Goal: Communication & Community: Participate in discussion

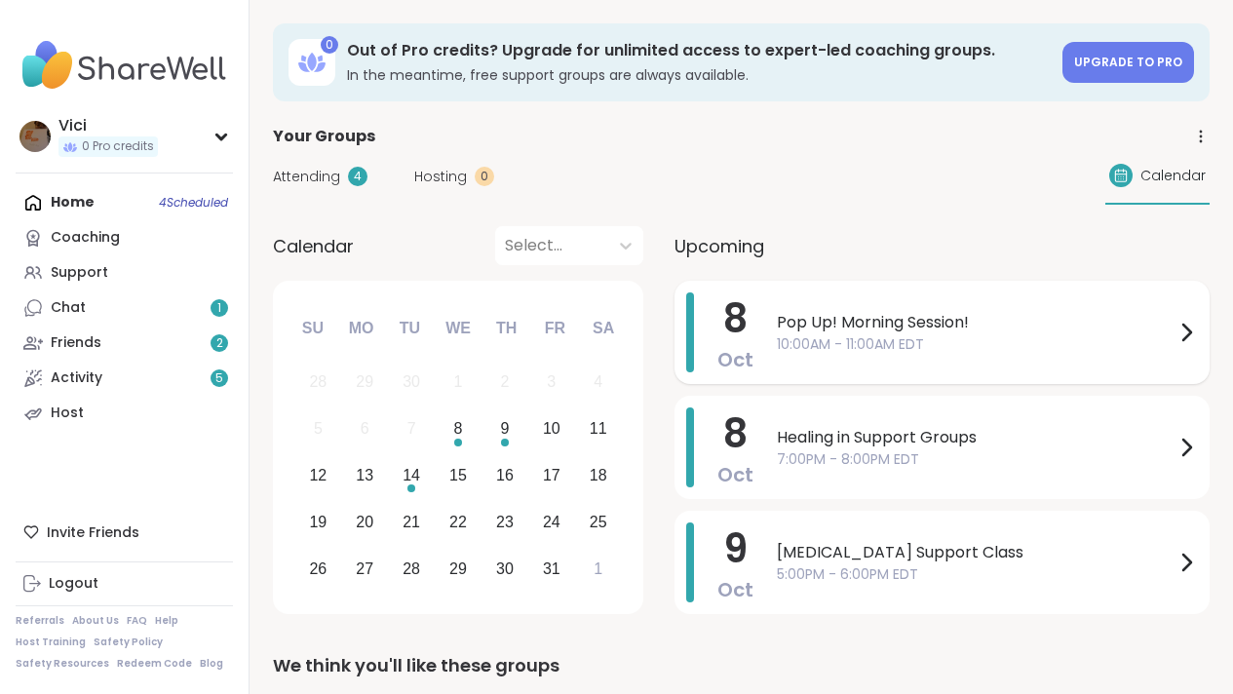
click at [805, 340] on span "10:00AM - 11:00AM EDT" at bounding box center [976, 344] width 398 height 20
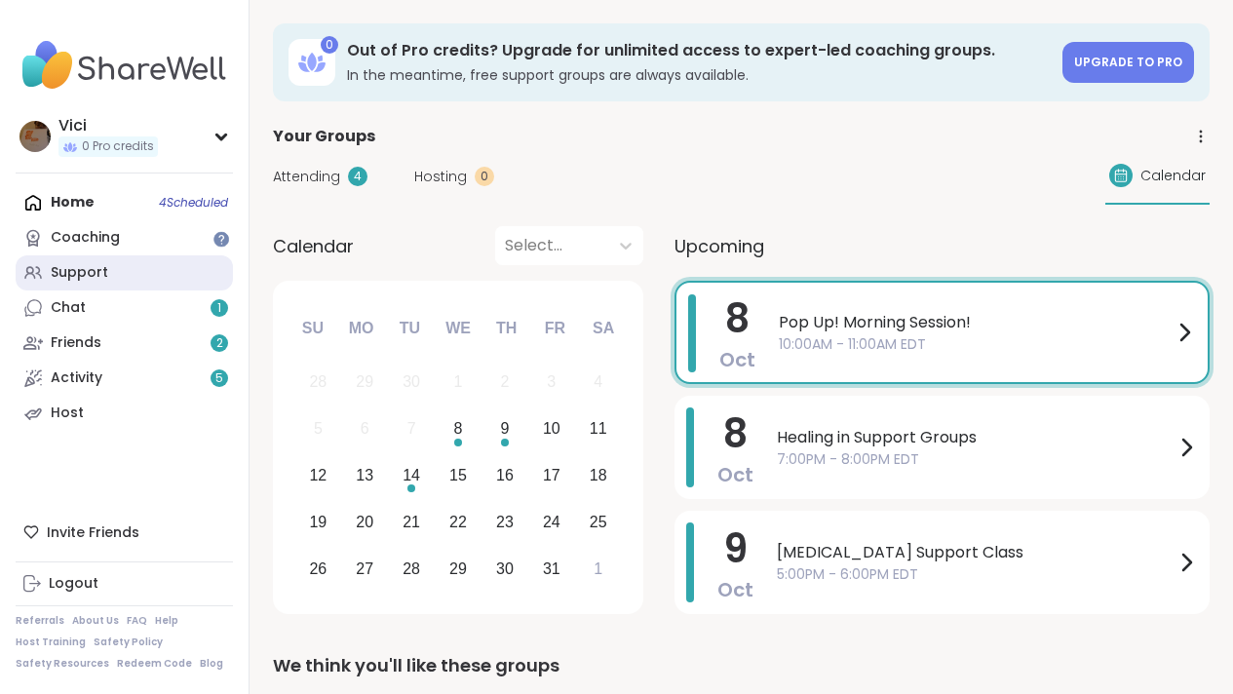
click at [106, 266] on link "Support" at bounding box center [124, 272] width 217 height 35
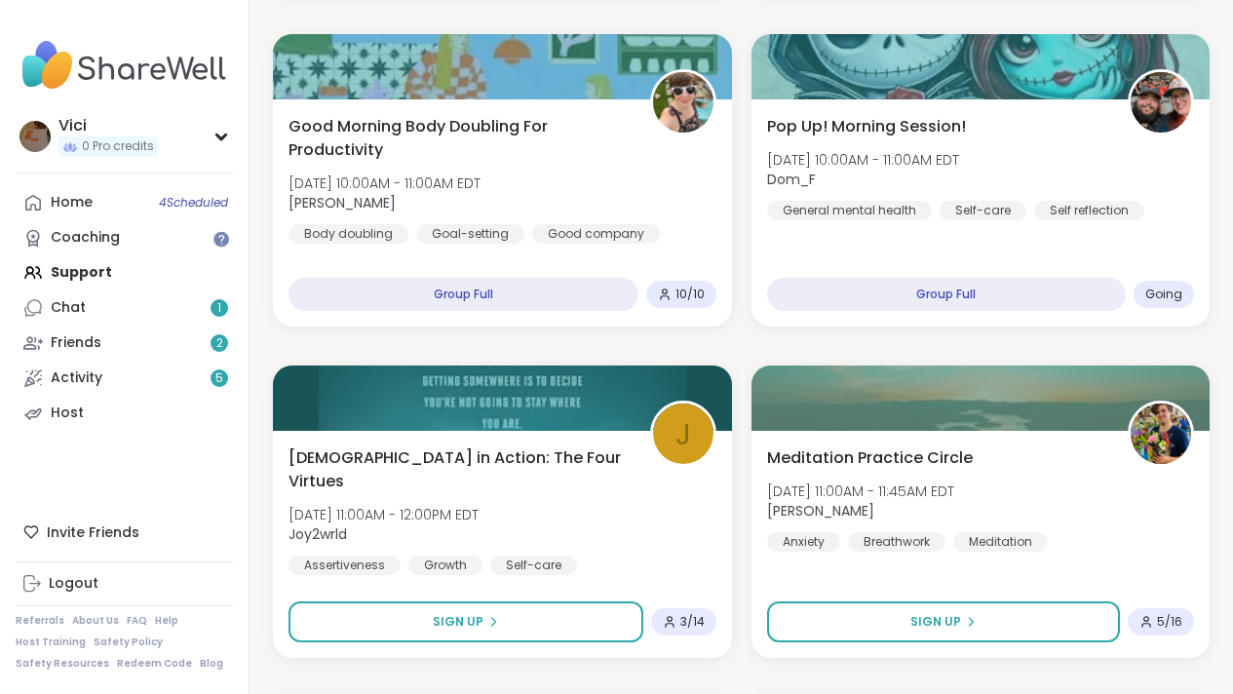
scroll to position [599, 0]
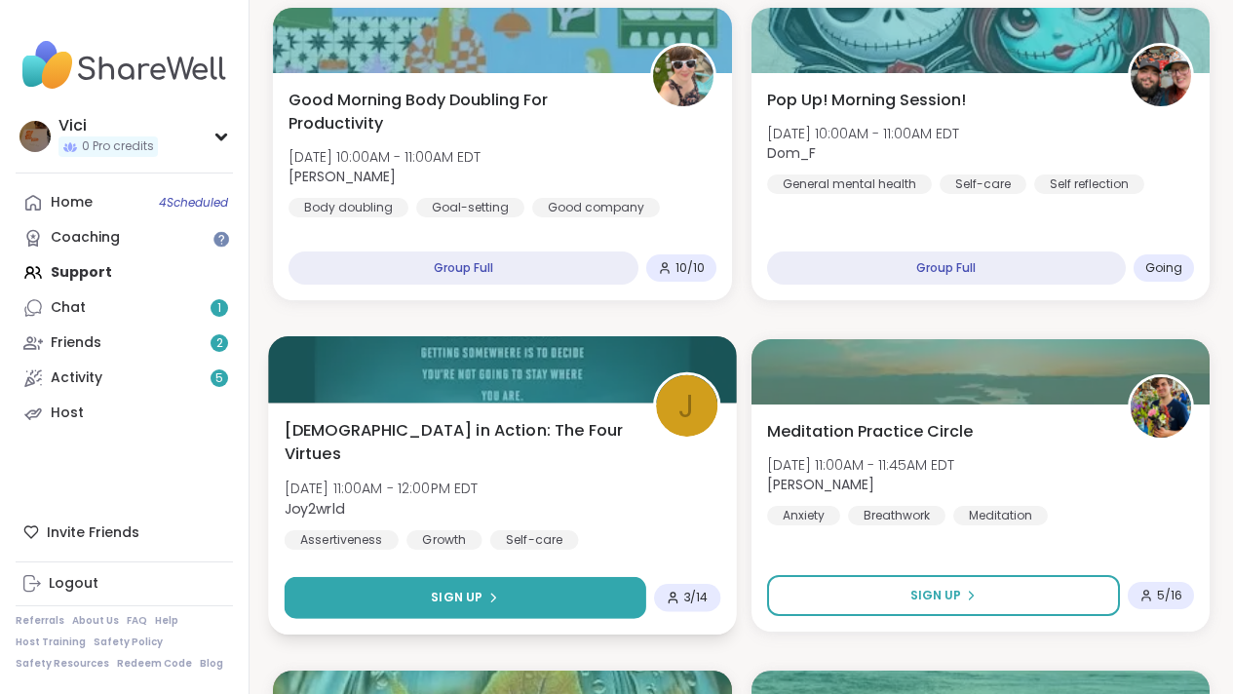
click at [475, 586] on button "Sign Up" at bounding box center [466, 598] width 362 height 42
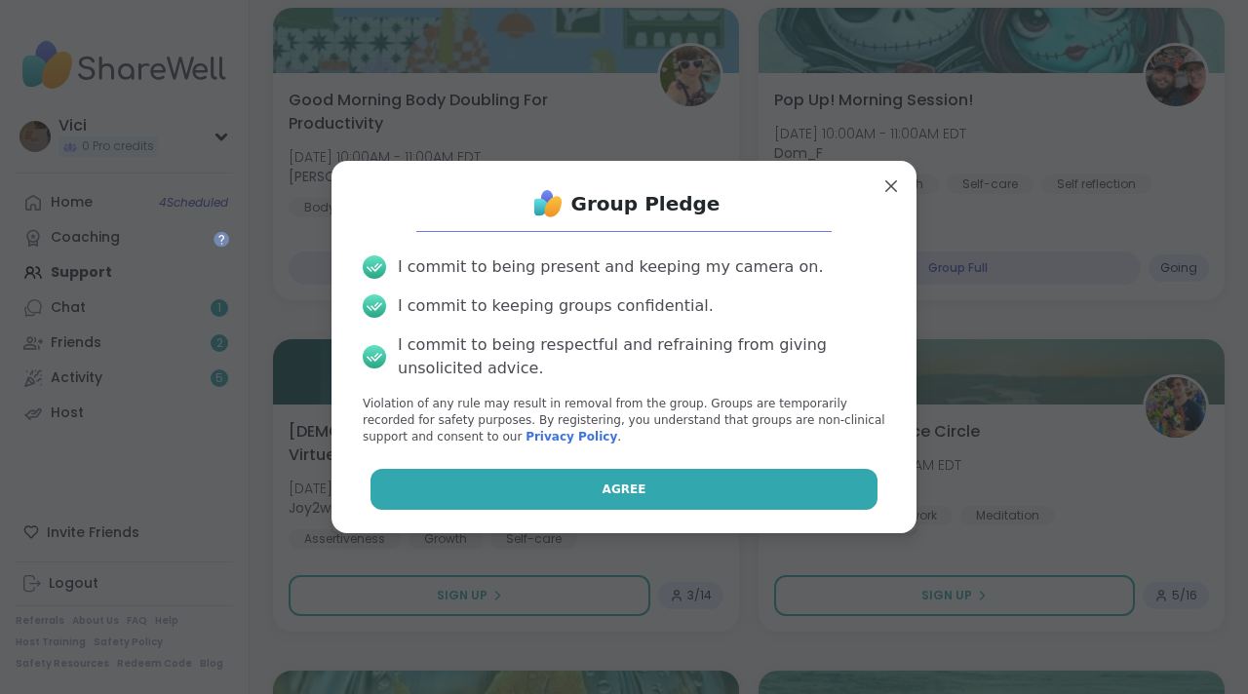
click at [537, 485] on button "Agree" at bounding box center [624, 489] width 508 height 41
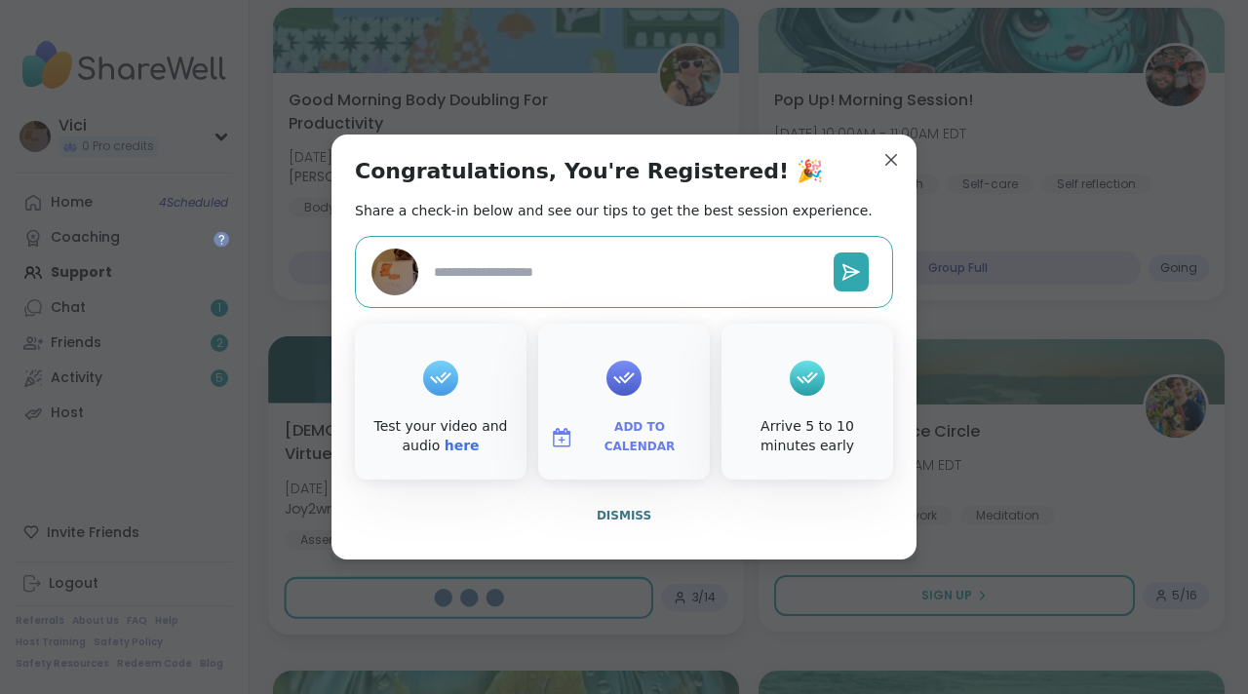
click at [613, 516] on span "Dismiss" at bounding box center [624, 516] width 55 height 14
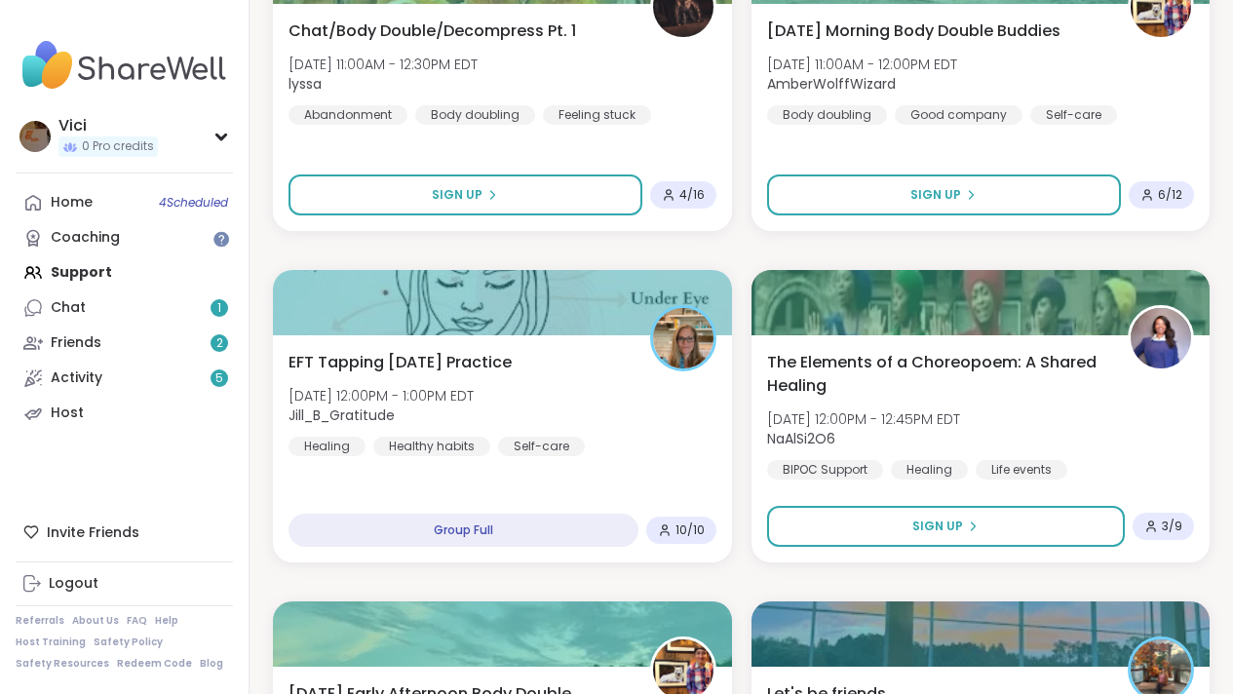
scroll to position [1328, 0]
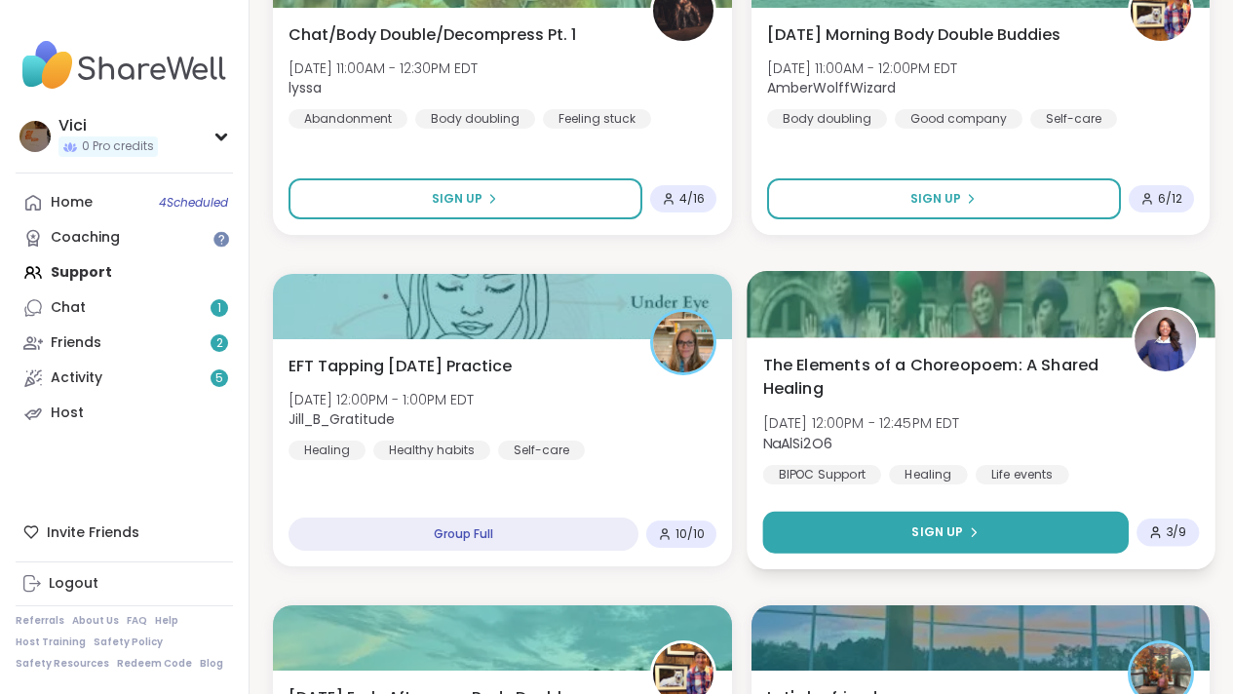
click at [815, 520] on button "Sign Up" at bounding box center [945, 533] width 366 height 42
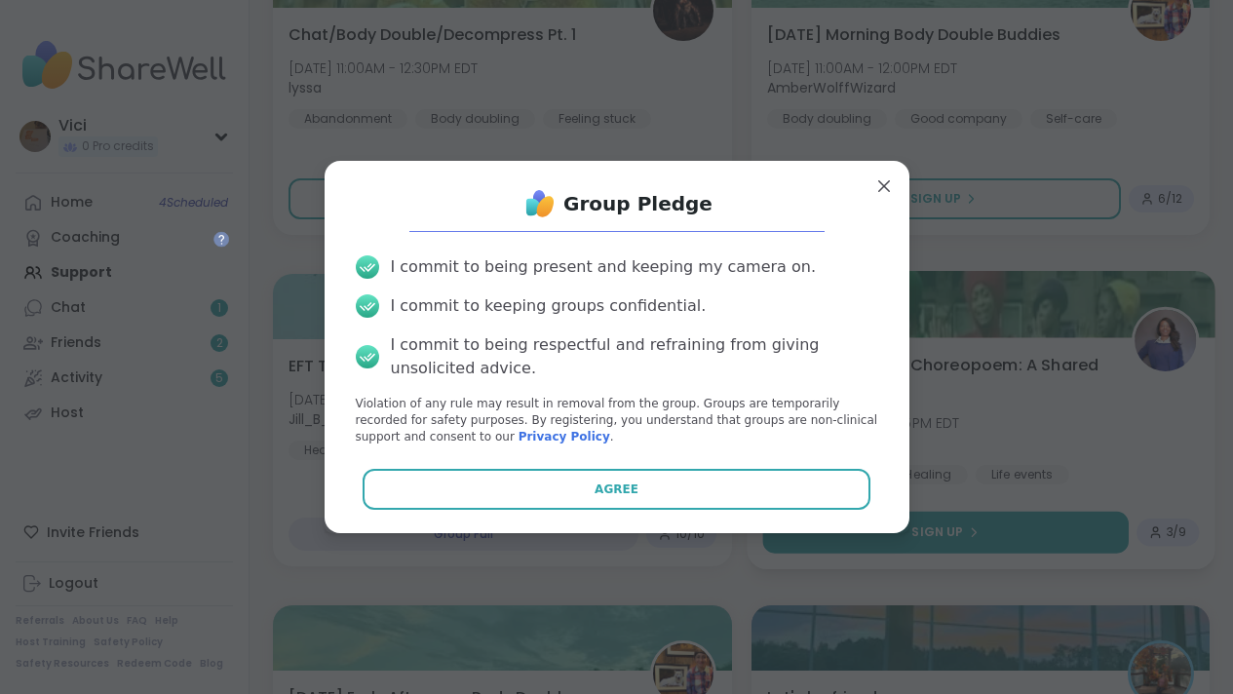
click at [837, 530] on div "Group Pledge I commit to being present and keeping my camera on. I commit to ke…" at bounding box center [617, 346] width 585 height 371
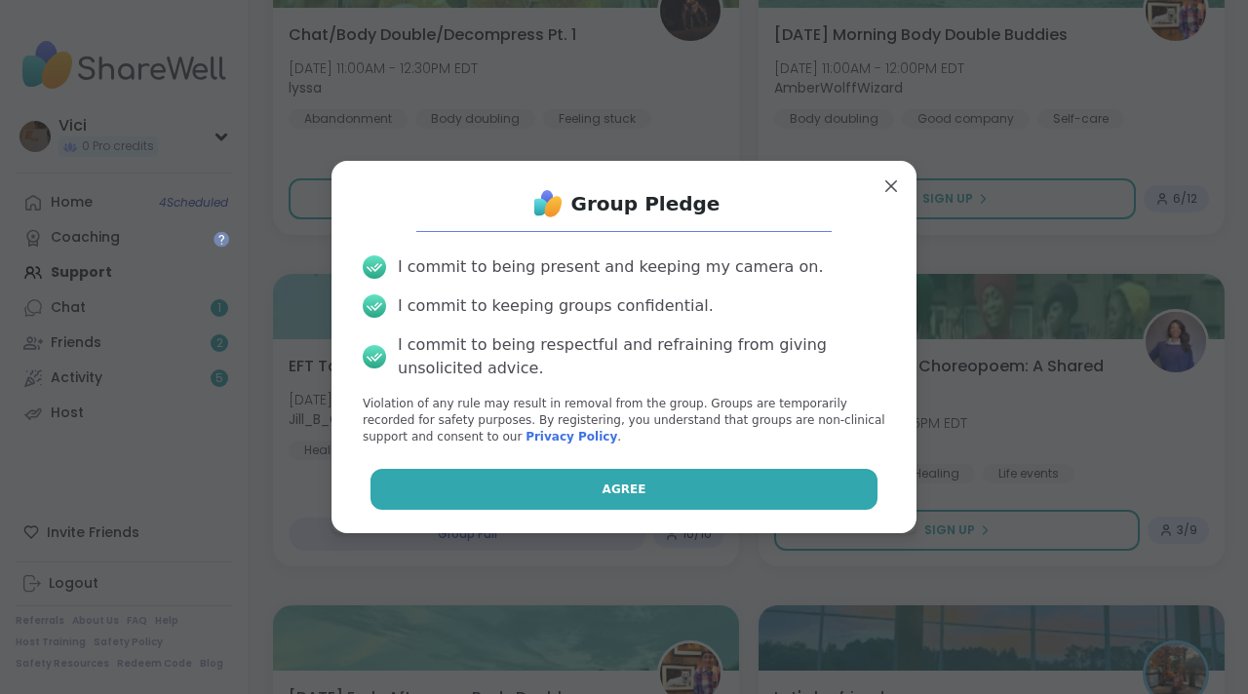
click at [735, 476] on button "Agree" at bounding box center [624, 489] width 508 height 41
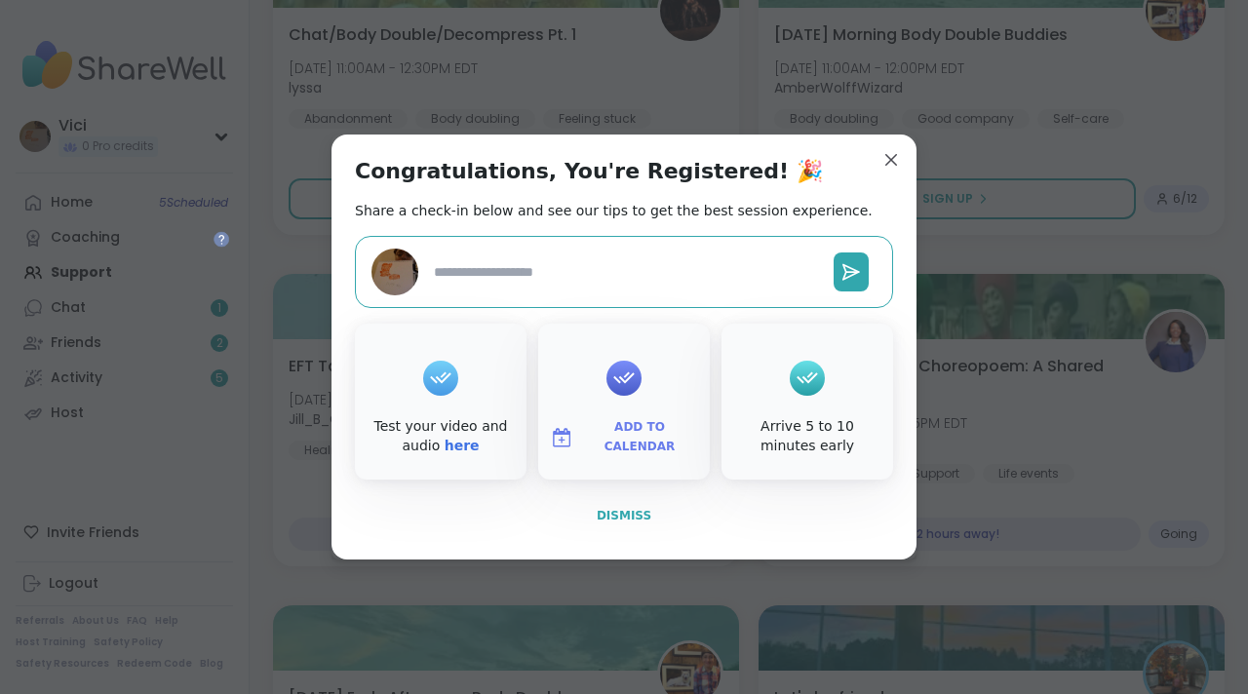
click at [625, 524] on button "Dismiss" at bounding box center [624, 515] width 538 height 41
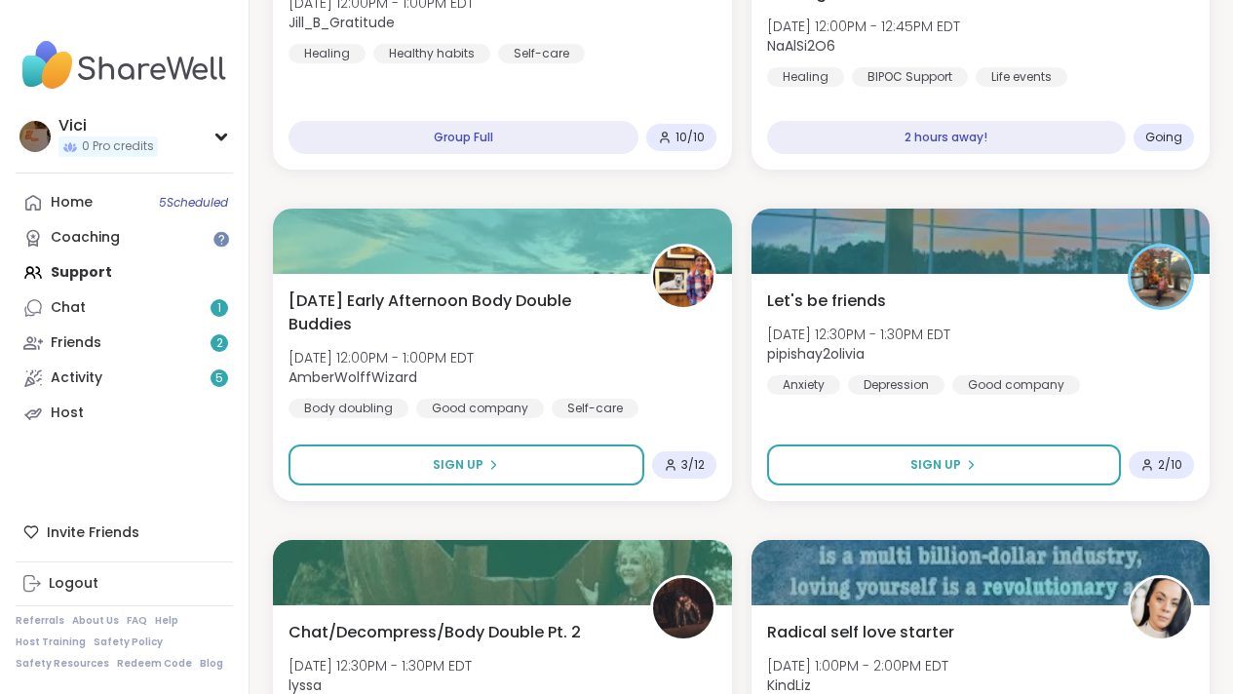
scroll to position [1733, 0]
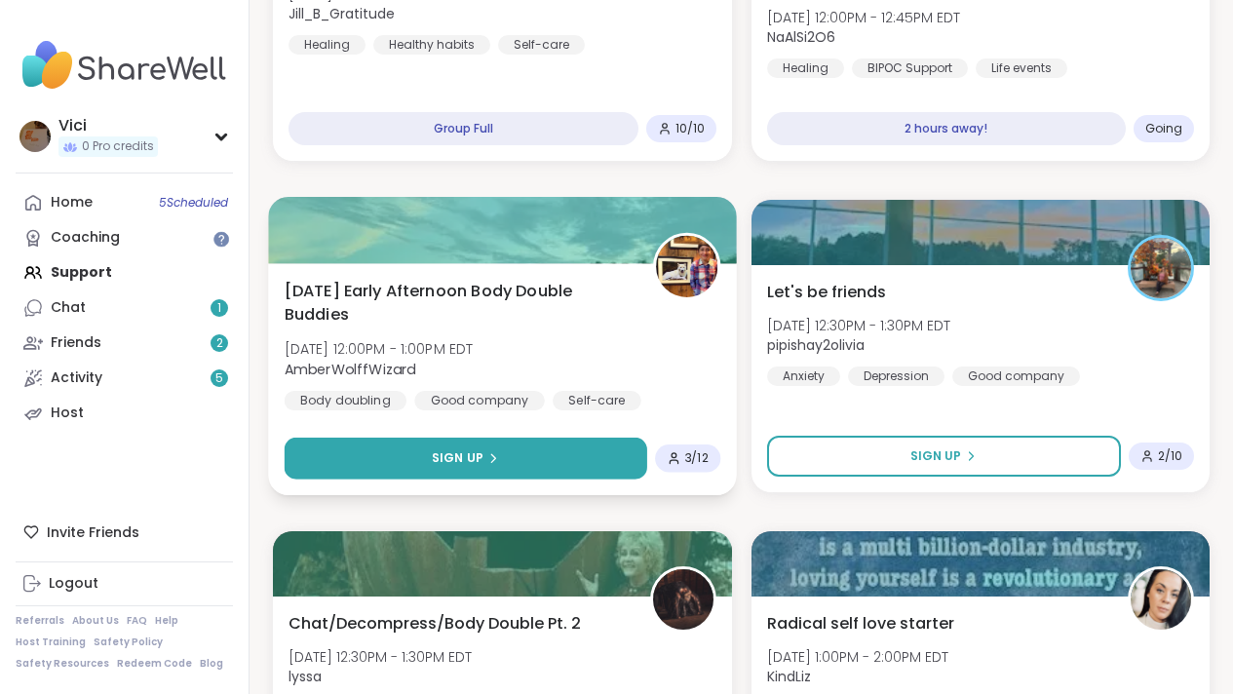
click at [550, 466] on button "Sign Up" at bounding box center [466, 459] width 363 height 42
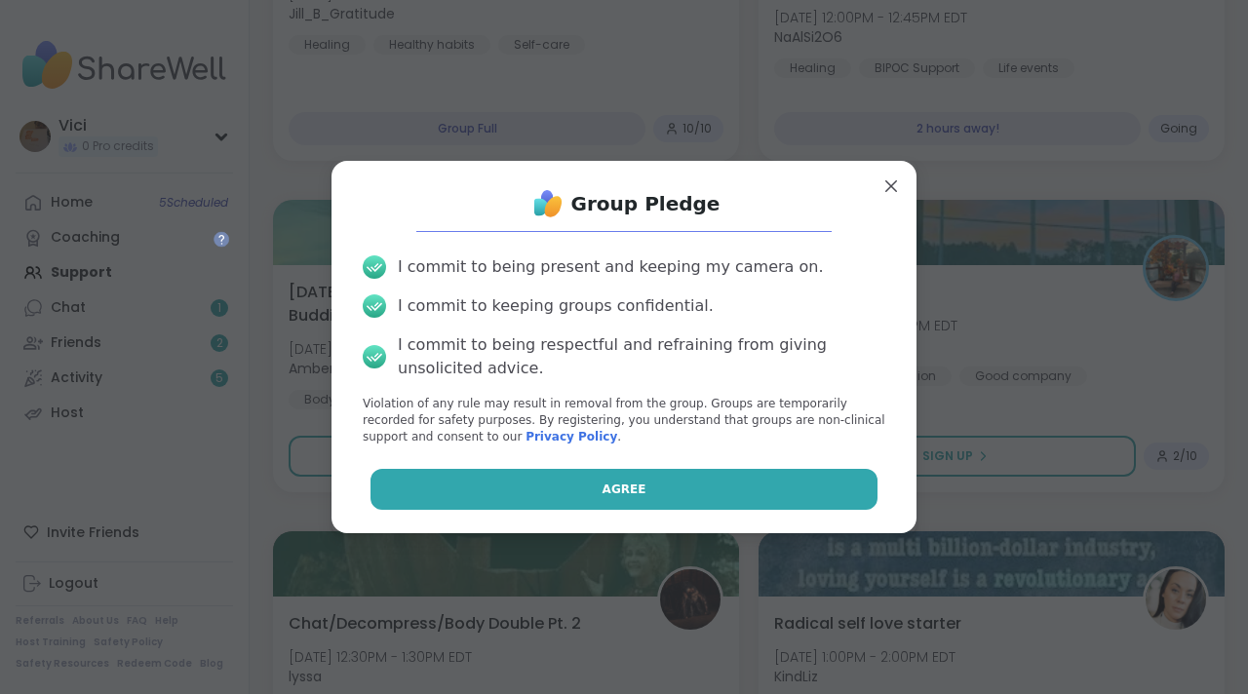
click at [514, 481] on button "Agree" at bounding box center [624, 489] width 508 height 41
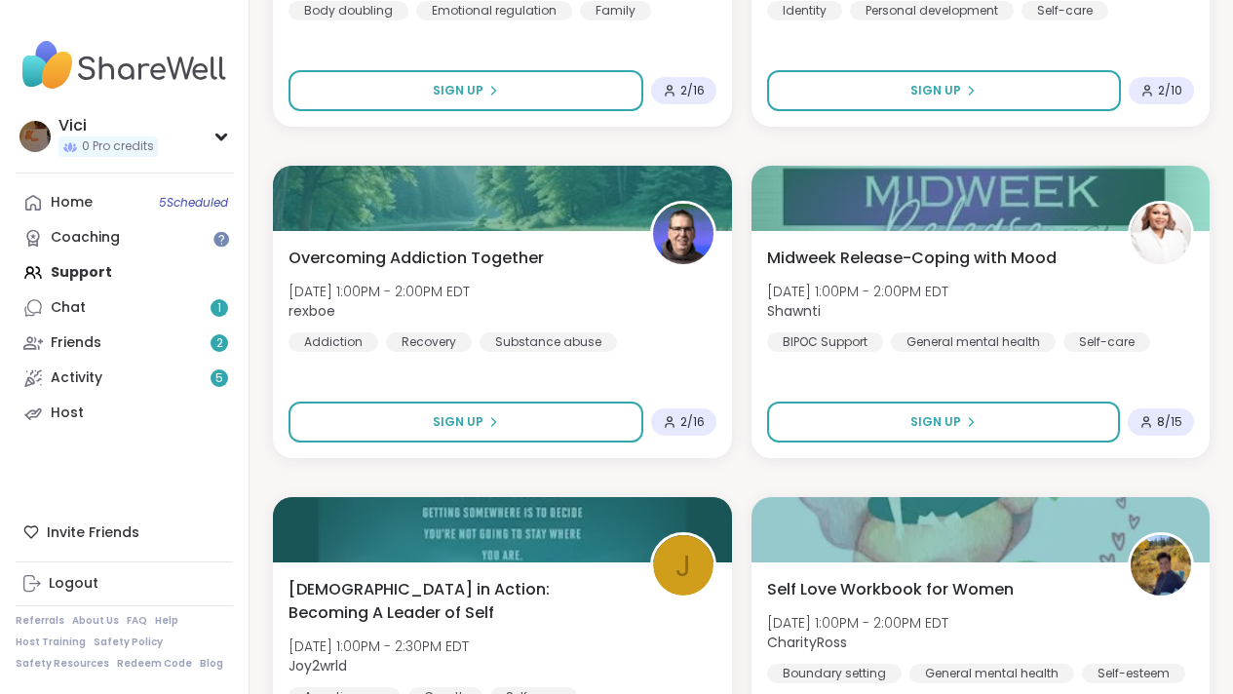
scroll to position [2421, 0]
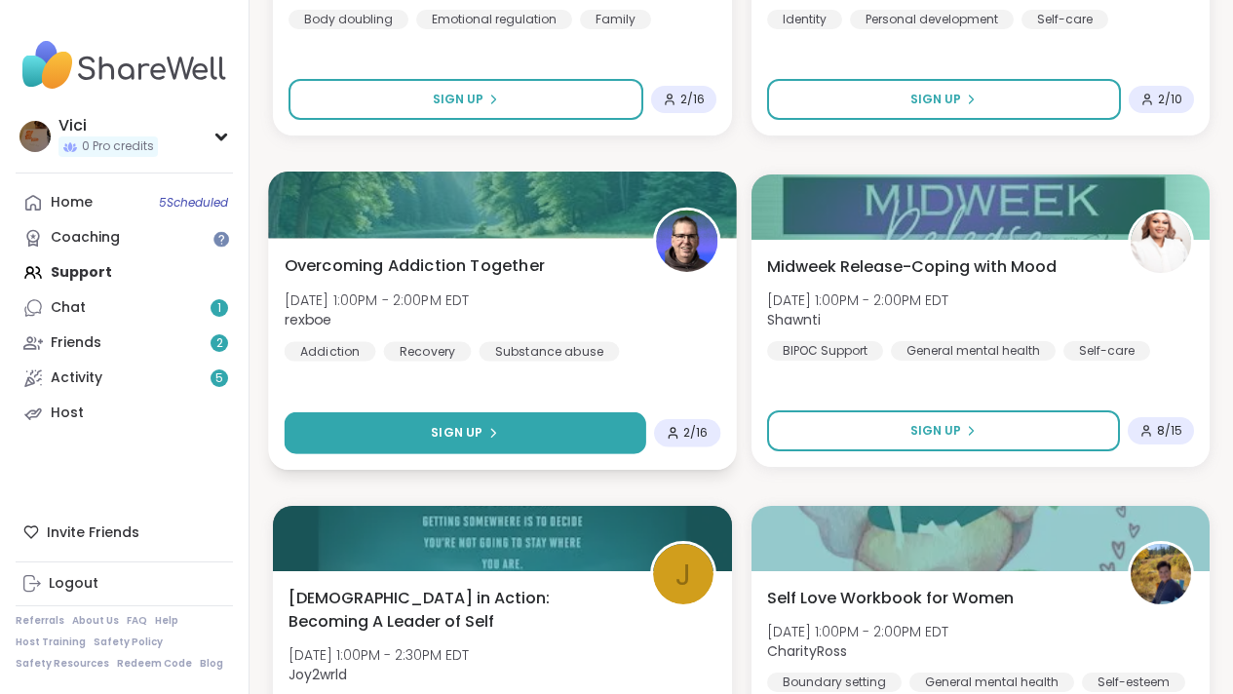
click at [556, 446] on button "Sign Up" at bounding box center [466, 433] width 362 height 42
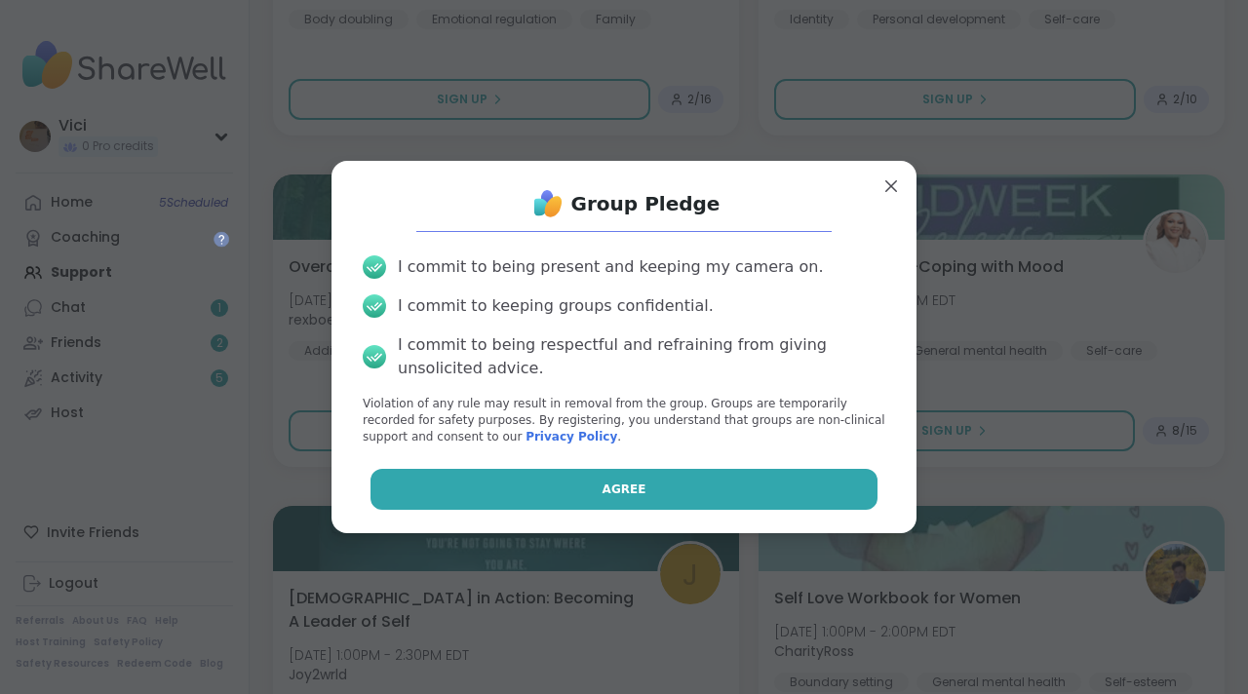
click at [548, 488] on button "Agree" at bounding box center [624, 489] width 508 height 41
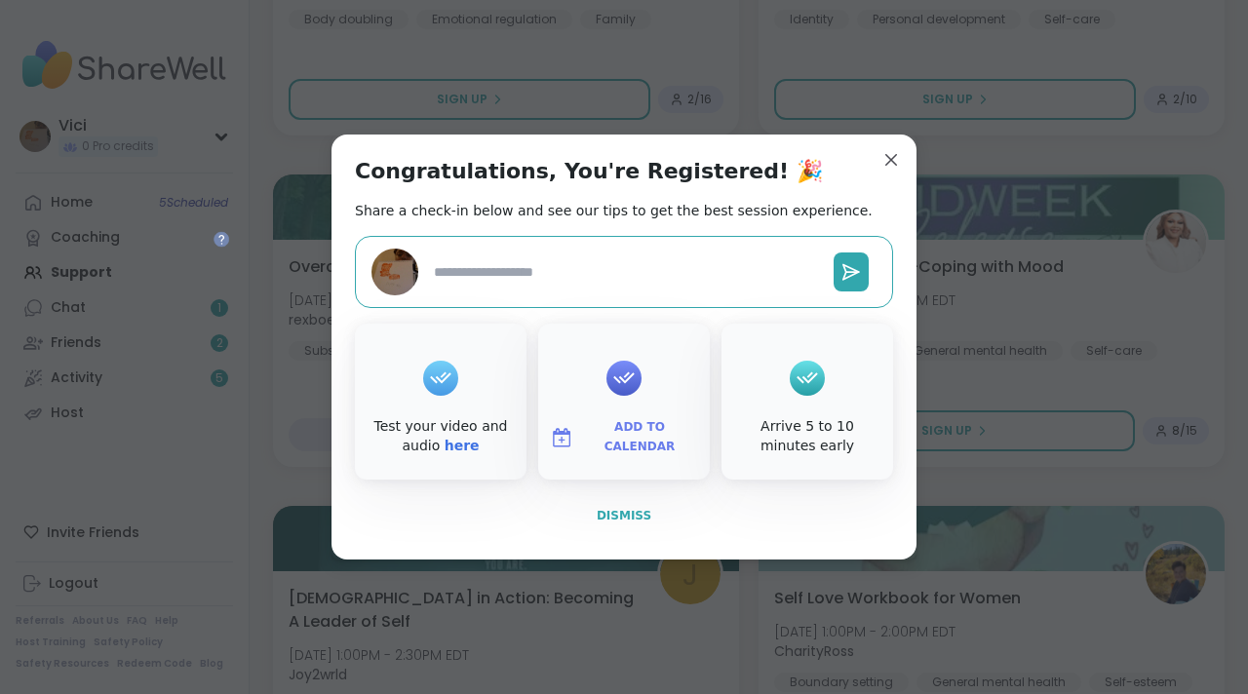
click at [597, 522] on span "Dismiss" at bounding box center [624, 516] width 55 height 18
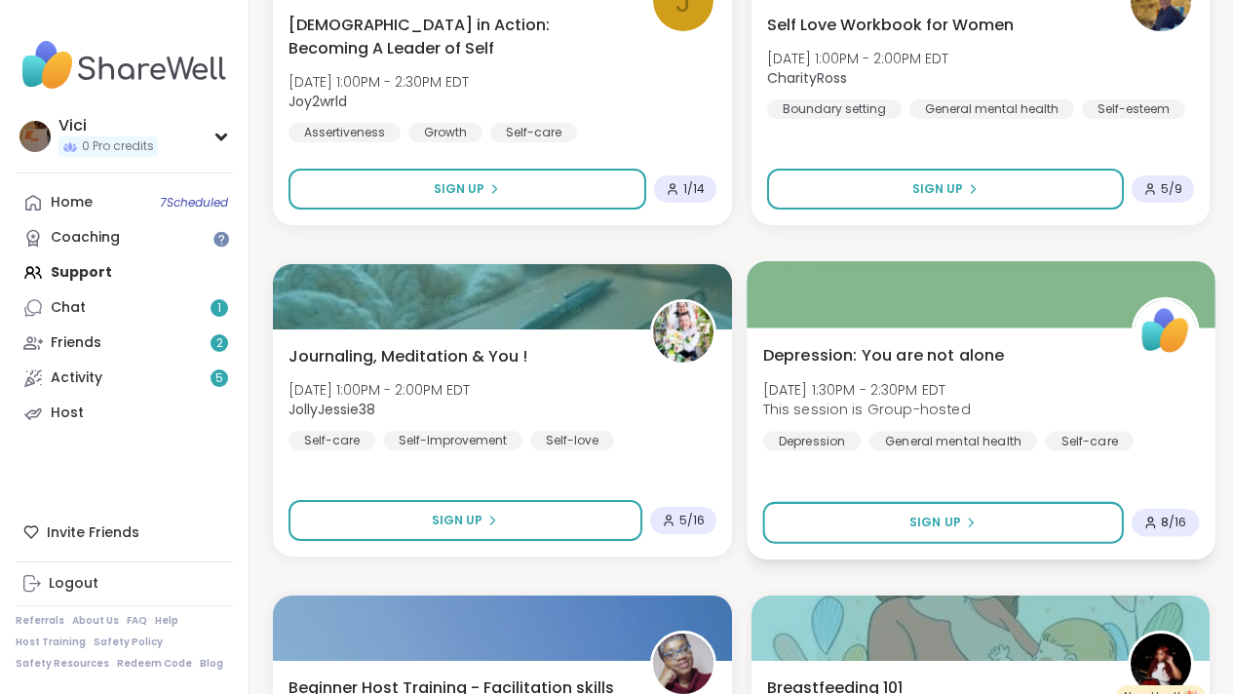
scroll to position [2973, 0]
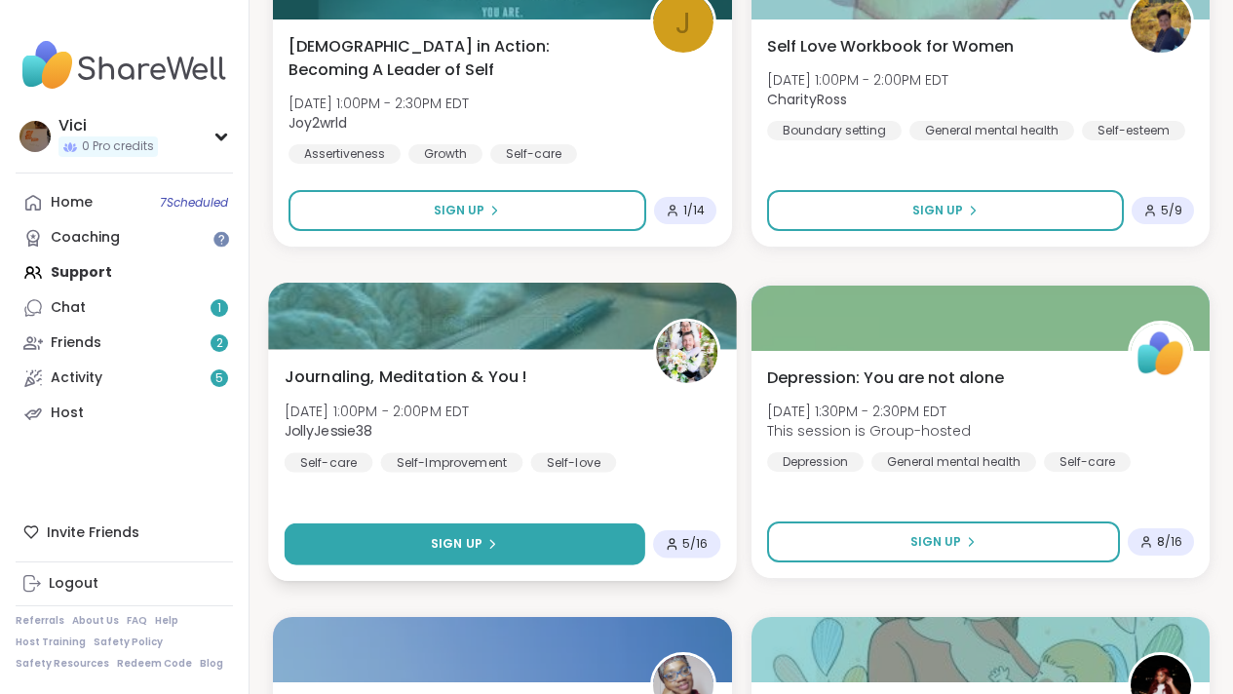
click at [587, 536] on button "Sign Up" at bounding box center [465, 544] width 361 height 42
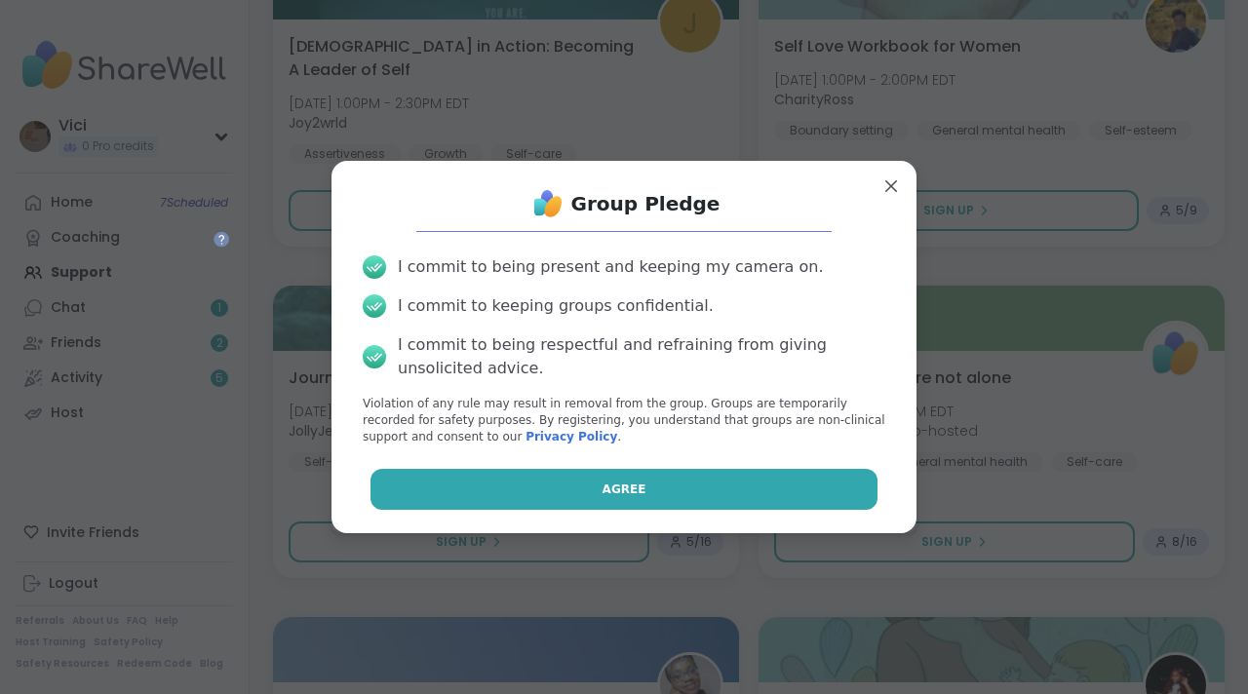
click at [562, 497] on button "Agree" at bounding box center [624, 489] width 508 height 41
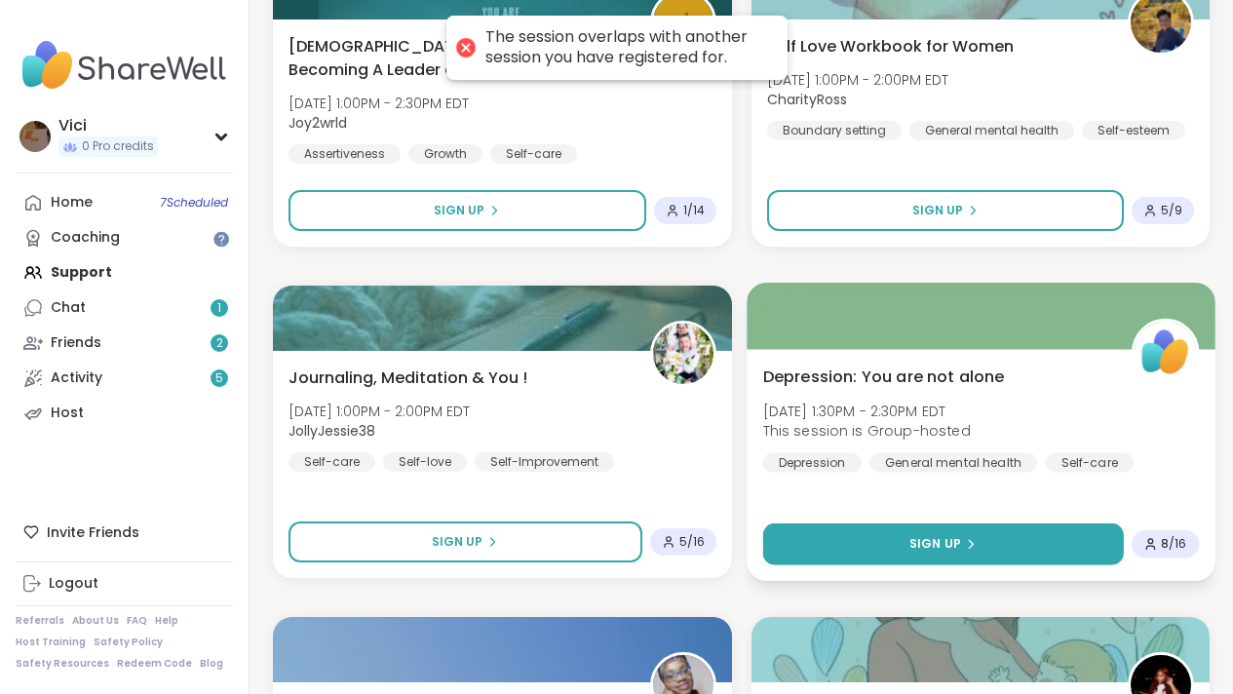
click at [849, 533] on button "Sign Up" at bounding box center [942, 544] width 361 height 42
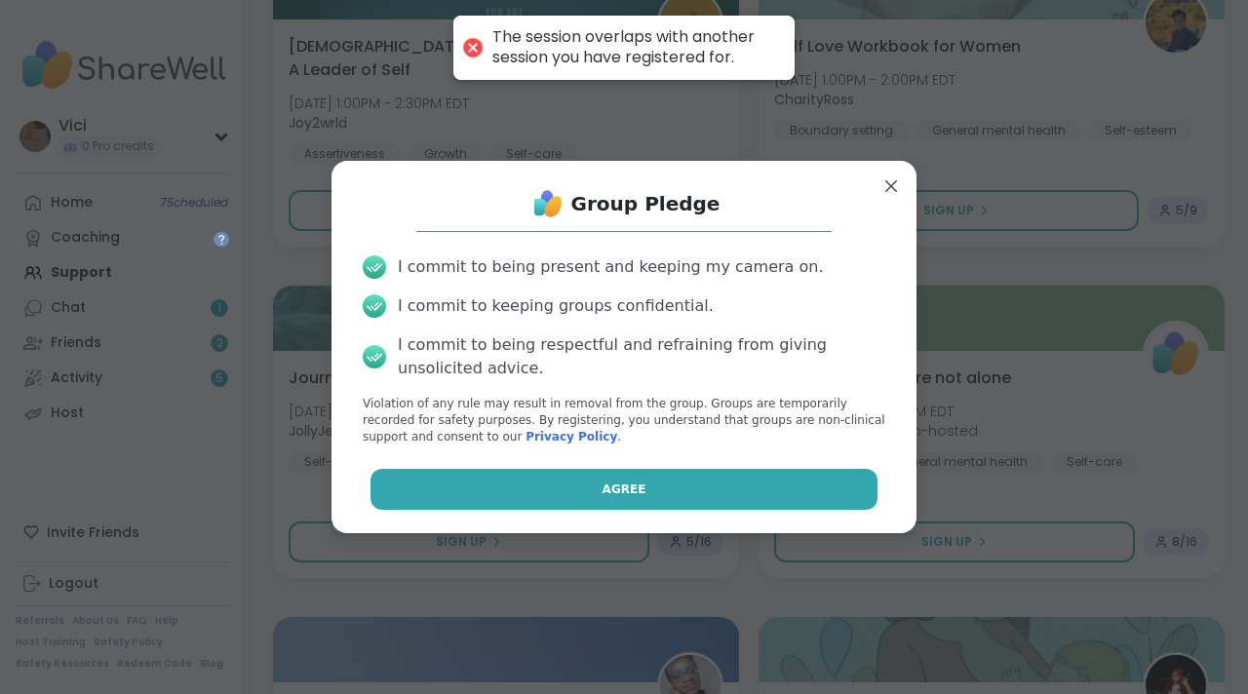
click at [744, 489] on button "Agree" at bounding box center [624, 489] width 508 height 41
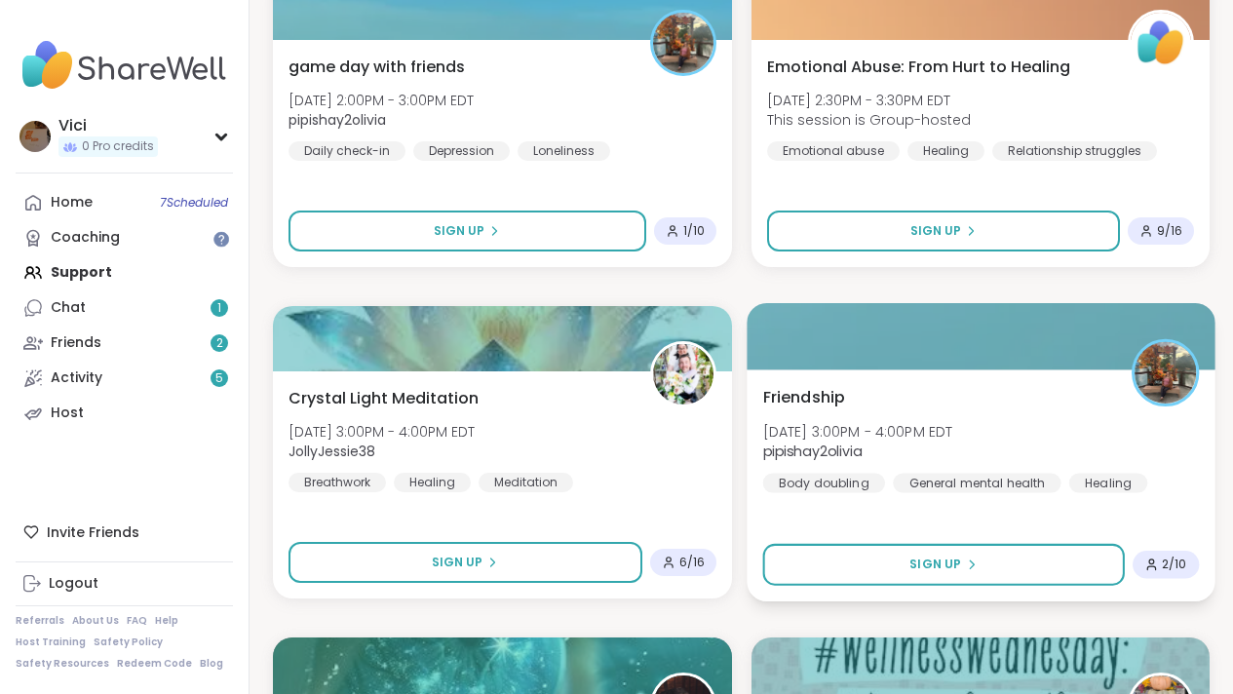
scroll to position [4243, 0]
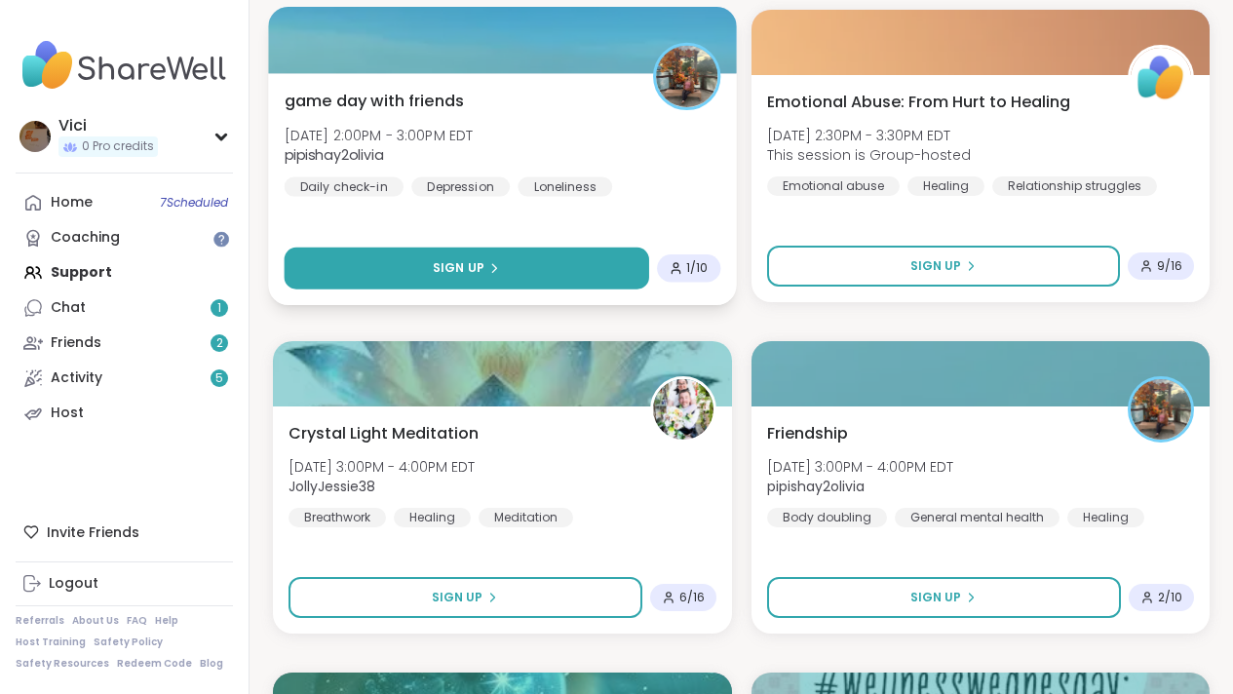
click at [607, 280] on button "Sign Up" at bounding box center [467, 269] width 365 height 42
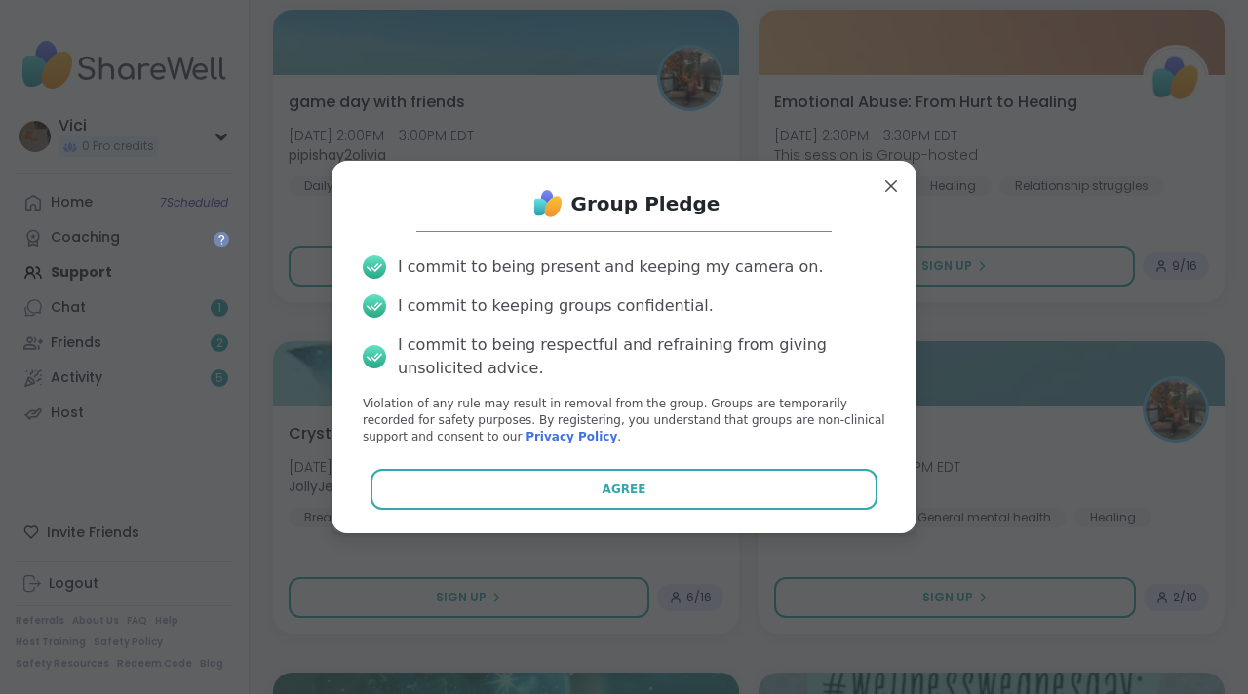
click at [526, 462] on div "Group Pledge I commit to being present and keeping my camera on. I commit to ke…" at bounding box center [624, 346] width 554 height 340
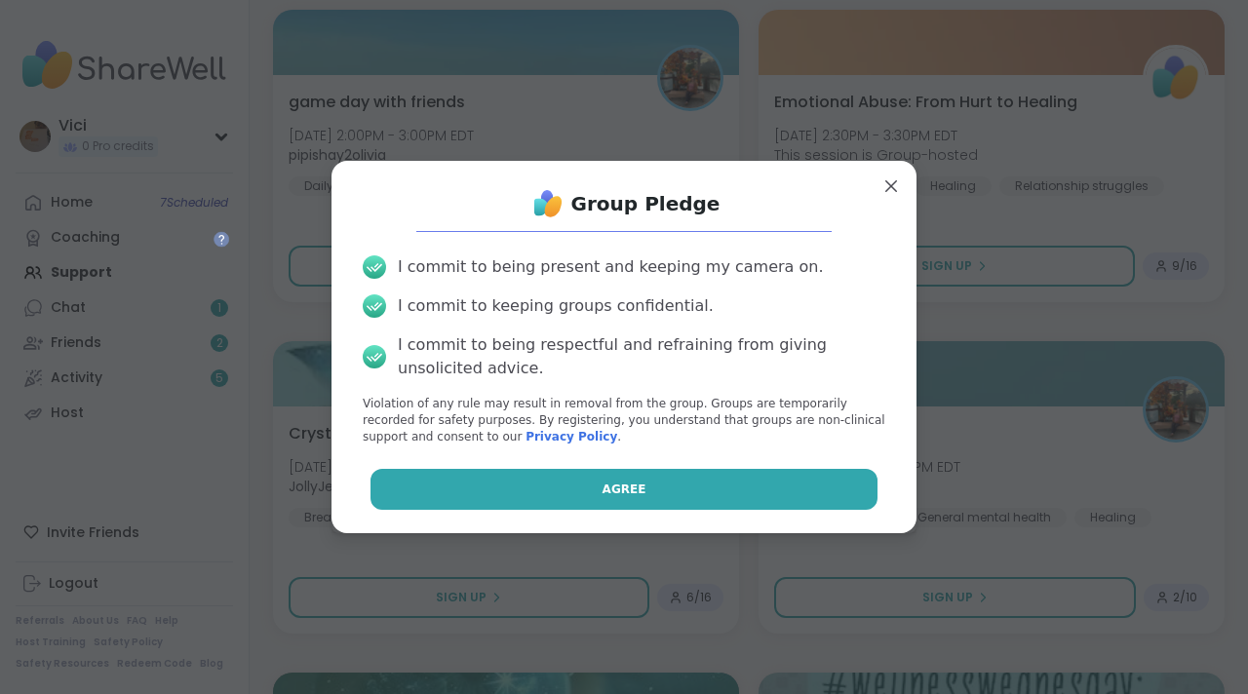
click at [522, 470] on button "Agree" at bounding box center [624, 489] width 508 height 41
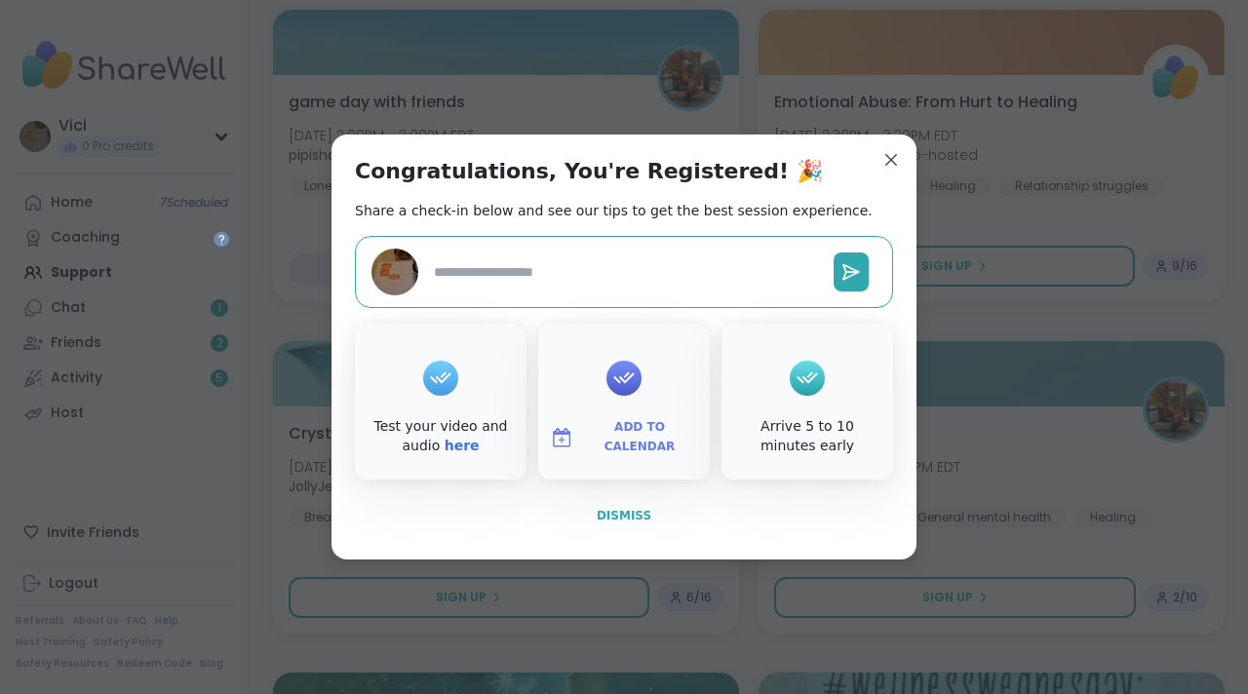
click at [593, 504] on button "Dismiss" at bounding box center [624, 515] width 538 height 41
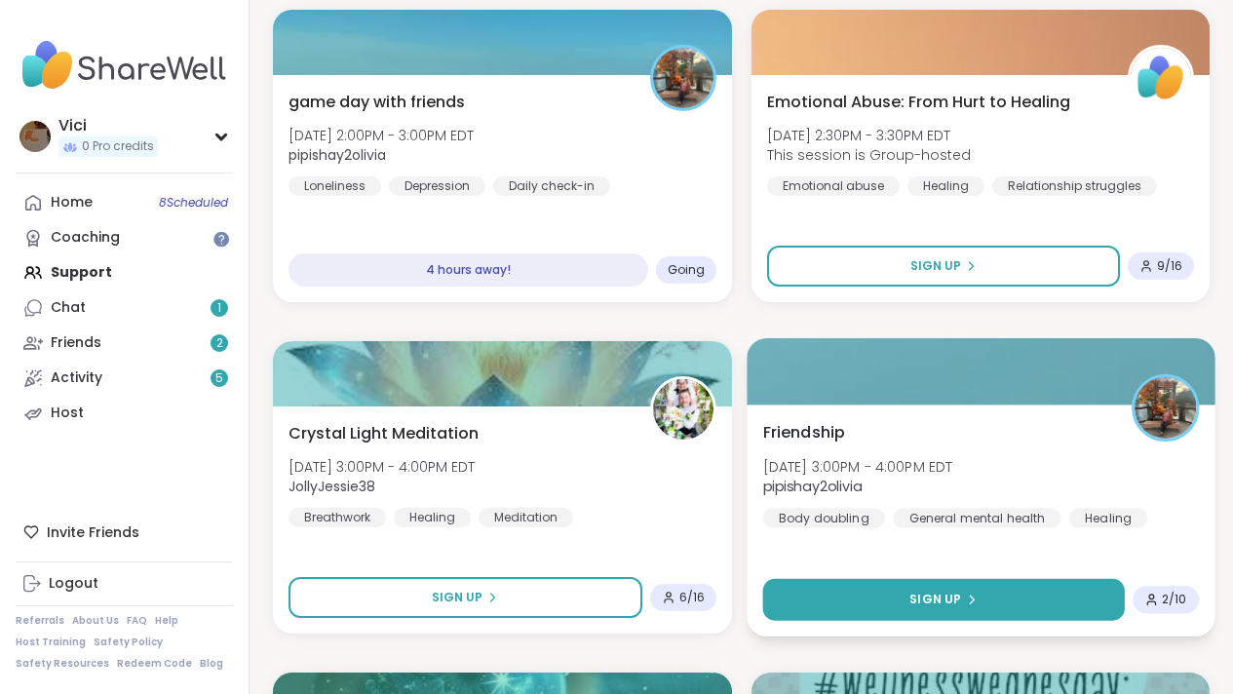
click at [853, 584] on button "Sign Up" at bounding box center [943, 600] width 362 height 42
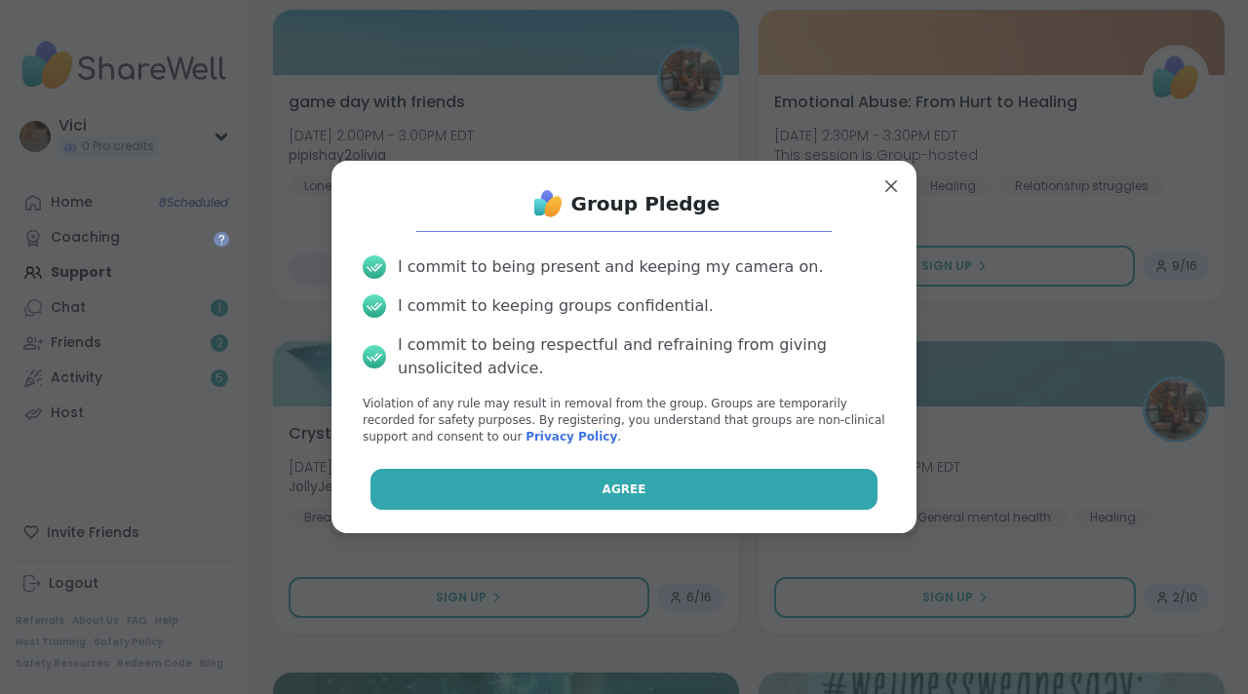
click at [744, 488] on button "Agree" at bounding box center [624, 489] width 508 height 41
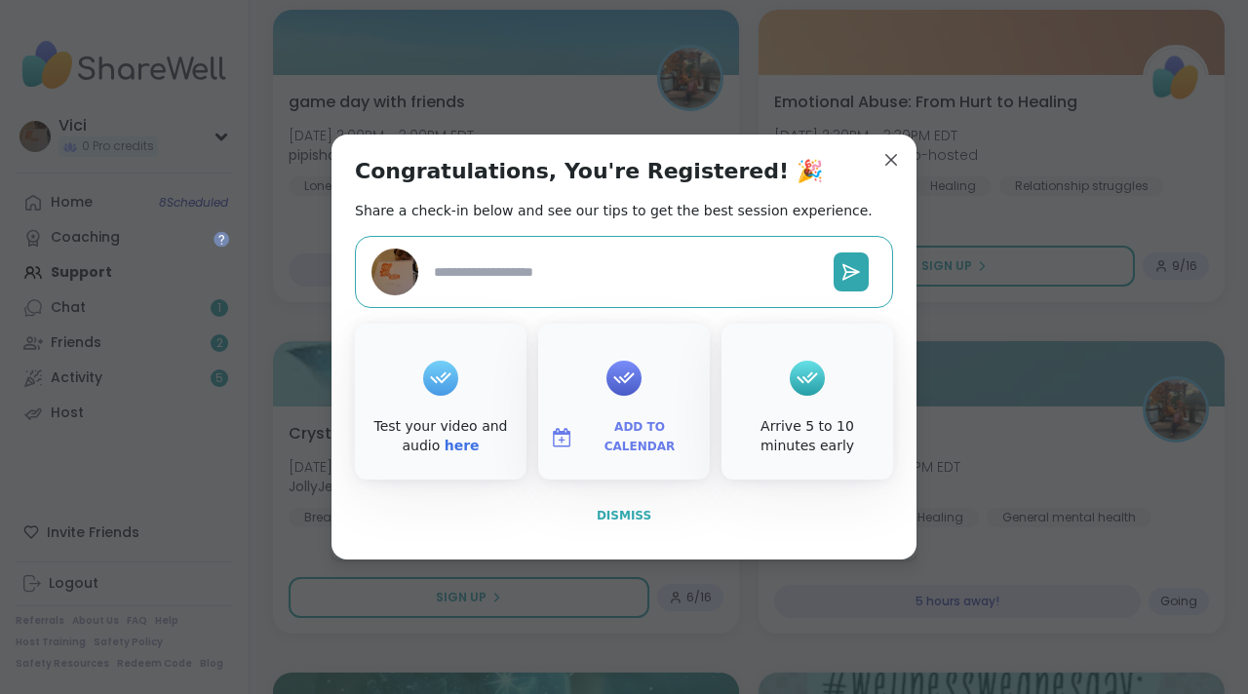
click at [636, 519] on span "Dismiss" at bounding box center [624, 516] width 55 height 14
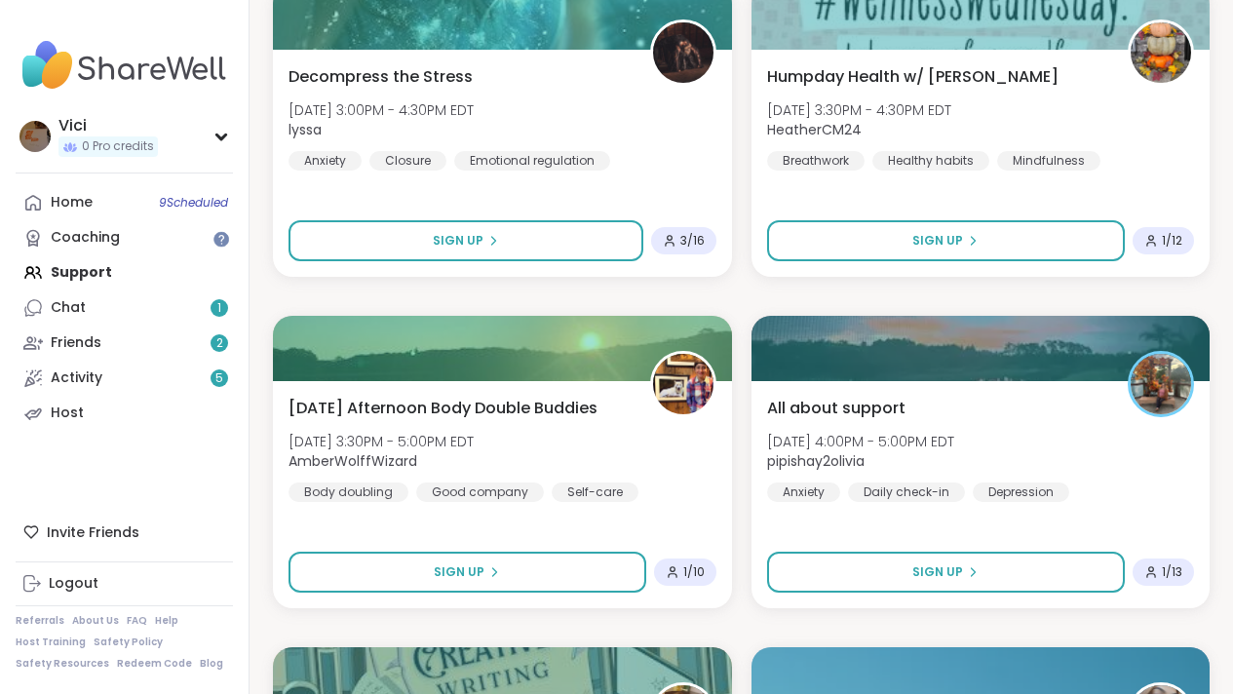
scroll to position [4949, 0]
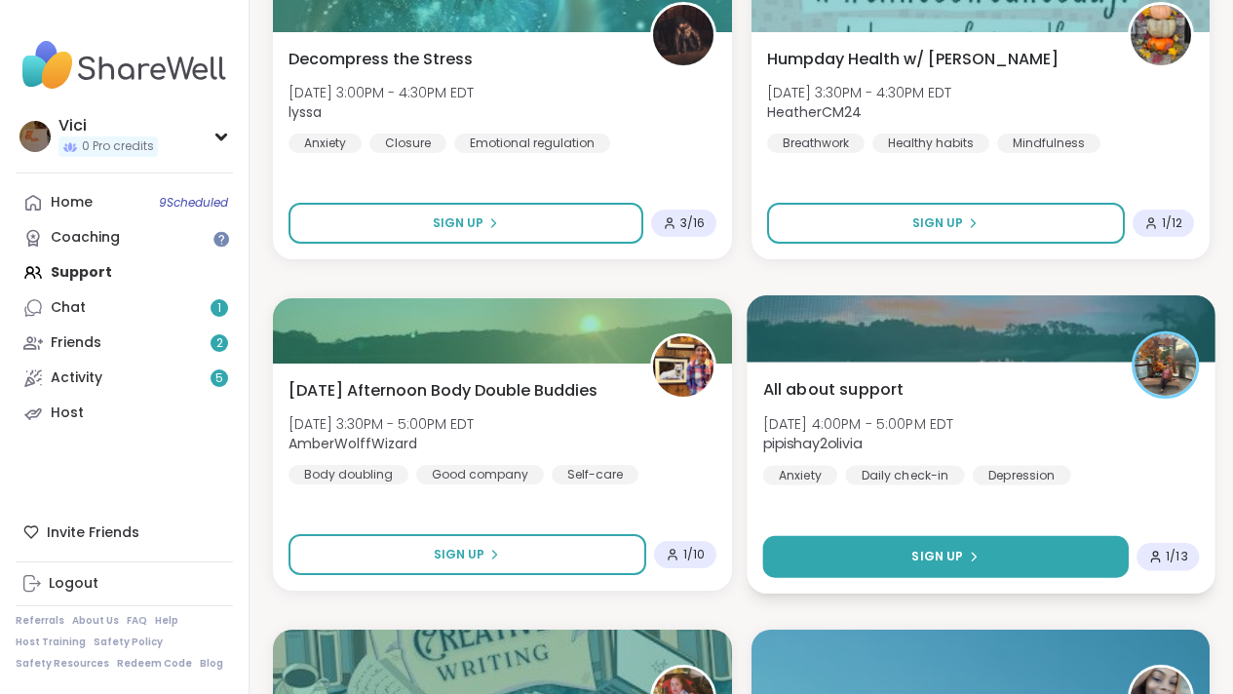
click at [1033, 540] on button "Sign Up" at bounding box center [945, 557] width 366 height 42
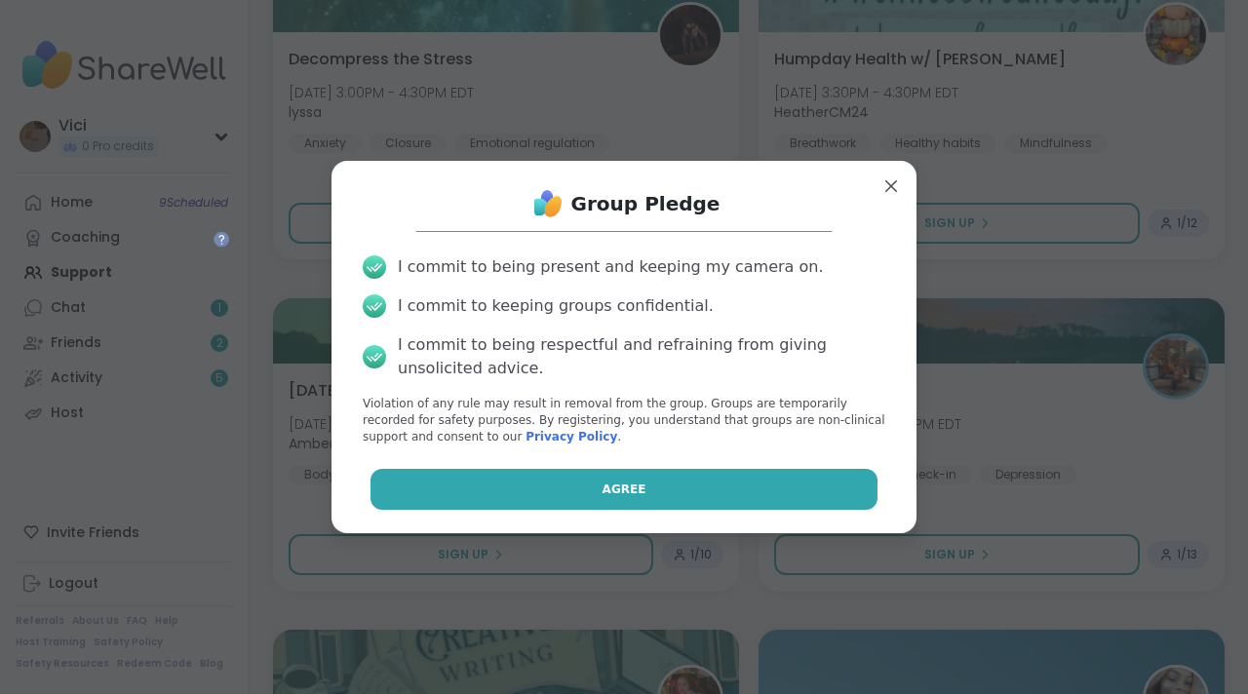
click at [814, 502] on button "Agree" at bounding box center [624, 489] width 508 height 41
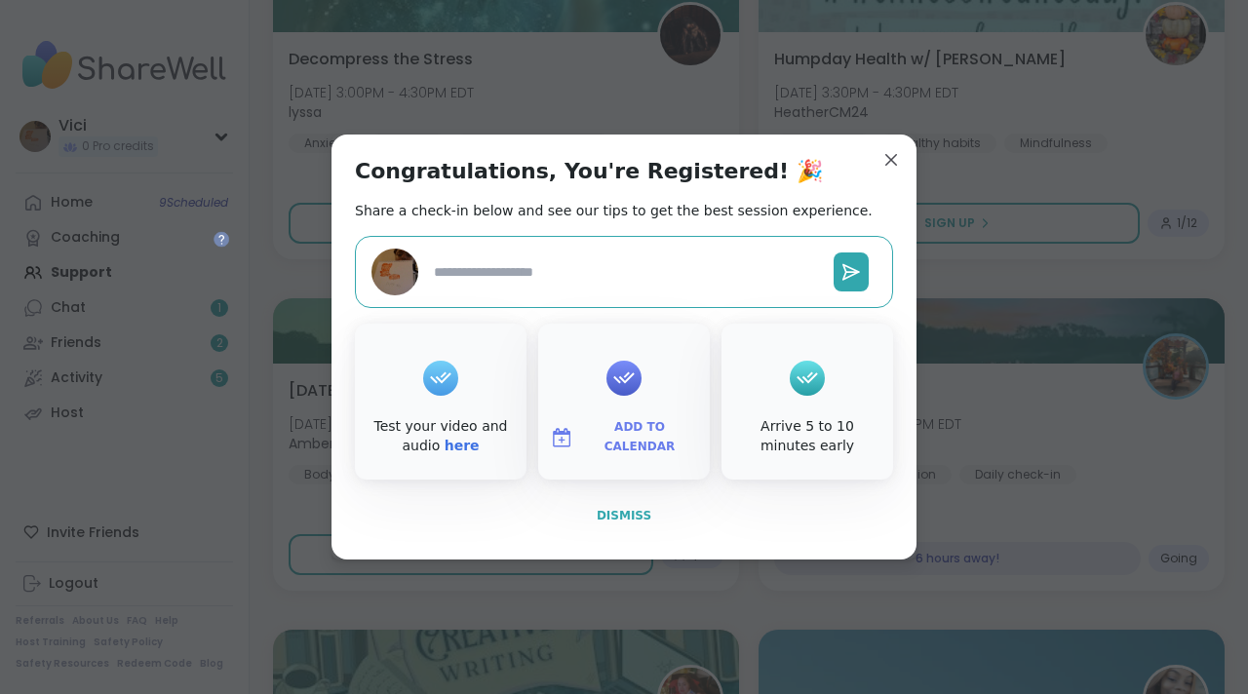
type textarea "*"
click at [608, 504] on button "Dismiss" at bounding box center [624, 515] width 538 height 41
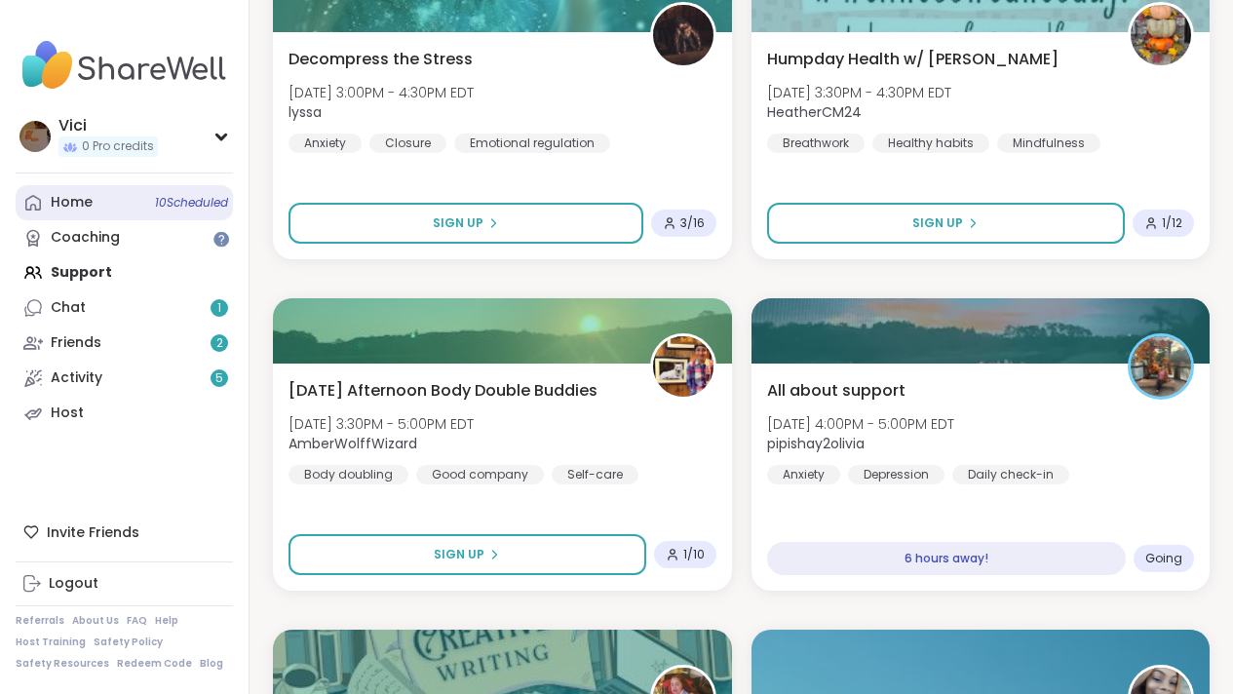
click at [174, 207] on span "10 Scheduled" at bounding box center [191, 203] width 73 height 16
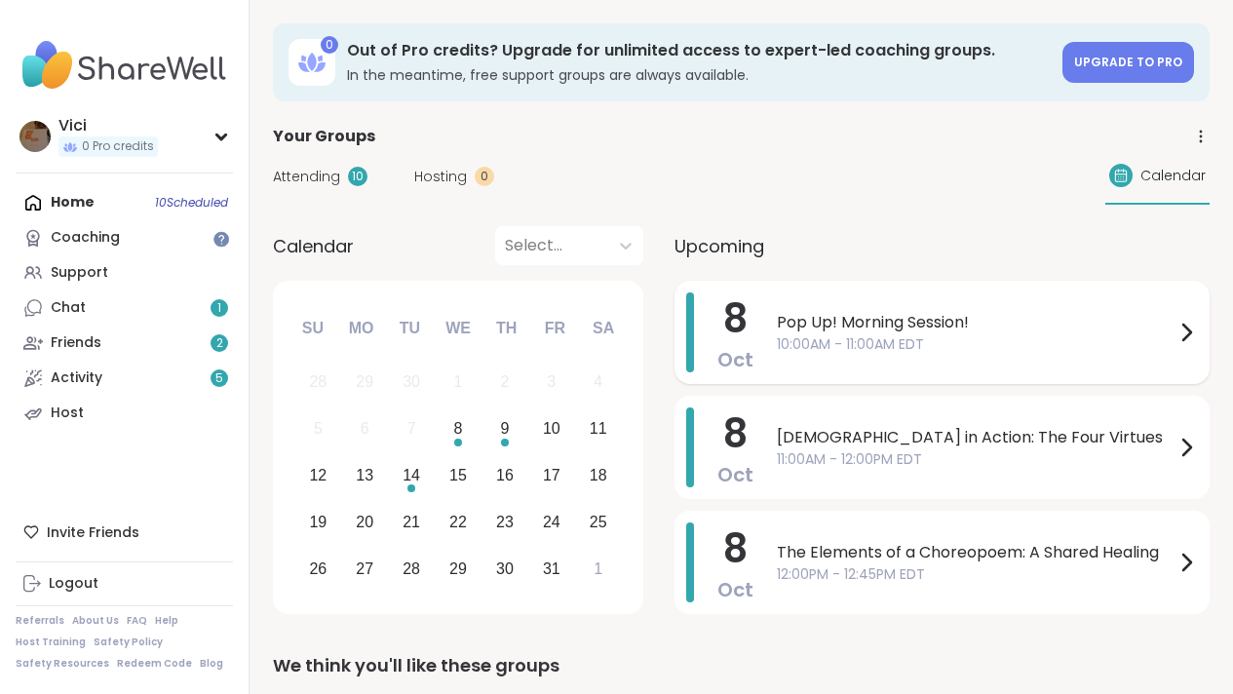
click at [754, 332] on div "[DATE] Pop Up! Morning Session! 10:00AM - 11:00AM EDT" at bounding box center [942, 332] width 535 height 103
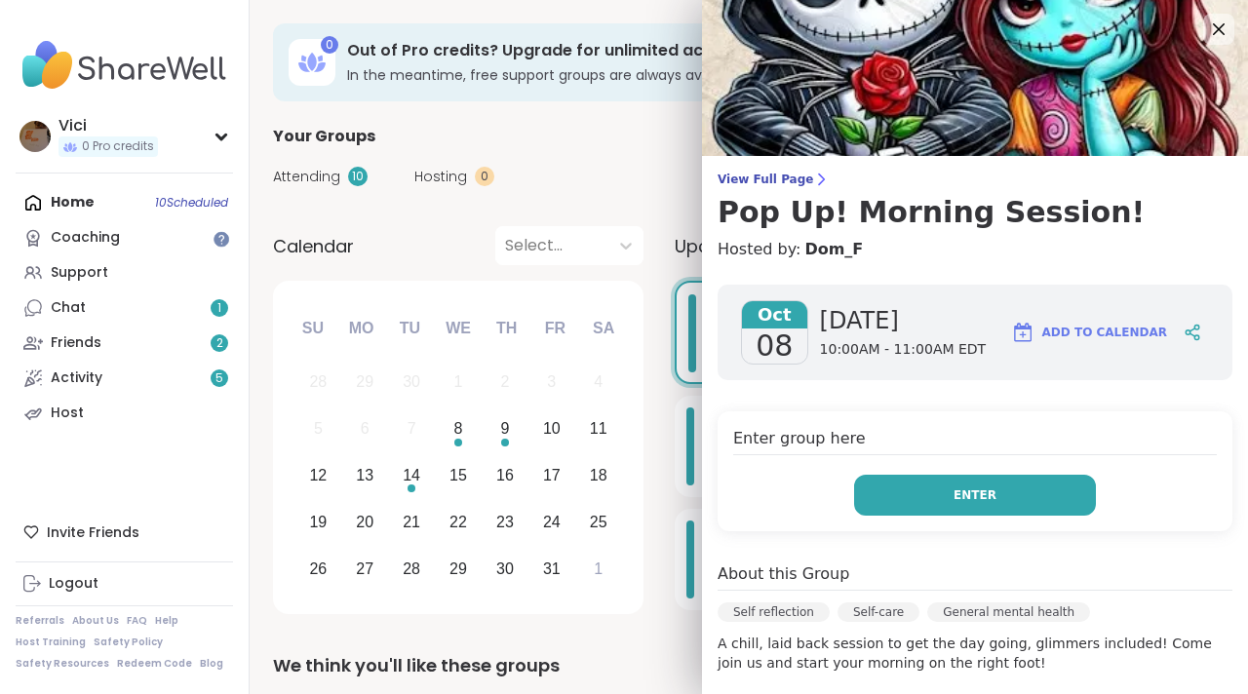
click at [865, 479] on button "Enter" at bounding box center [975, 495] width 242 height 41
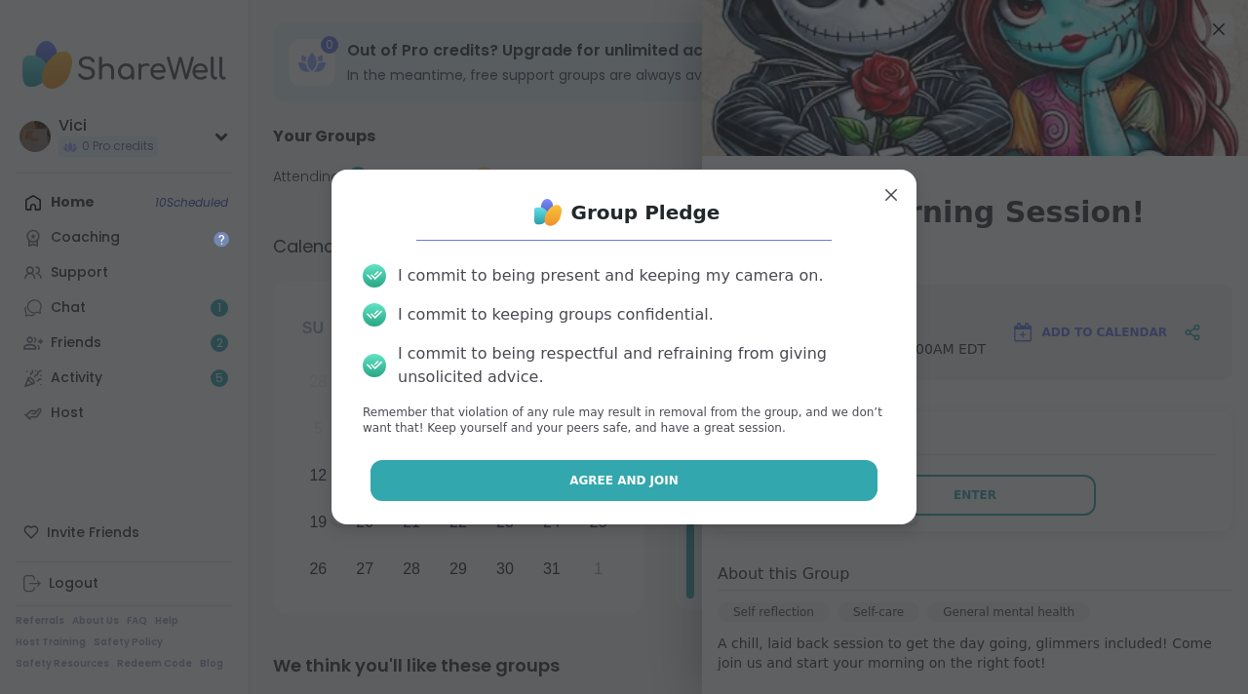
click at [729, 476] on button "Agree and Join" at bounding box center [624, 480] width 508 height 41
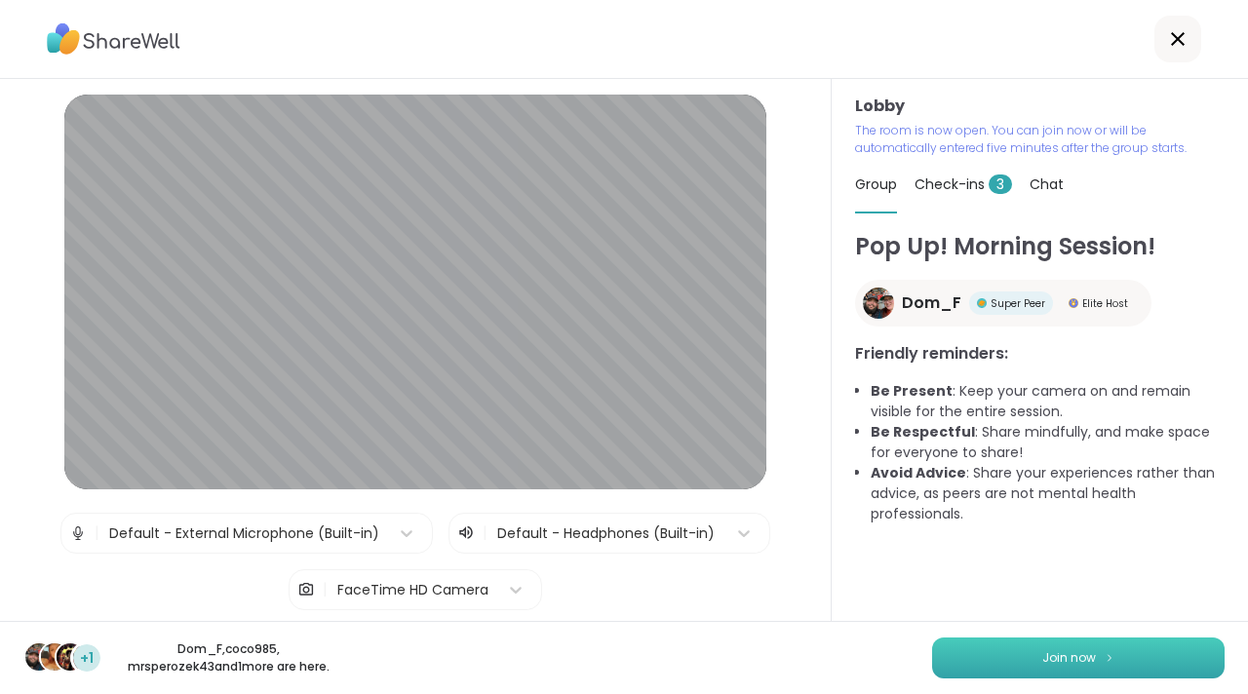
click at [1005, 653] on button "Join now" at bounding box center [1078, 657] width 292 height 41
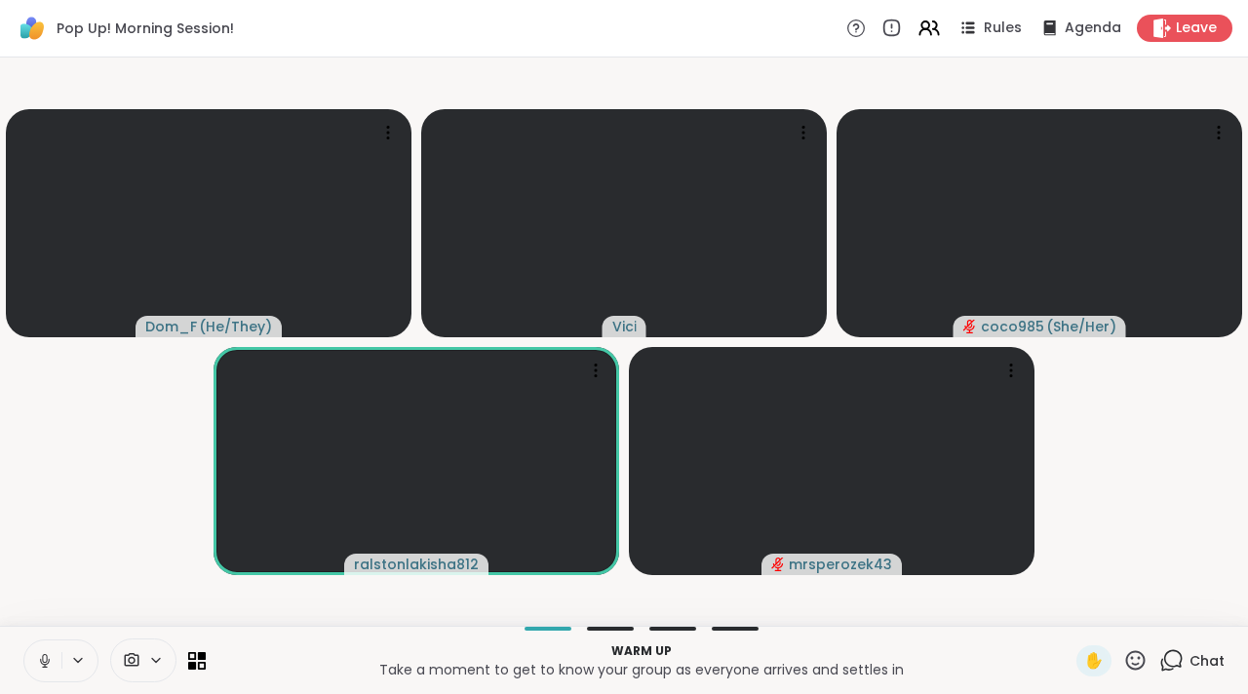
click at [43, 656] on icon at bounding box center [44, 658] width 5 height 9
click at [45, 656] on icon at bounding box center [45, 661] width 18 height 18
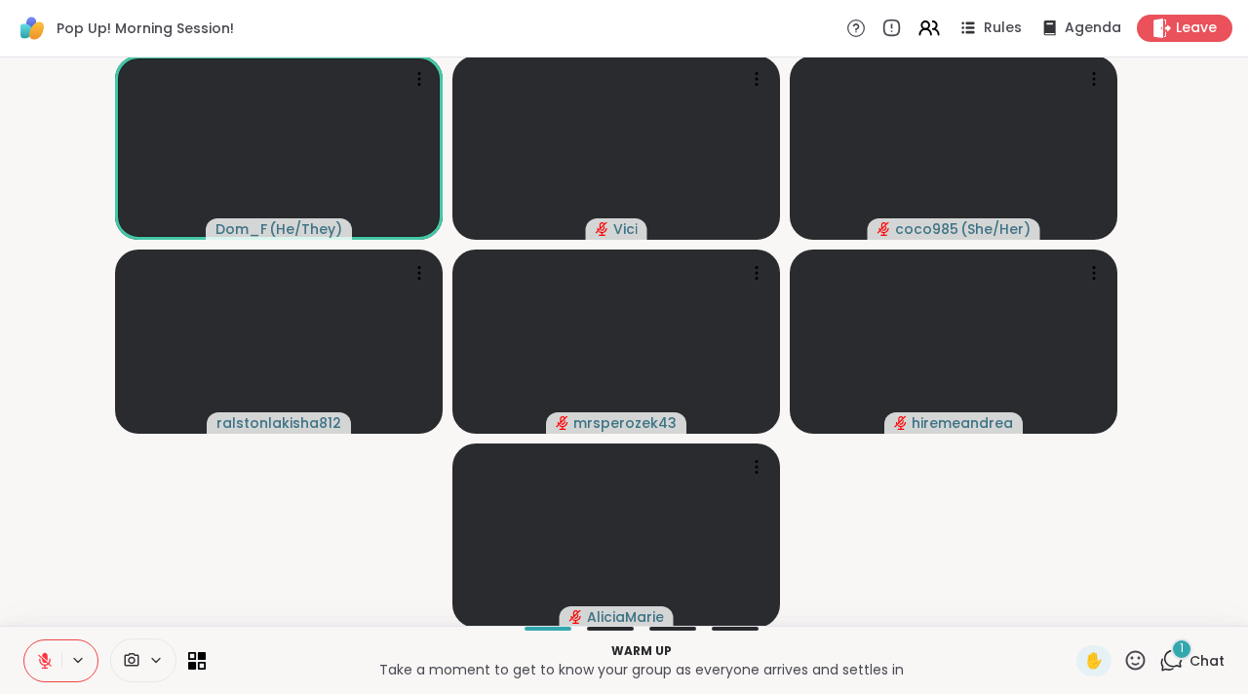
click at [37, 657] on icon at bounding box center [45, 661] width 18 height 18
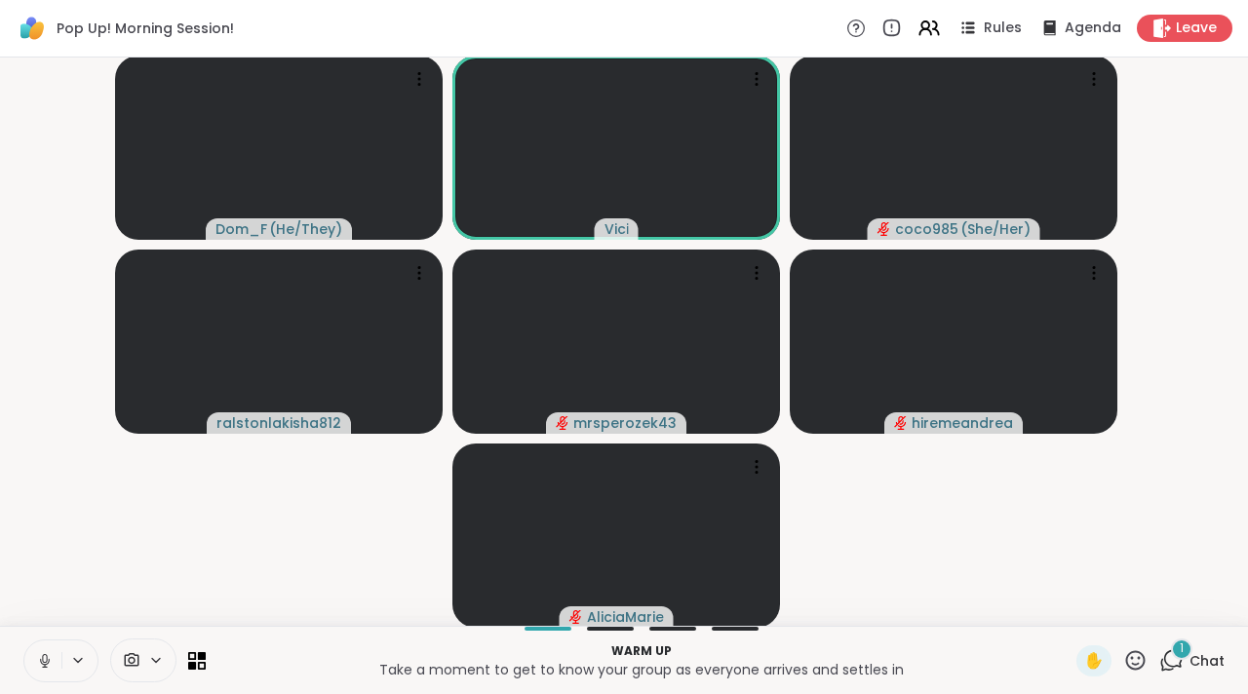
click at [43, 671] on button at bounding box center [42, 660] width 37 height 41
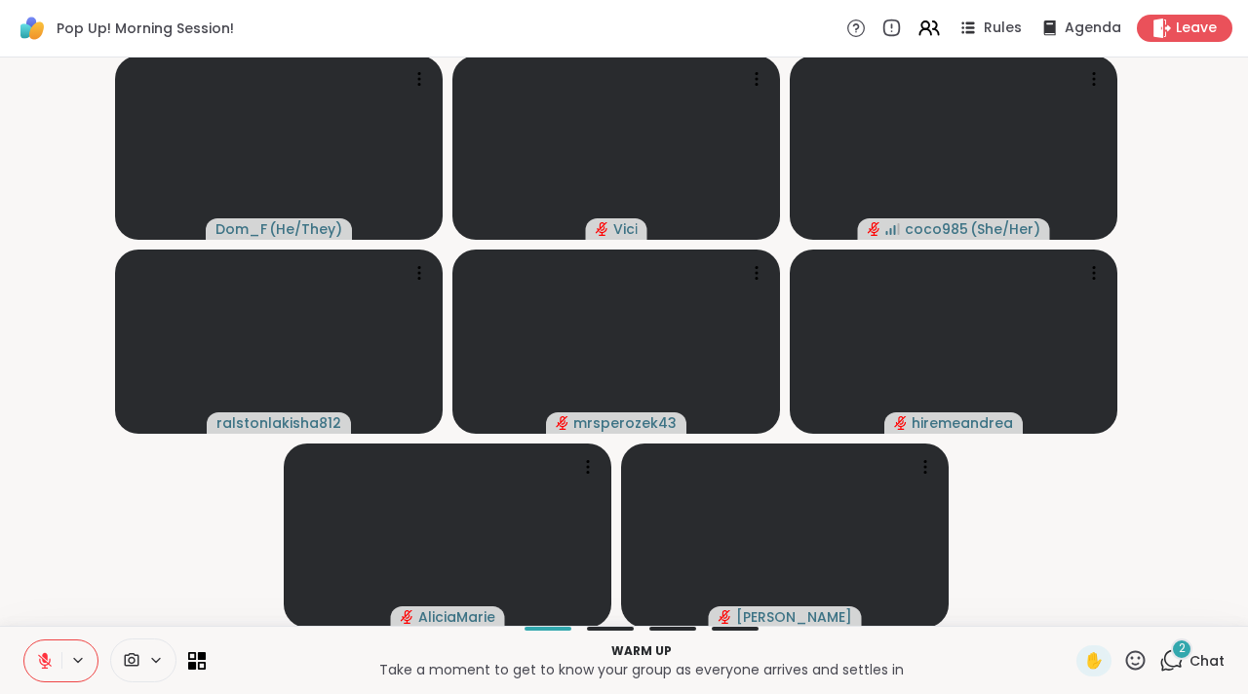
click at [1159, 655] on icon at bounding box center [1171, 660] width 24 height 24
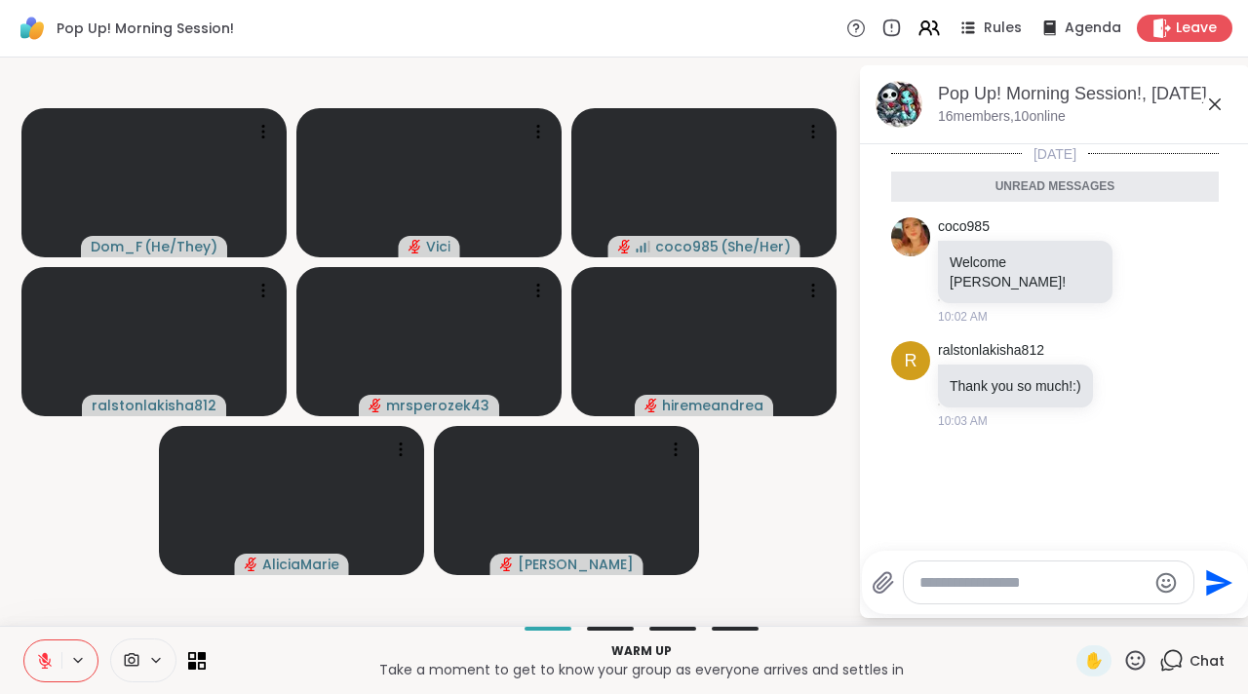
click at [1009, 581] on textarea "Type your message" at bounding box center [1032, 582] width 227 height 19
type textarea "**********"
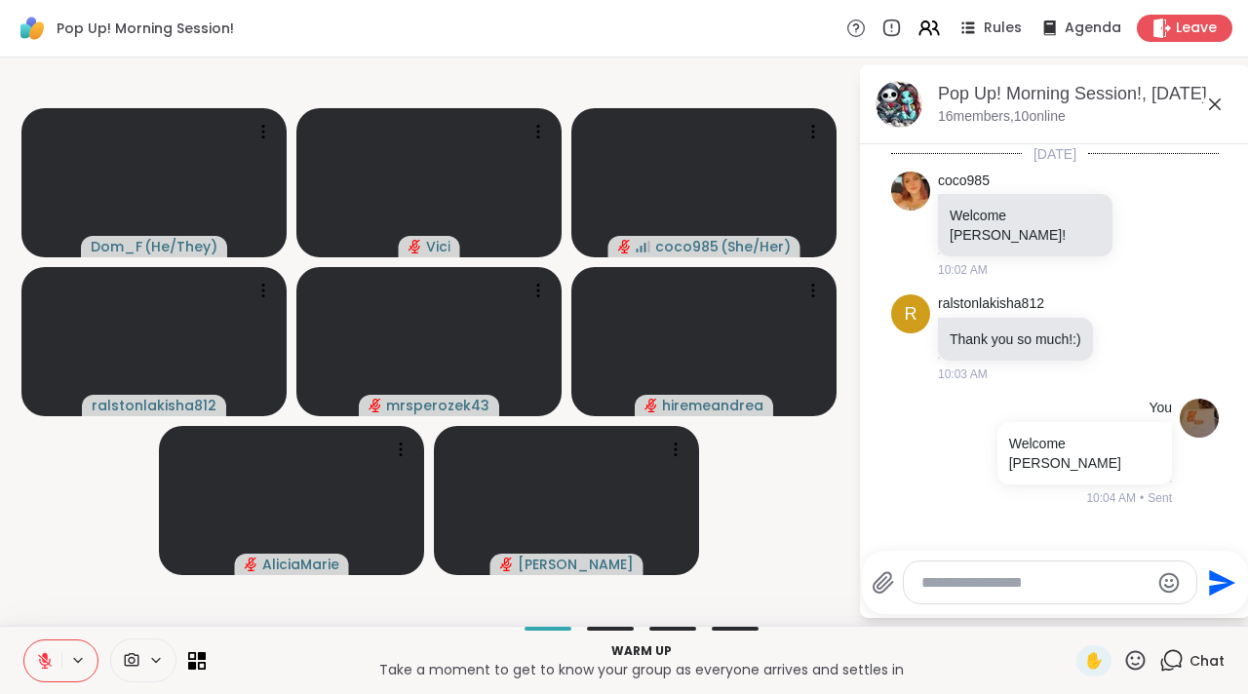
click at [1214, 95] on icon at bounding box center [1214, 104] width 23 height 23
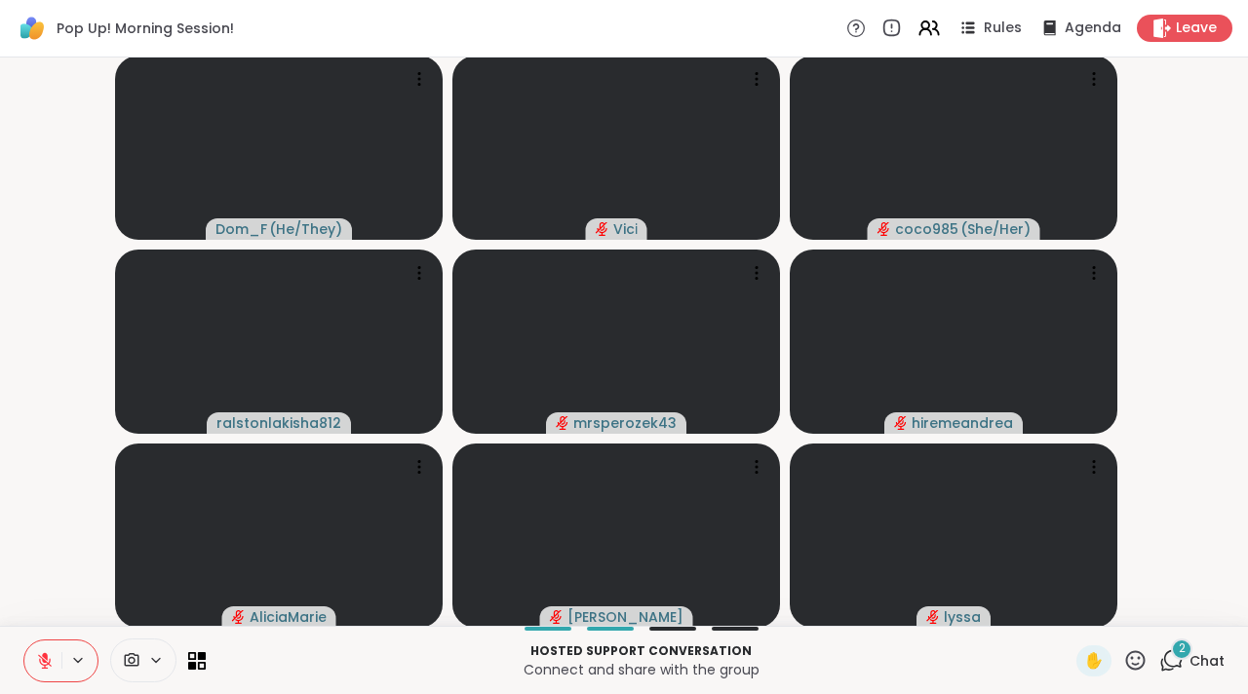
click at [1161, 680] on div "Hosted support conversation Connect and share with the group ✋ 2 Chat" at bounding box center [624, 660] width 1248 height 68
click at [1171, 658] on div "2" at bounding box center [1181, 648] width 21 height 21
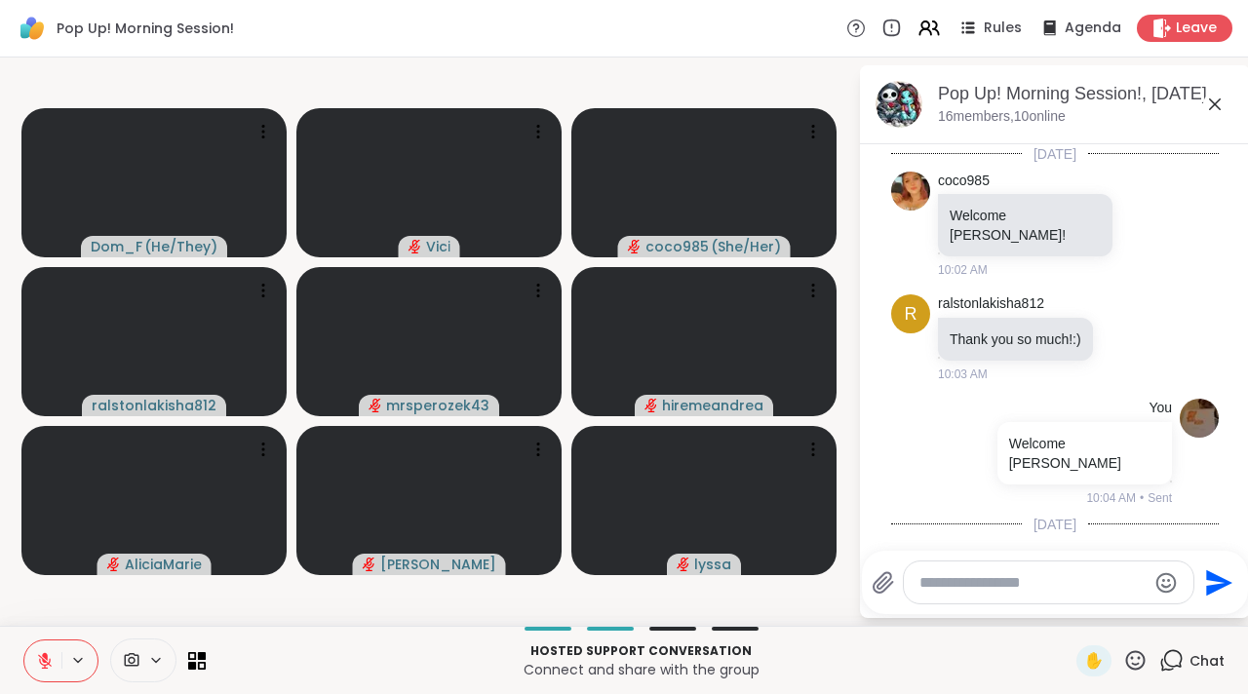
scroll to position [249, 0]
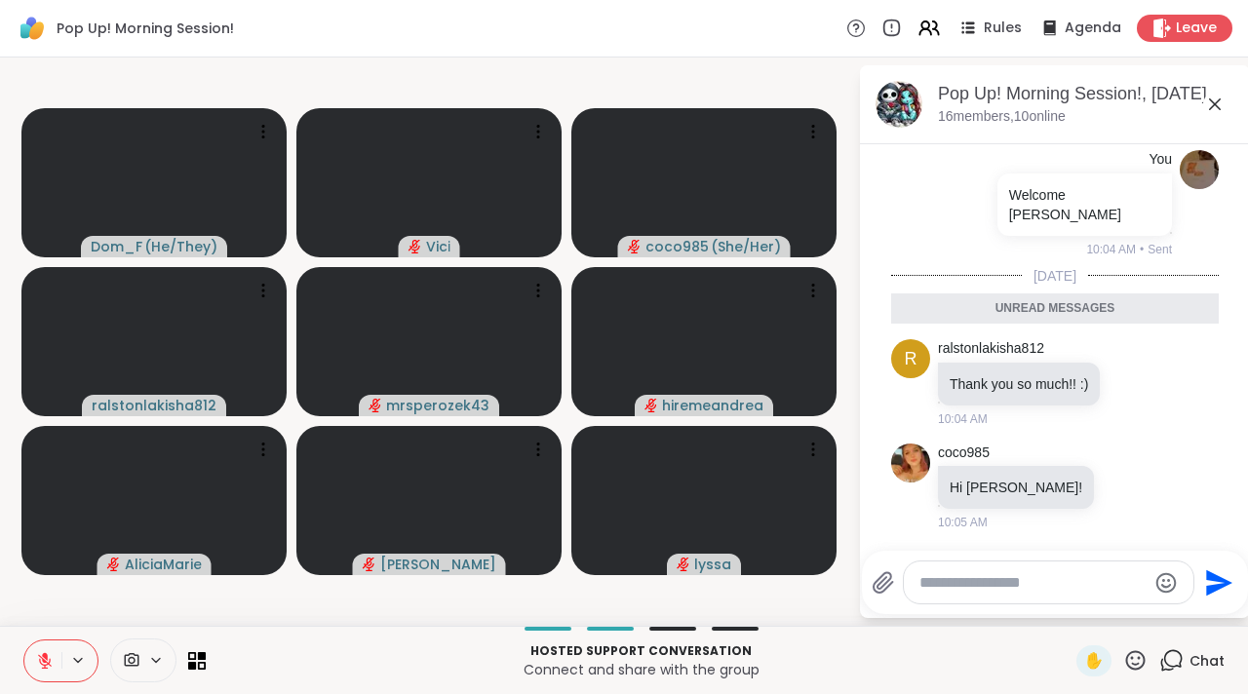
click at [1034, 573] on textarea "Type your message" at bounding box center [1032, 582] width 227 height 19
click at [1034, 569] on div "****" at bounding box center [1050, 582] width 292 height 42
click at [971, 592] on textarea "*****" at bounding box center [1034, 582] width 227 height 19
click at [964, 593] on textarea "**********" at bounding box center [1034, 576] width 227 height 39
click at [1039, 578] on textarea "**********" at bounding box center [1034, 576] width 227 height 39
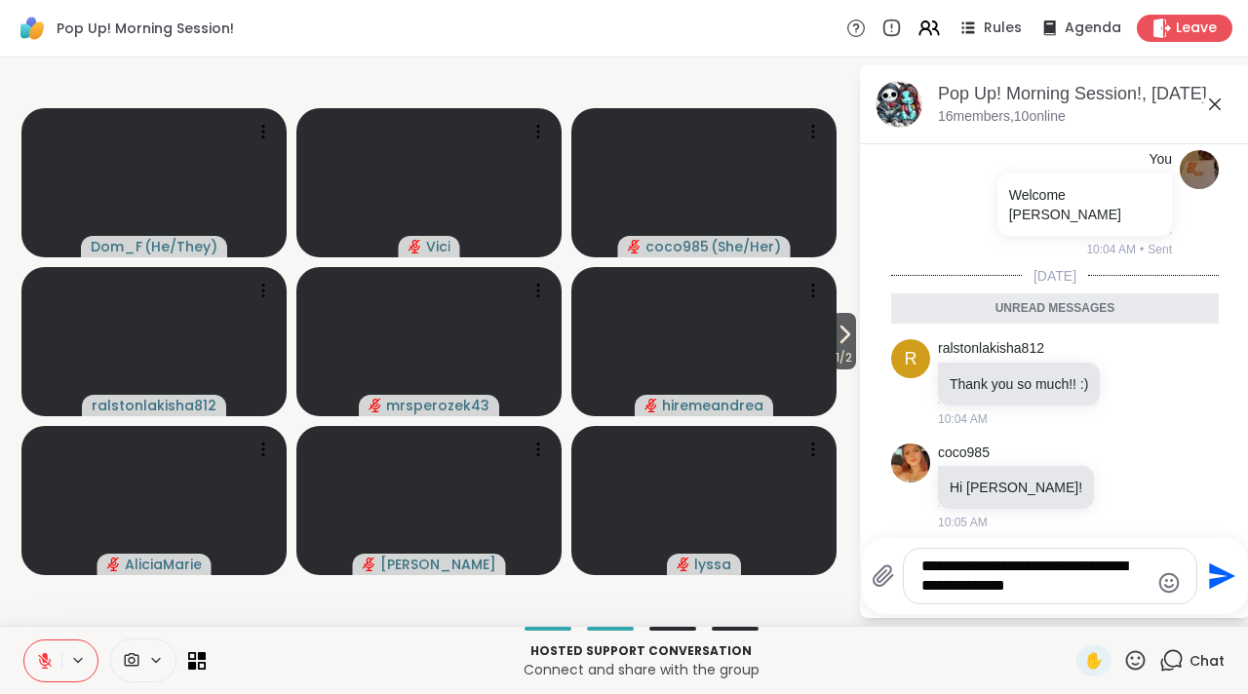
type textarea "**********"
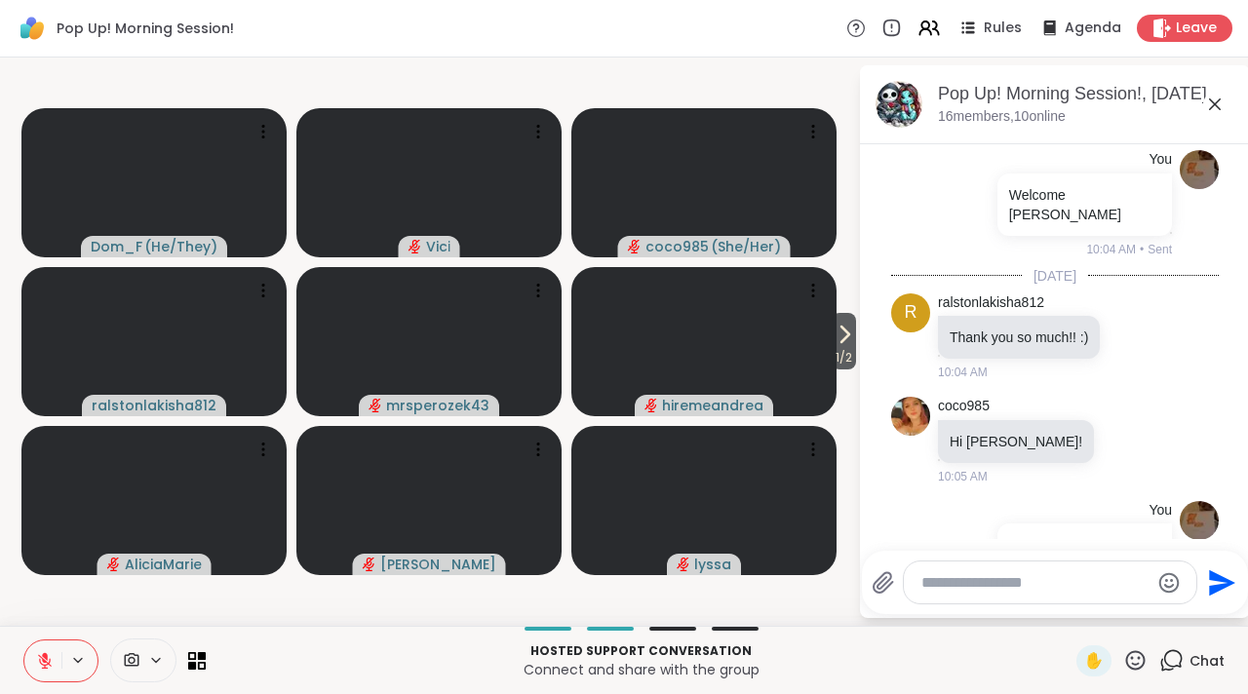
scroll to position [345, 0]
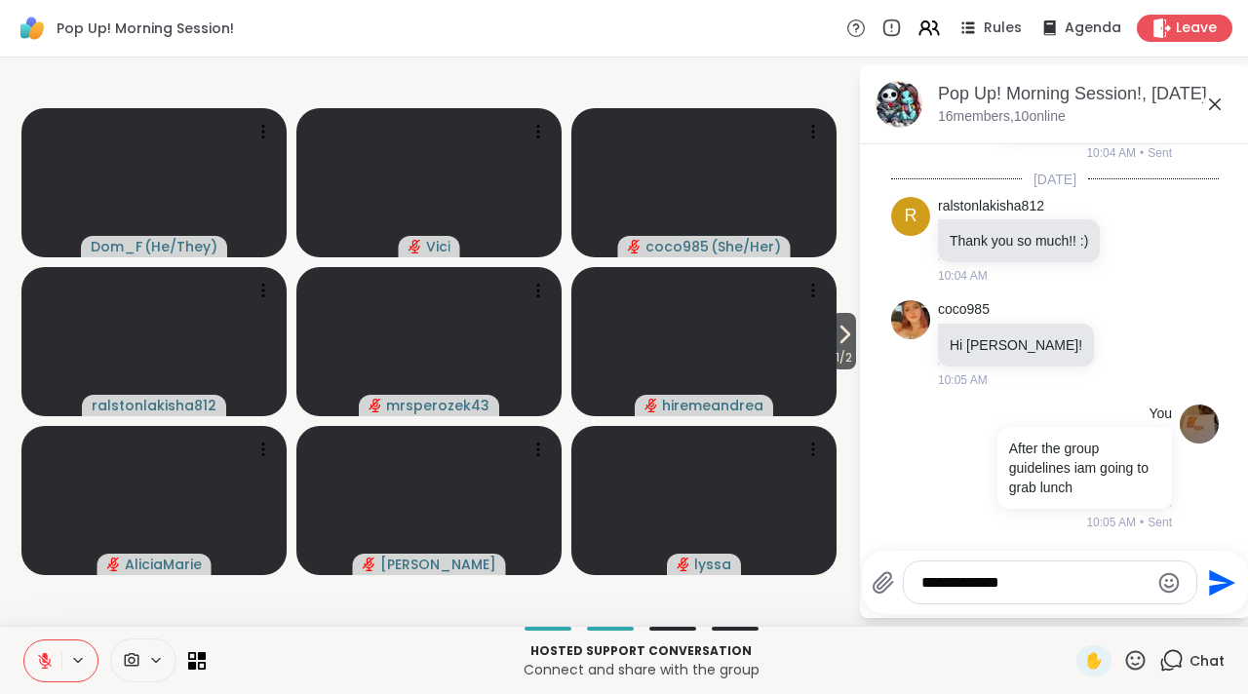
click at [1039, 573] on textarea "**********" at bounding box center [1034, 582] width 227 height 19
type textarea "**********"
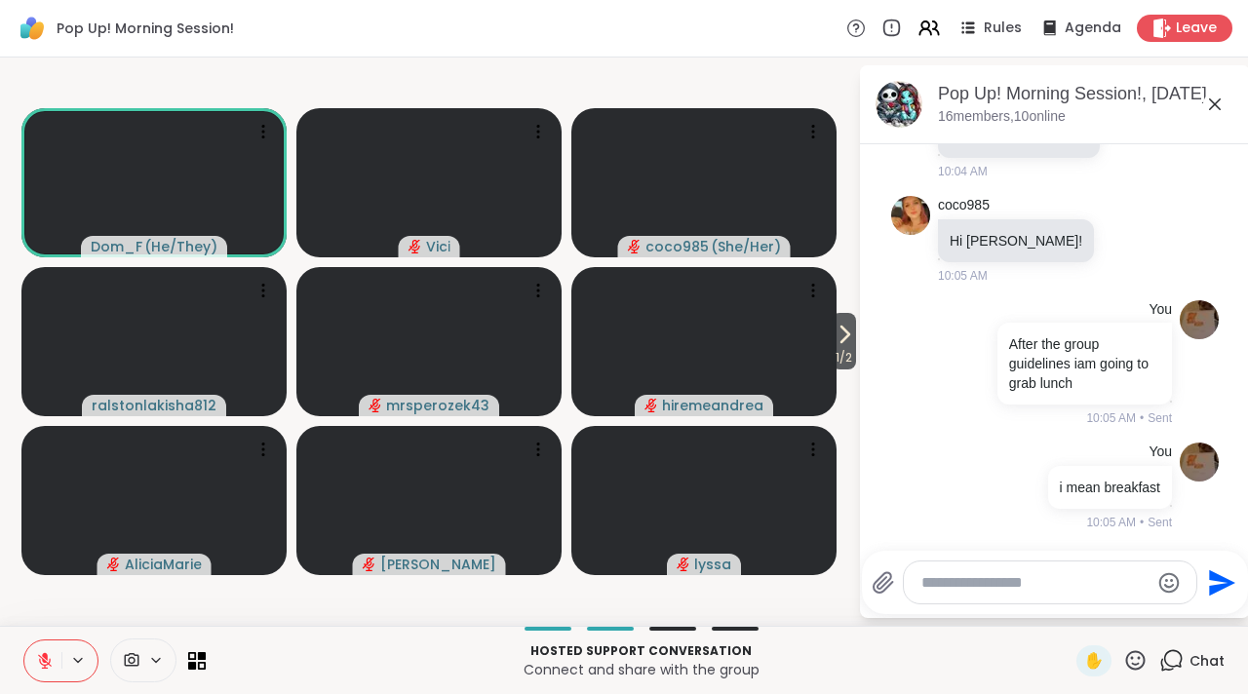
click at [1208, 108] on icon at bounding box center [1214, 104] width 23 height 23
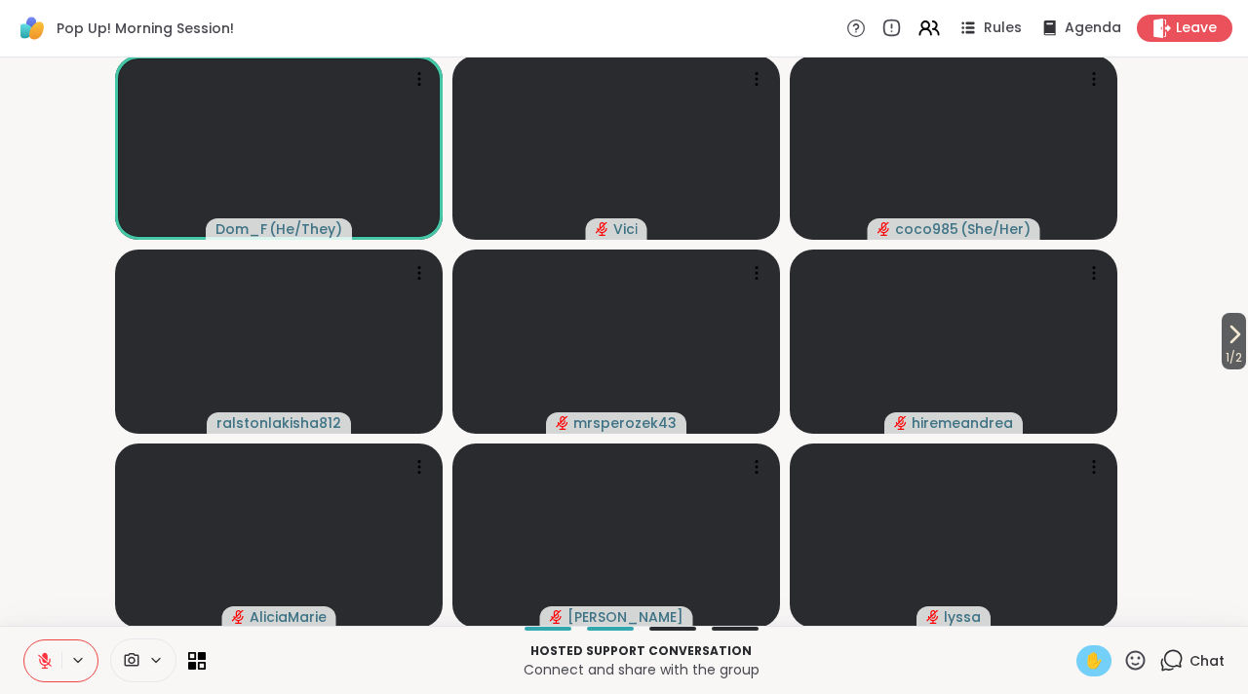
click at [1087, 662] on span "✋" at bounding box center [1093, 660] width 19 height 23
click at [52, 654] on icon at bounding box center [45, 661] width 18 height 18
click at [48, 668] on icon at bounding box center [45, 661] width 18 height 18
click at [1084, 655] on span "✋" at bounding box center [1093, 660] width 19 height 23
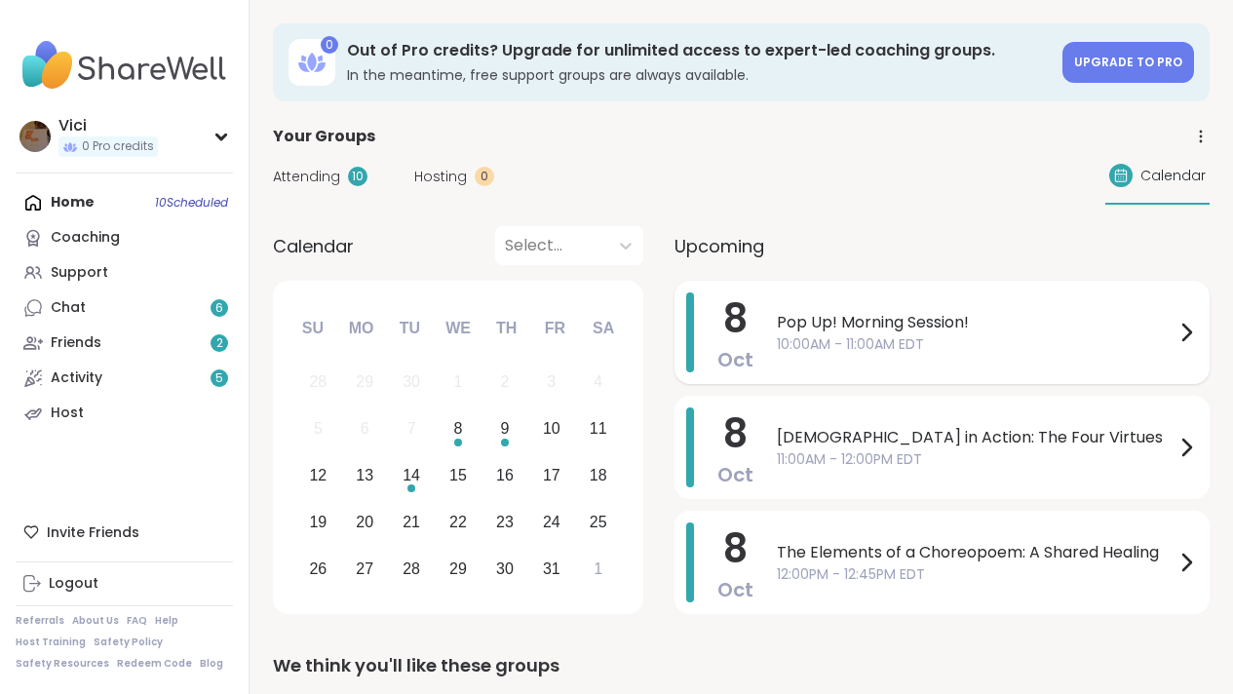
click at [820, 341] on span "10:00AM - 11:00AM EDT" at bounding box center [976, 344] width 398 height 20
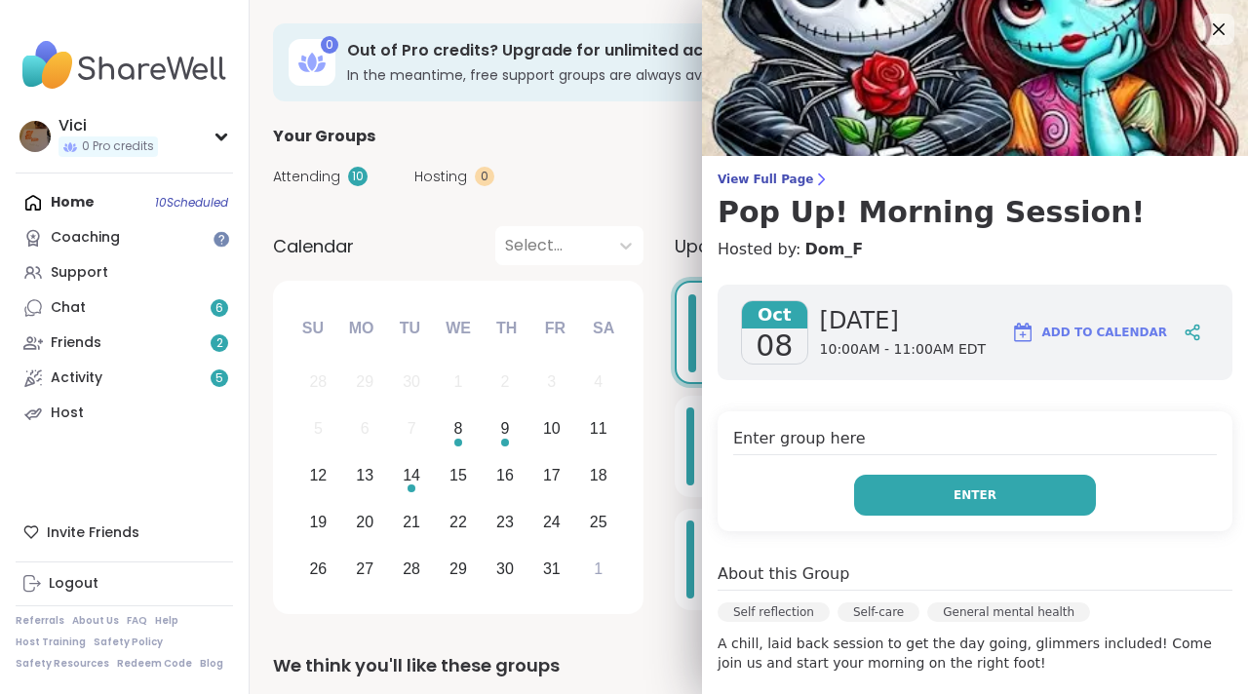
click at [892, 511] on button "Enter" at bounding box center [975, 495] width 242 height 41
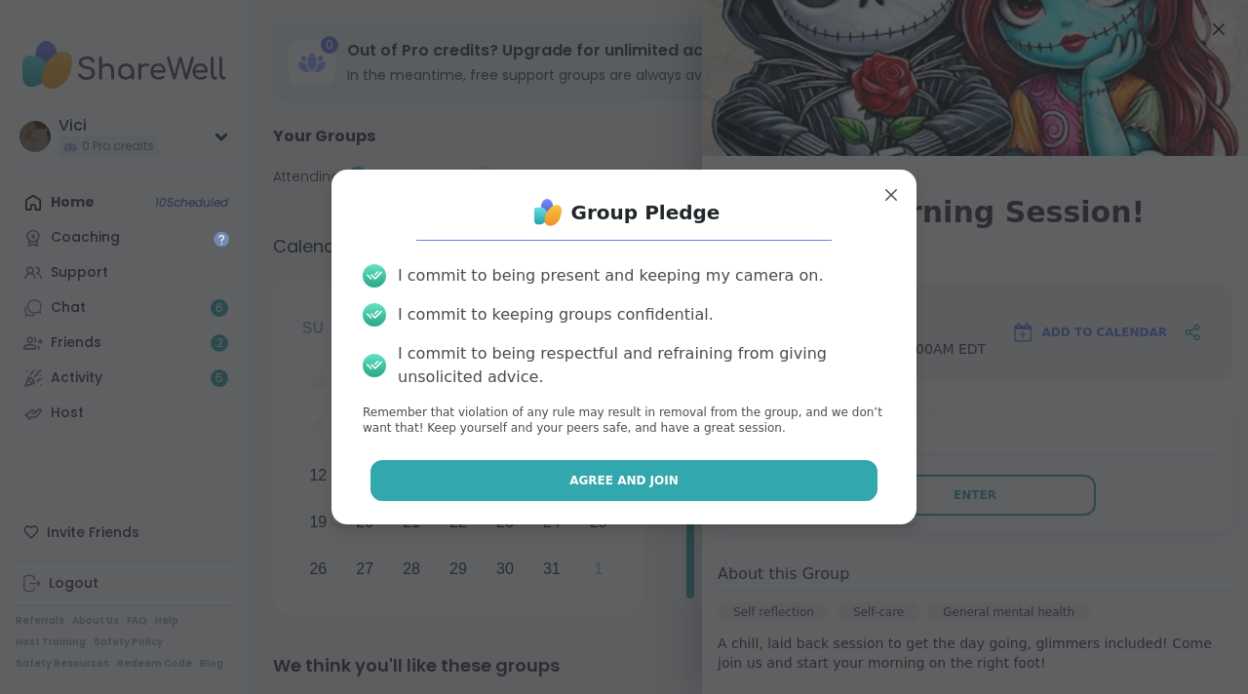
click at [734, 473] on button "Agree and Join" at bounding box center [624, 480] width 508 height 41
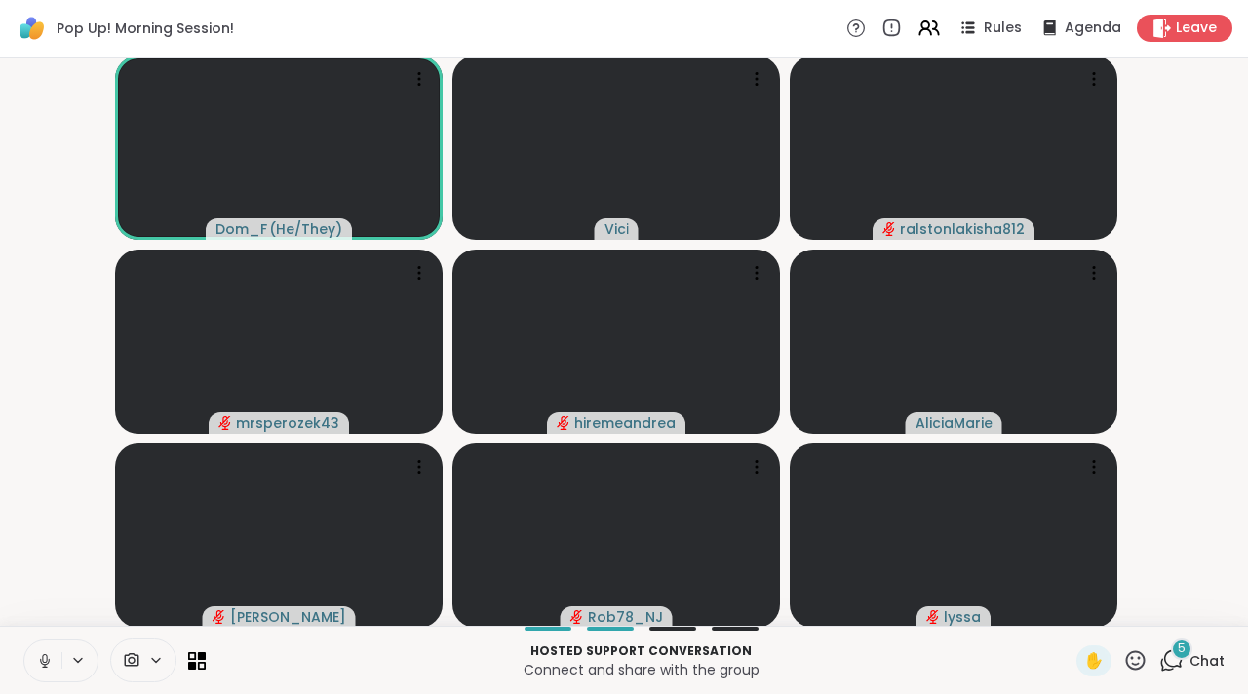
click at [1159, 667] on icon at bounding box center [1171, 660] width 24 height 24
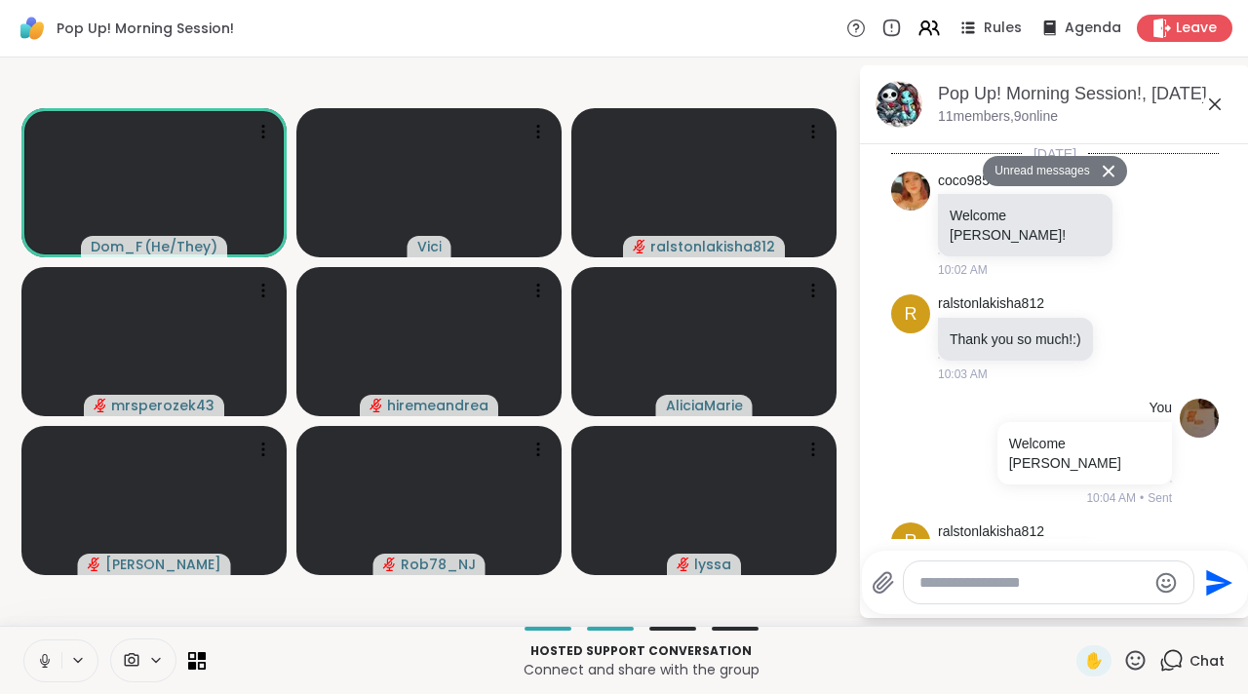
scroll to position [1121, 0]
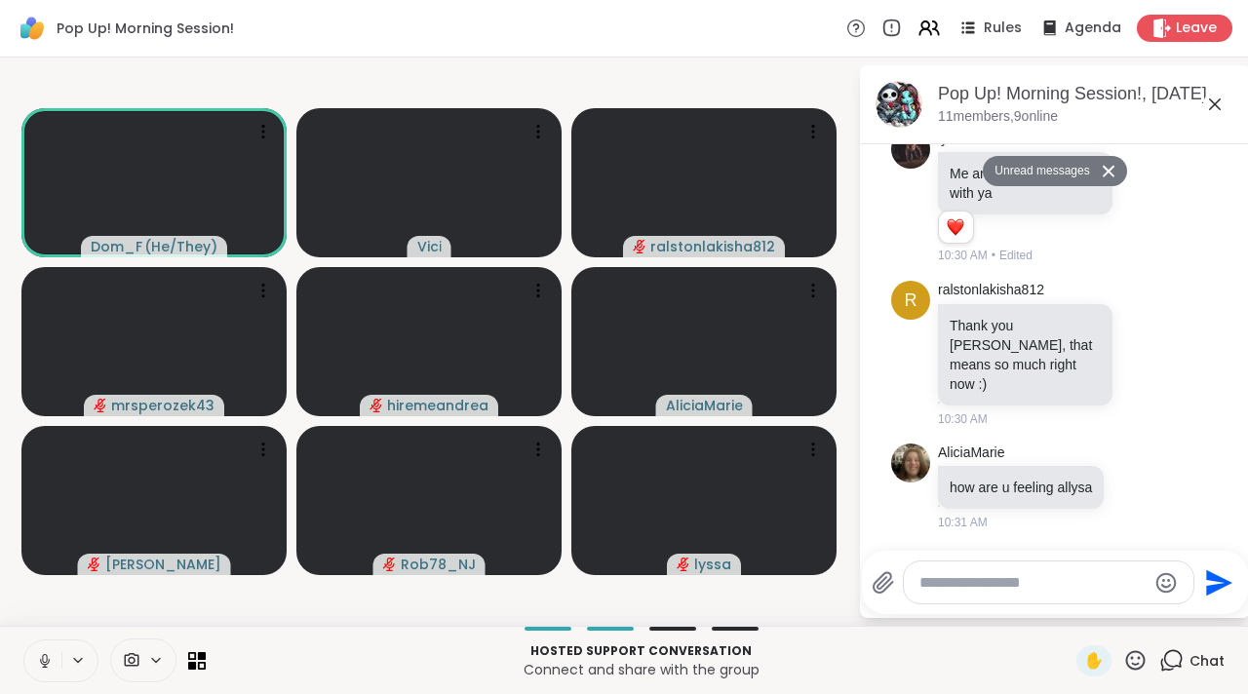
click at [1016, 589] on textarea "Type your message" at bounding box center [1032, 582] width 227 height 19
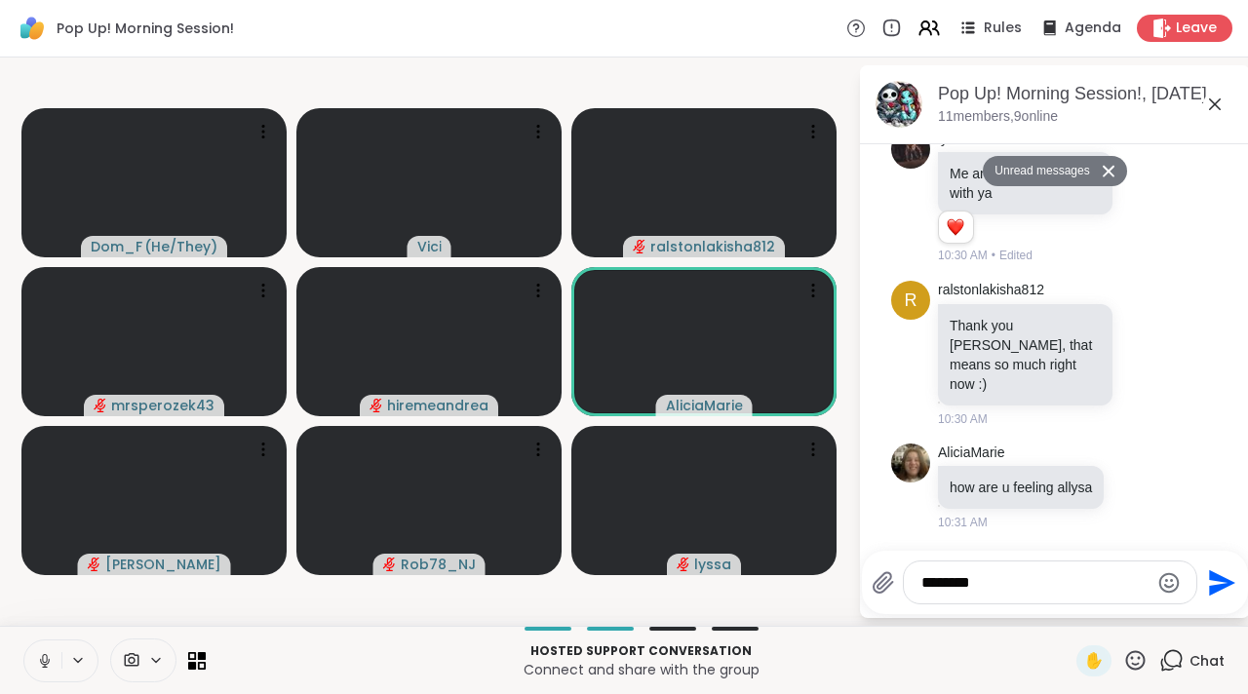
type textarea "*********"
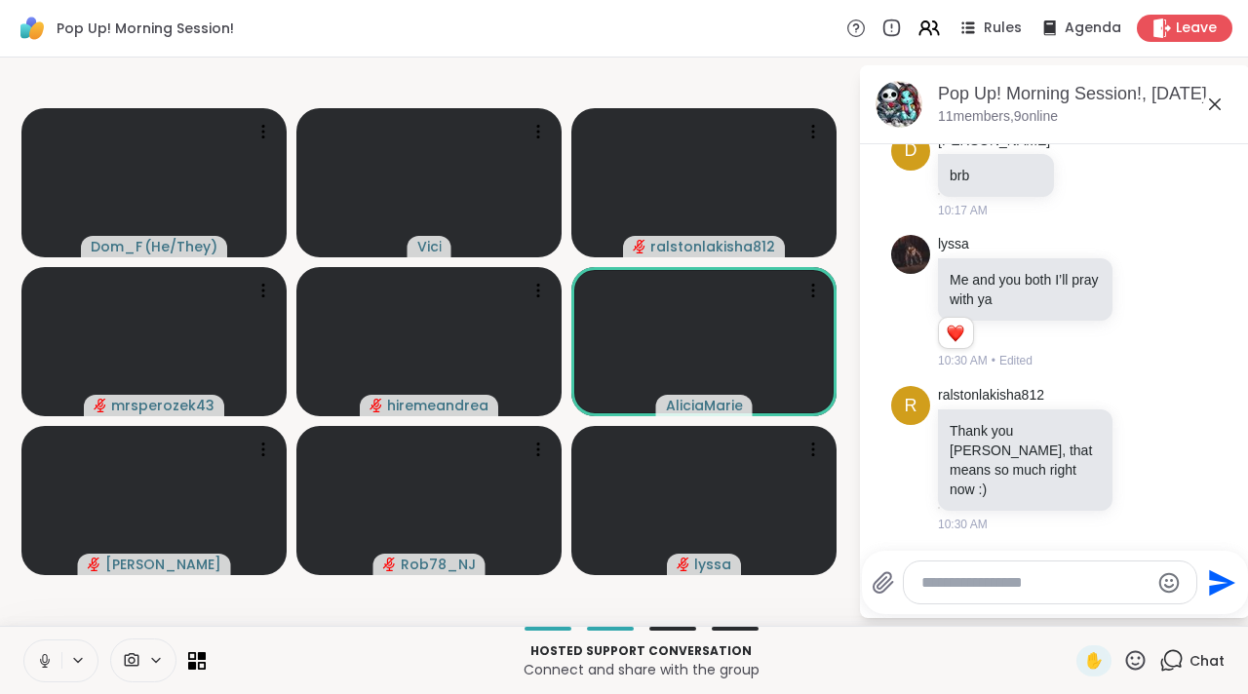
scroll to position [1178, 0]
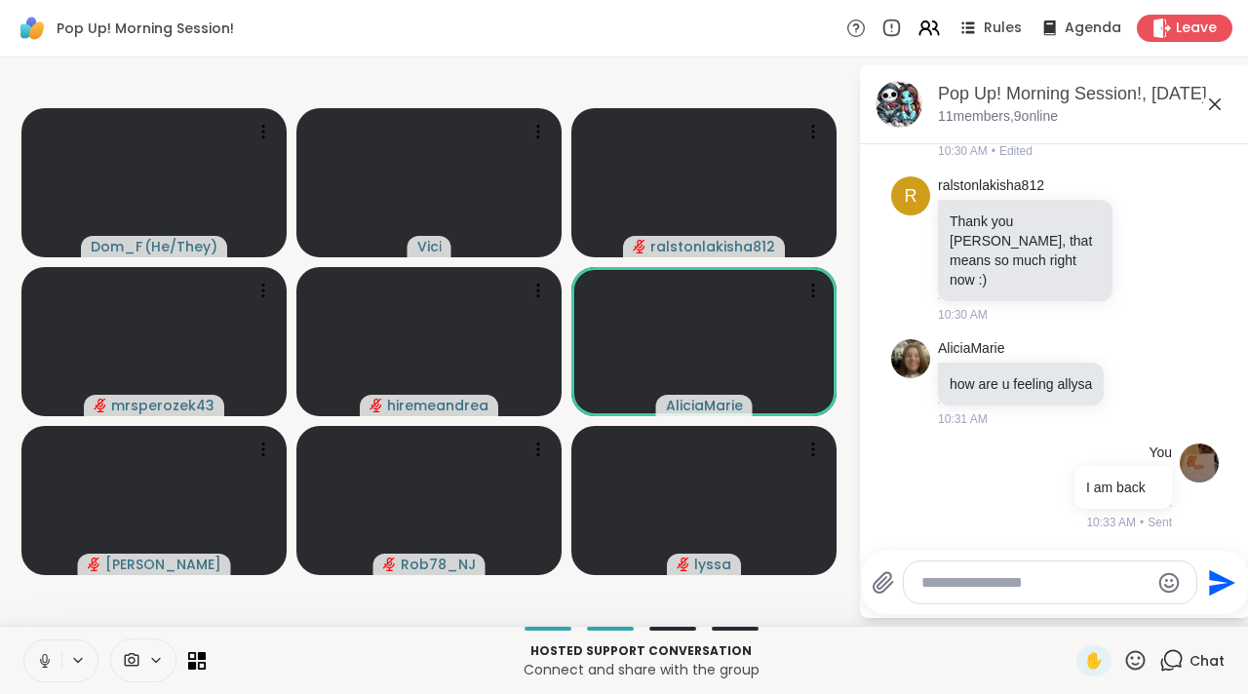
click at [1211, 104] on icon at bounding box center [1214, 104] width 23 height 23
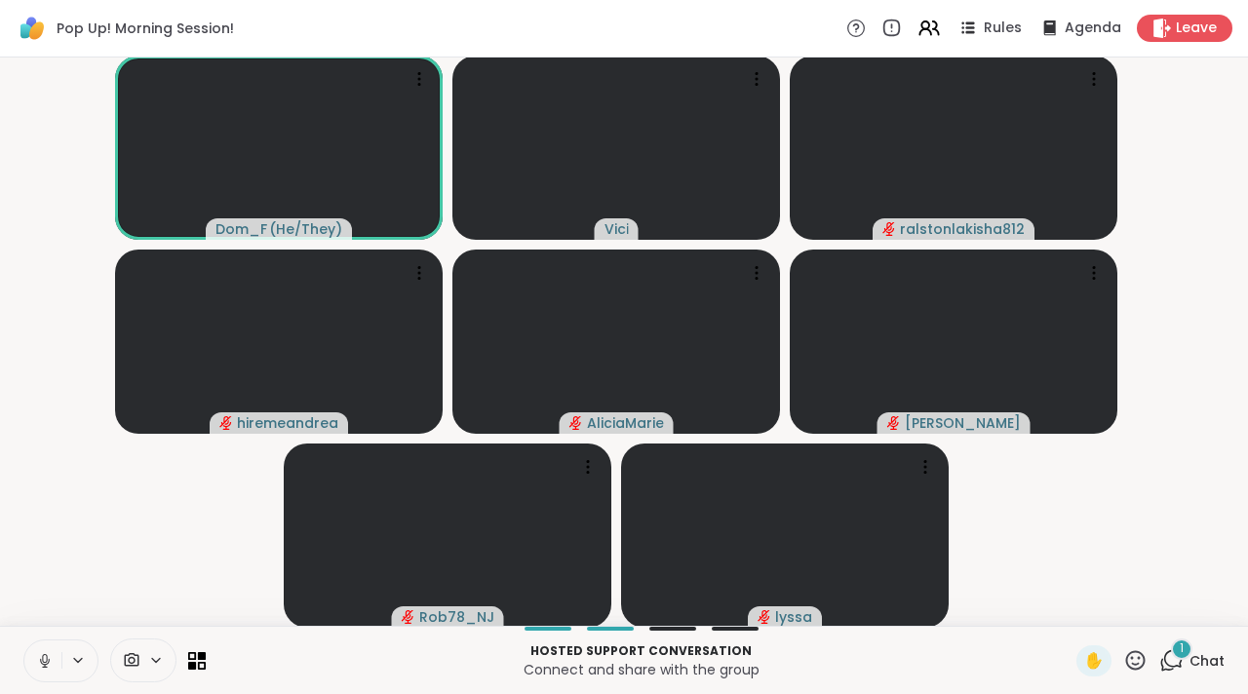
click at [1171, 654] on div "1" at bounding box center [1181, 648] width 21 height 21
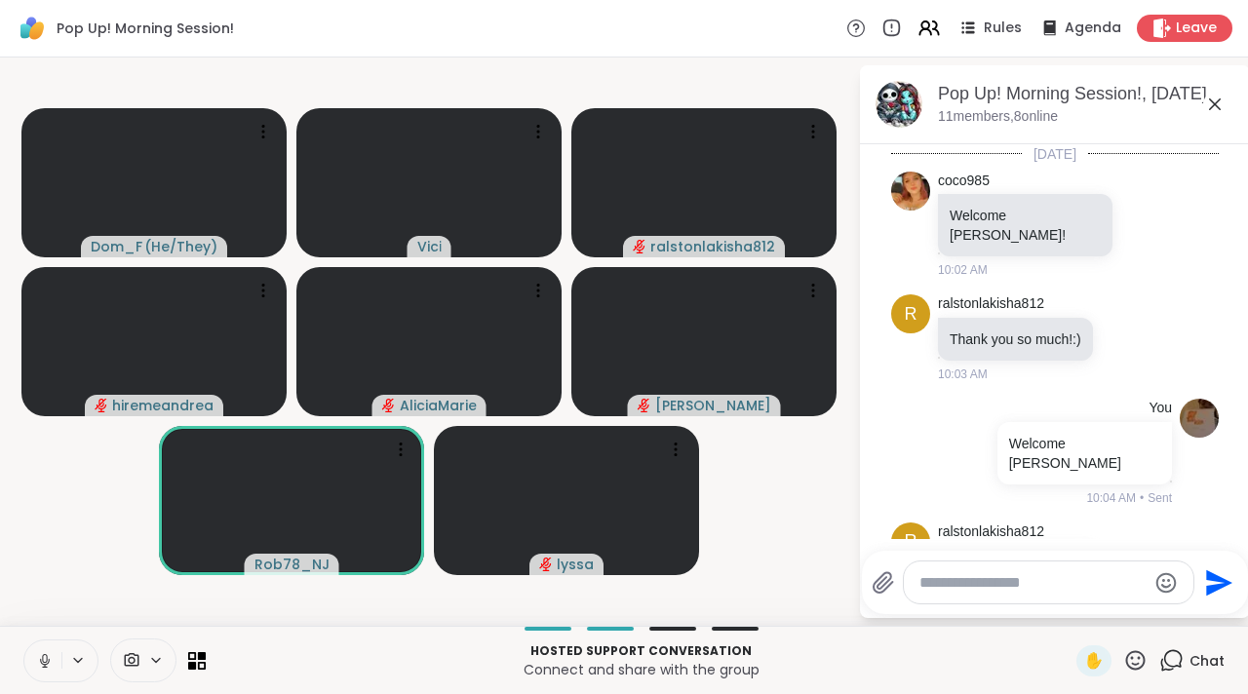
scroll to position [1348, 0]
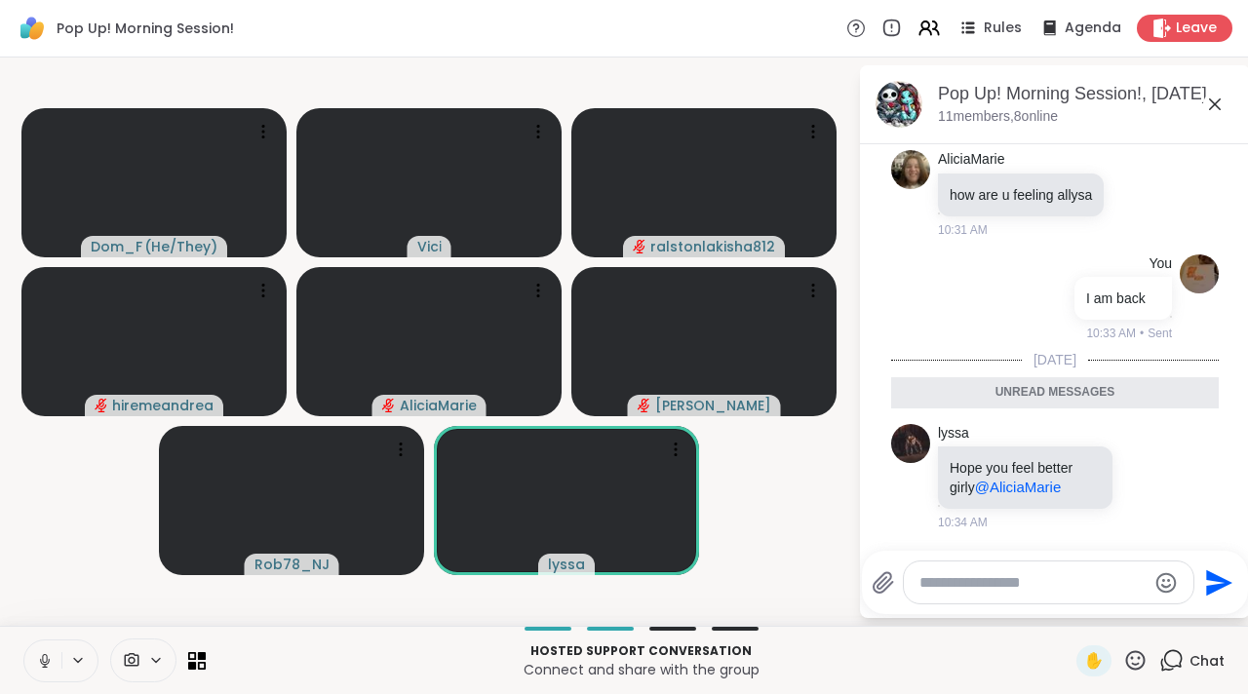
click at [1075, 584] on textarea "Type your message" at bounding box center [1032, 582] width 227 height 19
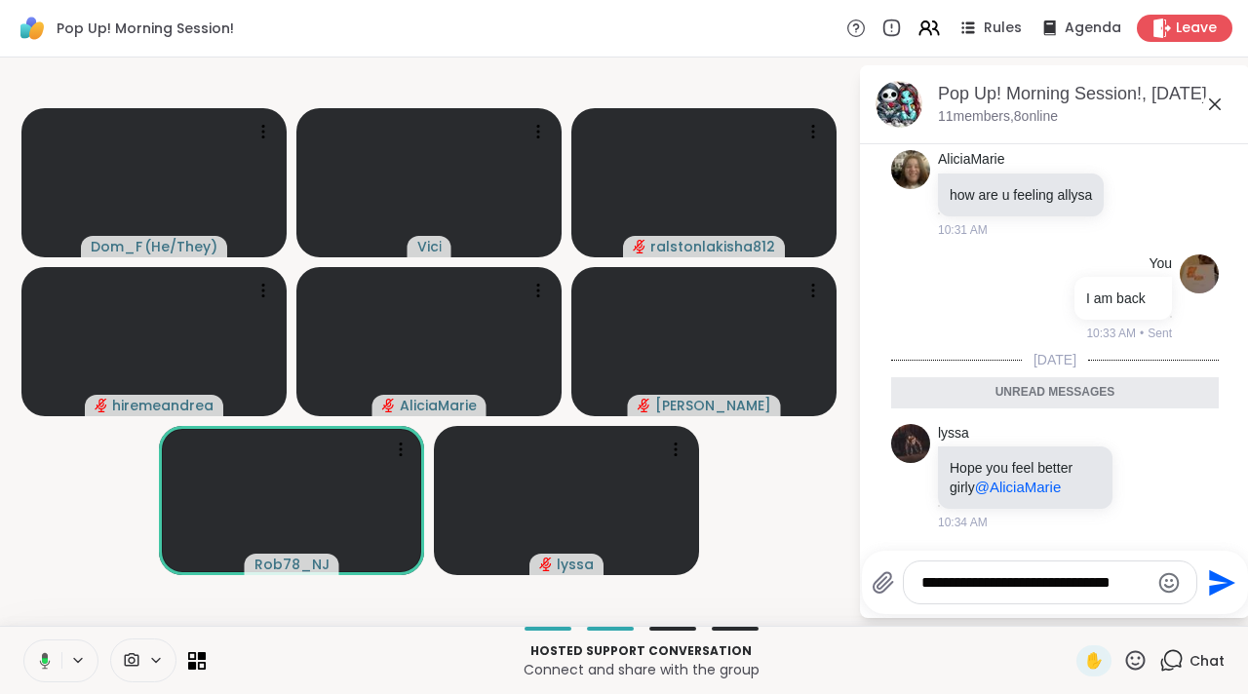
type textarea "**********"
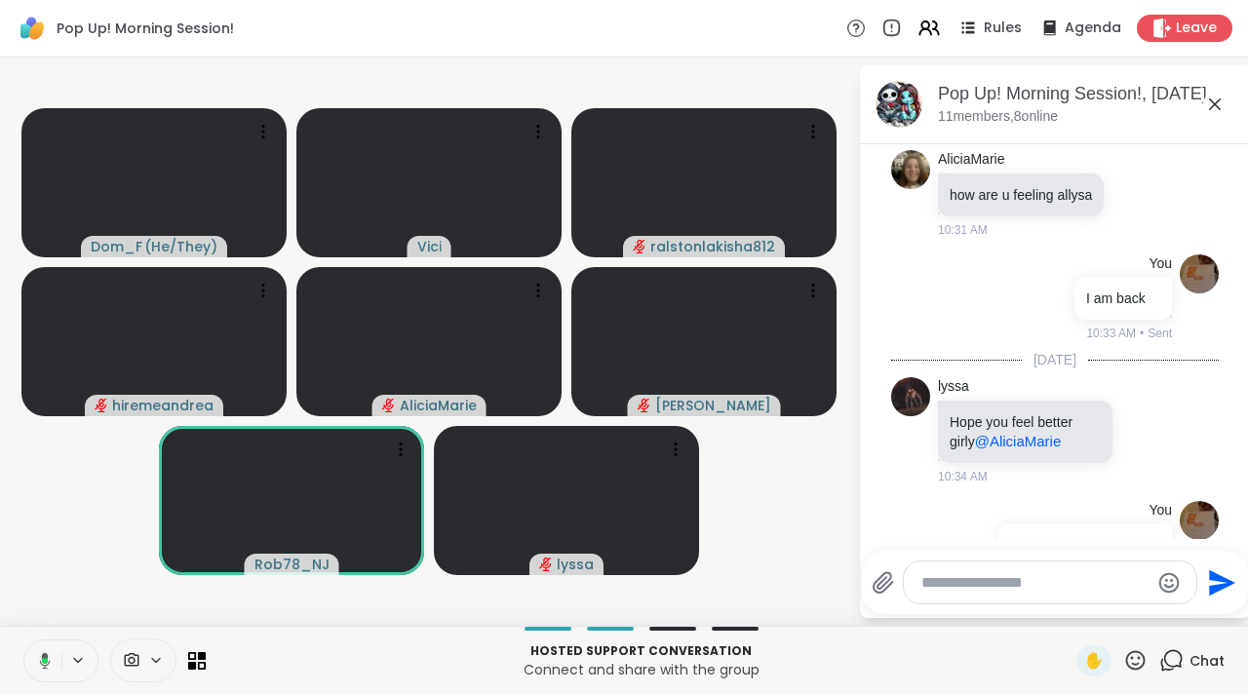
scroll to position [1425, 0]
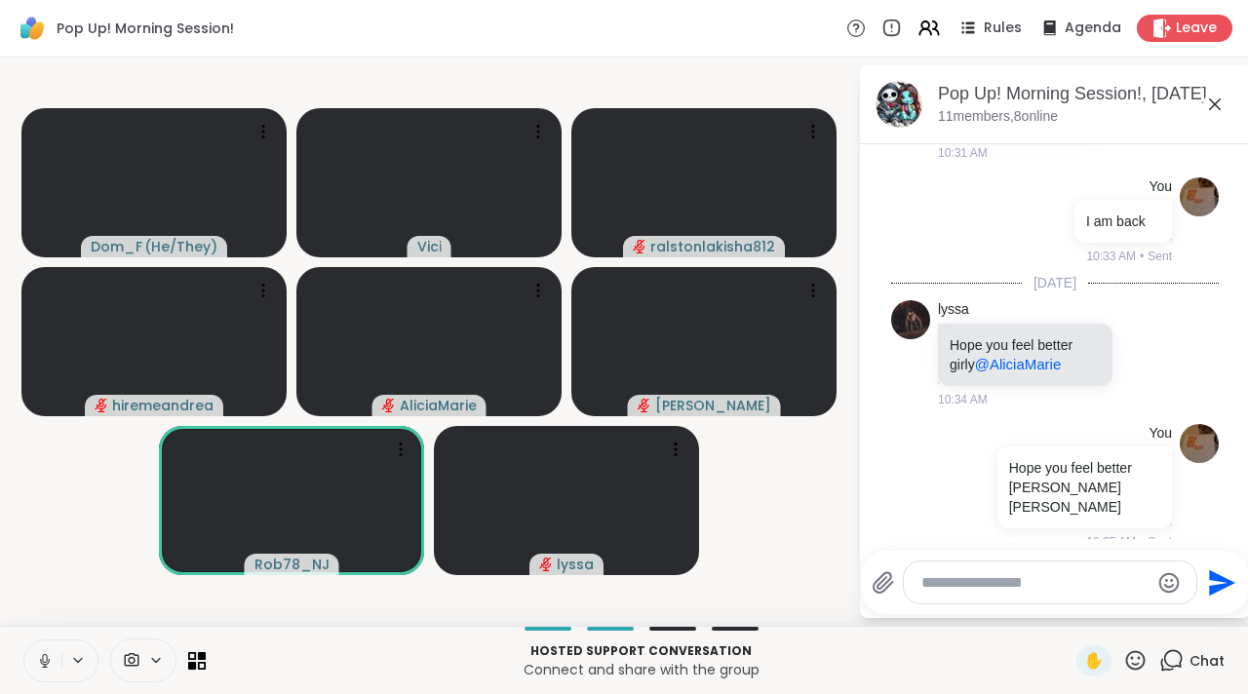
click at [1220, 114] on icon at bounding box center [1214, 104] width 23 height 23
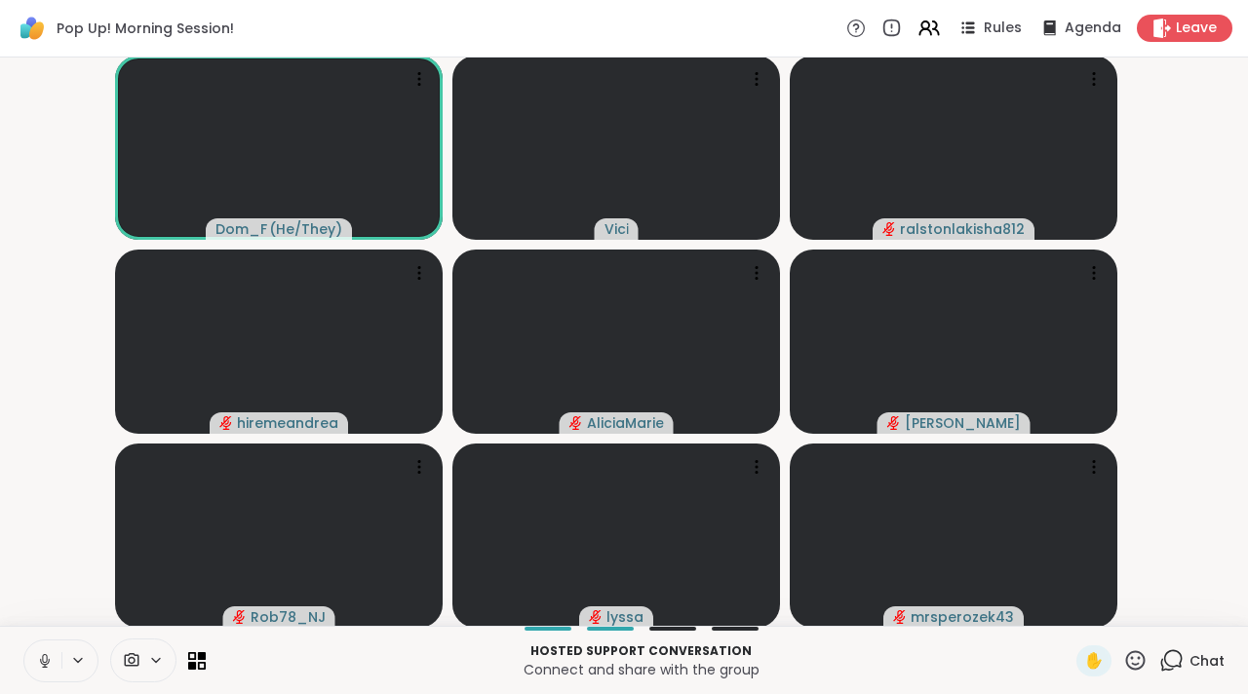
click at [44, 652] on icon at bounding box center [45, 661] width 18 height 18
click at [43, 673] on button at bounding box center [42, 660] width 37 height 41
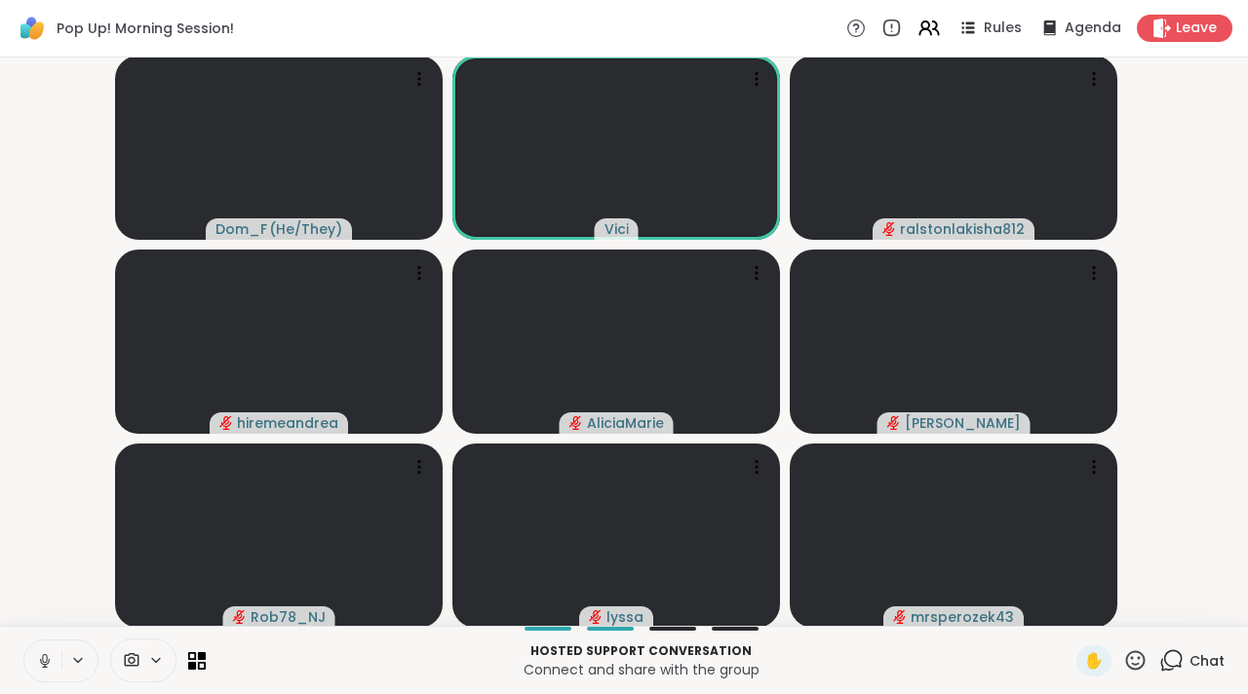
click at [51, 662] on icon at bounding box center [45, 661] width 18 height 18
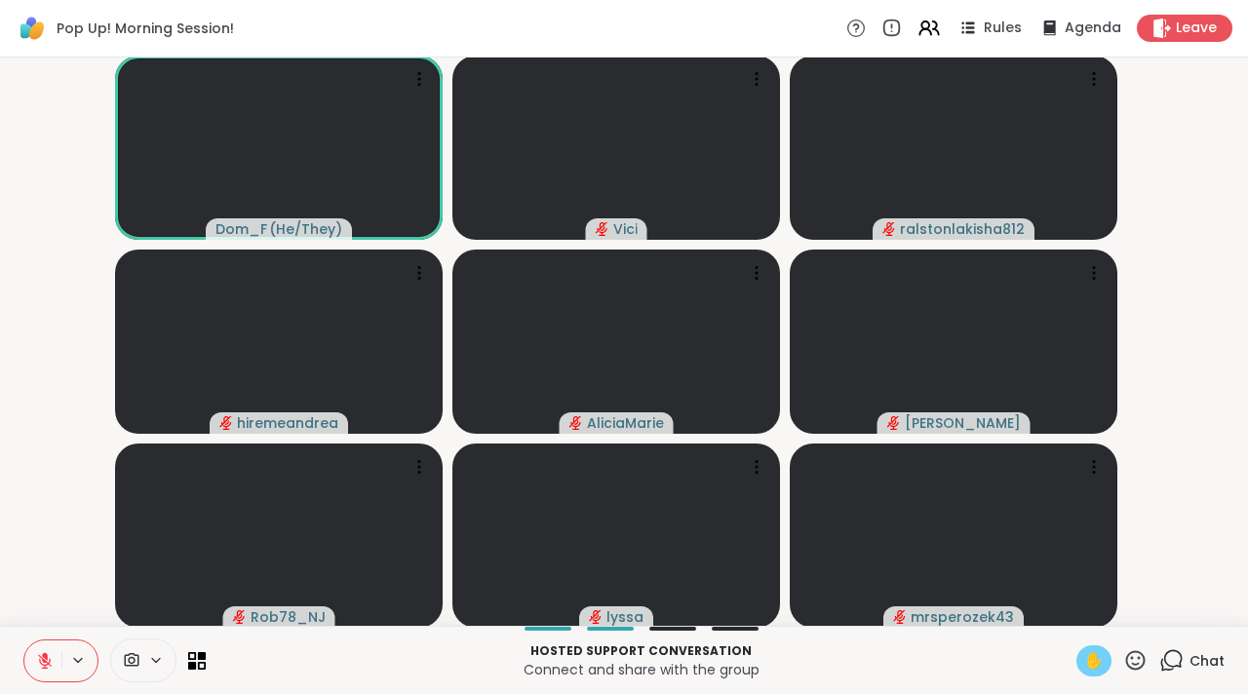
click at [1084, 656] on span "✋" at bounding box center [1093, 660] width 19 height 23
click at [1084, 660] on span "✋" at bounding box center [1093, 660] width 19 height 23
click at [46, 650] on button at bounding box center [42, 660] width 37 height 41
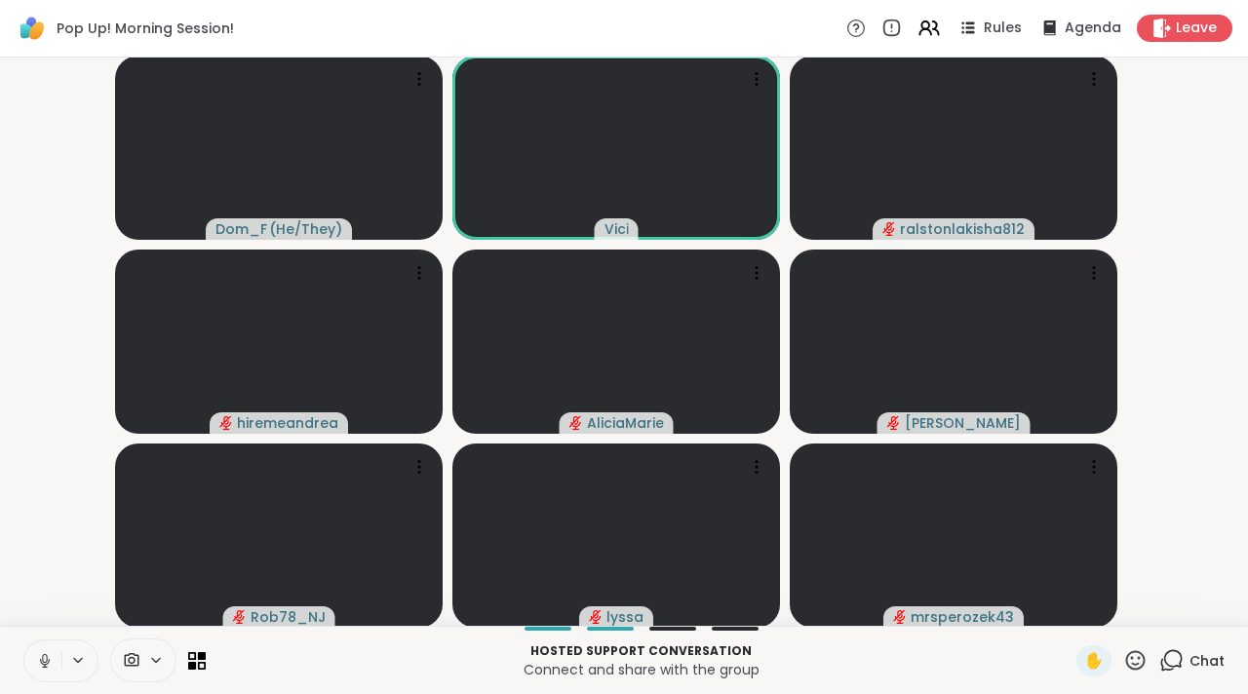
click at [38, 658] on icon at bounding box center [45, 661] width 18 height 18
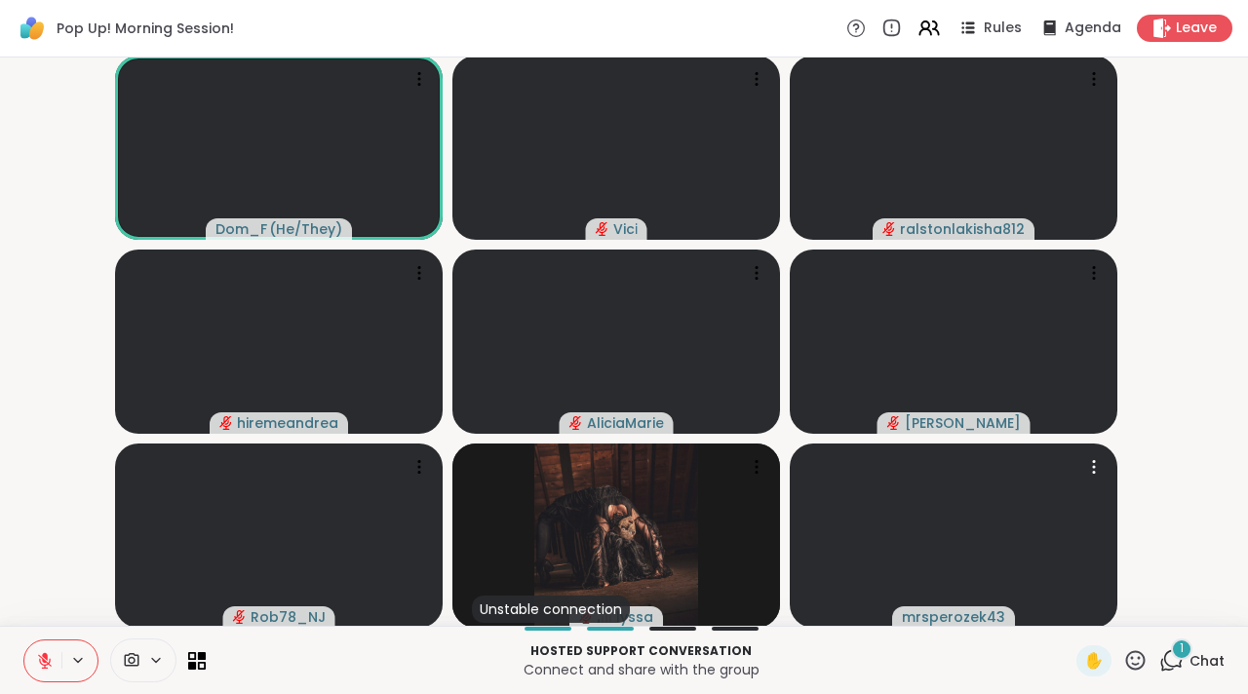
click at [1159, 672] on icon at bounding box center [1171, 660] width 24 height 24
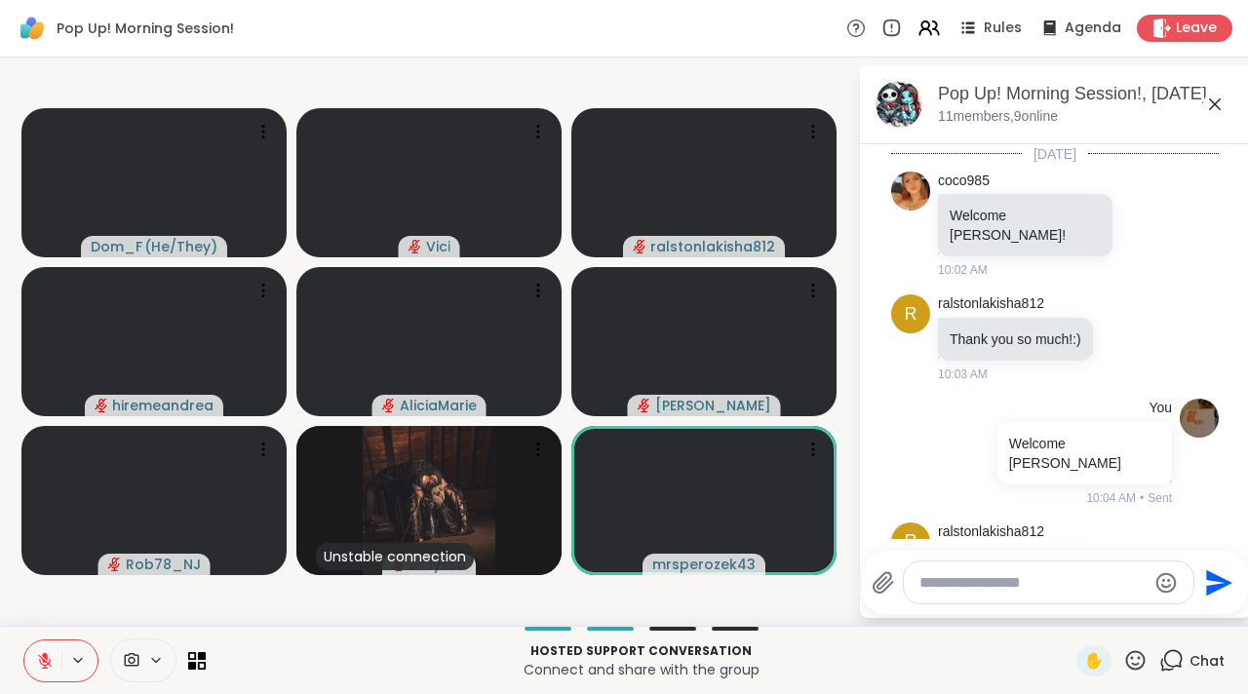
scroll to position [1596, 0]
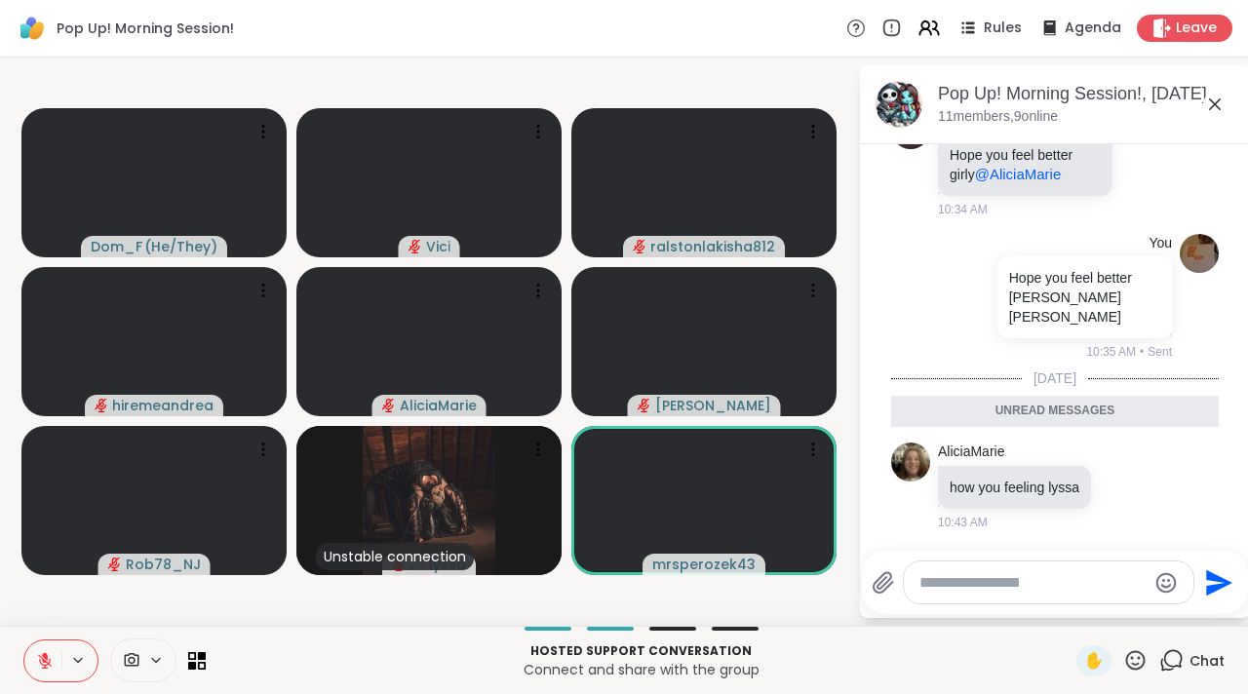
click at [976, 580] on textarea "Type your message" at bounding box center [1032, 582] width 227 height 19
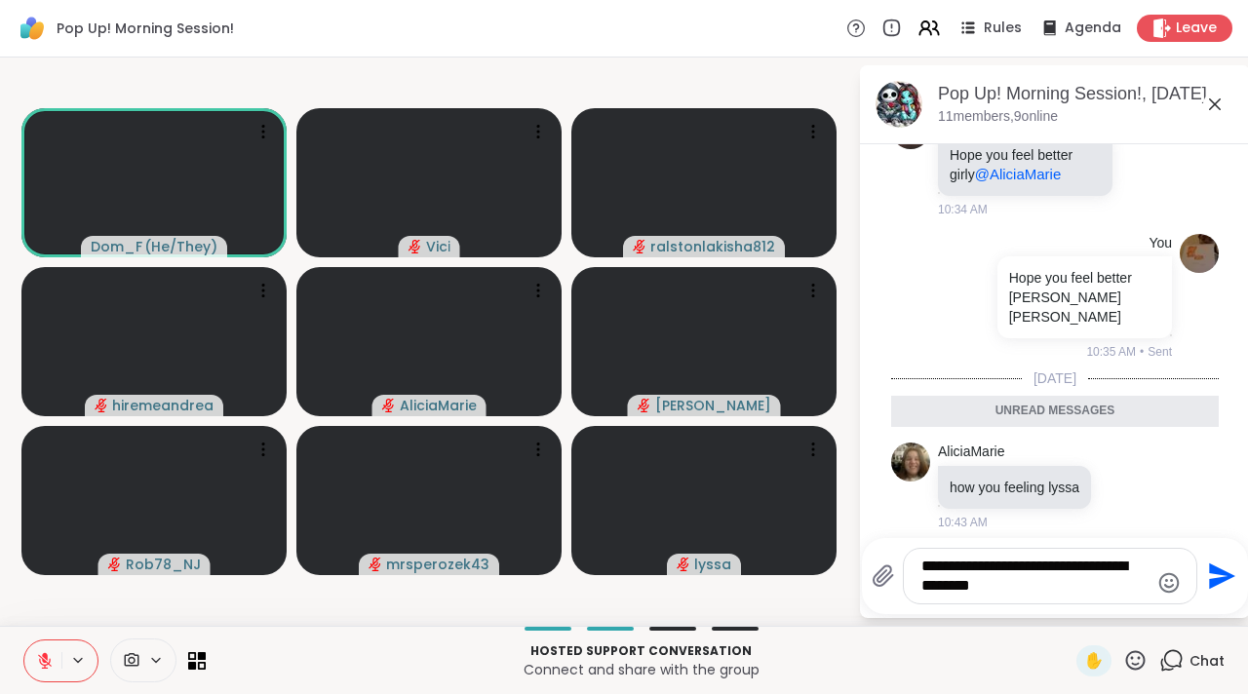
type textarea "**********"
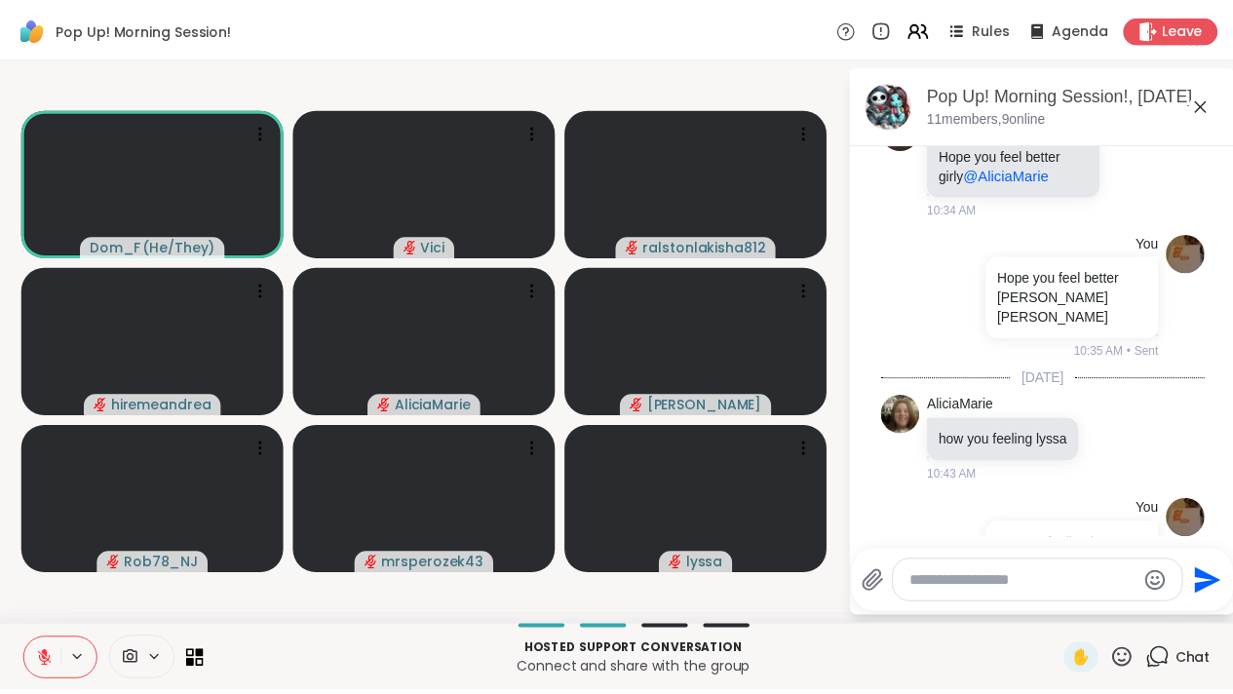
scroll to position [1692, 0]
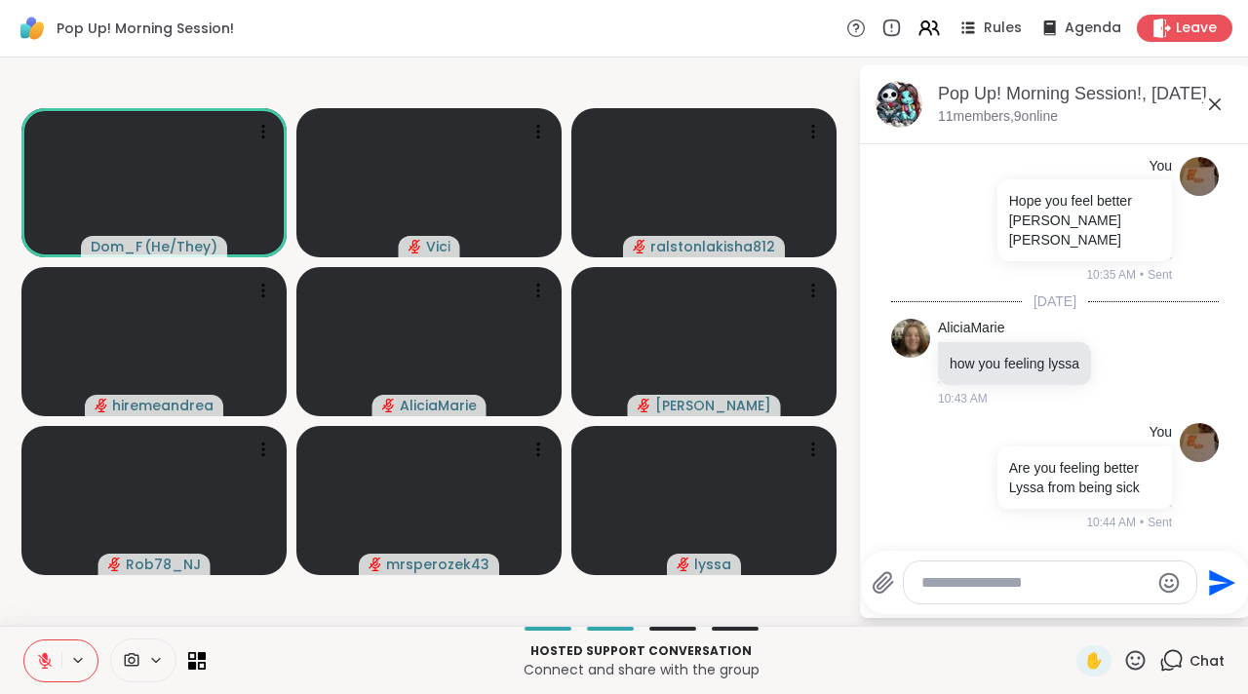
click at [1213, 102] on icon at bounding box center [1215, 104] width 12 height 12
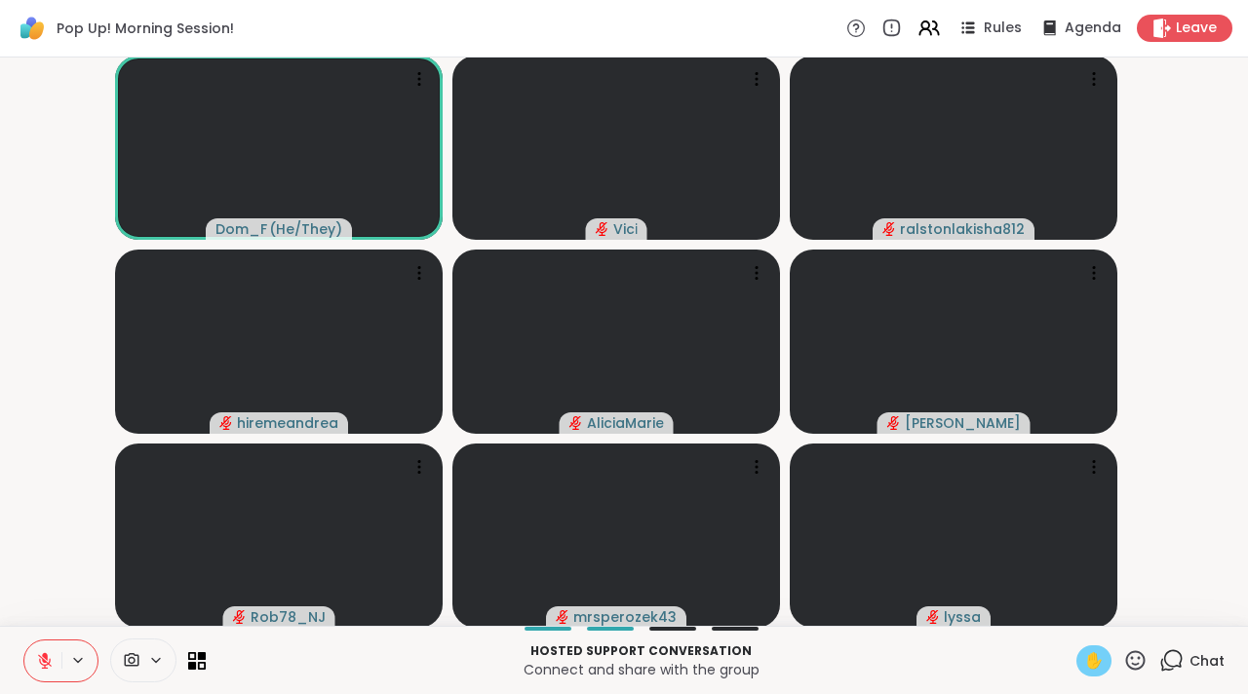
click at [1095, 658] on div "✋" at bounding box center [1093, 660] width 35 height 31
click at [48, 647] on button at bounding box center [42, 660] width 37 height 41
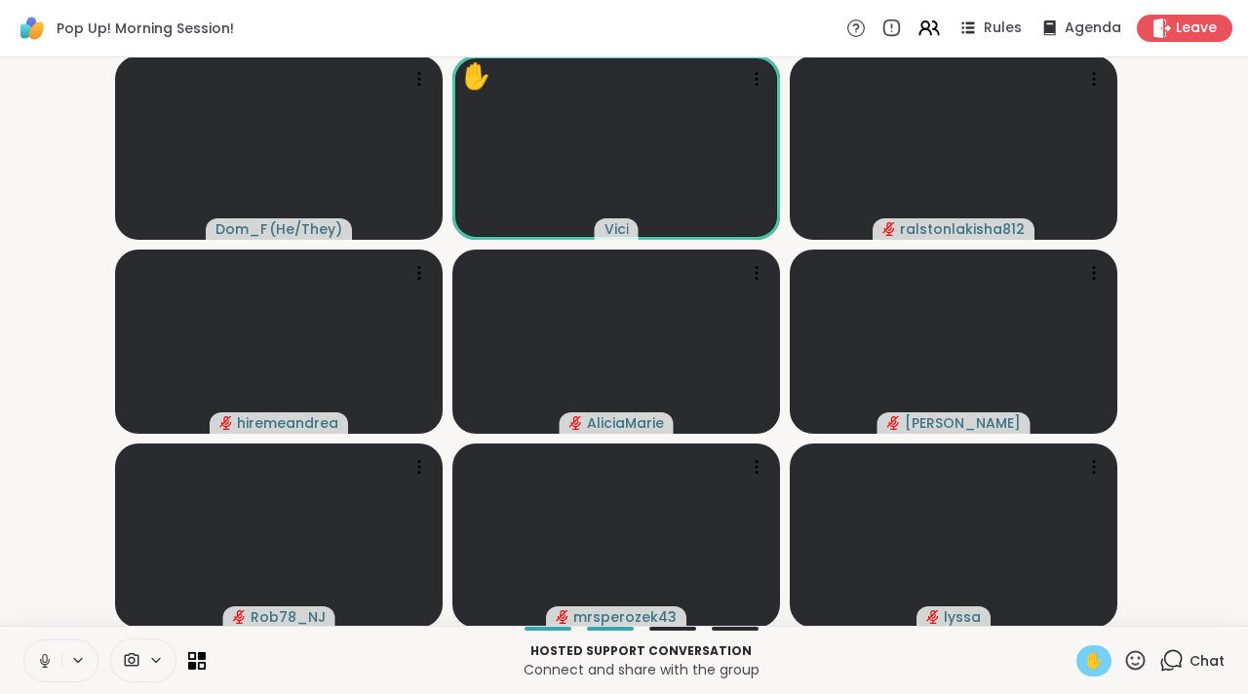
click at [51, 659] on icon at bounding box center [45, 661] width 18 height 18
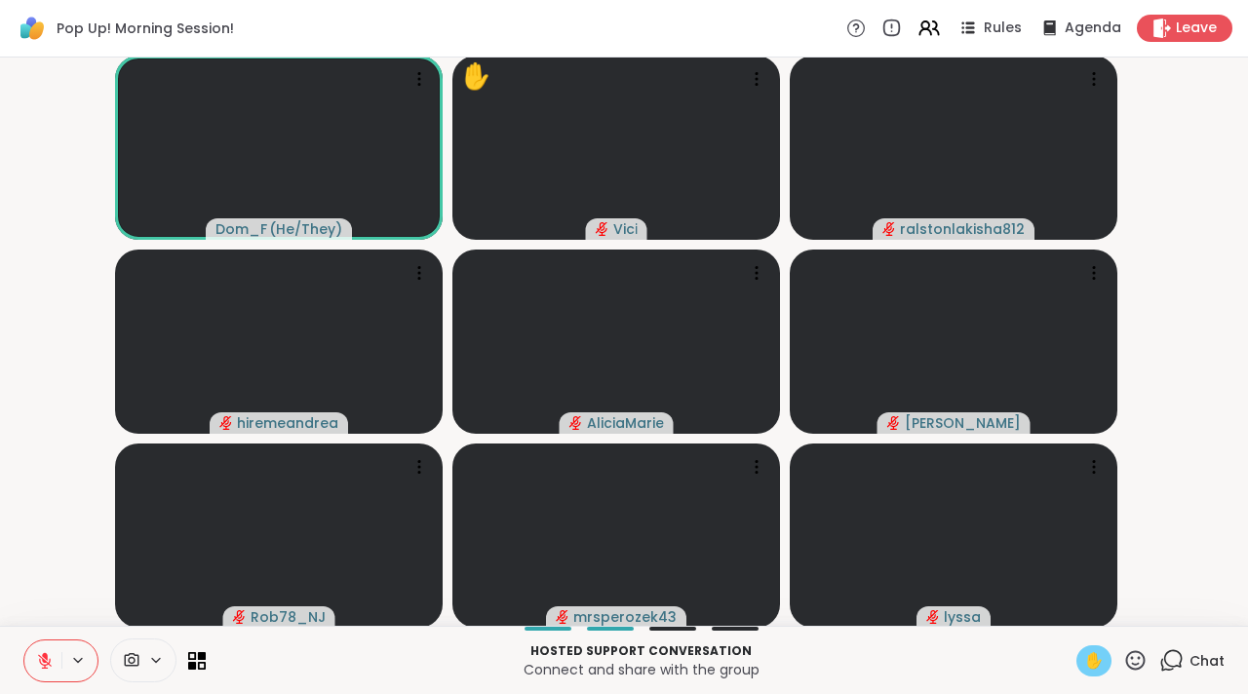
click at [1089, 656] on span "✋" at bounding box center [1093, 660] width 19 height 23
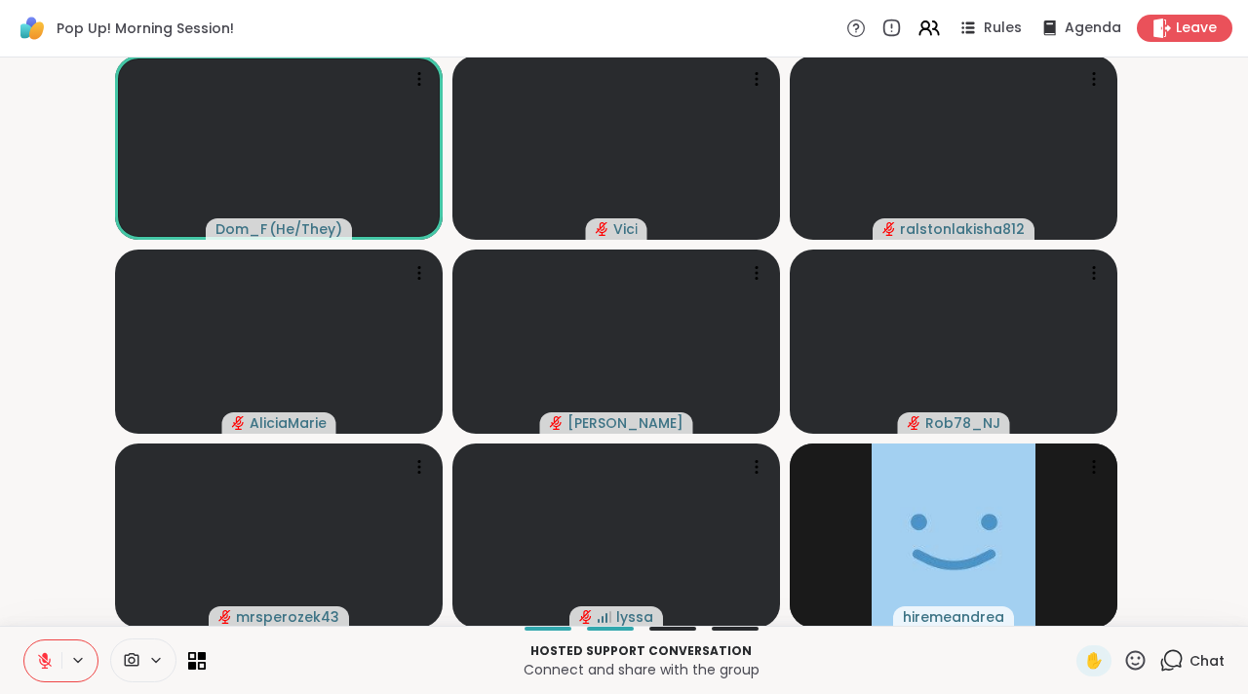
click at [1125, 654] on icon at bounding box center [1135, 660] width 24 height 24
click at [1081, 606] on span "❤️" at bounding box center [1077, 609] width 19 height 23
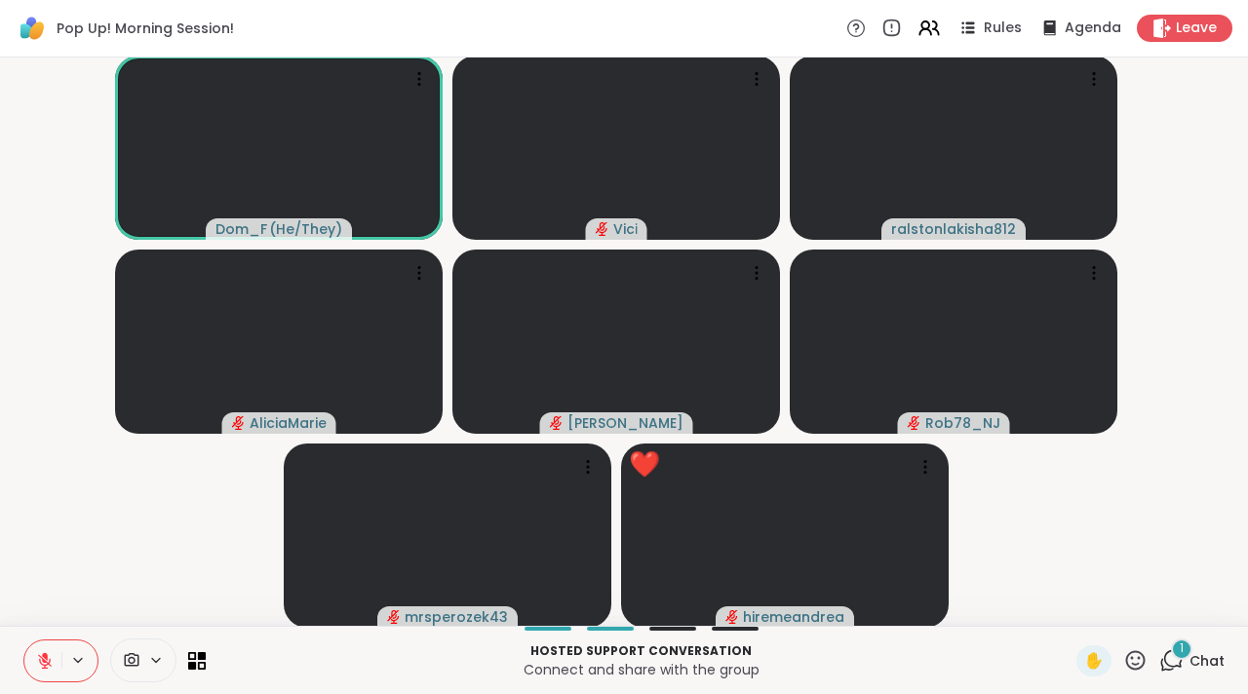
click at [45, 658] on icon at bounding box center [45, 656] width 6 height 8
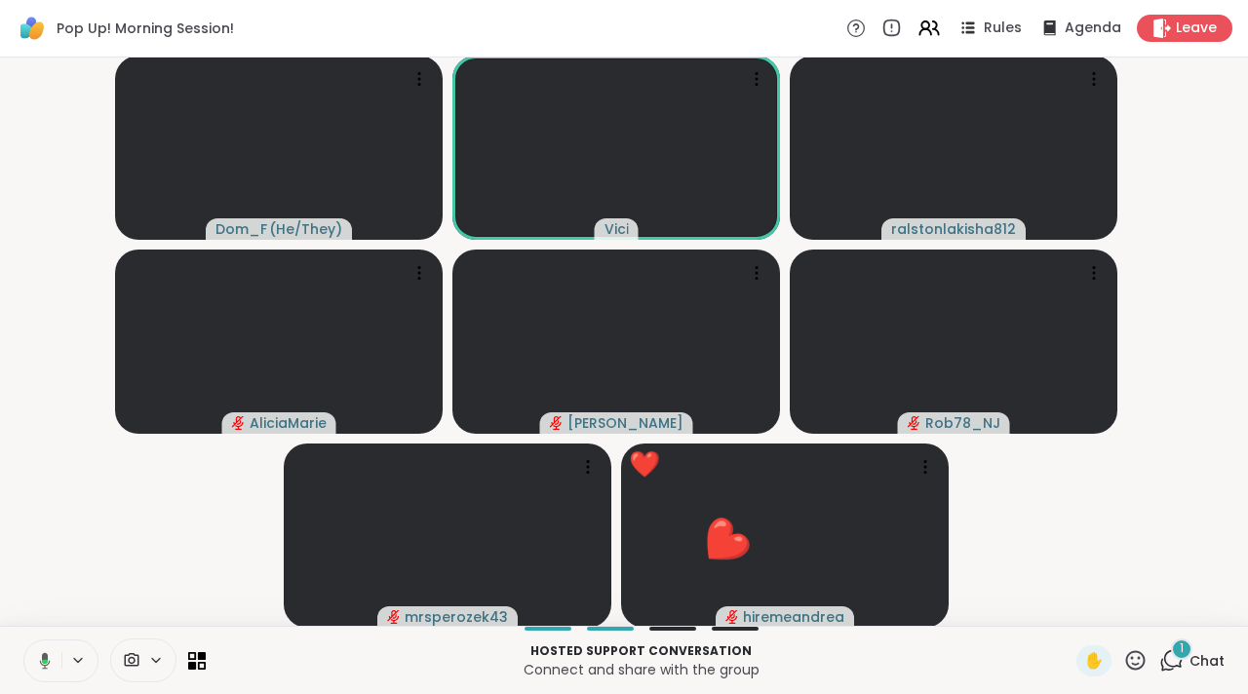
click at [54, 664] on button at bounding box center [41, 660] width 40 height 41
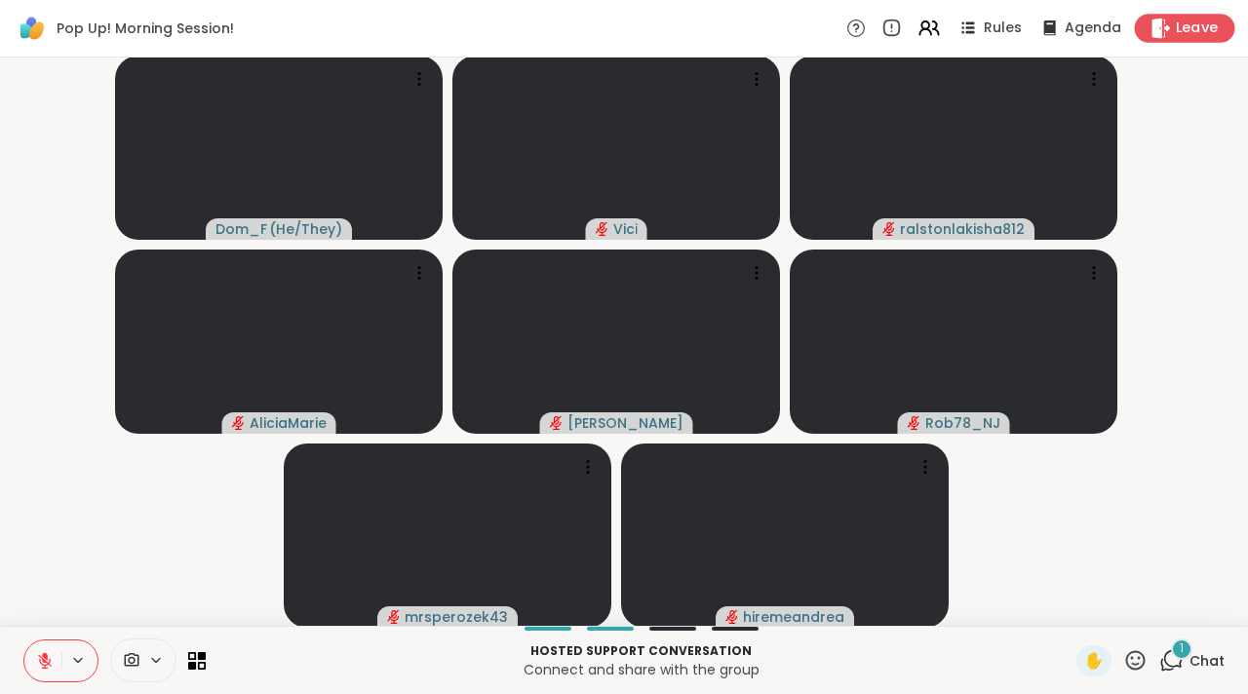
click at [1183, 19] on span "Leave" at bounding box center [1197, 29] width 43 height 20
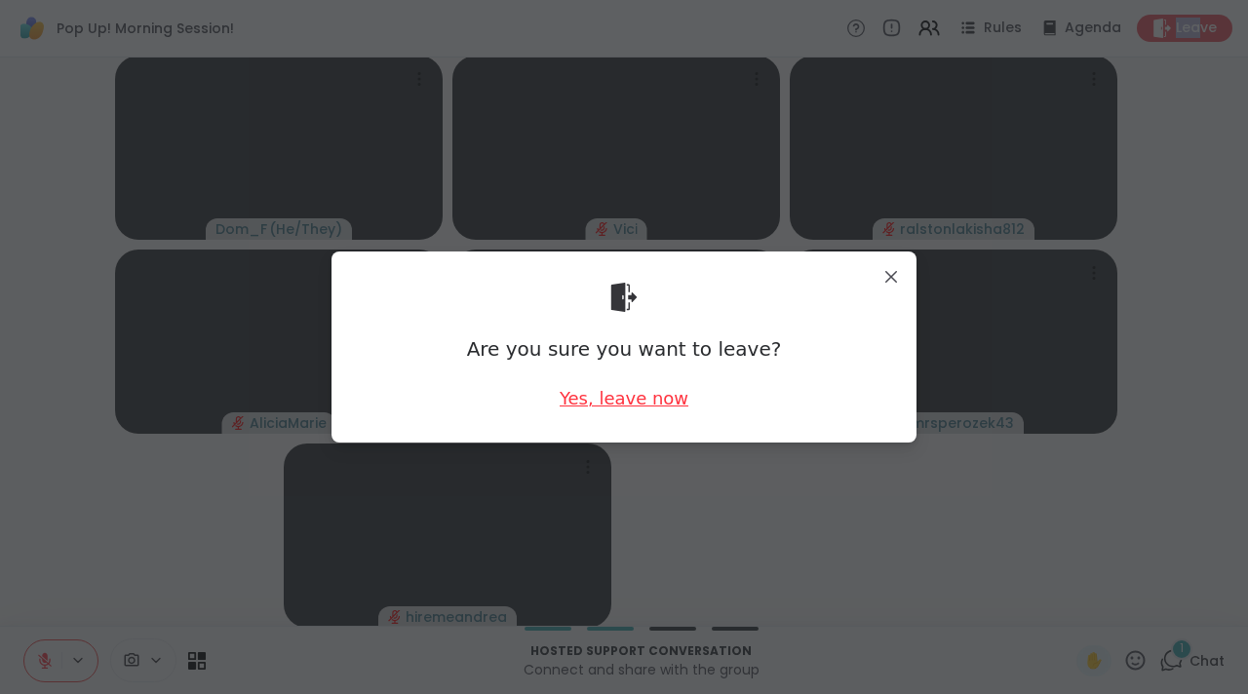
click at [645, 399] on div "Yes, leave now" at bounding box center [624, 398] width 129 height 24
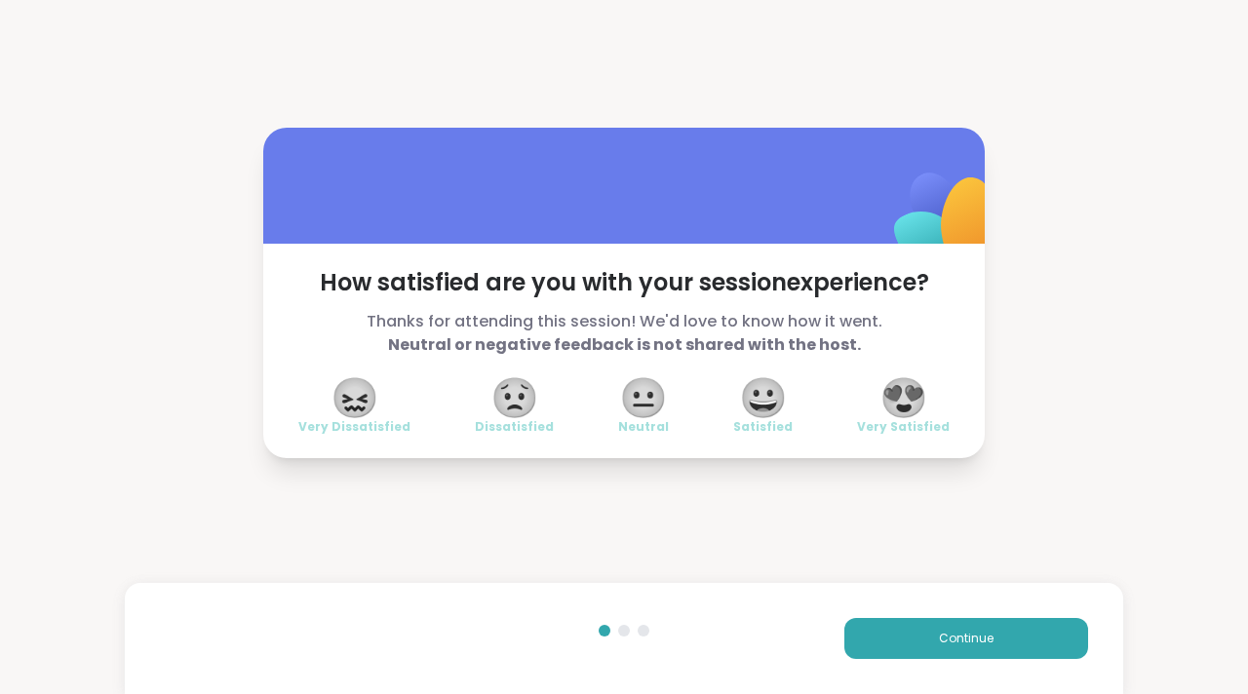
click at [764, 409] on span "😀" at bounding box center [763, 397] width 49 height 35
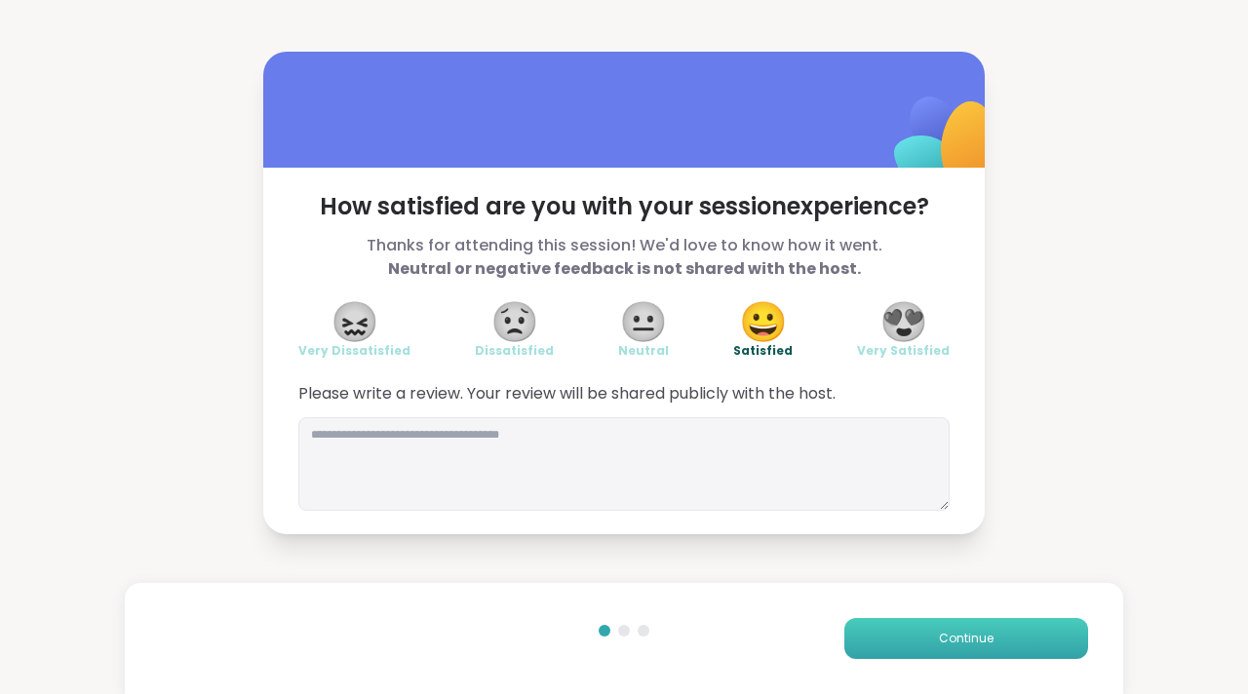
click at [943, 643] on span "Continue" at bounding box center [966, 639] width 55 height 18
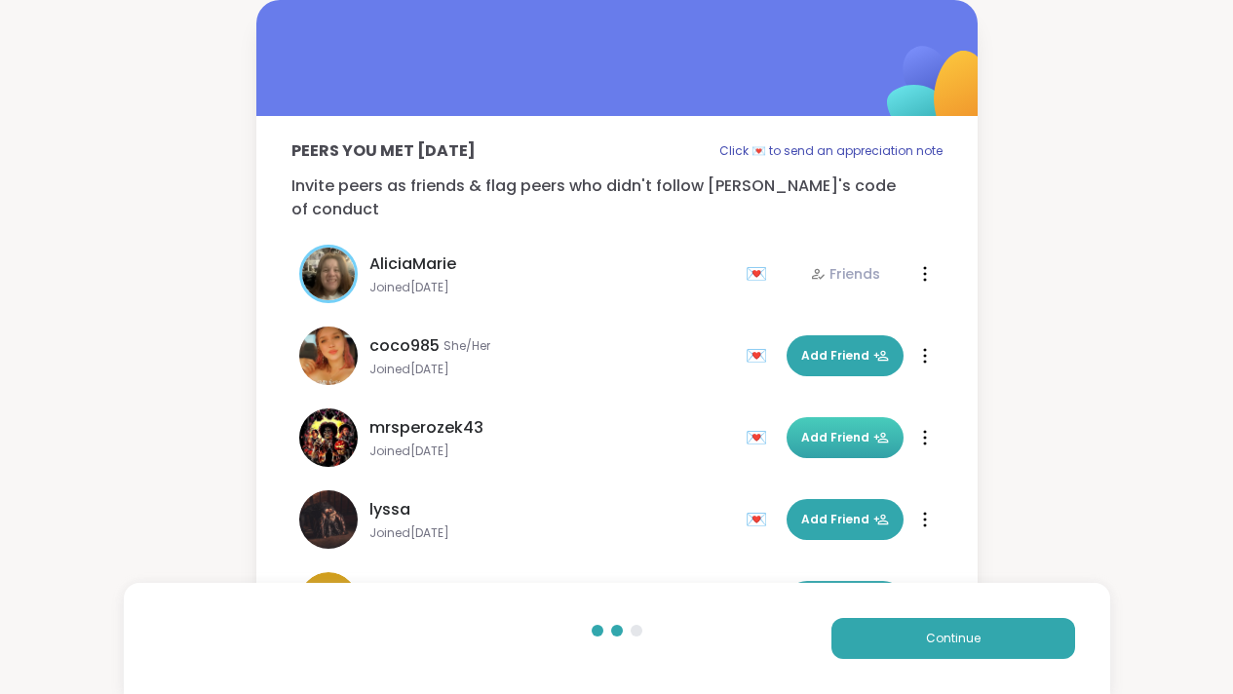
click at [832, 429] on span "Add Friend" at bounding box center [845, 438] width 88 height 18
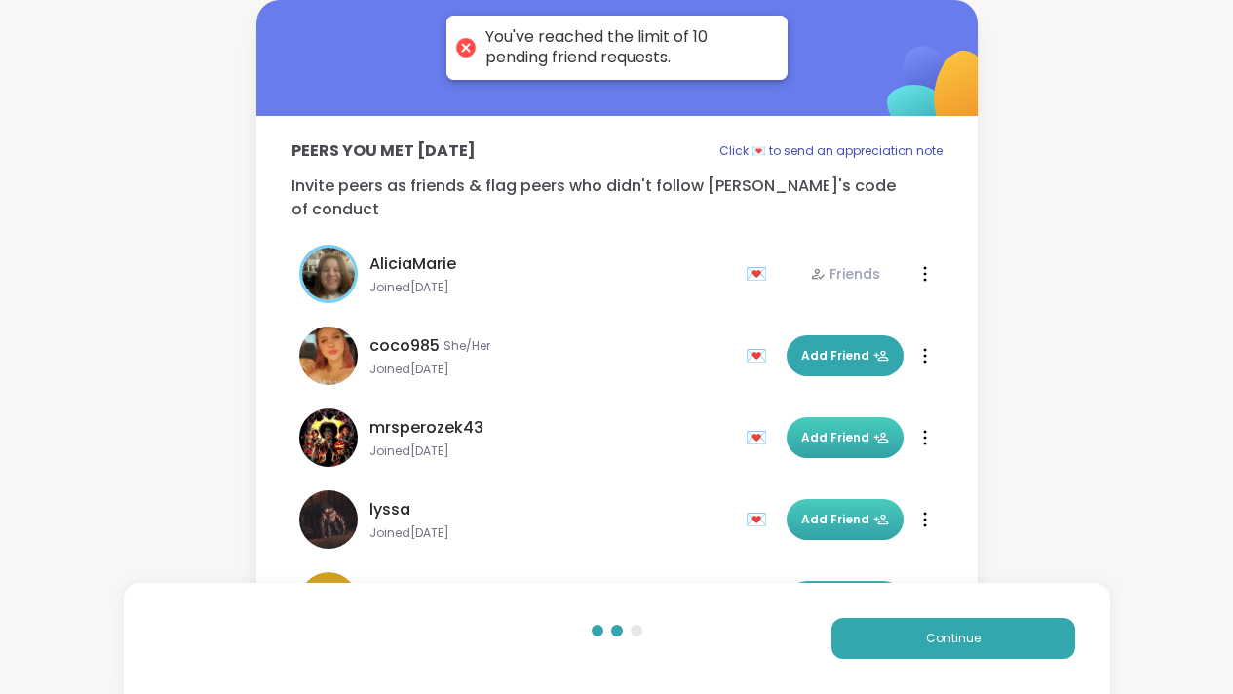
click at [839, 511] on span "Add Friend" at bounding box center [845, 520] width 88 height 18
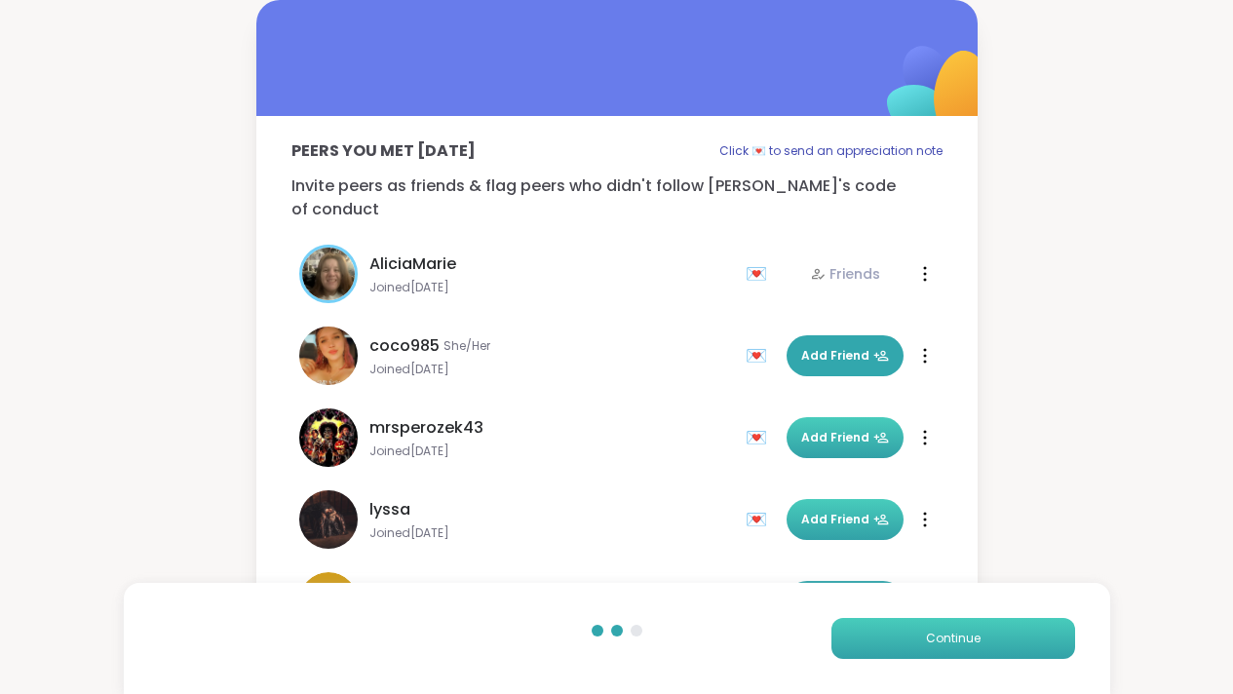
click at [896, 639] on button "Continue" at bounding box center [953, 638] width 244 height 41
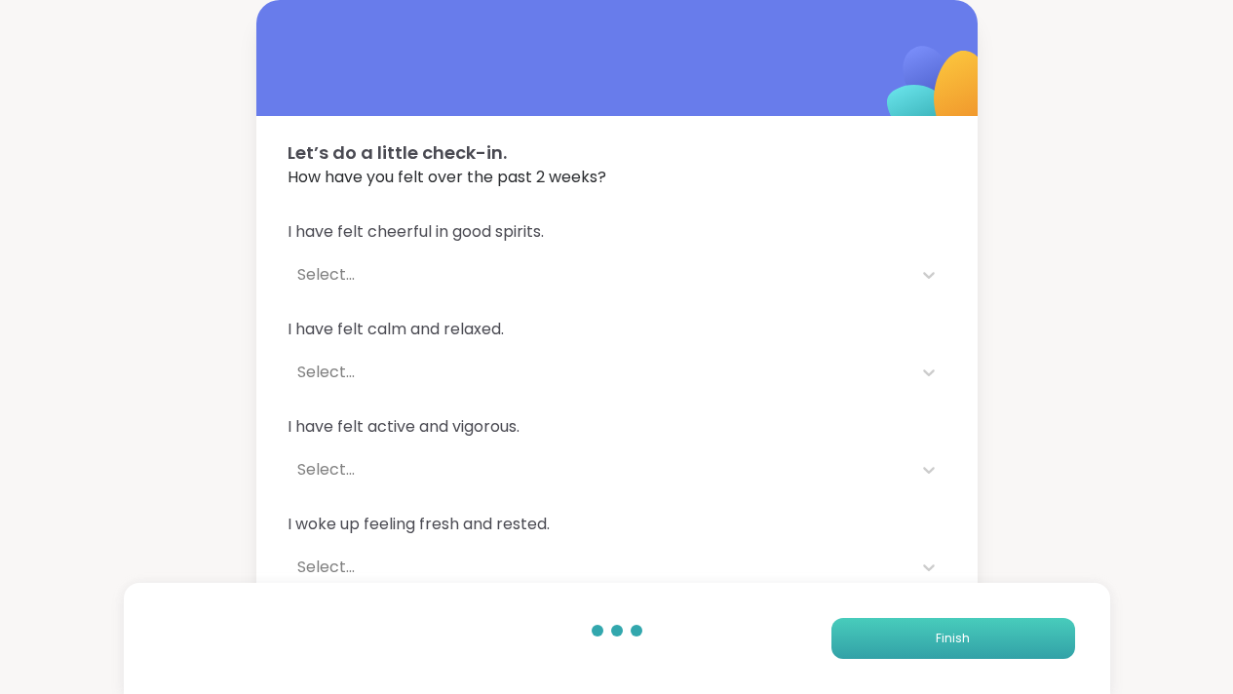
click at [896, 639] on button "Finish" at bounding box center [953, 638] width 244 height 41
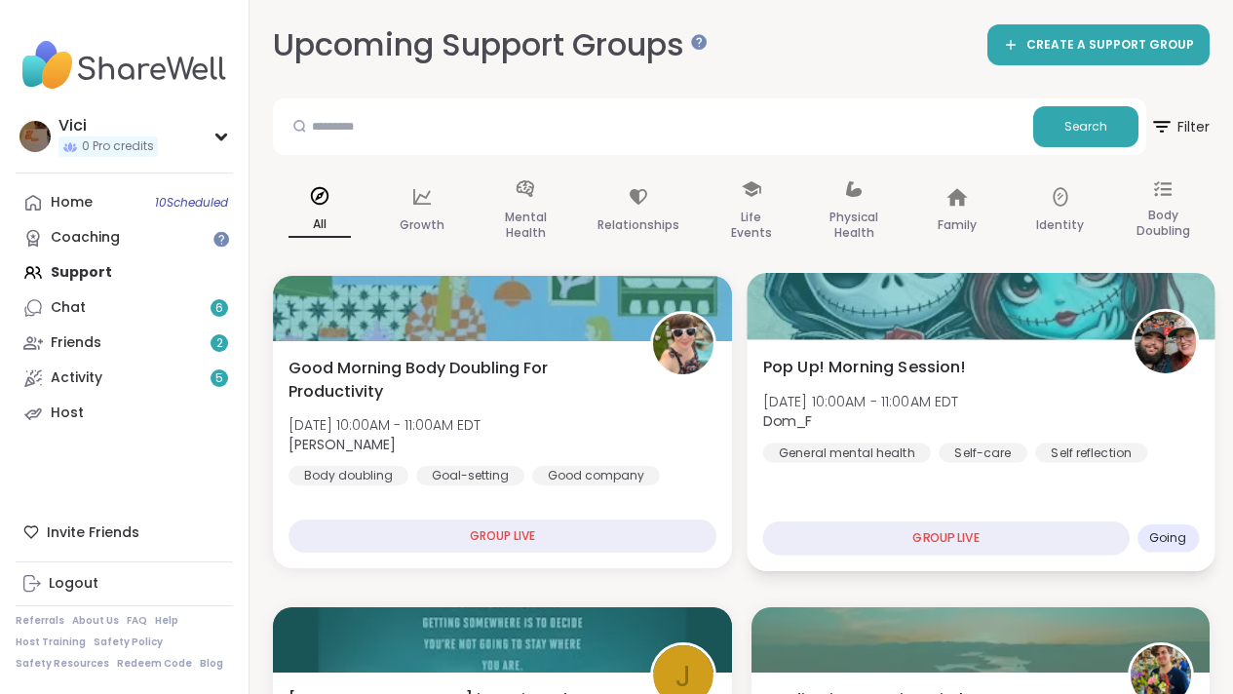
click at [864, 322] on div at bounding box center [981, 306] width 468 height 66
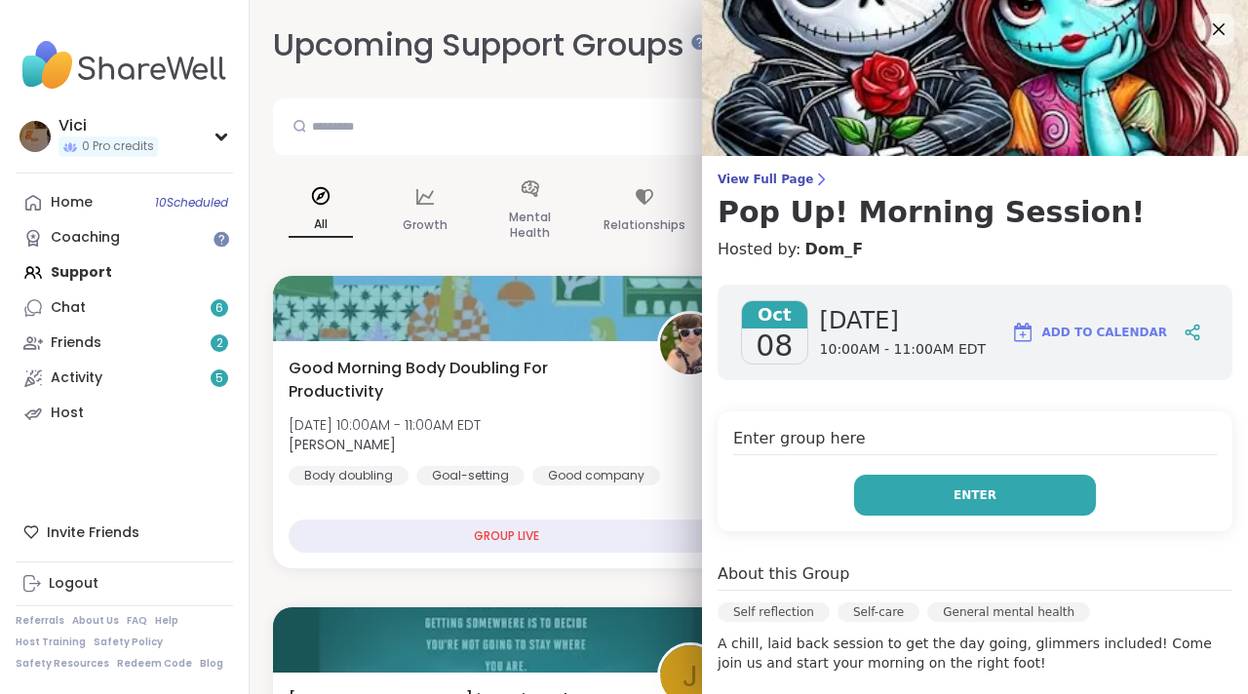
click at [868, 486] on button "Enter" at bounding box center [975, 495] width 242 height 41
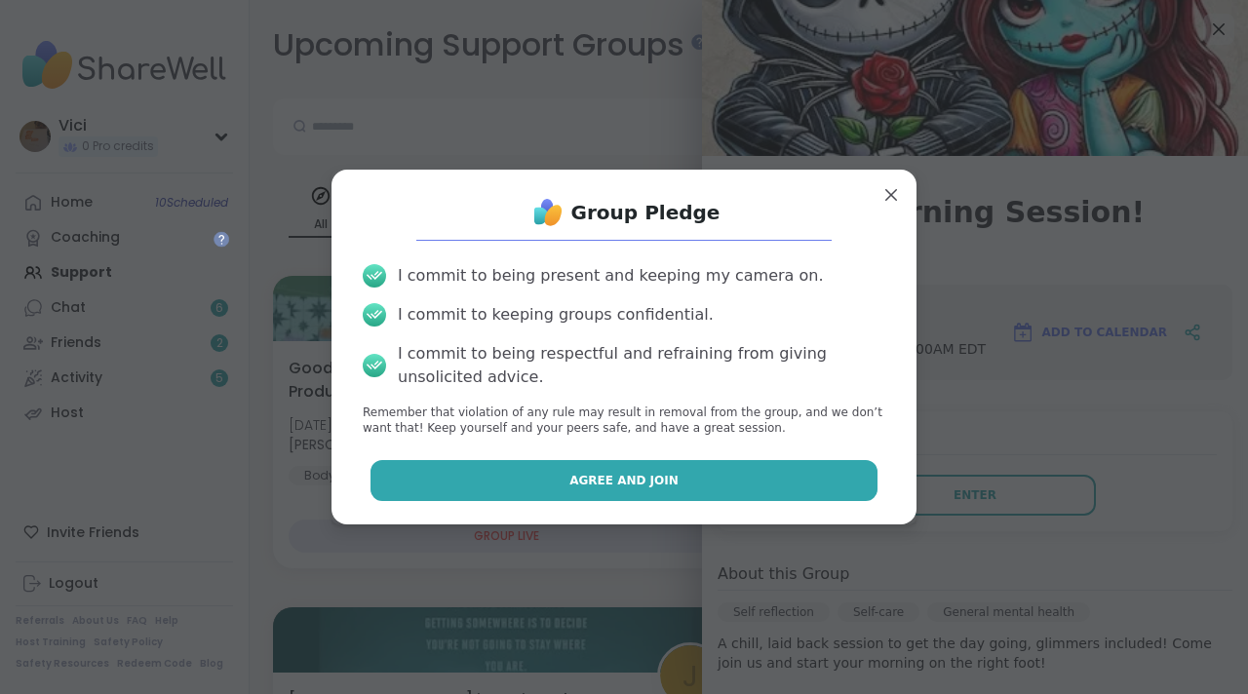
click at [773, 473] on button "Agree and Join" at bounding box center [624, 480] width 508 height 41
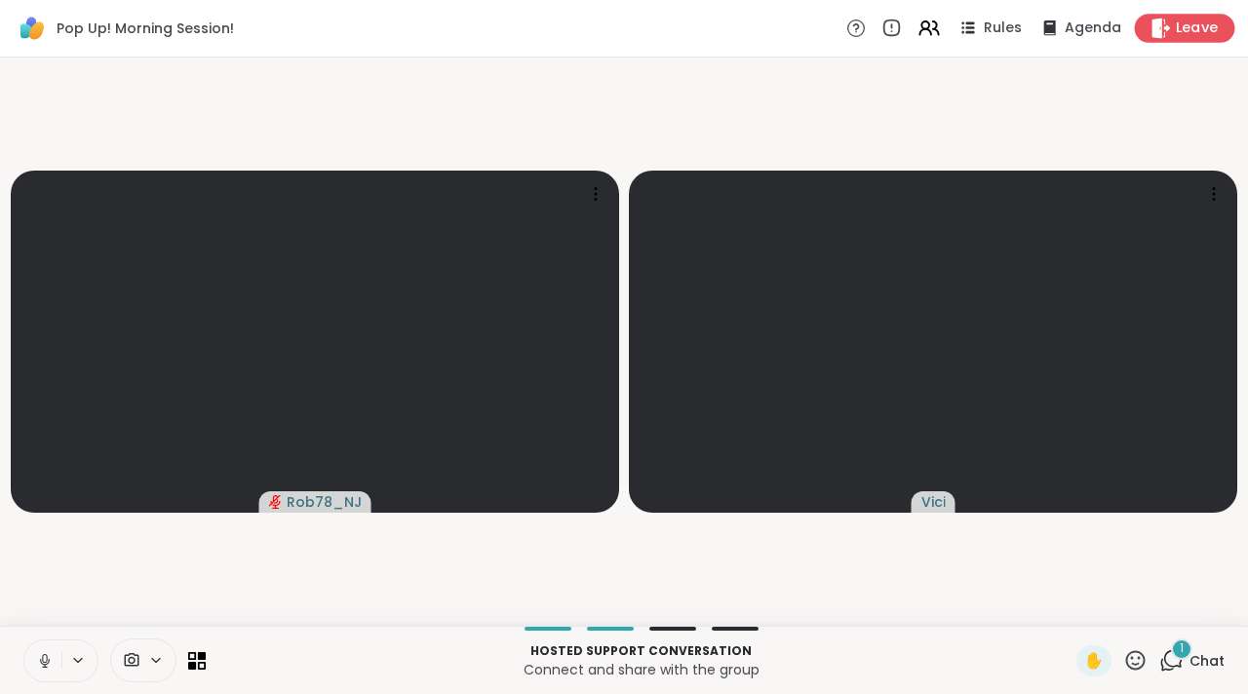
click at [1184, 26] on span "Leave" at bounding box center [1197, 29] width 43 height 20
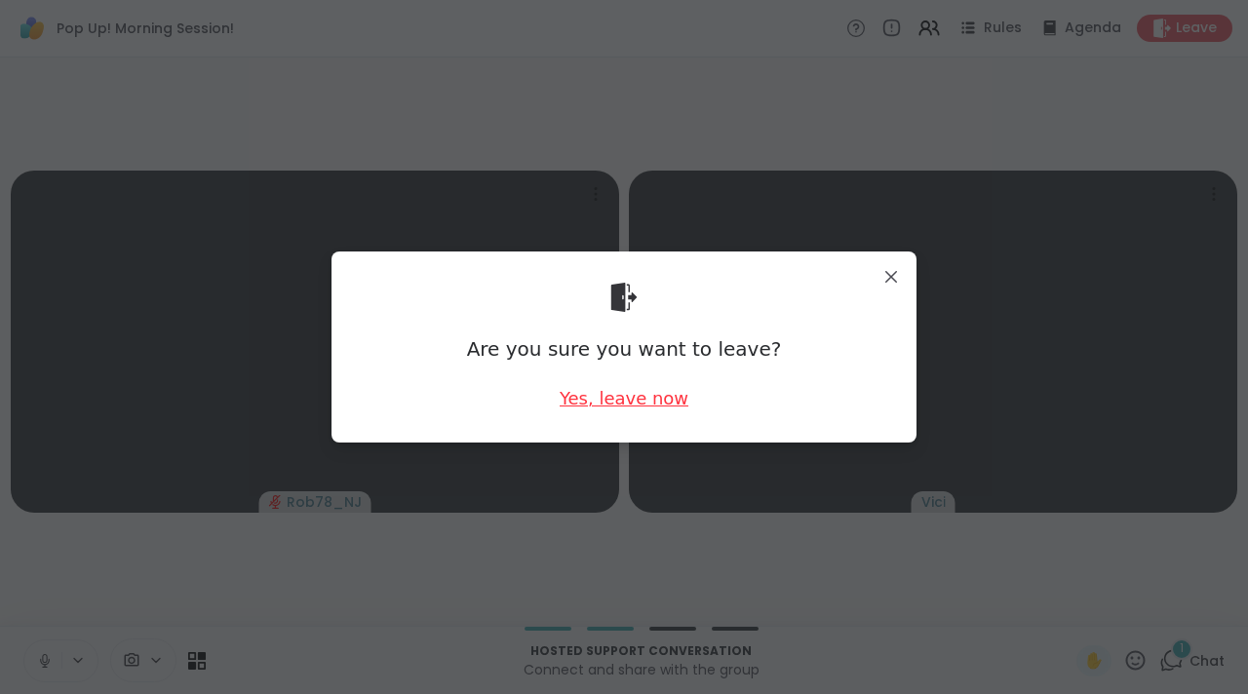
click at [629, 405] on div "Yes, leave now" at bounding box center [624, 398] width 129 height 24
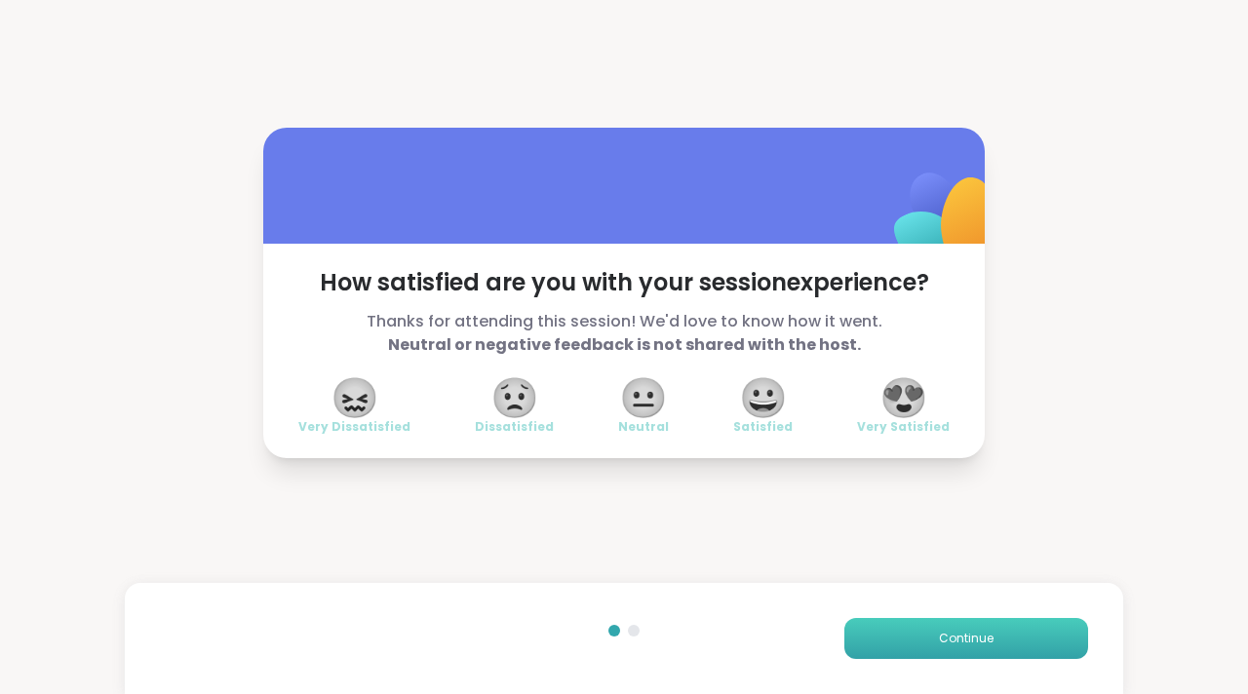
click at [897, 638] on button "Continue" at bounding box center [966, 638] width 244 height 41
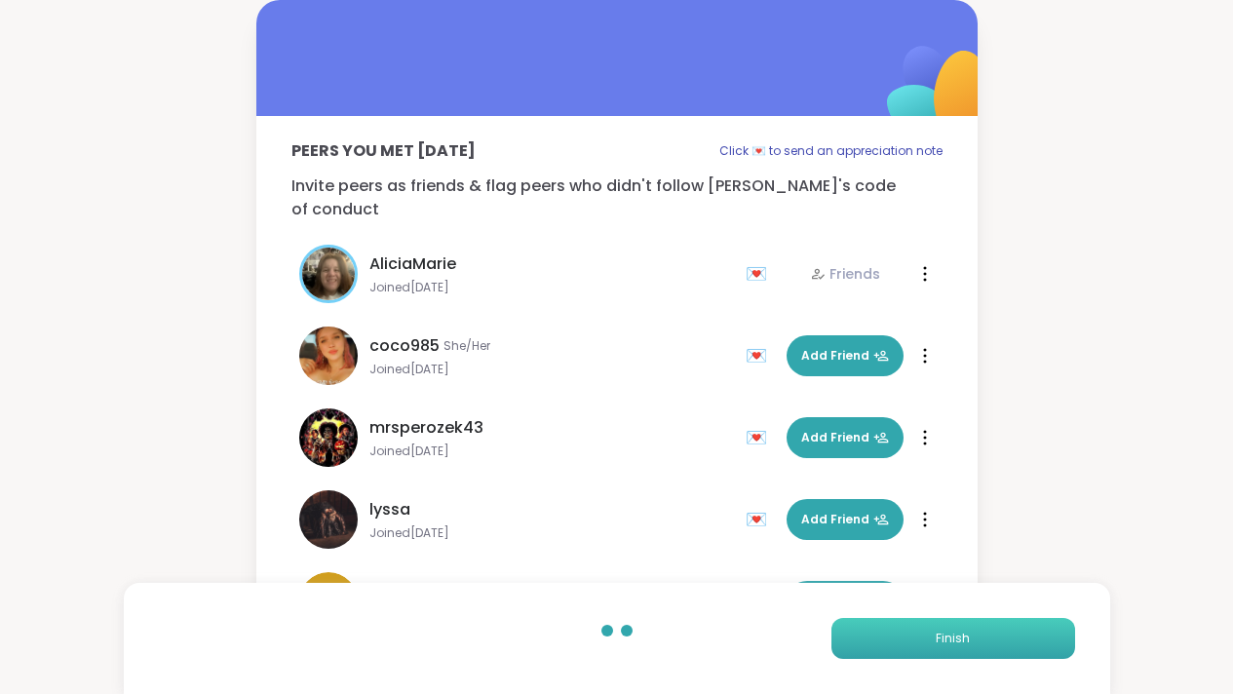
click at [917, 643] on button "Finish" at bounding box center [953, 638] width 244 height 41
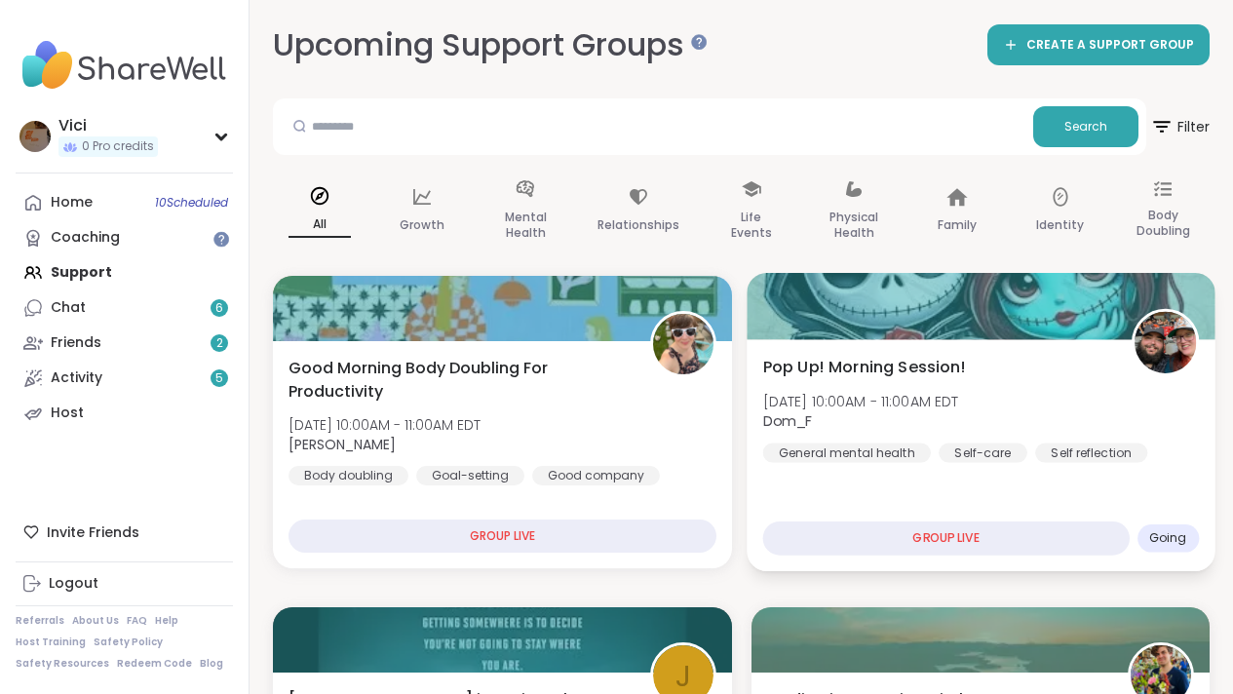
click at [973, 325] on div at bounding box center [981, 306] width 468 height 66
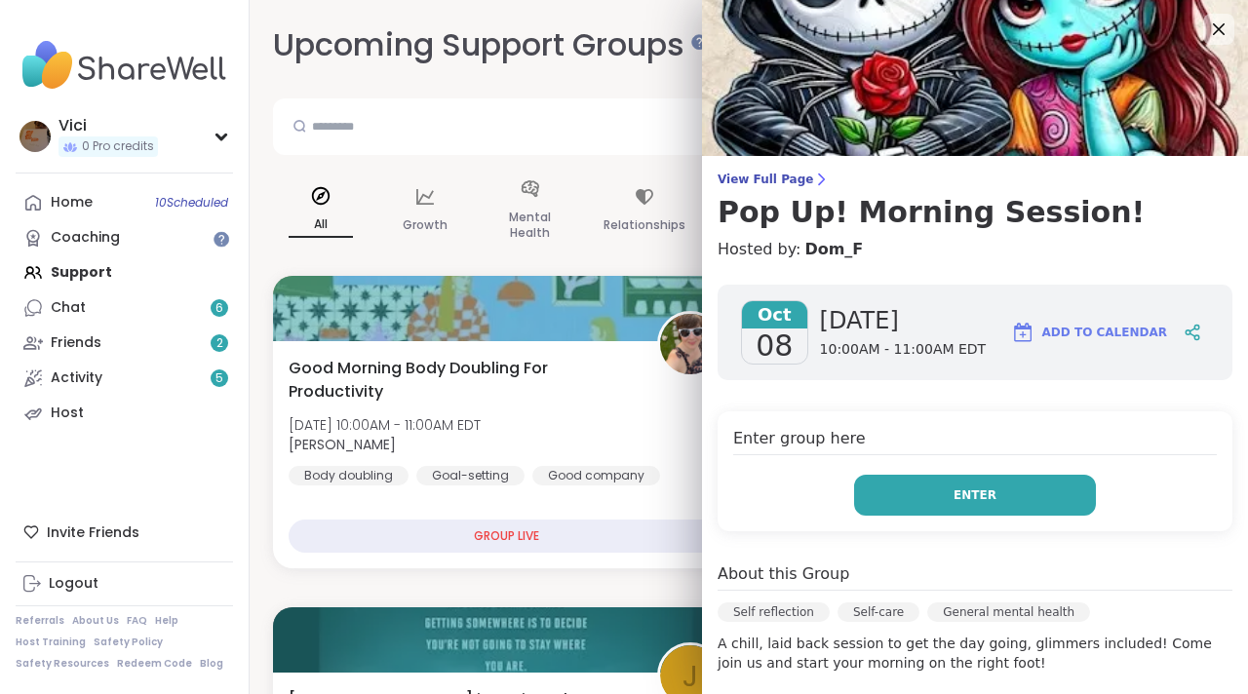
click at [953, 496] on span "Enter" at bounding box center [974, 495] width 43 height 18
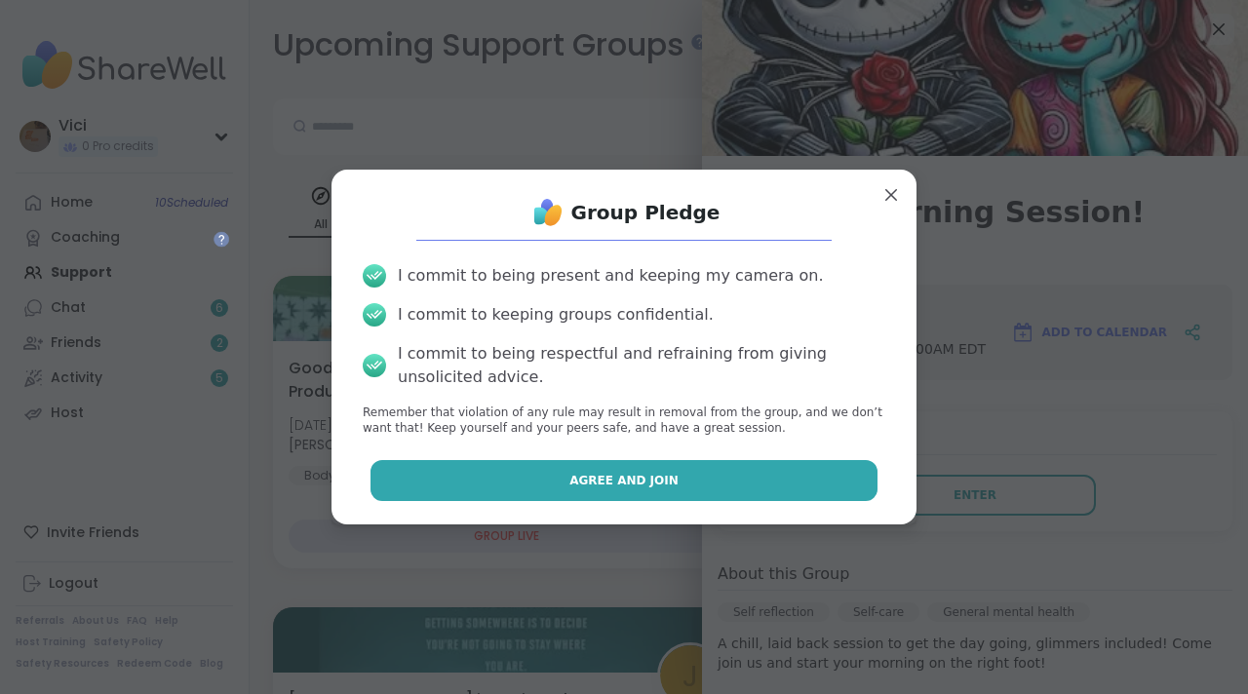
click at [746, 493] on button "Agree and Join" at bounding box center [624, 480] width 508 height 41
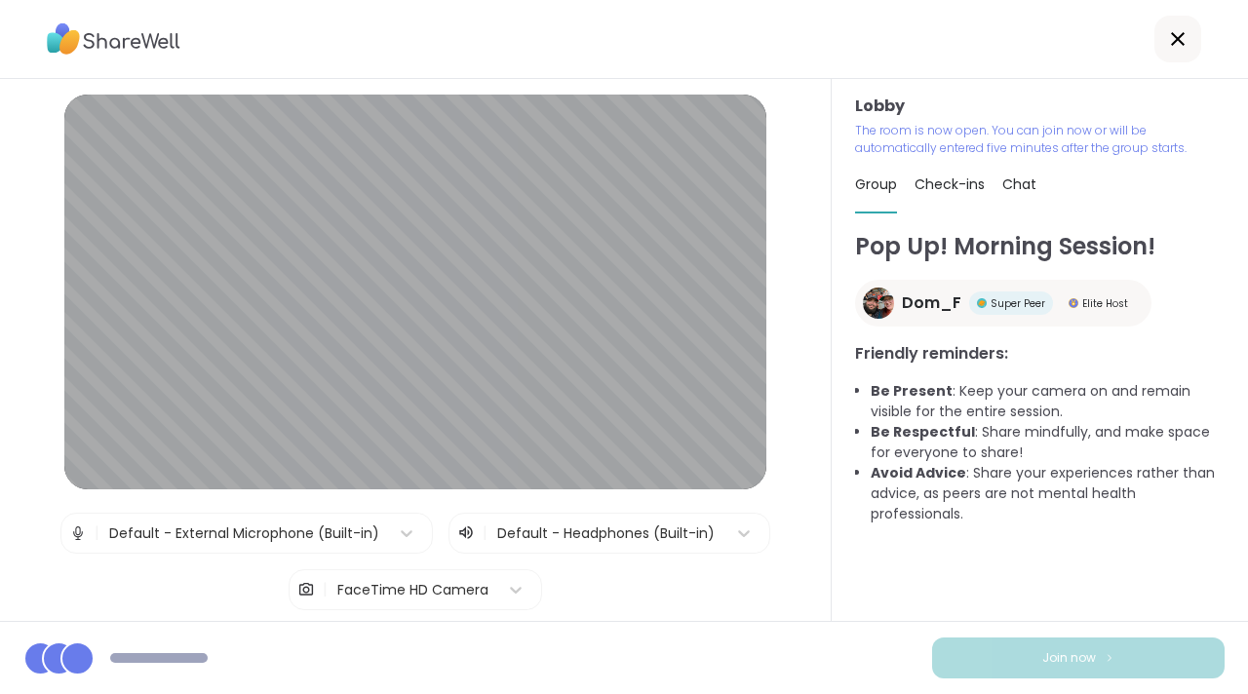
click at [992, 654] on button "Join now" at bounding box center [1078, 657] width 292 height 41
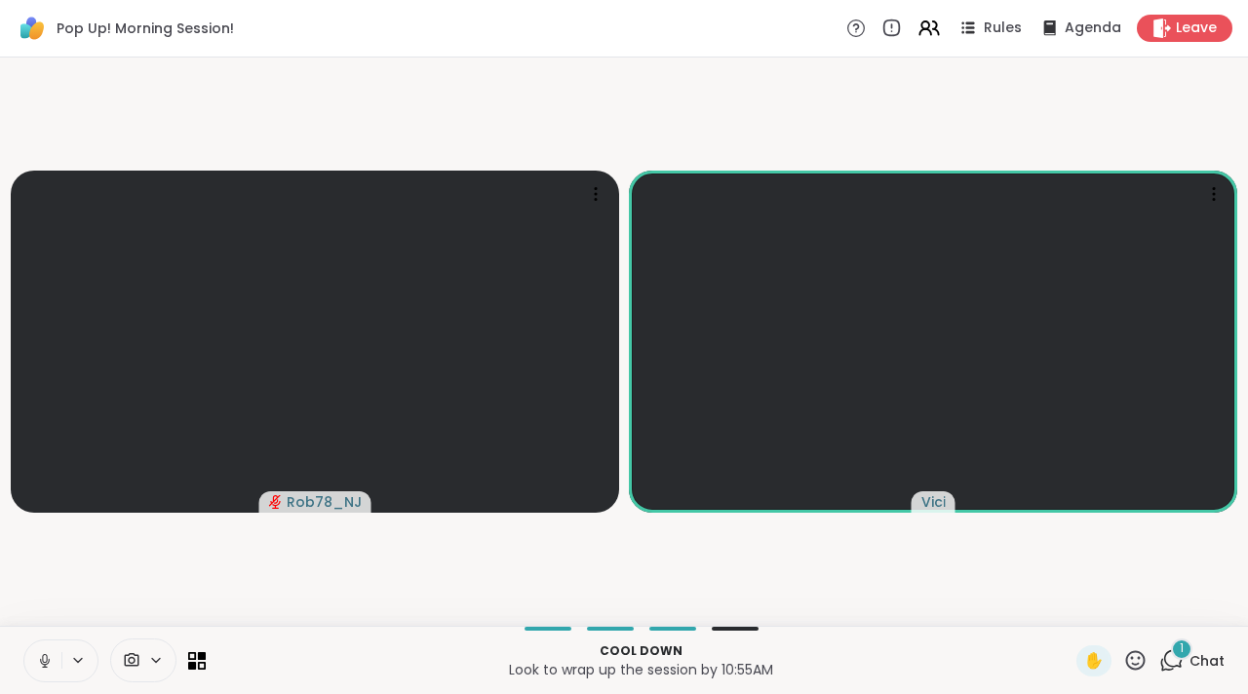
click at [41, 662] on icon at bounding box center [45, 661] width 10 height 6
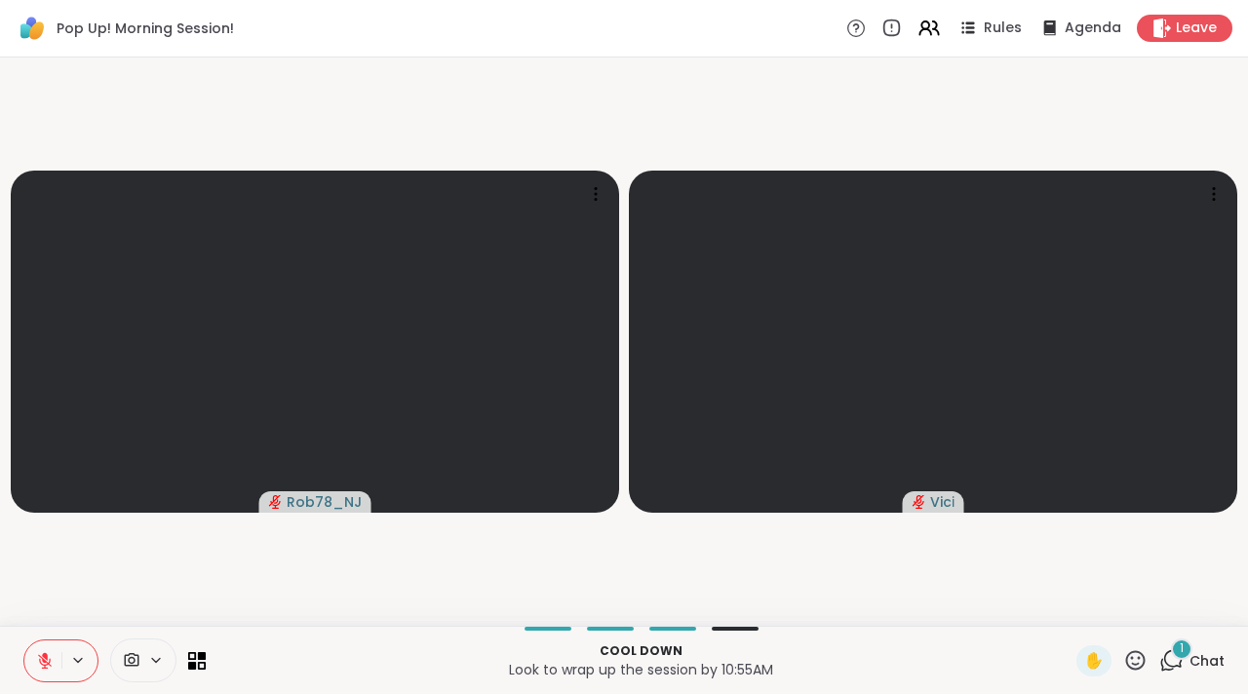
click at [1159, 658] on icon at bounding box center [1171, 660] width 24 height 24
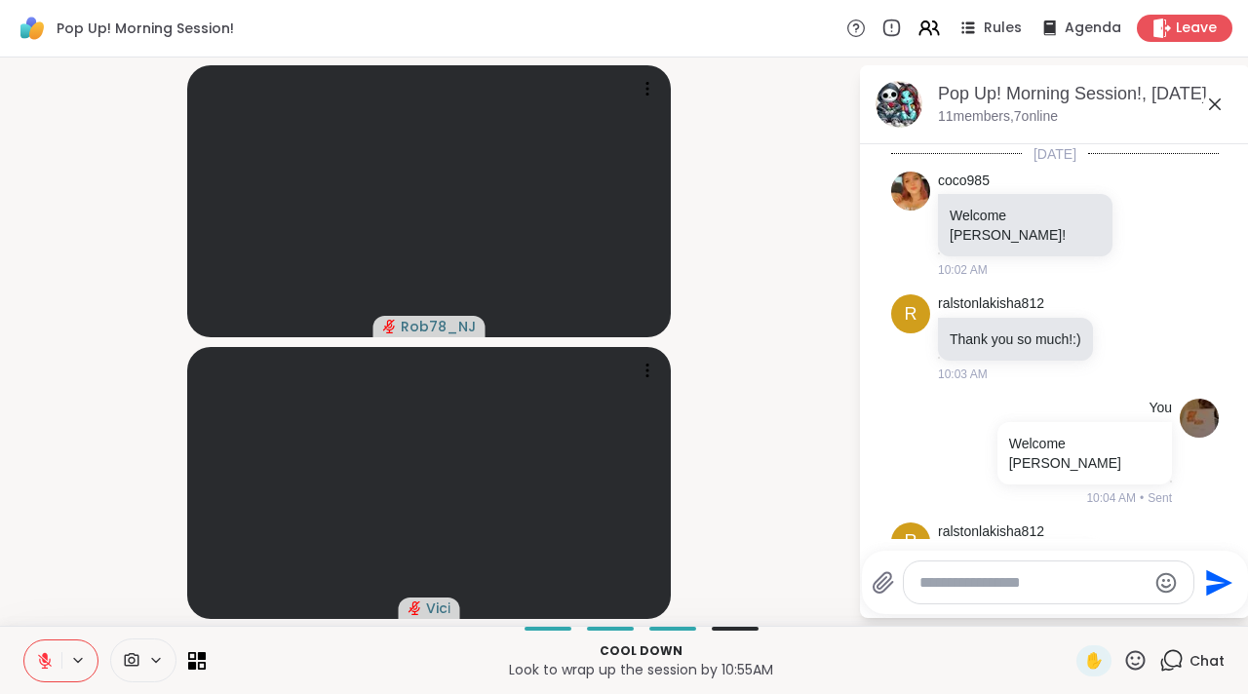
scroll to position [1909, 0]
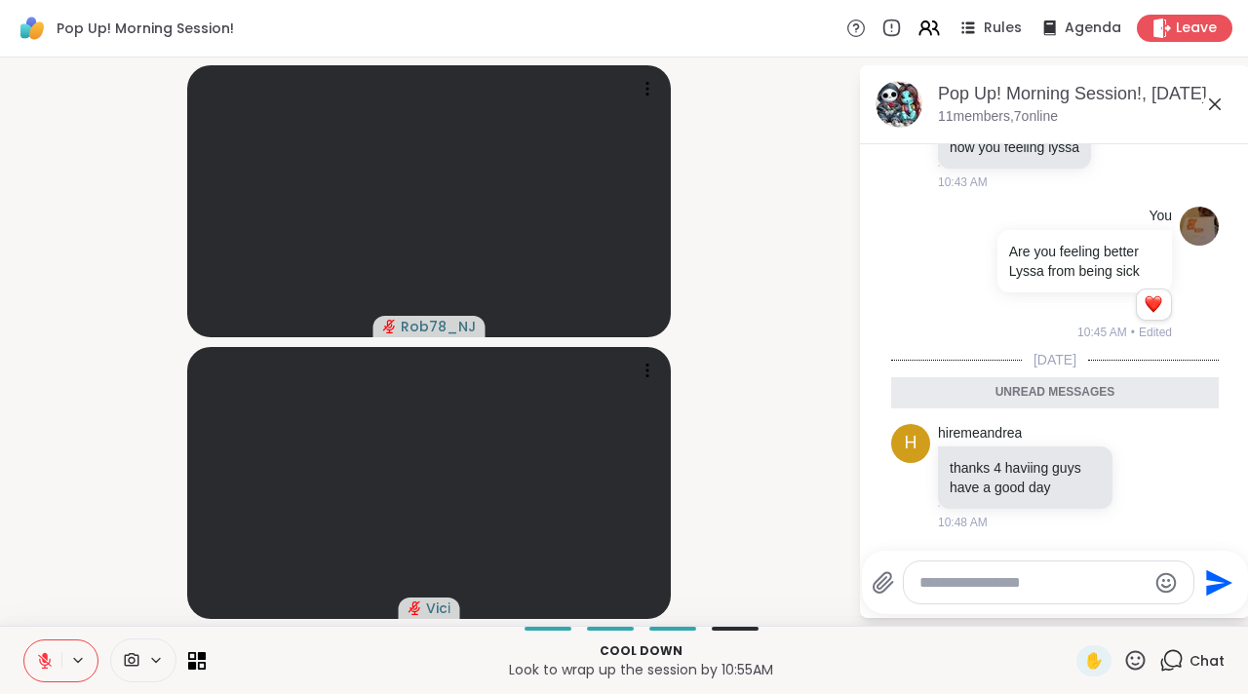
click at [1035, 592] on div at bounding box center [1048, 582] width 289 height 42
click at [1009, 592] on div at bounding box center [1048, 582] width 289 height 42
click at [961, 579] on textarea "Type your message" at bounding box center [1032, 582] width 227 height 19
type textarea "*******"
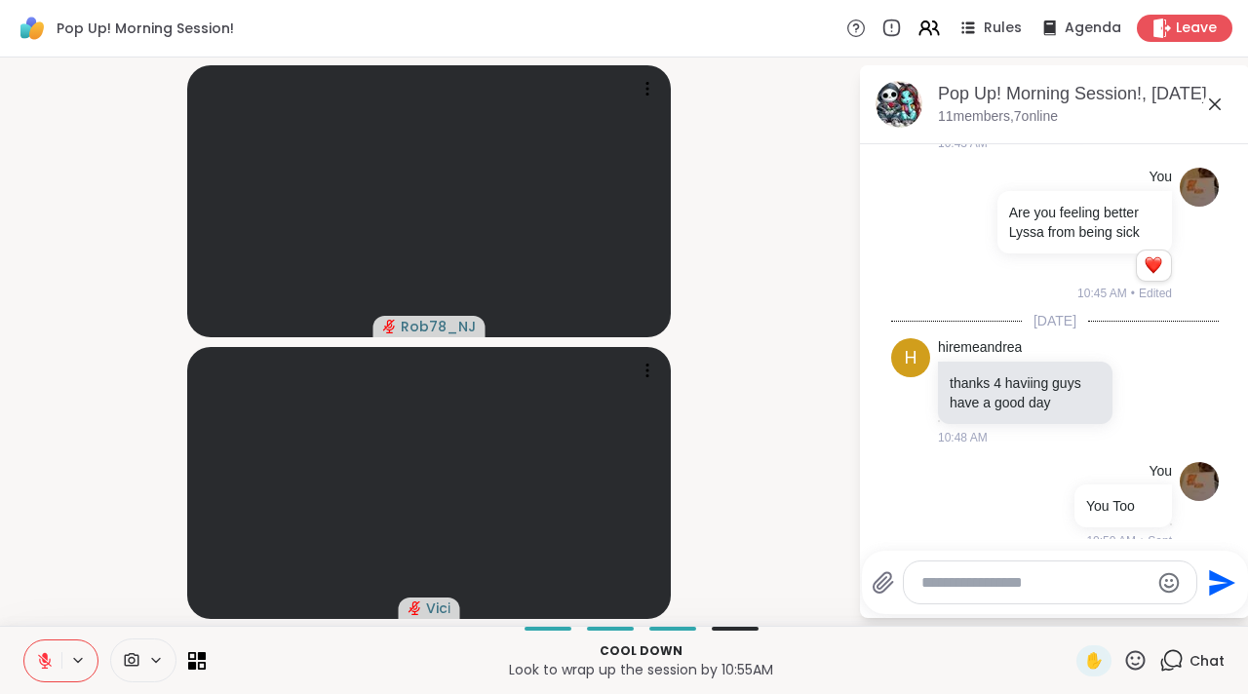
scroll to position [1966, 0]
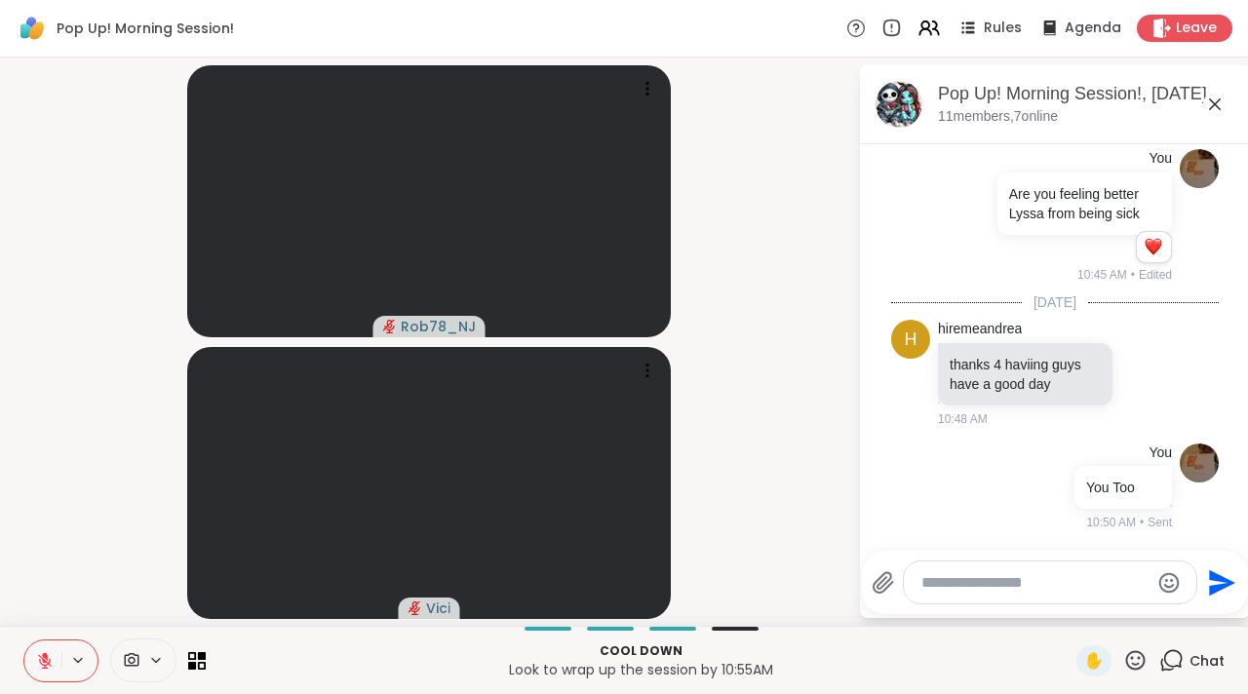
click at [1208, 105] on icon at bounding box center [1214, 104] width 23 height 23
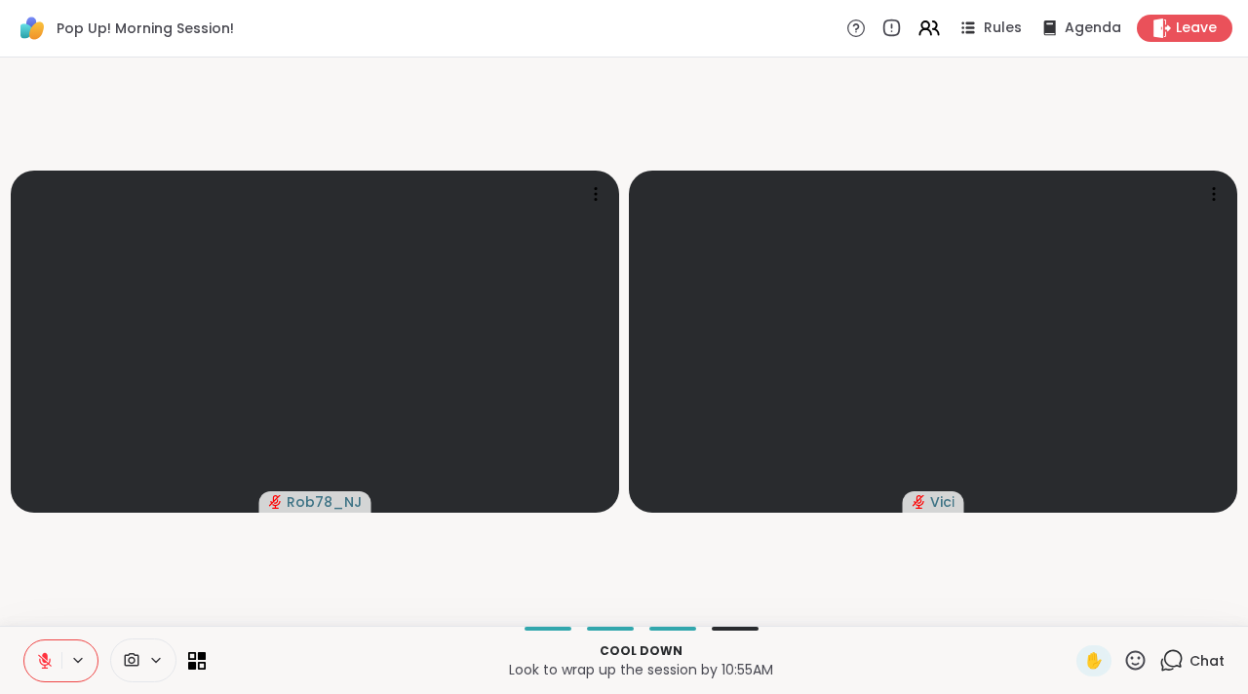
click at [61, 657] on button at bounding box center [79, 660] width 36 height 17
click at [38, 660] on icon at bounding box center [45, 661] width 18 height 18
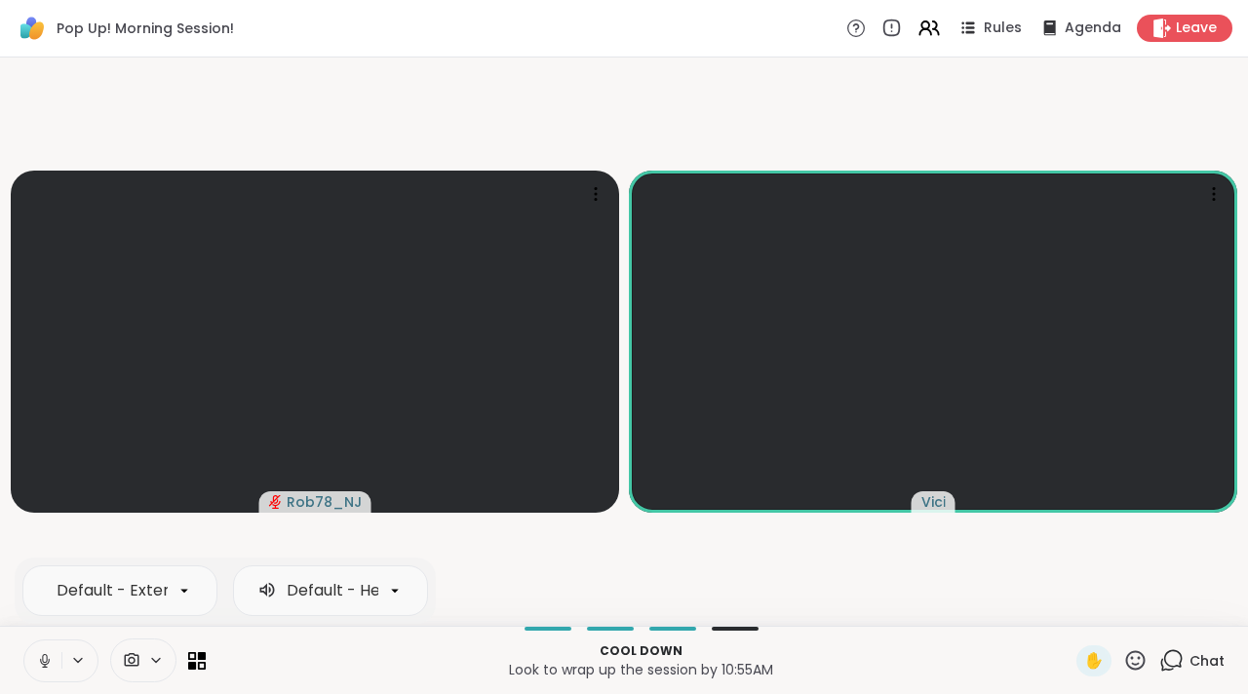
click at [52, 666] on icon at bounding box center [45, 661] width 18 height 18
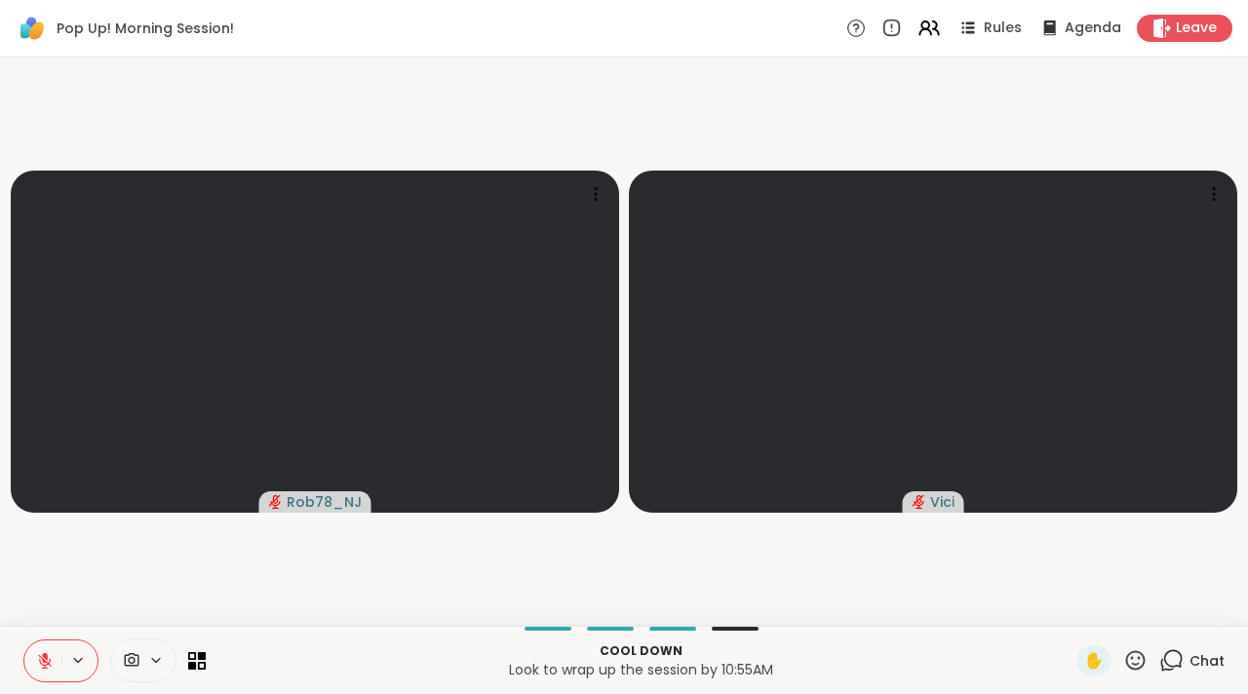
click at [1144, 659] on div "✋ Chat" at bounding box center [1150, 660] width 148 height 31
click at [1164, 666] on icon at bounding box center [1173, 659] width 19 height 18
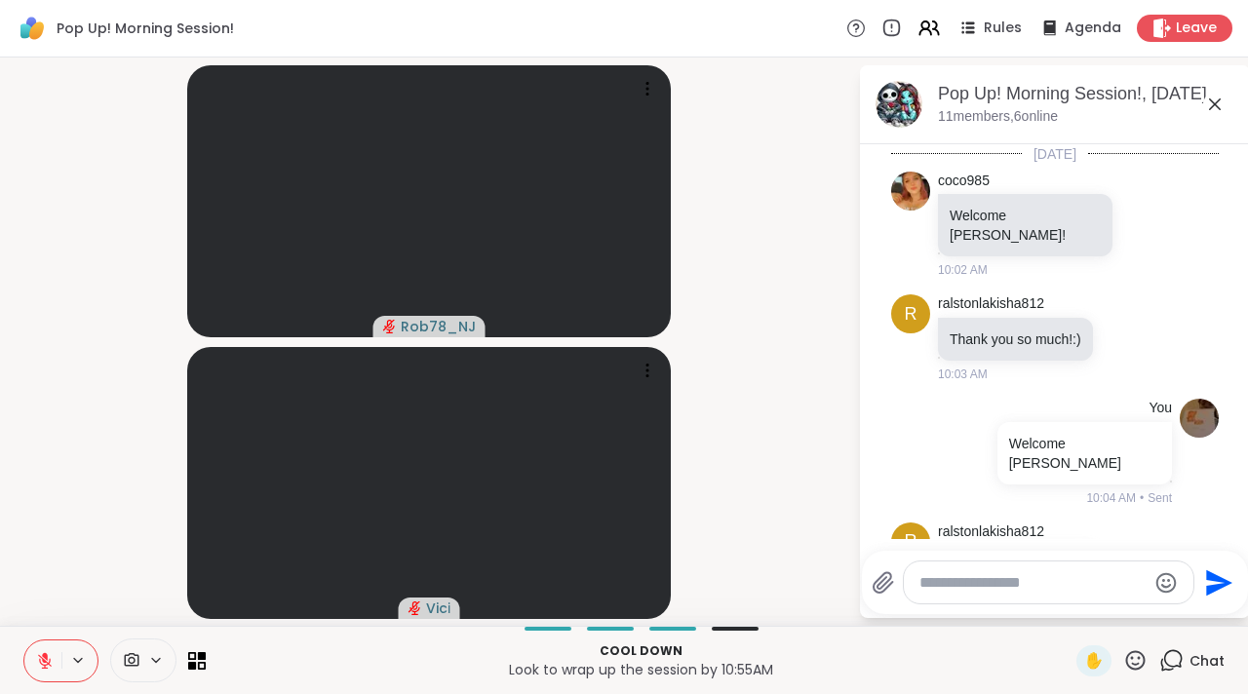
scroll to position [1947, 0]
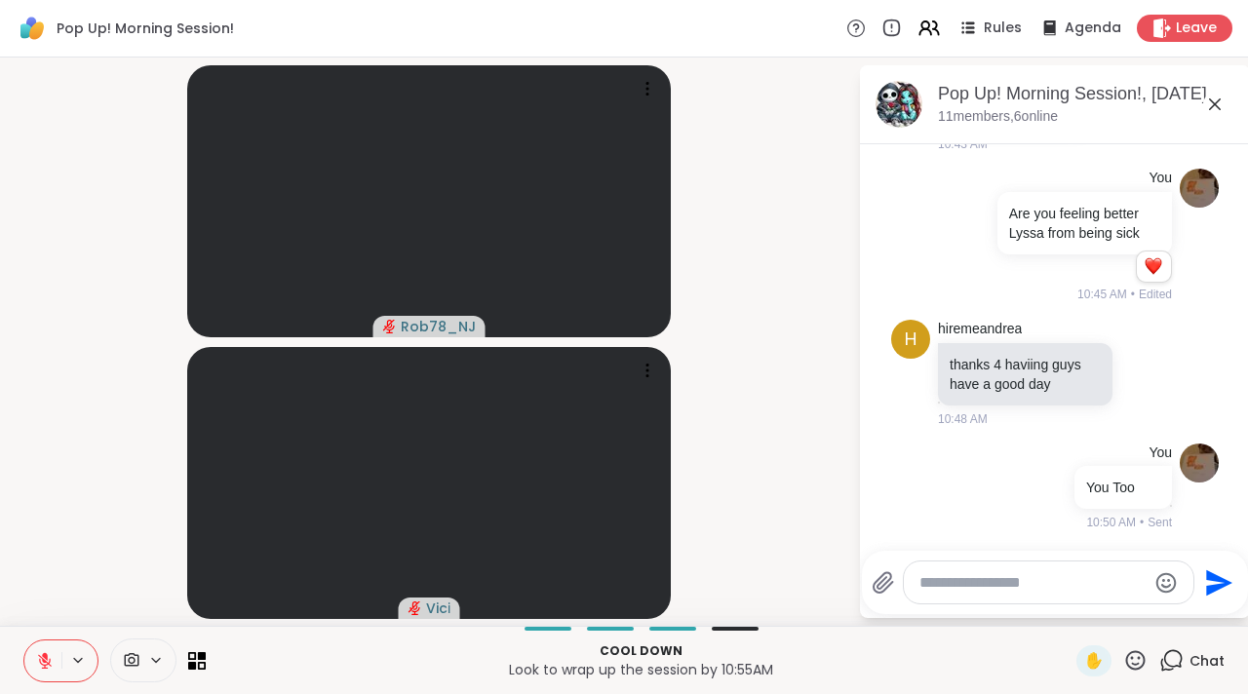
click at [1066, 579] on textarea "Type your message" at bounding box center [1032, 582] width 227 height 19
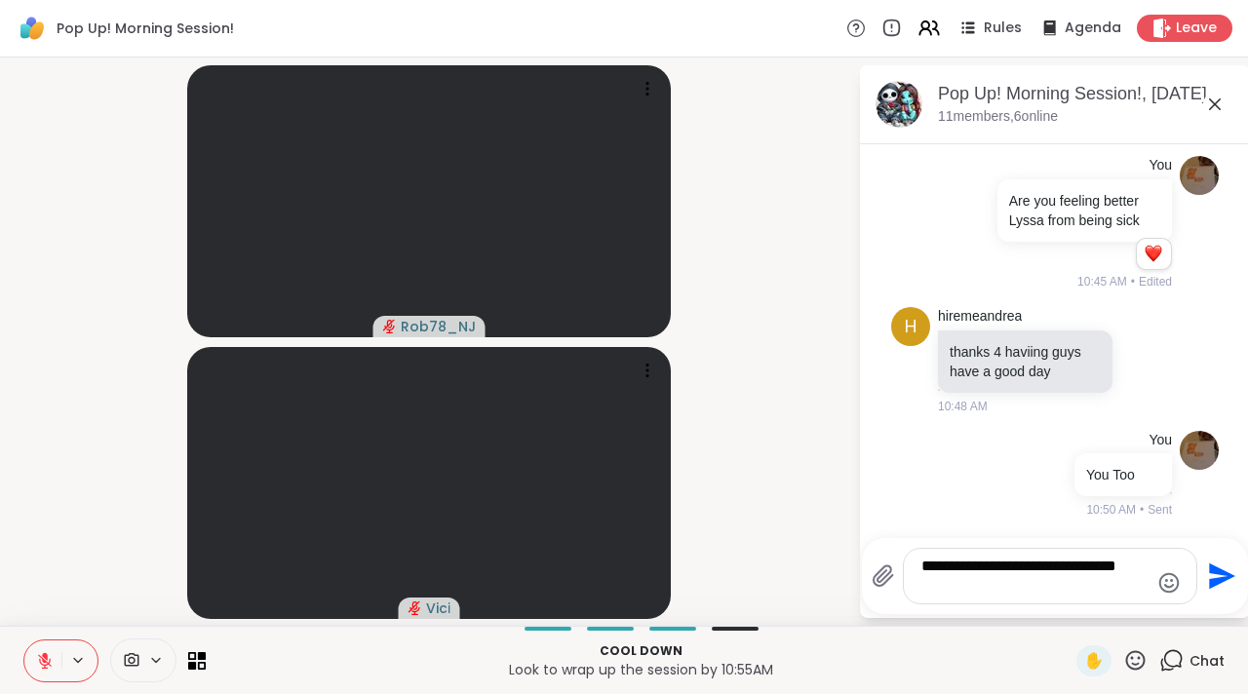
type textarea "**********"
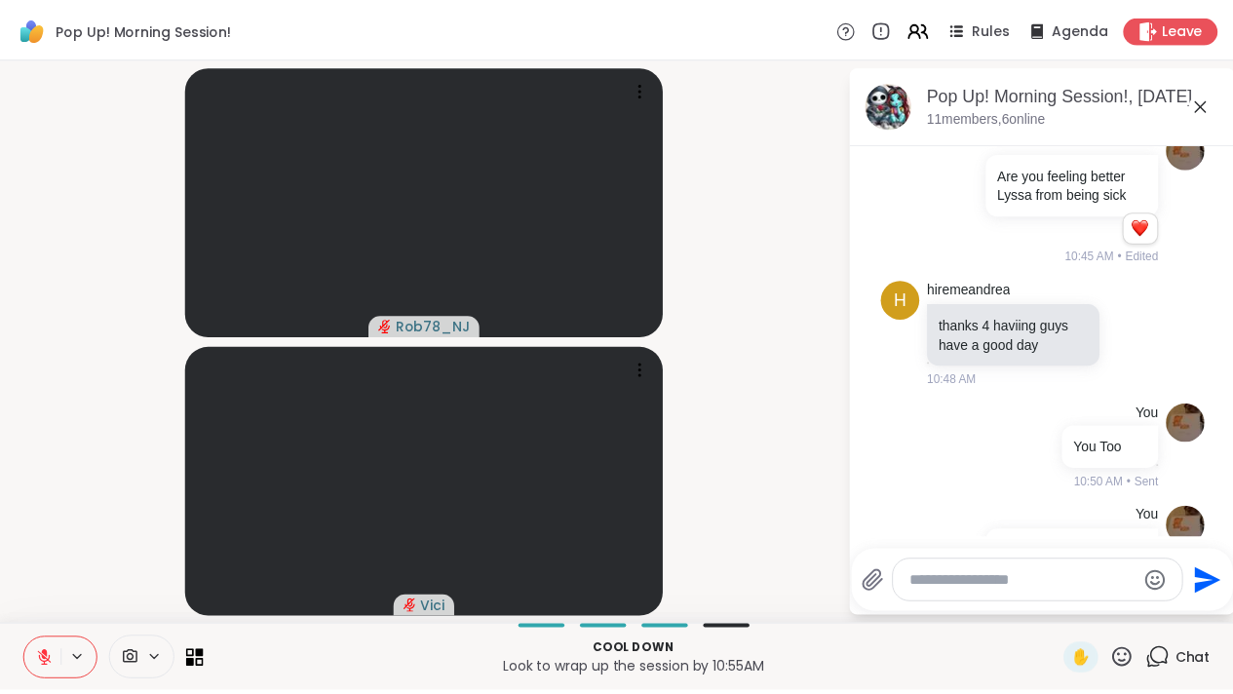
scroll to position [2070, 0]
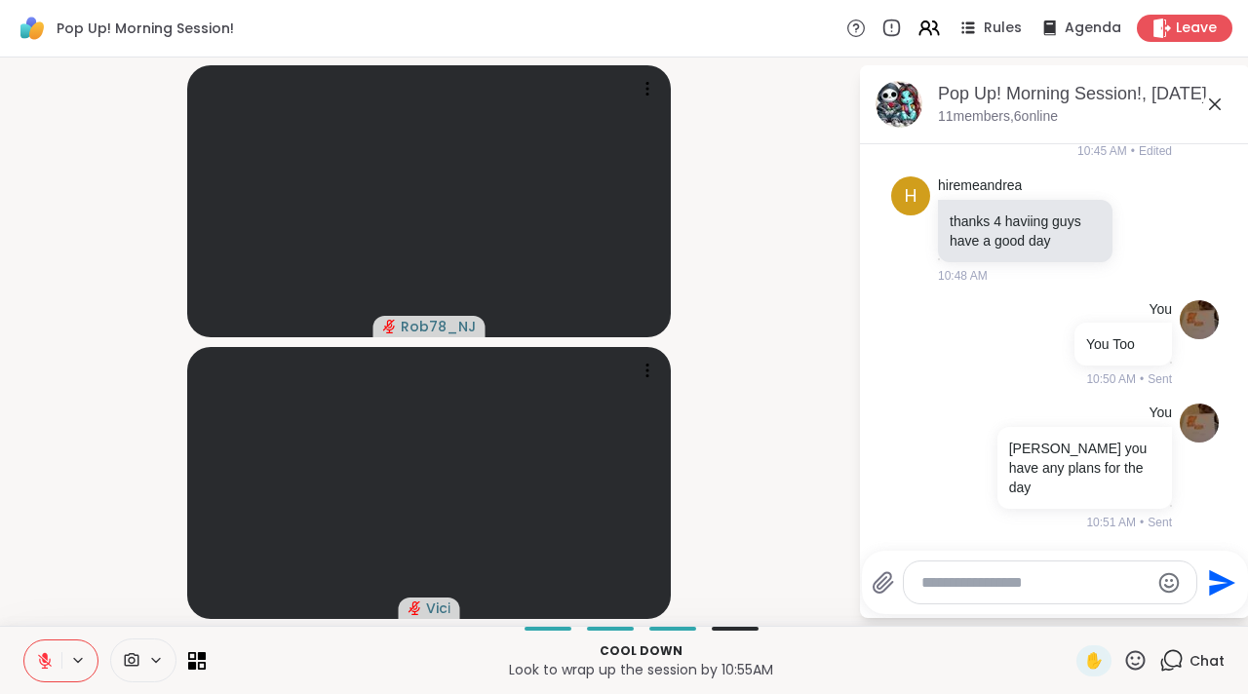
click at [1211, 103] on icon at bounding box center [1214, 104] width 23 height 23
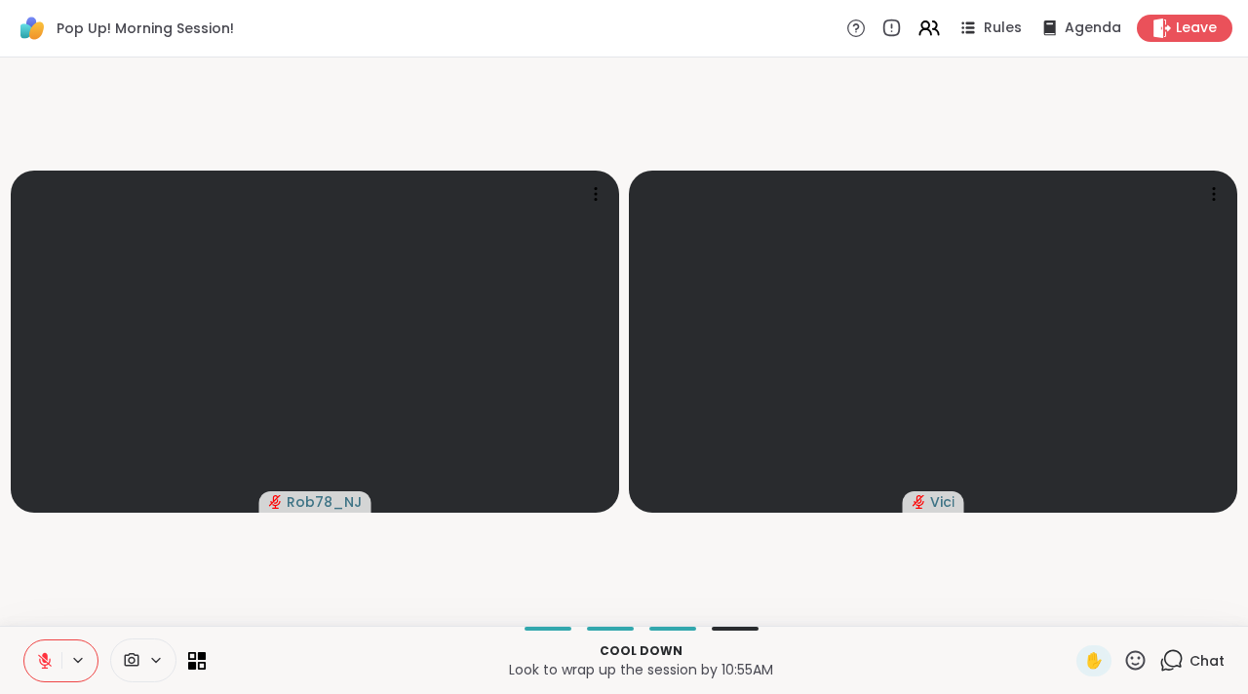
click at [41, 671] on button at bounding box center [42, 660] width 37 height 41
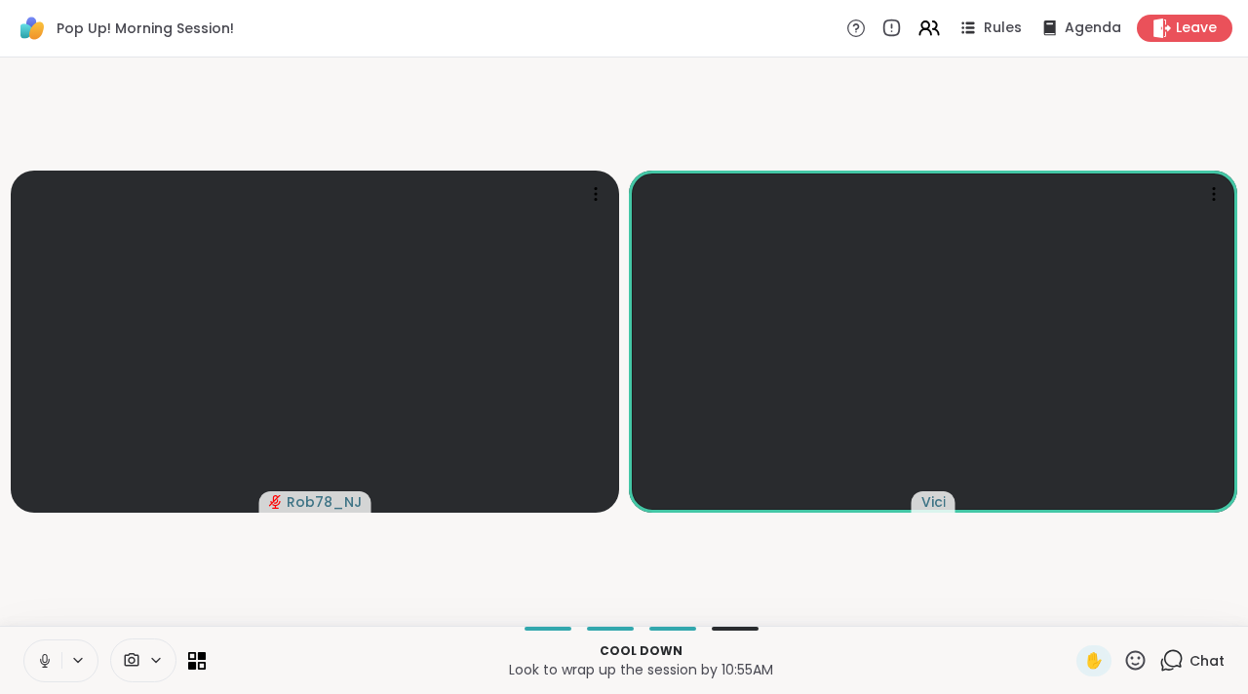
click at [45, 657] on icon at bounding box center [45, 661] width 18 height 18
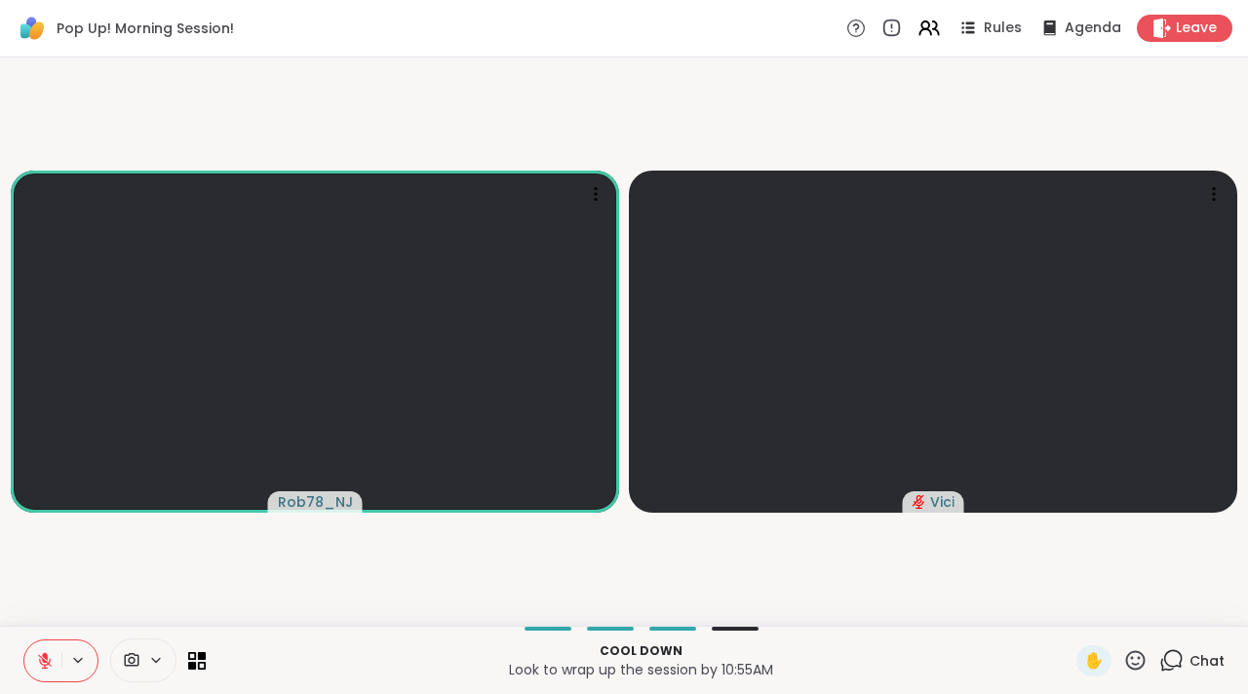
click at [42, 659] on icon at bounding box center [45, 661] width 14 height 14
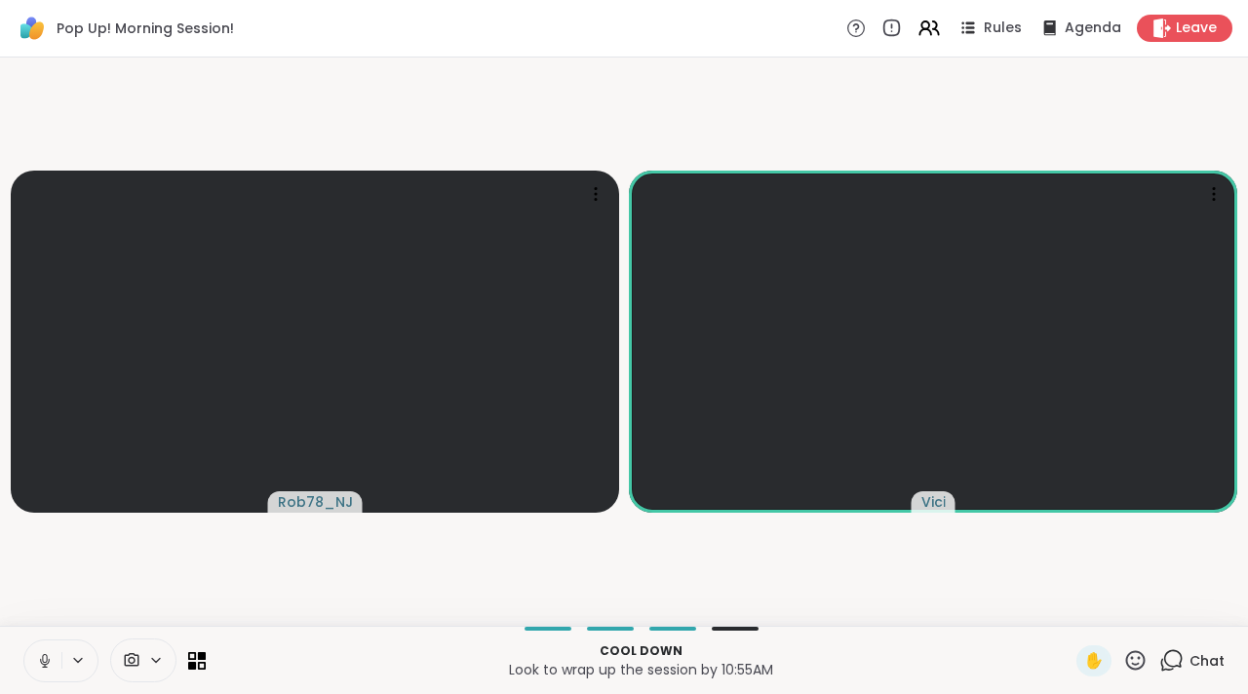
click at [45, 652] on icon at bounding box center [45, 661] width 18 height 18
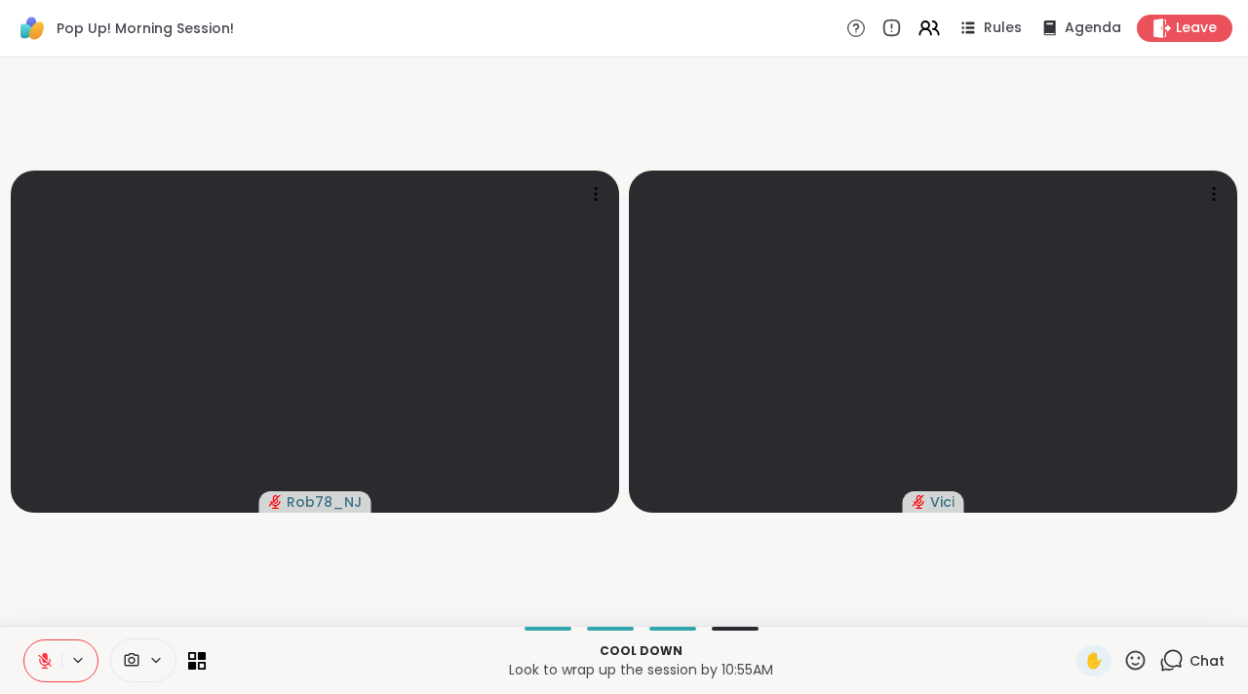
click at [38, 640] on button at bounding box center [42, 660] width 37 height 41
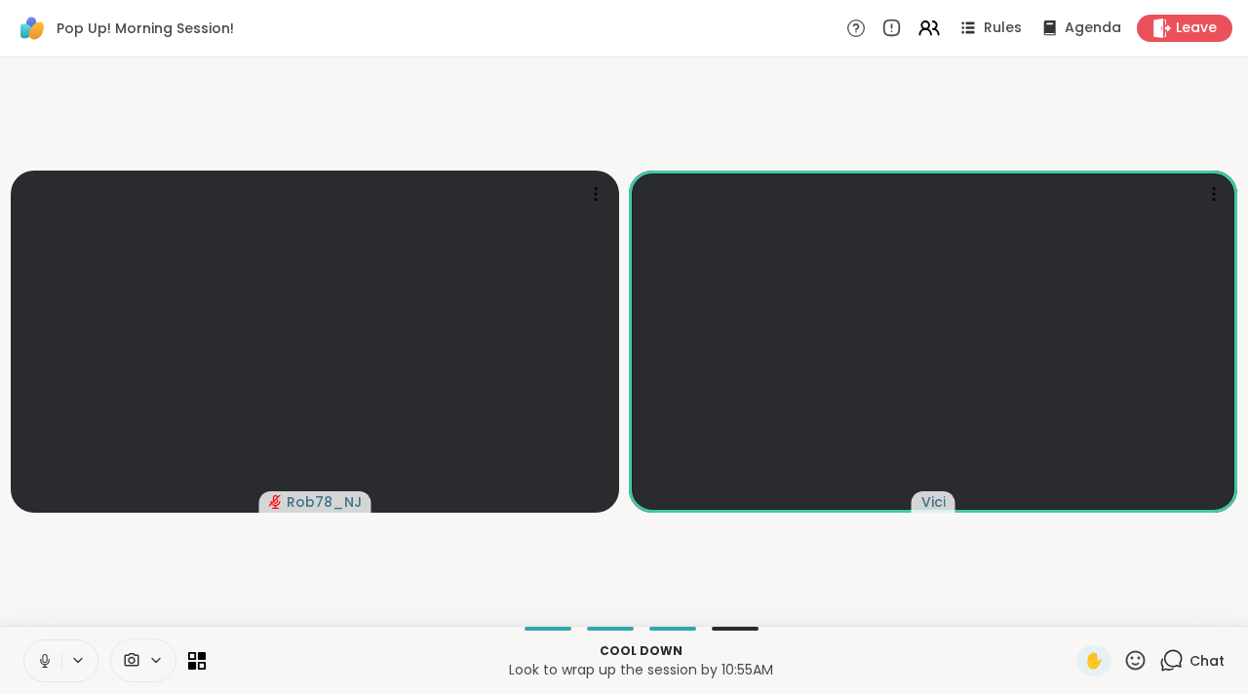
click at [47, 662] on icon at bounding box center [45, 661] width 10 height 6
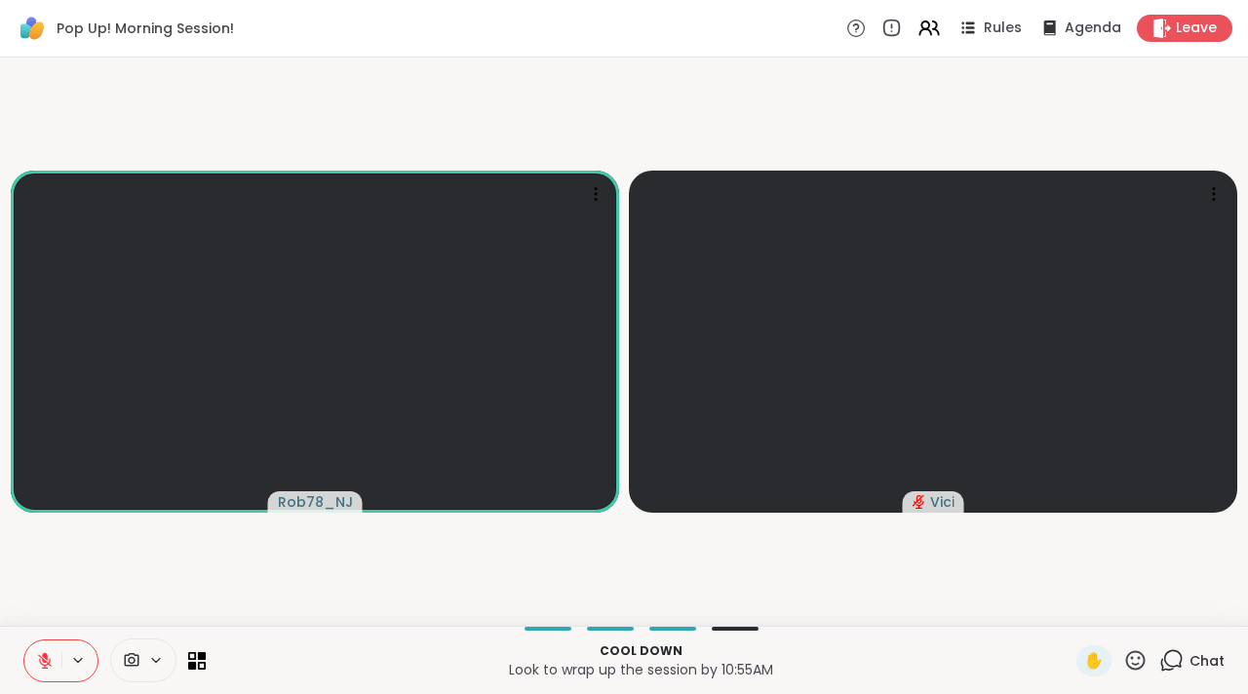
click at [47, 674] on button at bounding box center [42, 660] width 37 height 41
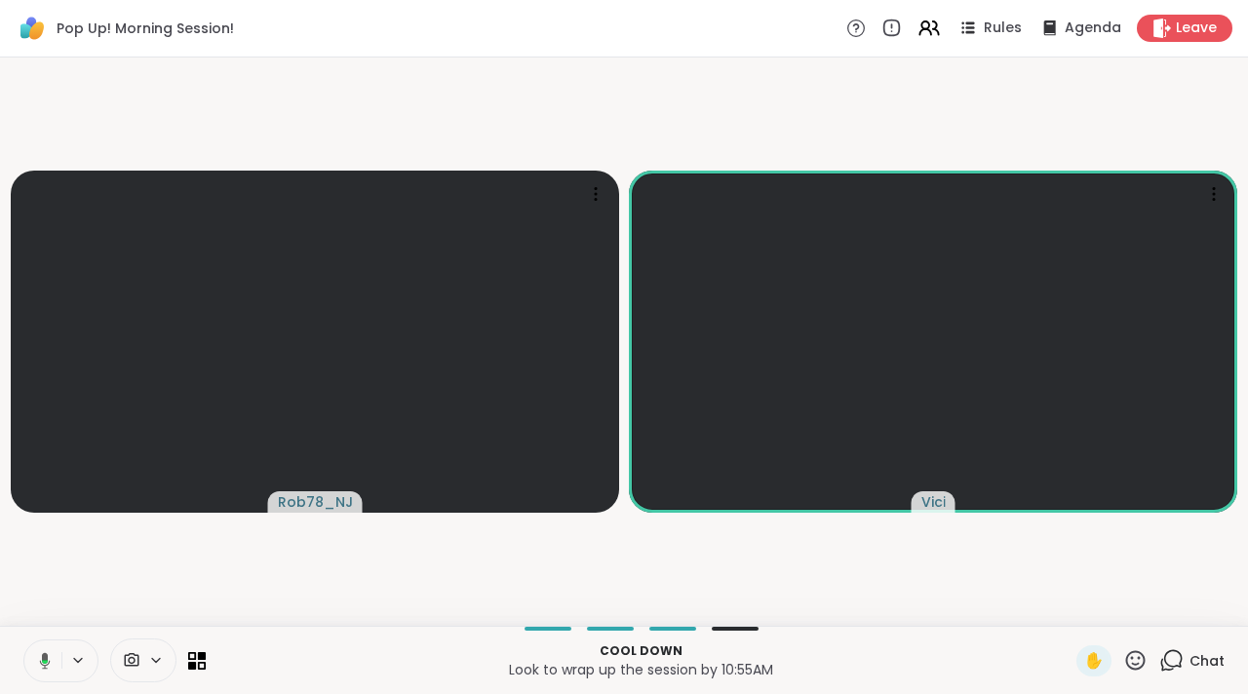
click at [44, 652] on icon at bounding box center [42, 661] width 18 height 18
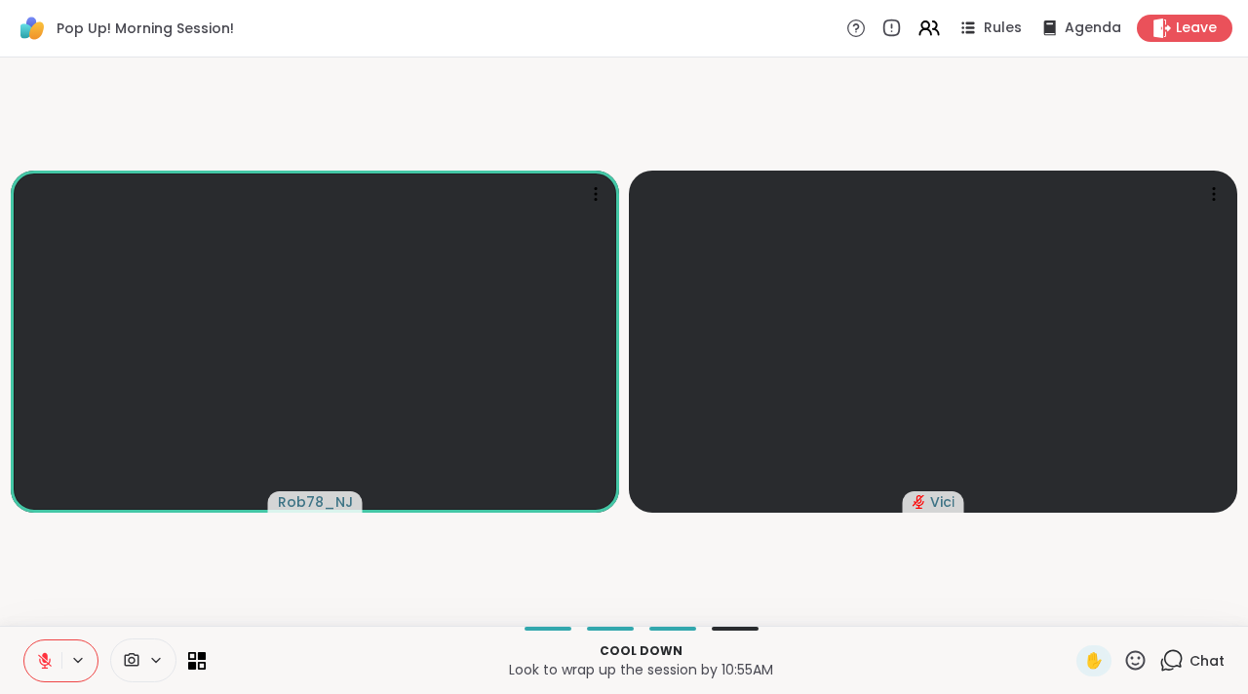
click at [44, 663] on icon at bounding box center [45, 661] width 18 height 18
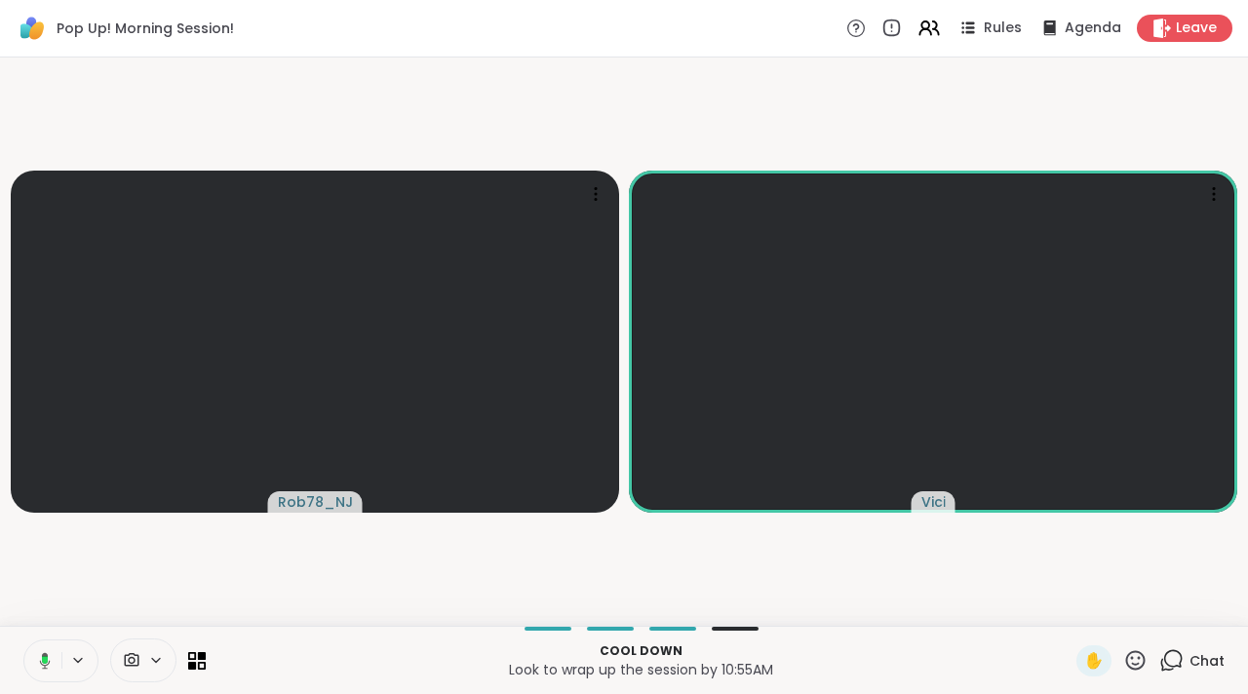
click at [49, 670] on button at bounding box center [41, 660] width 40 height 41
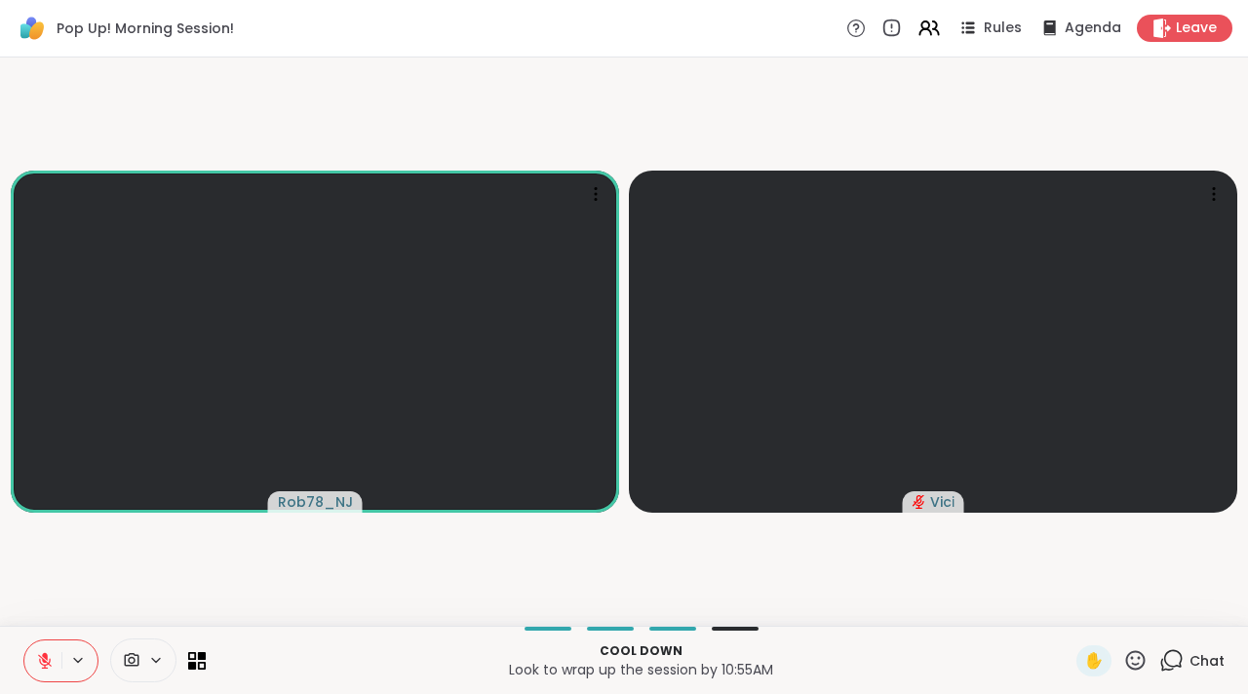
click at [58, 650] on button at bounding box center [42, 660] width 37 height 41
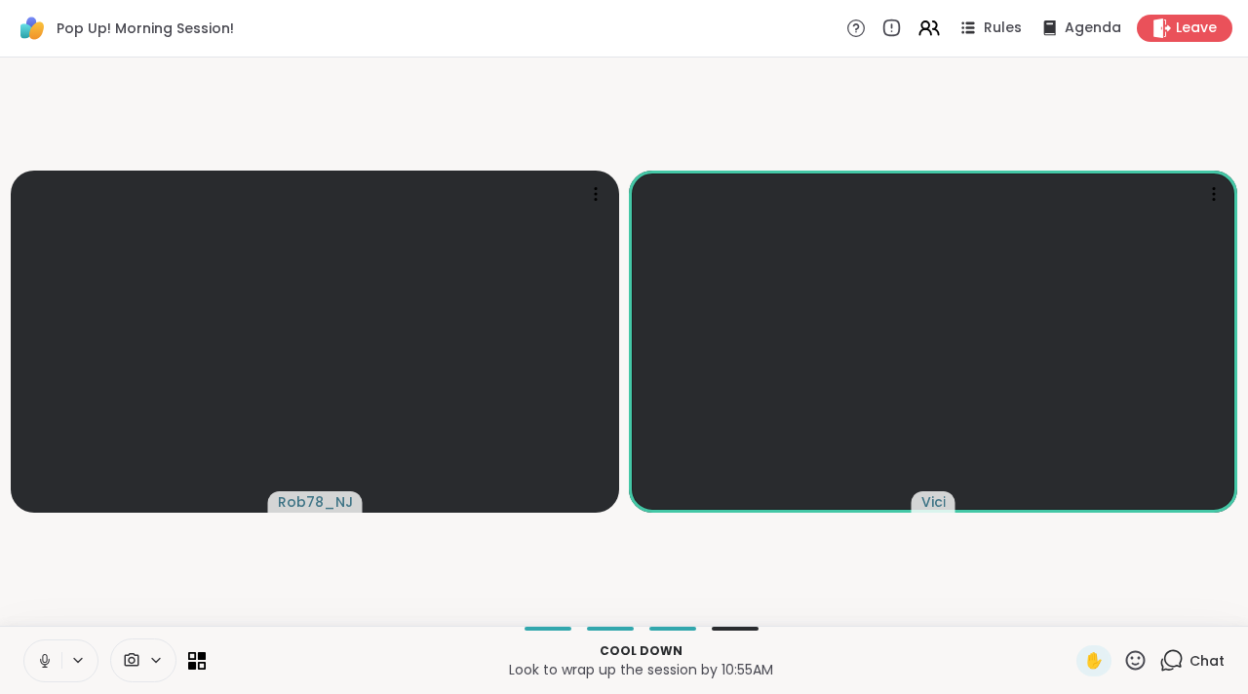
click at [40, 664] on icon at bounding box center [45, 661] width 18 height 18
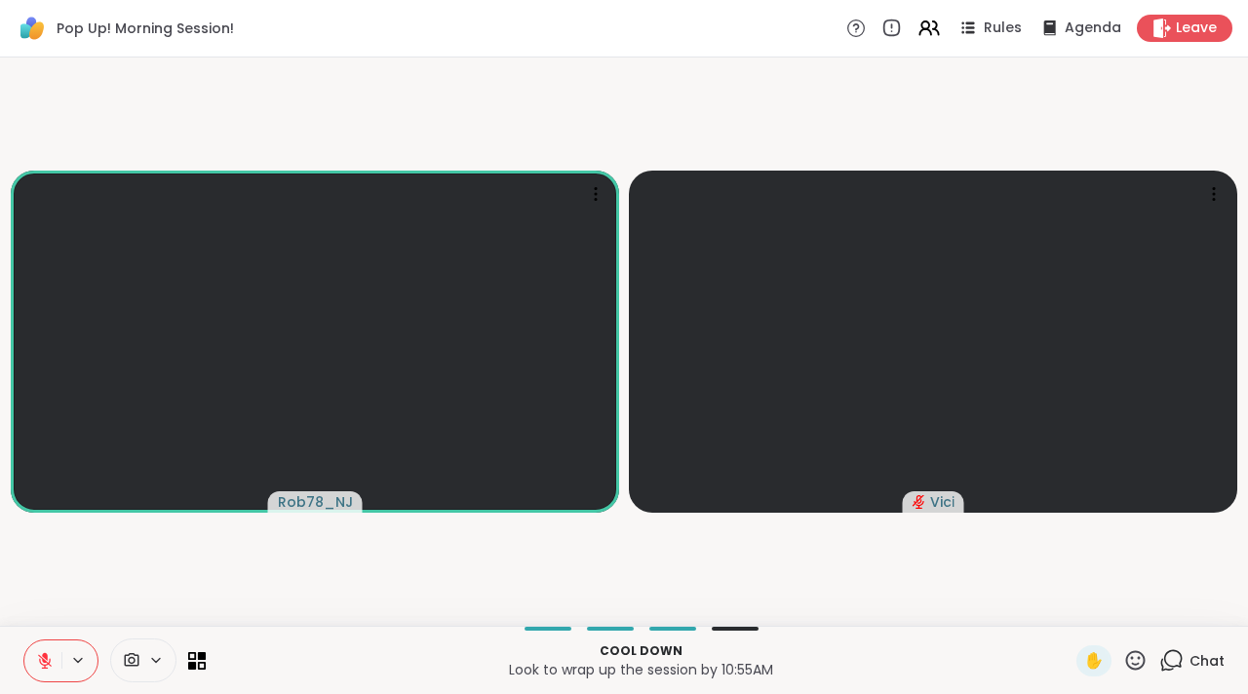
click at [53, 655] on icon at bounding box center [45, 661] width 18 height 18
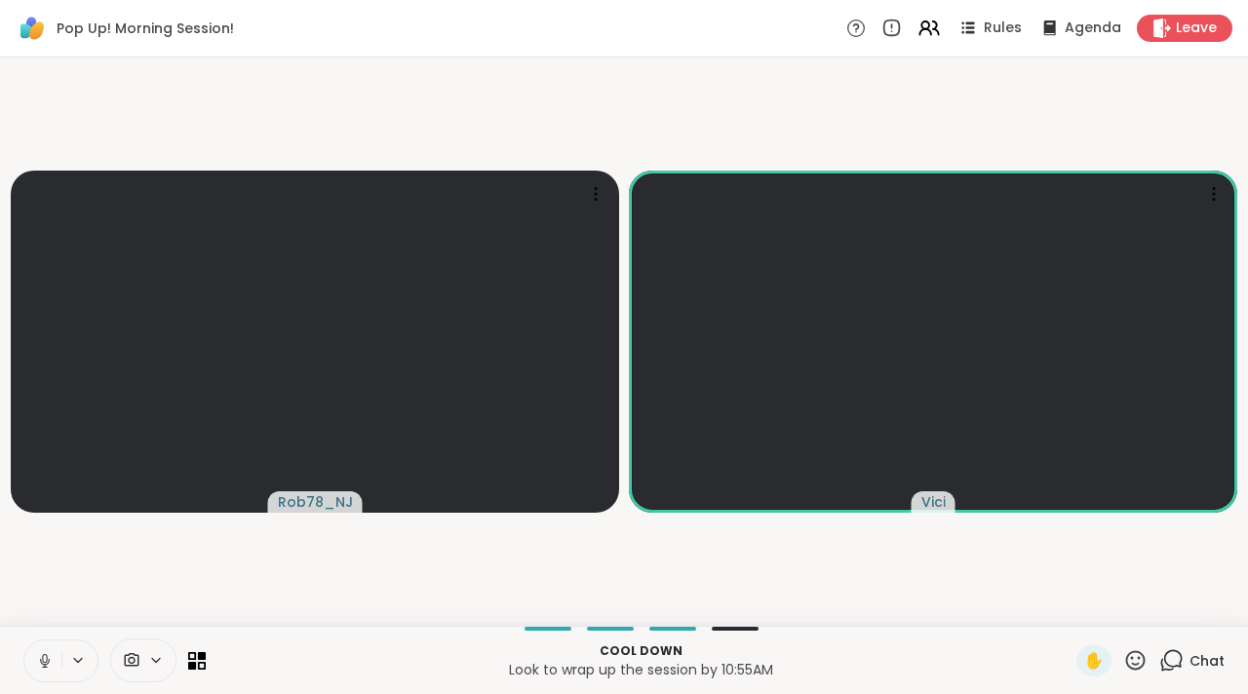
click at [40, 652] on icon at bounding box center [45, 661] width 18 height 18
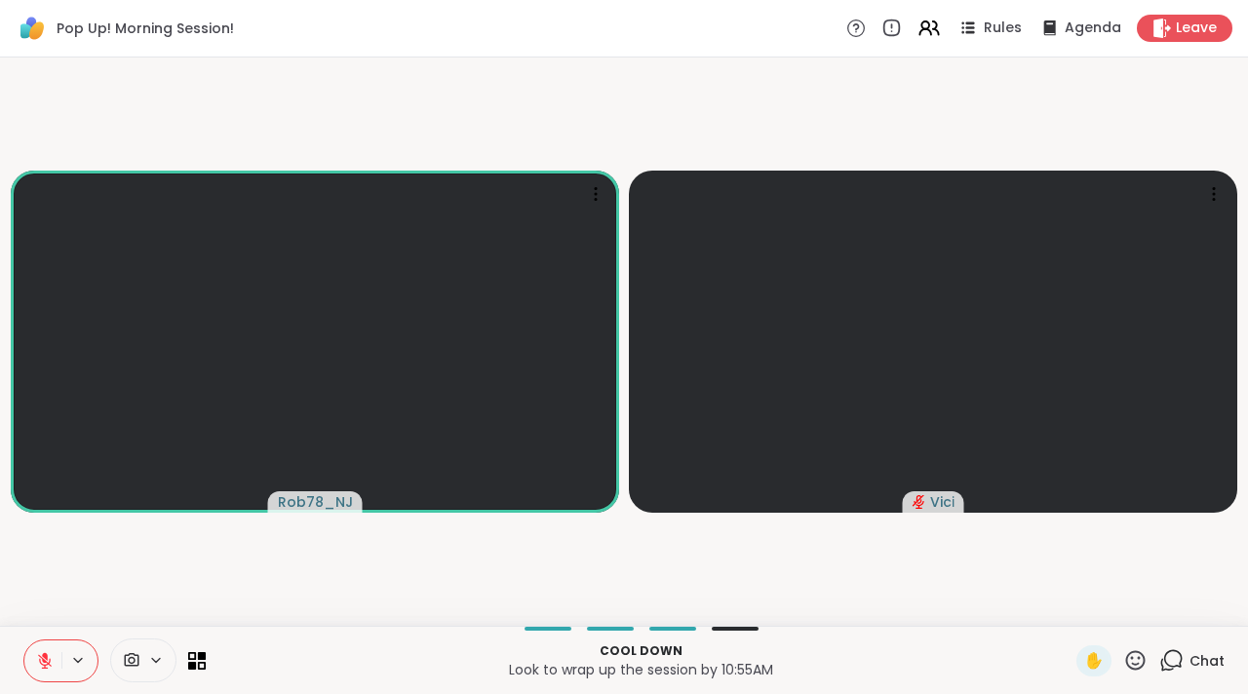
click at [54, 668] on button at bounding box center [42, 660] width 37 height 41
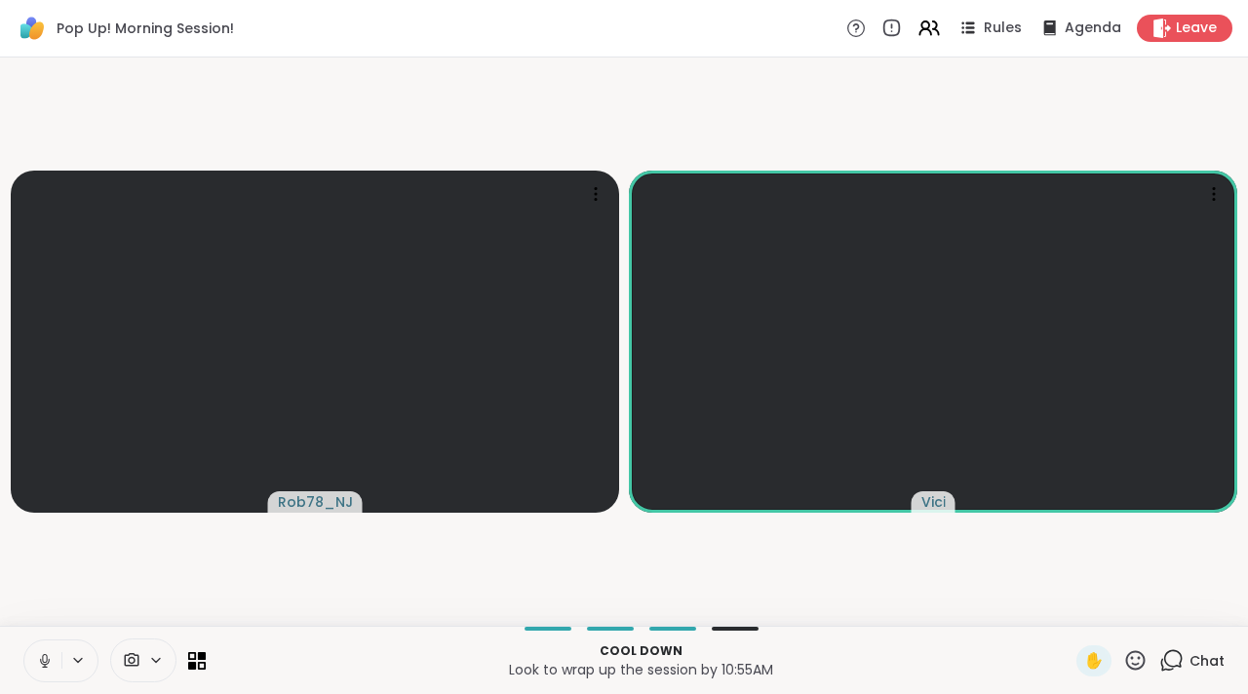
click at [54, 668] on button at bounding box center [42, 660] width 37 height 41
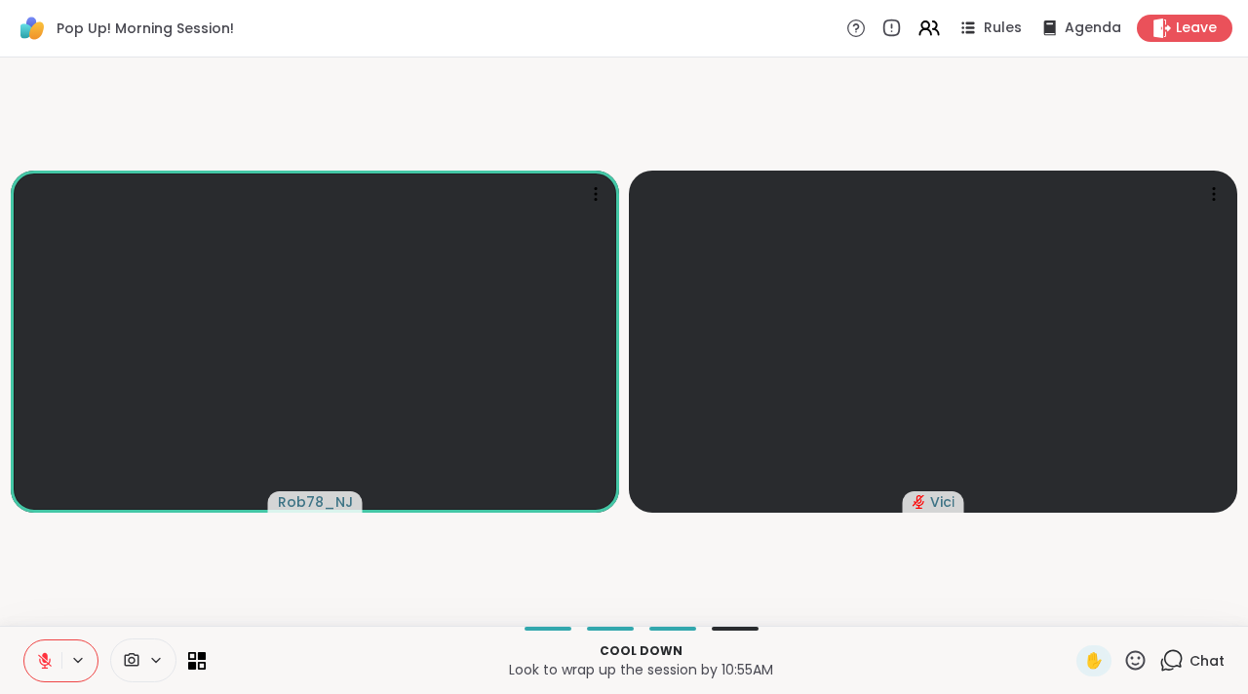
click at [54, 668] on button at bounding box center [42, 660] width 37 height 41
click at [49, 663] on icon at bounding box center [45, 661] width 18 height 18
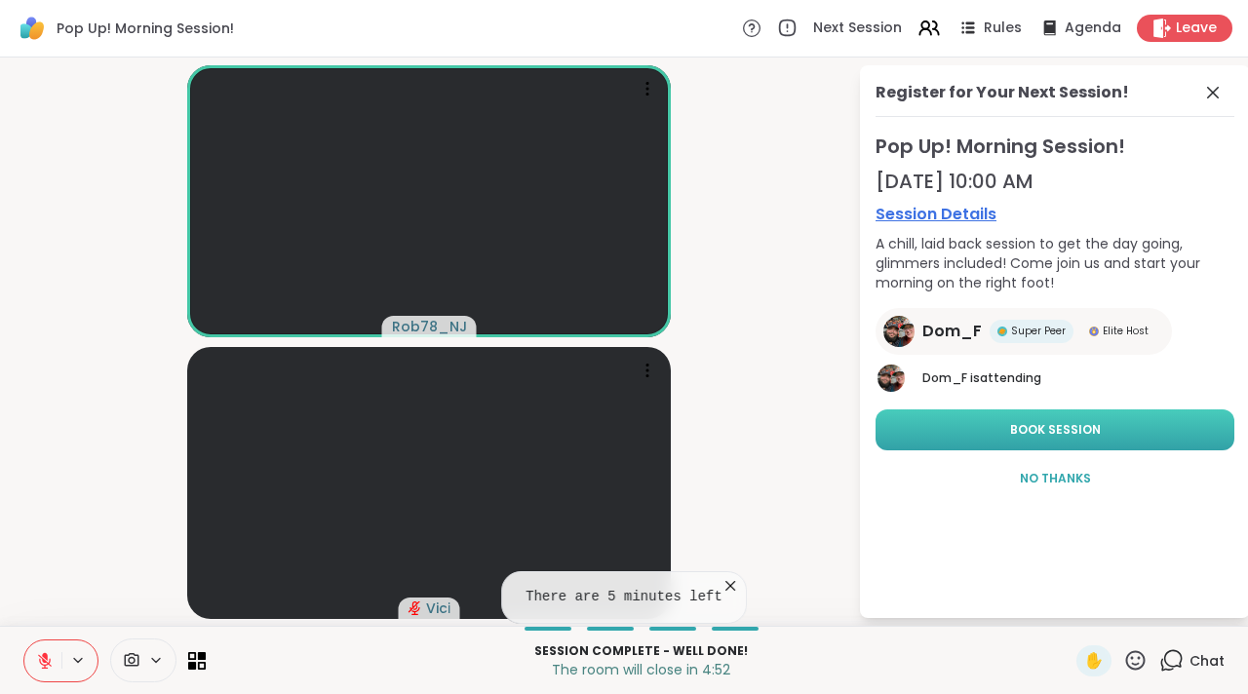
click at [965, 434] on button "Book Session" at bounding box center [1054, 429] width 359 height 41
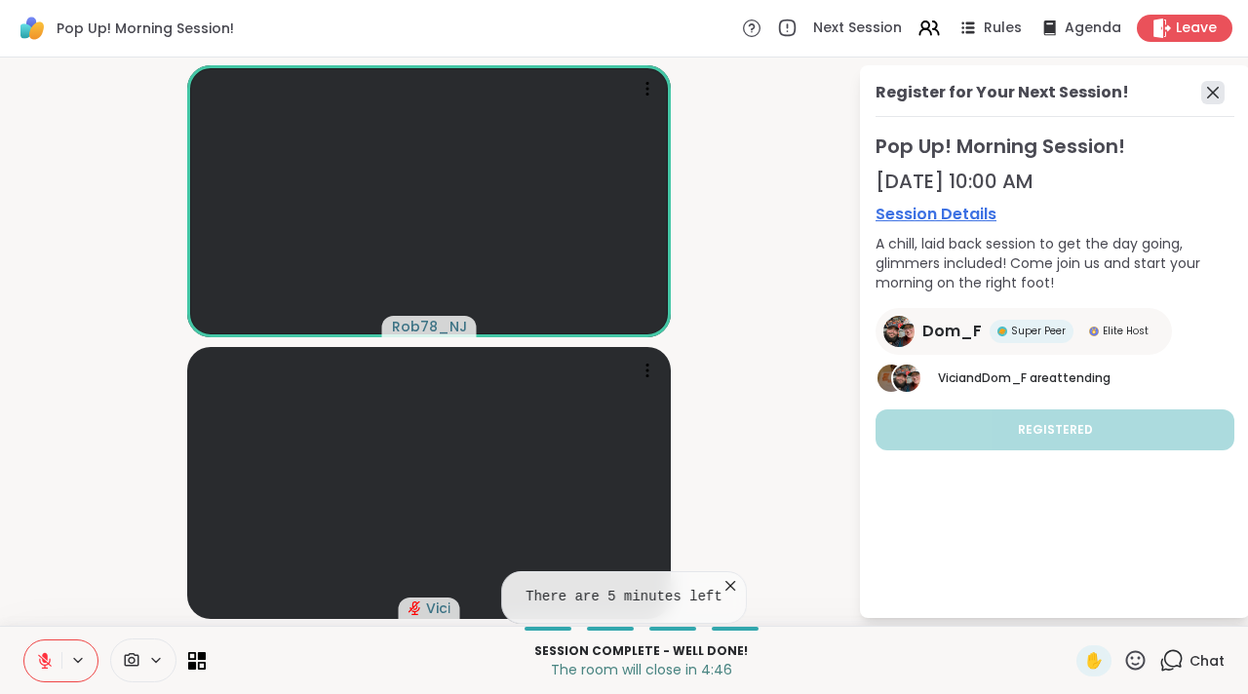
click at [1207, 97] on icon at bounding box center [1213, 93] width 12 height 12
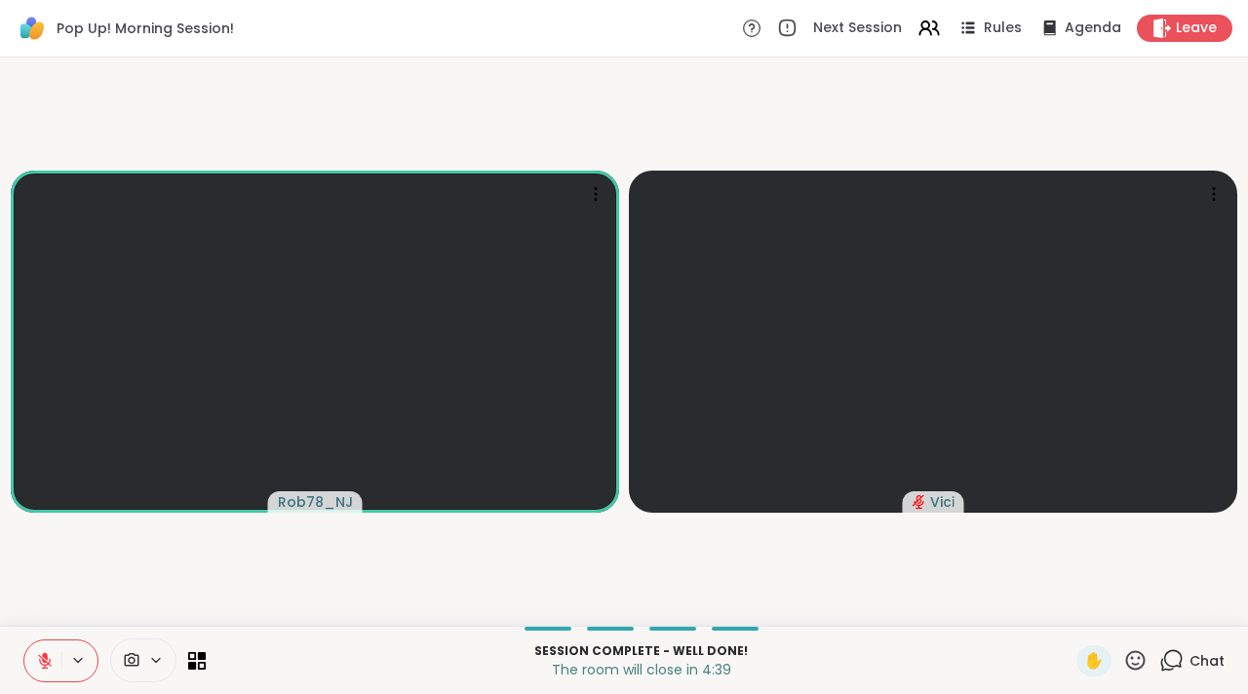
click at [37, 656] on icon at bounding box center [45, 661] width 18 height 18
click at [47, 652] on icon at bounding box center [45, 661] width 18 height 18
click at [39, 671] on button at bounding box center [42, 660] width 37 height 41
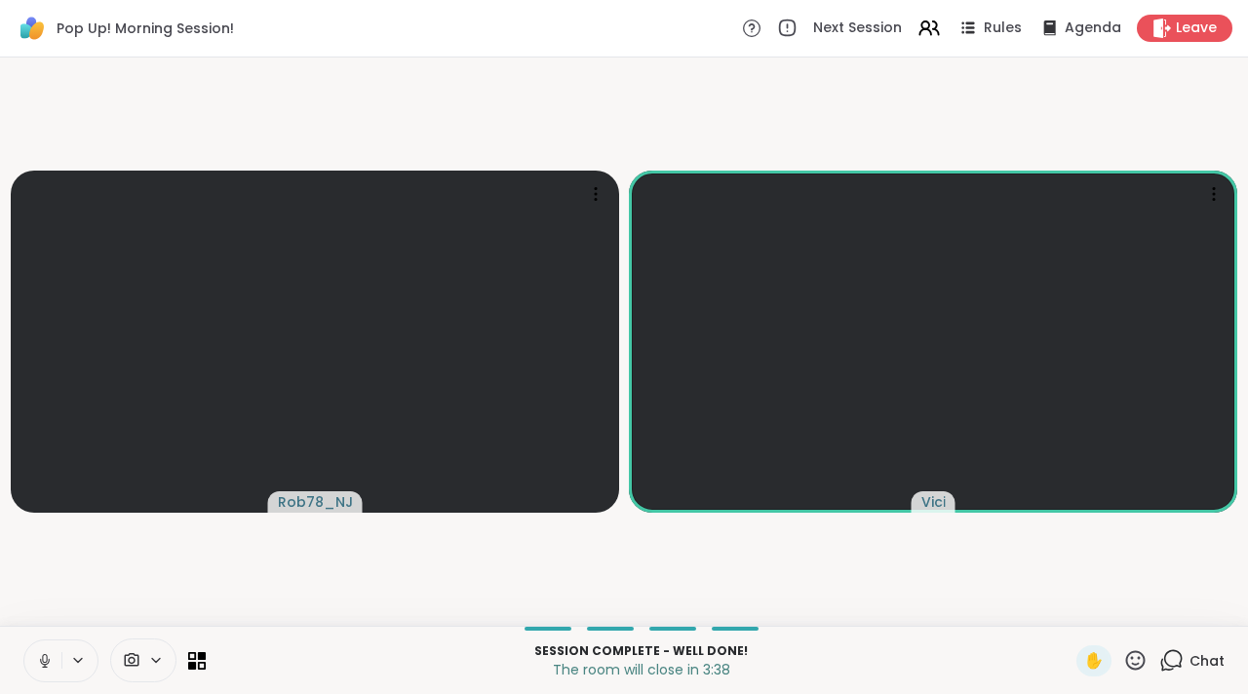
click at [33, 642] on button at bounding box center [42, 660] width 37 height 41
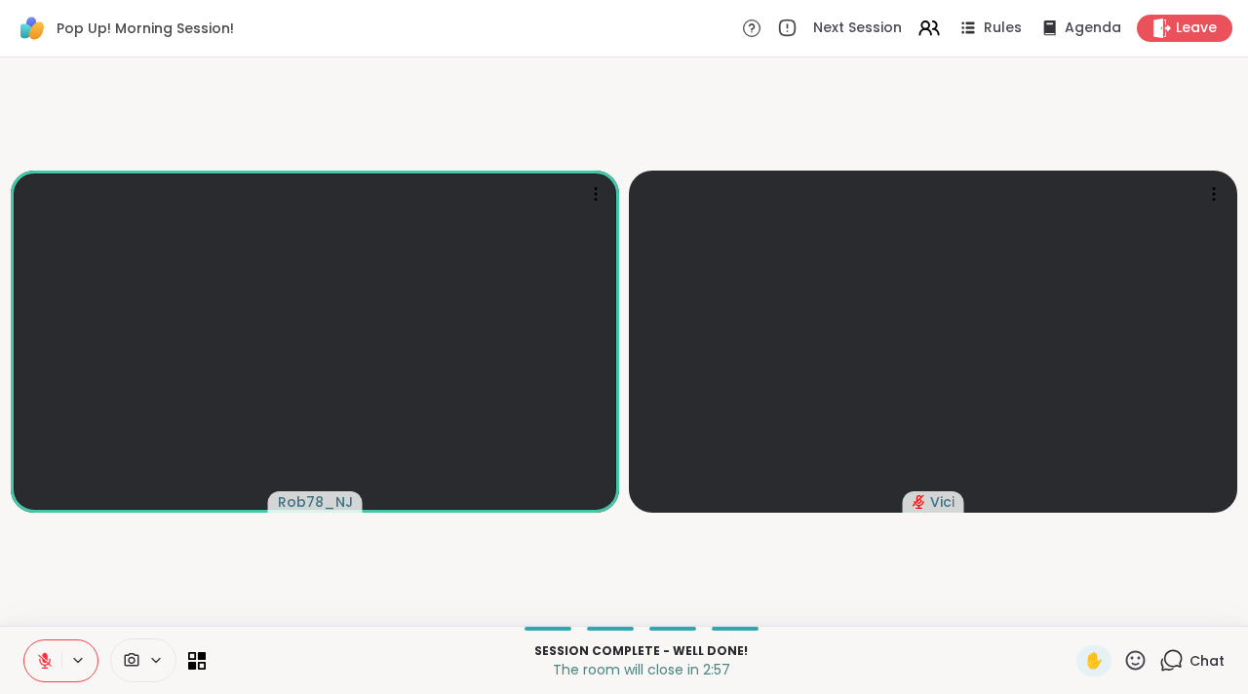
click at [48, 662] on icon at bounding box center [45, 661] width 14 height 14
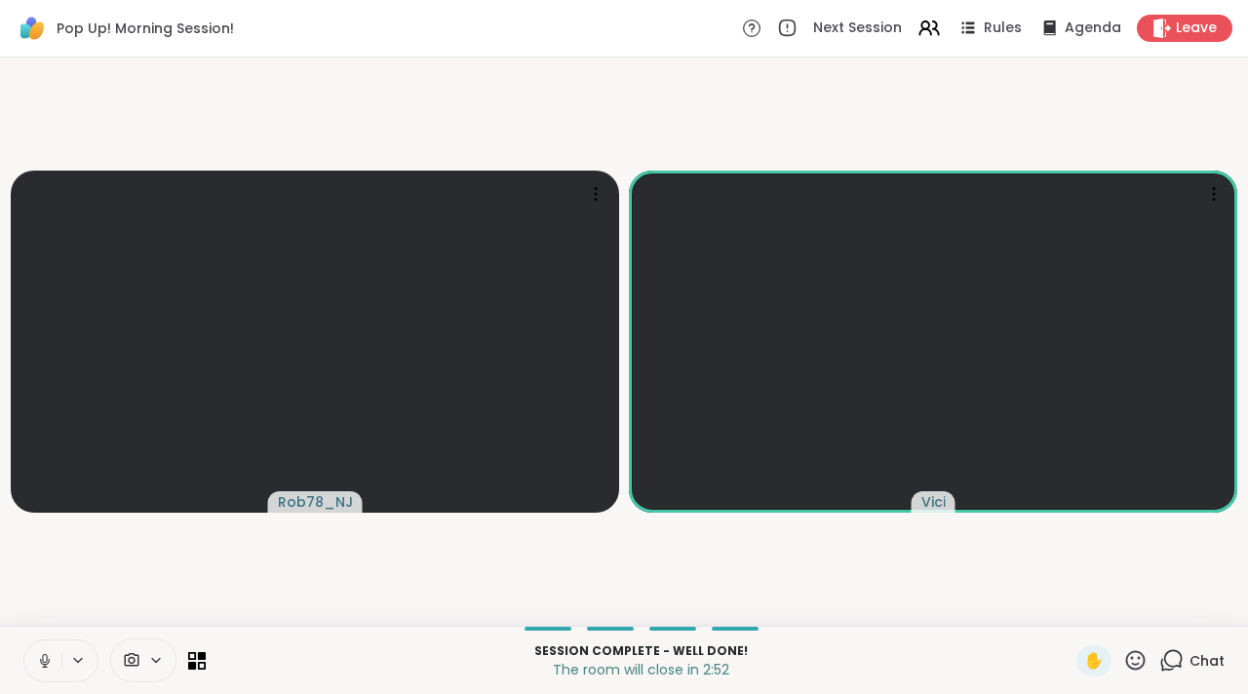
click at [51, 672] on button at bounding box center [42, 660] width 37 height 41
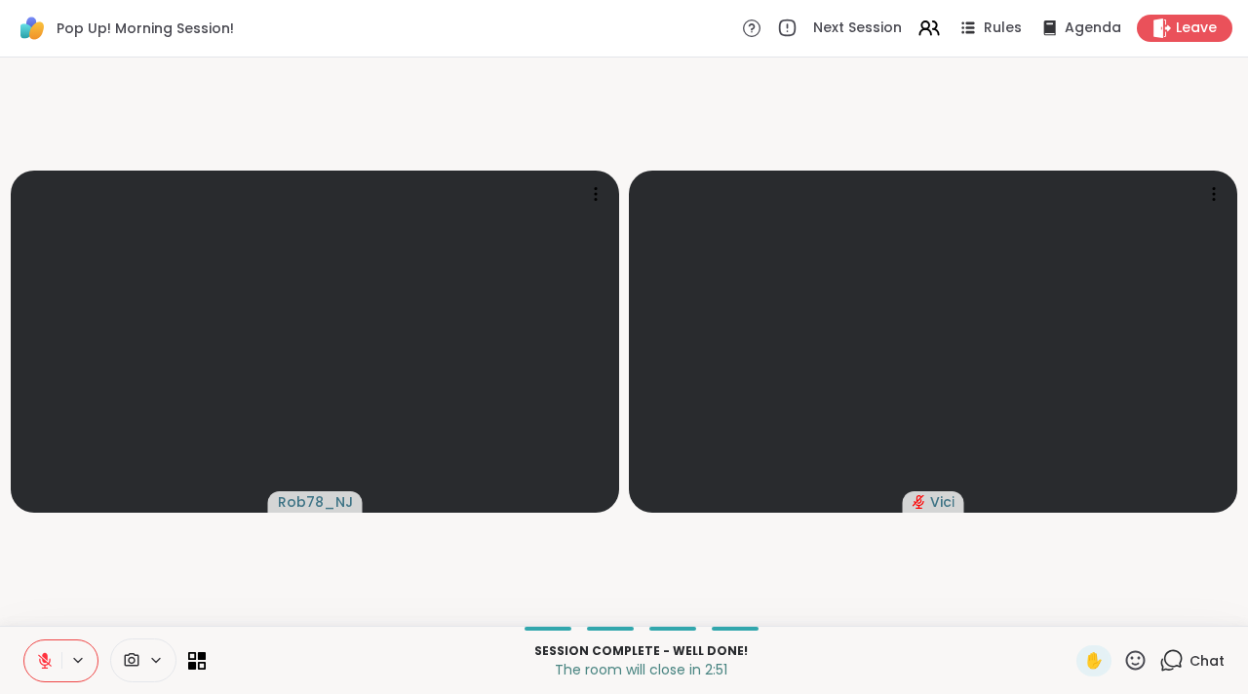
click at [51, 672] on button at bounding box center [42, 660] width 37 height 41
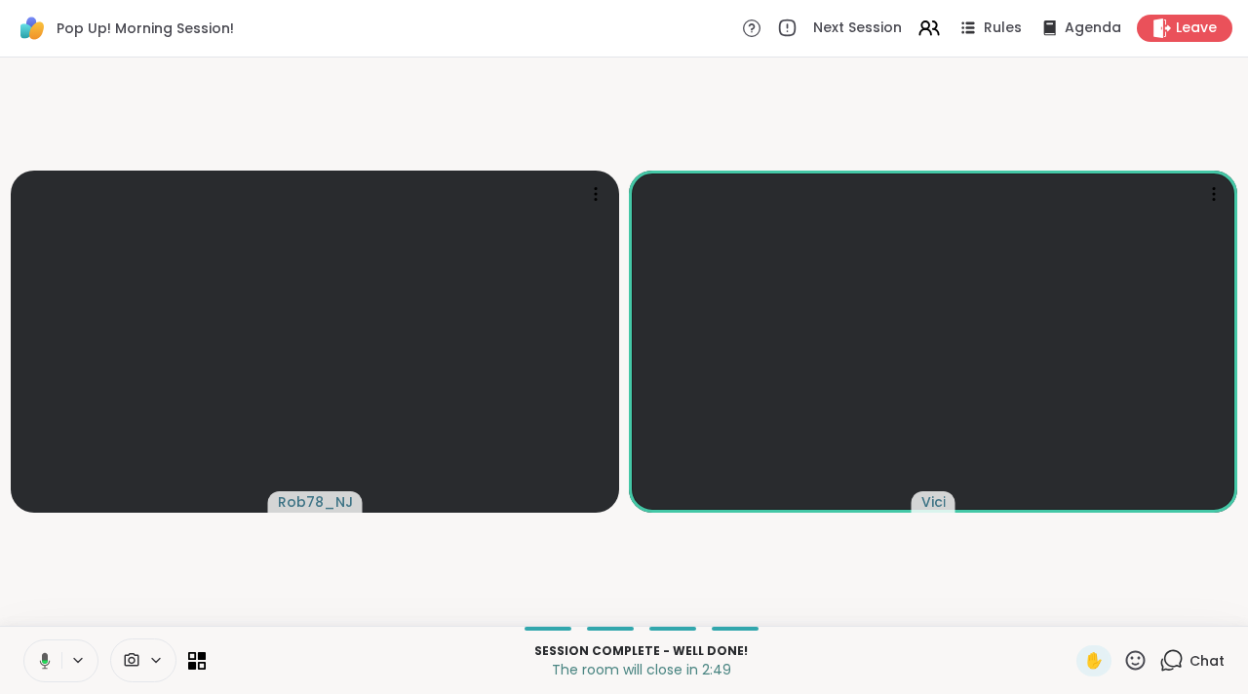
click at [51, 672] on button at bounding box center [41, 660] width 40 height 41
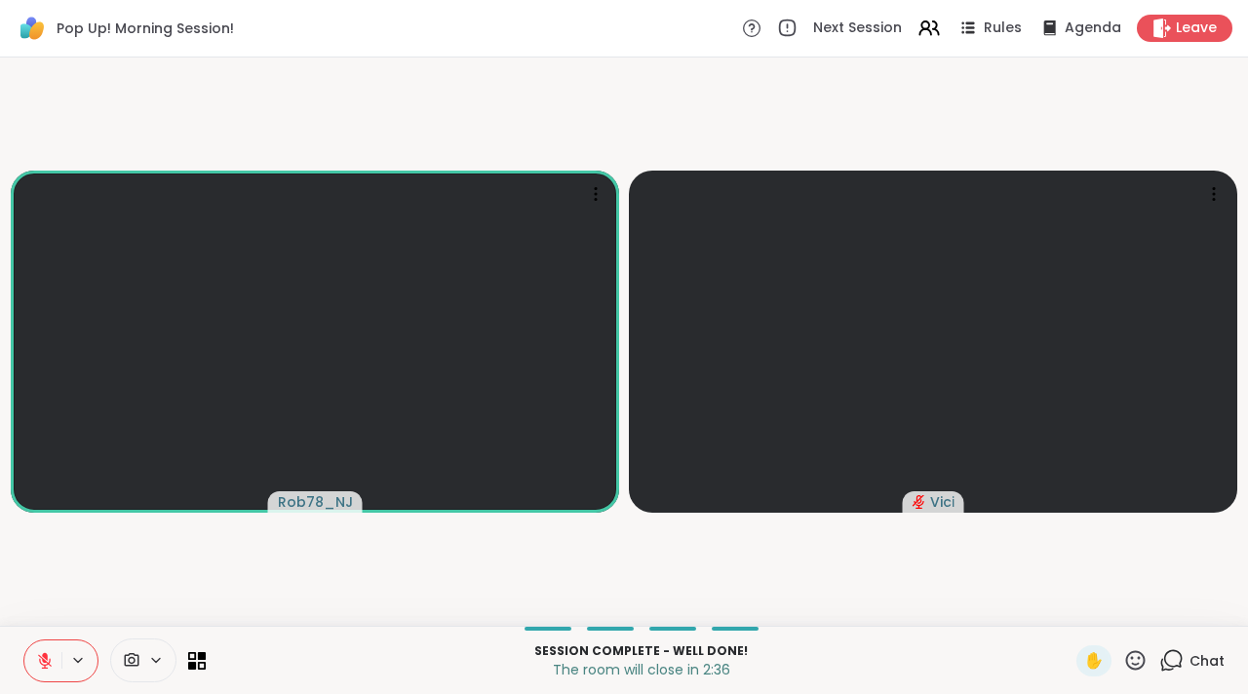
click at [53, 665] on icon at bounding box center [45, 661] width 18 height 18
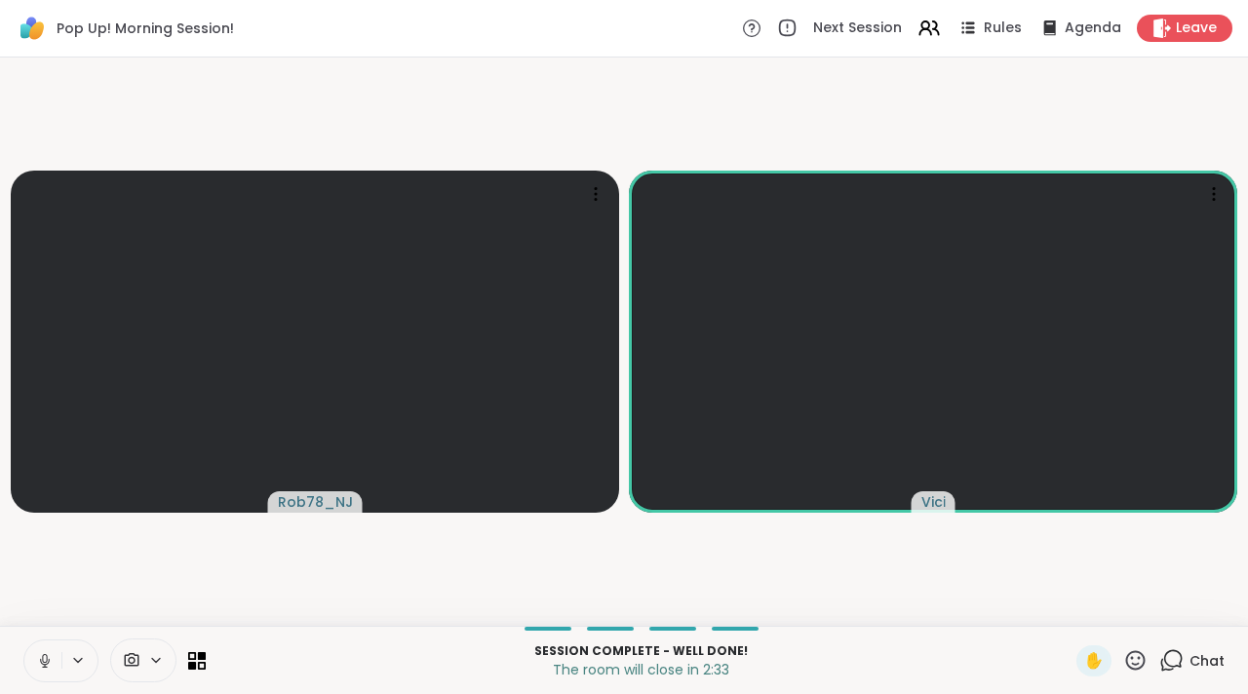
click at [58, 663] on button at bounding box center [42, 660] width 37 height 41
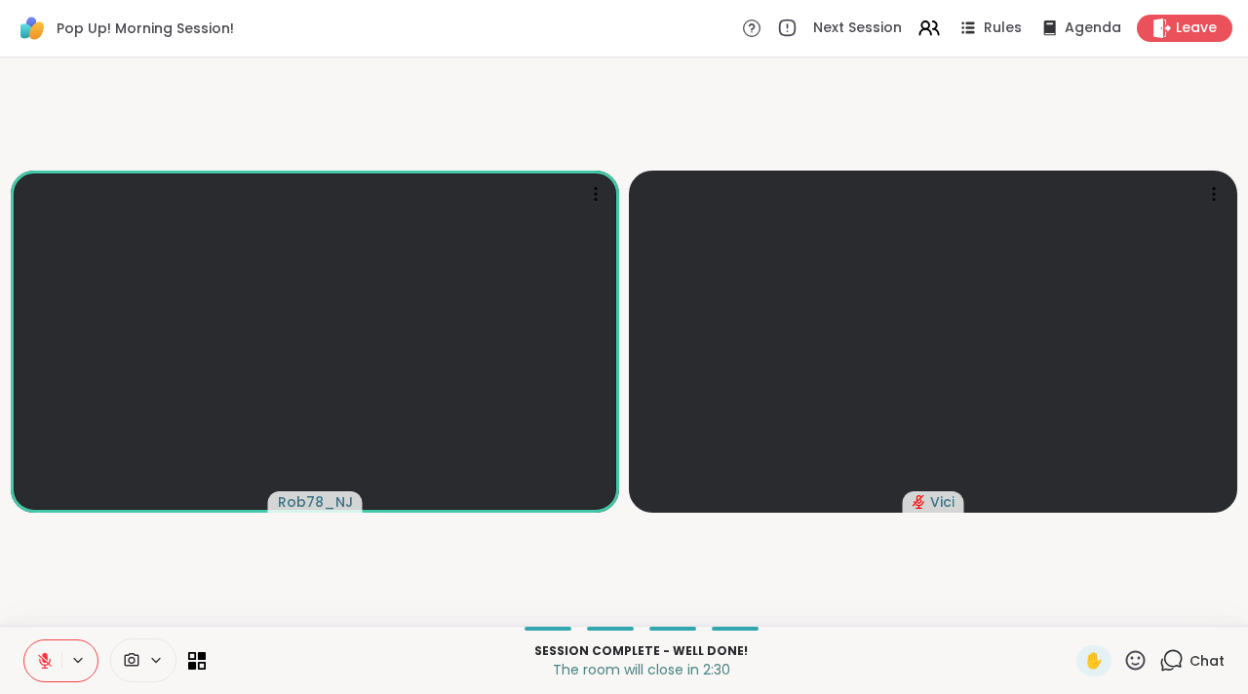
click at [48, 653] on icon at bounding box center [45, 661] width 18 height 18
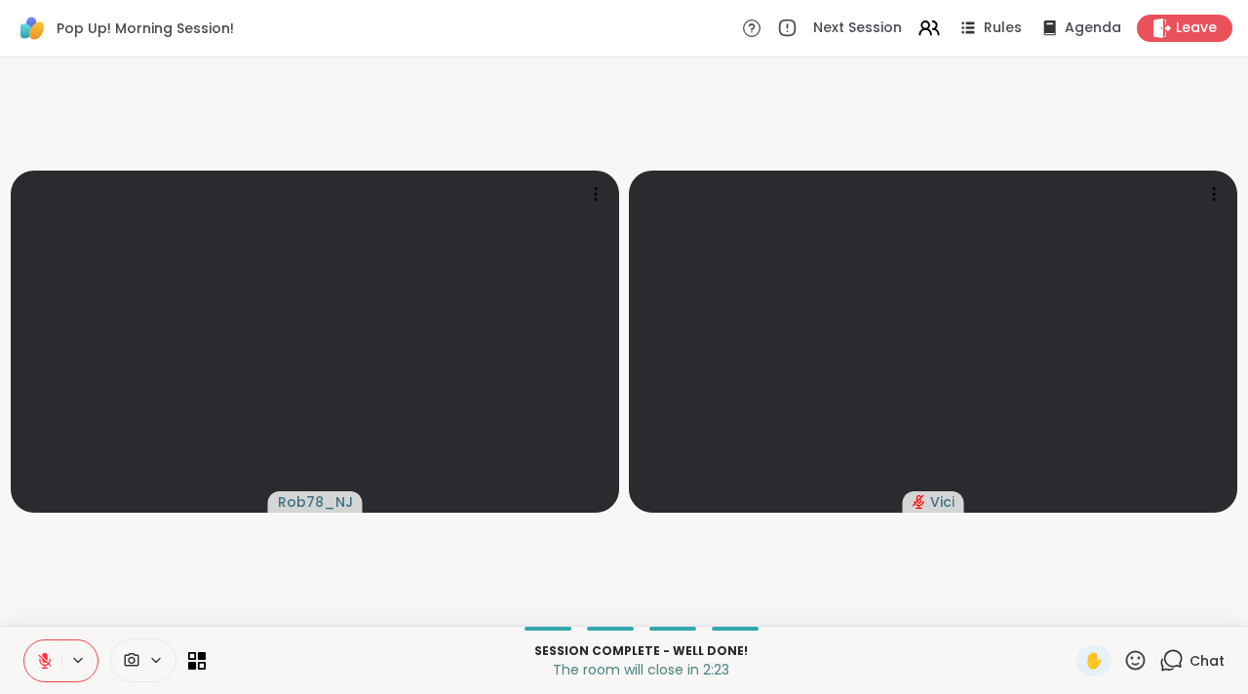
click at [41, 672] on button at bounding box center [42, 660] width 37 height 41
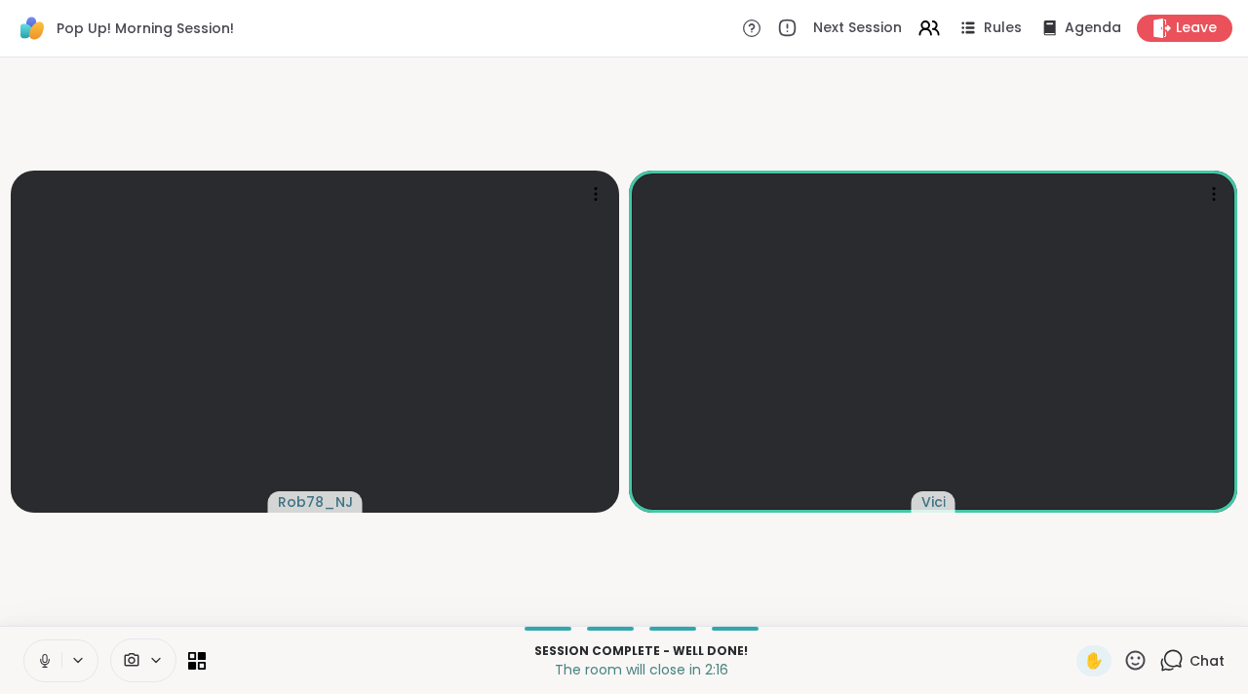
click at [48, 662] on icon at bounding box center [45, 661] width 10 height 6
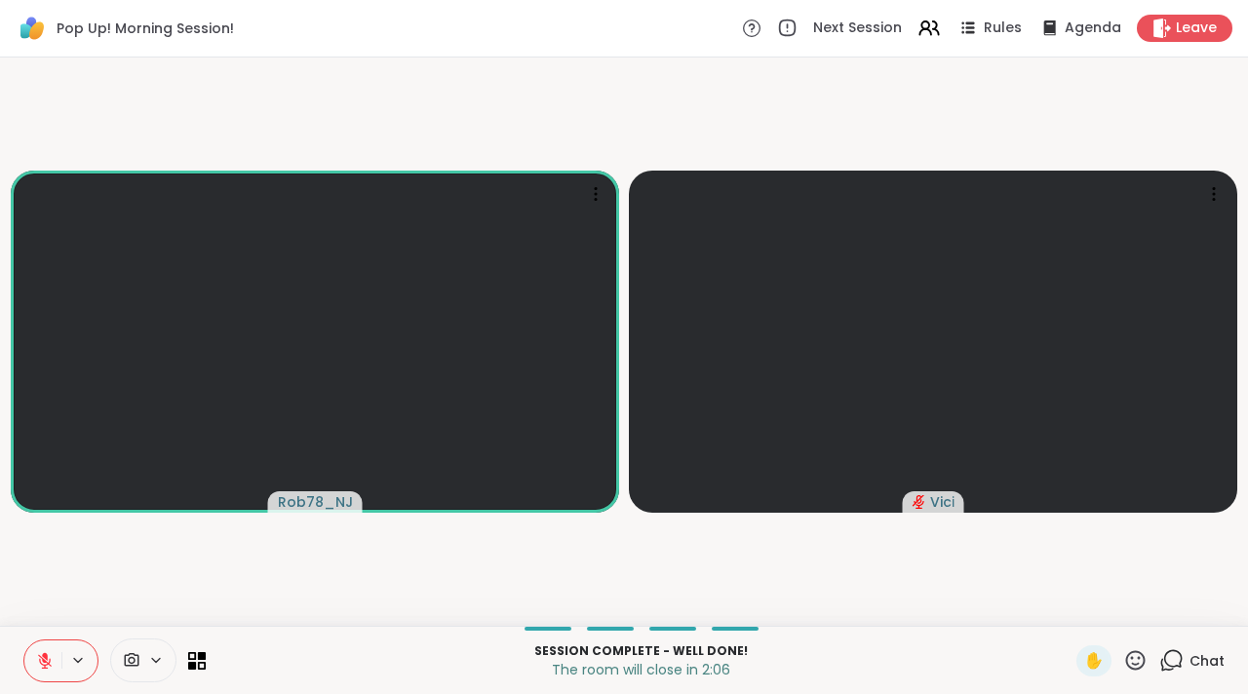
click at [48, 650] on button at bounding box center [42, 660] width 37 height 41
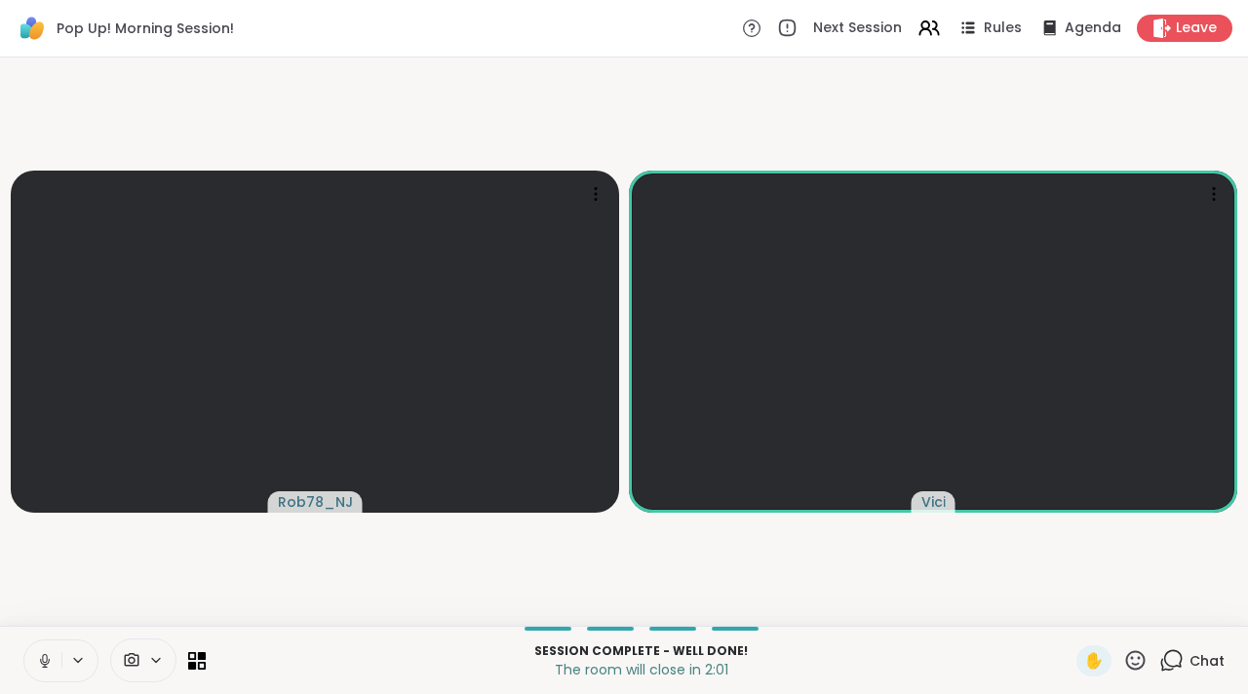
click at [58, 643] on button at bounding box center [42, 660] width 37 height 41
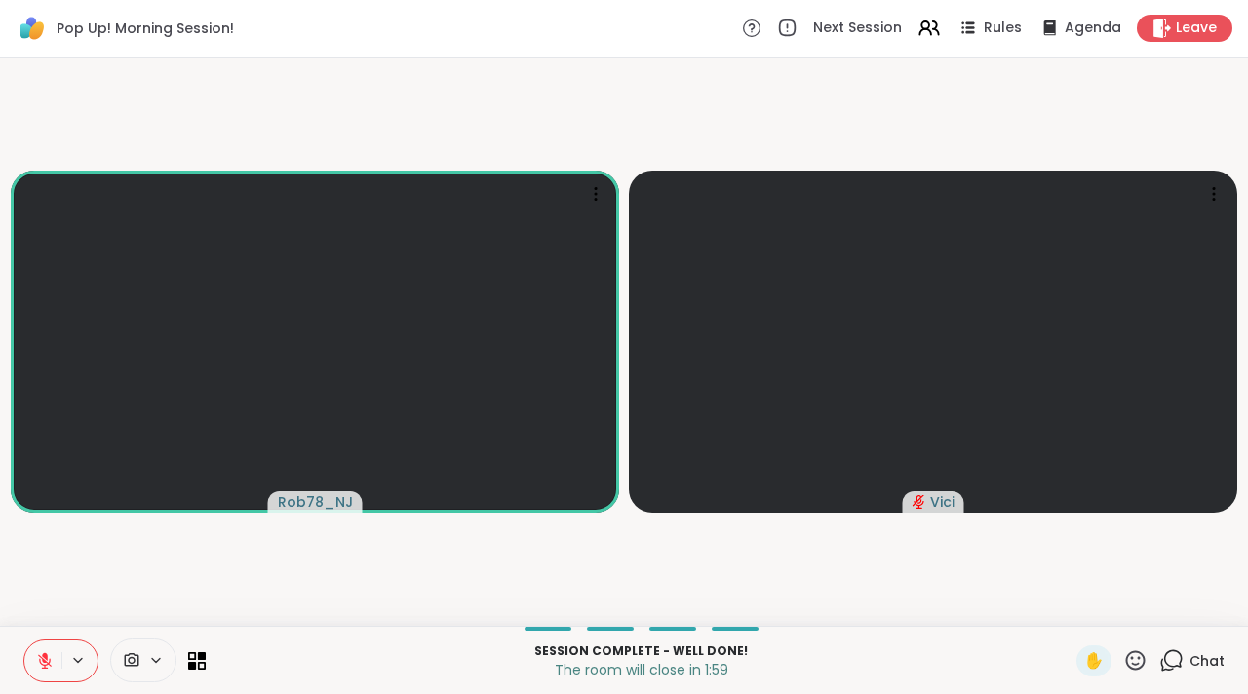
click at [54, 664] on button at bounding box center [42, 660] width 37 height 41
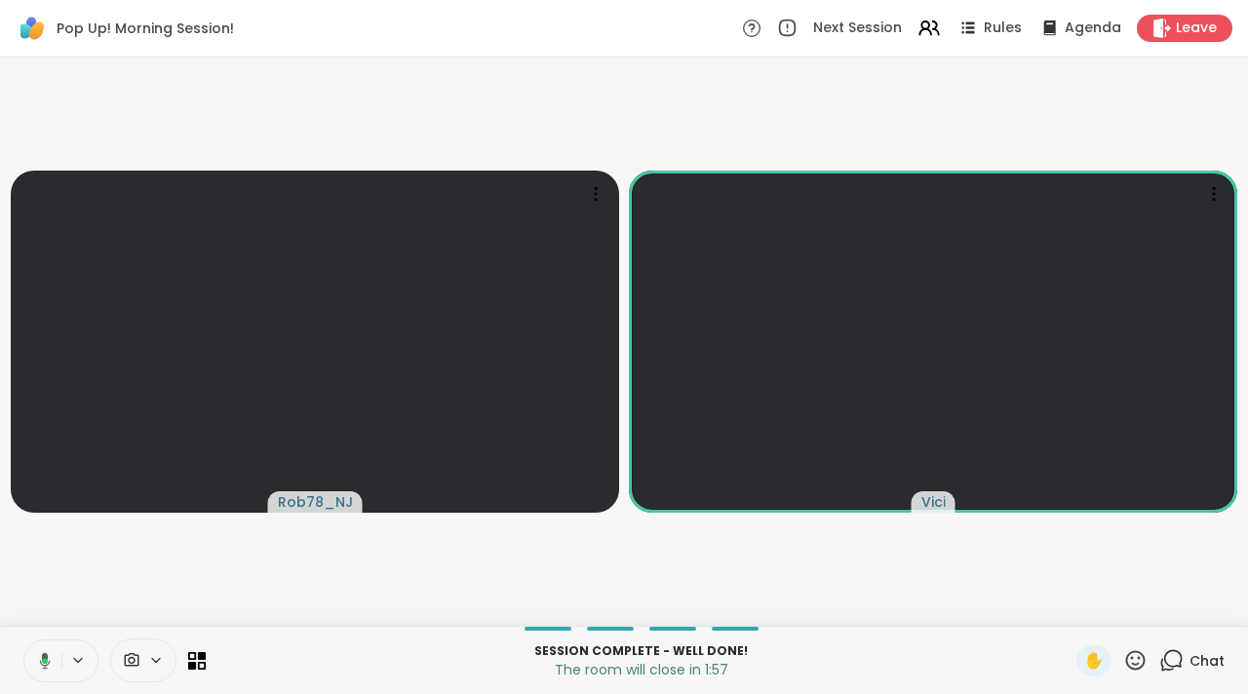
click at [54, 664] on button at bounding box center [41, 660] width 40 height 41
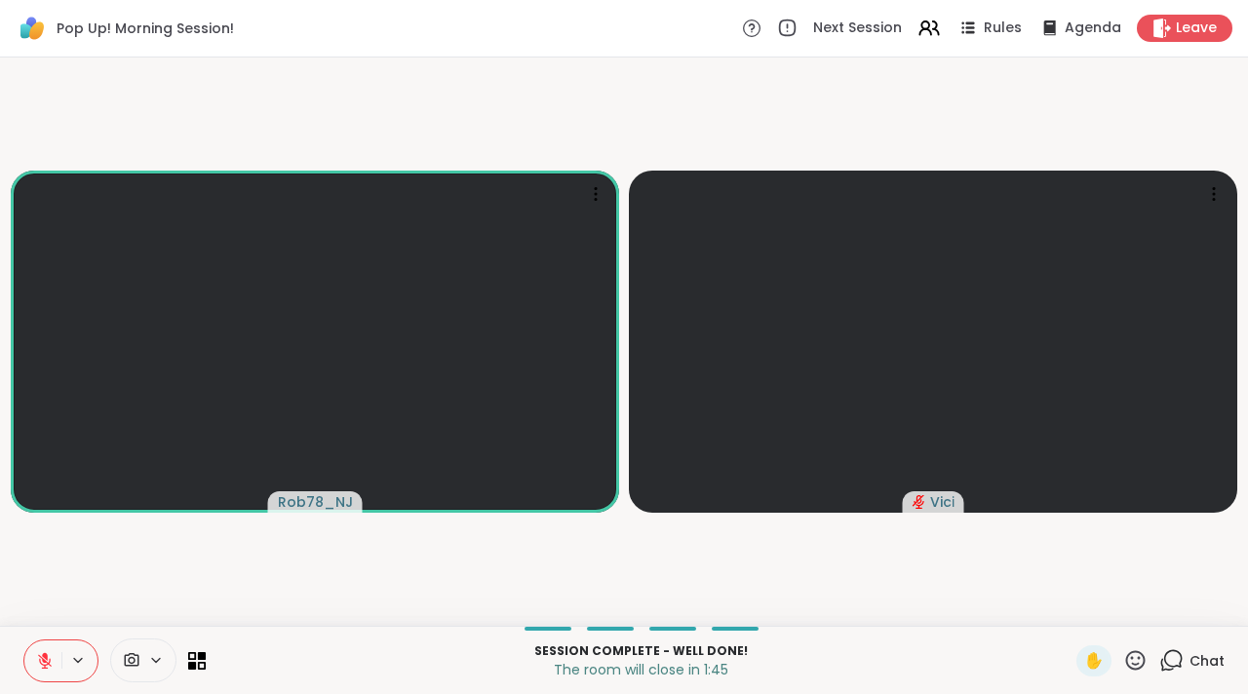
click at [42, 652] on icon at bounding box center [45, 661] width 18 height 18
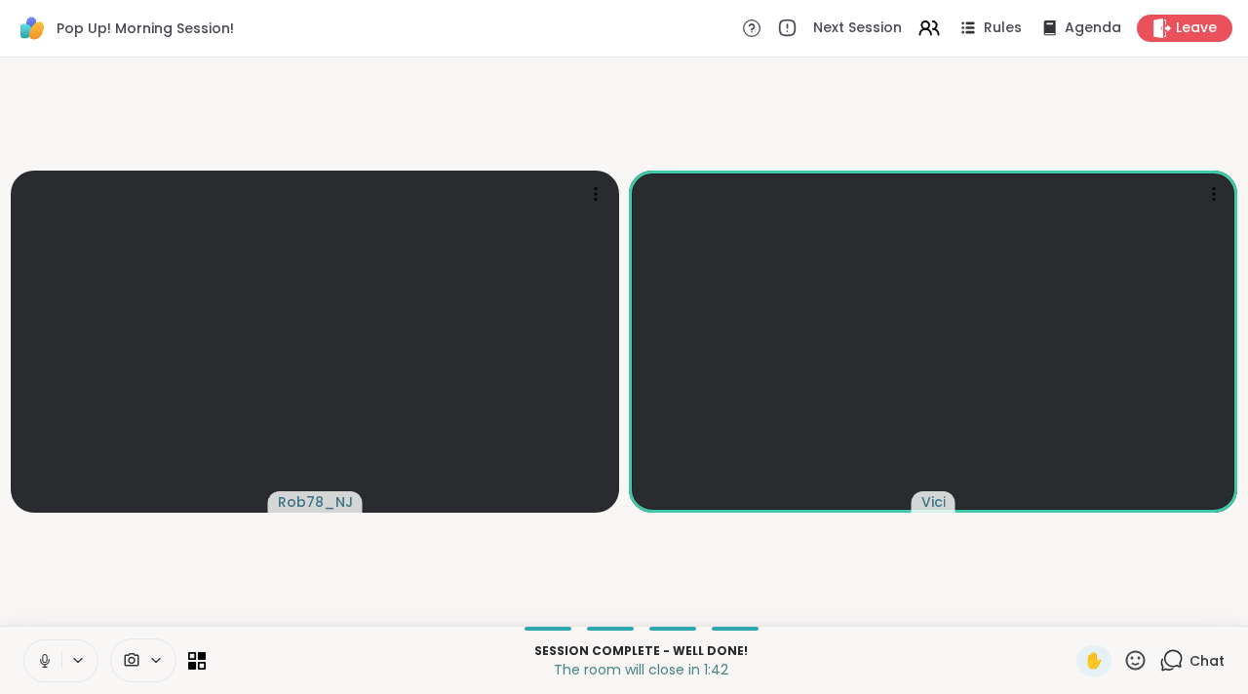
click at [51, 661] on icon at bounding box center [45, 661] width 18 height 18
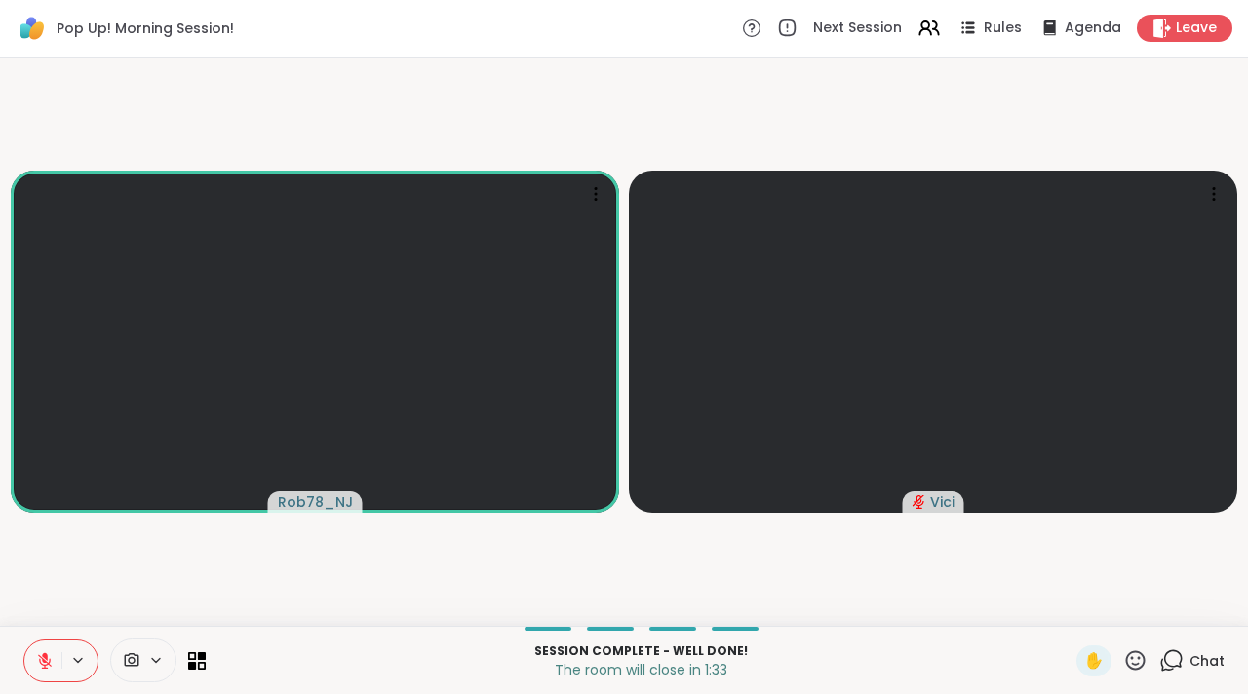
click at [55, 655] on button at bounding box center [42, 660] width 37 height 41
click at [43, 661] on icon at bounding box center [44, 658] width 5 height 9
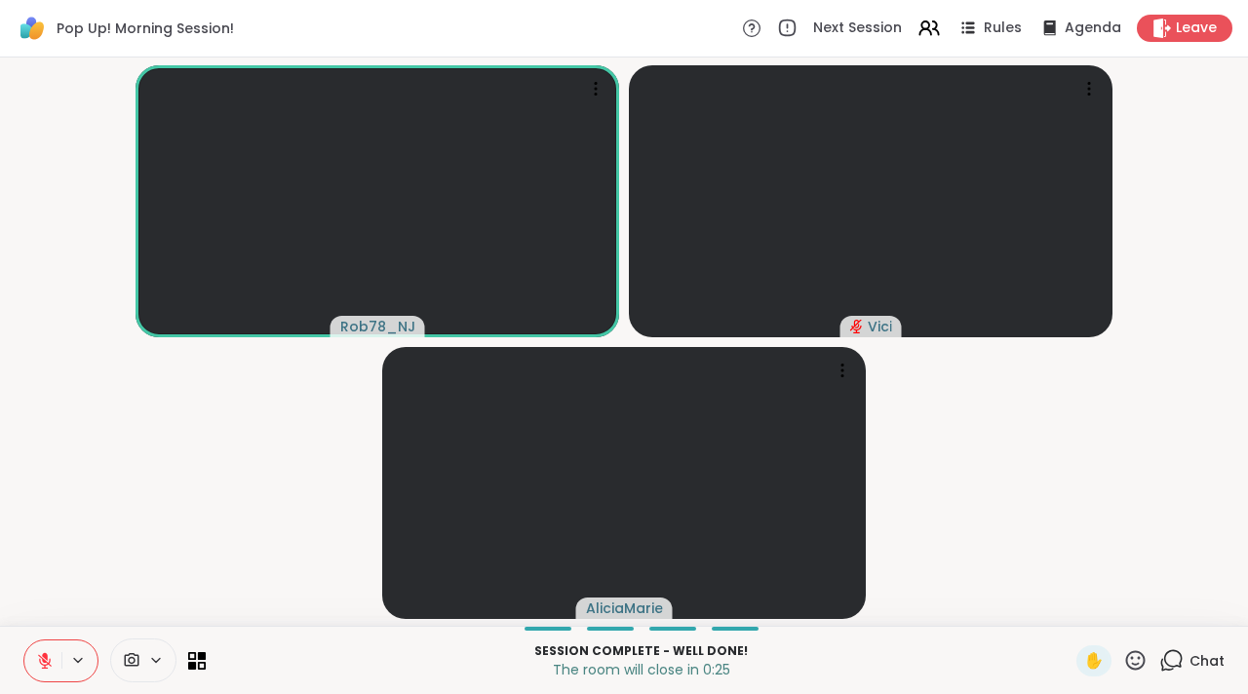
click at [52, 658] on icon at bounding box center [45, 661] width 18 height 18
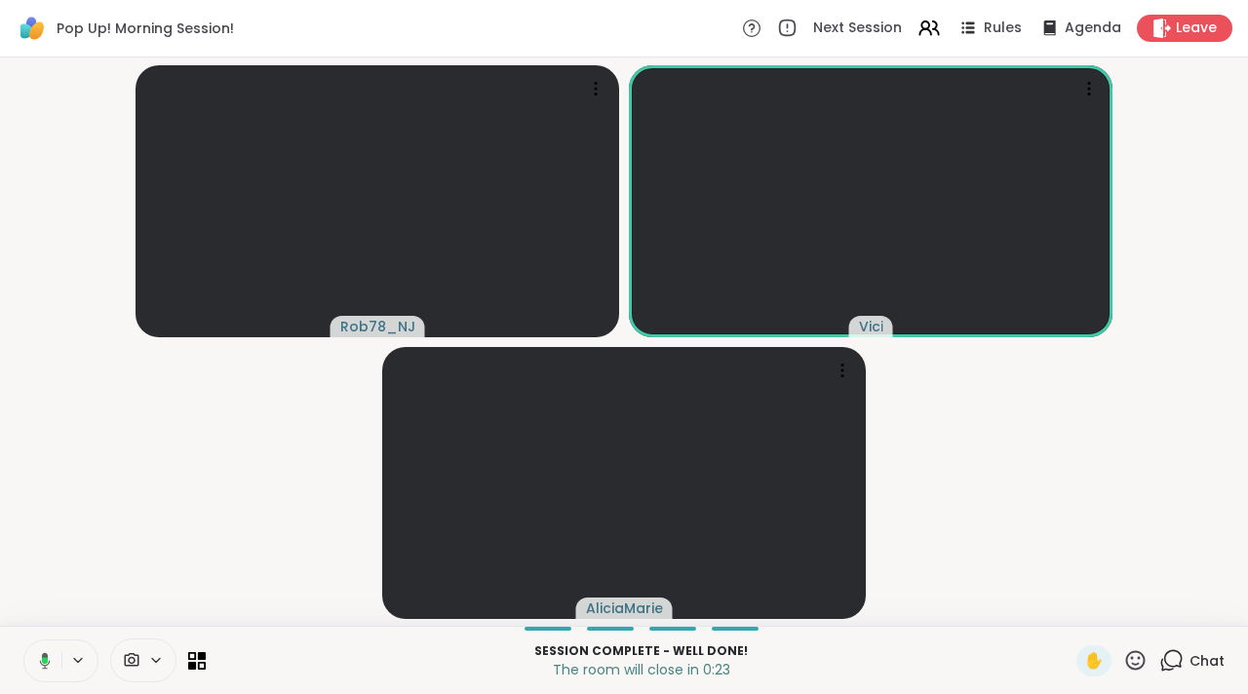
click at [52, 666] on button at bounding box center [41, 660] width 40 height 41
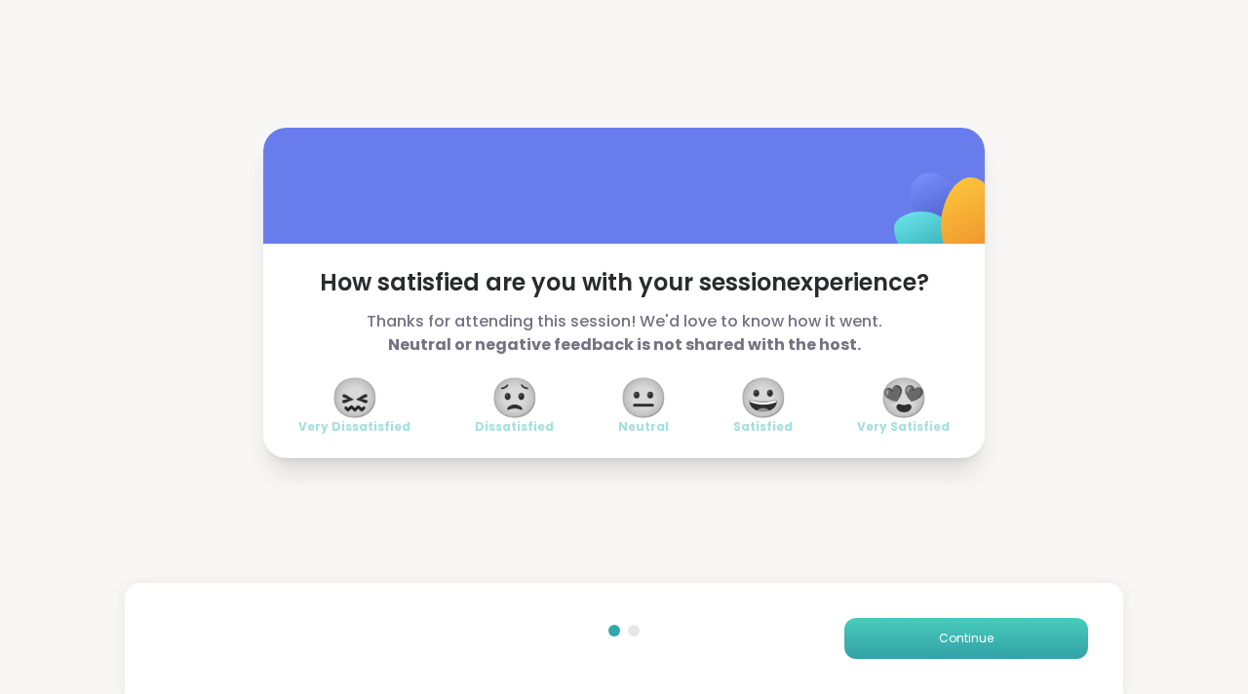
click at [914, 651] on button "Continue" at bounding box center [966, 638] width 244 height 41
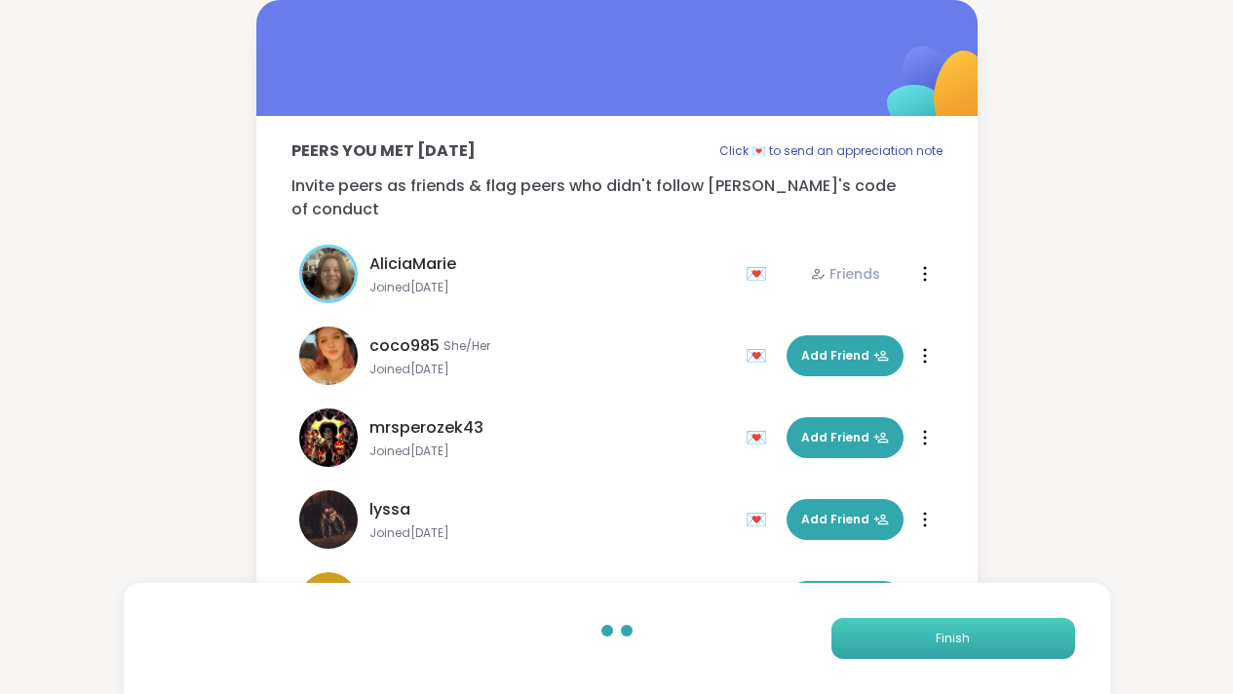
click at [918, 645] on button "Finish" at bounding box center [953, 638] width 244 height 41
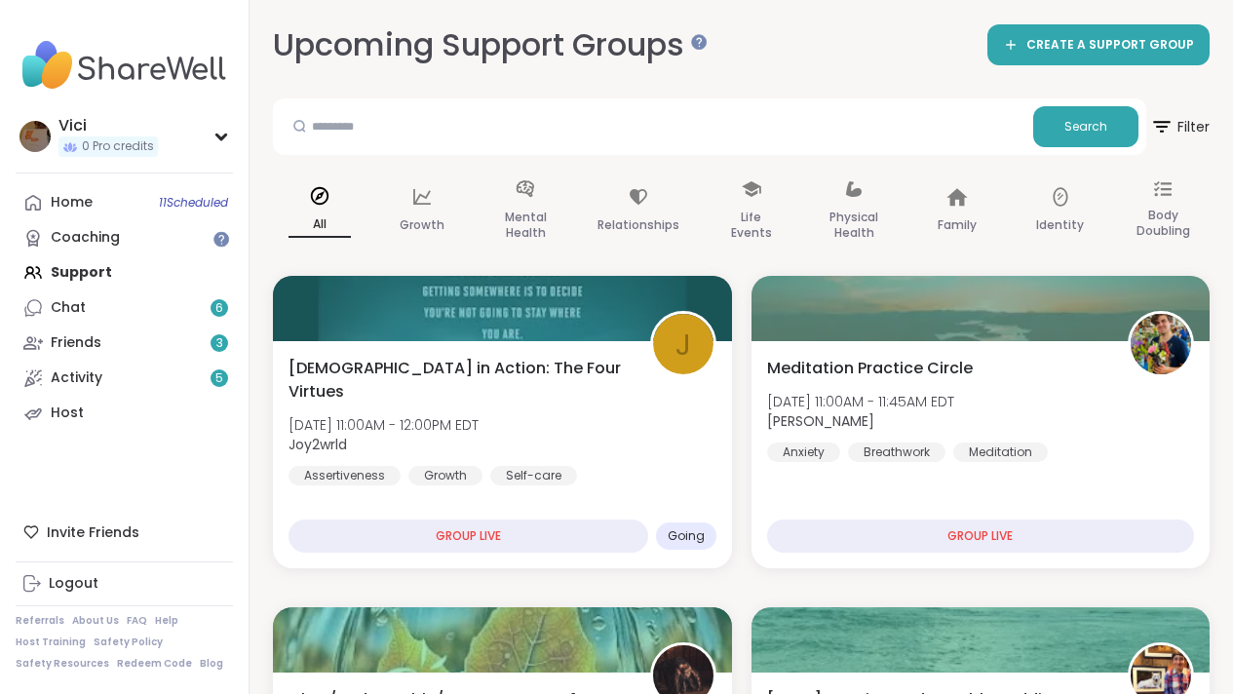
click at [185, 199] on span "11 Scheduled" at bounding box center [193, 203] width 69 height 16
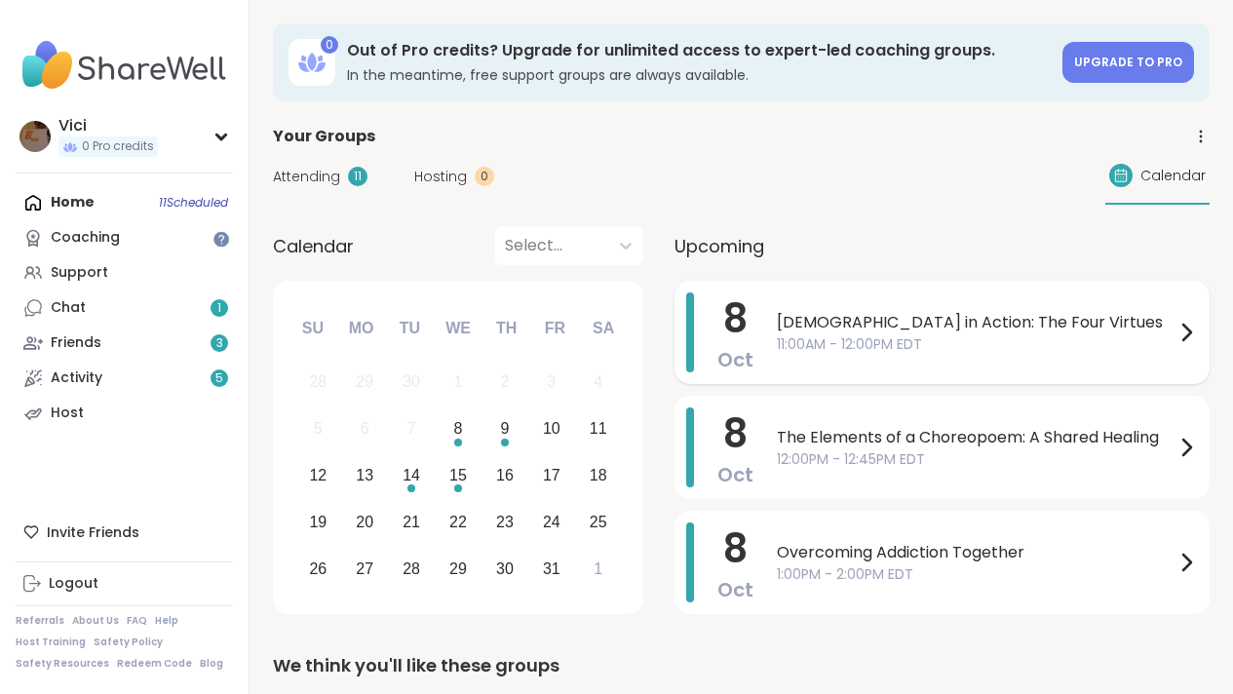
click at [794, 335] on span "11:00AM - 12:00PM EDT" at bounding box center [976, 344] width 398 height 20
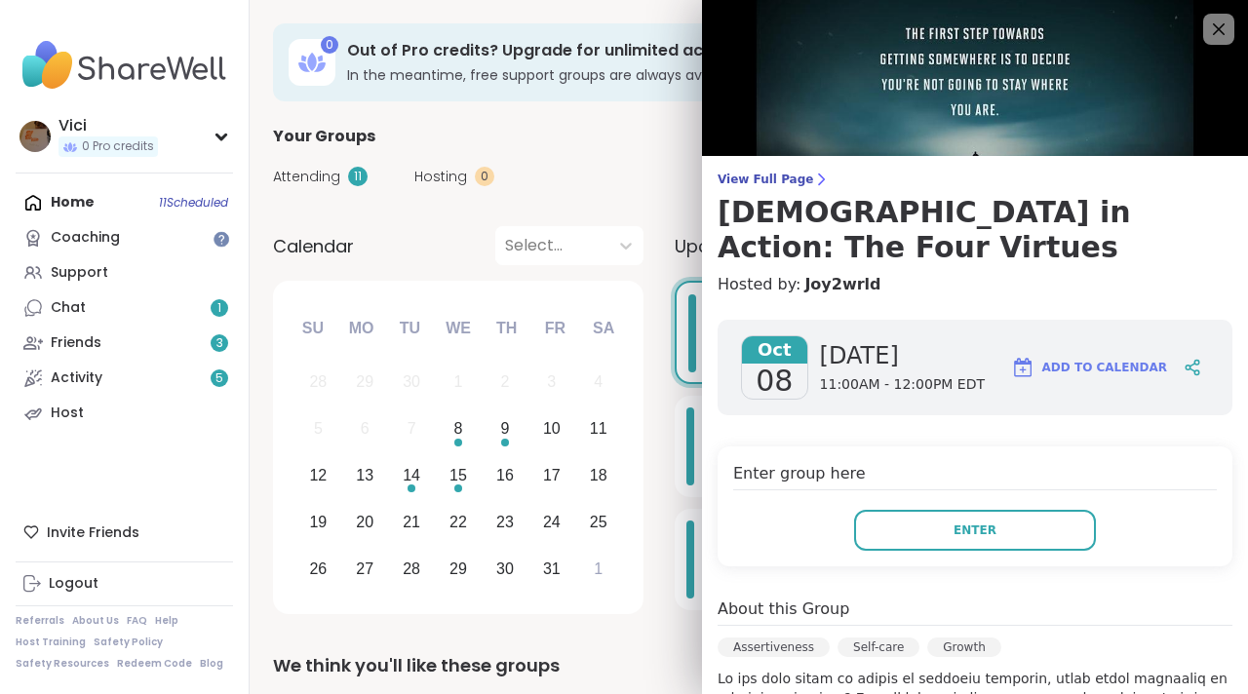
click at [657, 421] on div "Calendar Select... Previous Month Next Month October 2025 Su Mo Tu We Th Fr Sa …" at bounding box center [748, 423] width 951 height 395
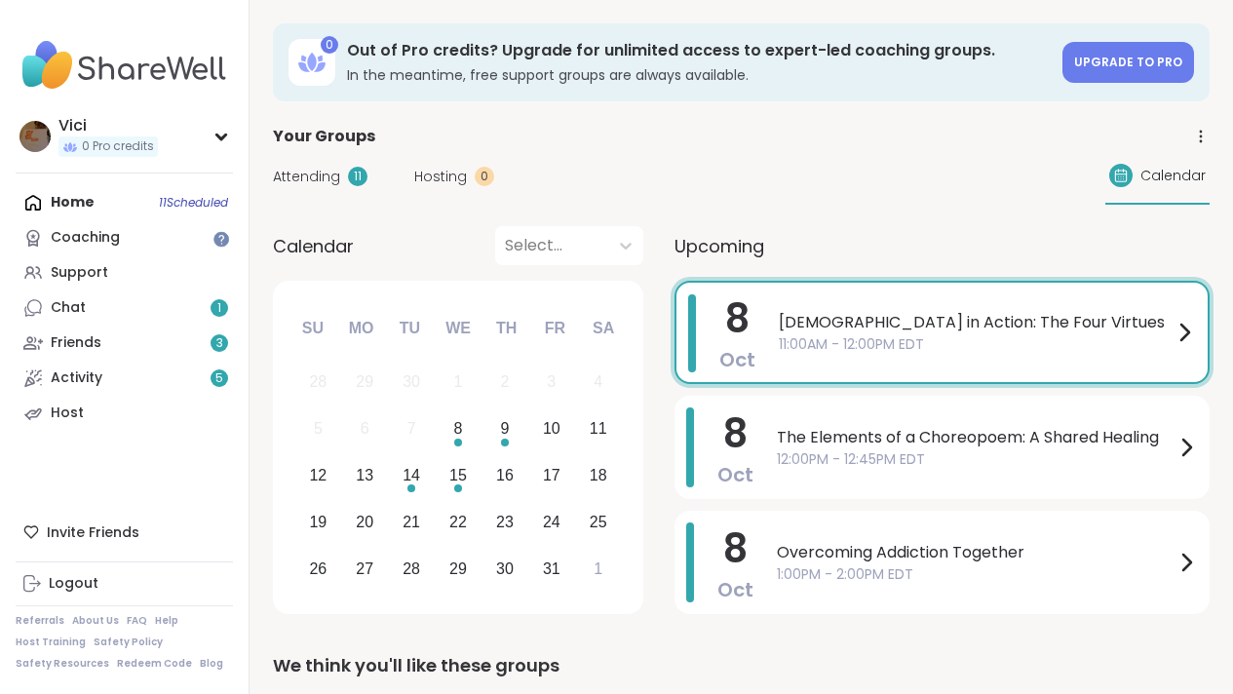
click at [814, 339] on span "11:00AM - 12:00PM EDT" at bounding box center [976, 344] width 394 height 20
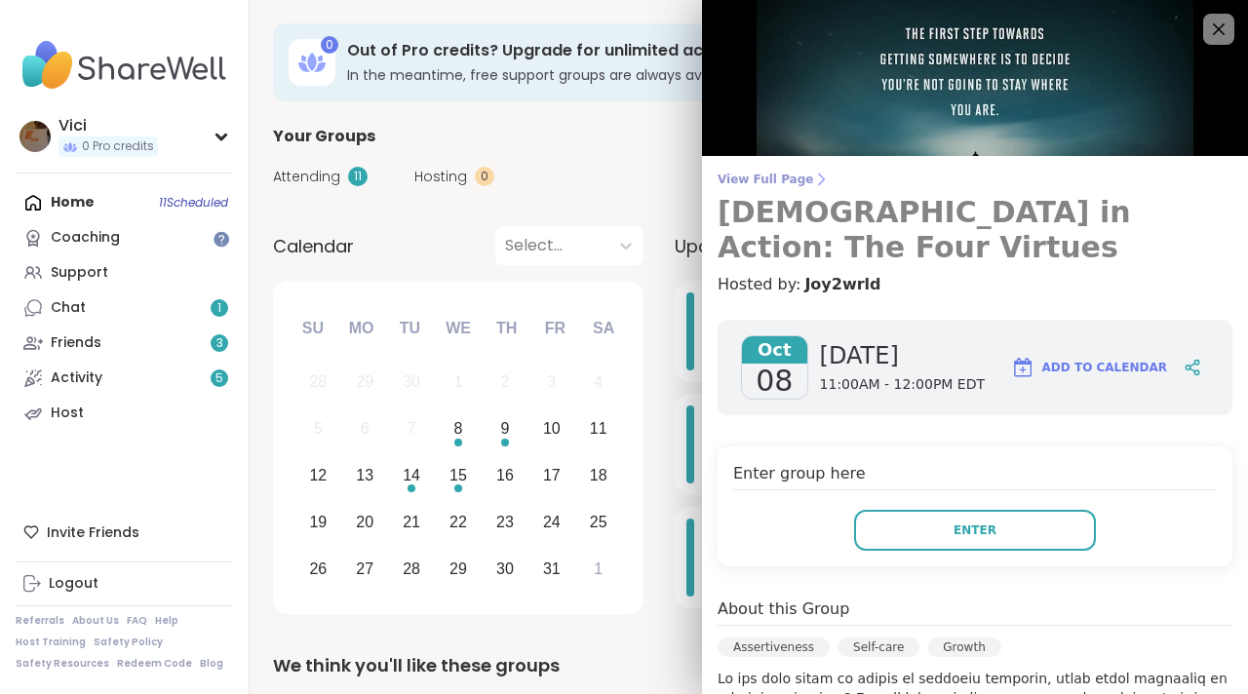
click at [771, 178] on span "View Full Page" at bounding box center [974, 180] width 515 height 16
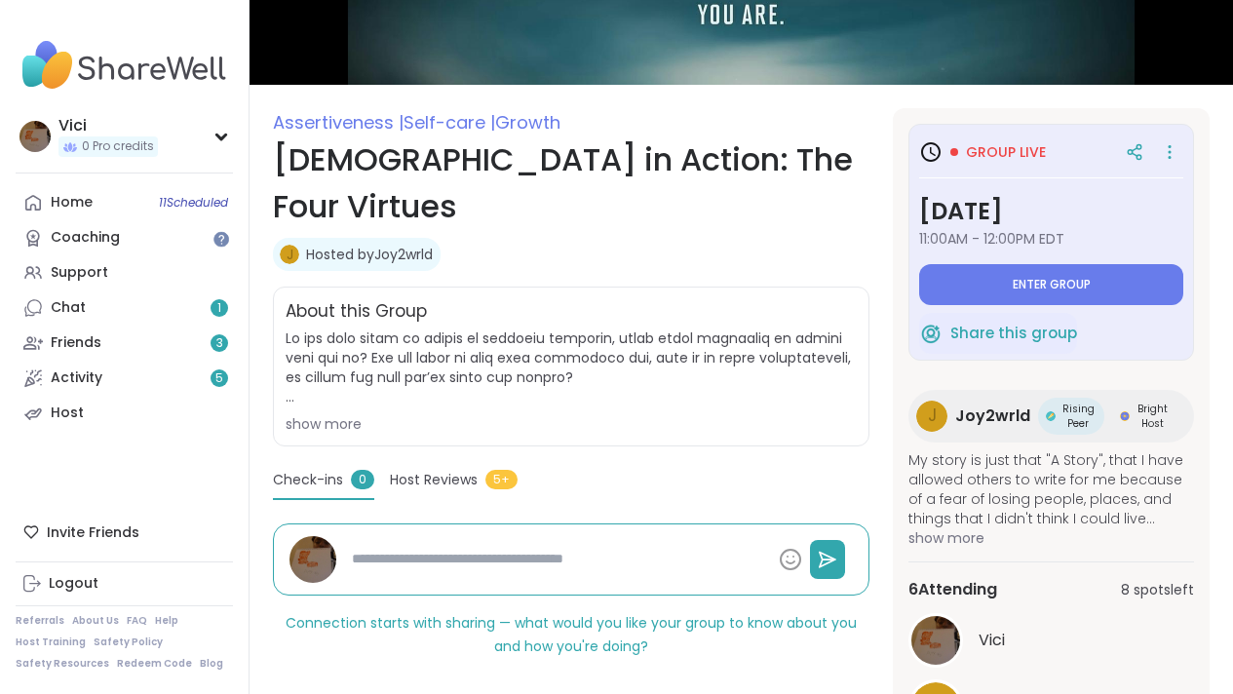
scroll to position [185, 0]
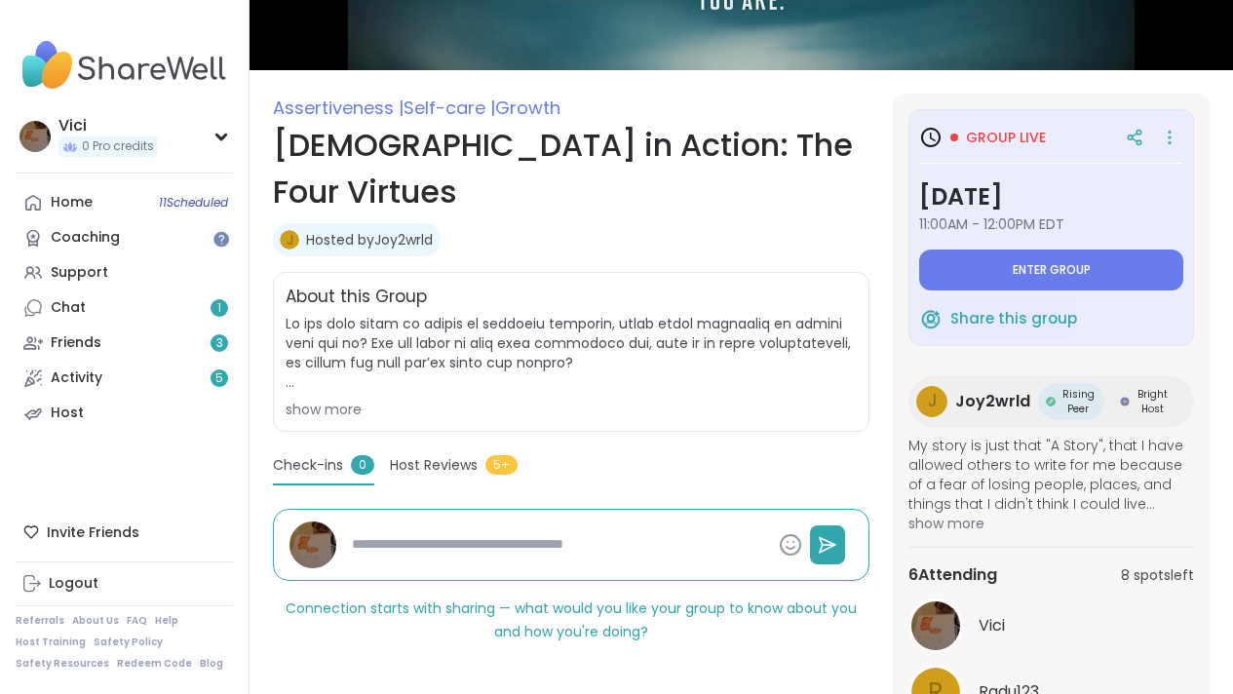
click at [595, 526] on textarea at bounding box center [557, 544] width 427 height 36
type textarea "*"
type textarea "**"
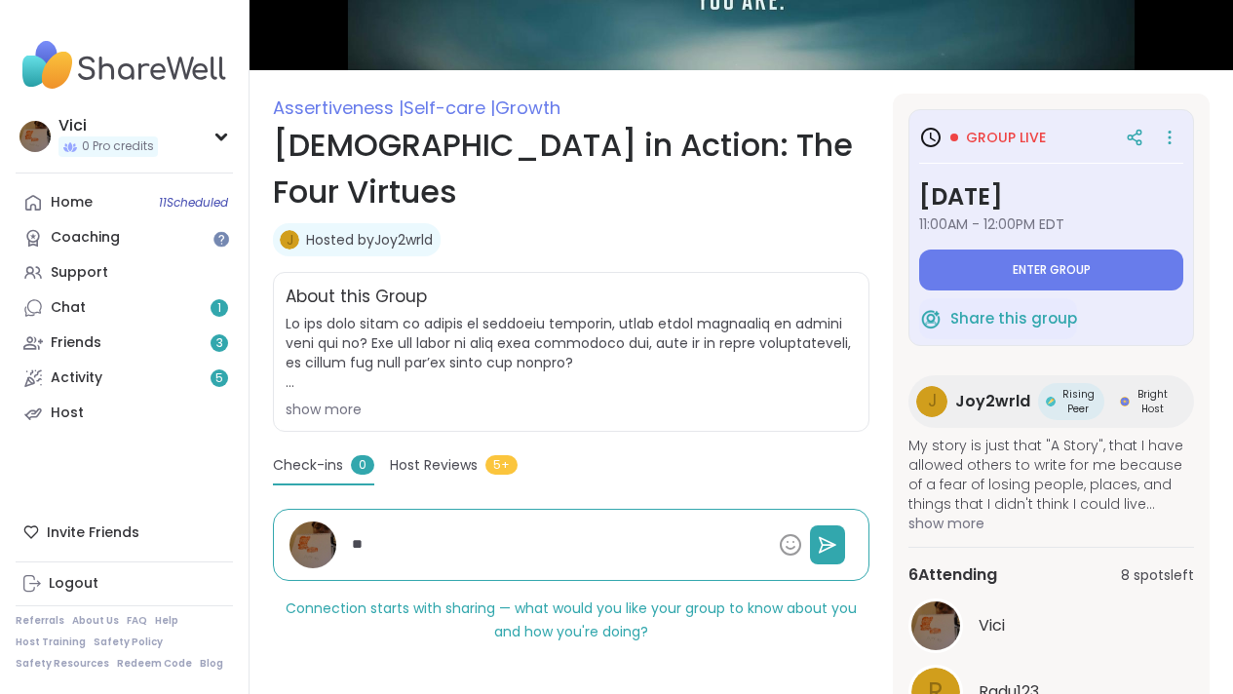
type textarea "*"
type textarea "***"
type textarea "*"
type textarea "****"
type textarea "*"
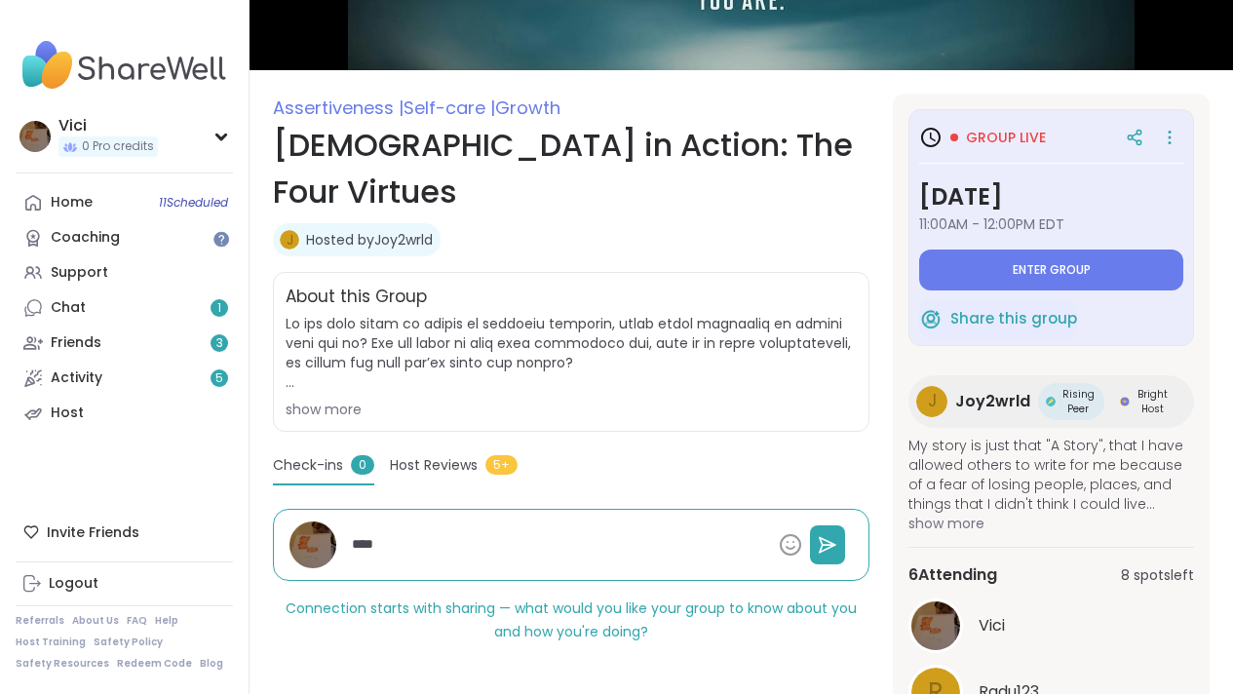
type textarea "*****"
type textarea "*"
type textarea "******"
type textarea "*"
type textarea "*******"
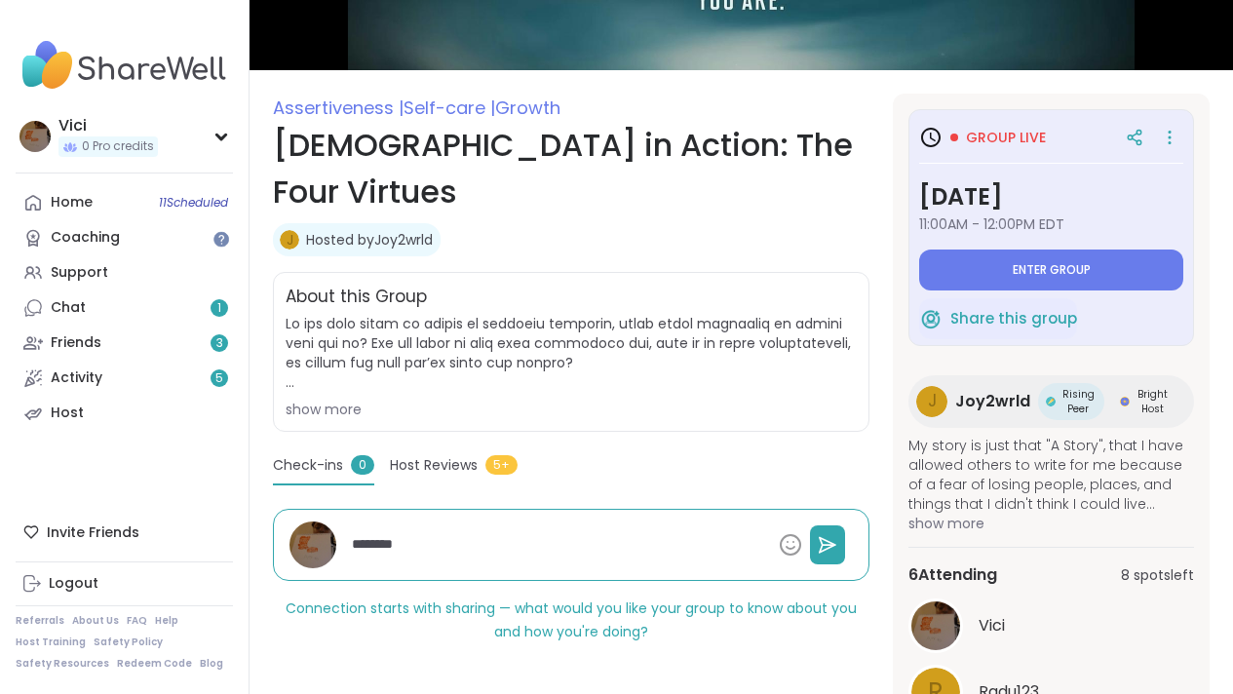
type textarea "*"
type textarea "*******"
type textarea "*"
type textarea "******"
type textarea "*"
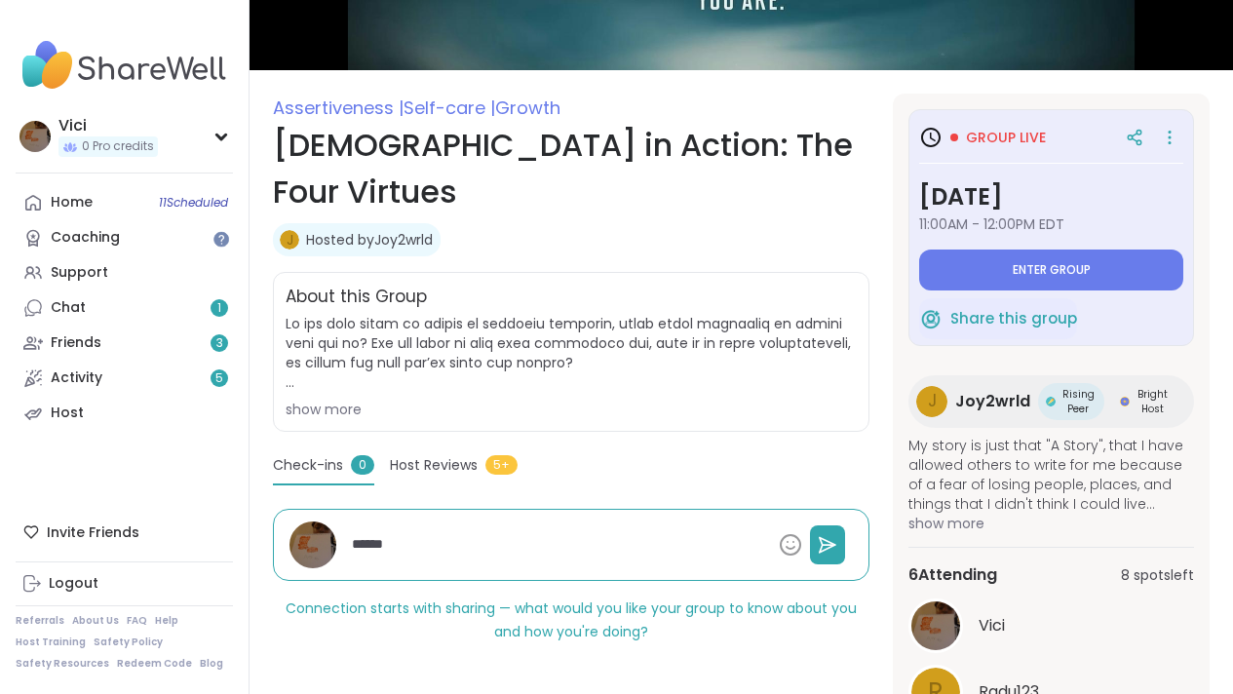
type textarea "*****"
type textarea "*"
type textarea "****"
type textarea "*"
type textarea "***"
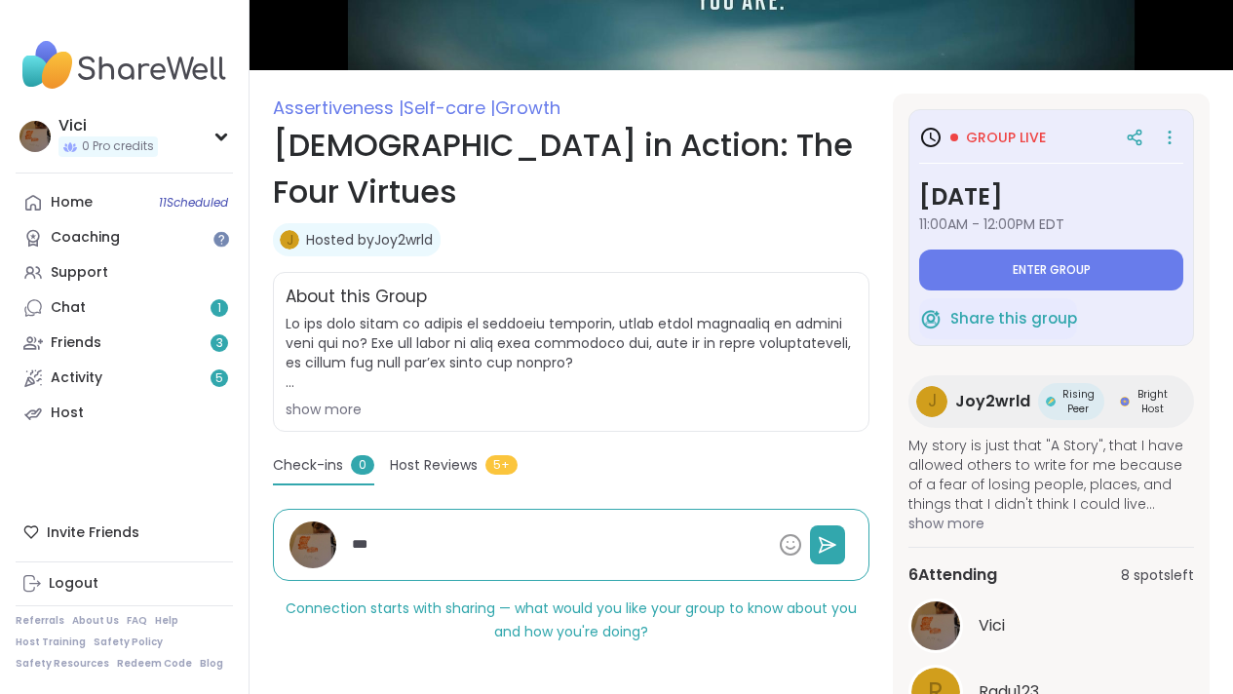
type textarea "*"
type textarea "**"
type textarea "*"
type textarea "***"
type textarea "*"
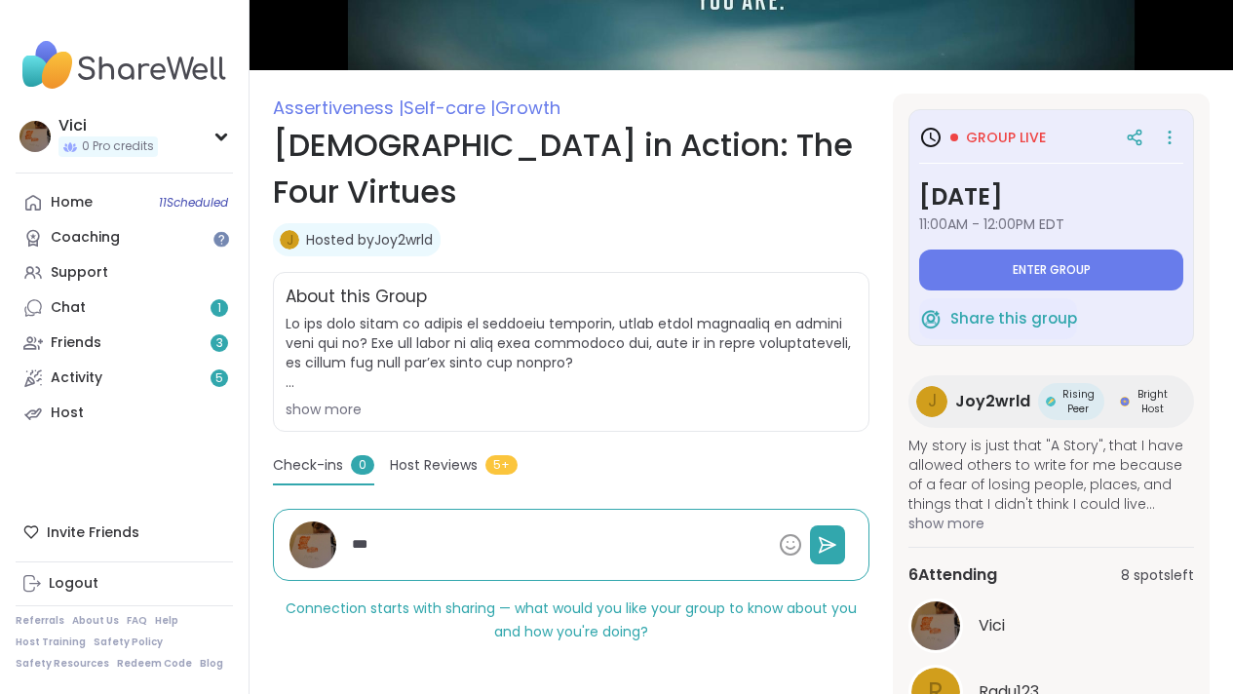
type textarea "****"
type textarea "*"
type textarea "*****"
type textarea "*"
type textarea "*****"
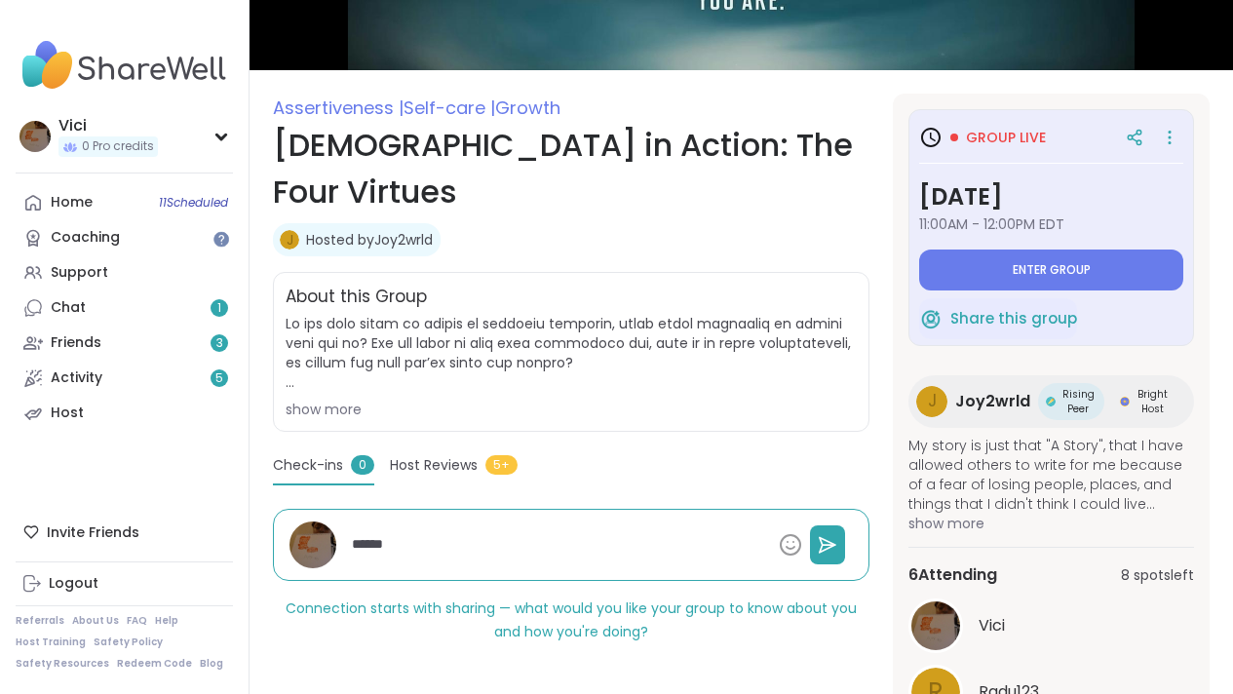
type textarea "*"
type textarea "*******"
type textarea "*"
type textarea "********"
type textarea "*"
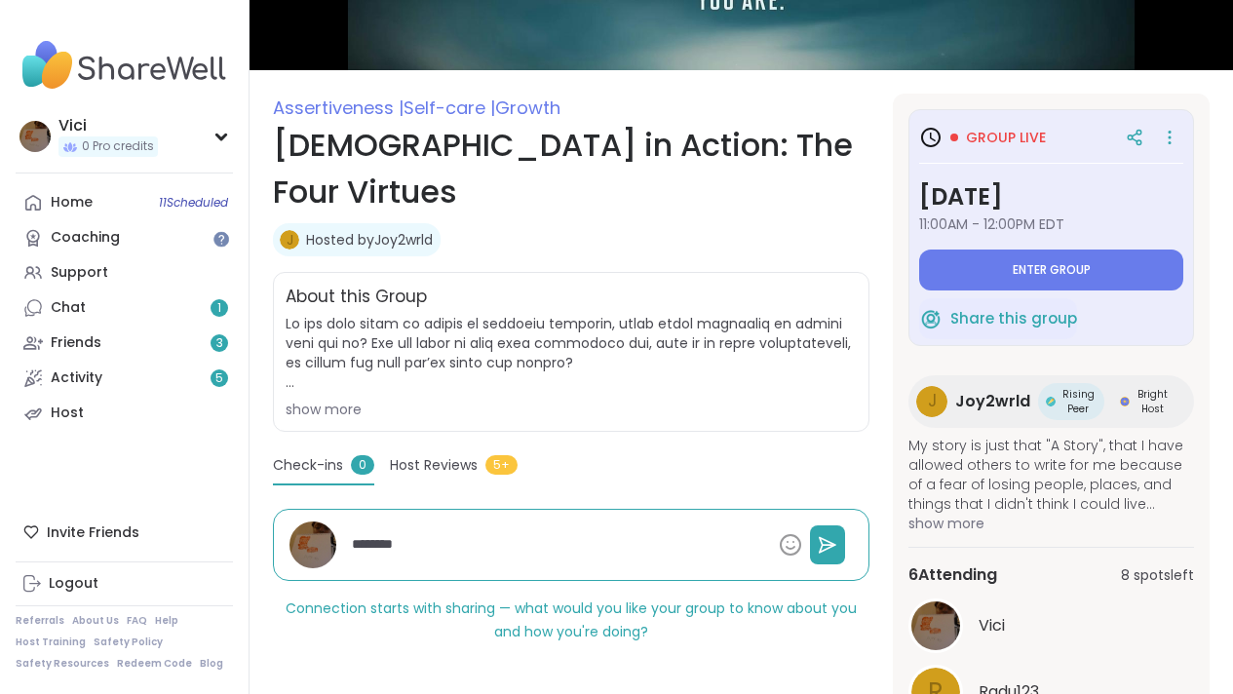
type textarea "********"
type textarea "*"
type textarea "**********"
type textarea "*"
type textarea "**********"
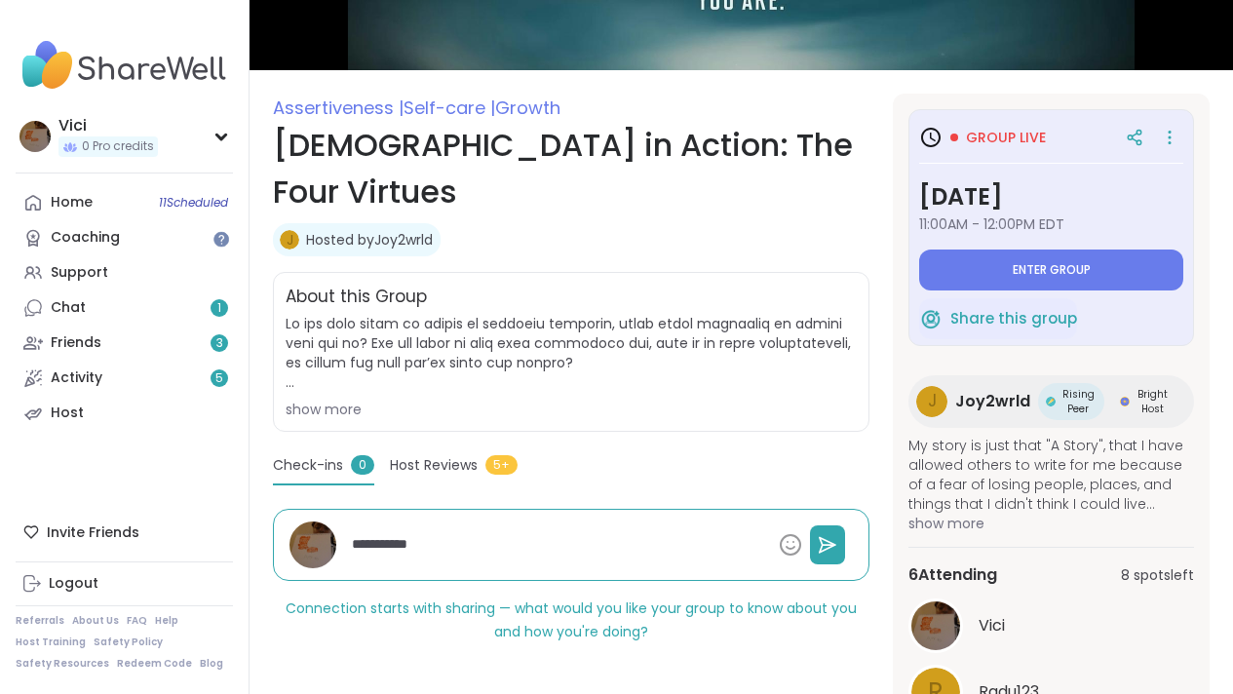
type textarea "*"
type textarea "**********"
type textarea "*"
type textarea "**********"
type textarea "*"
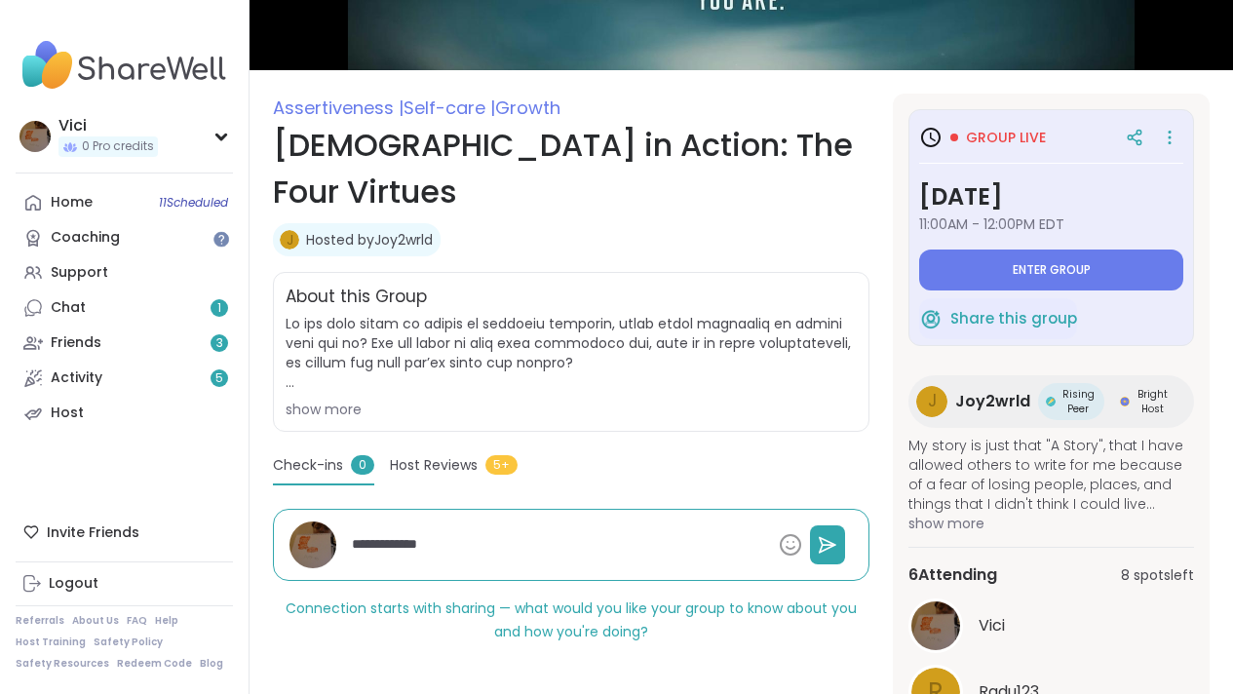
type textarea "**********"
type textarea "*"
type textarea "**********"
type textarea "*"
type textarea "**********"
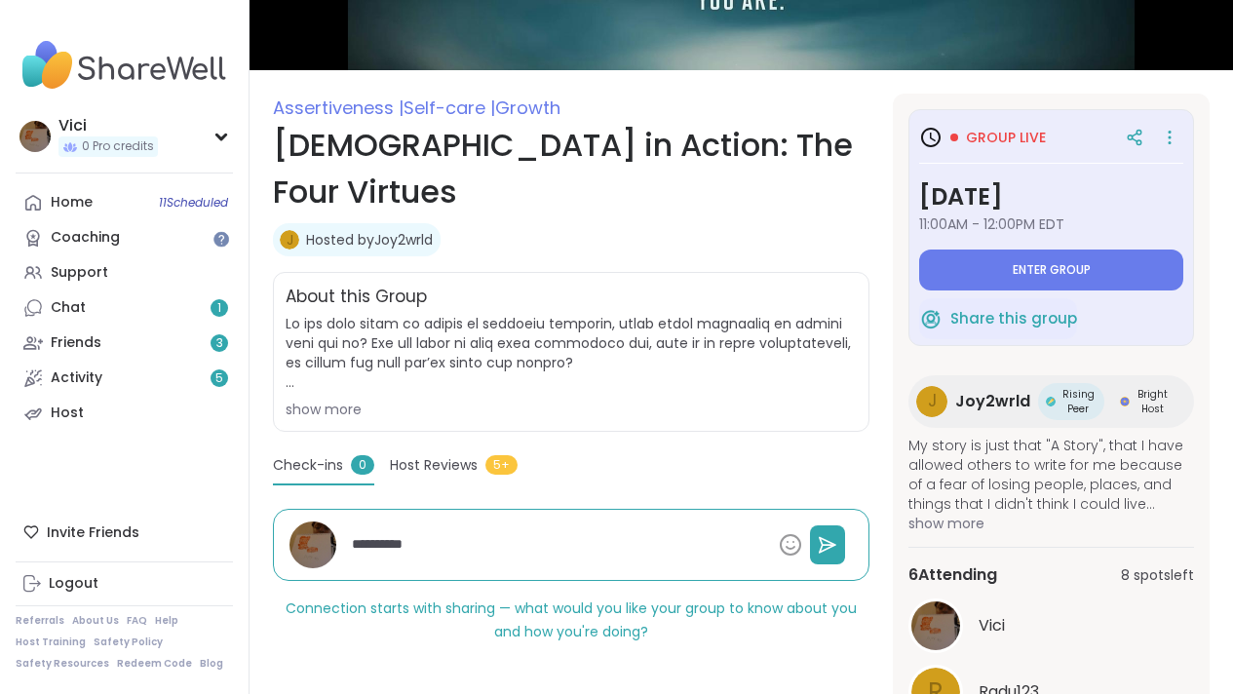
type textarea "*"
type textarea "**********"
type textarea "*"
type textarea "**********"
type textarea "*"
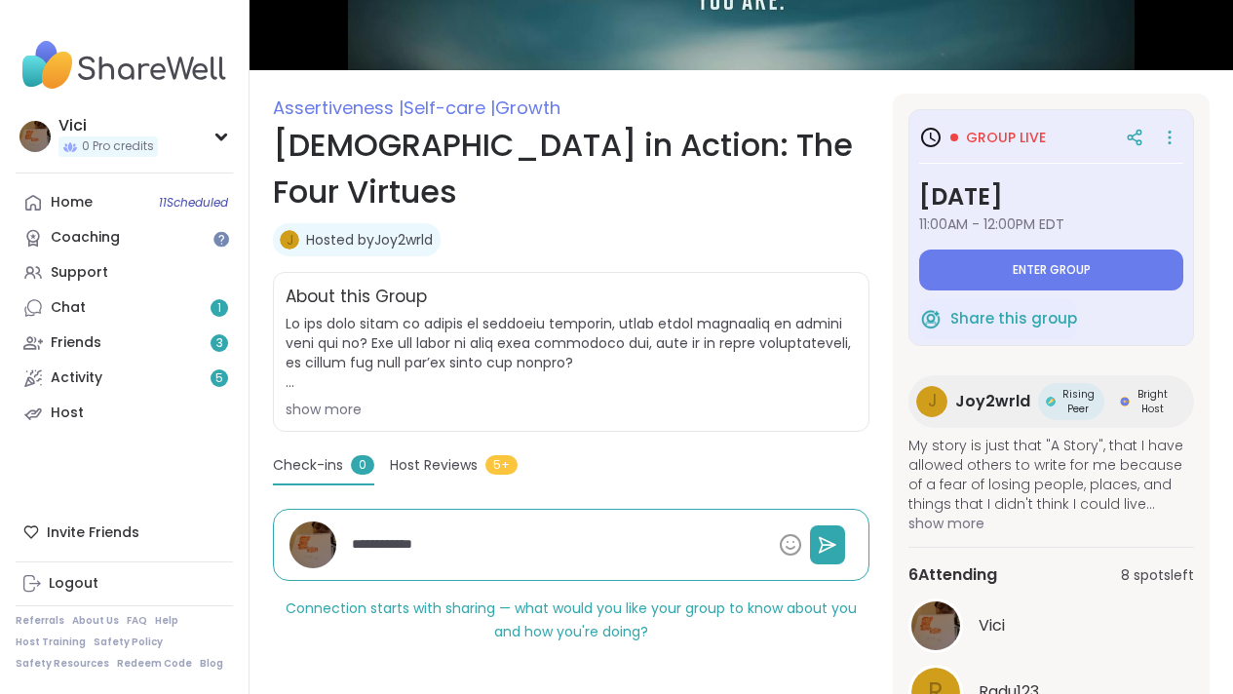
type textarea "**********"
type textarea "*"
type textarea "**********"
type textarea "*"
type textarea "**********"
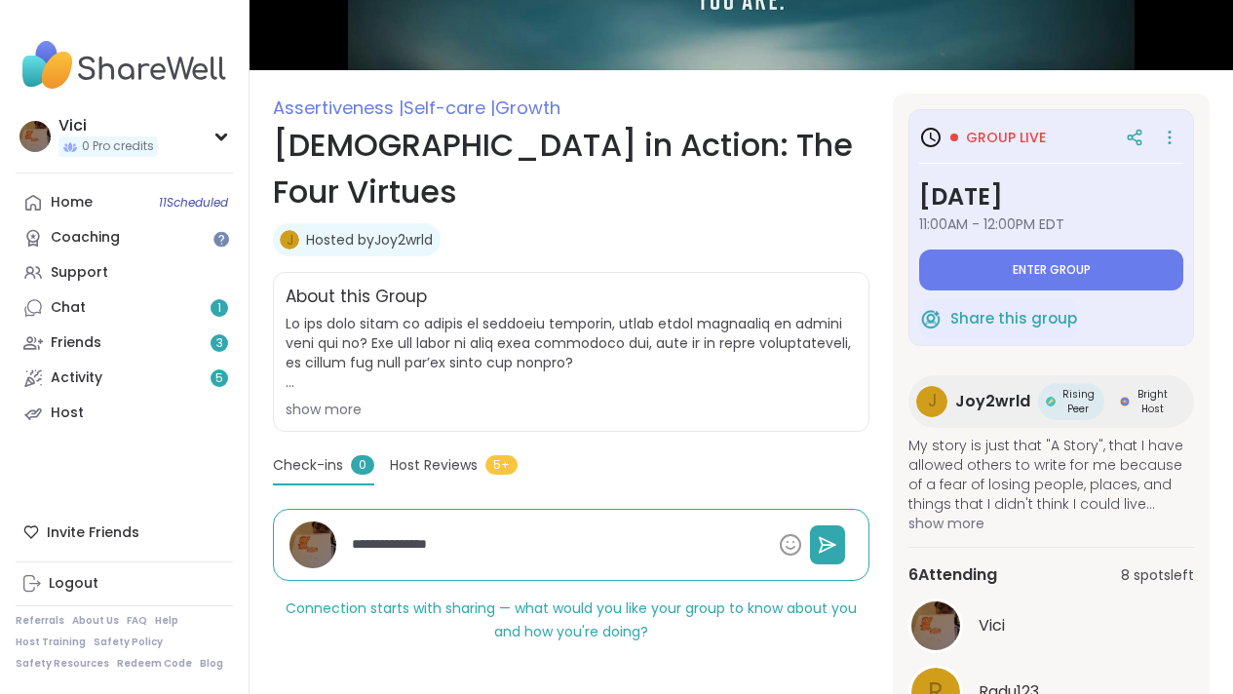
type textarea "*"
type textarea "**********"
type textarea "*"
type textarea "**********"
type textarea "*"
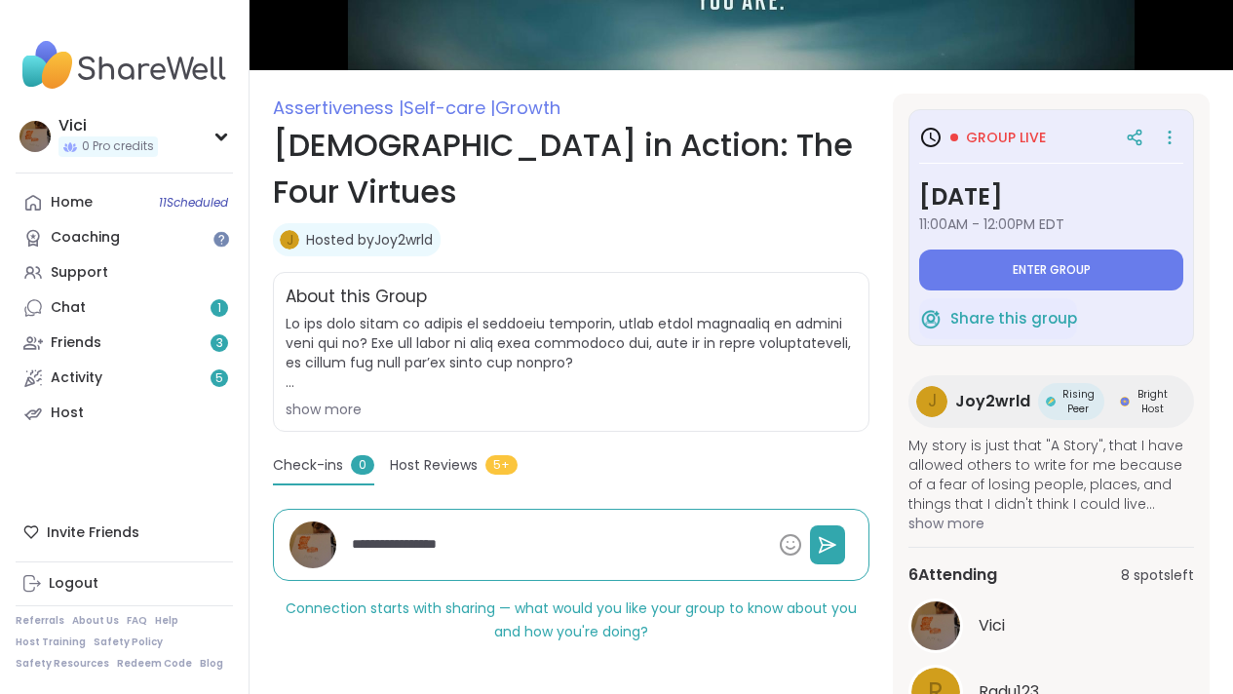
type textarea "**********"
type textarea "*"
type textarea "**********"
type textarea "*"
type textarea "**********"
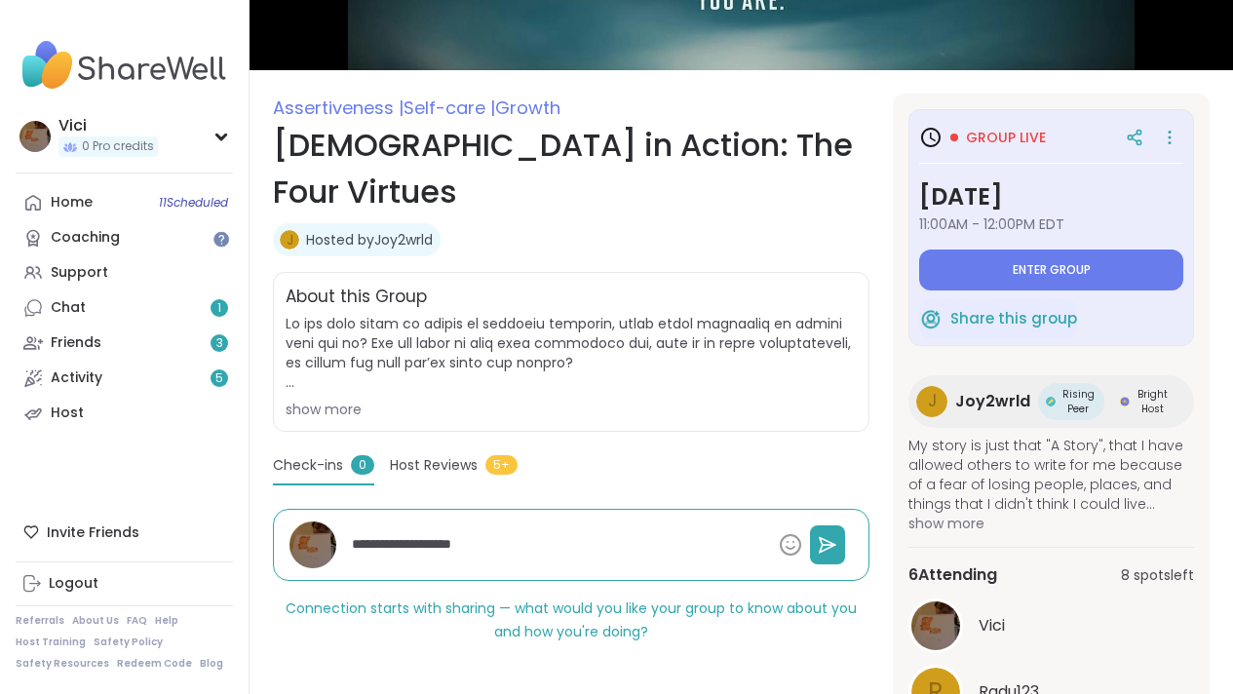
type textarea "*"
type textarea "**********"
type textarea "*"
type textarea "**********"
type textarea "*"
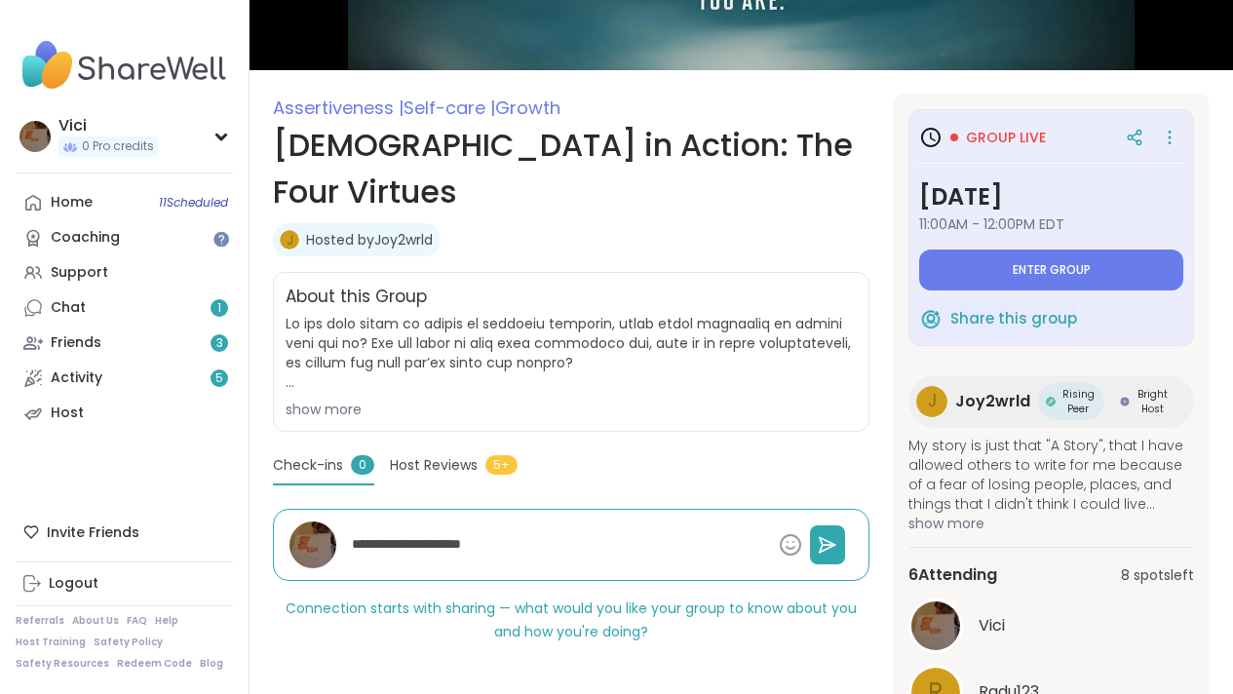
type textarea "**********"
type textarea "*"
type textarea "**********"
type textarea "*"
type textarea "**********"
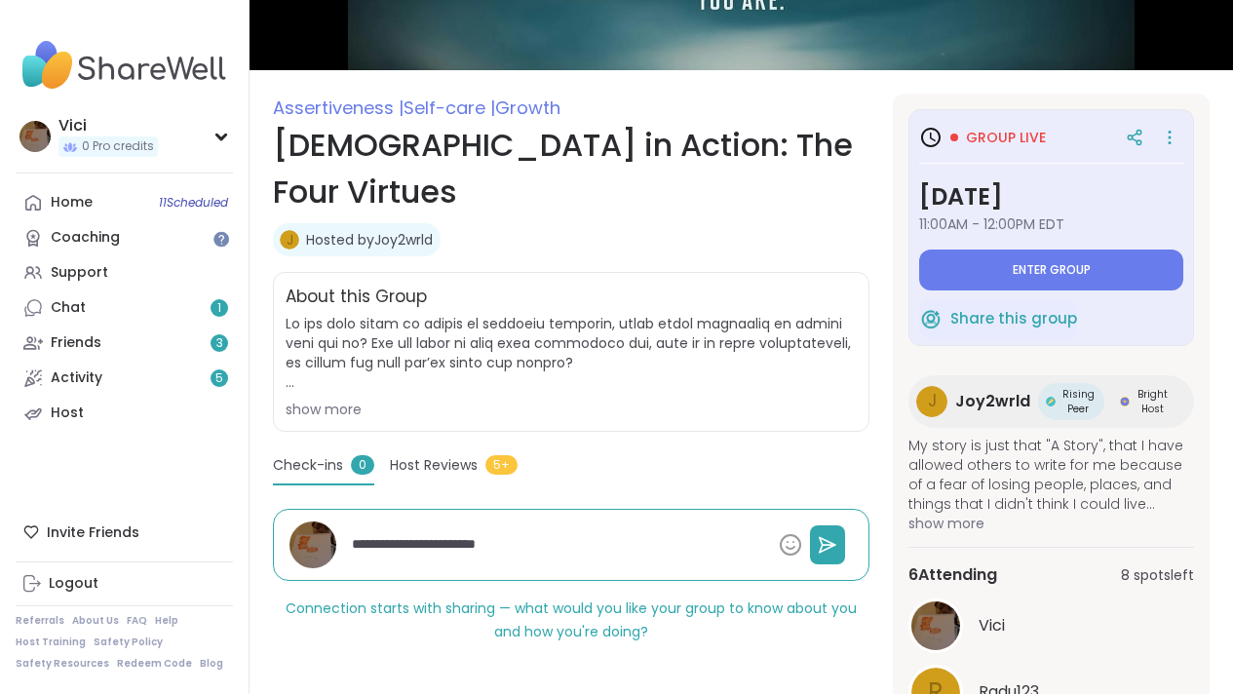
type textarea "*"
type textarea "**********"
type textarea "*"
type textarea "**********"
type textarea "*"
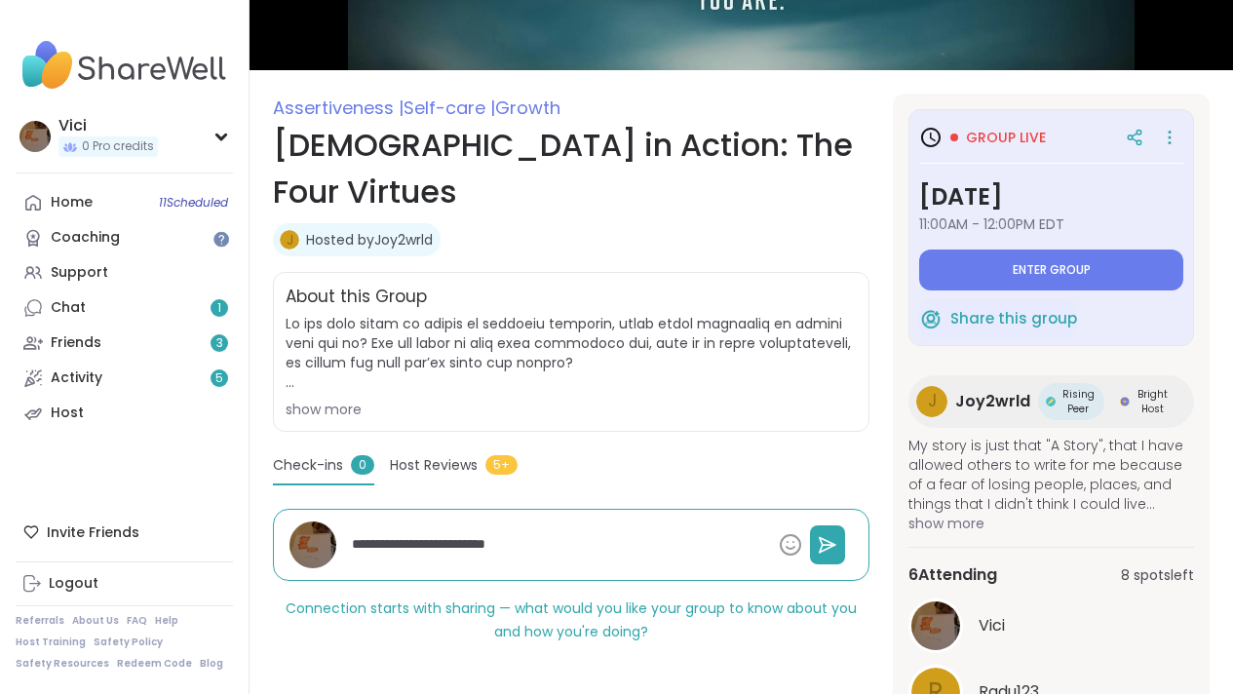
type textarea "**********"
type textarea "*"
type textarea "**********"
type textarea "*"
type textarea "**********"
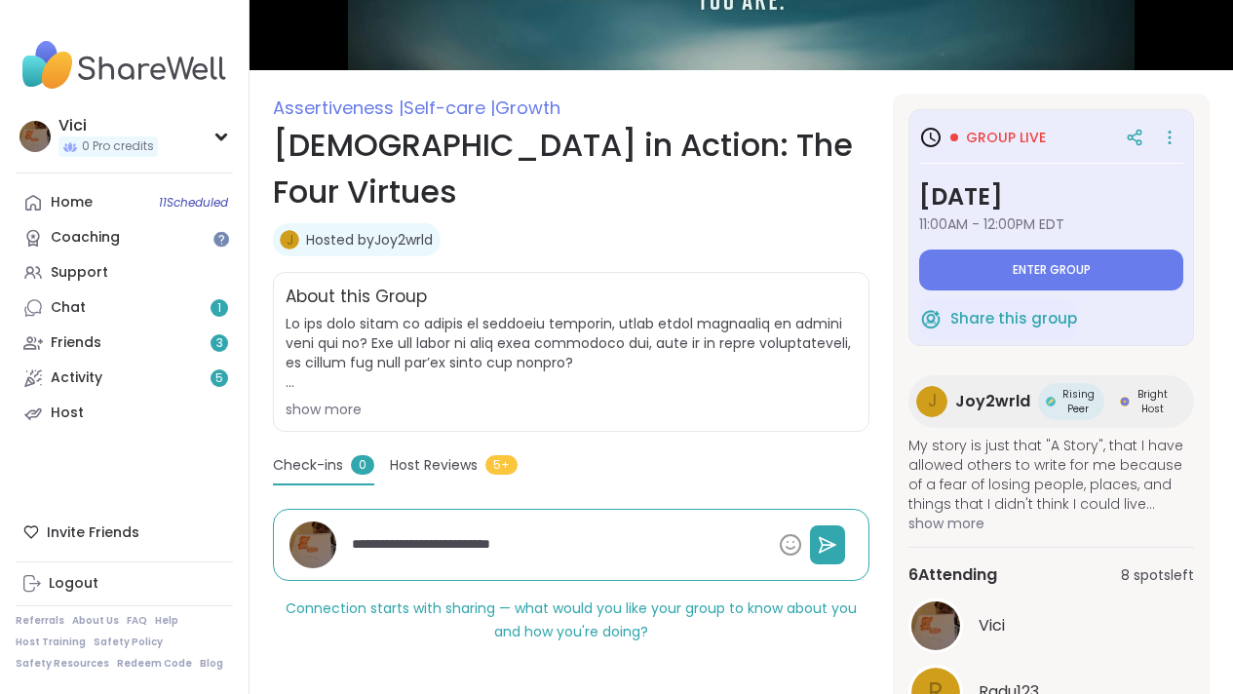
type textarea "*"
type textarea "**********"
type textarea "*"
type textarea "**********"
type textarea "*"
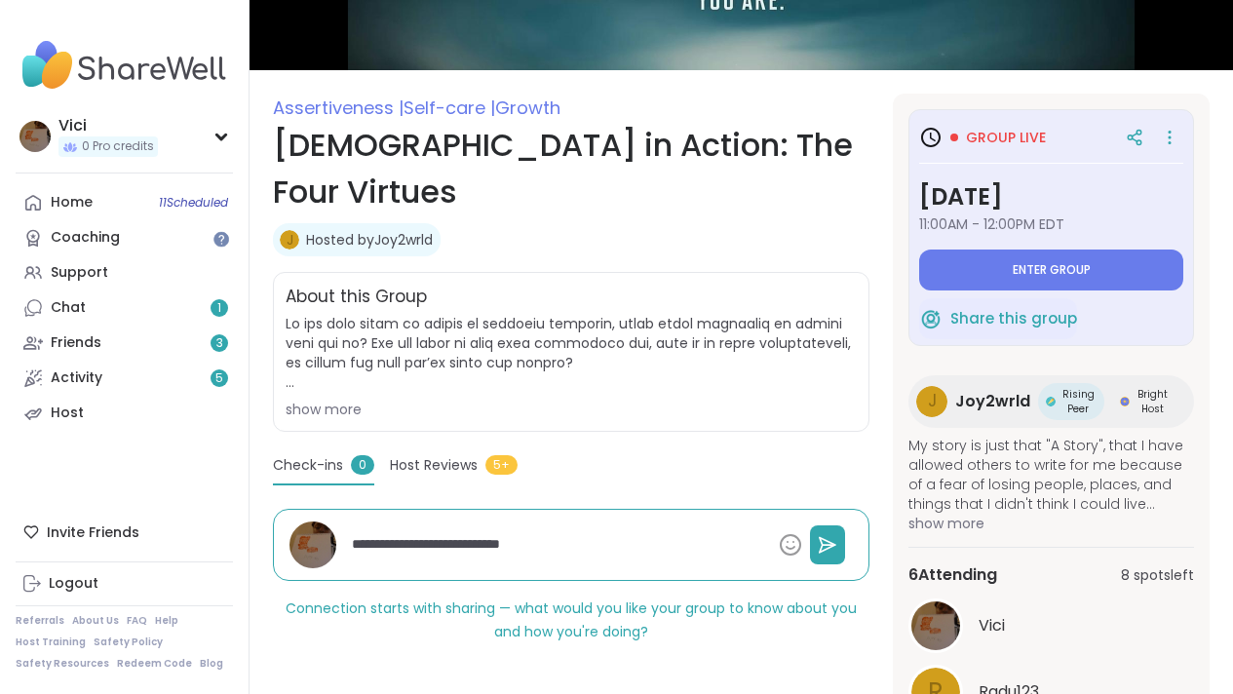
type textarea "**********"
type textarea "*"
type textarea "**********"
type textarea "*"
type textarea "**********"
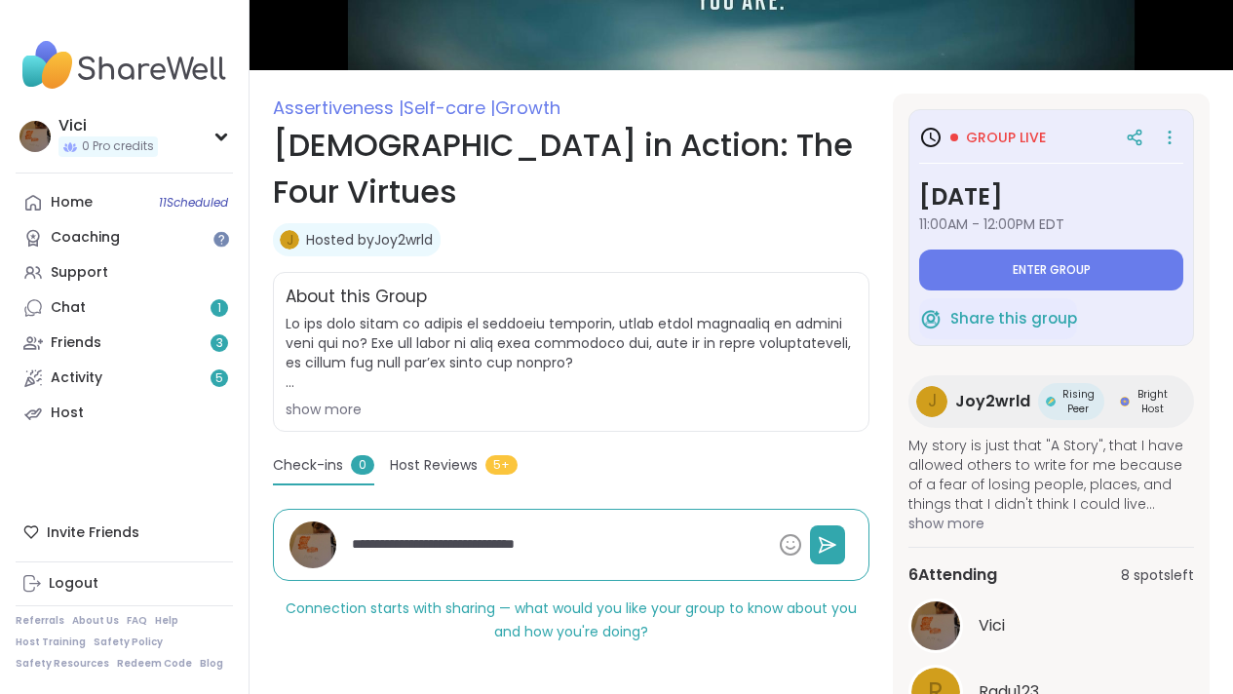
type textarea "*"
type textarea "**********"
type textarea "*"
type textarea "**********"
type textarea "*"
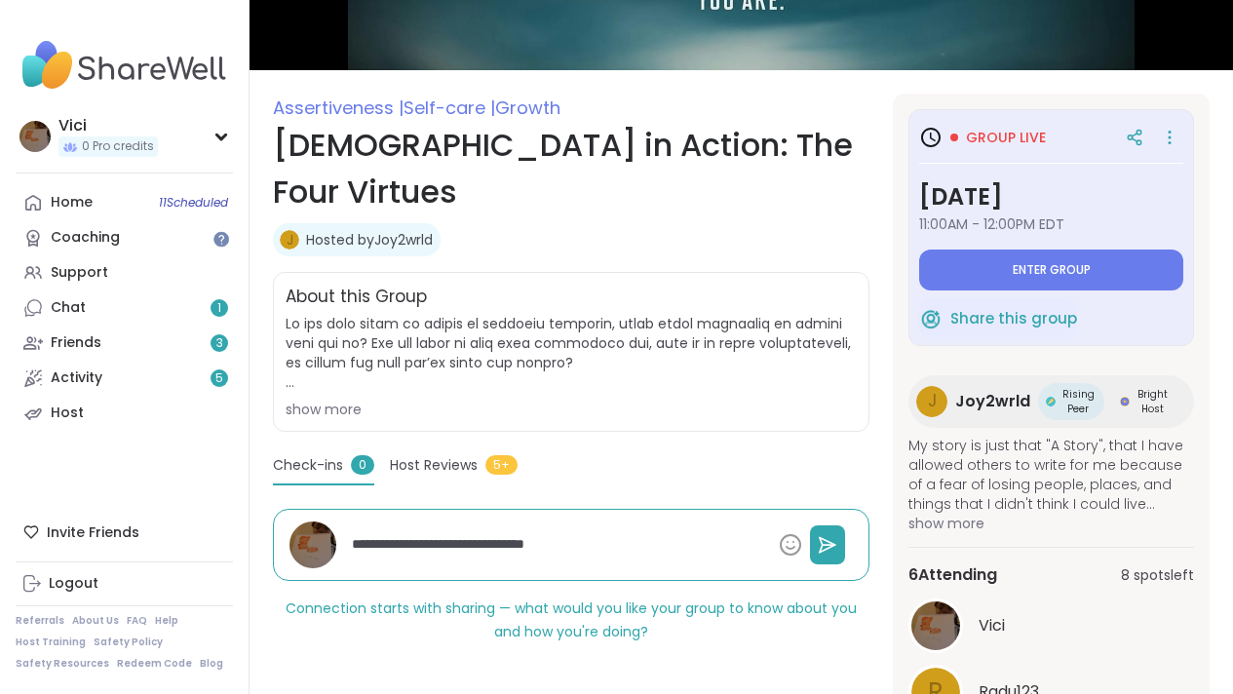
type textarea "**********"
type textarea "*"
type textarea "**********"
type textarea "*"
type textarea "**********"
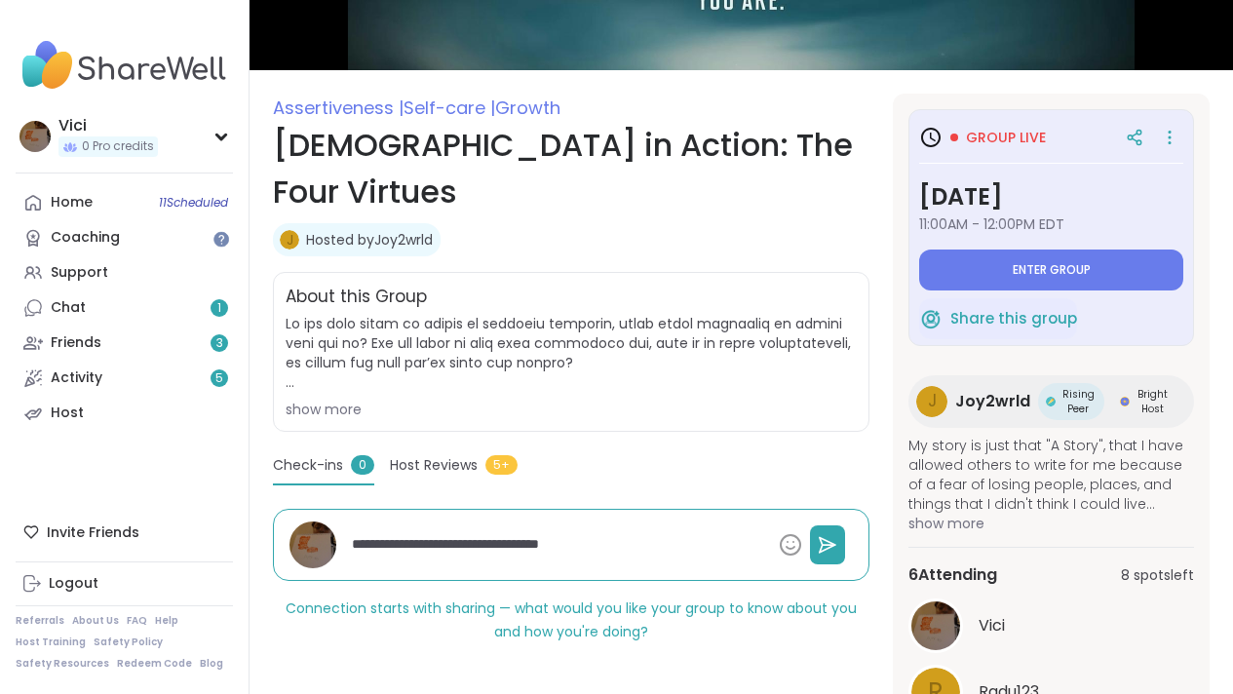
type textarea "*"
type textarea "**********"
type textarea "*"
type textarea "**********"
type textarea "*"
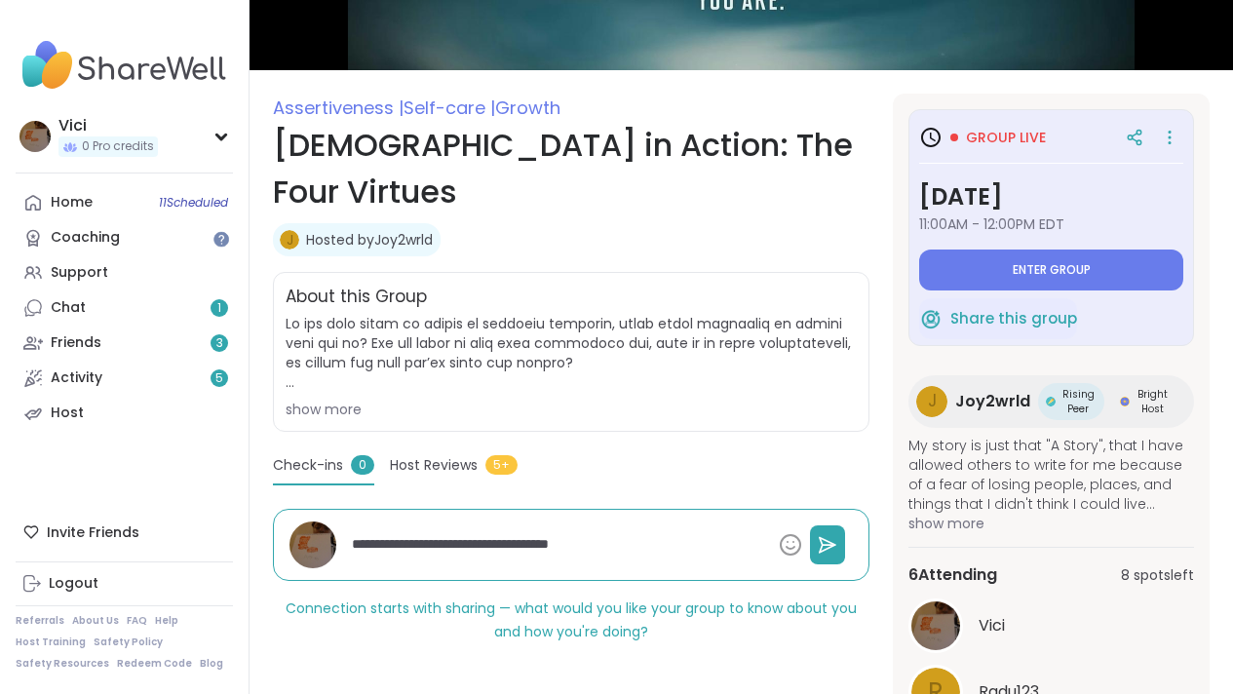
type textarea "**********"
type textarea "*"
type textarea "**********"
type textarea "*"
type textarea "**********"
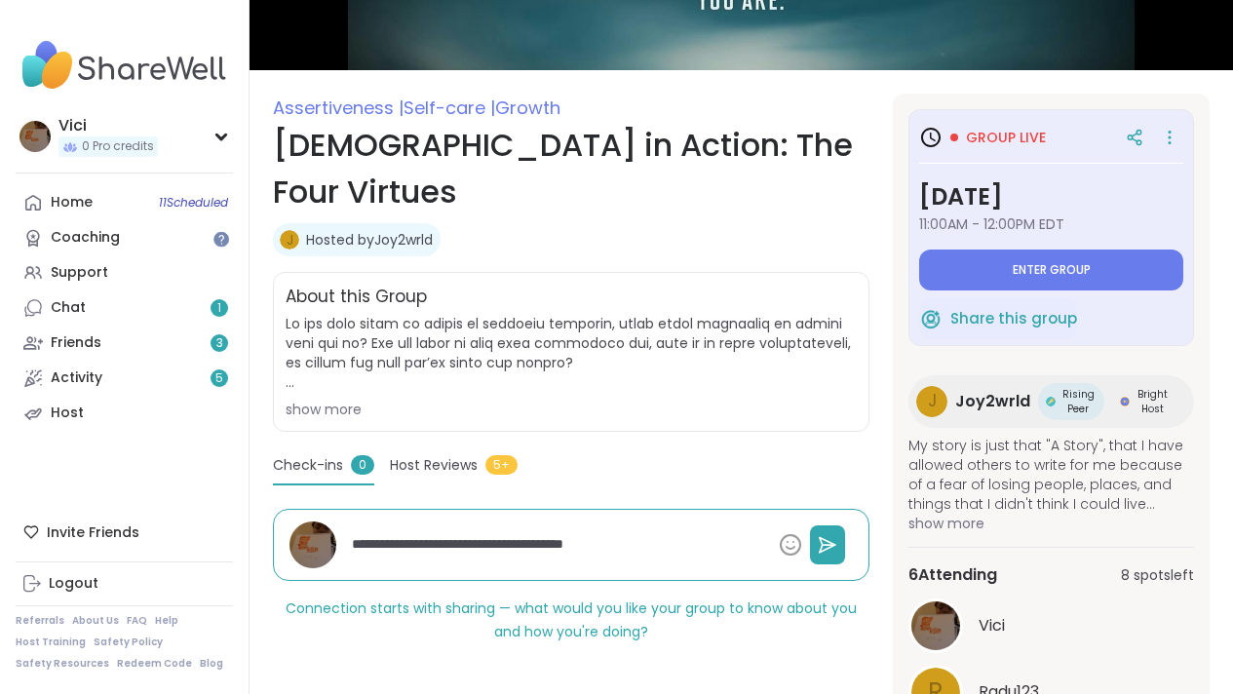
type textarea "*"
type textarea "**********"
type textarea "*"
type textarea "**********"
type textarea "*"
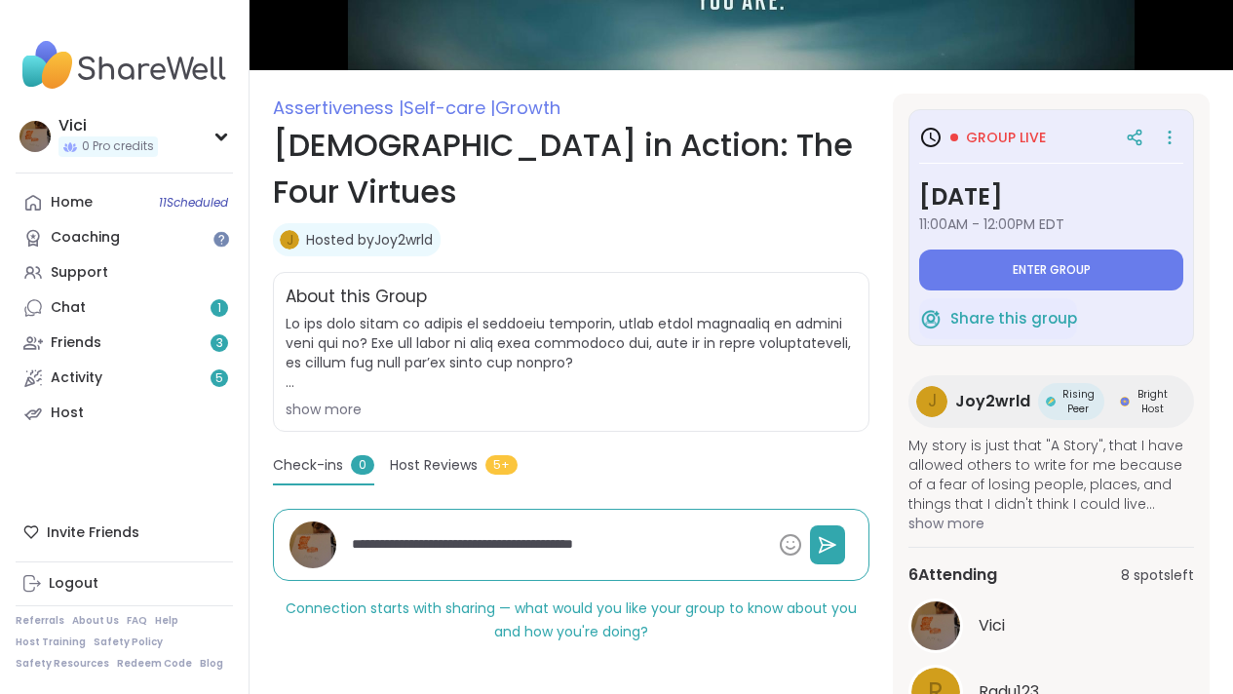
type textarea "**********"
type textarea "*"
type textarea "**********"
type textarea "*"
type textarea "**********"
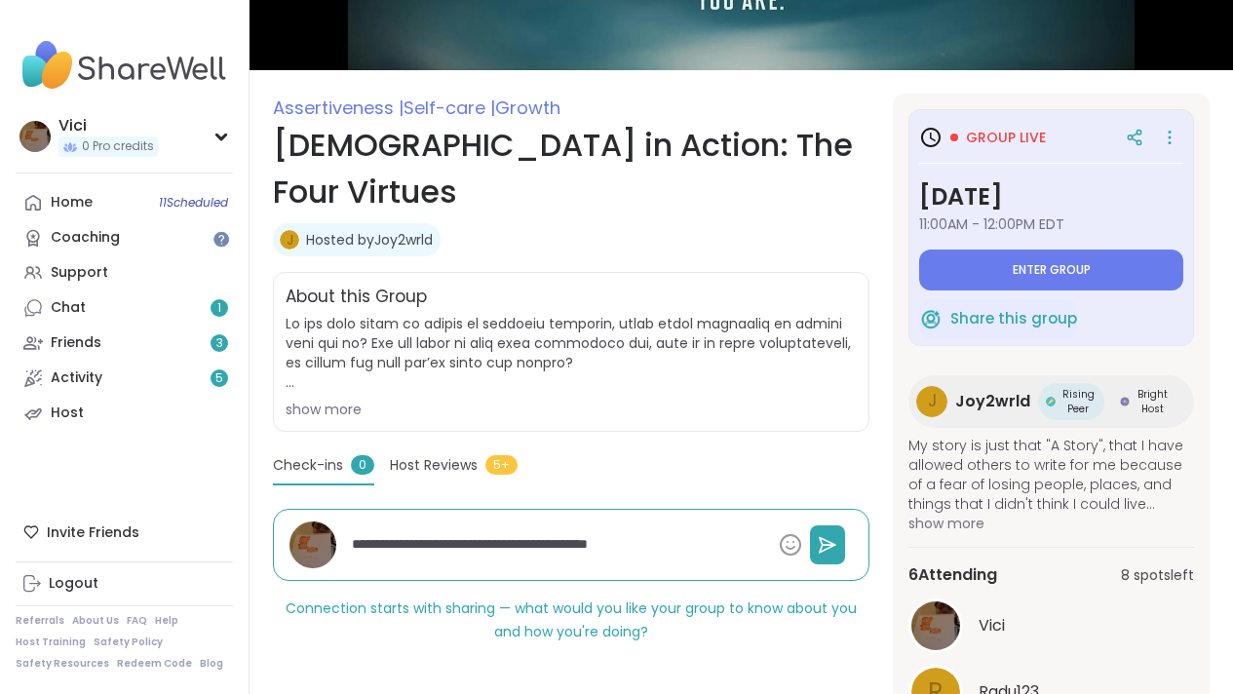
click at [554, 526] on textarea "**********" at bounding box center [557, 544] width 427 height 36
type textarea "*"
type textarea "**********"
type textarea "*"
type textarea "**********"
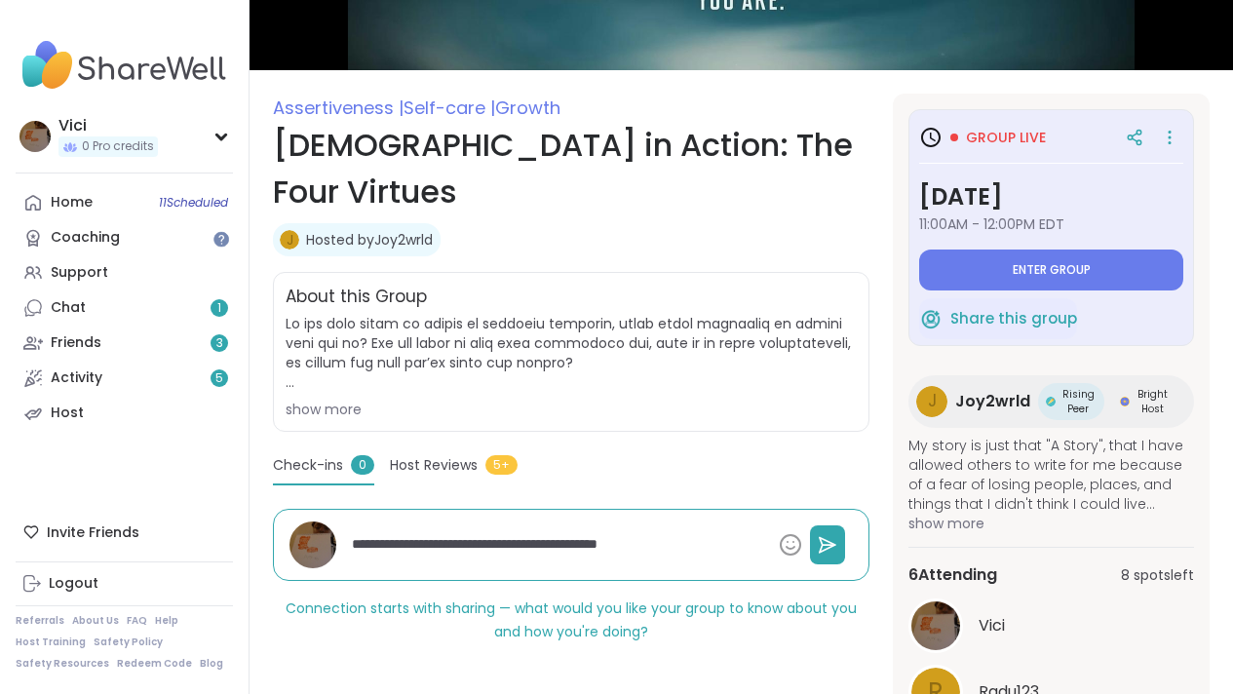
type textarea "*"
type textarea "**********"
type textarea "*"
type textarea "**********"
type textarea "*"
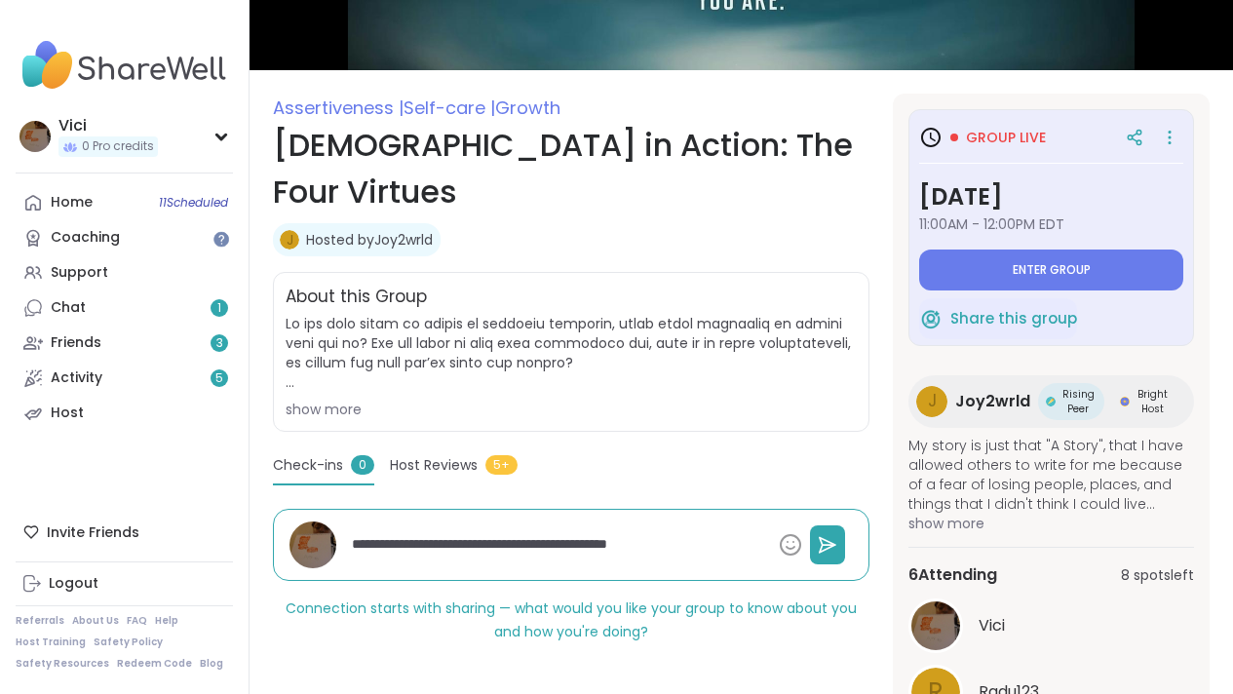
type textarea "**********"
type textarea "*"
type textarea "**********"
type textarea "*"
type textarea "**********"
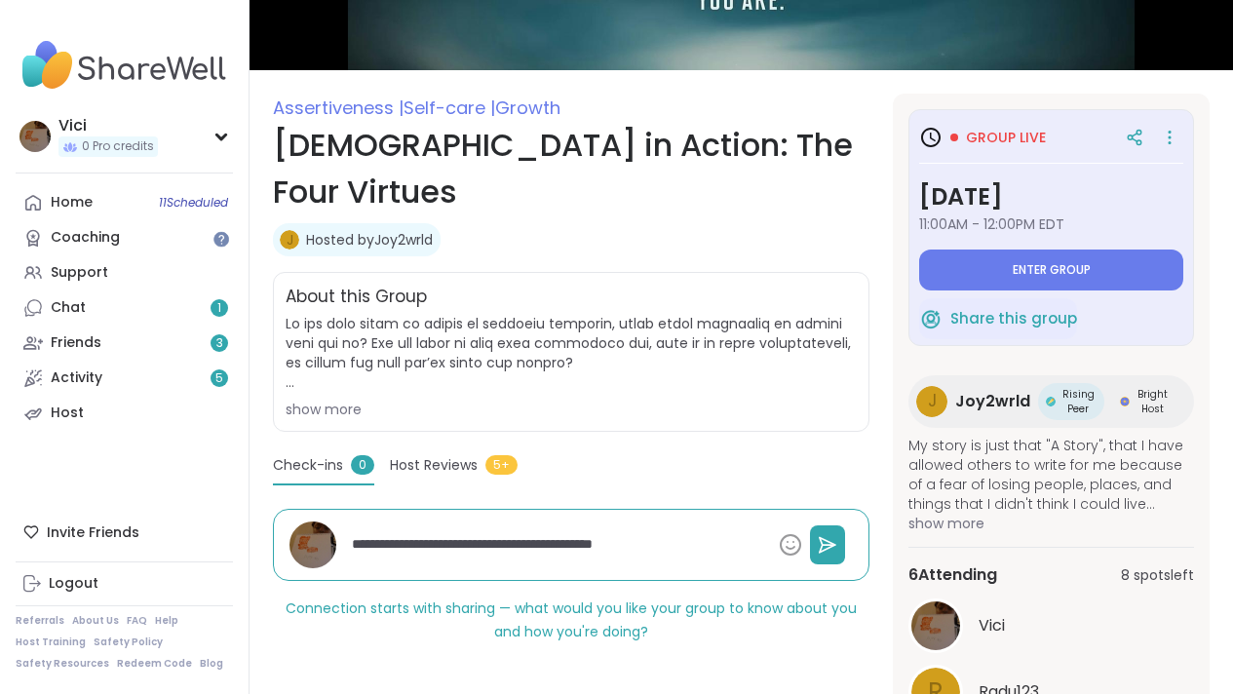
type textarea "*"
type textarea "**********"
click at [665, 526] on textarea "**********" at bounding box center [557, 544] width 427 height 36
type textarea "*"
type textarea "**********"
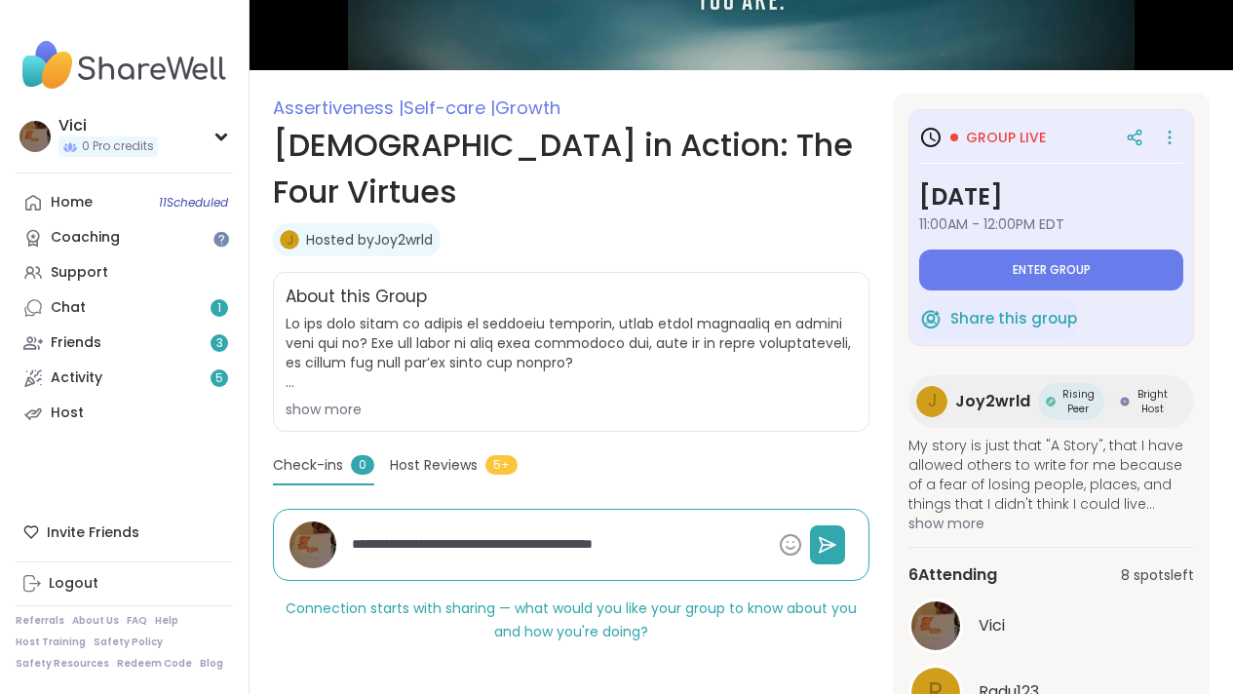
type textarea "*"
type textarea "**********"
type textarea "*"
type textarea "**********"
type textarea "*"
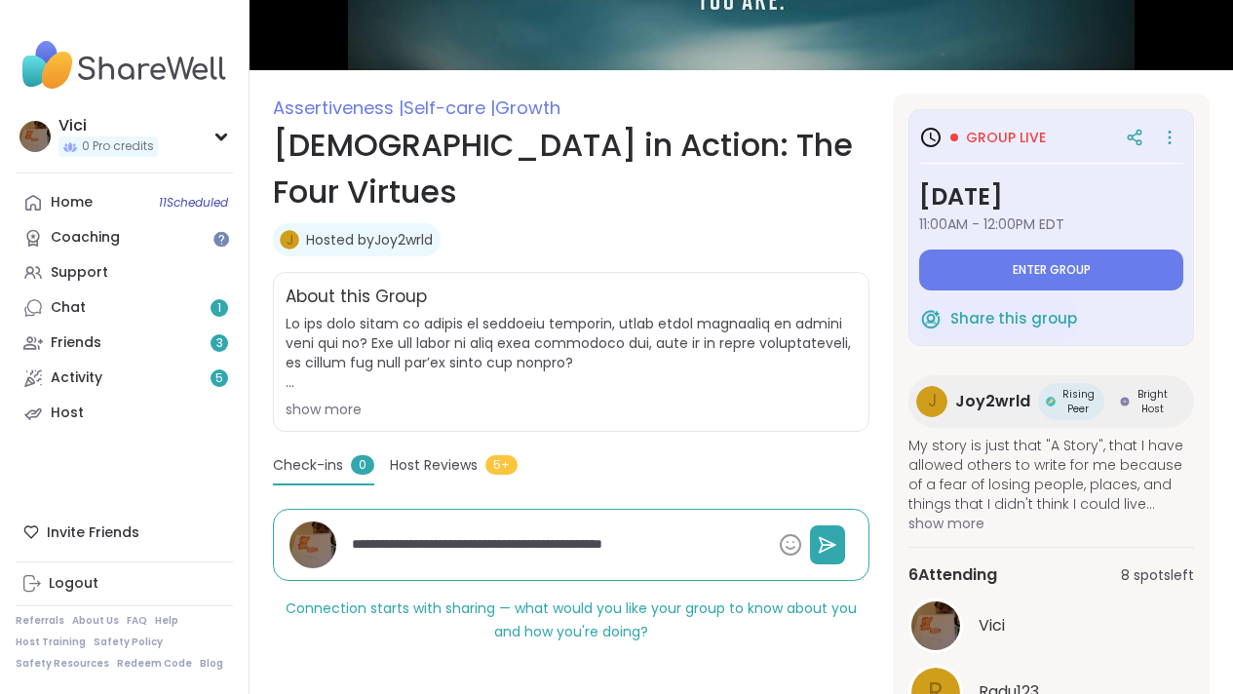
type textarea "**********"
type textarea "*"
type textarea "**********"
type textarea "*"
type textarea "**********"
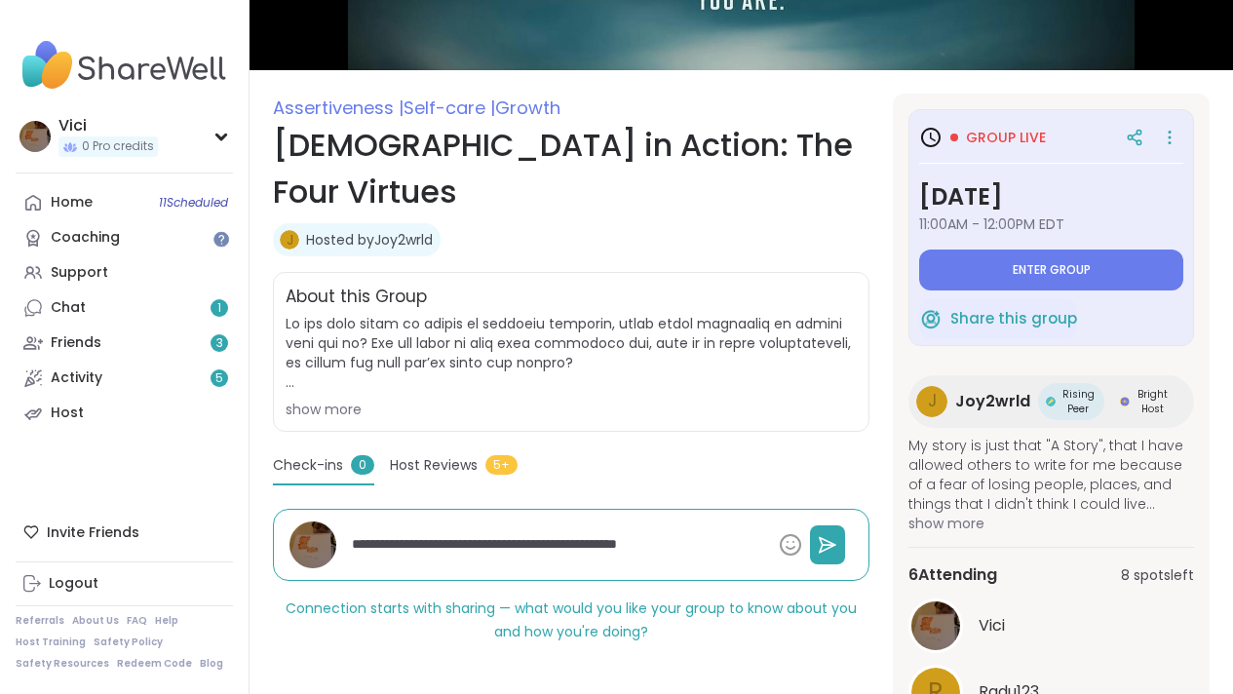
type textarea "*"
type textarea "**********"
type textarea "*"
type textarea "**********"
type textarea "*"
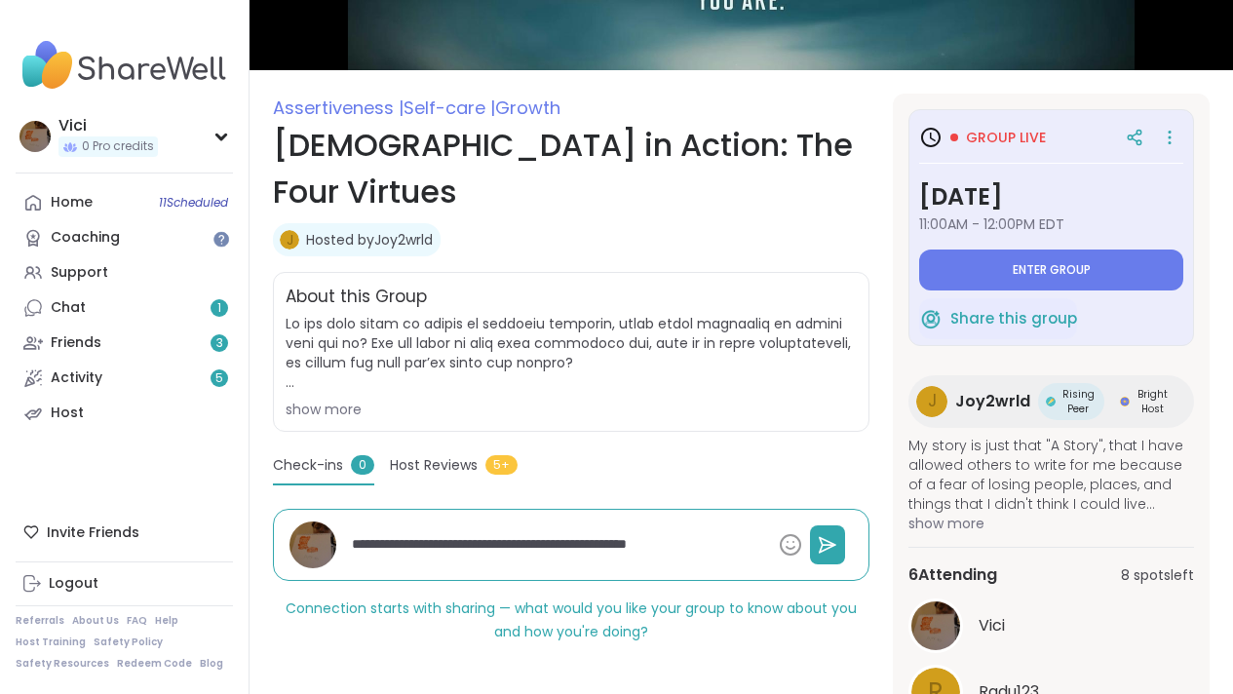
type textarea "**********"
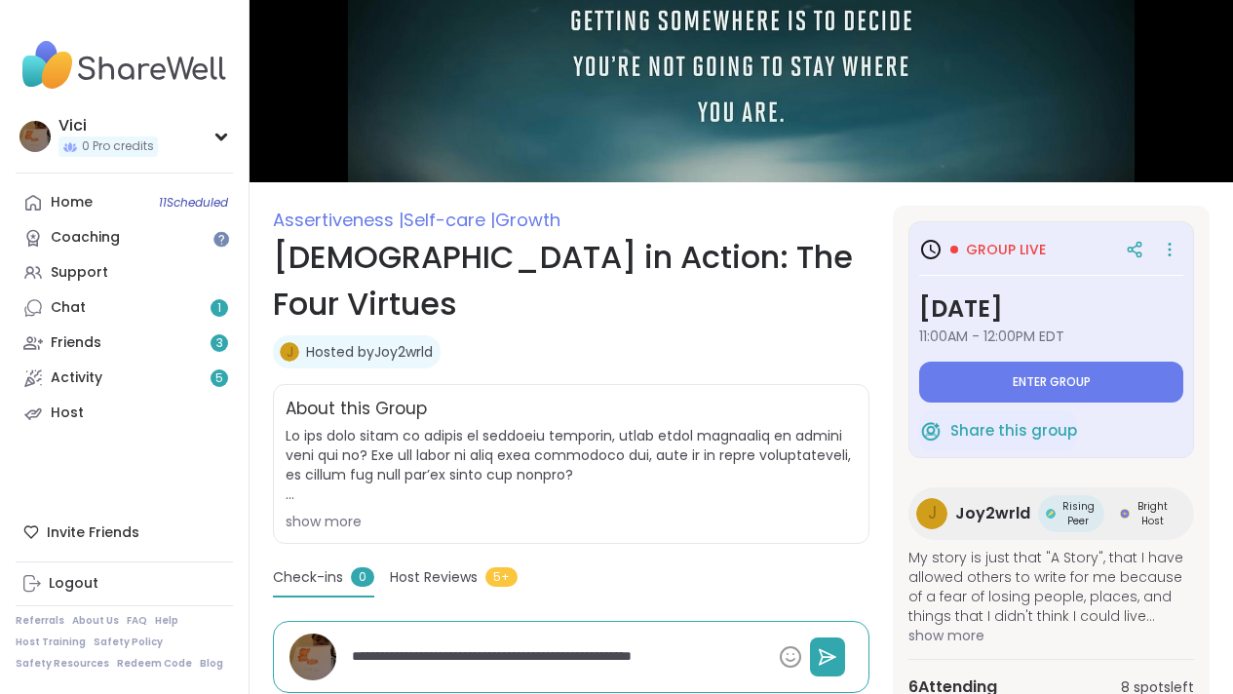
type textarea "*"
type textarea "**********"
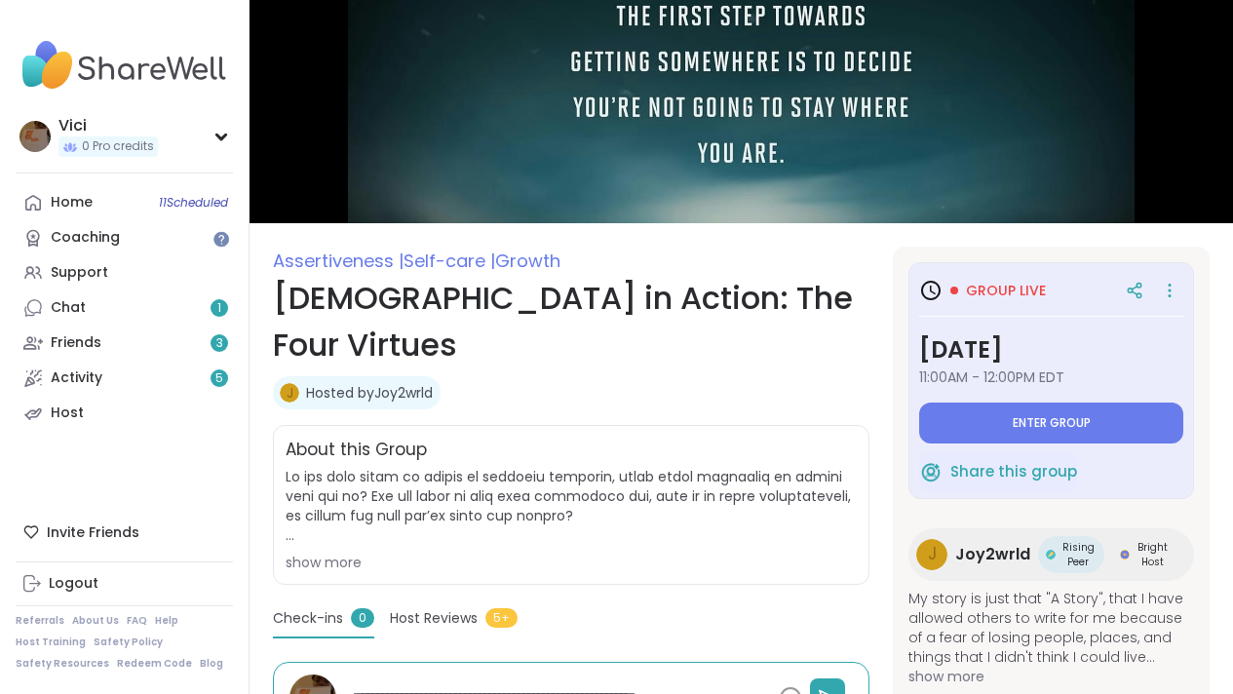
scroll to position [0, 0]
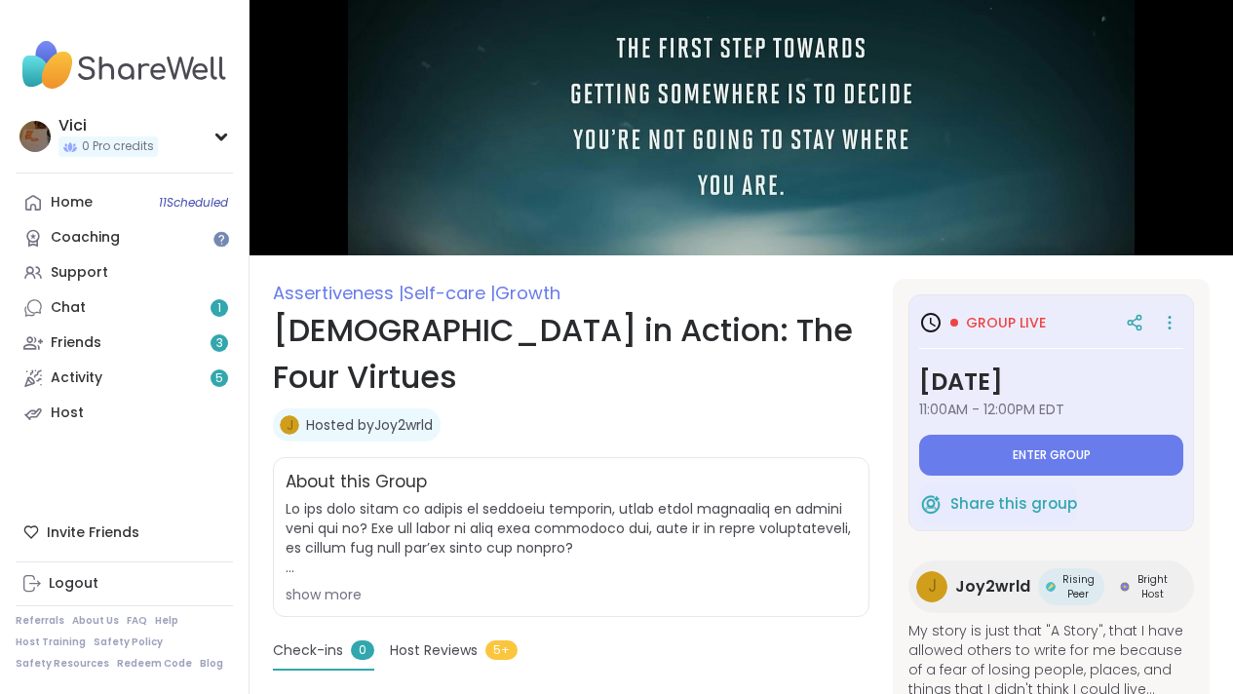
type textarea "*"
type textarea "**********"
type textarea "*"
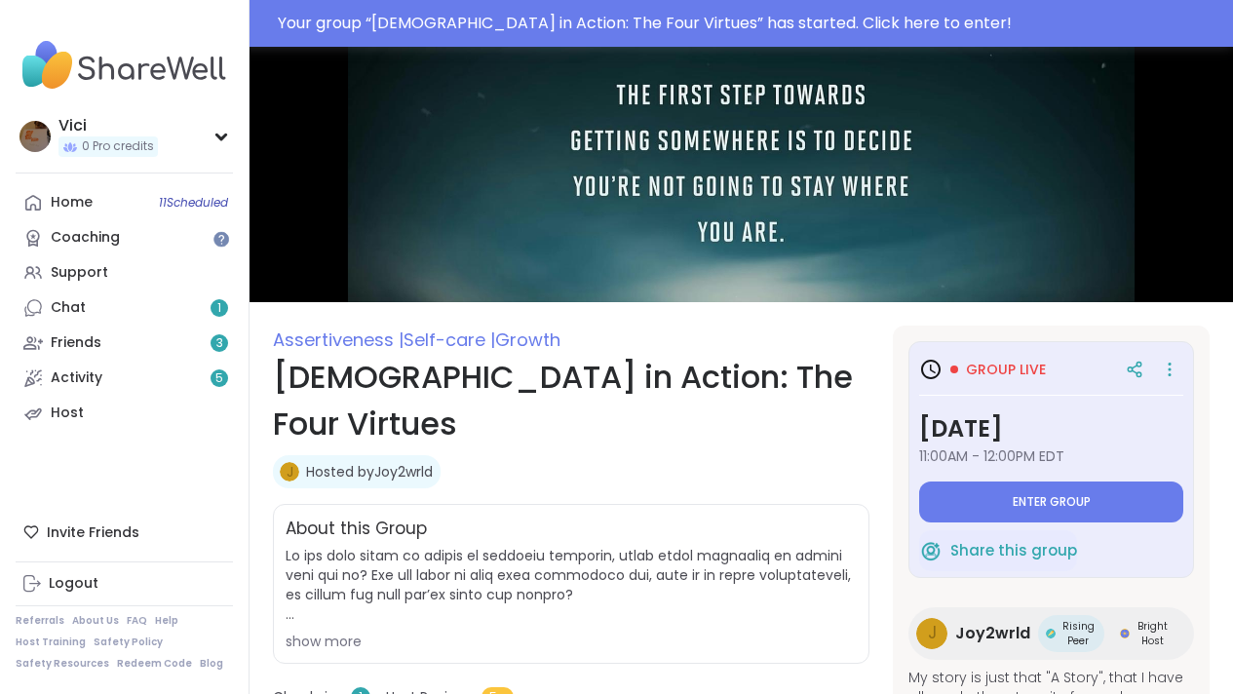
click at [534, 351] on span "Growth" at bounding box center [527, 340] width 65 height 24
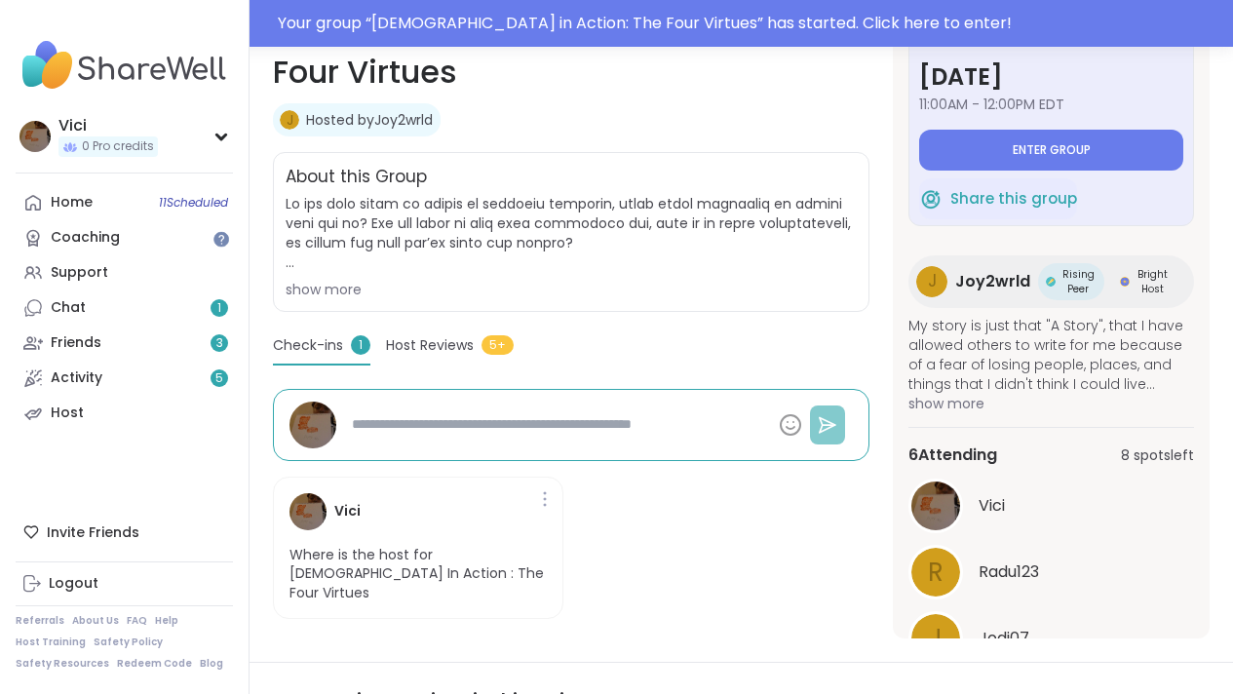
scroll to position [91, 0]
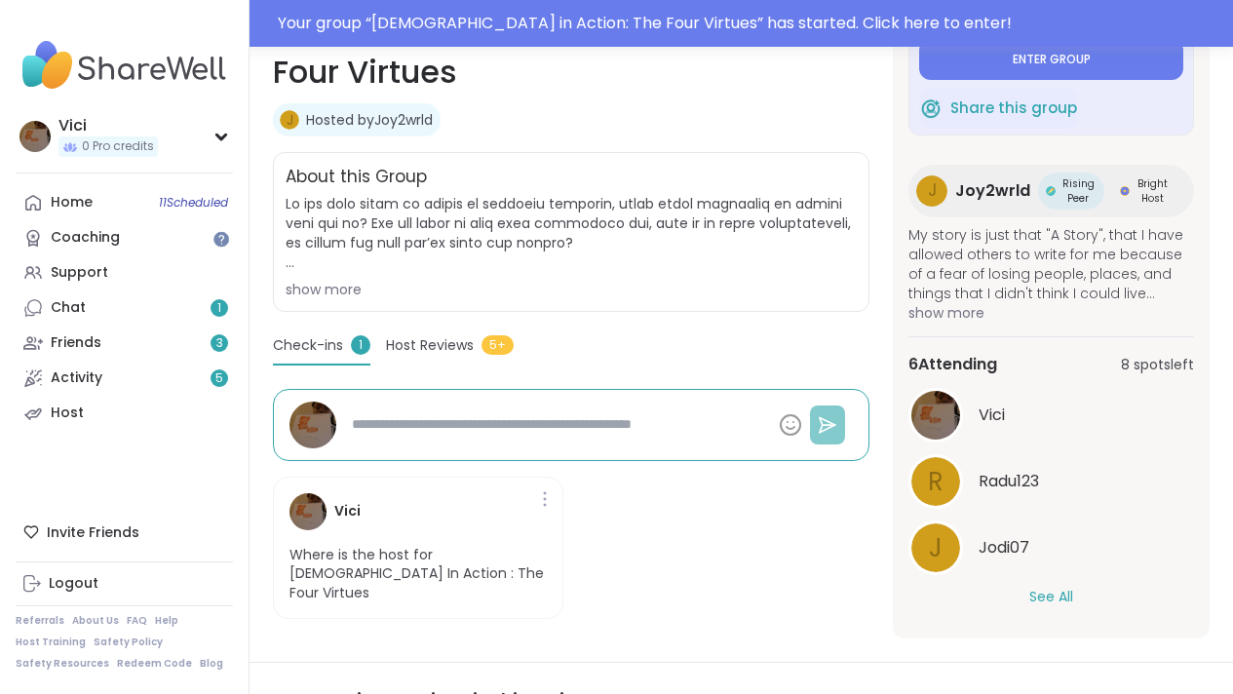
click at [1058, 587] on button "See All" at bounding box center [1051, 597] width 44 height 20
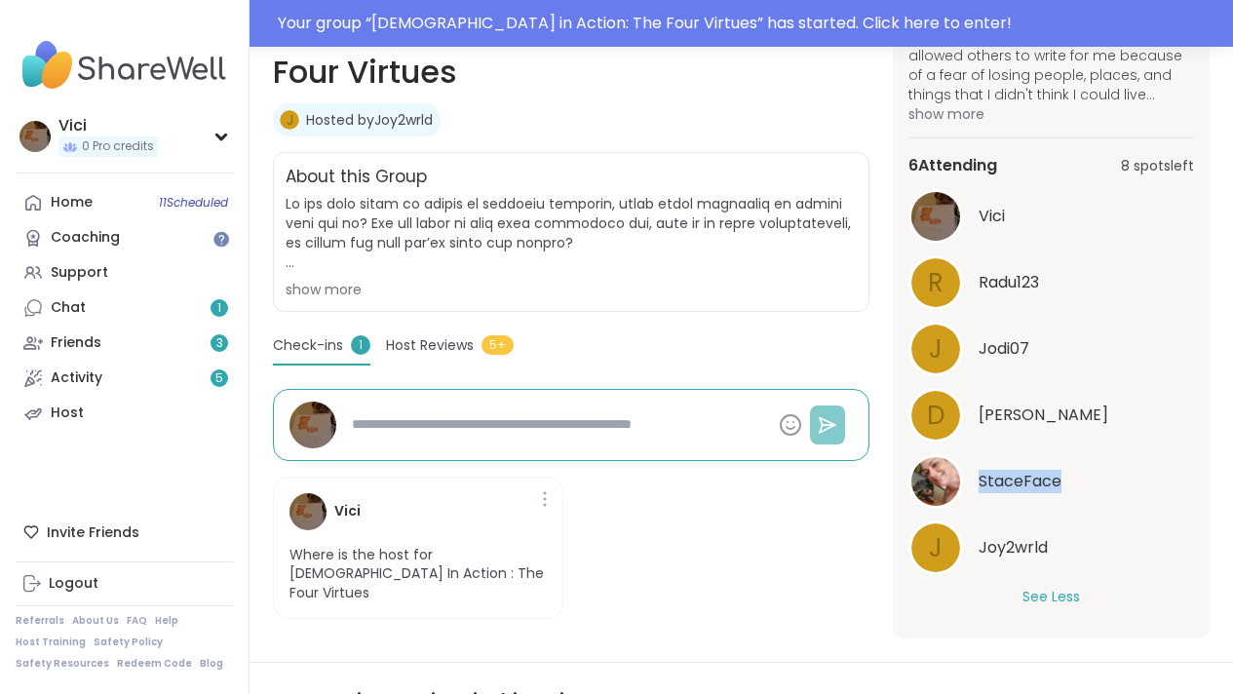
drag, startPoint x: 1193, startPoint y: 512, endPoint x: 1195, endPoint y: 465, distance: 46.8
click at [1195, 465] on div "Group live Wednesday, Oct 08 11:00AM - 12:00PM EDT Enter group Share this group…" at bounding box center [1051, 306] width 317 height 665
click at [1181, 488] on div "Group live Wednesday, Oct 08 11:00AM - 12:00PM EDT Enter group Share this group…" at bounding box center [1051, 306] width 317 height 665
click at [459, 335] on span "Host Reviews" at bounding box center [430, 345] width 88 height 20
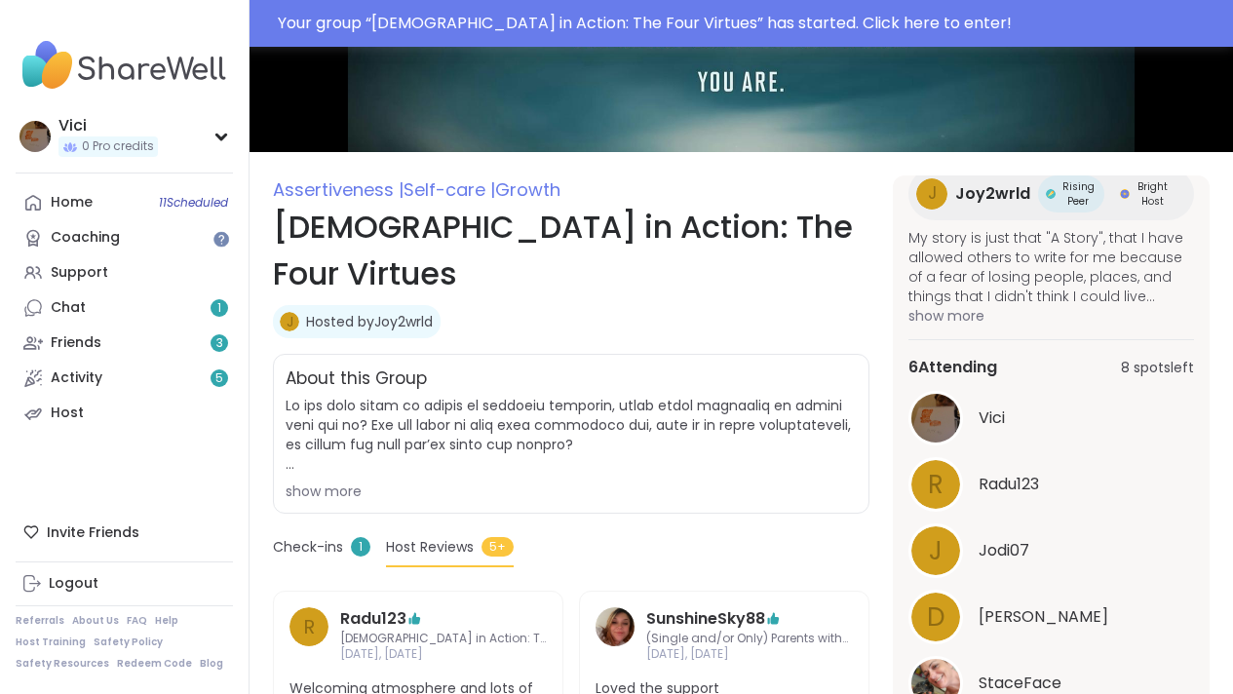
scroll to position [171, 0]
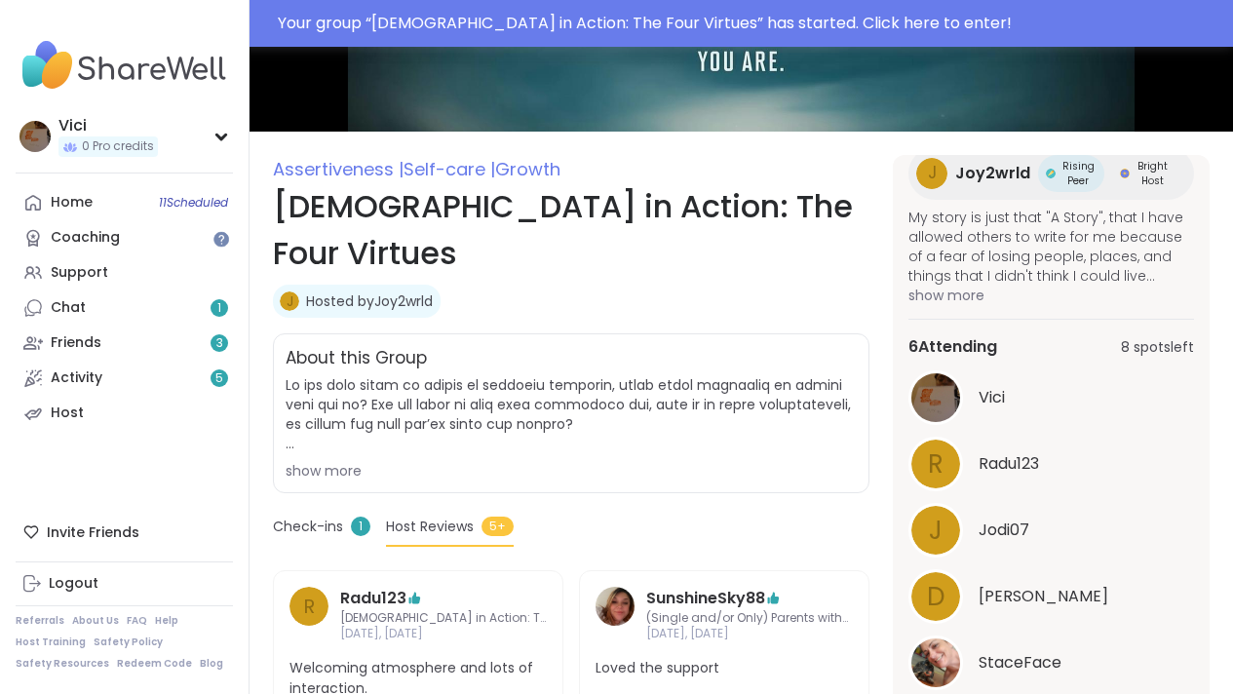
click at [302, 517] on span "Check-ins" at bounding box center [308, 527] width 70 height 20
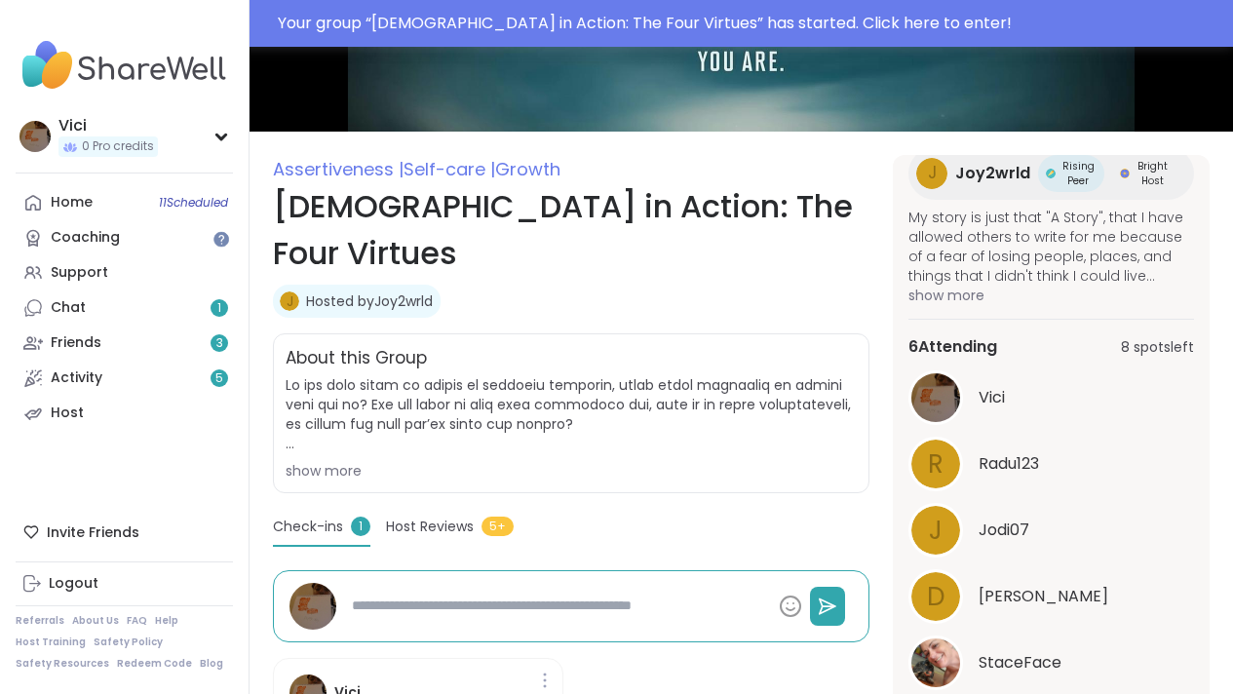
click at [367, 588] on textarea at bounding box center [557, 606] width 427 height 36
type textarea "*"
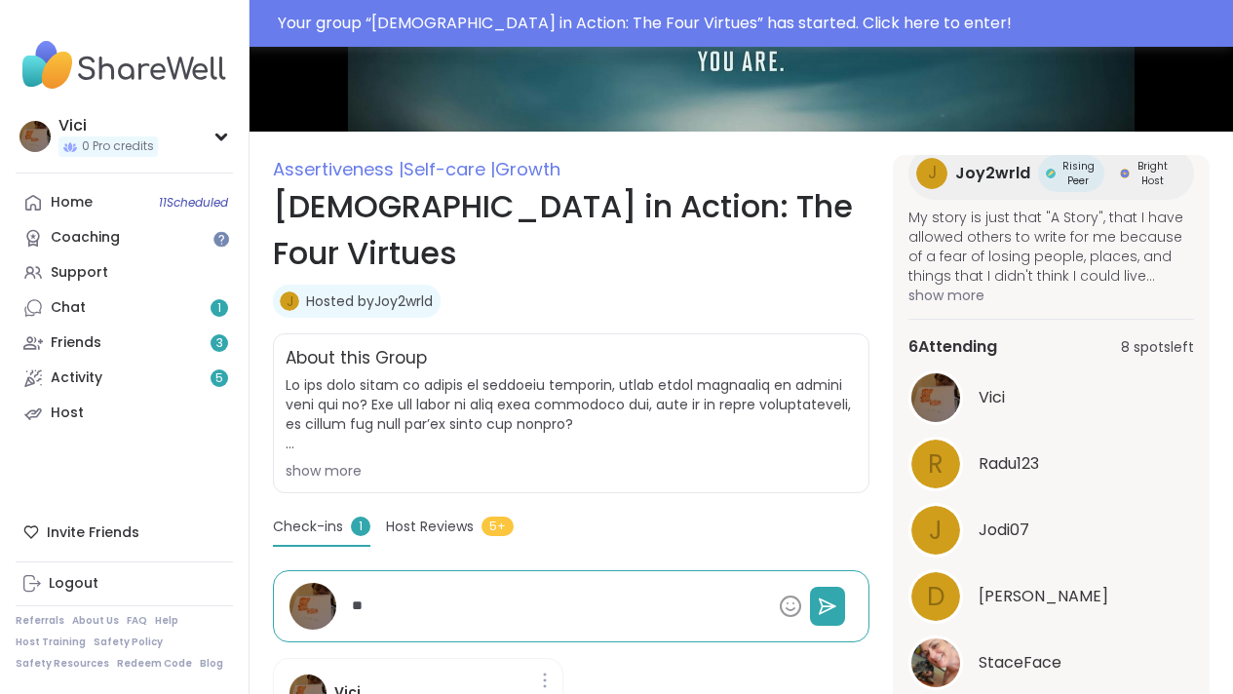
type textarea "*"
type textarea "***"
type textarea "*"
type textarea "****"
type textarea "*"
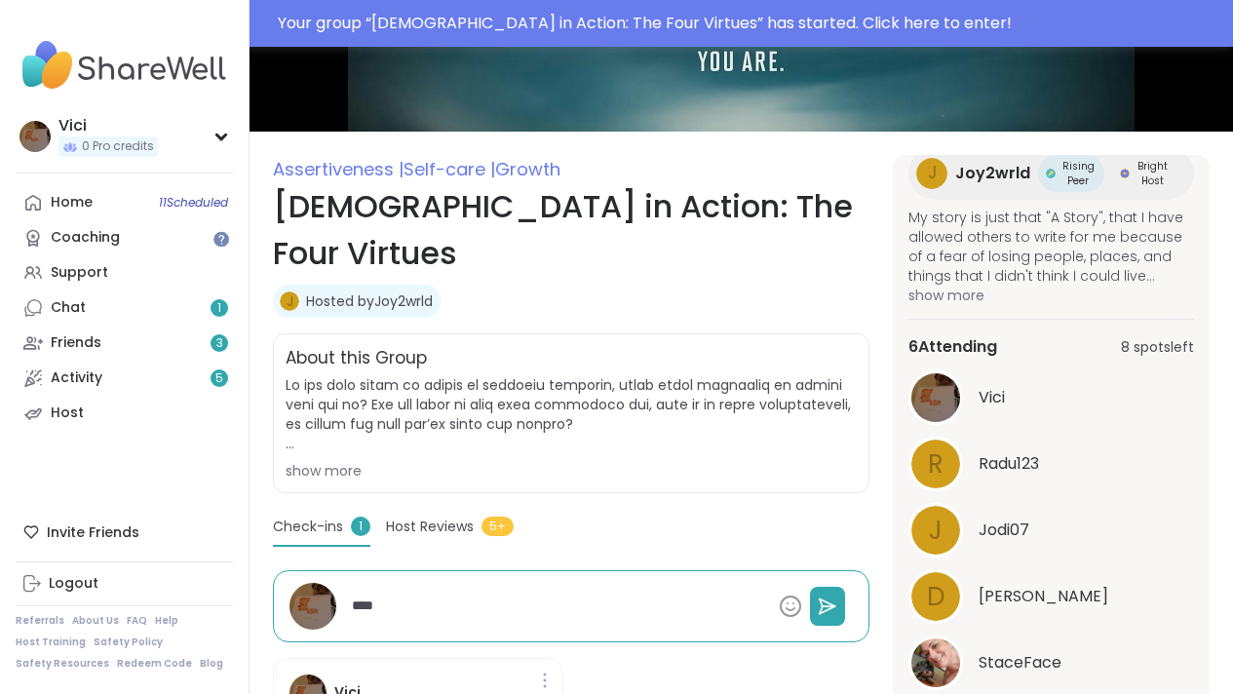
type textarea "*****"
type textarea "*"
type textarea "******"
type textarea "*"
type textarea "******"
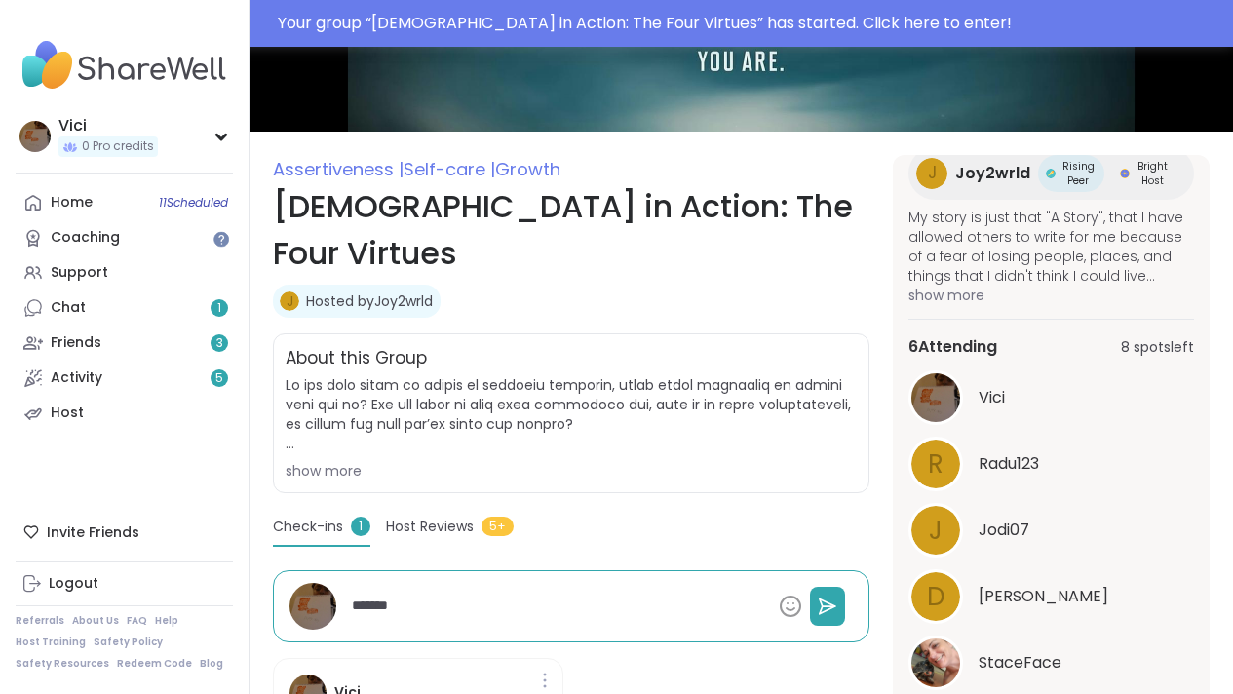
type textarea "*"
type textarea "********"
click at [830, 587] on button at bounding box center [827, 606] width 35 height 39
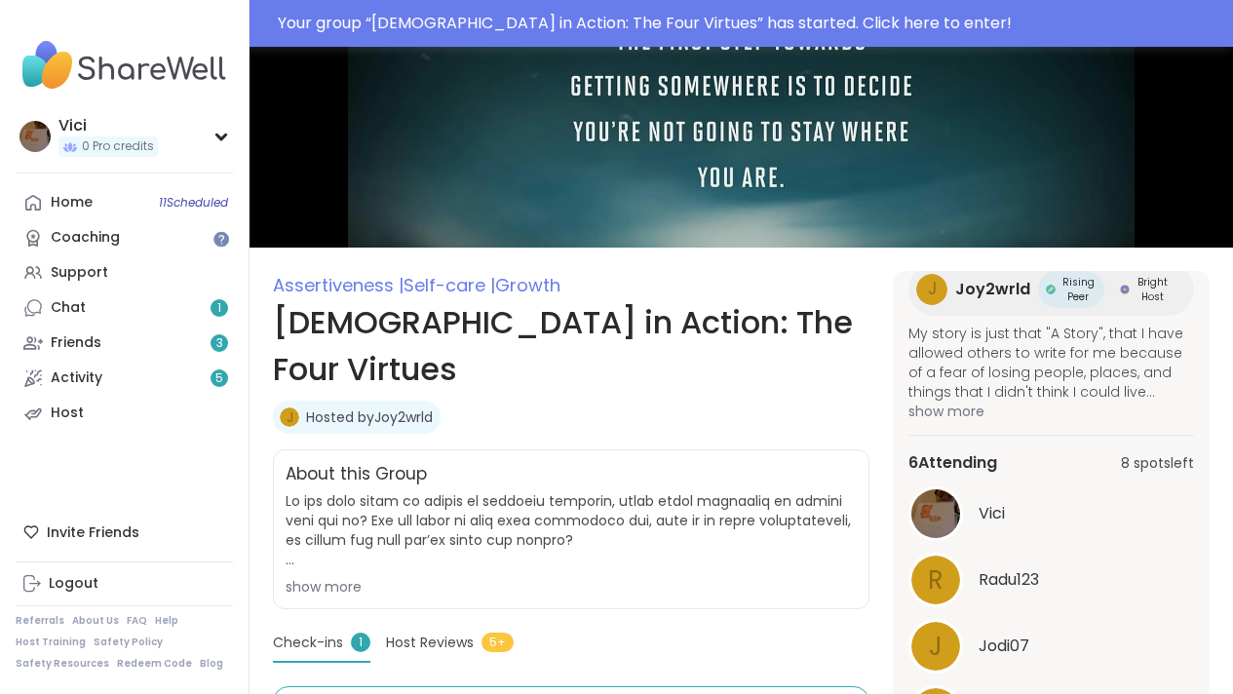
scroll to position [0, 0]
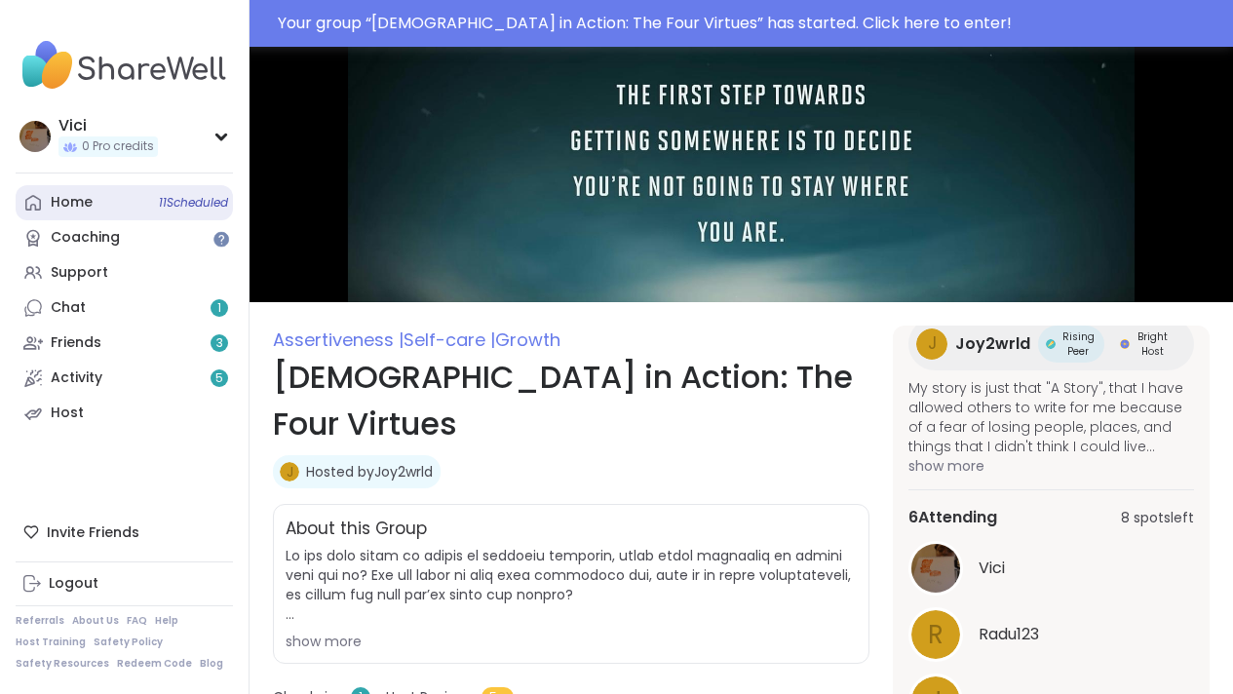
click at [187, 213] on link "Home 11 Scheduled" at bounding box center [124, 202] width 217 height 35
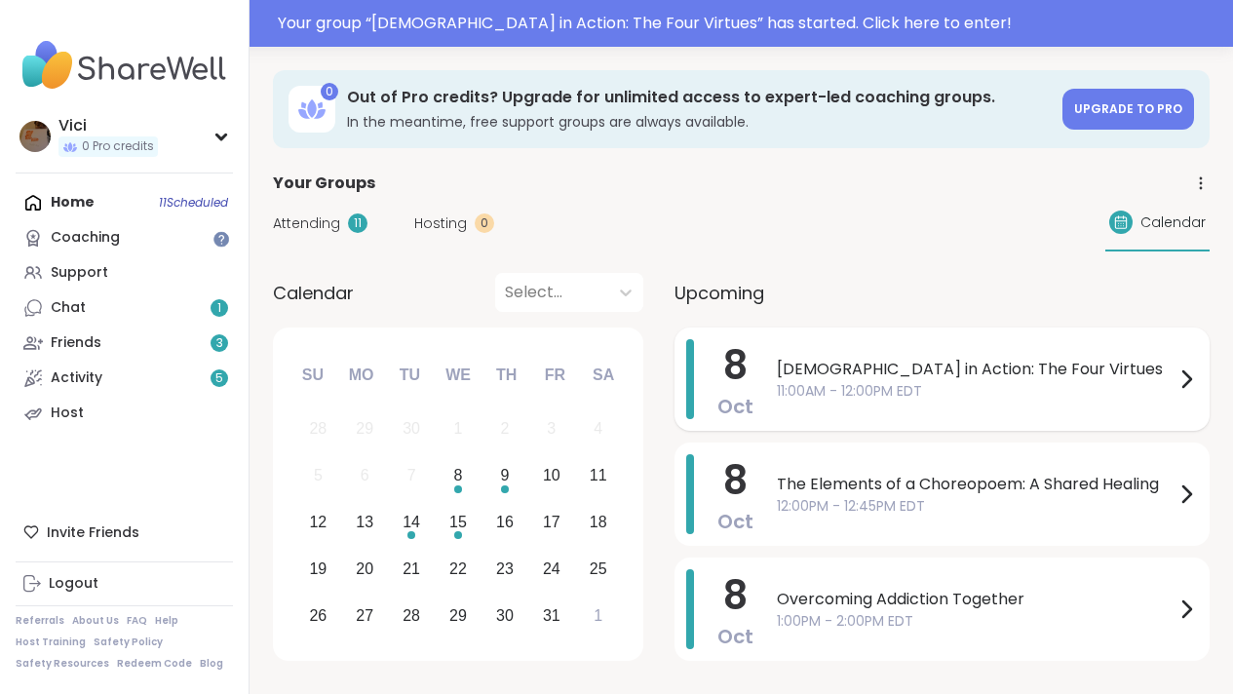
click at [829, 388] on span "11:00AM - 12:00PM EDT" at bounding box center [976, 391] width 398 height 20
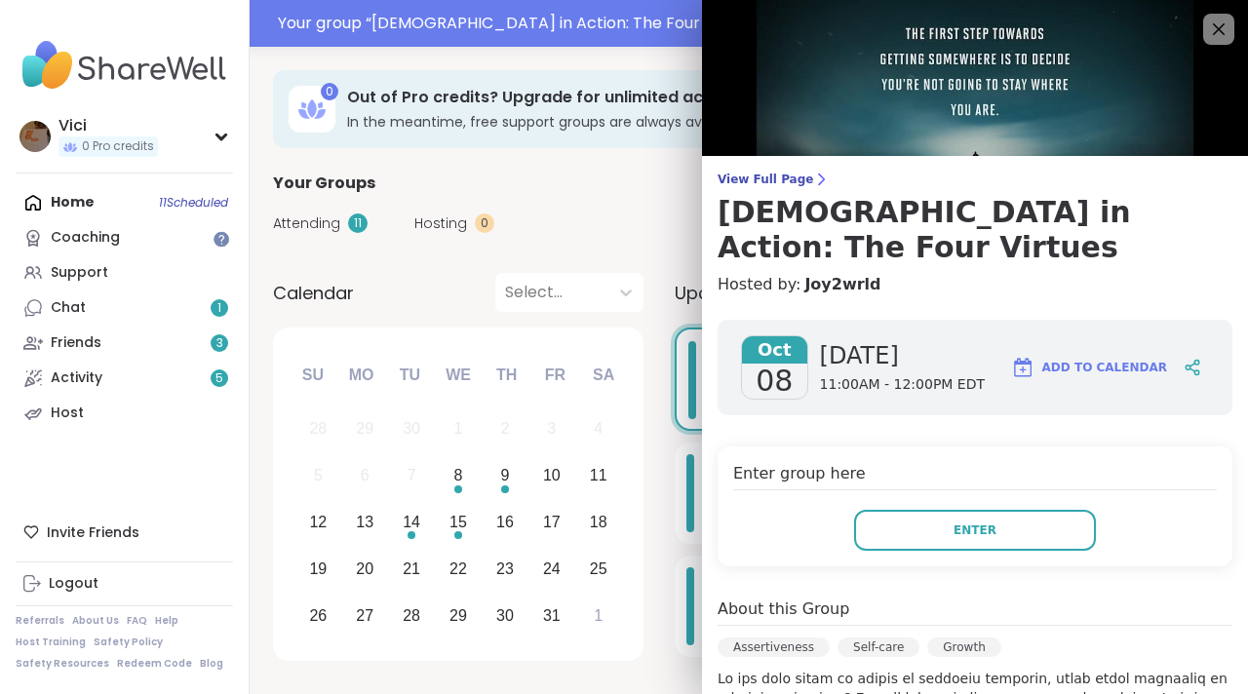
click at [679, 245] on div "Attending 11 Hosting 0 Calendar" at bounding box center [748, 223] width 951 height 57
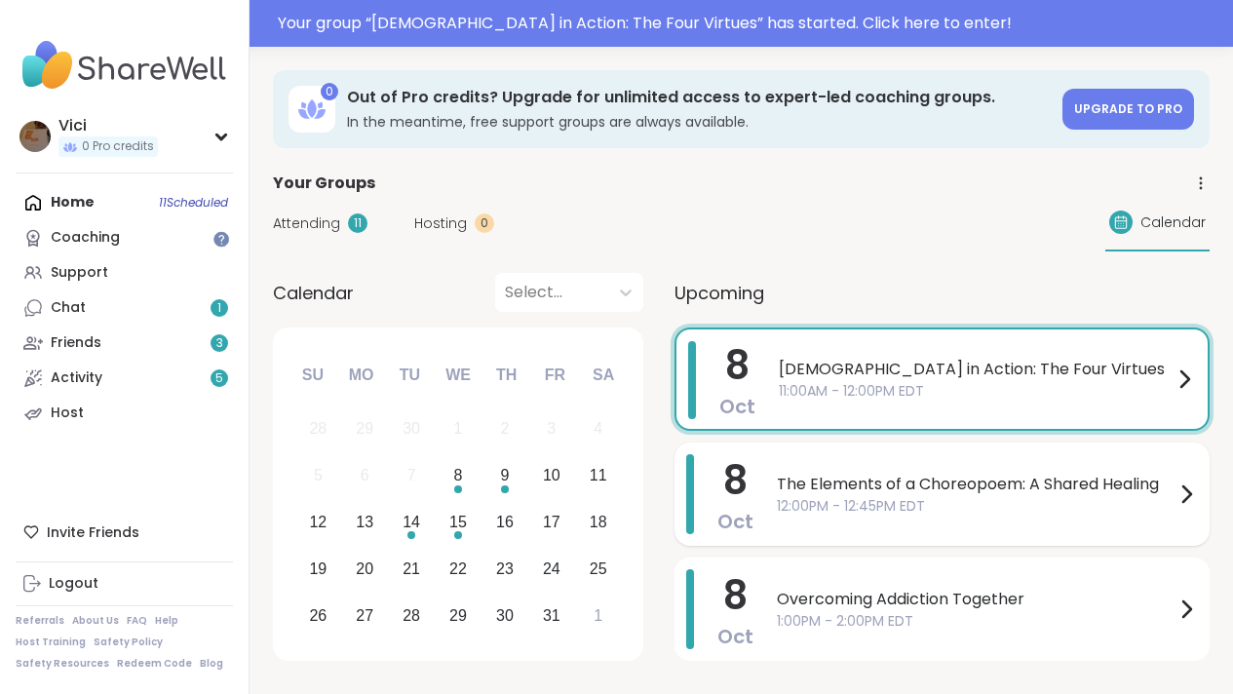
click at [749, 476] on div "8 Oct The Elements of a Choreopoem: A Shared Healing 12:00PM - 12:45PM EDT" at bounding box center [942, 494] width 535 height 103
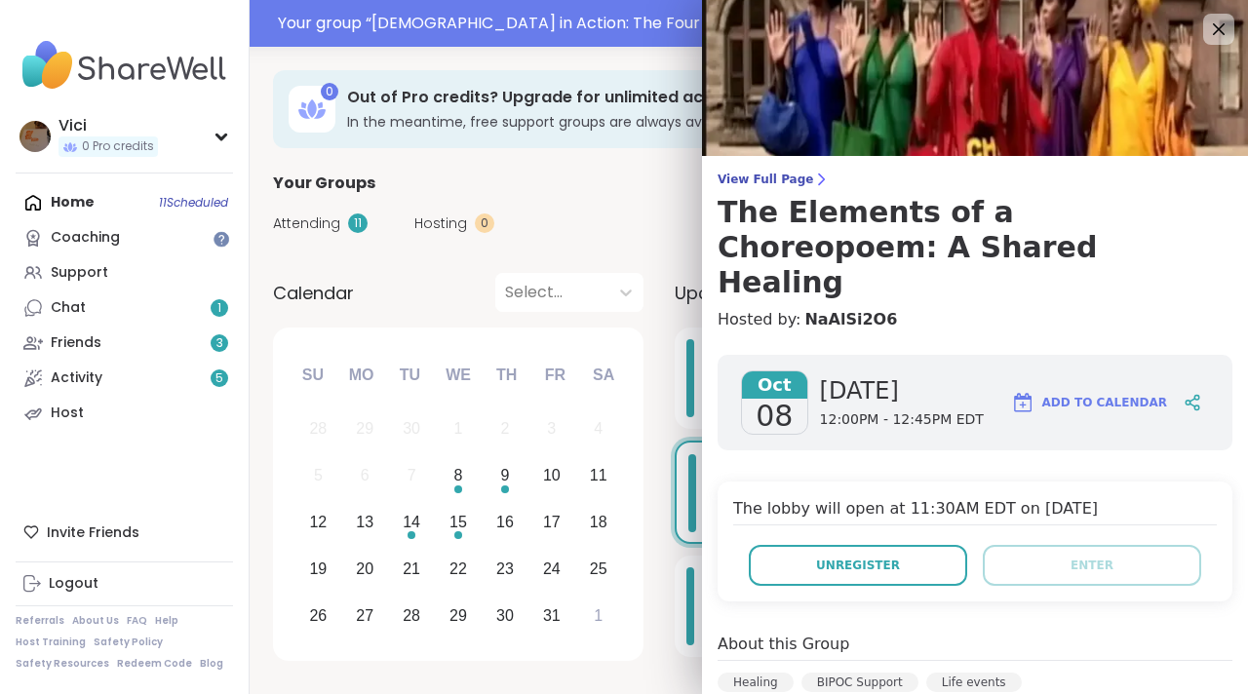
click at [676, 273] on div "Upcoming" at bounding box center [950, 292] width 550 height 39
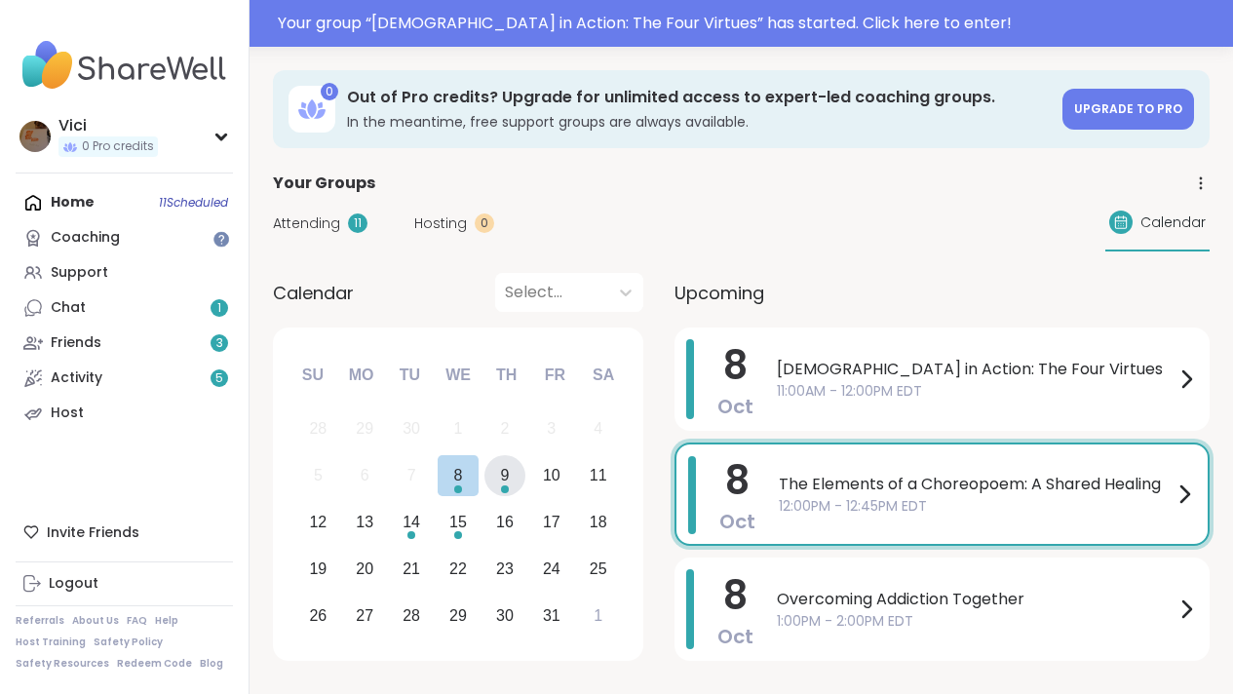
click at [509, 484] on div "9" at bounding box center [505, 476] width 42 height 42
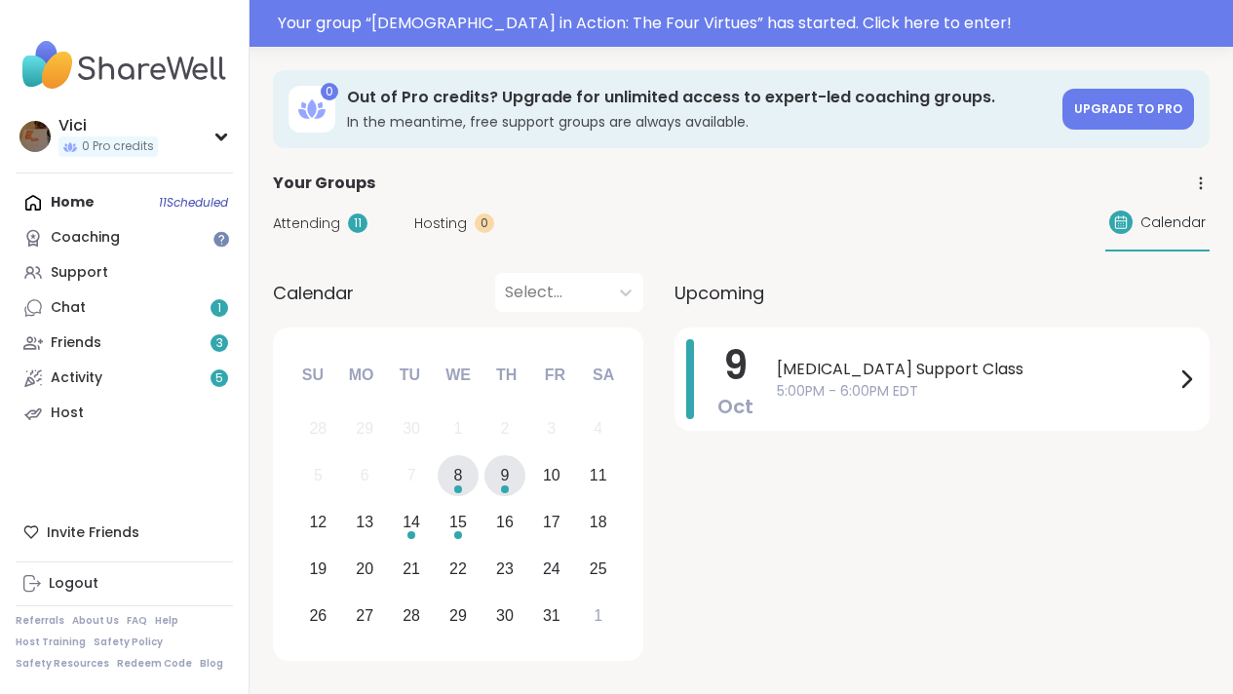
click at [454, 479] on div "8" at bounding box center [458, 475] width 9 height 26
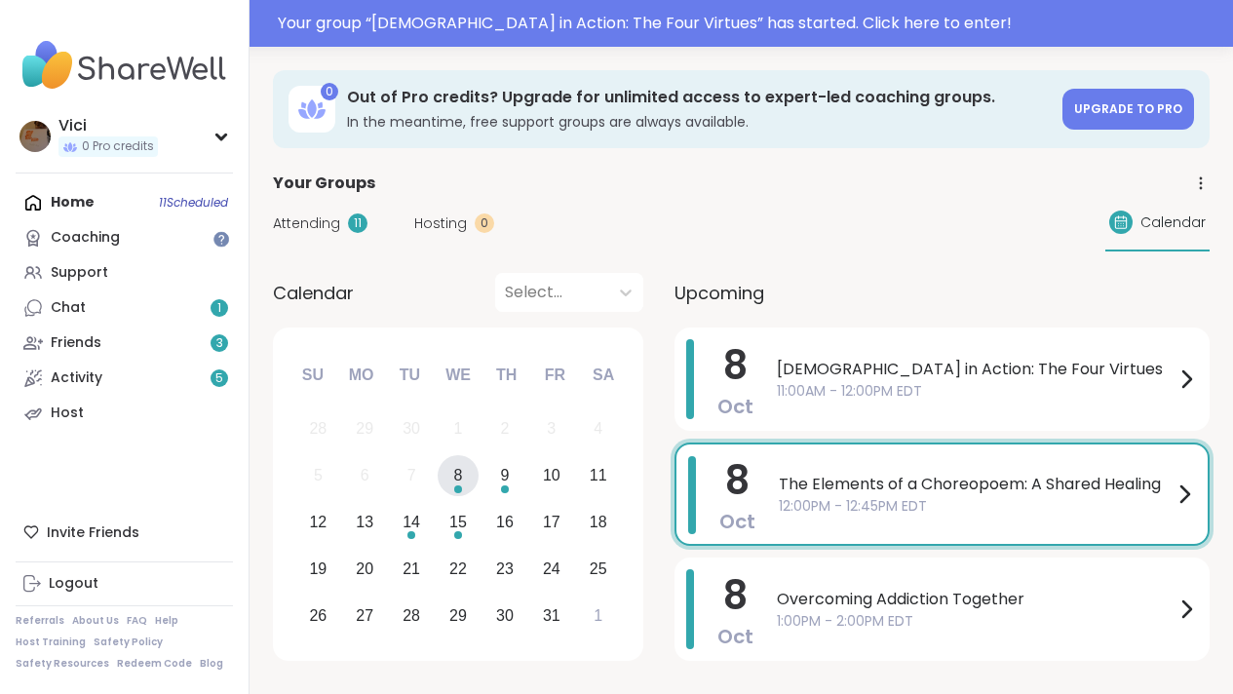
click at [811, 503] on span "12:00PM - 12:45PM EDT" at bounding box center [976, 506] width 394 height 20
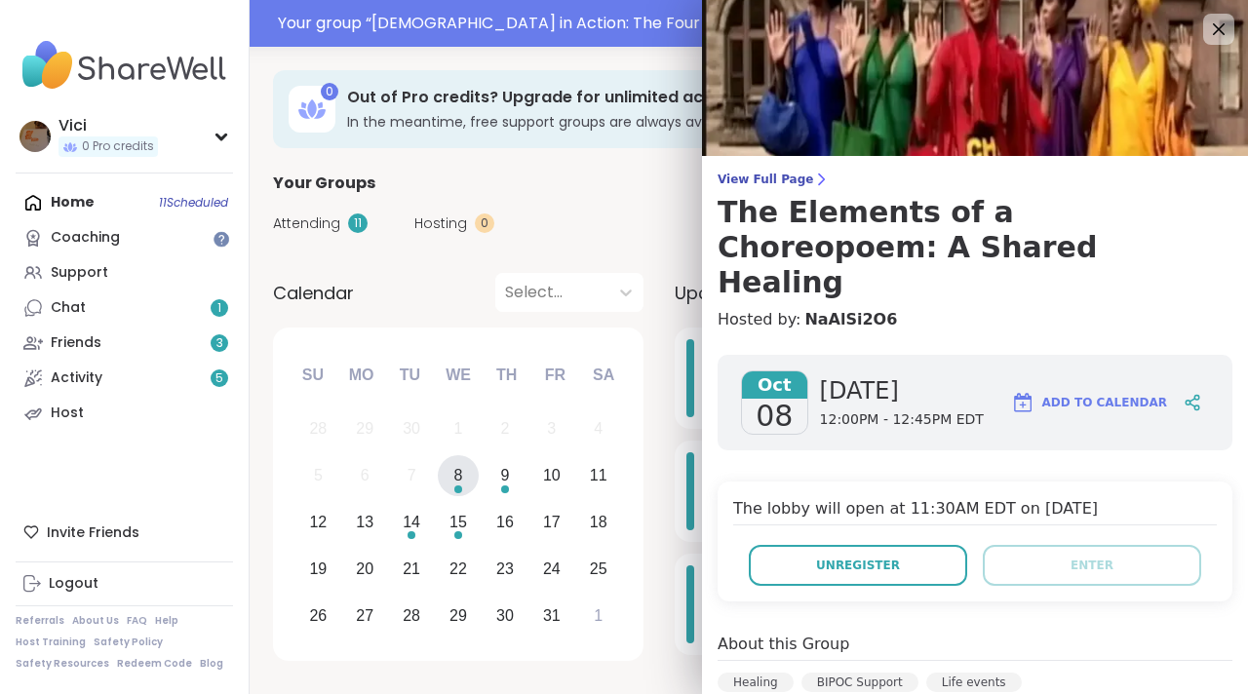
click at [672, 205] on div "Attending 11 Hosting 0 Calendar" at bounding box center [748, 223] width 951 height 57
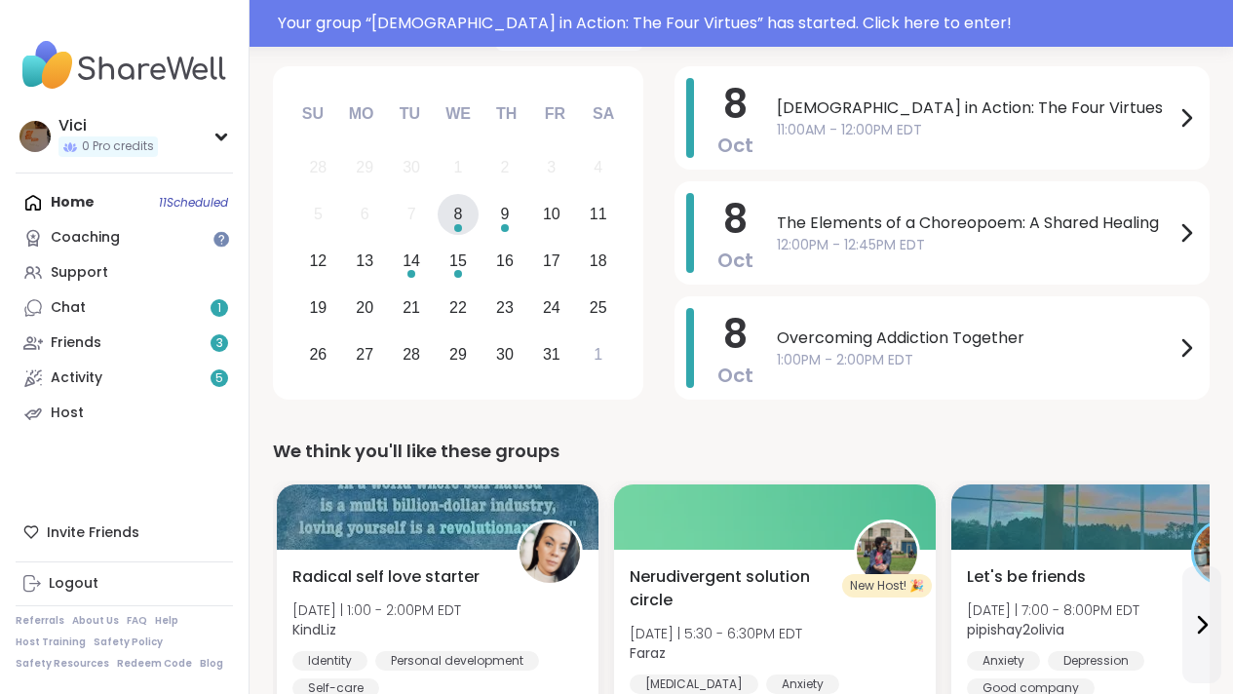
scroll to position [168, 0]
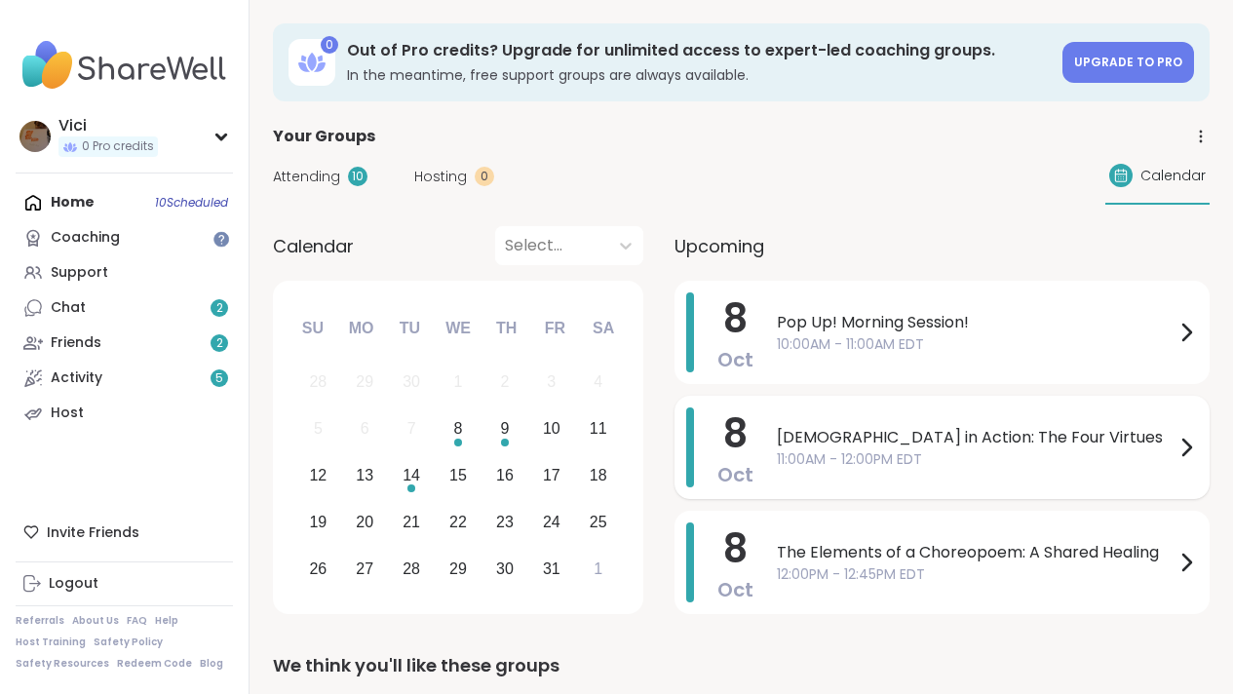
click at [777, 434] on span "[DEMOGRAPHIC_DATA] in Action: The Four Virtues" at bounding box center [976, 437] width 398 height 23
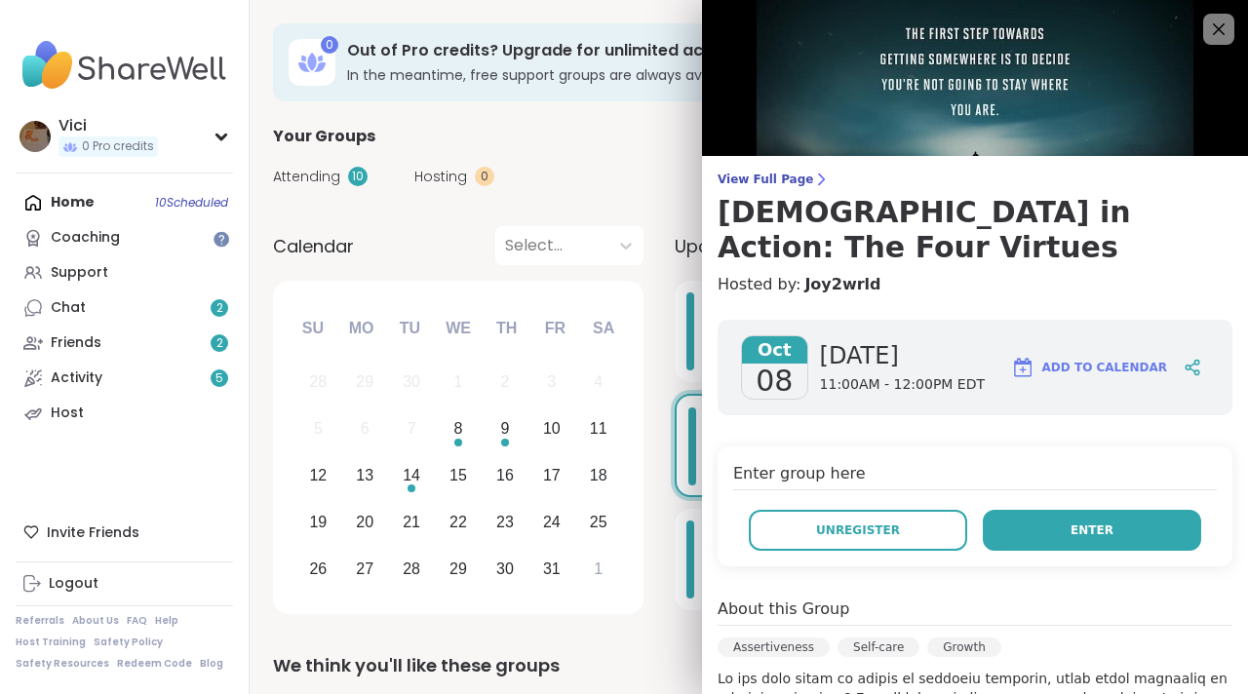
click at [1023, 515] on button "Enter" at bounding box center [1092, 530] width 218 height 41
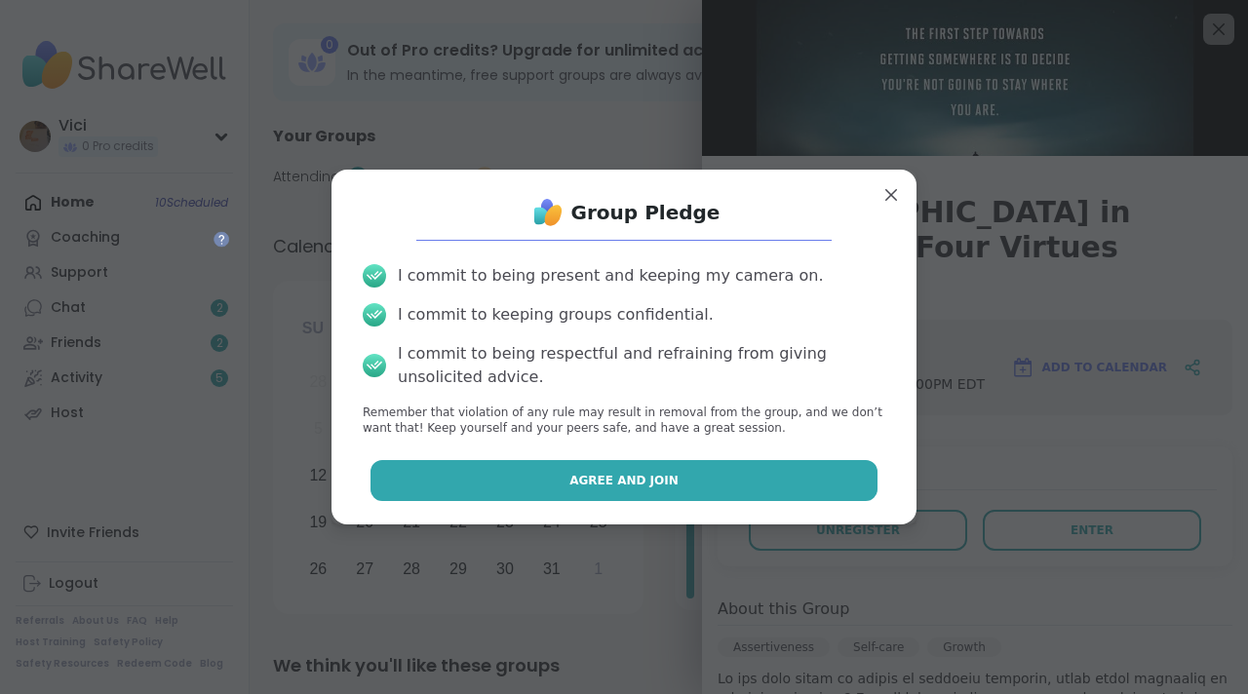
click at [662, 490] on button "Agree and Join" at bounding box center [624, 480] width 508 height 41
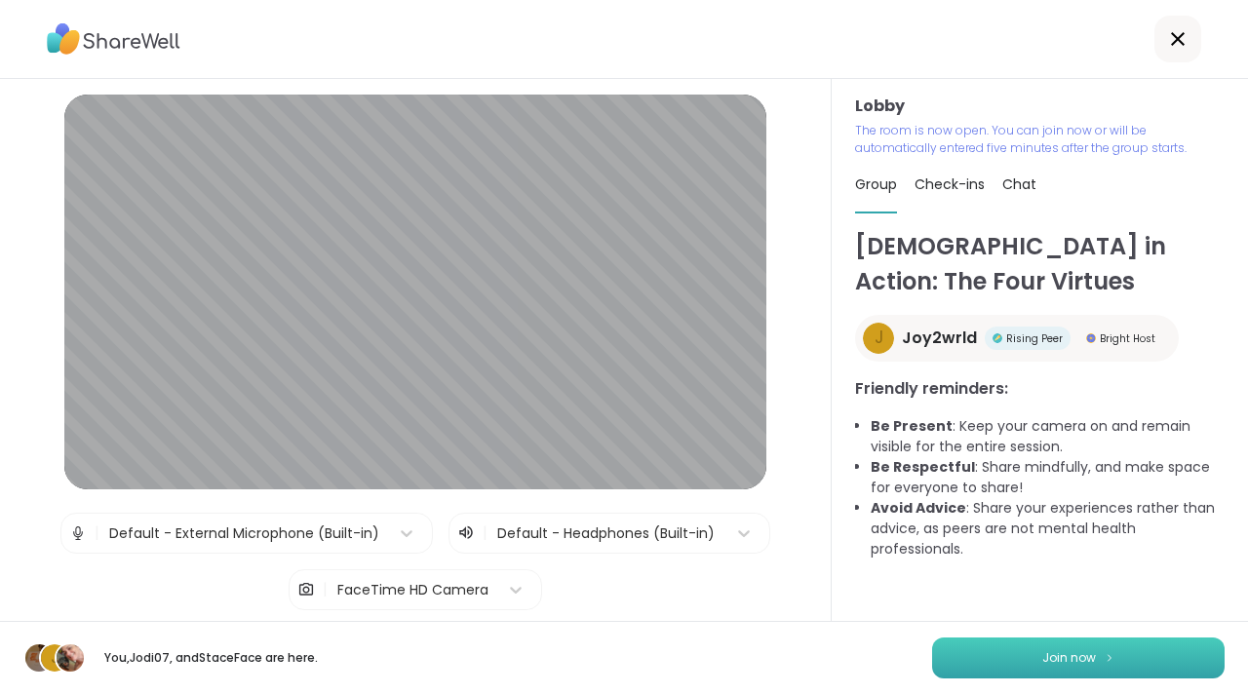
click at [1004, 647] on button "Join now" at bounding box center [1078, 657] width 292 height 41
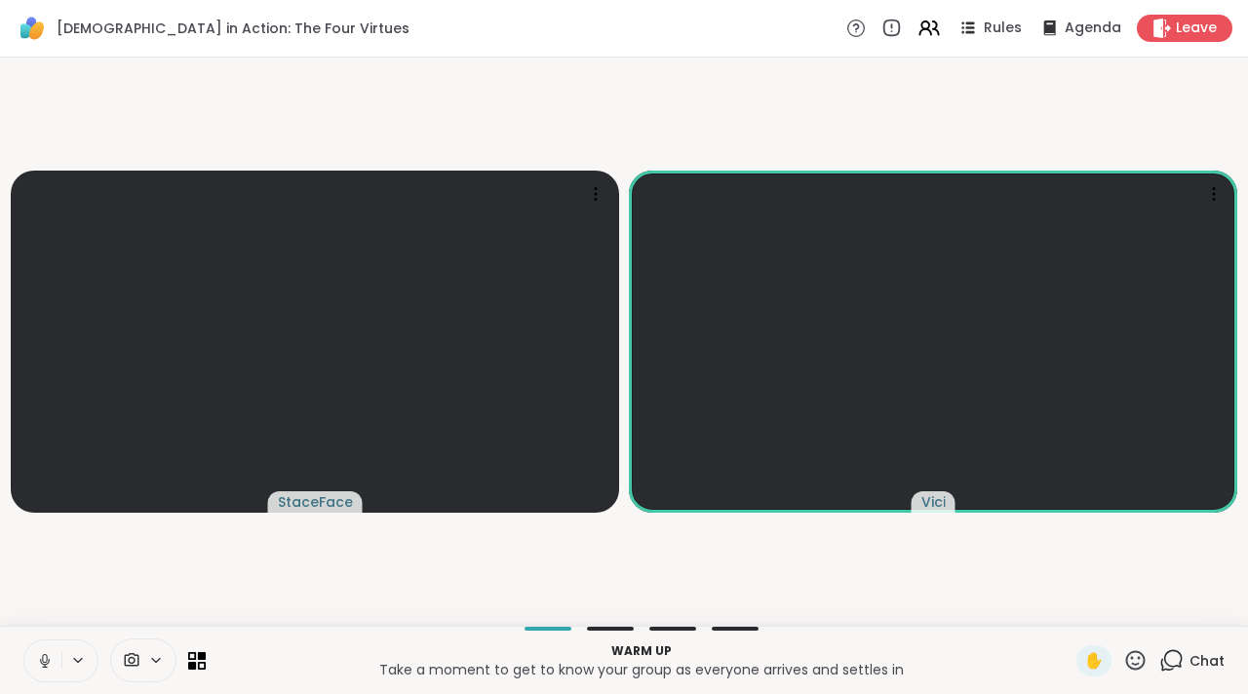
click at [55, 652] on button at bounding box center [42, 660] width 37 height 41
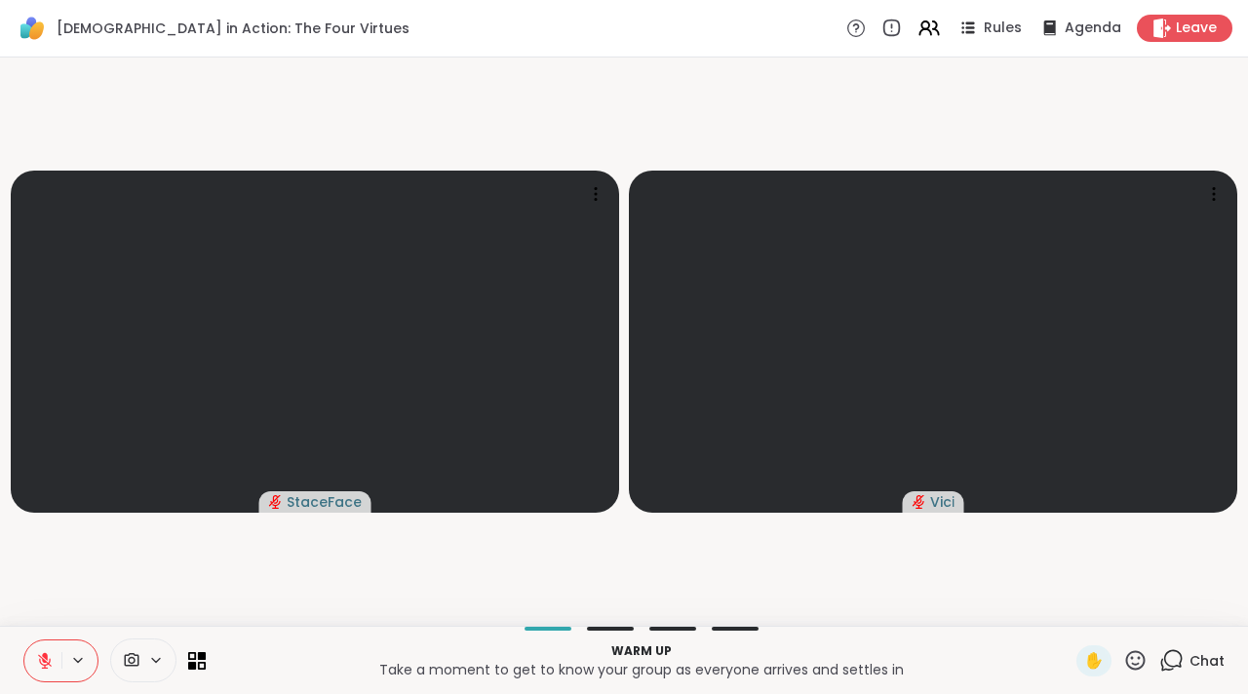
click at [36, 657] on icon at bounding box center [45, 661] width 18 height 18
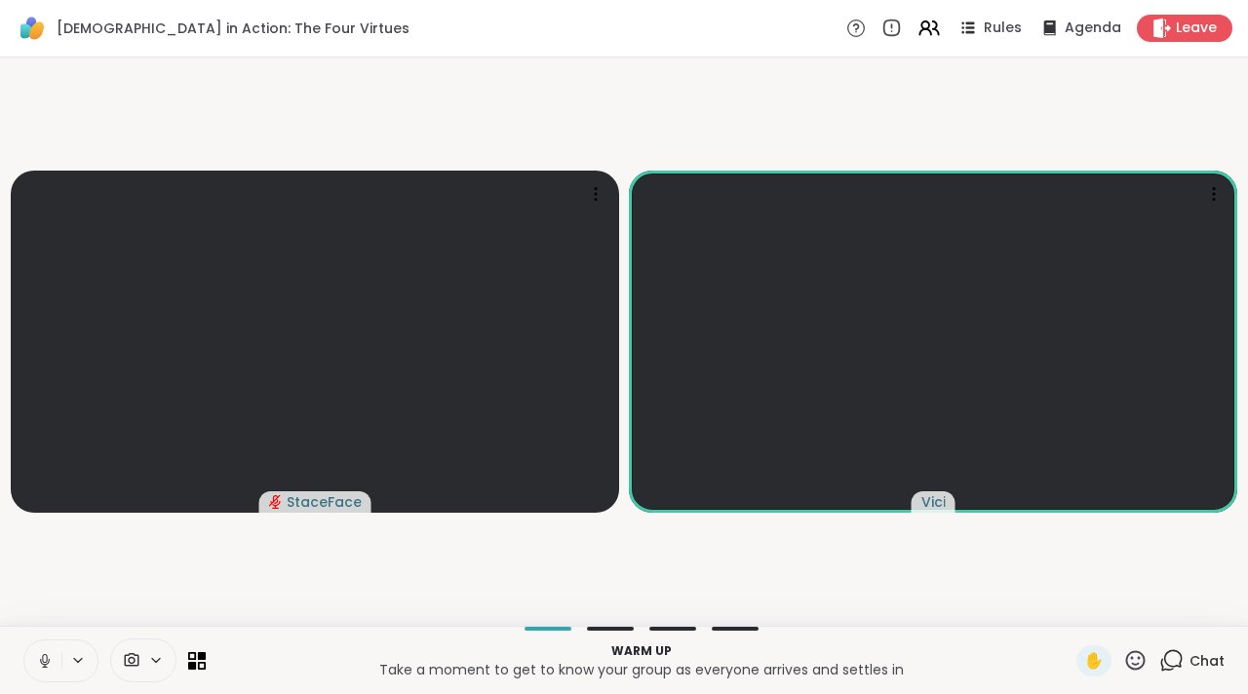
click at [31, 659] on button at bounding box center [42, 660] width 37 height 41
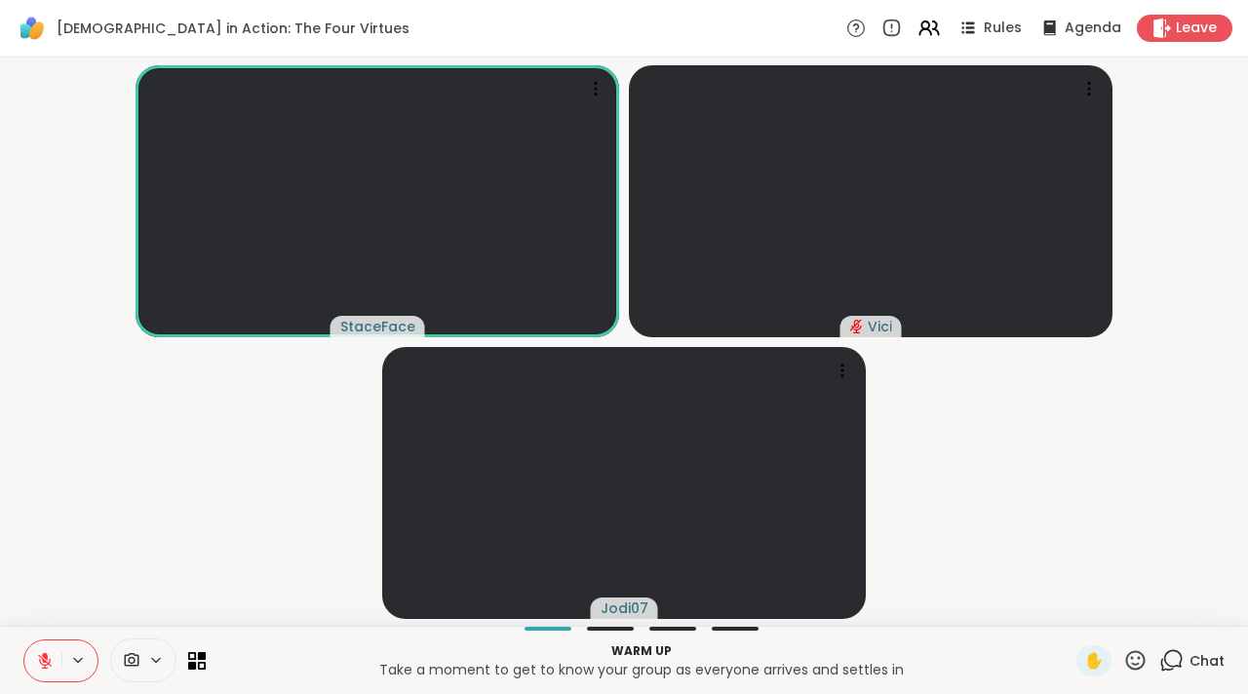
click at [48, 668] on icon at bounding box center [45, 661] width 18 height 18
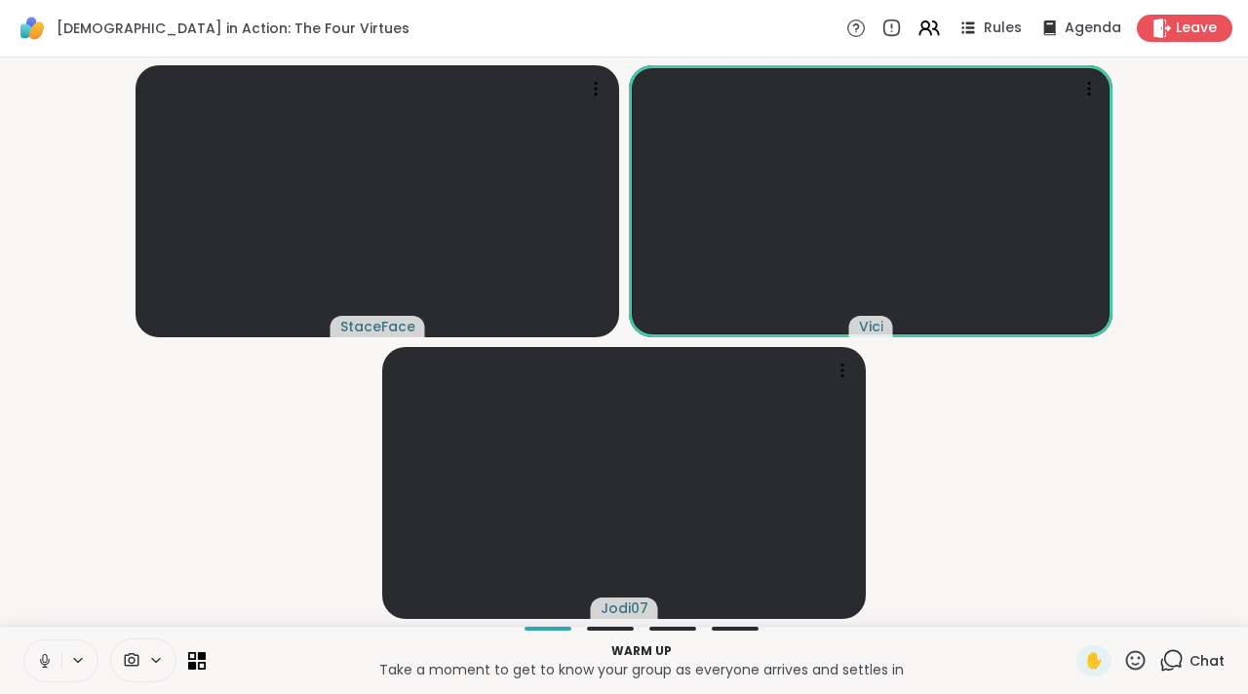
click at [49, 659] on icon at bounding box center [45, 661] width 18 height 18
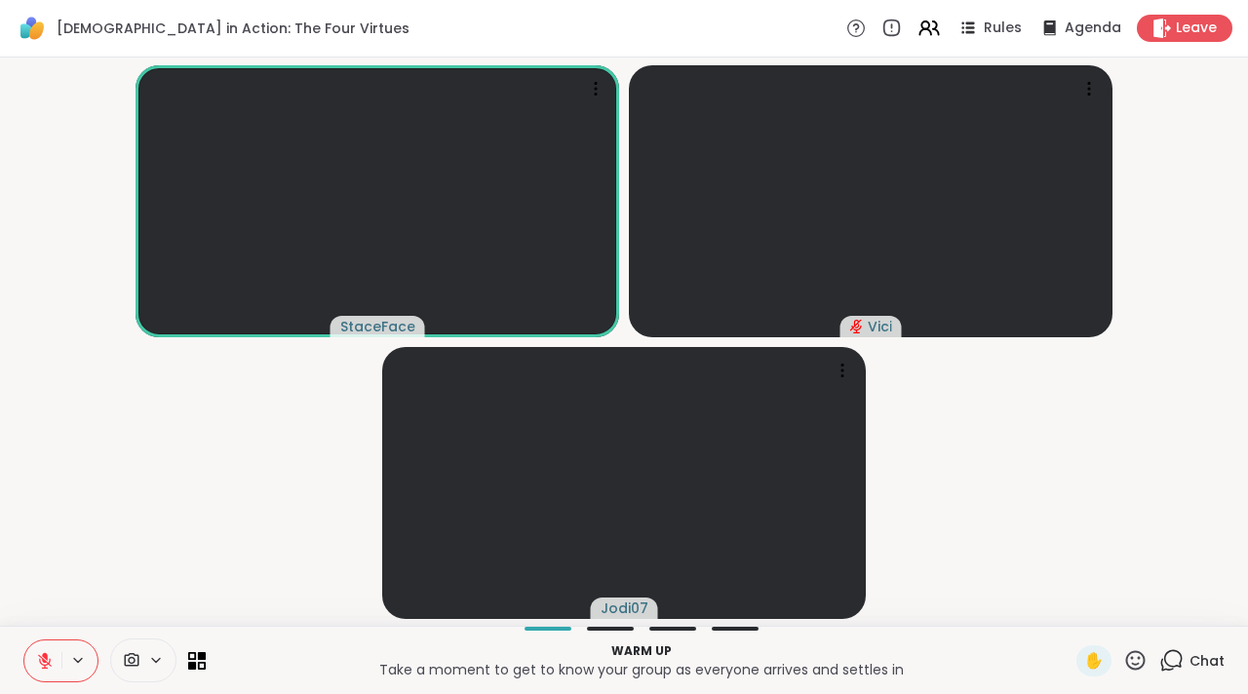
click at [49, 668] on icon at bounding box center [45, 661] width 18 height 18
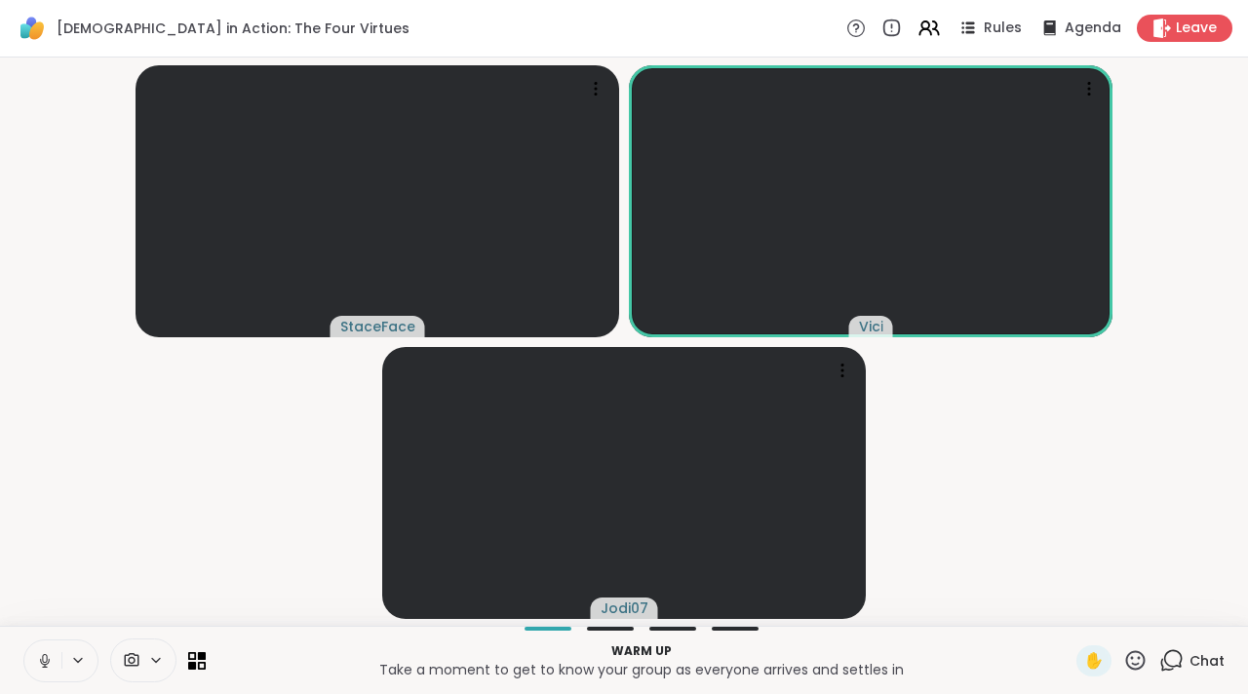
click at [47, 657] on icon at bounding box center [45, 661] width 18 height 18
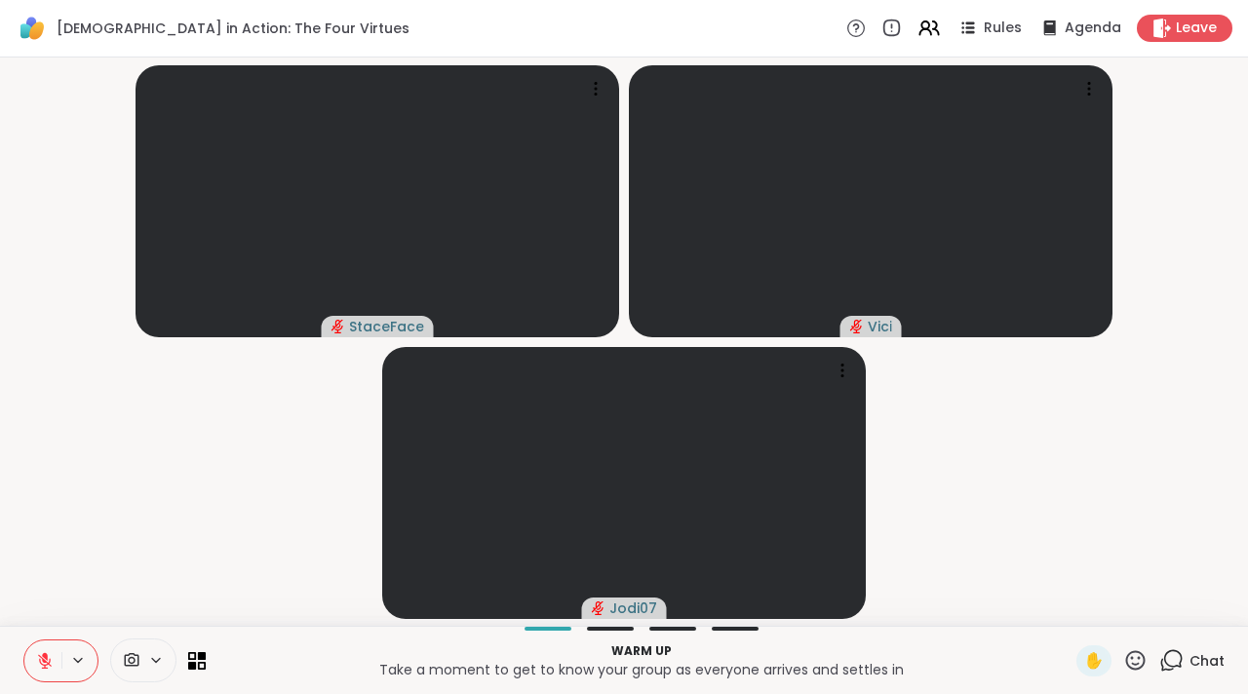
click at [39, 667] on icon at bounding box center [45, 661] width 18 height 18
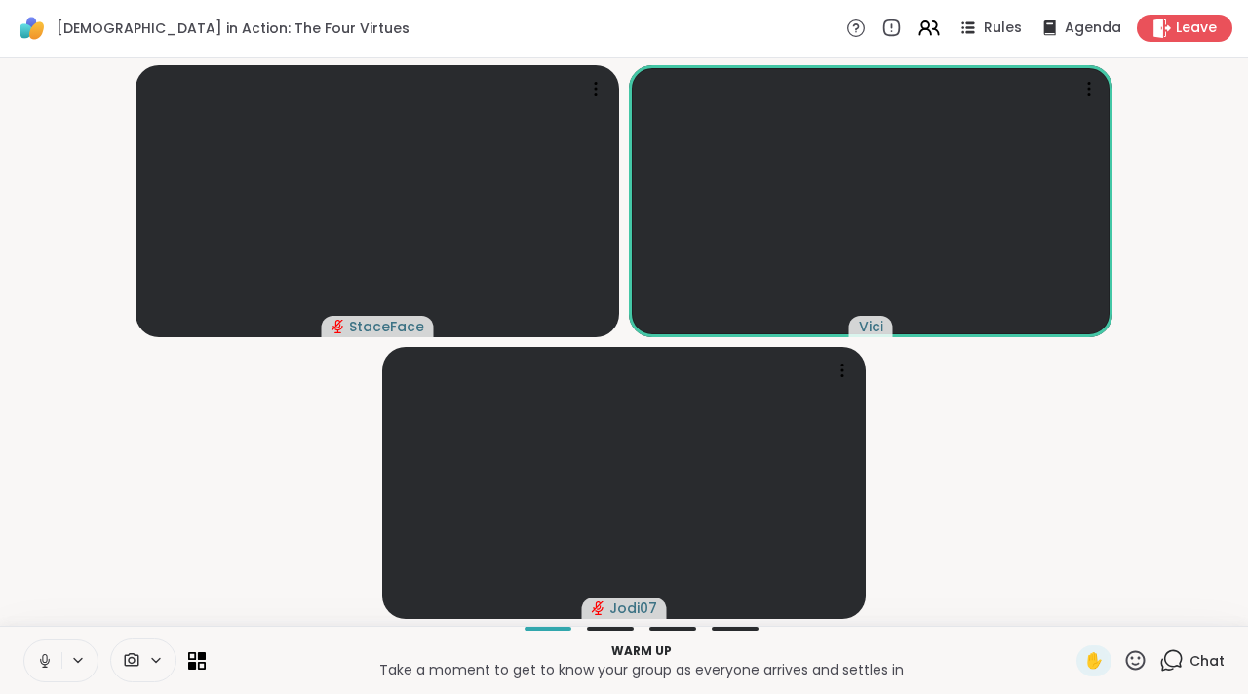
click at [43, 666] on icon at bounding box center [44, 666] width 5 height 1
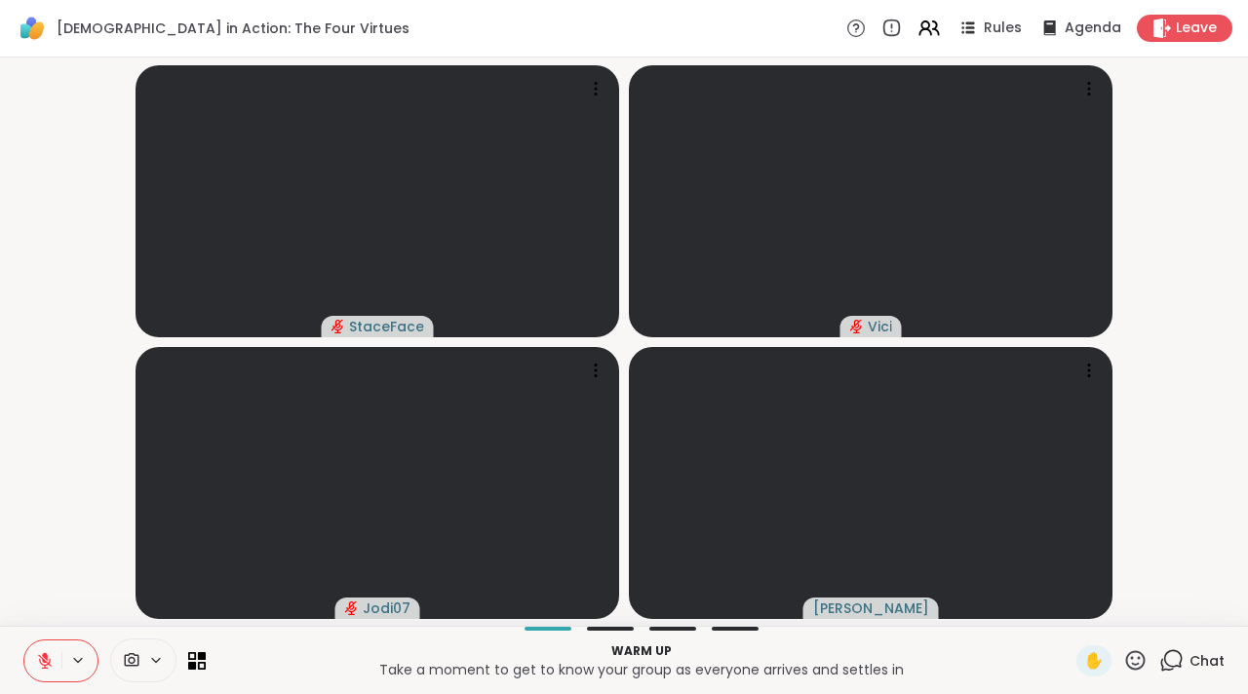
click at [46, 656] on icon at bounding box center [45, 656] width 6 height 8
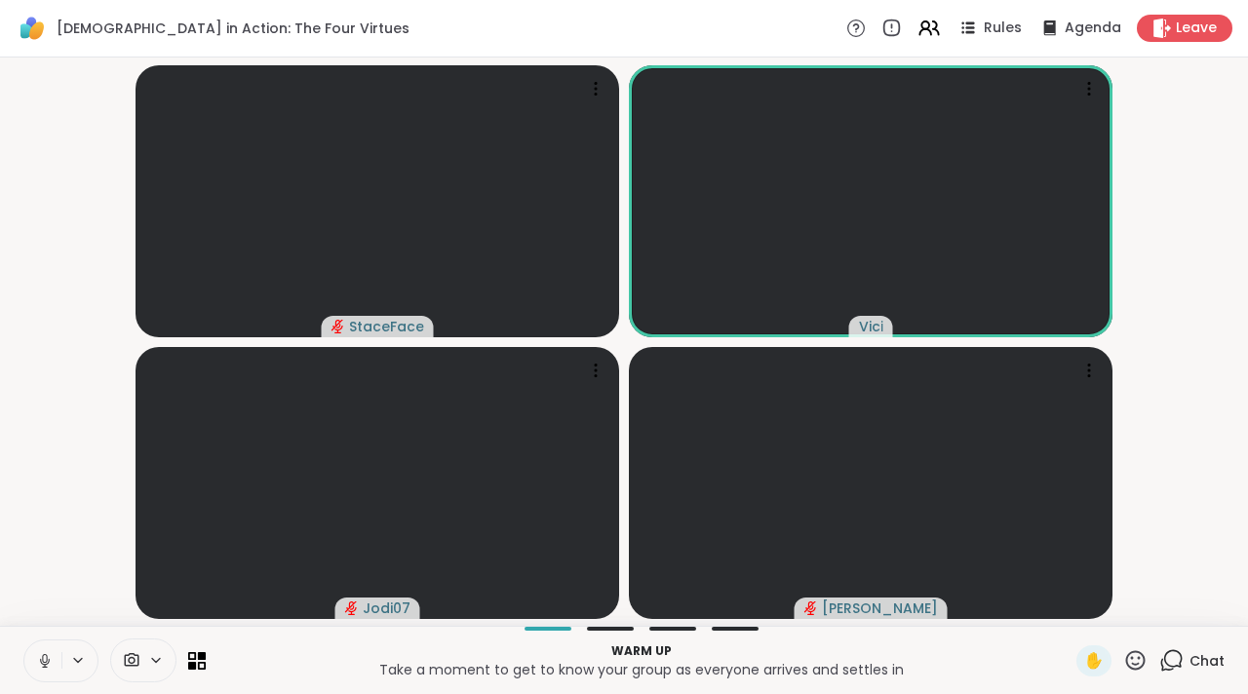
click at [41, 661] on icon at bounding box center [45, 661] width 10 height 6
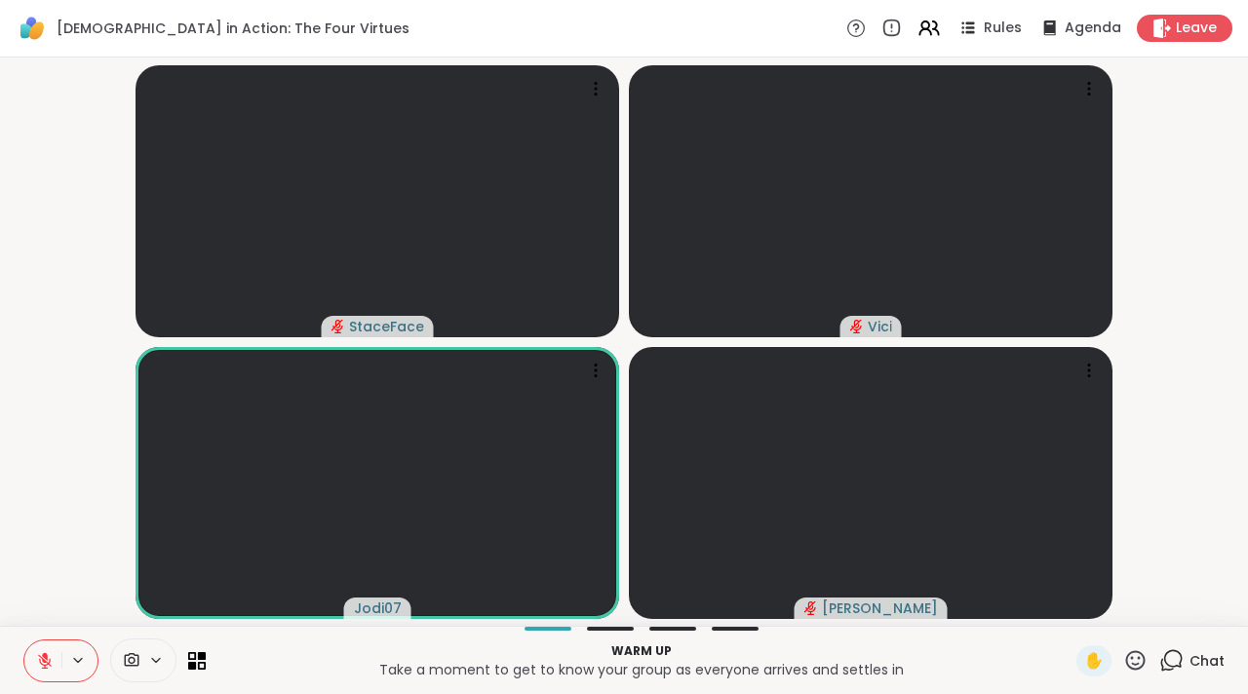
click at [28, 640] on button at bounding box center [42, 660] width 37 height 41
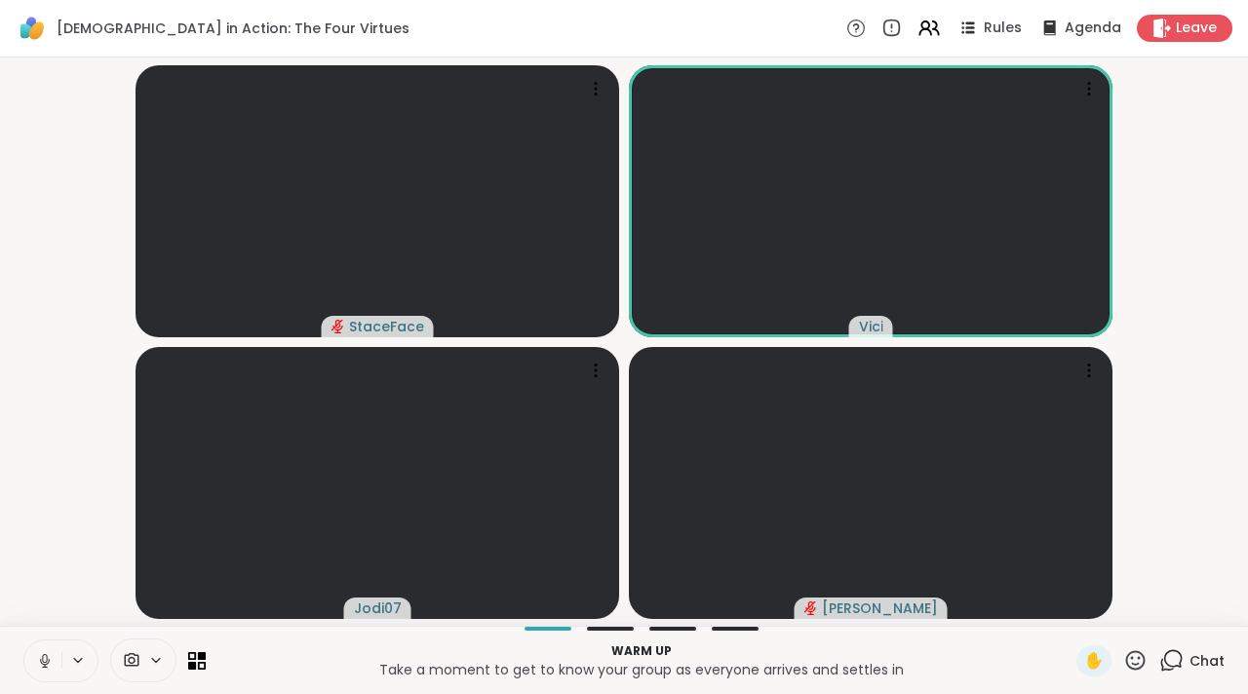
click at [54, 660] on button at bounding box center [42, 660] width 37 height 41
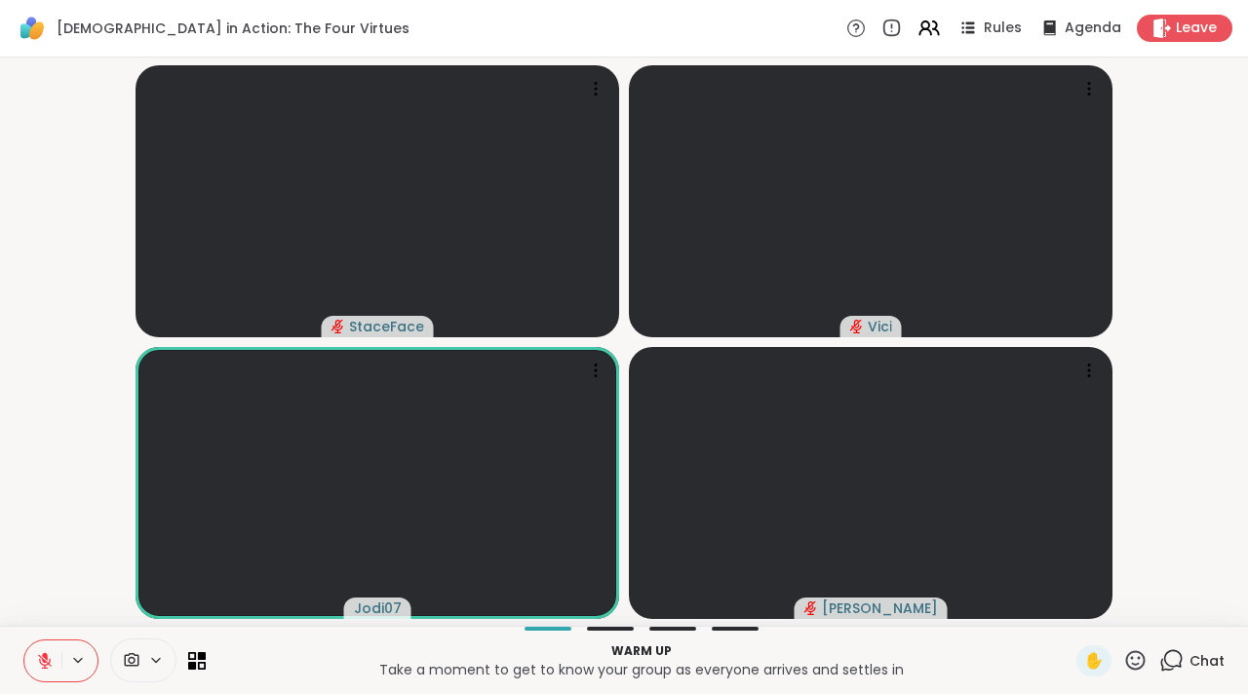
click at [53, 666] on icon at bounding box center [45, 661] width 18 height 18
click at [52, 671] on button at bounding box center [42, 660] width 37 height 41
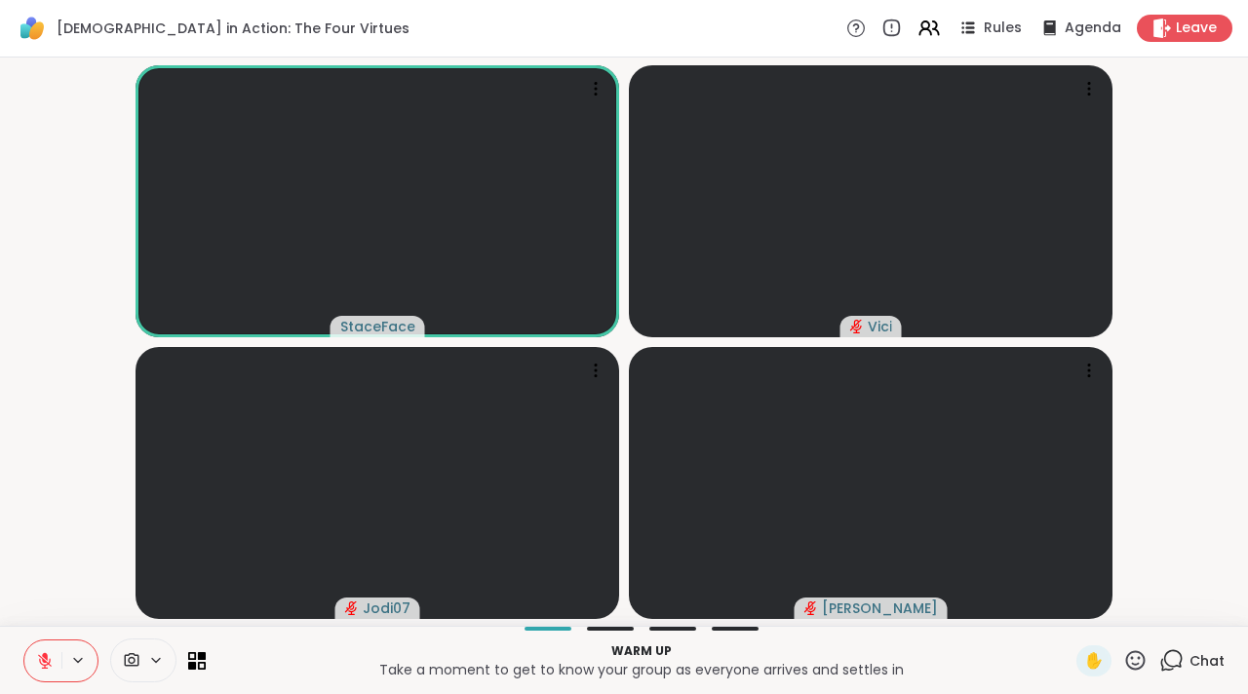
click at [52, 661] on icon at bounding box center [45, 661] width 18 height 18
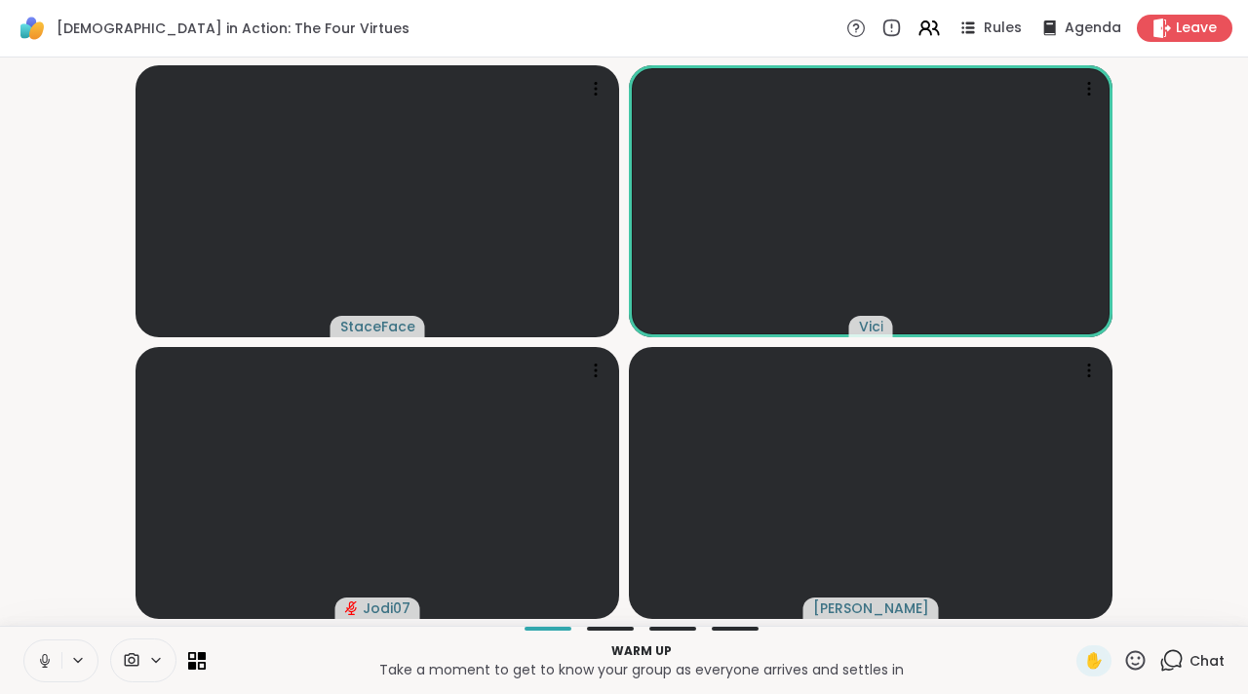
click at [37, 660] on icon at bounding box center [45, 661] width 18 height 18
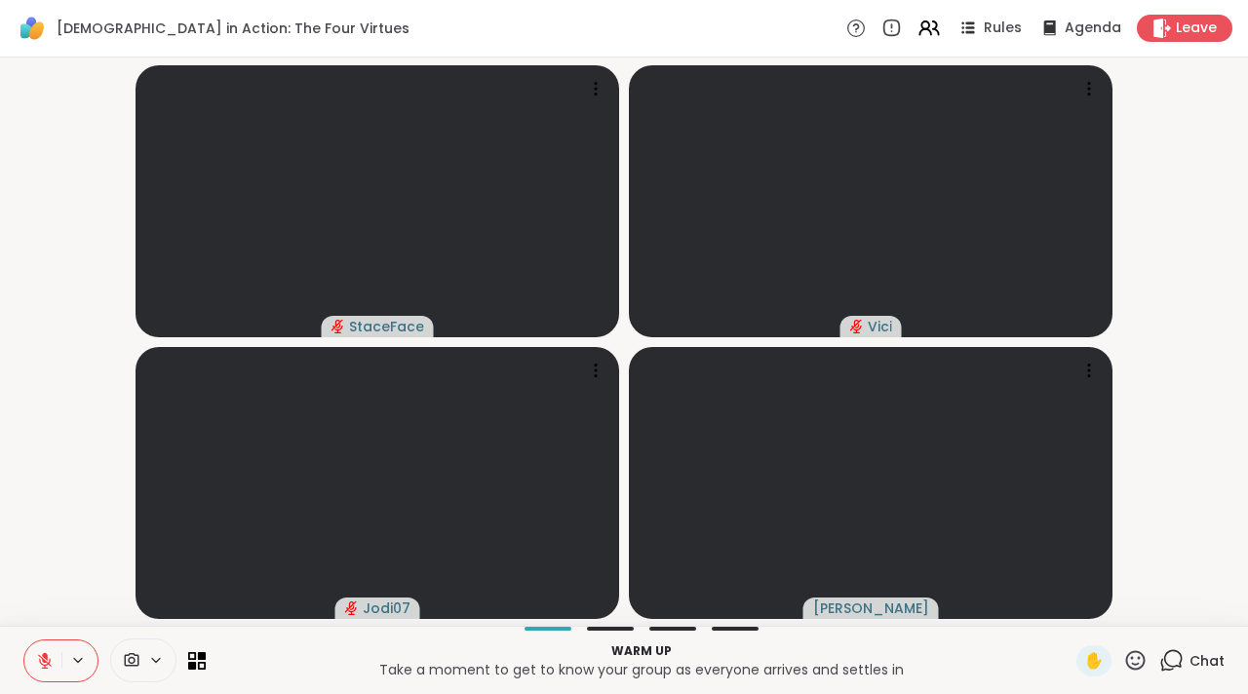
click at [33, 663] on button at bounding box center [42, 660] width 37 height 41
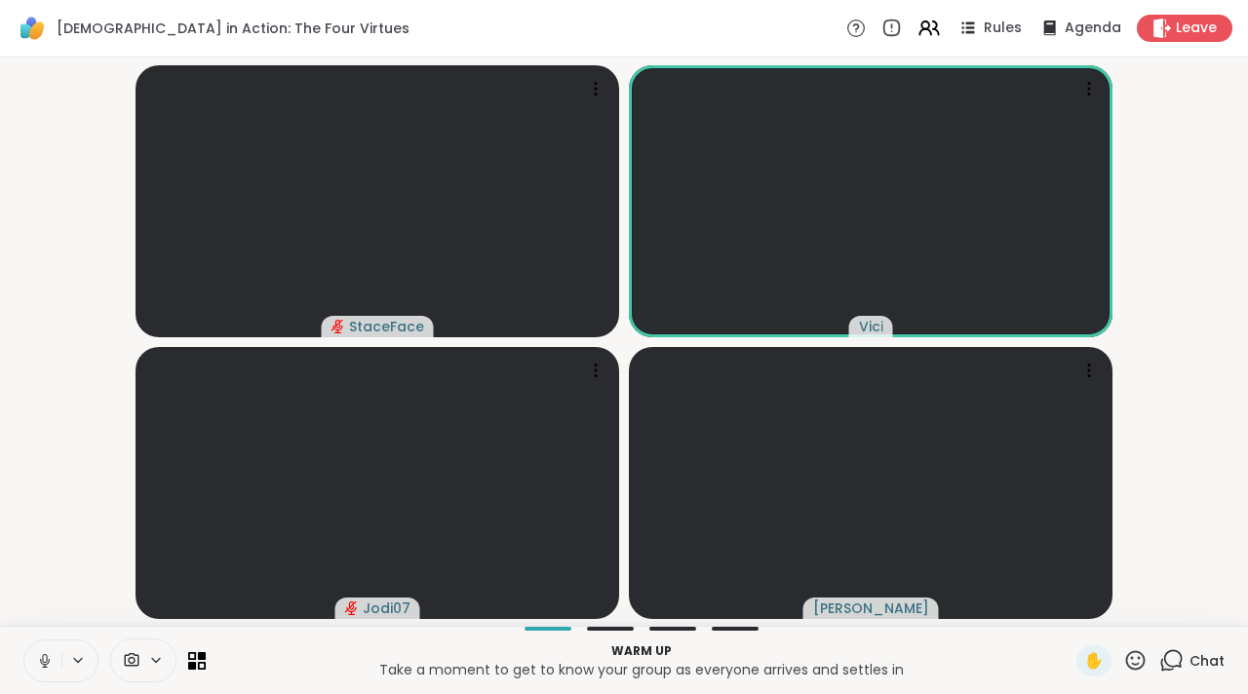
click at [54, 657] on button at bounding box center [42, 660] width 37 height 41
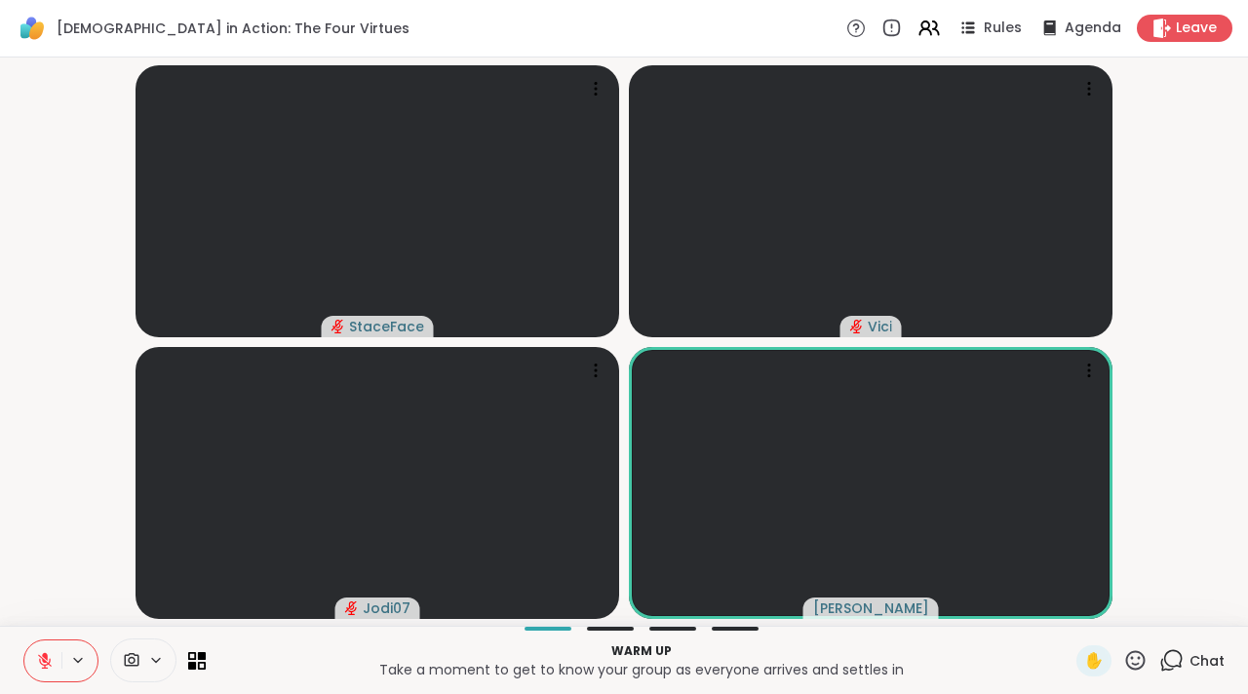
click at [52, 664] on icon at bounding box center [45, 661] width 18 height 18
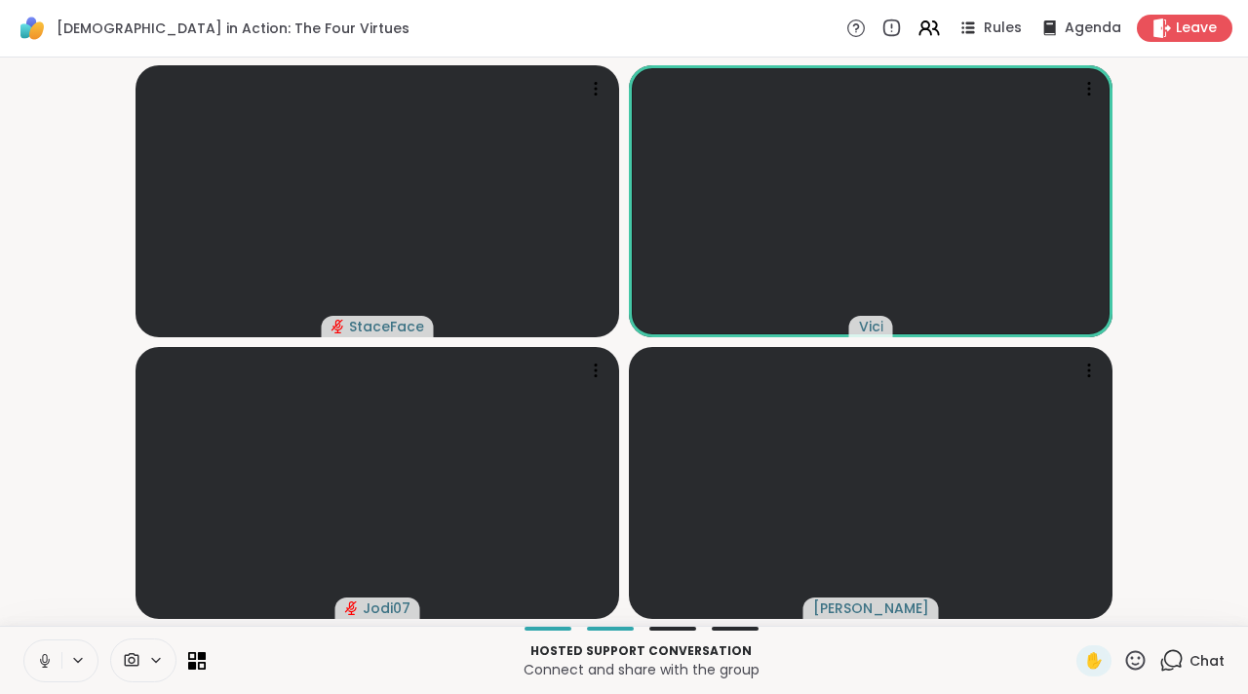
click at [39, 652] on icon at bounding box center [45, 661] width 18 height 18
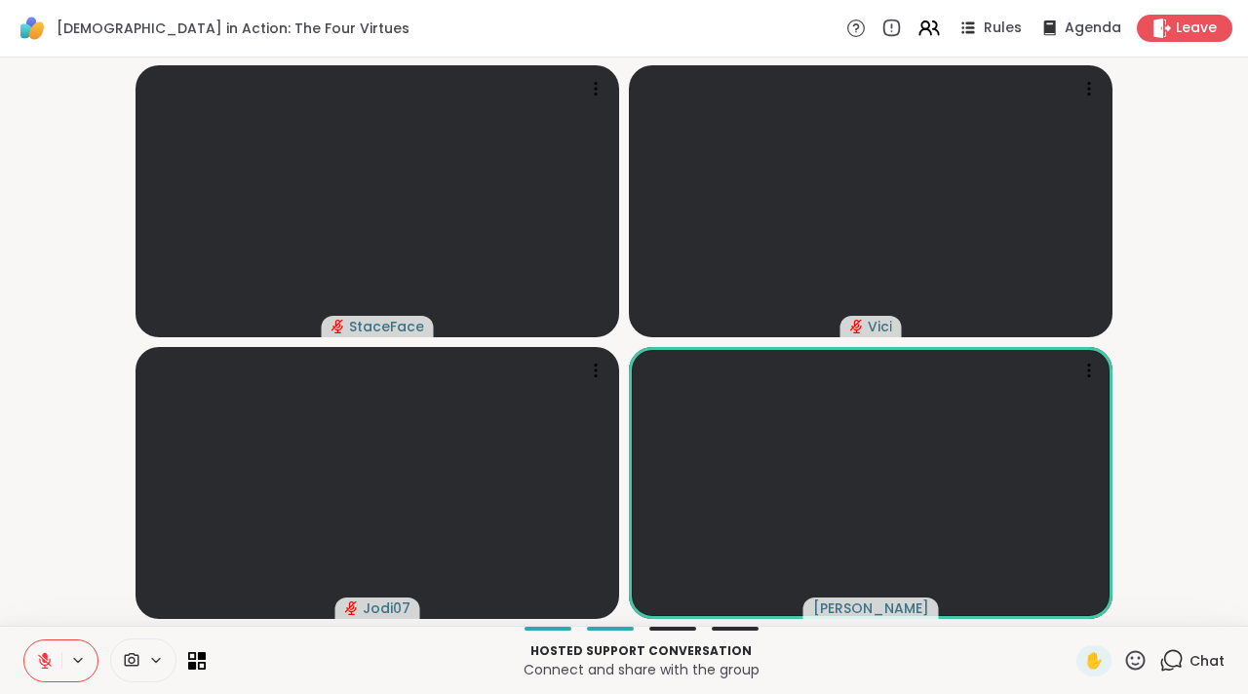
click at [53, 660] on icon at bounding box center [45, 661] width 18 height 18
click at [51, 666] on icon at bounding box center [45, 661] width 18 height 18
click at [51, 666] on icon at bounding box center [45, 661] width 14 height 14
click at [51, 666] on icon at bounding box center [45, 661] width 18 height 18
click at [45, 675] on button at bounding box center [42, 660] width 37 height 41
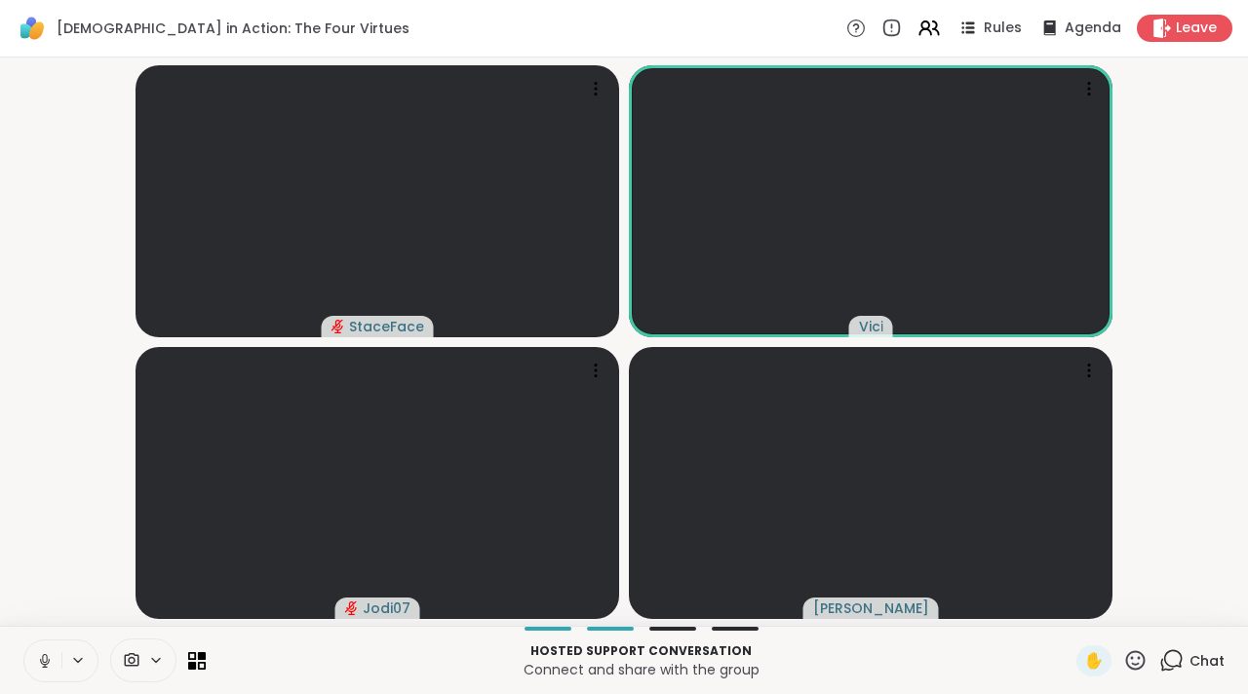
click at [48, 661] on icon at bounding box center [45, 661] width 10 height 6
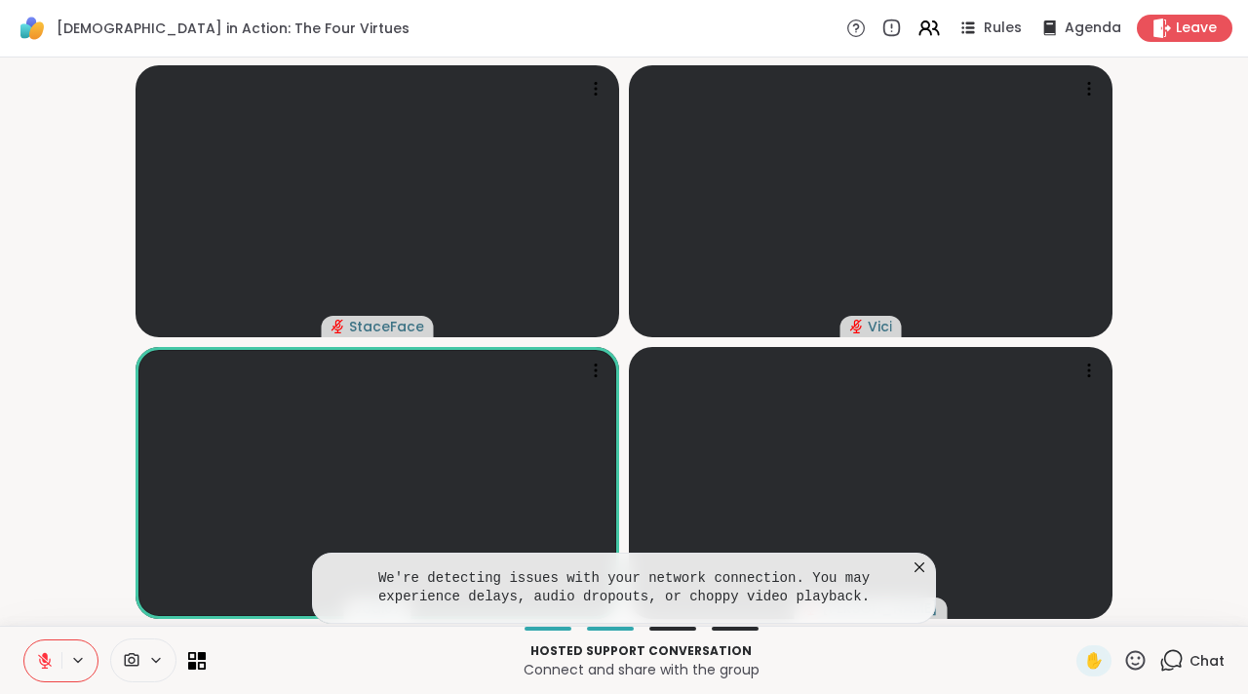
click at [913, 571] on icon at bounding box center [918, 567] width 19 height 19
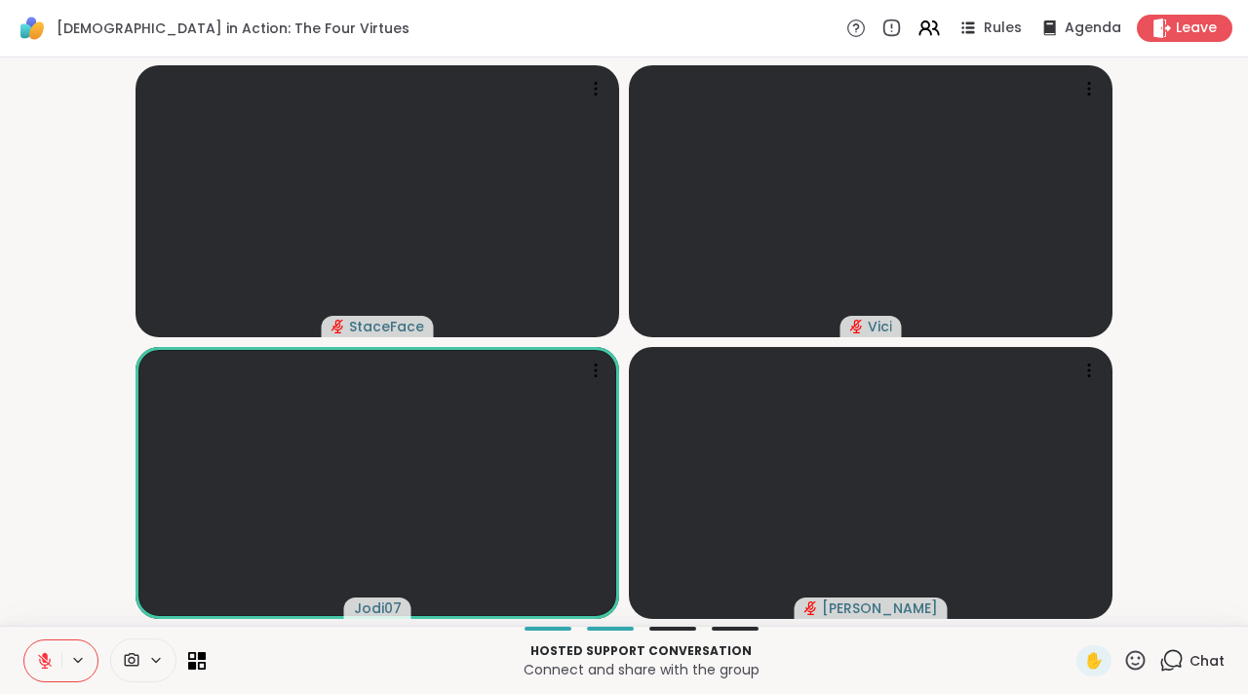
click at [1159, 660] on icon at bounding box center [1171, 660] width 24 height 24
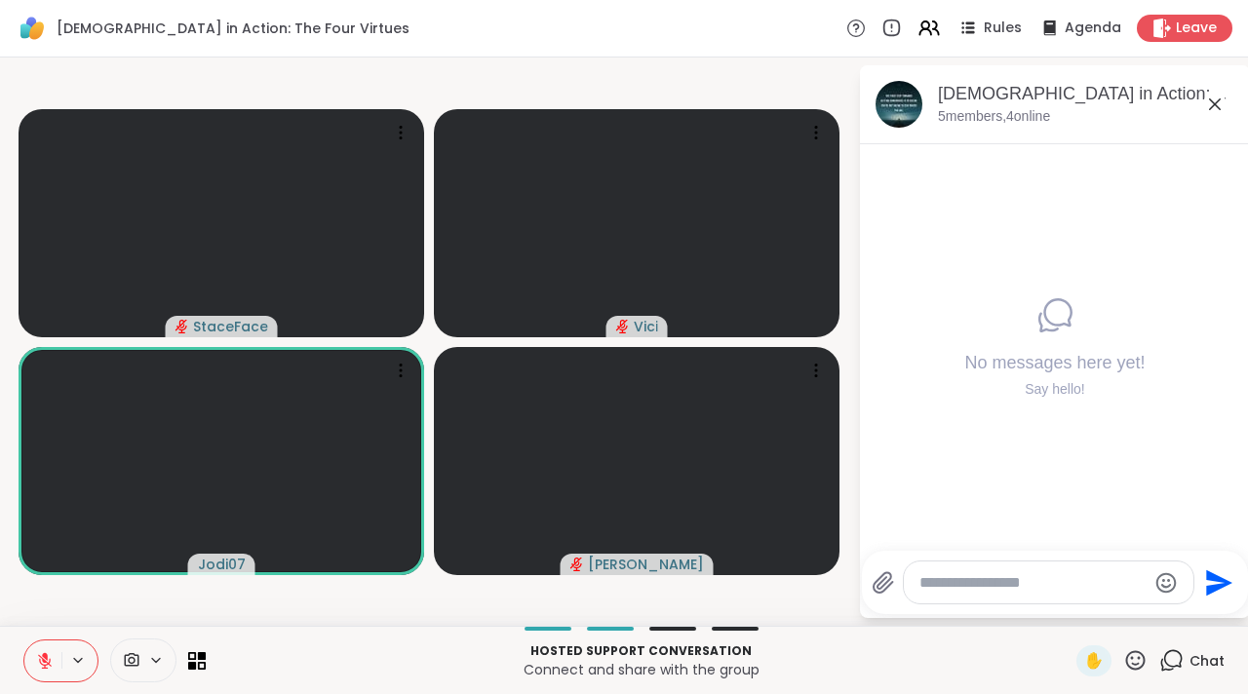
click at [1214, 101] on icon at bounding box center [1214, 104] width 23 height 23
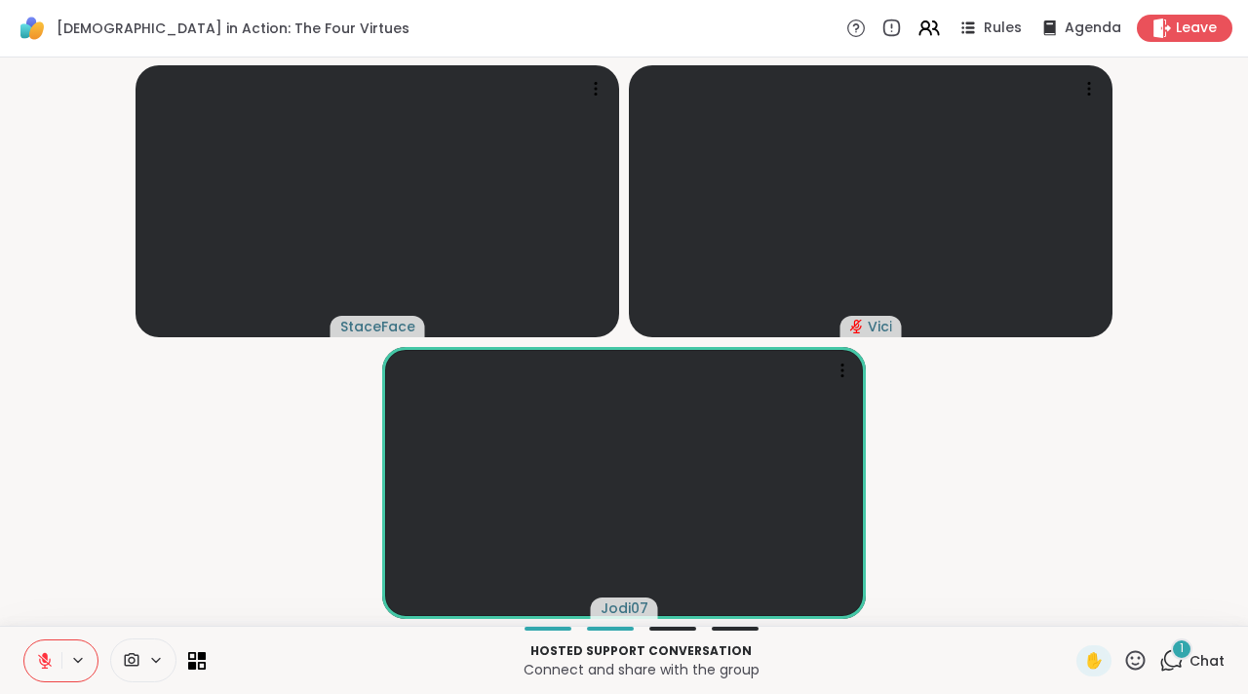
click at [1159, 667] on icon at bounding box center [1171, 660] width 24 height 24
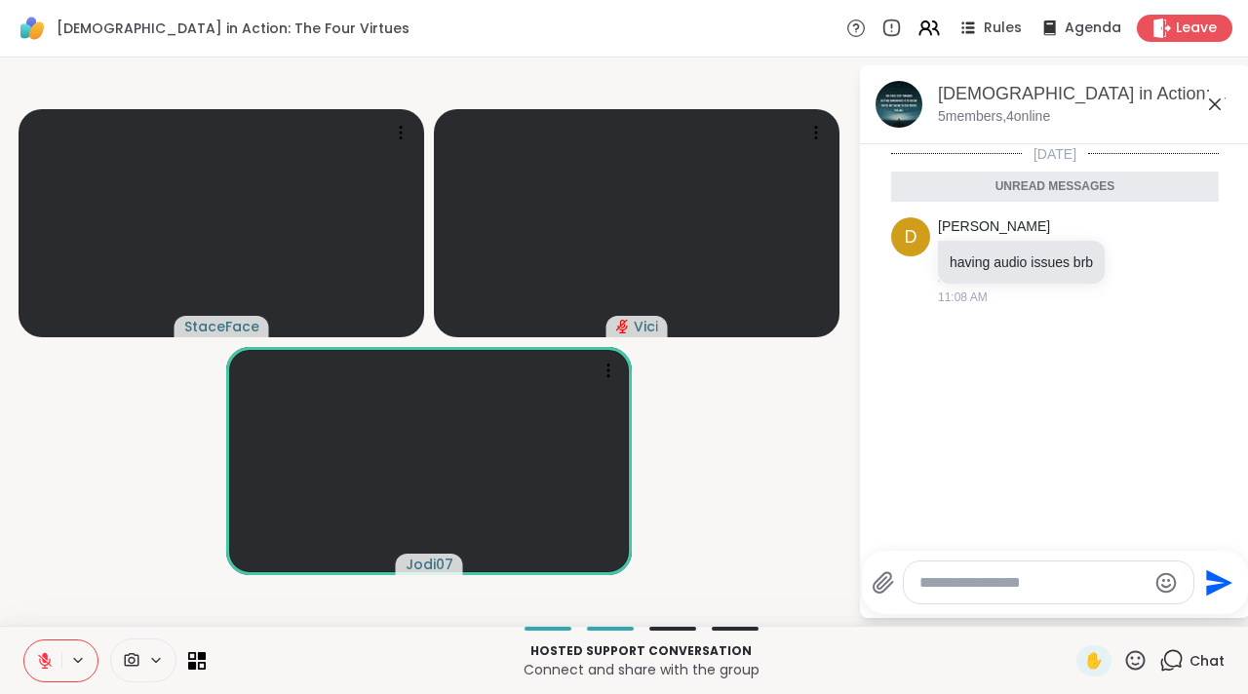
click at [1066, 597] on div at bounding box center [1048, 582] width 289 height 42
click at [1023, 576] on textarea "Type your message" at bounding box center [1032, 582] width 227 height 19
type textarea "**"
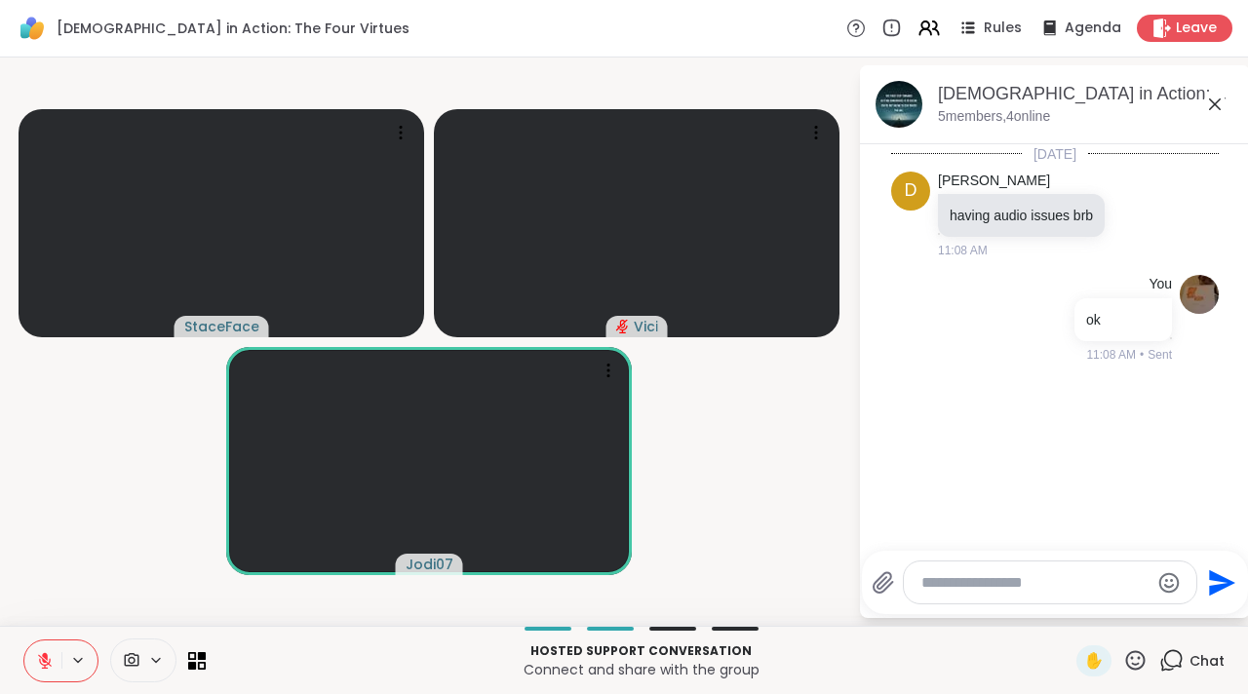
click at [1215, 106] on icon at bounding box center [1214, 104] width 23 height 23
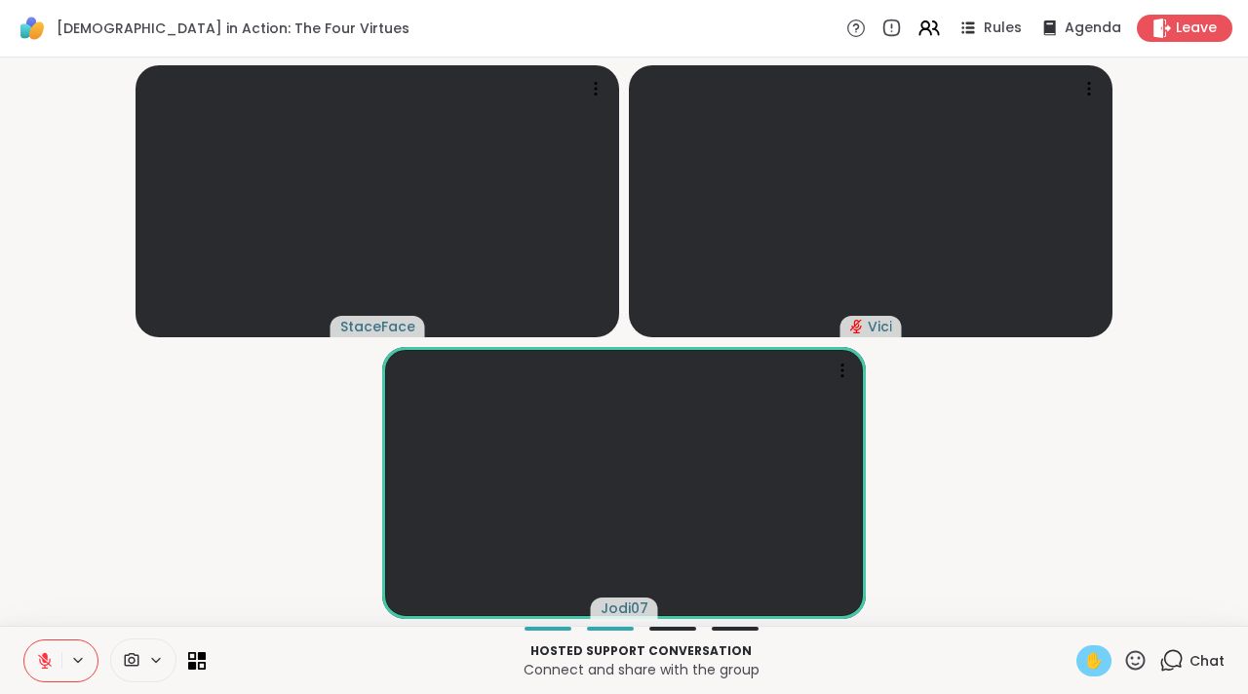
click at [1084, 670] on span "✋" at bounding box center [1093, 660] width 19 height 23
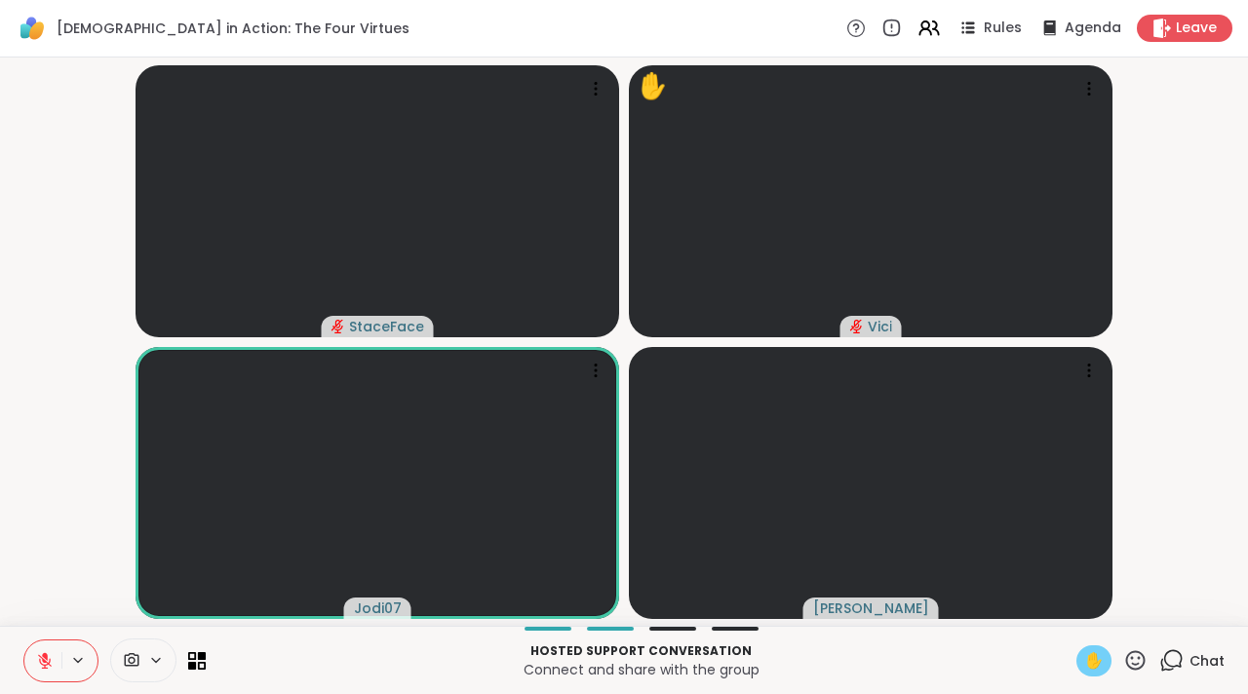
click at [65, 657] on button at bounding box center [79, 660] width 36 height 17
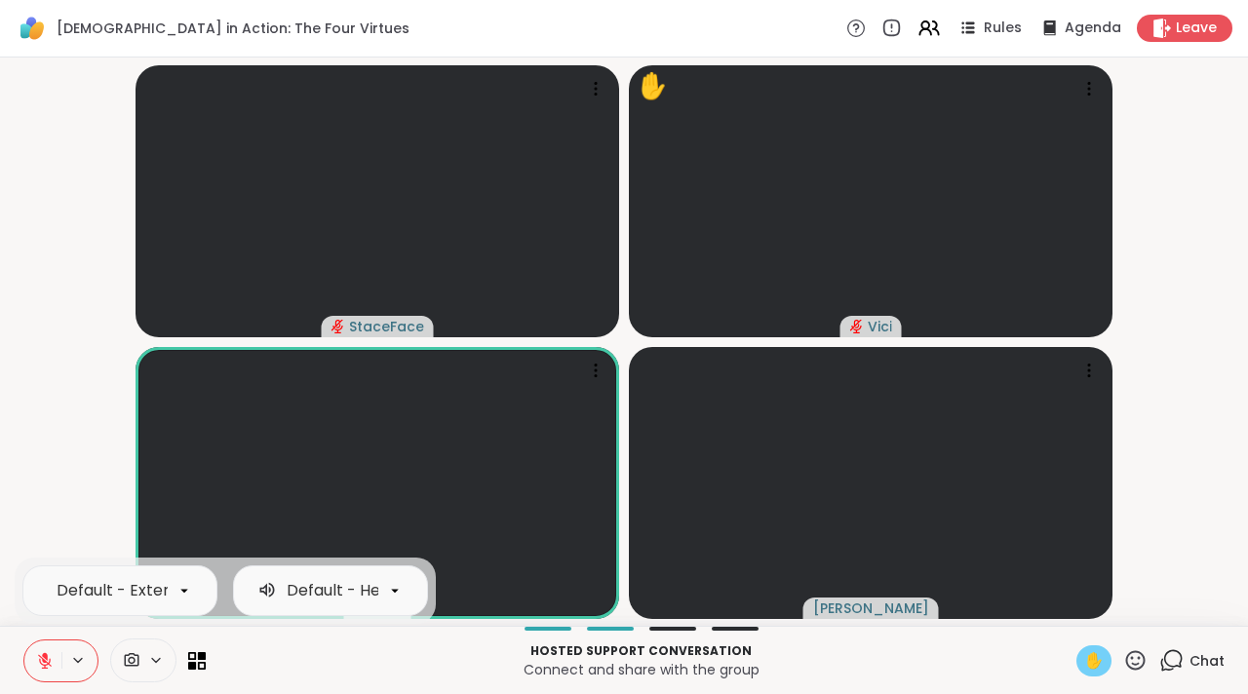
click at [53, 658] on icon at bounding box center [45, 661] width 18 height 18
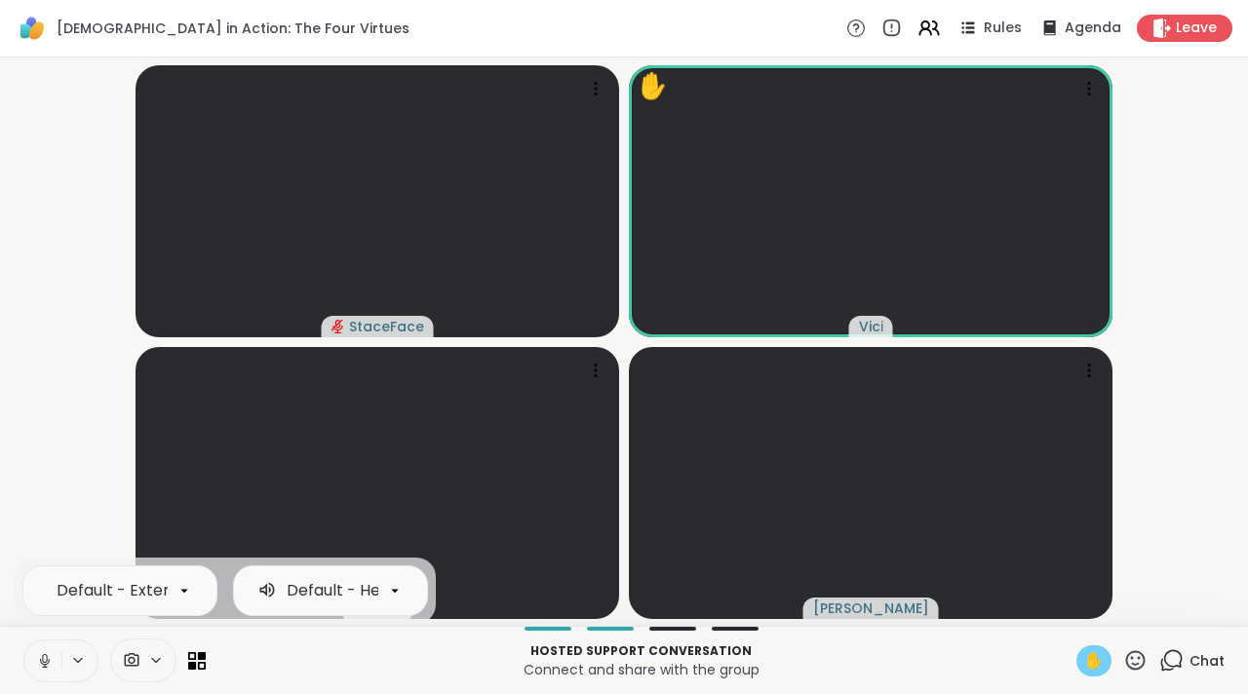
click at [41, 661] on icon at bounding box center [45, 661] width 10 height 6
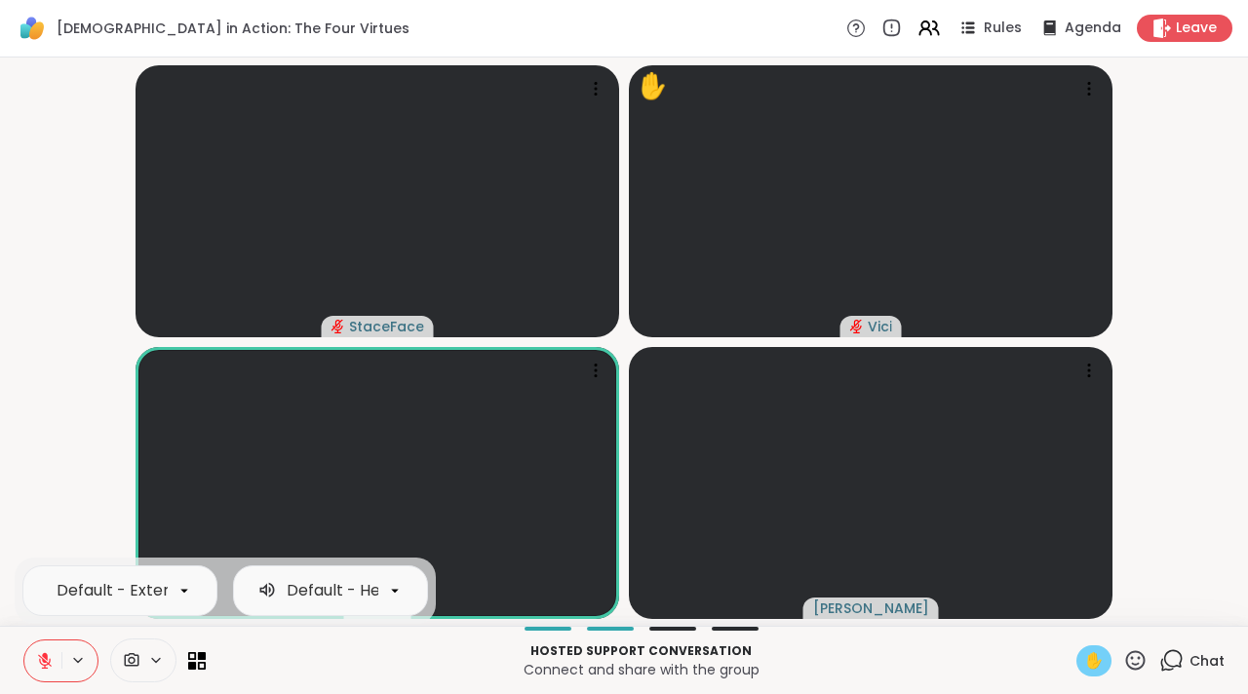
click at [1088, 649] on span "✋" at bounding box center [1093, 660] width 19 height 23
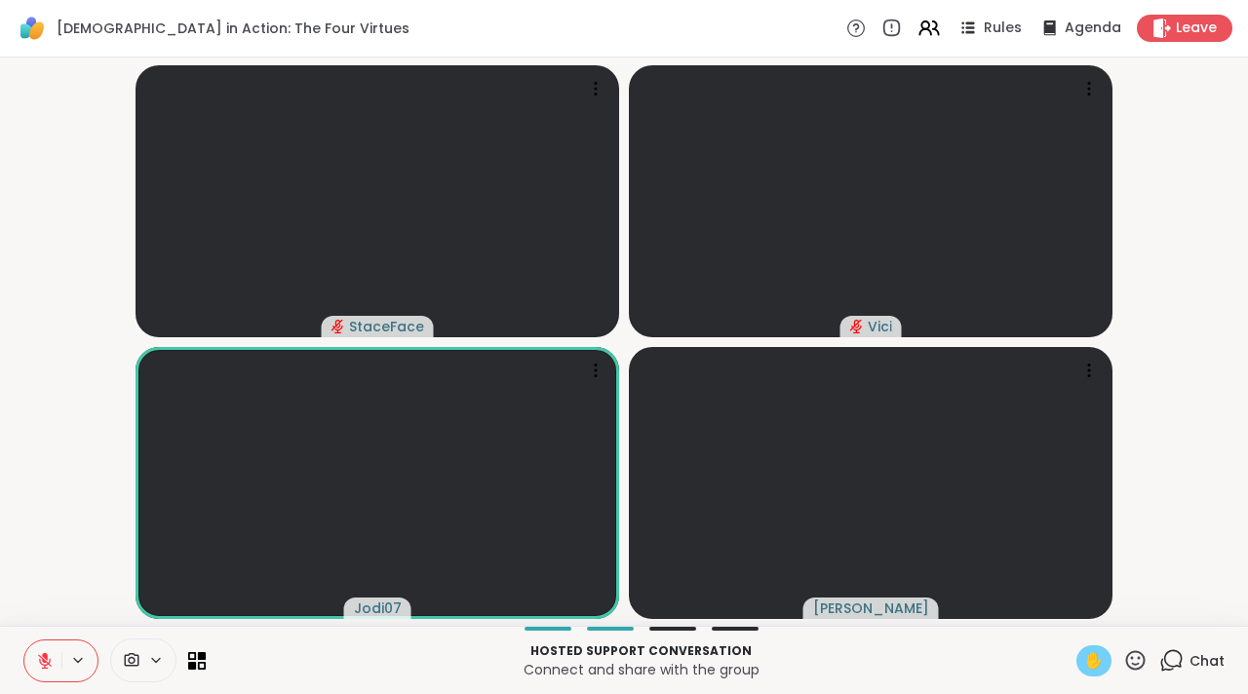
click at [1091, 648] on div "✋" at bounding box center [1093, 660] width 35 height 31
click at [39, 655] on icon at bounding box center [45, 661] width 14 height 14
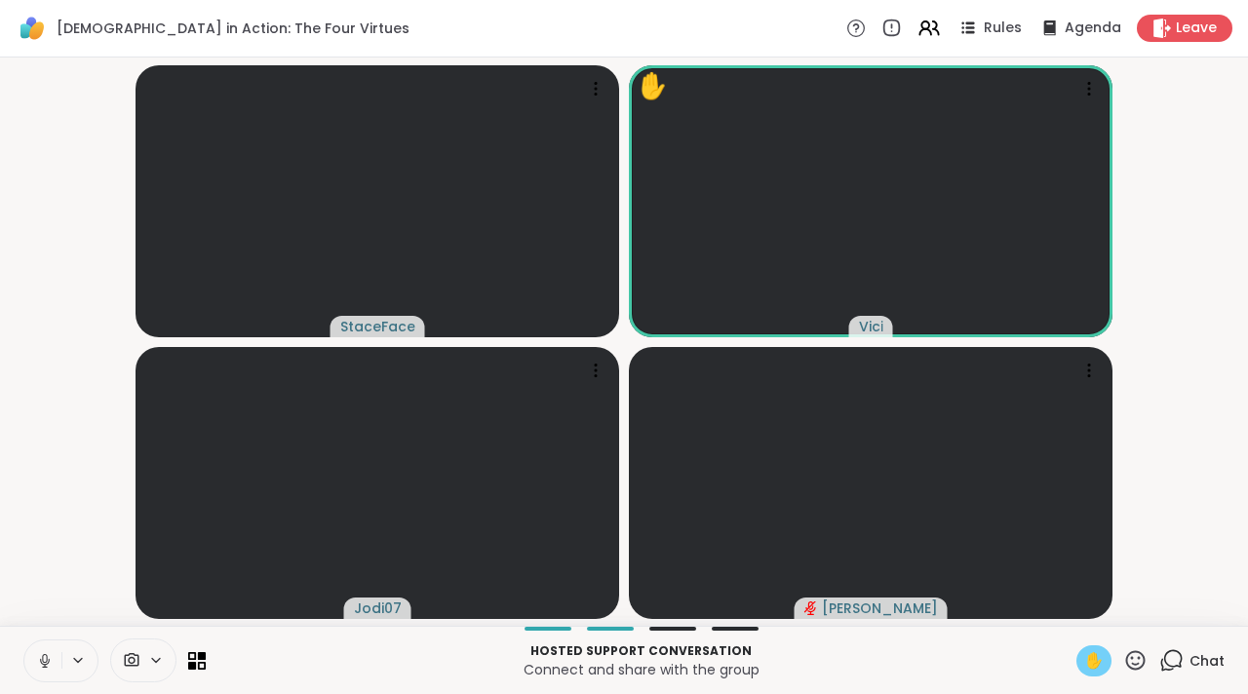
click at [45, 665] on icon at bounding box center [44, 666] width 1 height 4
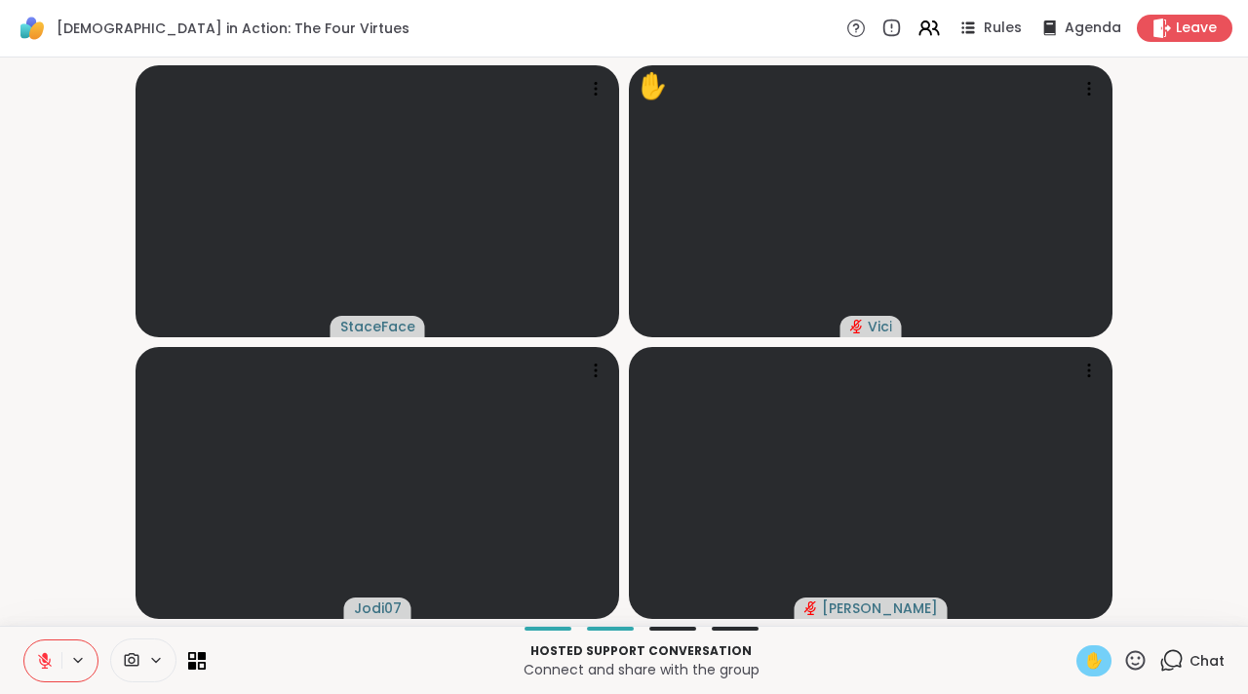
click at [1084, 653] on span "✋" at bounding box center [1093, 660] width 19 height 23
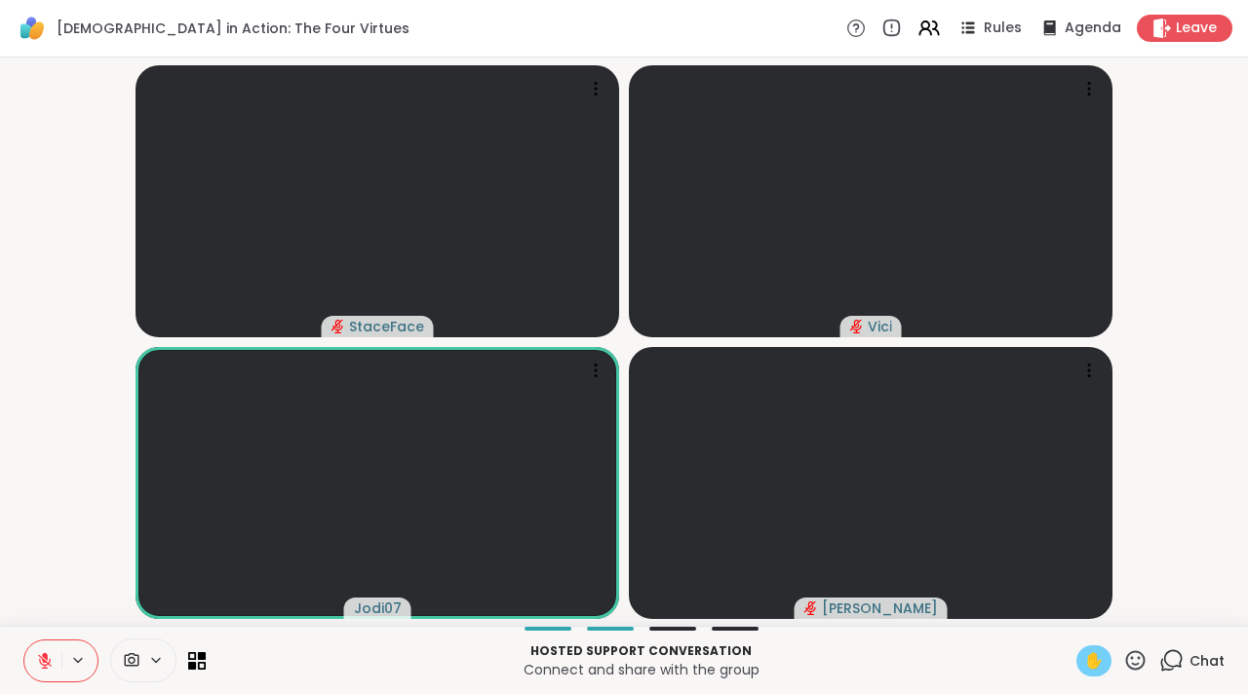
click at [1084, 650] on span "✋" at bounding box center [1093, 660] width 19 height 23
click at [51, 652] on icon at bounding box center [45, 661] width 18 height 18
click at [1088, 654] on span "✋" at bounding box center [1093, 660] width 19 height 23
click at [26, 667] on button at bounding box center [42, 660] width 37 height 41
click at [54, 656] on button at bounding box center [42, 660] width 37 height 41
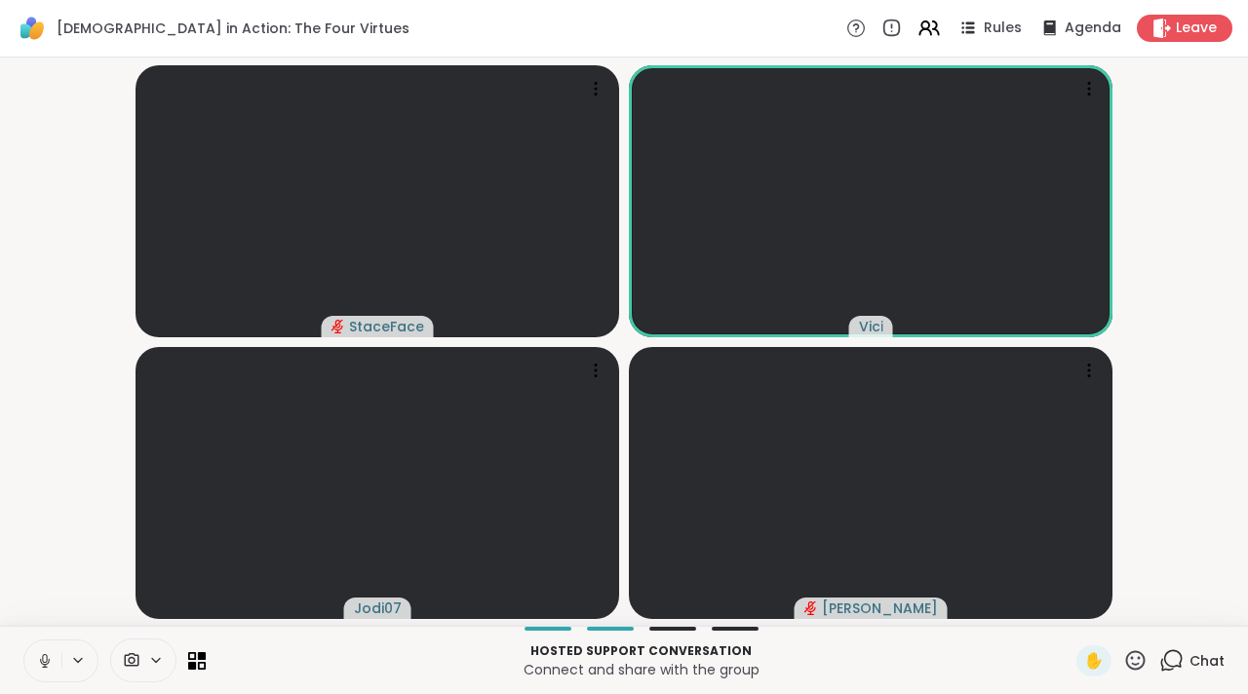
click at [29, 661] on button at bounding box center [42, 660] width 37 height 41
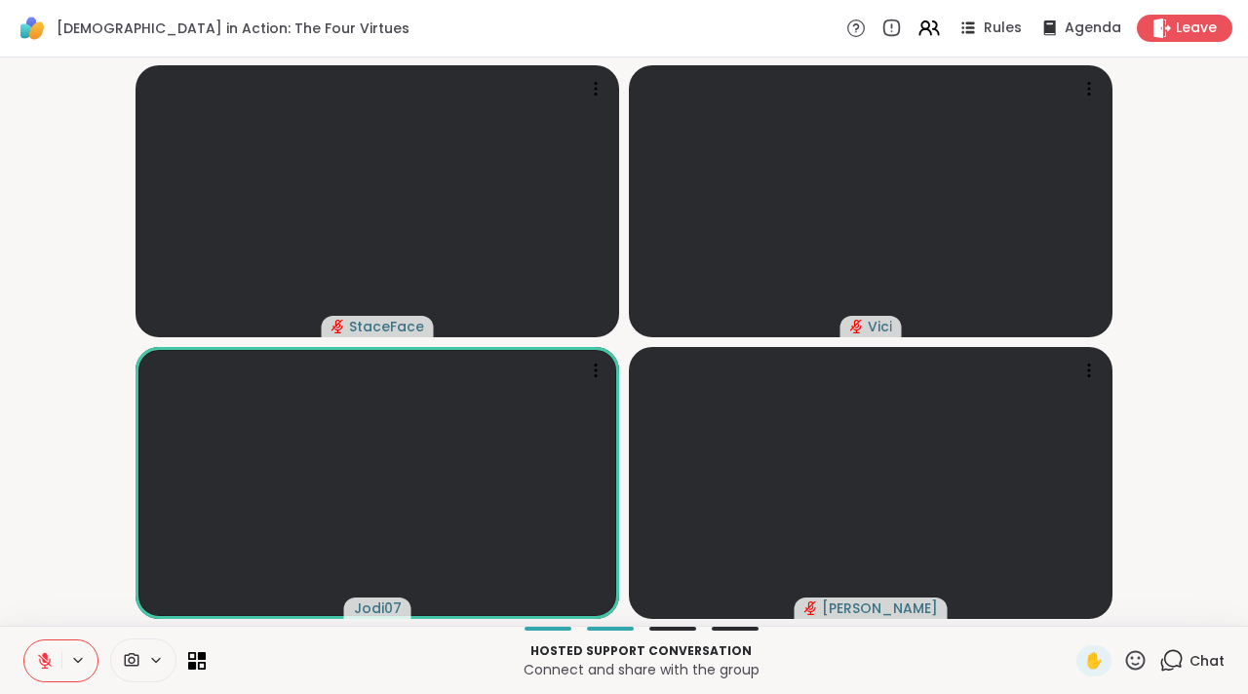
click at [42, 653] on icon at bounding box center [45, 661] width 18 height 18
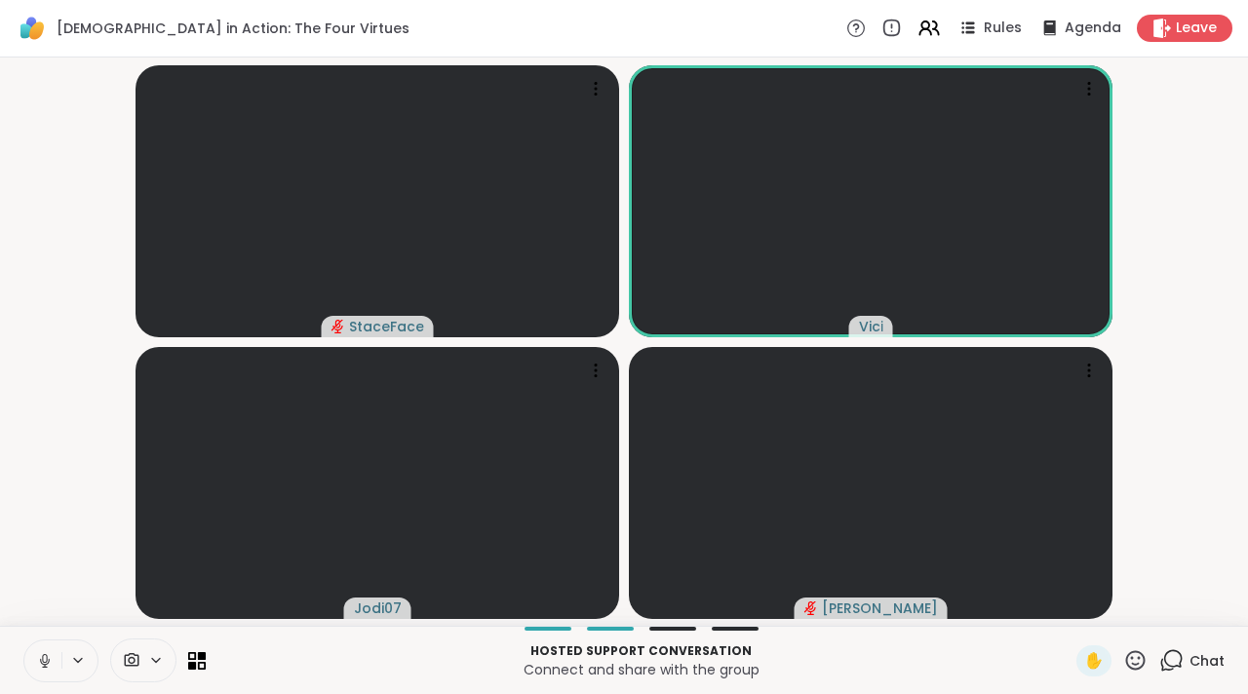
click at [44, 667] on icon at bounding box center [44, 666] width 1 height 4
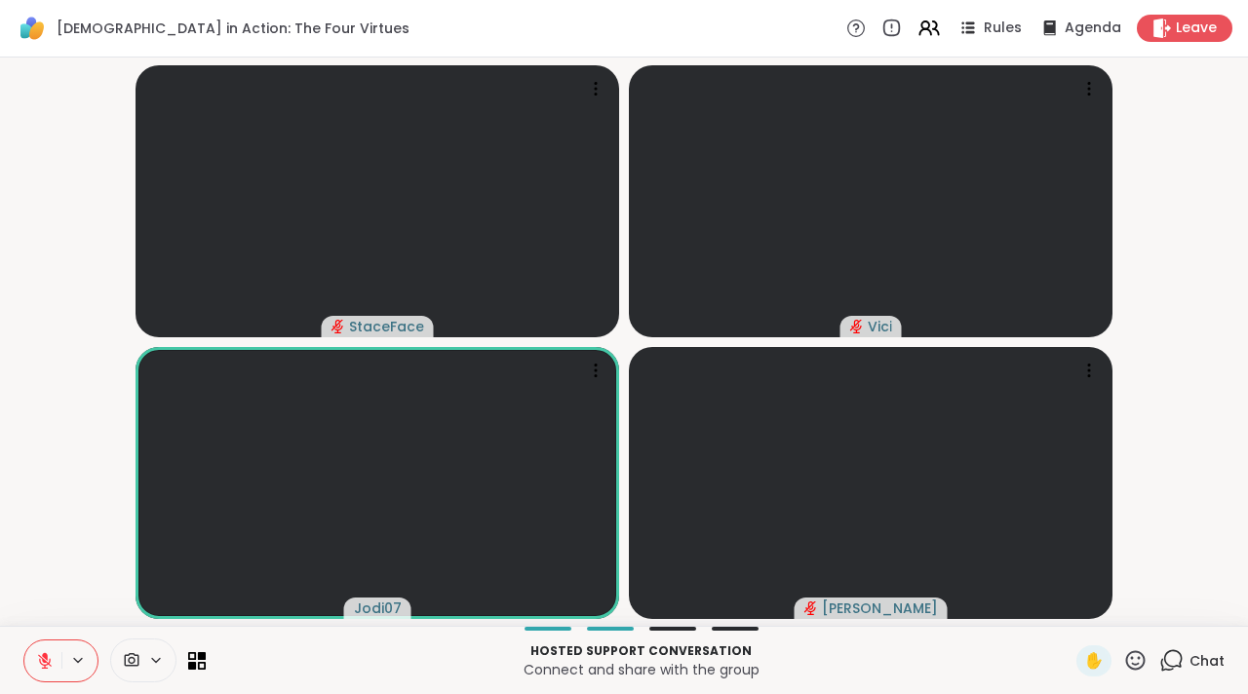
click at [43, 673] on button at bounding box center [42, 660] width 37 height 41
click at [49, 649] on button at bounding box center [41, 660] width 40 height 41
click at [1084, 654] on span "✋" at bounding box center [1093, 660] width 19 height 23
click at [55, 665] on button at bounding box center [42, 660] width 37 height 41
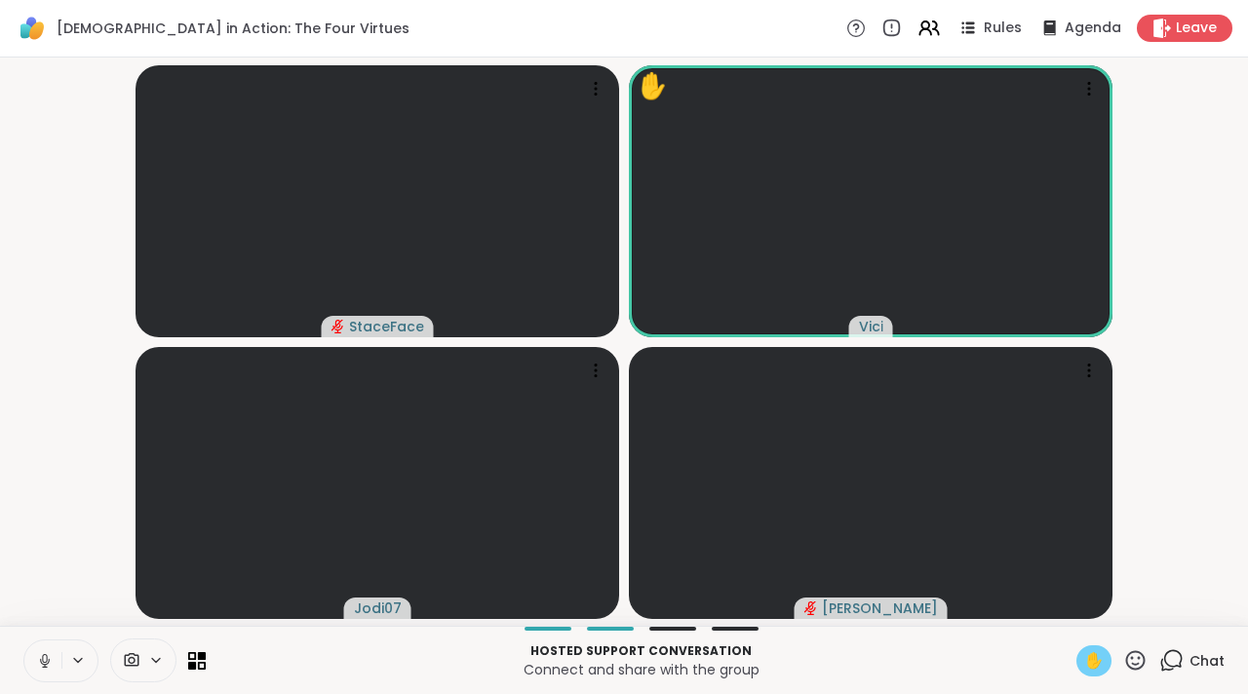
click at [44, 672] on button at bounding box center [42, 660] width 37 height 41
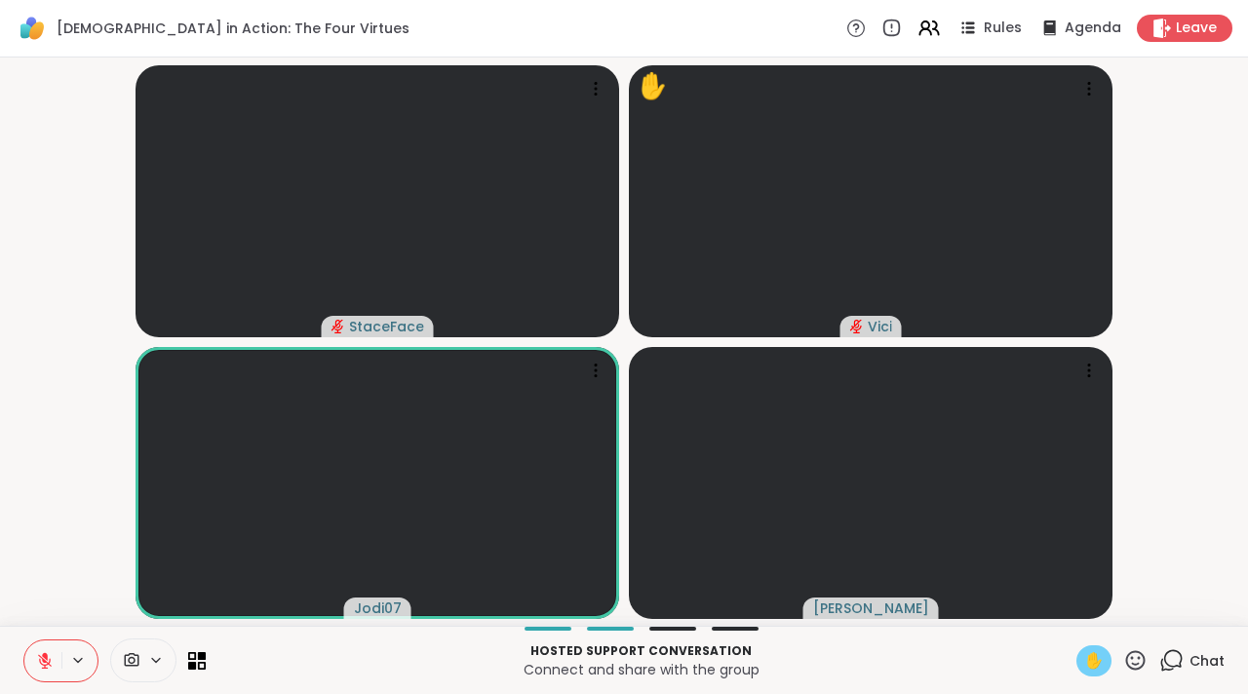
click at [1076, 645] on div "✋" at bounding box center [1093, 660] width 35 height 31
click at [1084, 654] on span "✋" at bounding box center [1093, 660] width 19 height 23
click at [1076, 675] on div "✋" at bounding box center [1093, 660] width 35 height 31
click at [1084, 652] on span "✋" at bounding box center [1093, 660] width 19 height 23
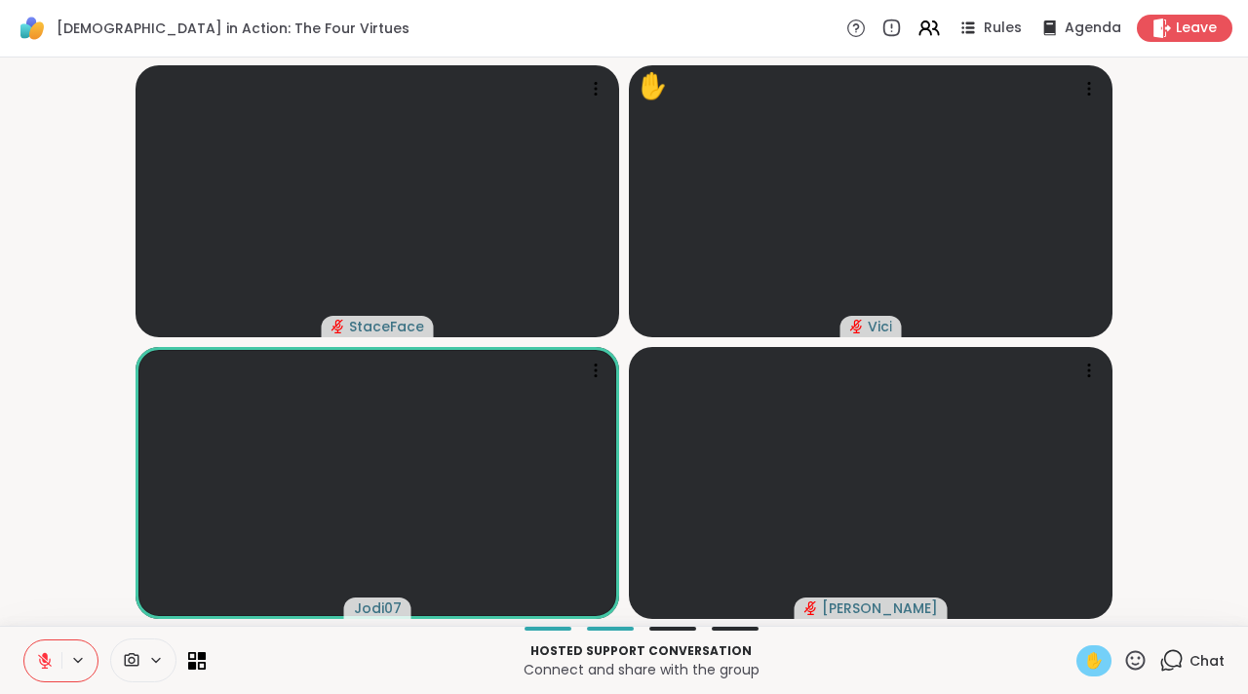
click at [51, 666] on icon at bounding box center [45, 661] width 18 height 18
click at [50, 661] on icon at bounding box center [45, 661] width 18 height 18
click at [1084, 672] on span "✋" at bounding box center [1093, 660] width 19 height 23
click at [189, 669] on icon at bounding box center [192, 665] width 9 height 9
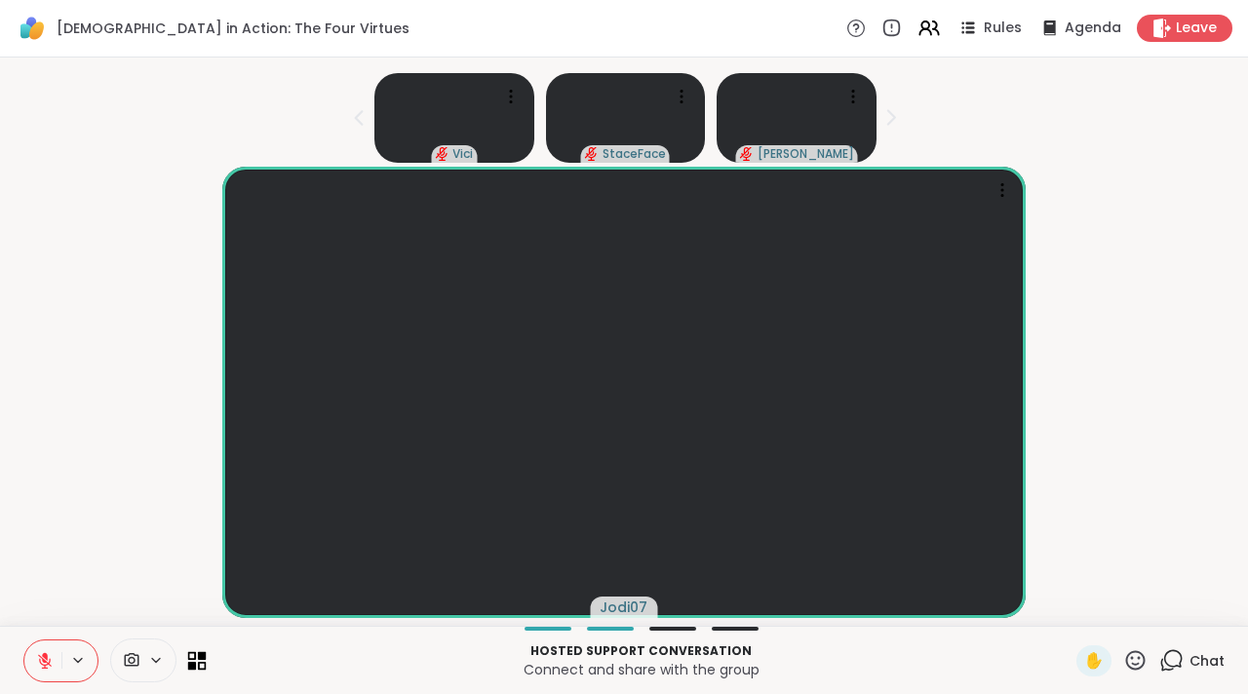
click at [189, 669] on icon at bounding box center [192, 665] width 9 height 9
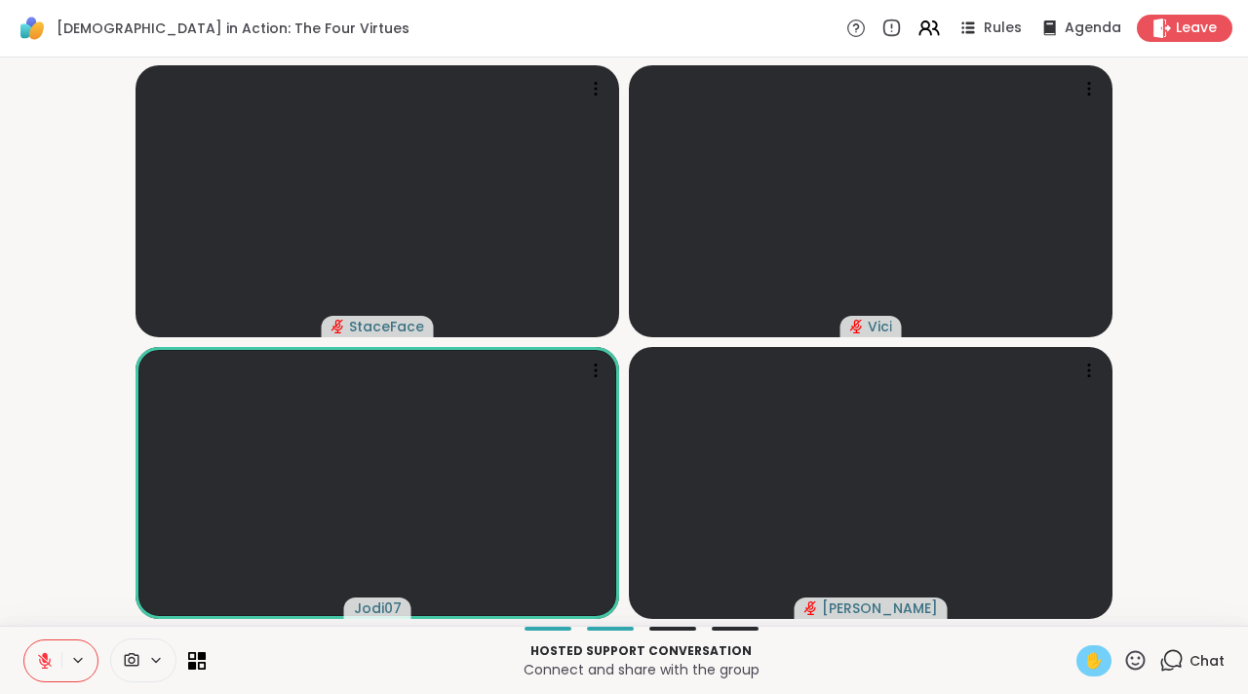
click at [1086, 665] on span "✋" at bounding box center [1093, 660] width 19 height 23
click at [62, 662] on button at bounding box center [79, 660] width 36 height 17
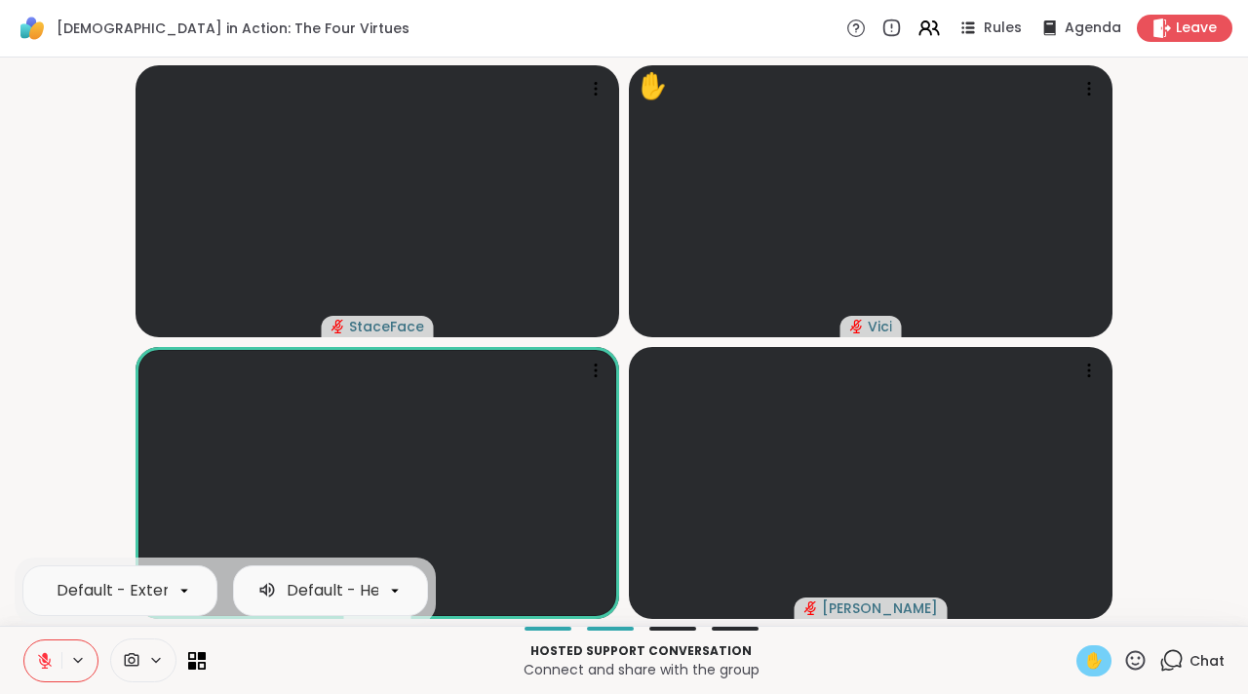
click at [57, 659] on button at bounding box center [42, 660] width 37 height 41
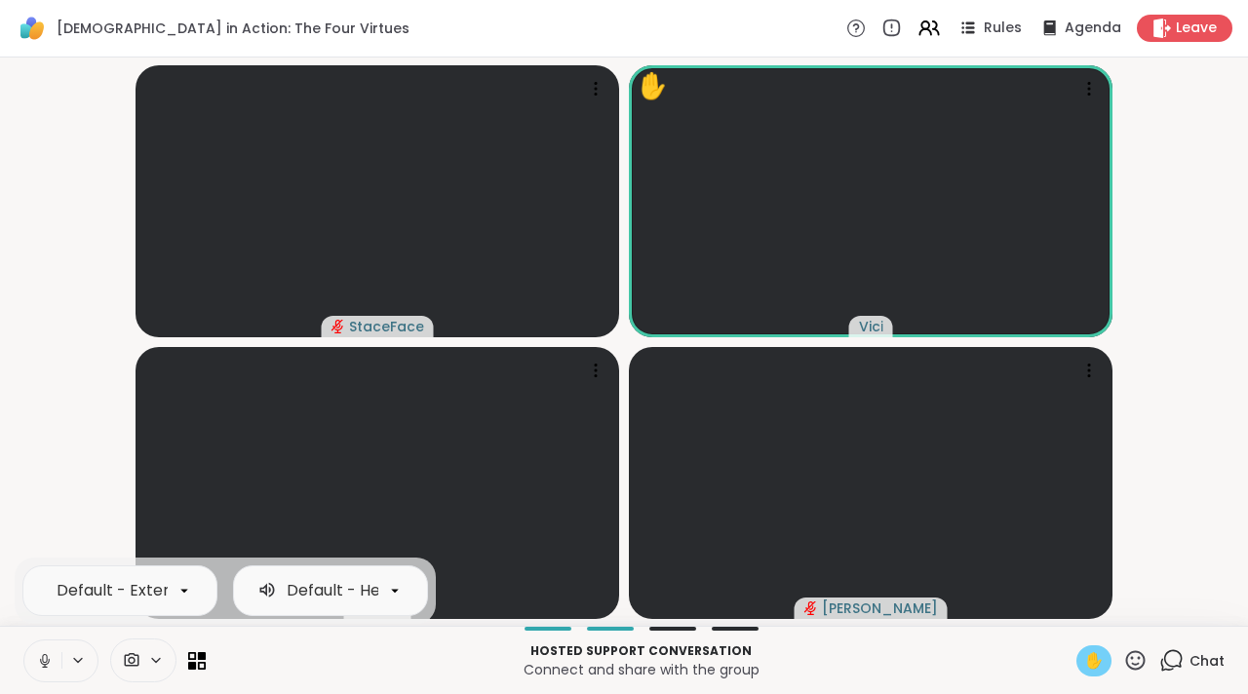
click at [19, 671] on div "Default - External Microphone (Built-in) Default - Headphones (Built-in) Hosted…" at bounding box center [624, 660] width 1248 height 68
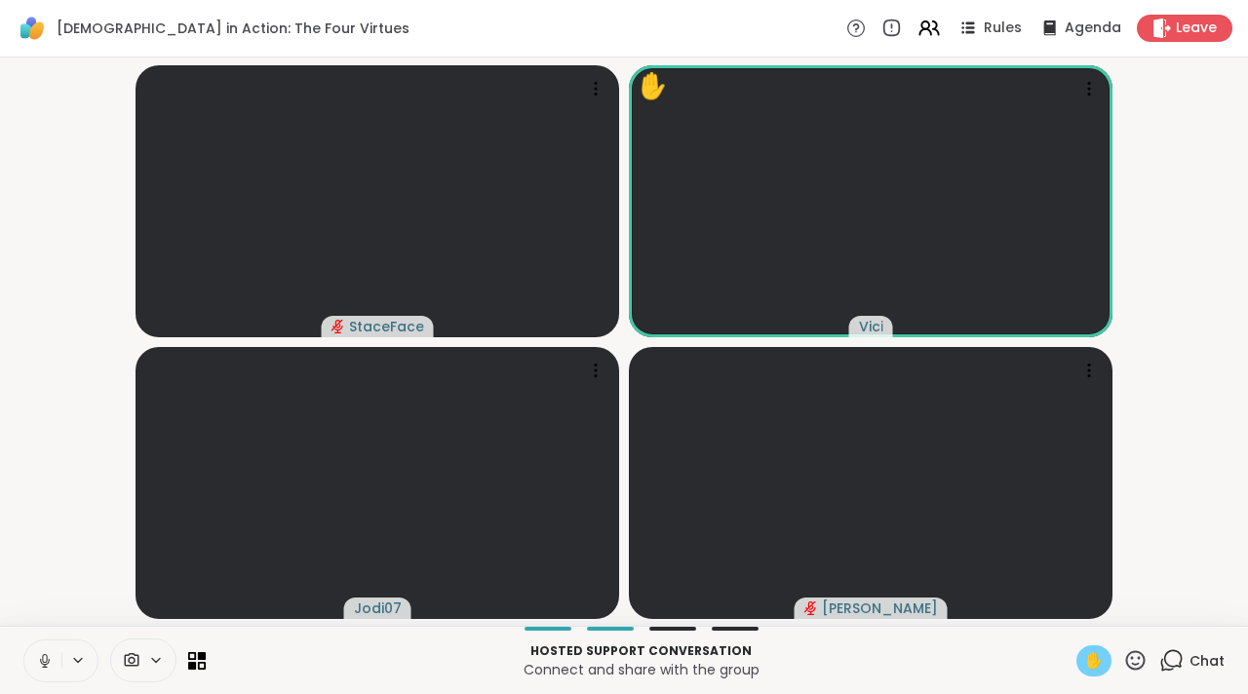
click at [48, 658] on icon at bounding box center [45, 661] width 18 height 18
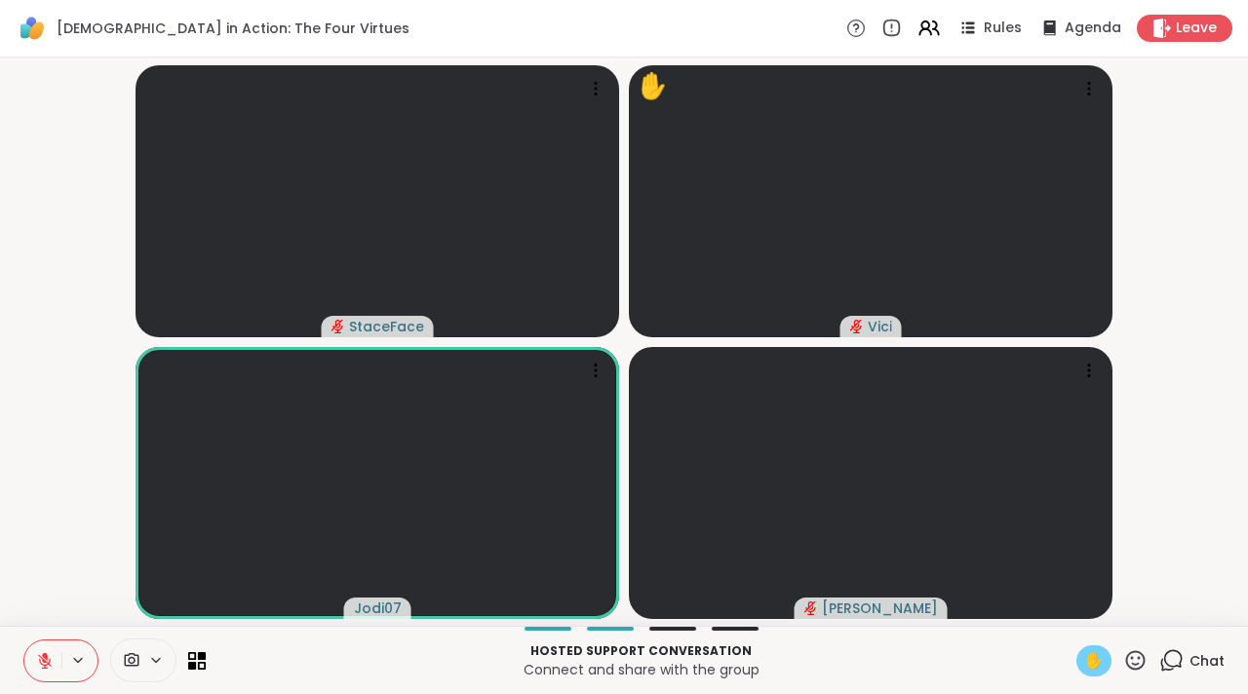
click at [1084, 662] on span "✋" at bounding box center [1093, 660] width 19 height 23
click at [1076, 600] on video at bounding box center [870, 483] width 483 height 272
click at [1133, 485] on video-player-container "StaceFace Vici Jodi07 Donald" at bounding box center [624, 341] width 1224 height 553
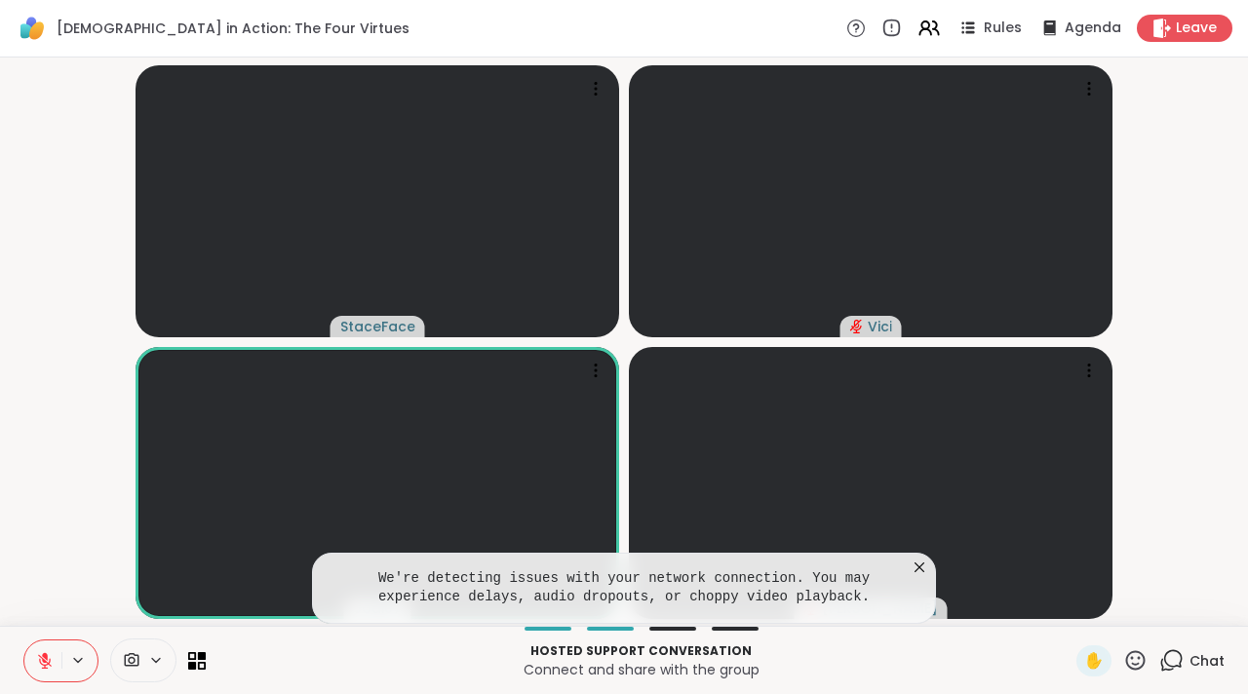
click at [918, 564] on icon at bounding box center [918, 567] width 19 height 19
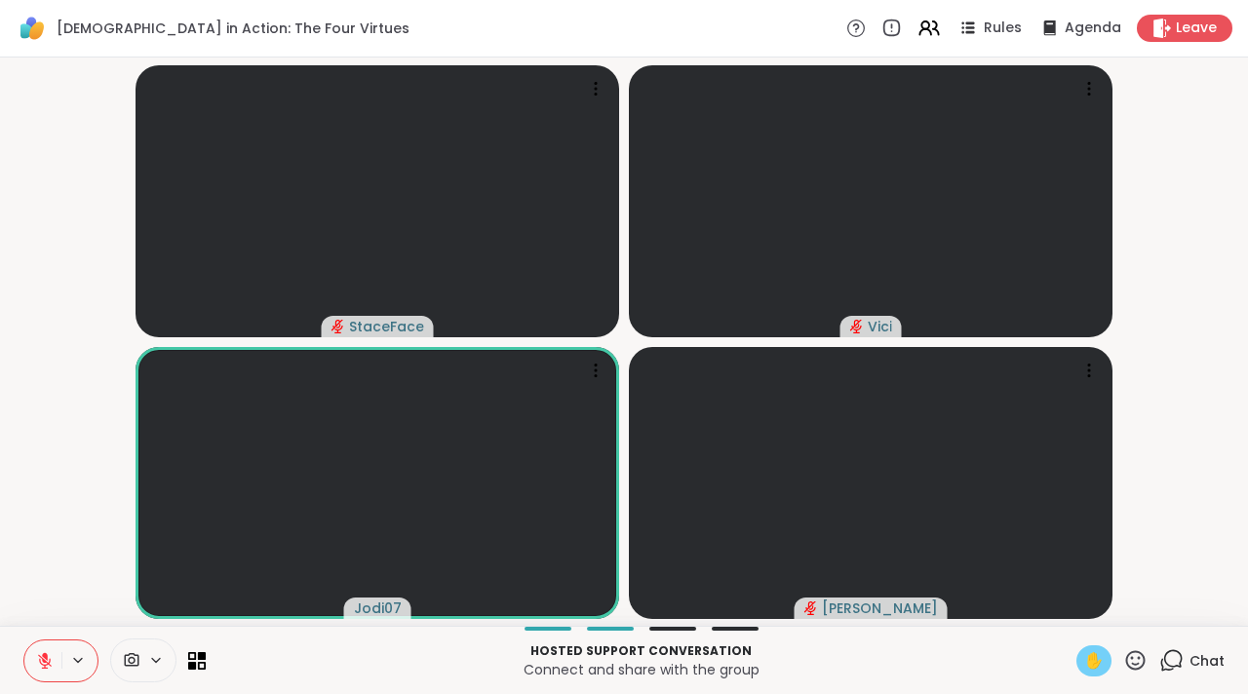
click at [1076, 664] on div "✋" at bounding box center [1093, 660] width 35 height 31
click at [49, 664] on icon at bounding box center [45, 661] width 14 height 14
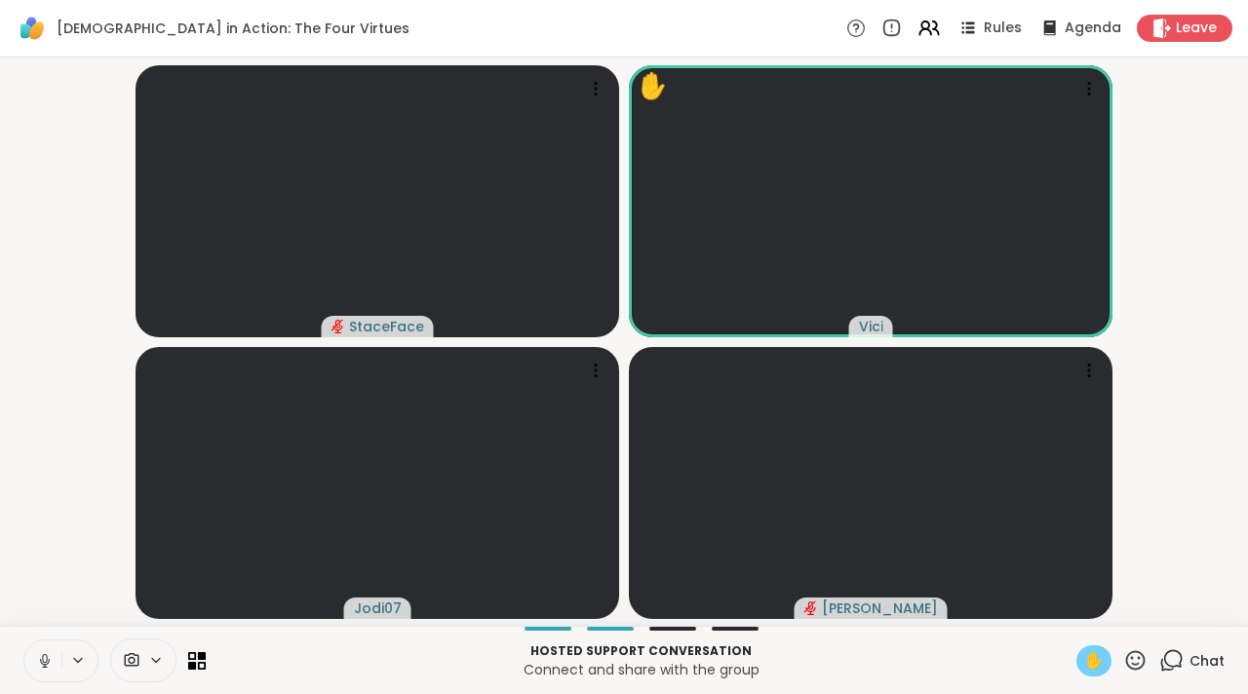
click at [29, 666] on button at bounding box center [42, 660] width 37 height 41
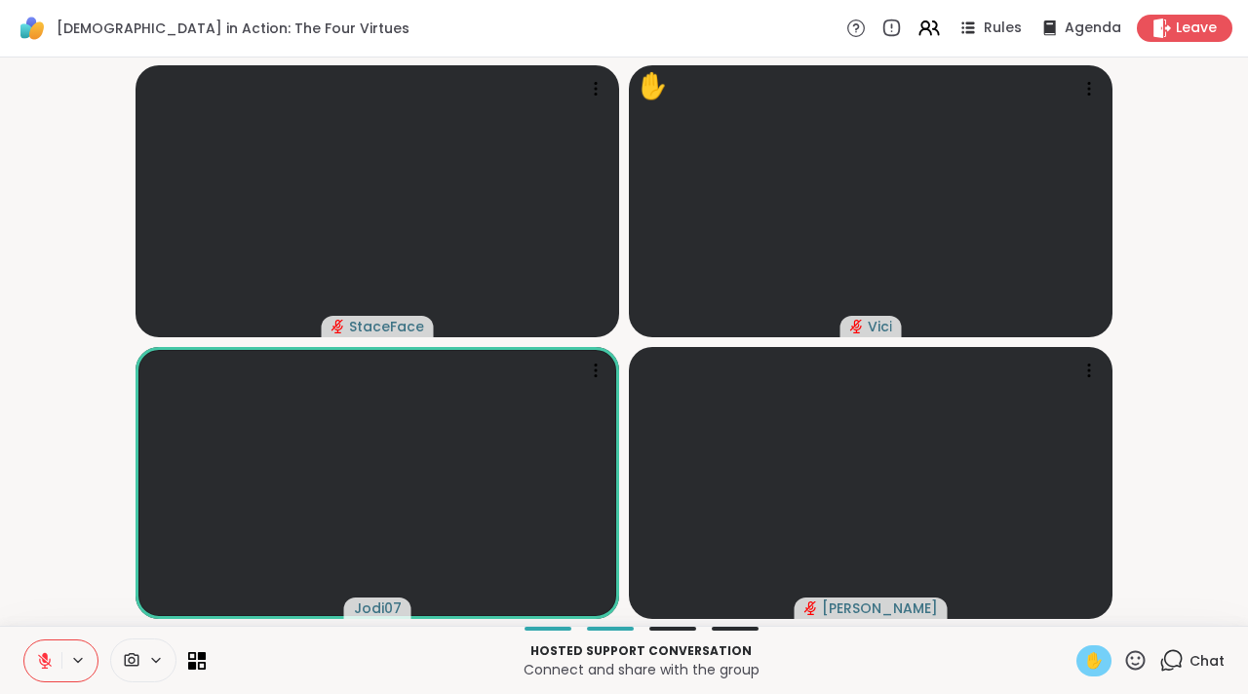
click at [1086, 659] on span "✋" at bounding box center [1093, 660] width 19 height 23
click at [38, 656] on icon at bounding box center [45, 661] width 18 height 18
click at [51, 656] on icon at bounding box center [45, 661] width 18 height 18
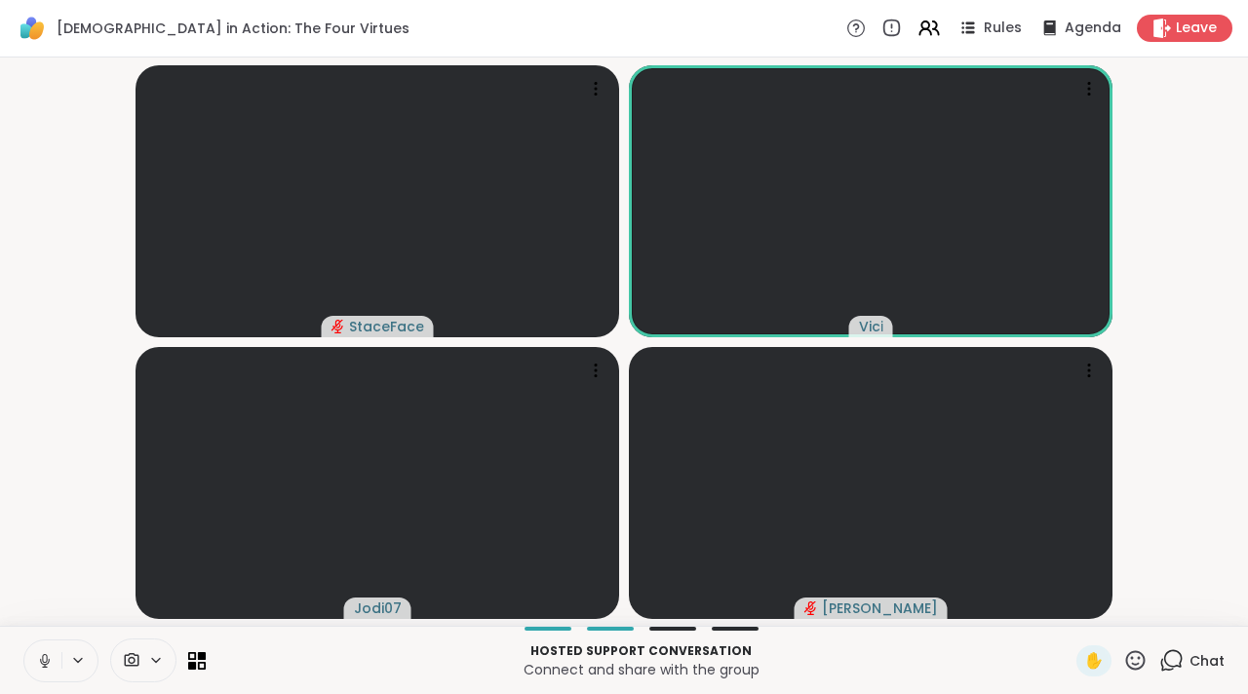
click at [45, 657] on icon at bounding box center [45, 661] width 18 height 18
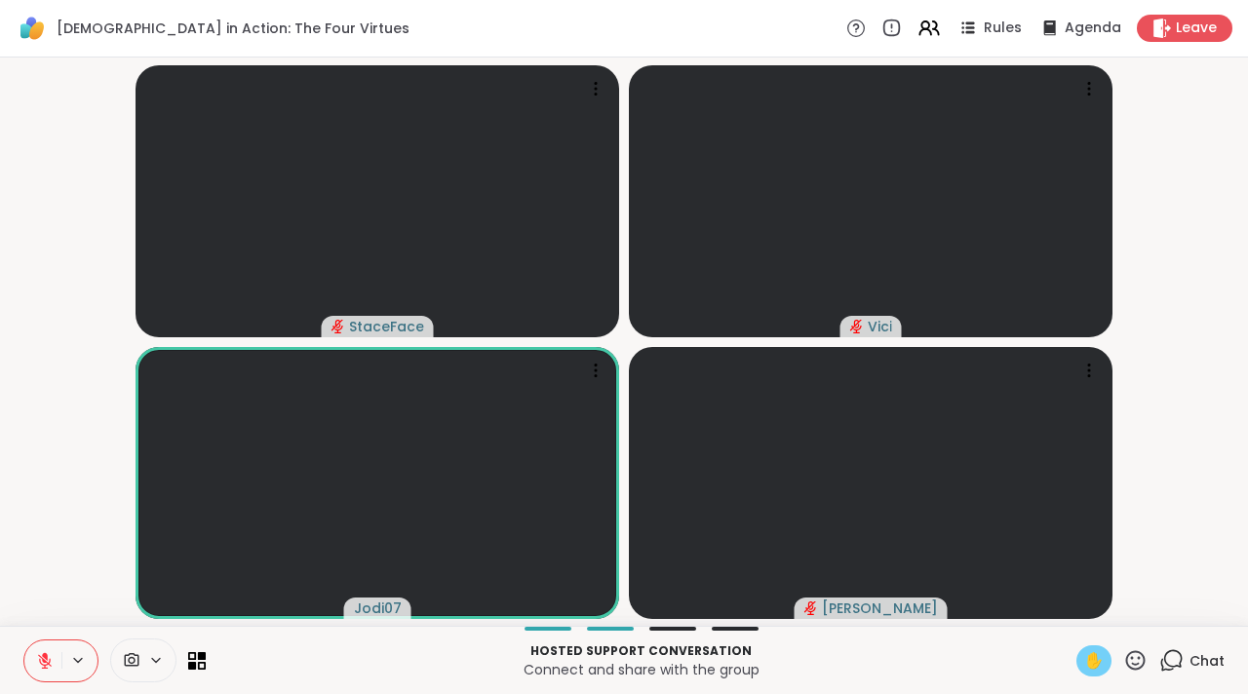
click at [1076, 657] on div "✋" at bounding box center [1093, 660] width 35 height 31
click at [53, 664] on icon at bounding box center [45, 661] width 18 height 18
click at [38, 675] on button at bounding box center [42, 660] width 37 height 41
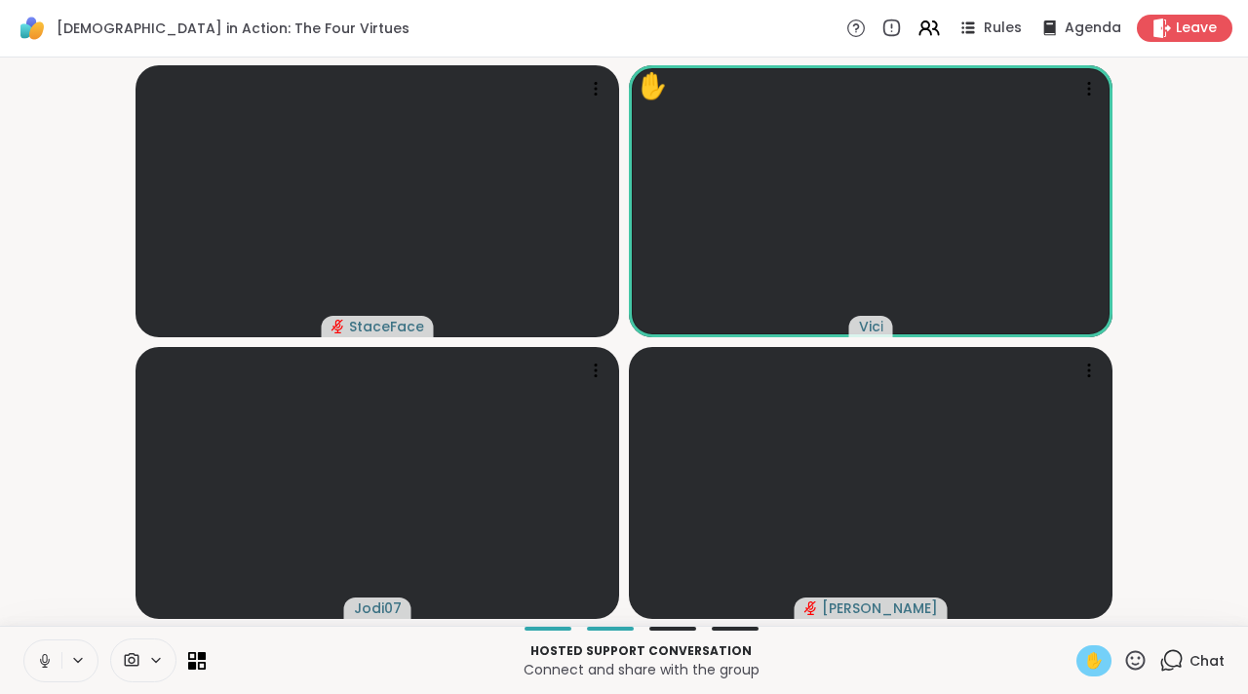
click at [47, 669] on icon at bounding box center [45, 661] width 18 height 18
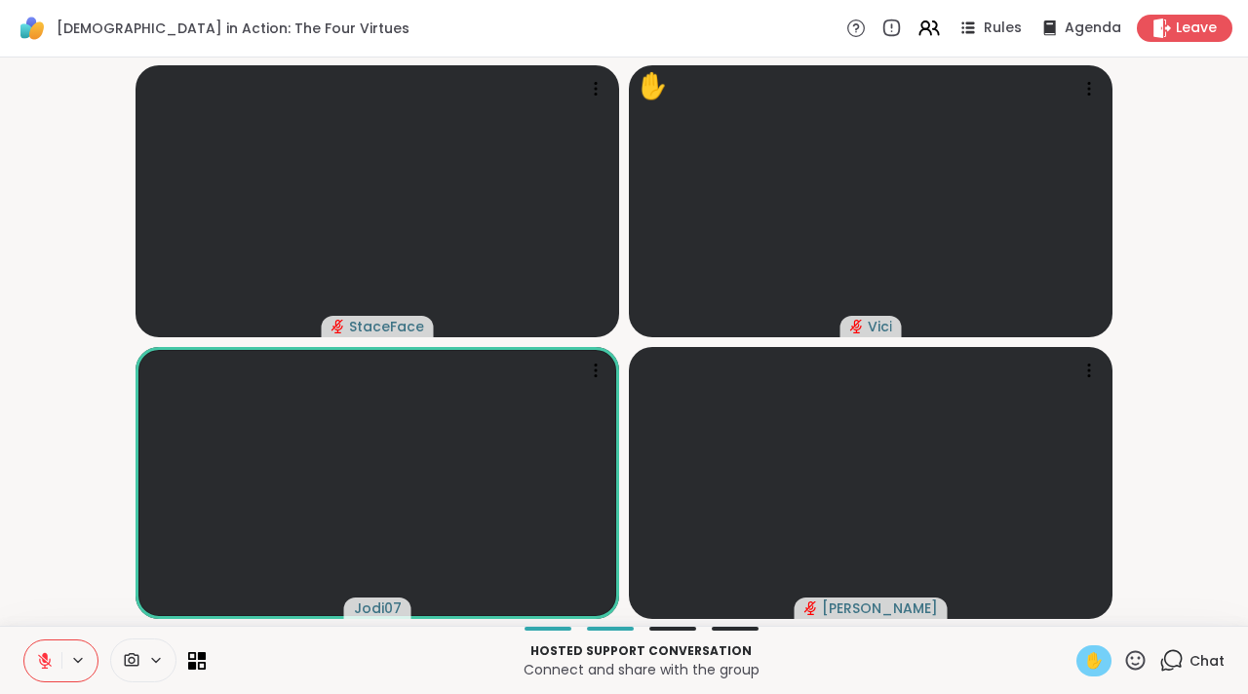
click at [1084, 670] on span "✋" at bounding box center [1093, 660] width 19 height 23
click at [1042, 31] on icon at bounding box center [1048, 27] width 13 height 16
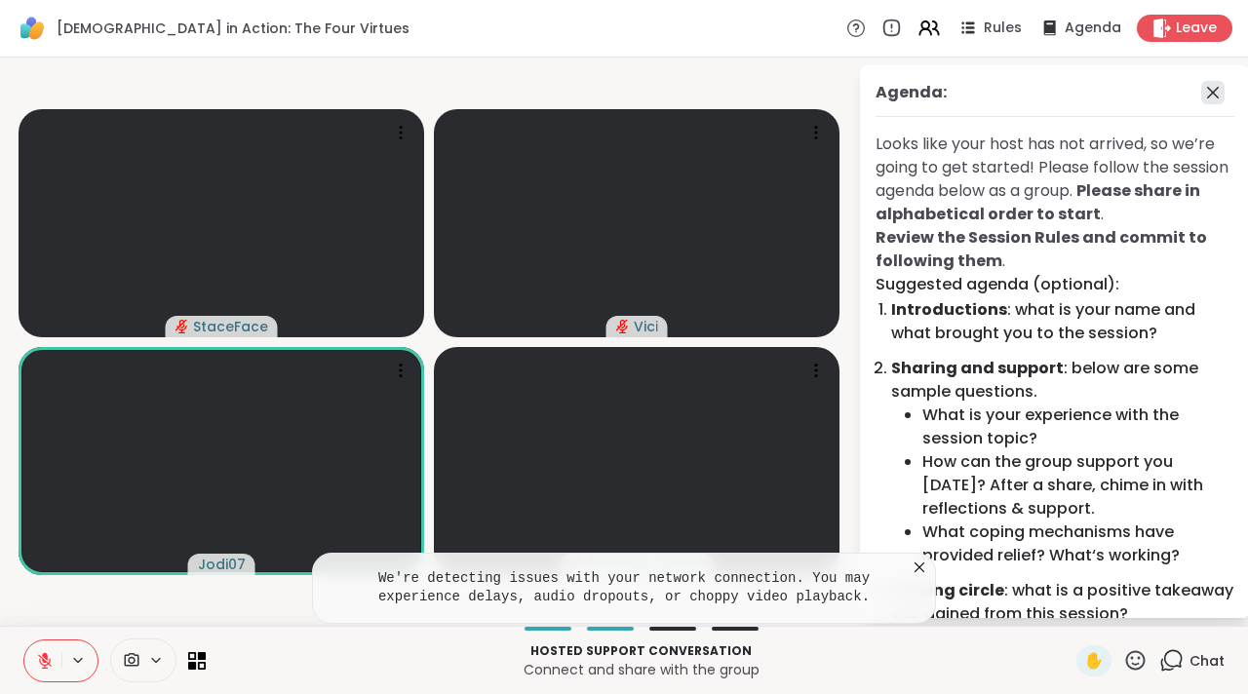
click at [1201, 98] on icon at bounding box center [1212, 92] width 23 height 23
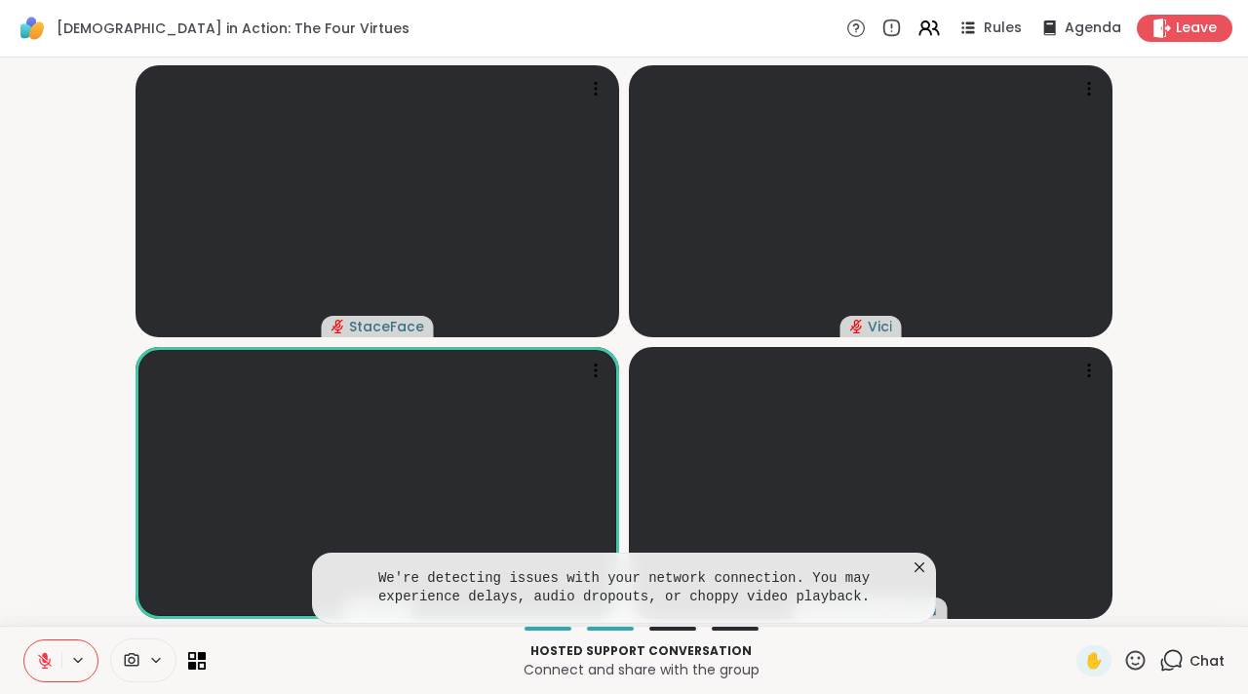
click at [919, 569] on icon at bounding box center [918, 567] width 19 height 19
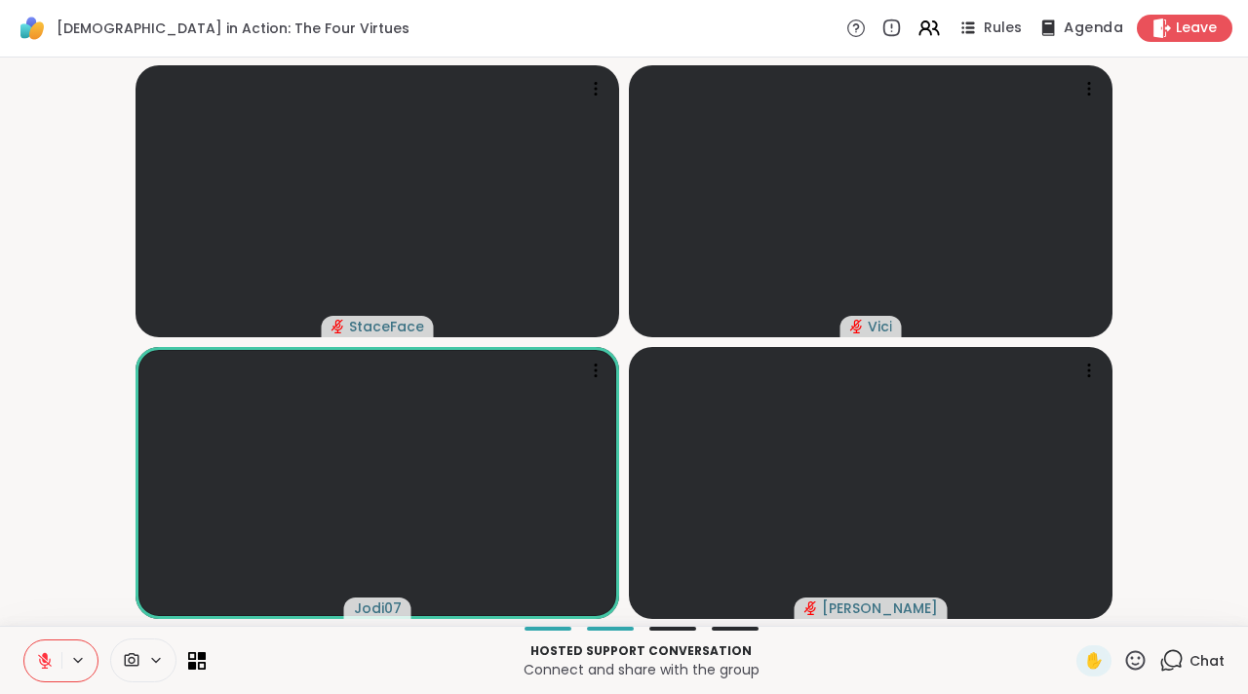
click at [1074, 22] on span "Agenda" at bounding box center [1092, 29] width 59 height 20
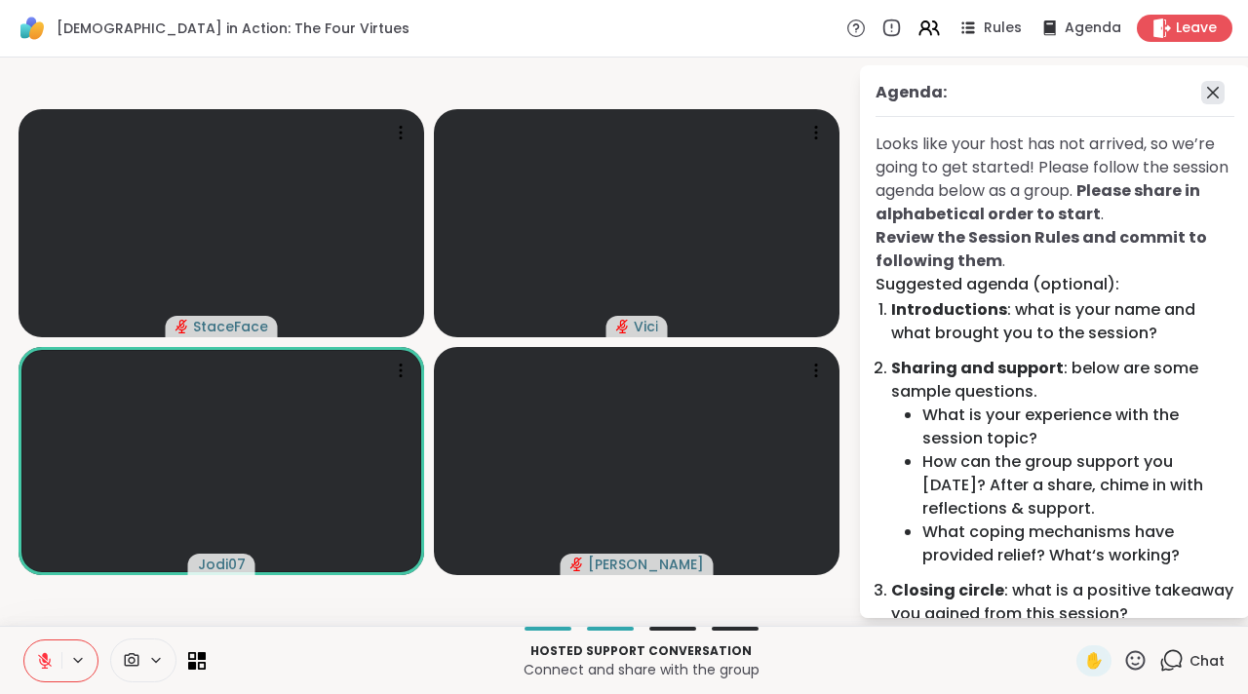
click at [1201, 100] on icon at bounding box center [1212, 92] width 23 height 23
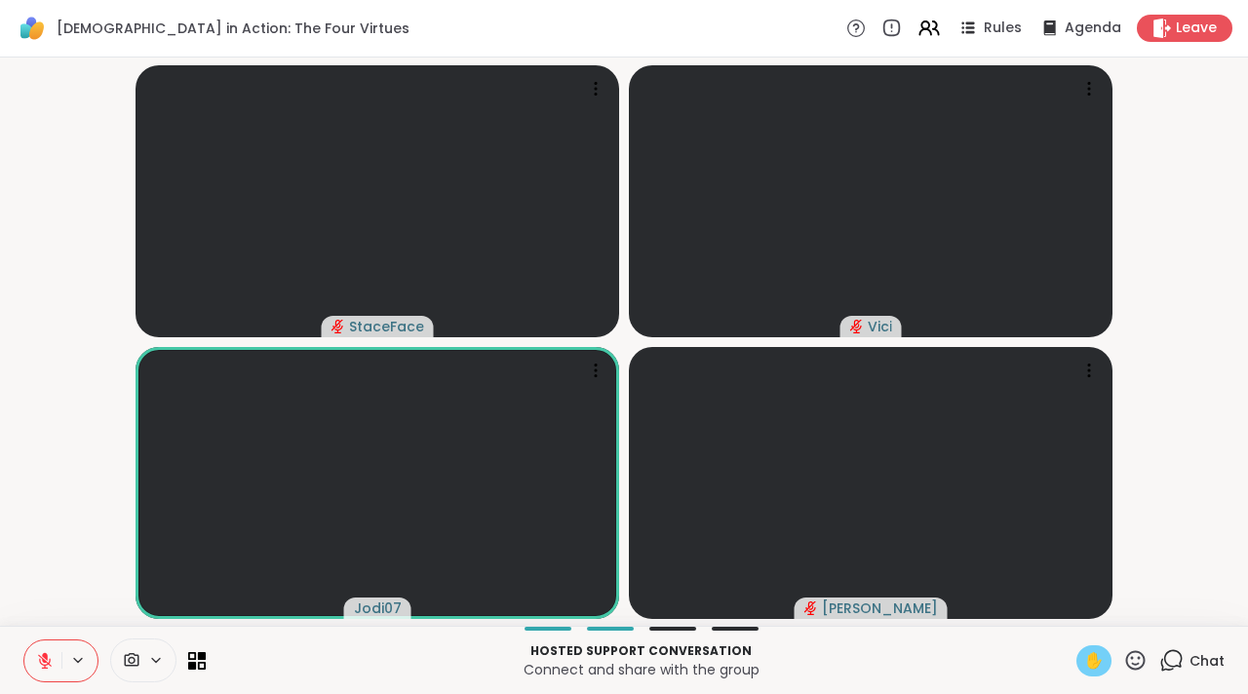
click at [1084, 659] on span "✋" at bounding box center [1093, 660] width 19 height 23
click at [43, 665] on icon at bounding box center [45, 661] width 18 height 18
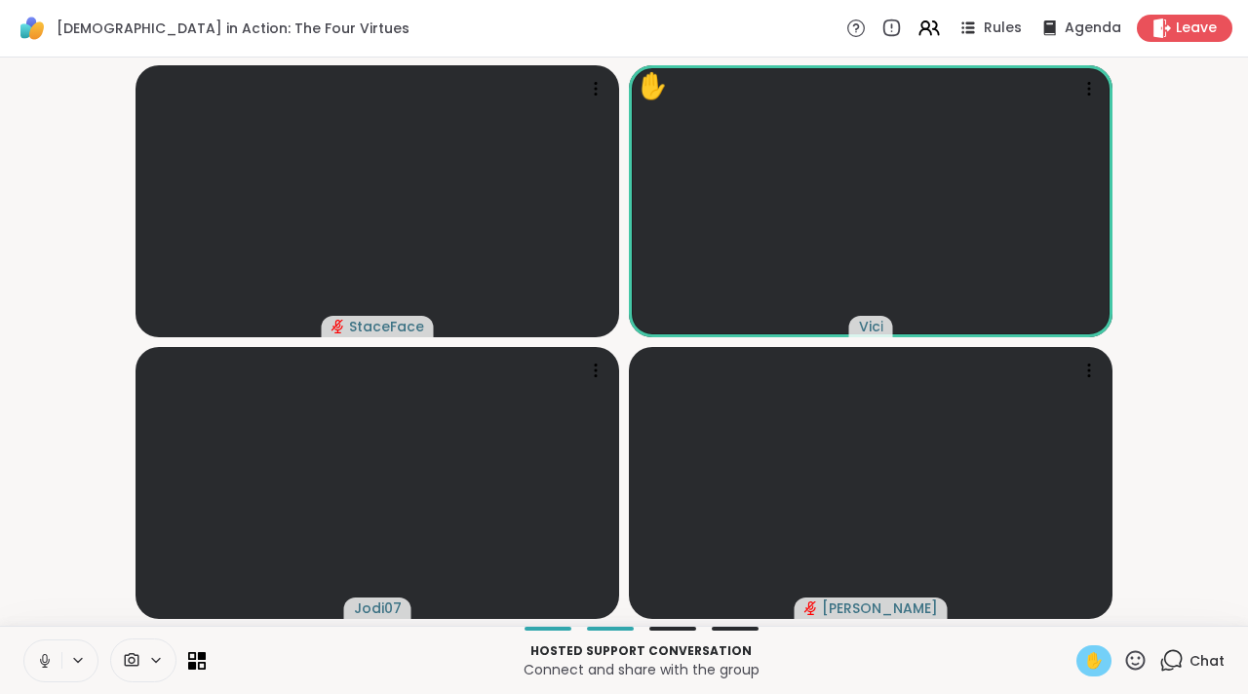
click at [39, 646] on button at bounding box center [42, 660] width 37 height 41
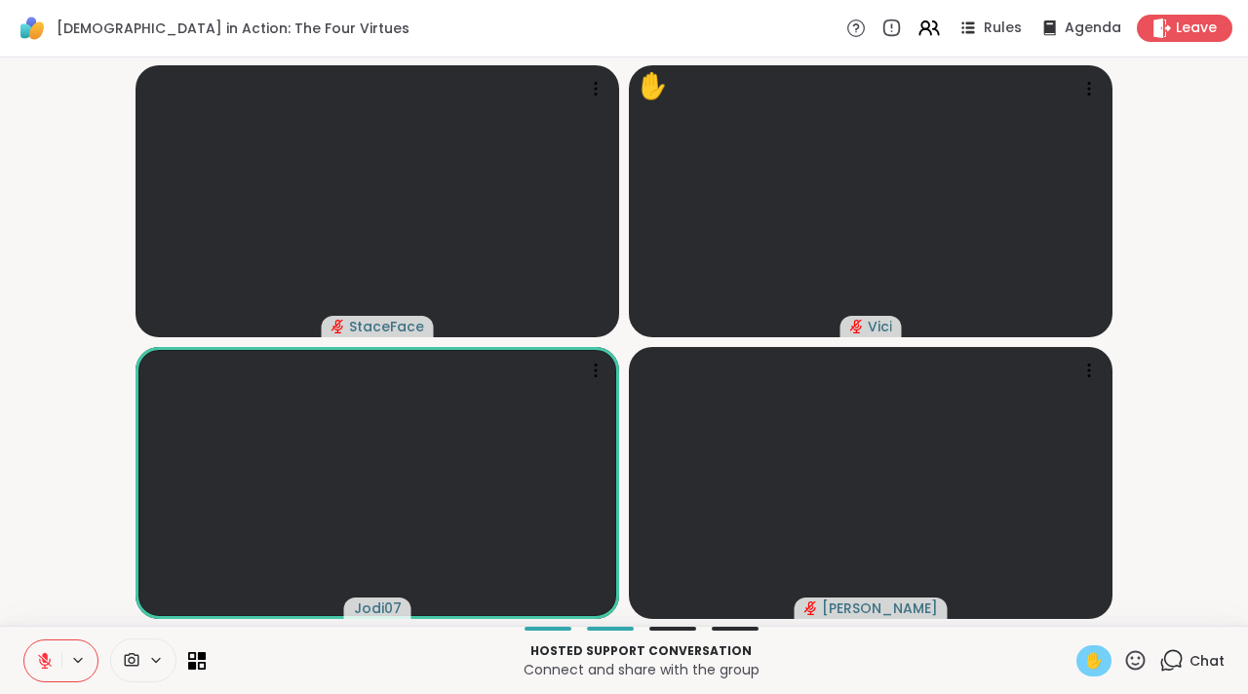
click at [1078, 643] on div "Hosted support conversation Connect and share with the group ✋ Chat" at bounding box center [624, 660] width 1248 height 68
click at [1084, 652] on span "✋" at bounding box center [1093, 660] width 19 height 23
click at [1084, 650] on span "✋" at bounding box center [1093, 660] width 19 height 23
click at [1087, 639] on div "Hosted support conversation Connect and share with the group ✋ Chat" at bounding box center [624, 660] width 1248 height 68
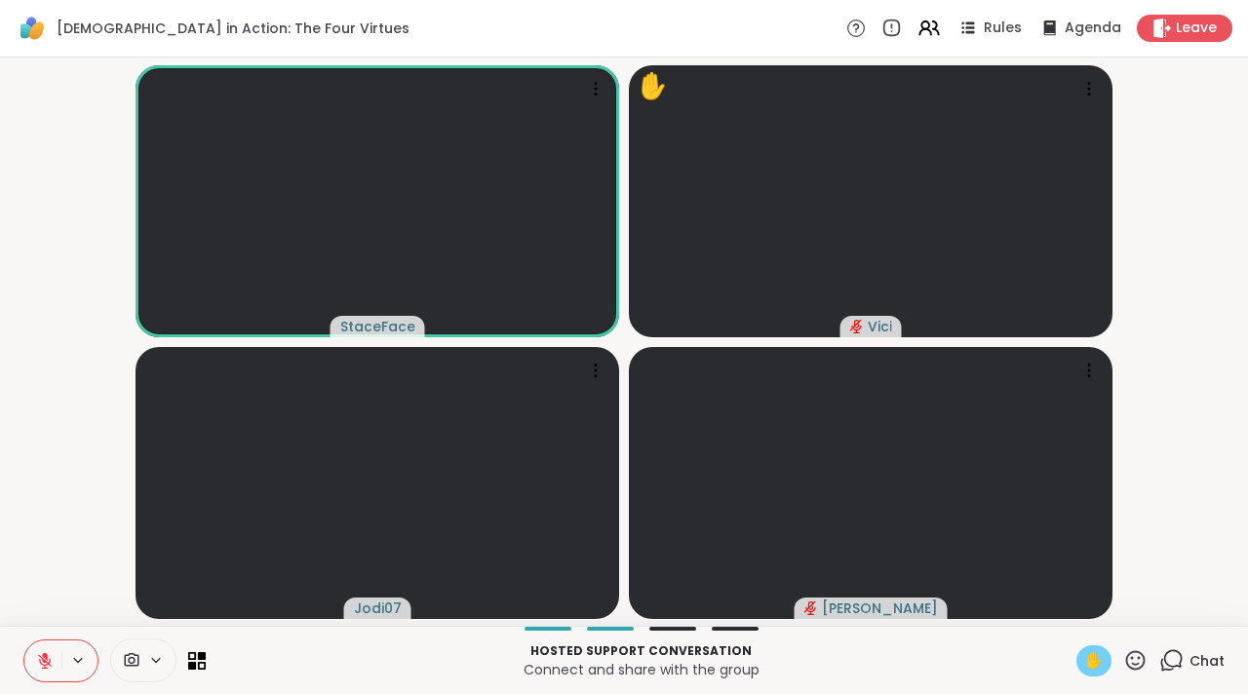
click at [1084, 664] on span "✋" at bounding box center [1093, 660] width 19 height 23
click at [1159, 660] on icon at bounding box center [1171, 660] width 24 height 24
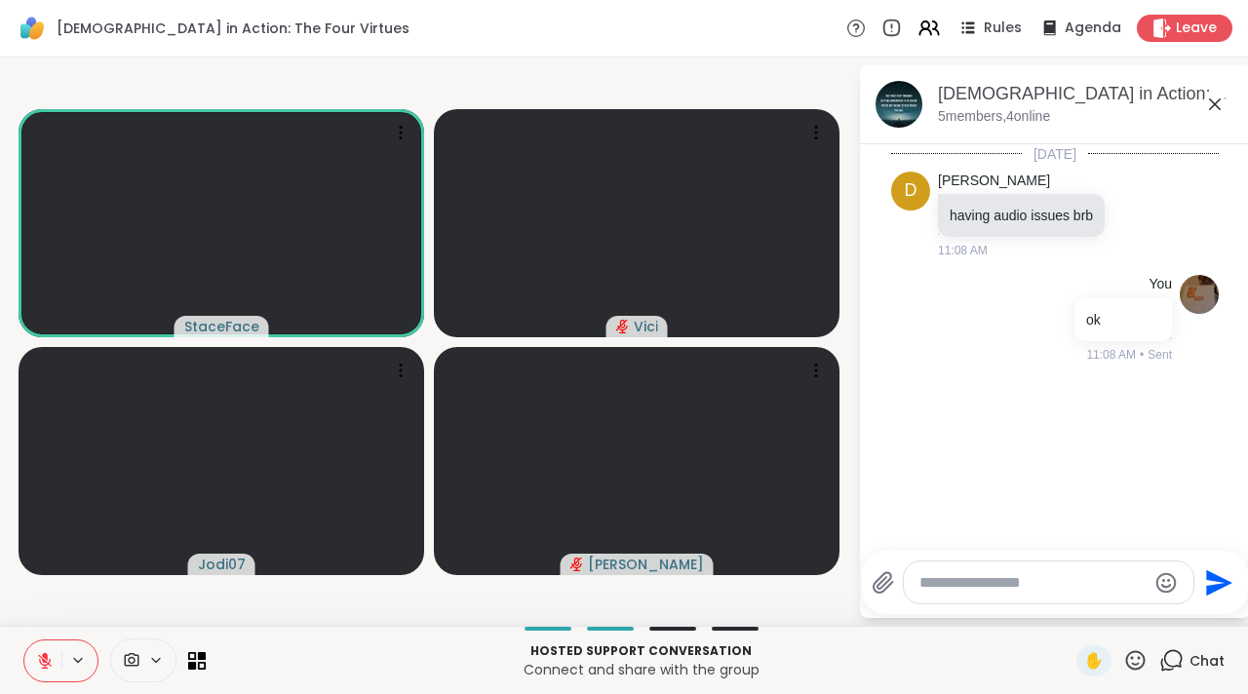
click at [1058, 577] on textarea "Type your message" at bounding box center [1032, 582] width 227 height 19
type textarea "**********"
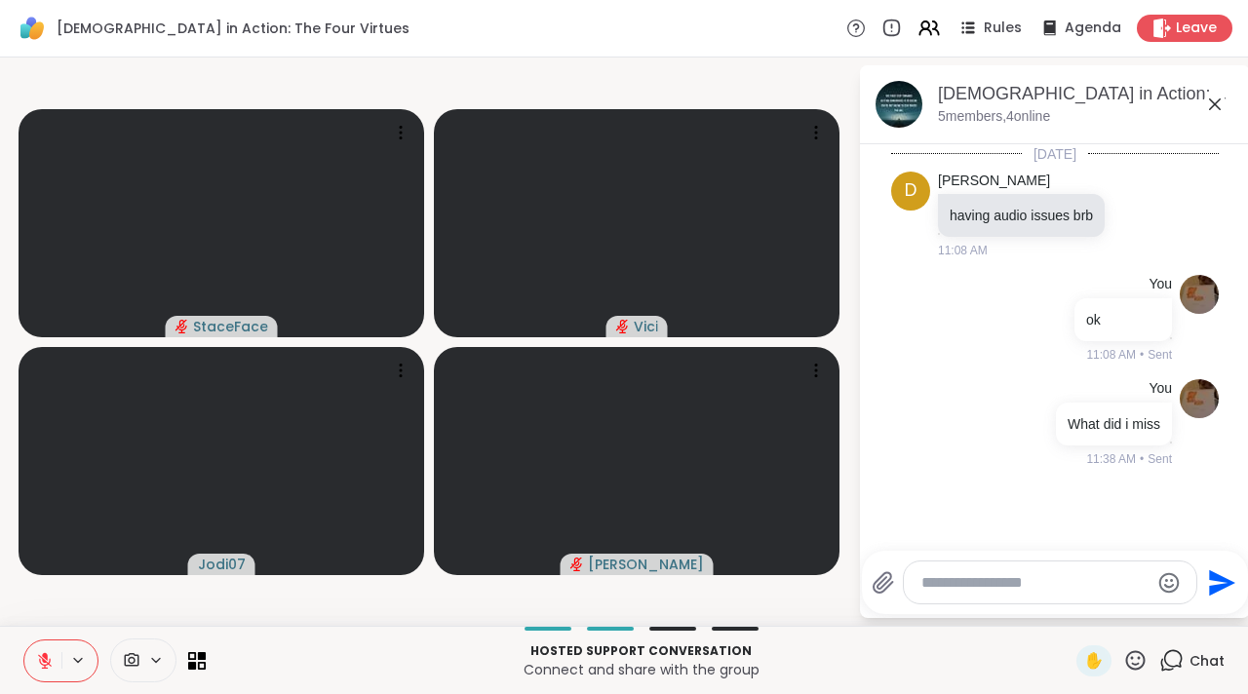
click at [1210, 107] on icon at bounding box center [1215, 104] width 12 height 12
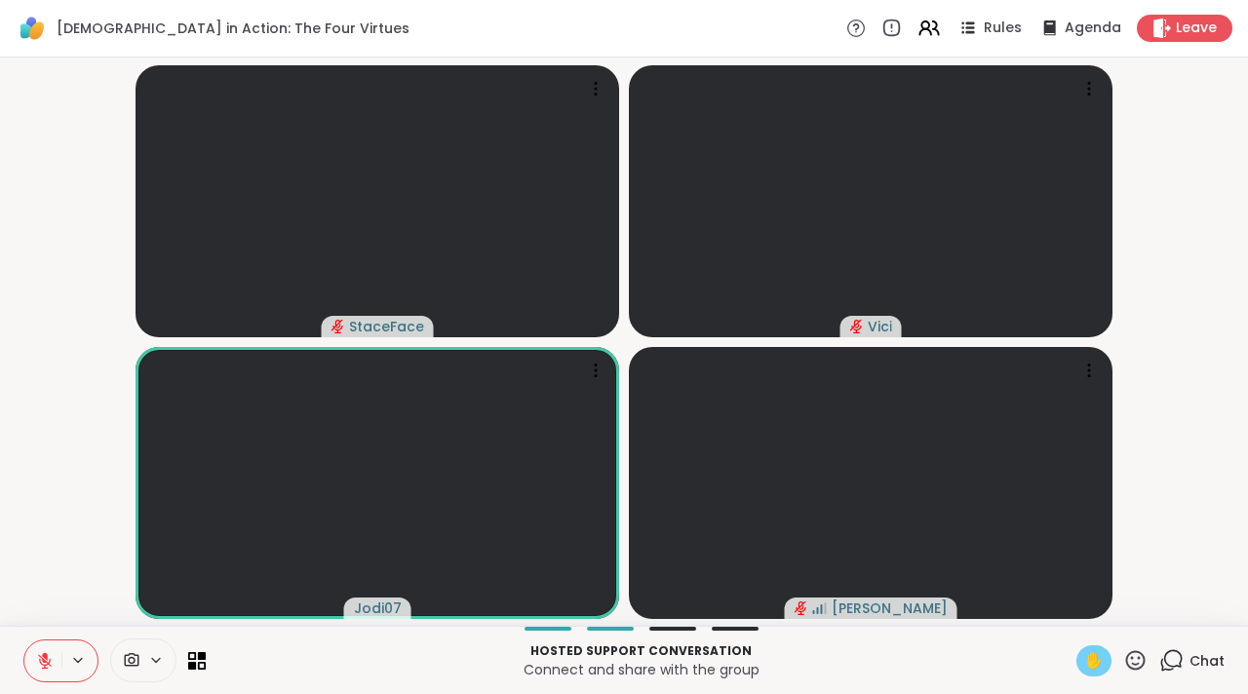
click at [1092, 654] on div "✋" at bounding box center [1093, 660] width 35 height 31
click at [33, 671] on button at bounding box center [42, 660] width 37 height 41
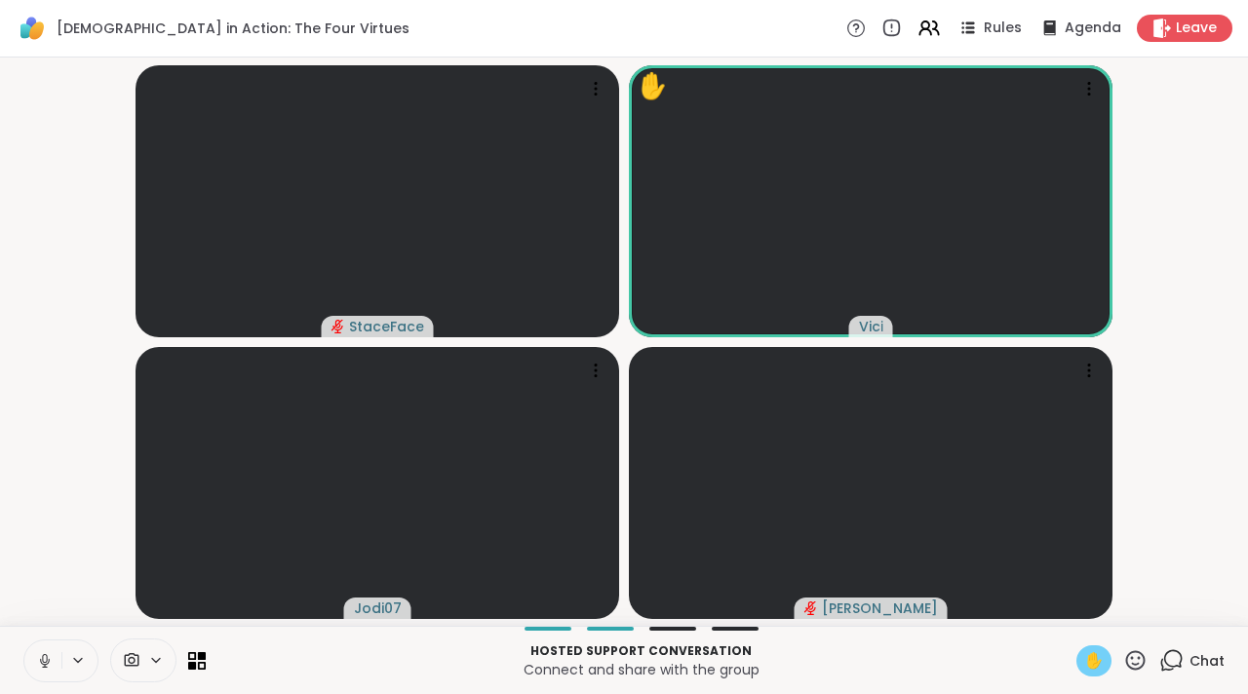
click at [46, 667] on icon at bounding box center [45, 661] width 18 height 18
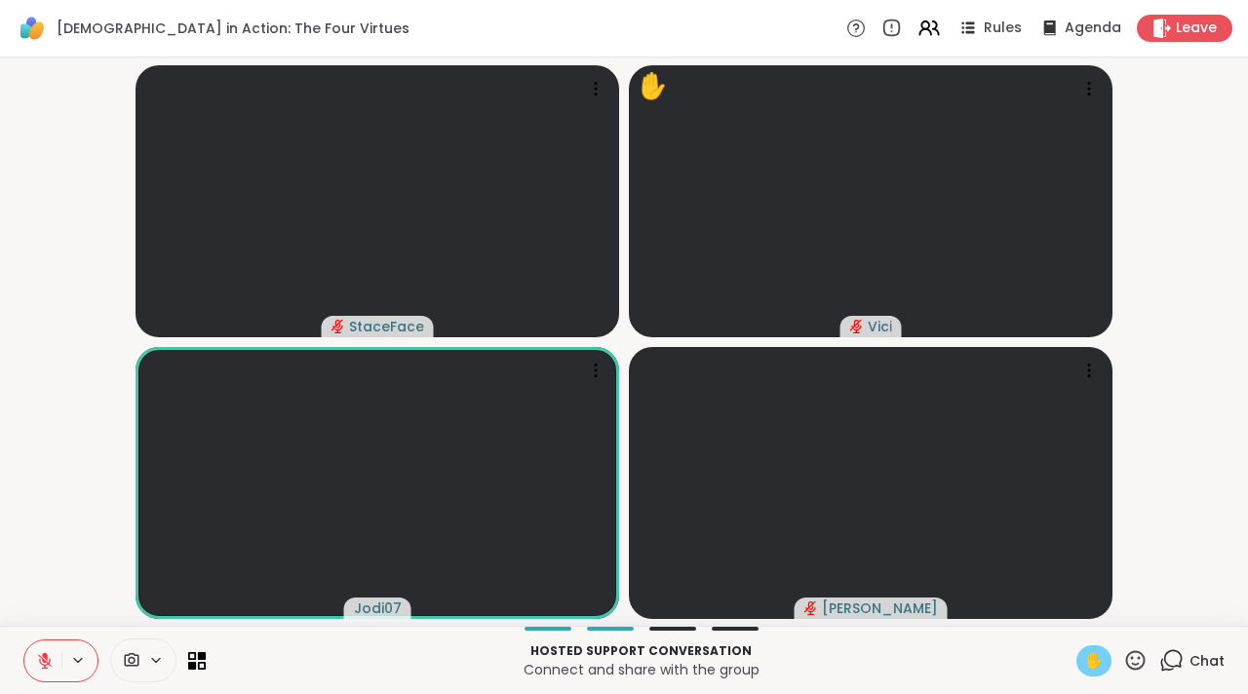
click at [46, 667] on icon at bounding box center [45, 661] width 14 height 14
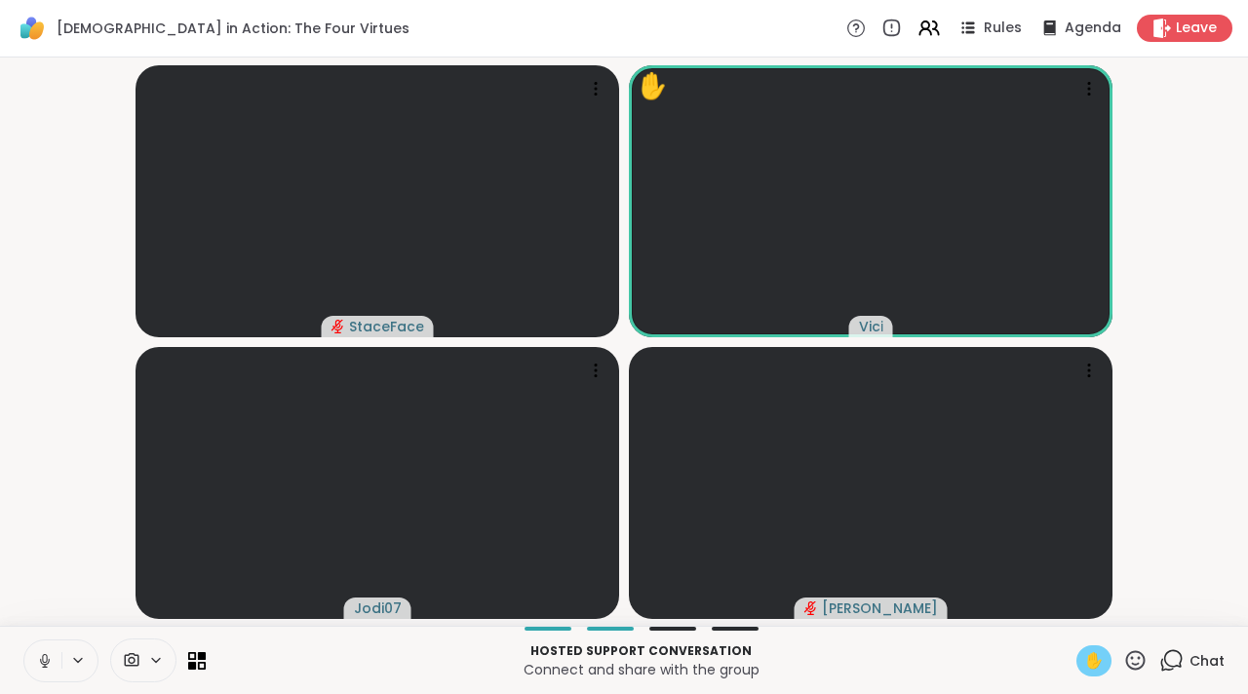
click at [58, 661] on button at bounding box center [42, 660] width 37 height 41
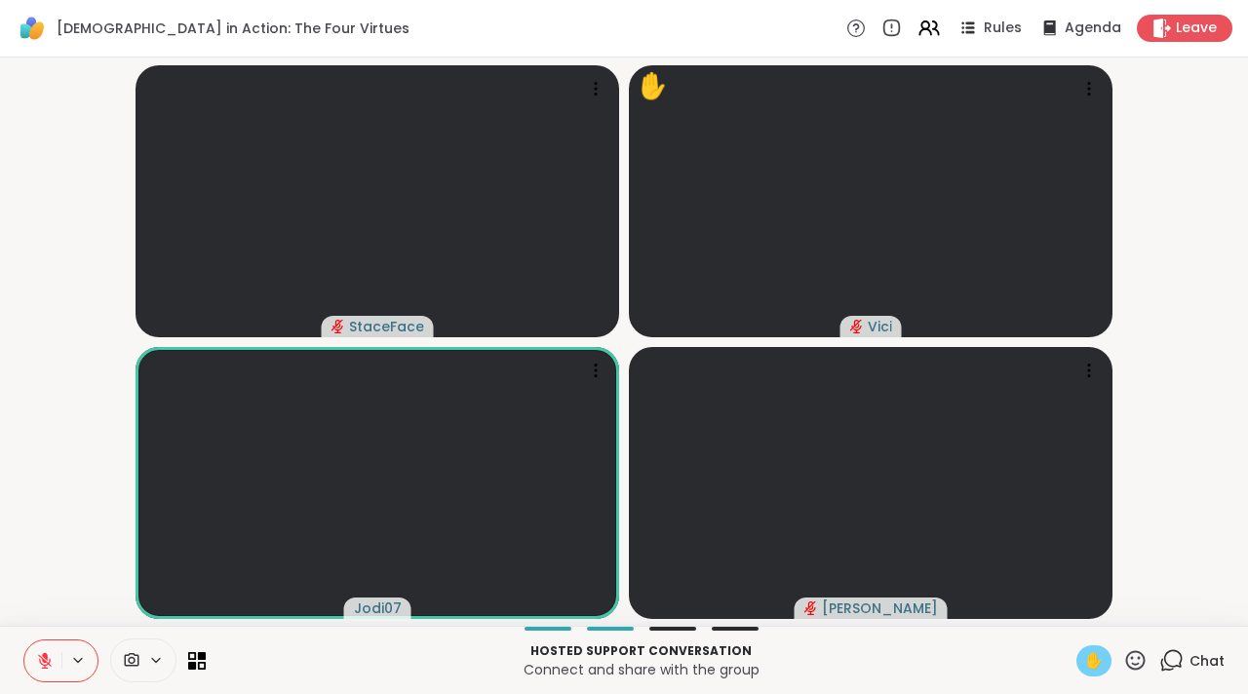
click at [1084, 654] on span "✋" at bounding box center [1093, 660] width 19 height 23
click at [47, 656] on icon at bounding box center [45, 656] width 6 height 8
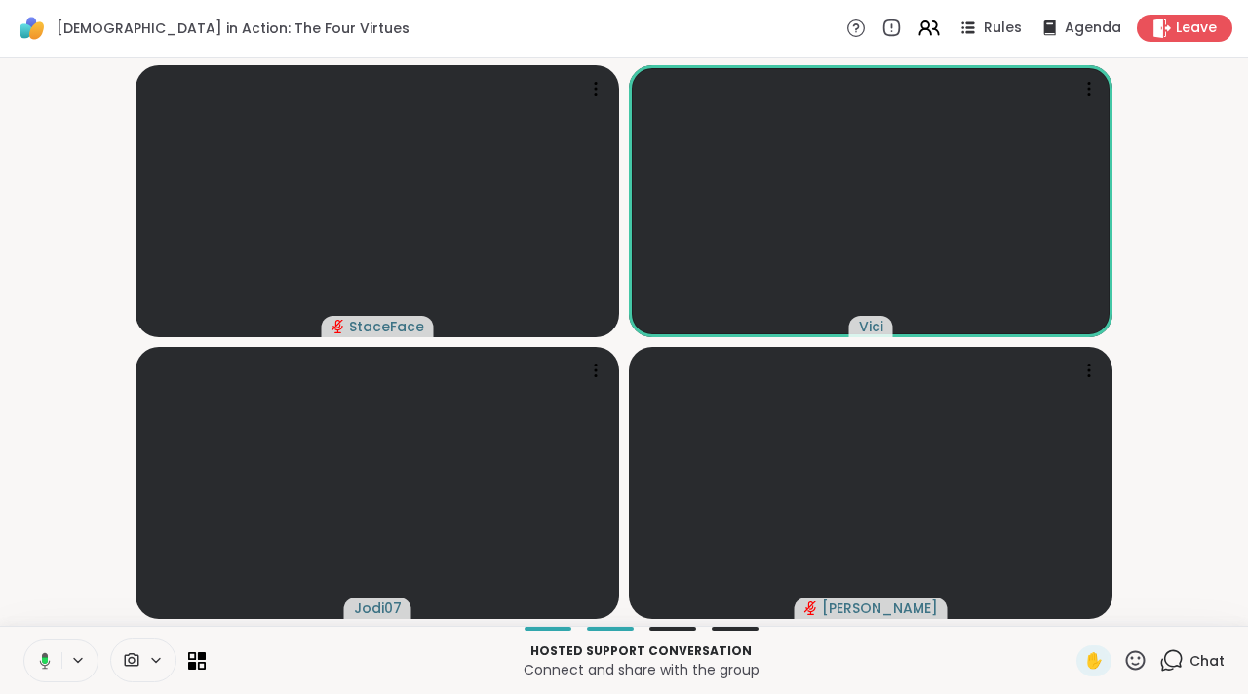
click at [47, 656] on icon at bounding box center [45, 660] width 11 height 17
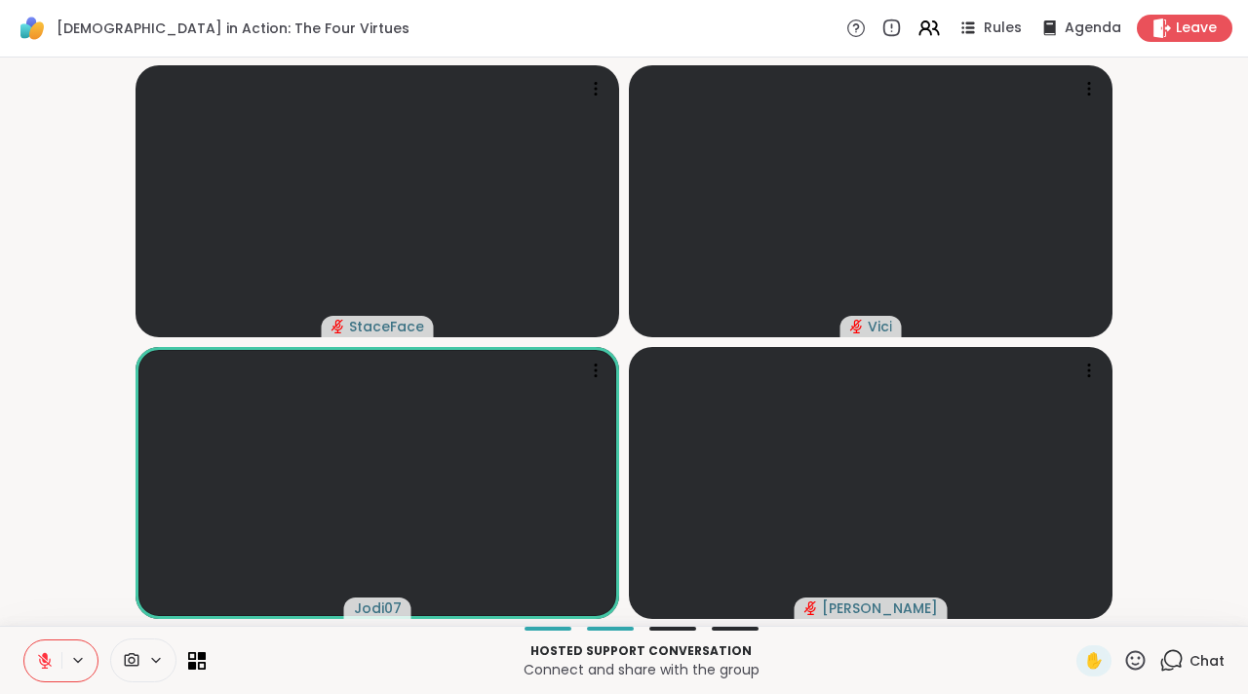
click at [1091, 675] on div "✋" at bounding box center [1093, 660] width 35 height 31
click at [1084, 664] on span "✋" at bounding box center [1093, 660] width 19 height 23
click at [41, 663] on icon at bounding box center [45, 661] width 14 height 14
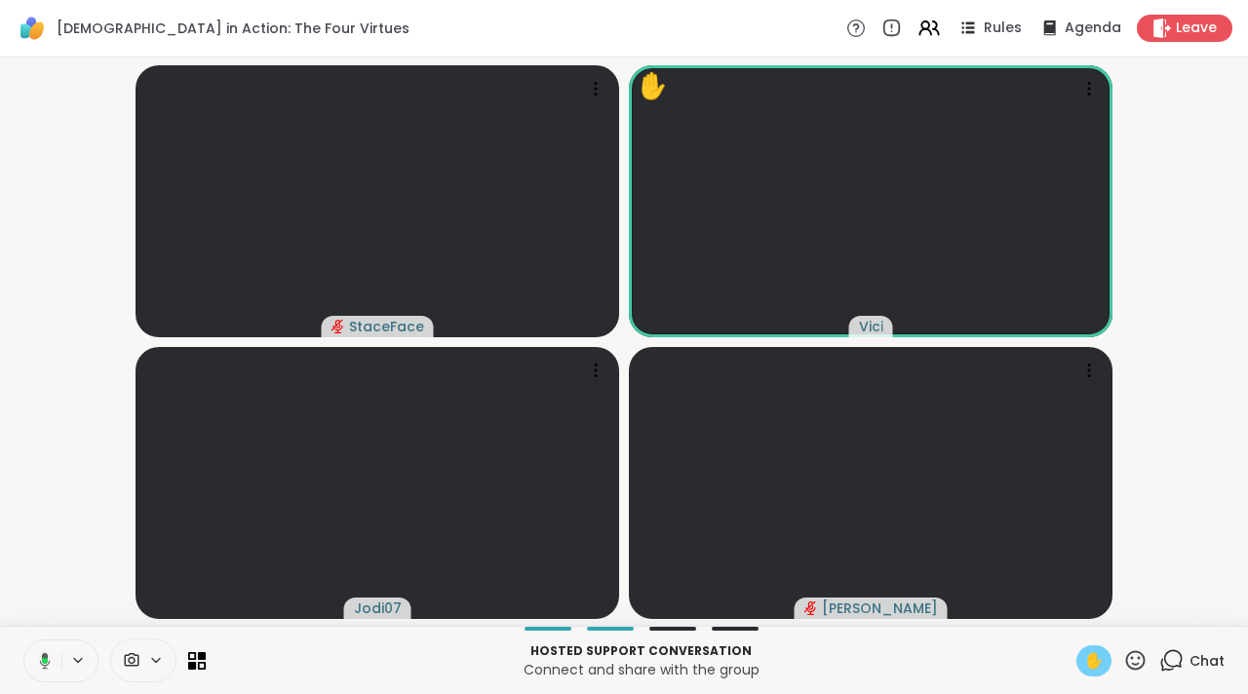
click at [41, 663] on icon at bounding box center [45, 660] width 11 height 17
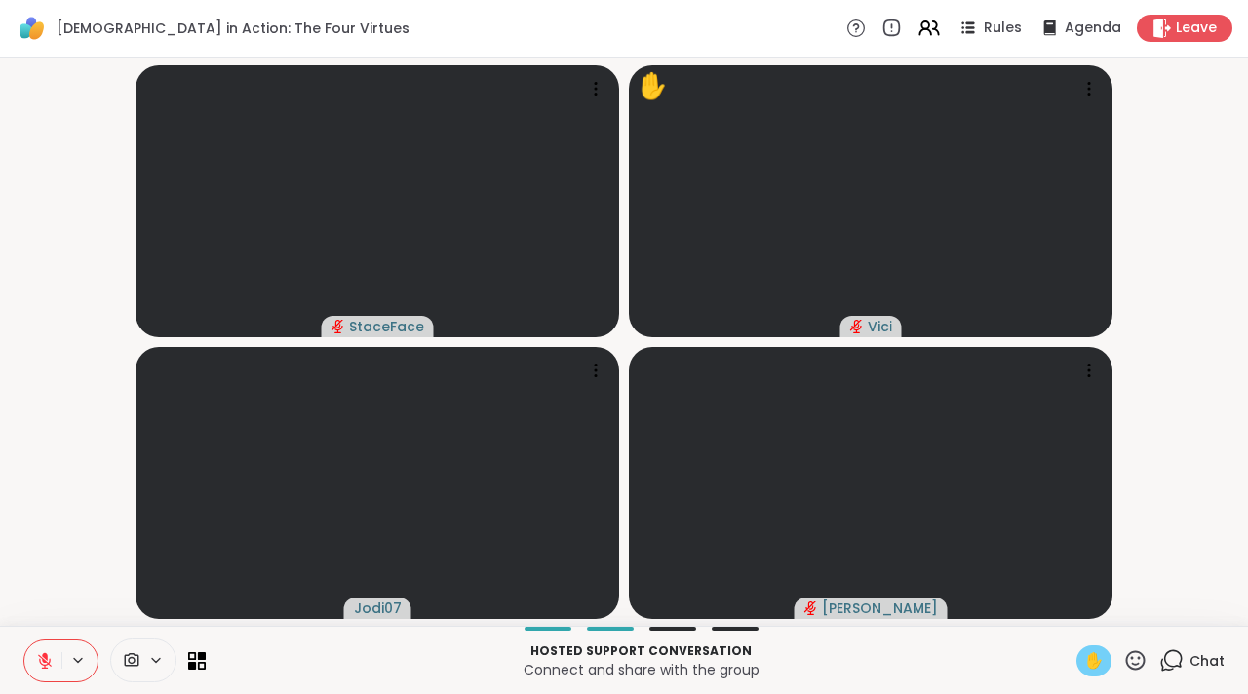
click at [41, 663] on icon at bounding box center [45, 661] width 14 height 14
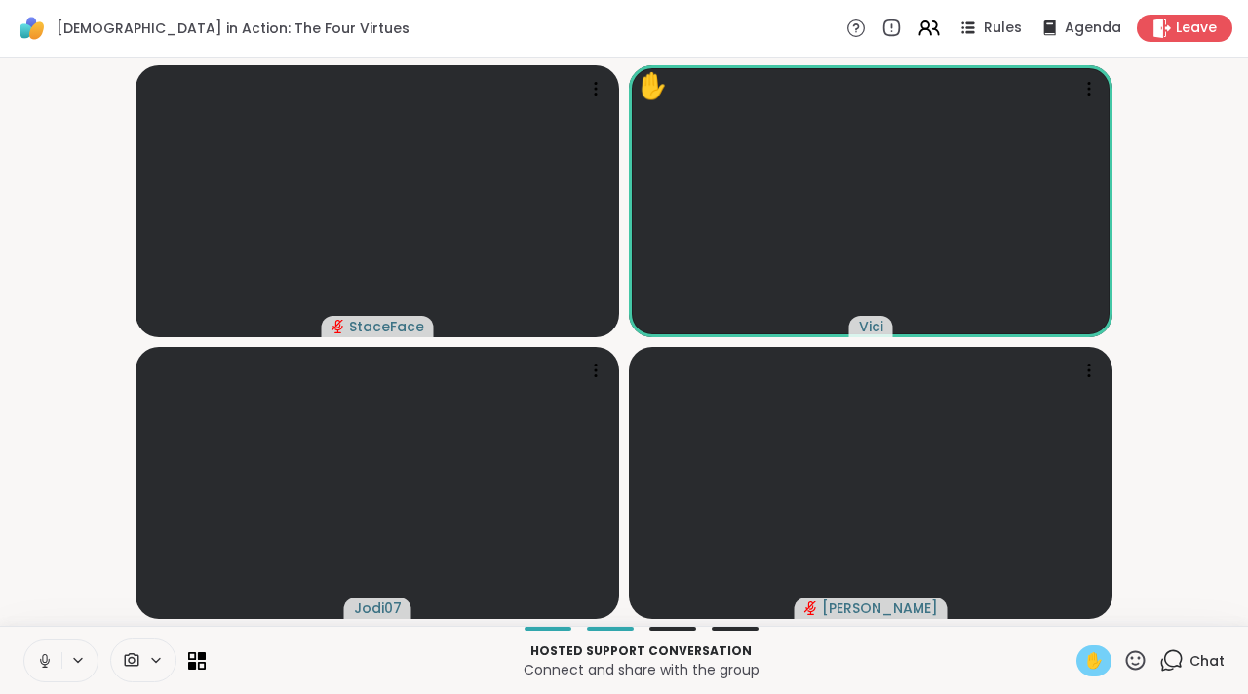
click at [39, 653] on icon at bounding box center [45, 661] width 18 height 18
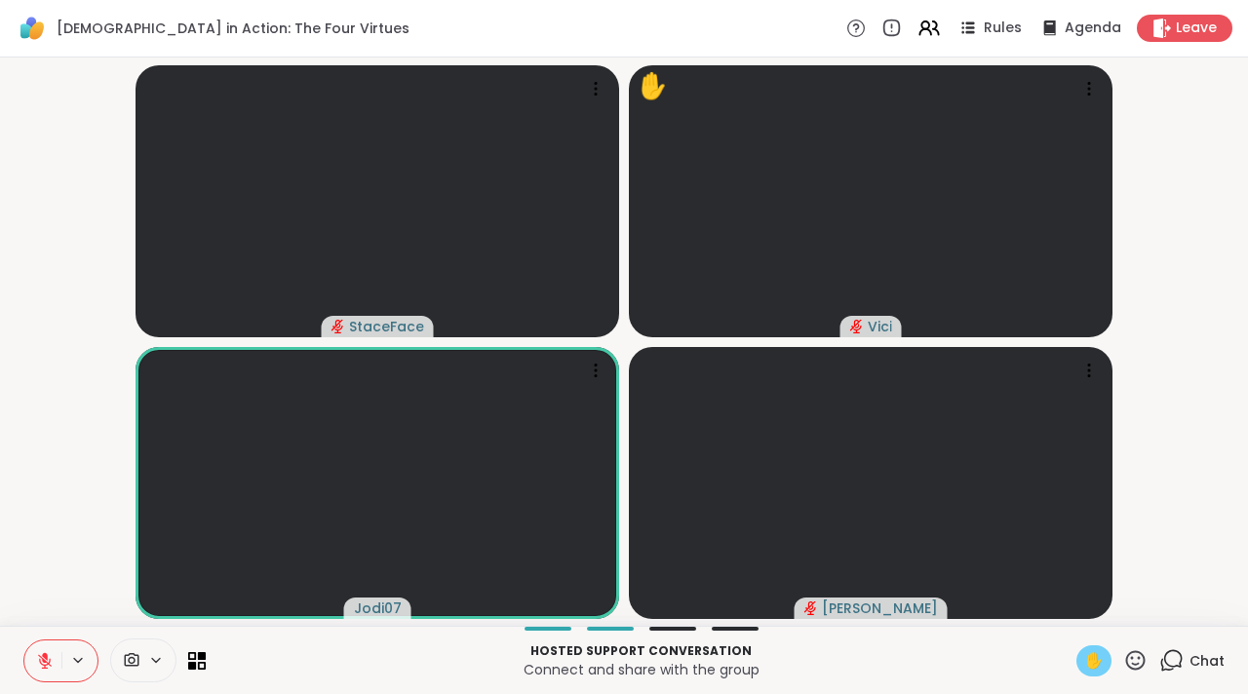
click at [1084, 657] on span "✋" at bounding box center [1093, 660] width 19 height 23
click at [1076, 648] on div "✋" at bounding box center [1093, 660] width 35 height 31
click at [1077, 636] on div "Hosted support conversation Connect and share with the group ✋ Chat" at bounding box center [624, 660] width 1248 height 68
click at [1084, 658] on span "✋" at bounding box center [1093, 660] width 19 height 23
click at [40, 643] on button at bounding box center [42, 660] width 37 height 41
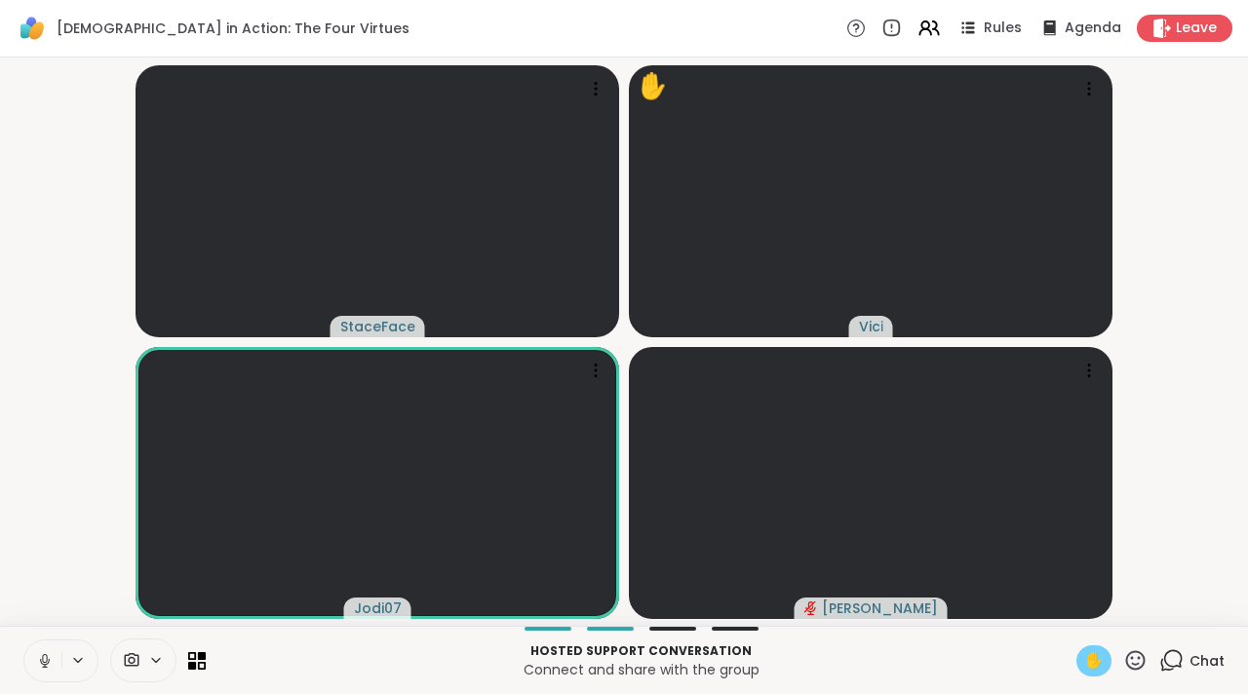
click at [53, 660] on icon at bounding box center [45, 661] width 18 height 18
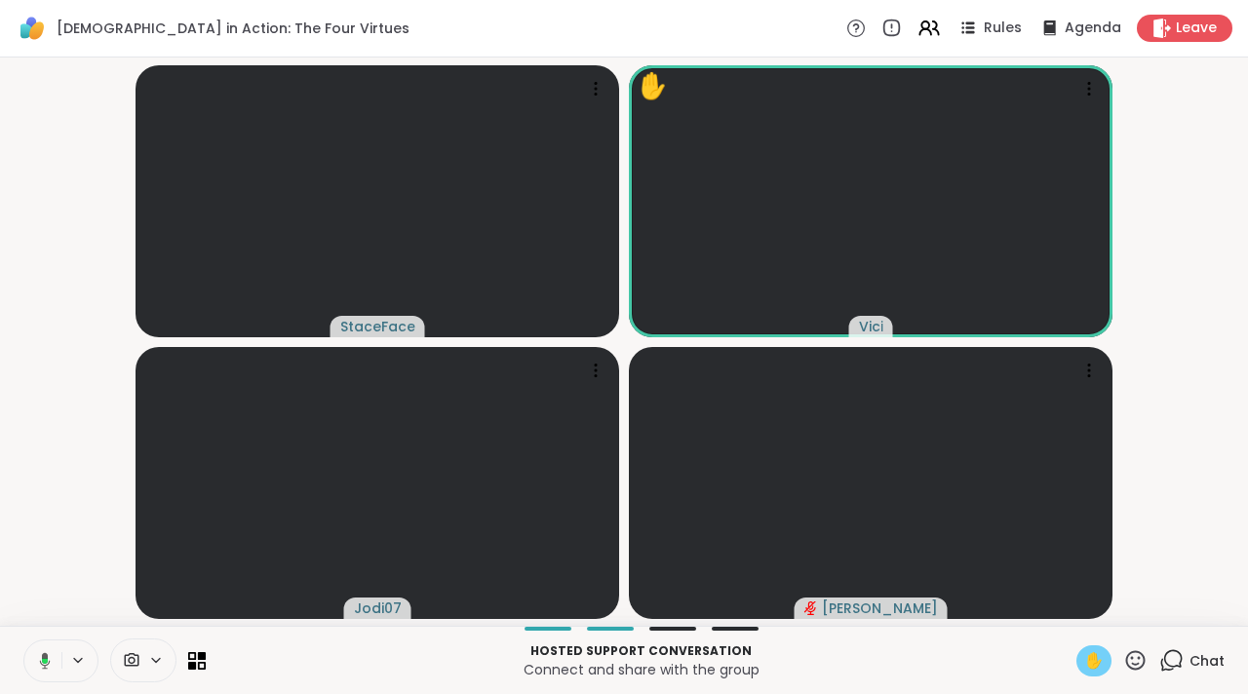
click at [53, 660] on button at bounding box center [41, 660] width 40 height 41
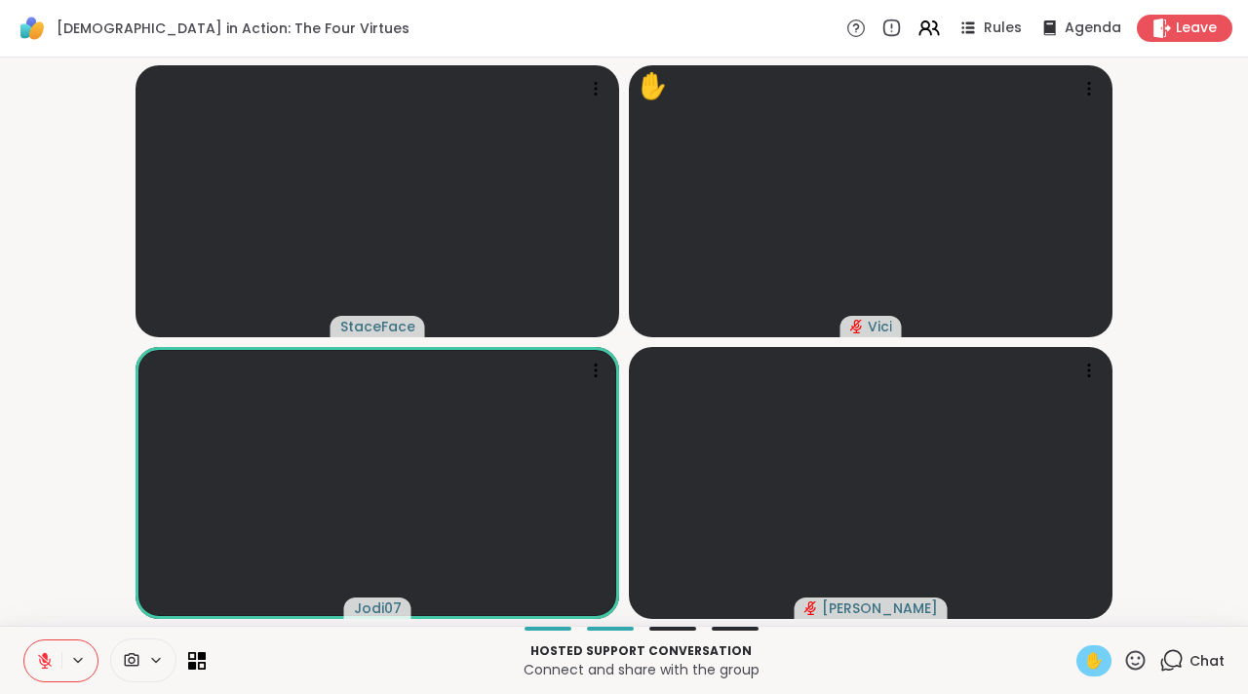
click at [1084, 662] on span "✋" at bounding box center [1093, 660] width 19 height 23
click at [54, 669] on button at bounding box center [42, 660] width 37 height 41
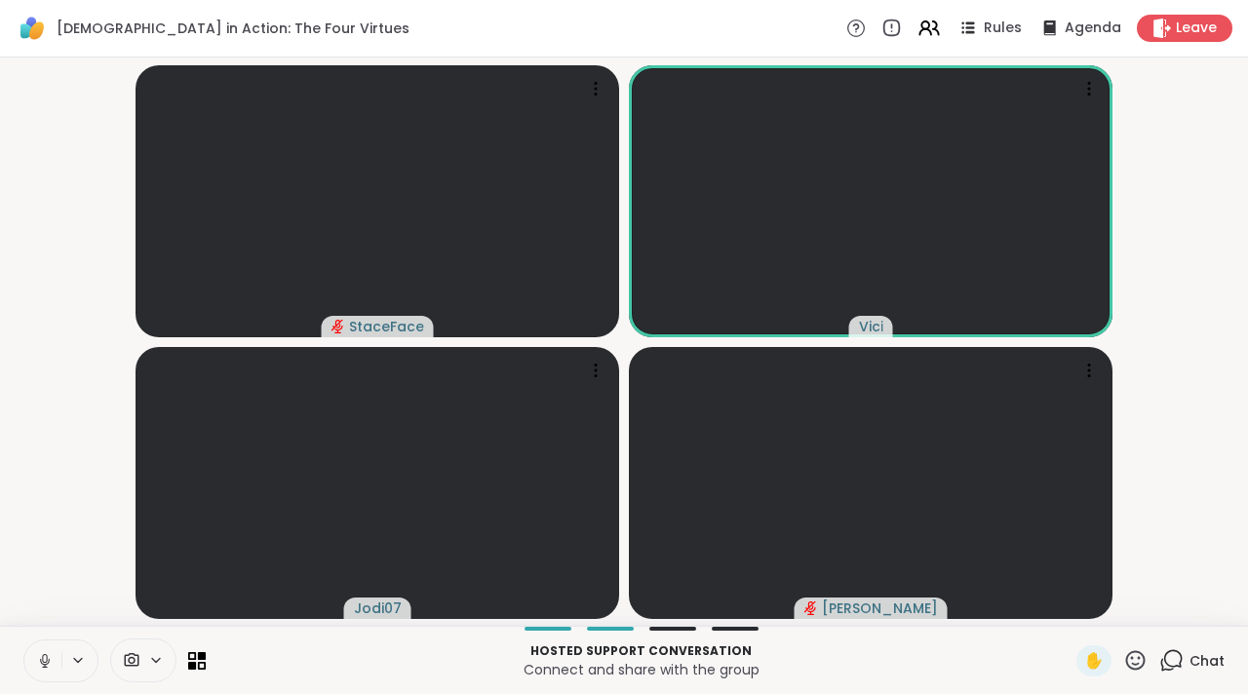
click at [41, 655] on icon at bounding box center [45, 661] width 18 height 18
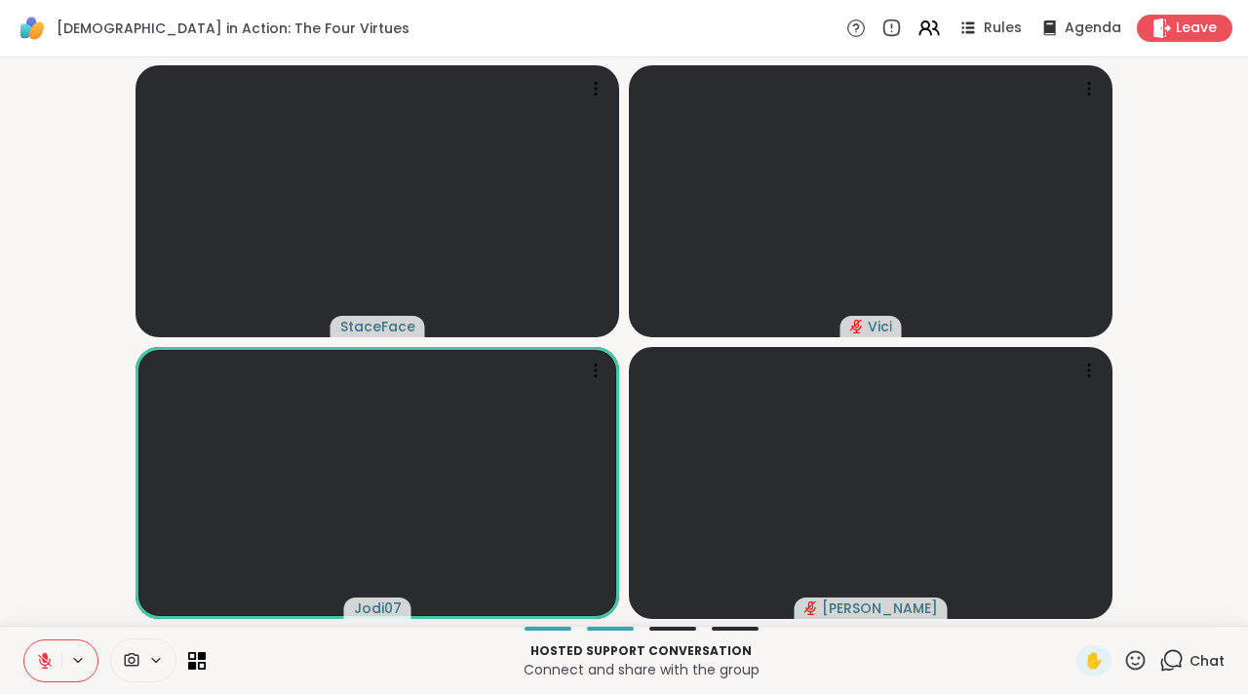
click at [53, 666] on icon at bounding box center [45, 661] width 18 height 18
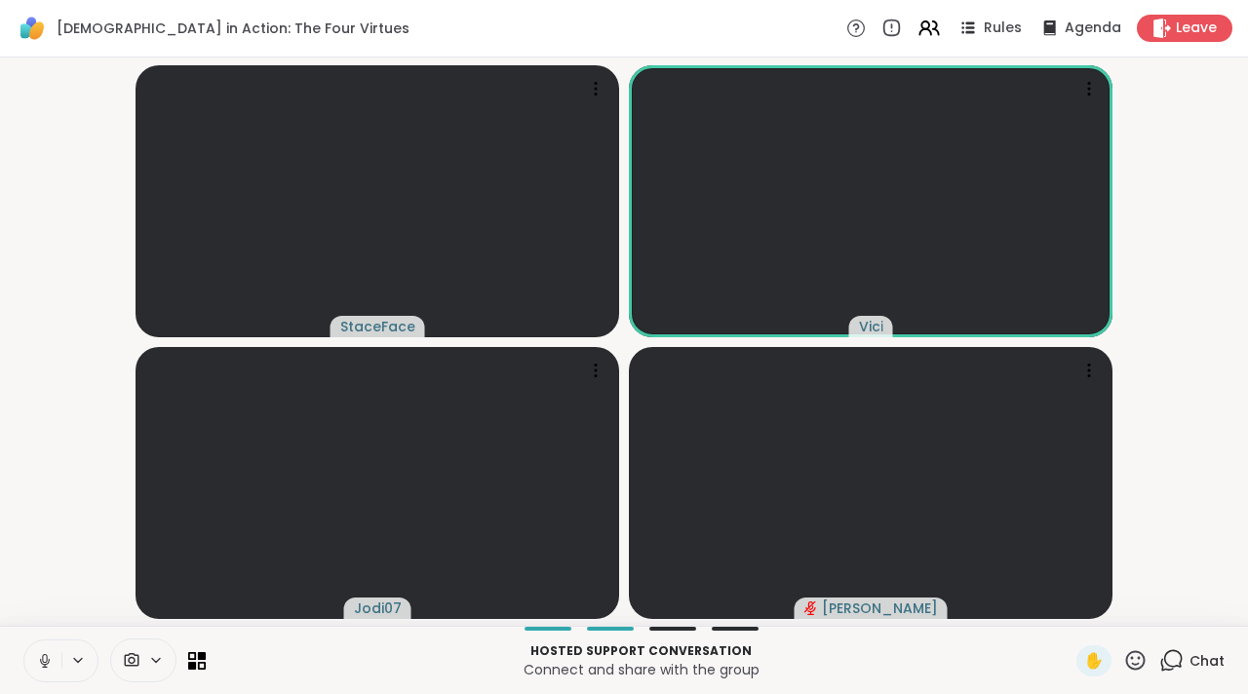
click at [58, 654] on button at bounding box center [42, 660] width 37 height 41
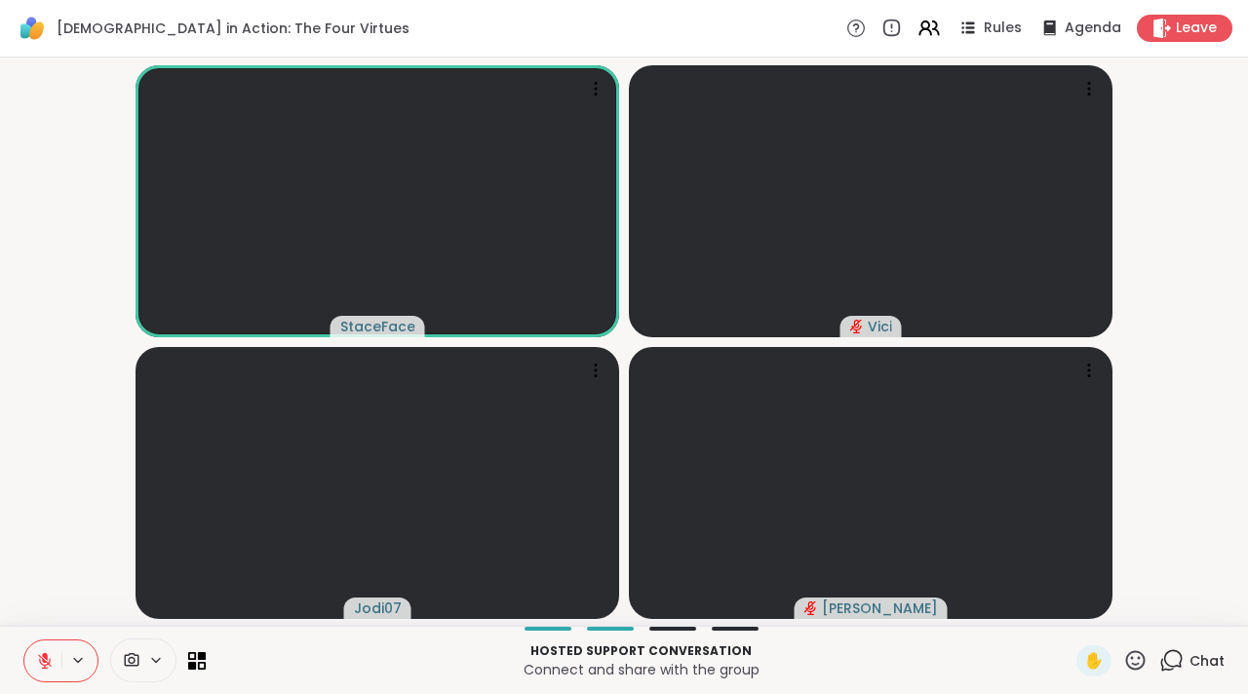
click at [1167, 662] on icon at bounding box center [1173, 659] width 19 height 18
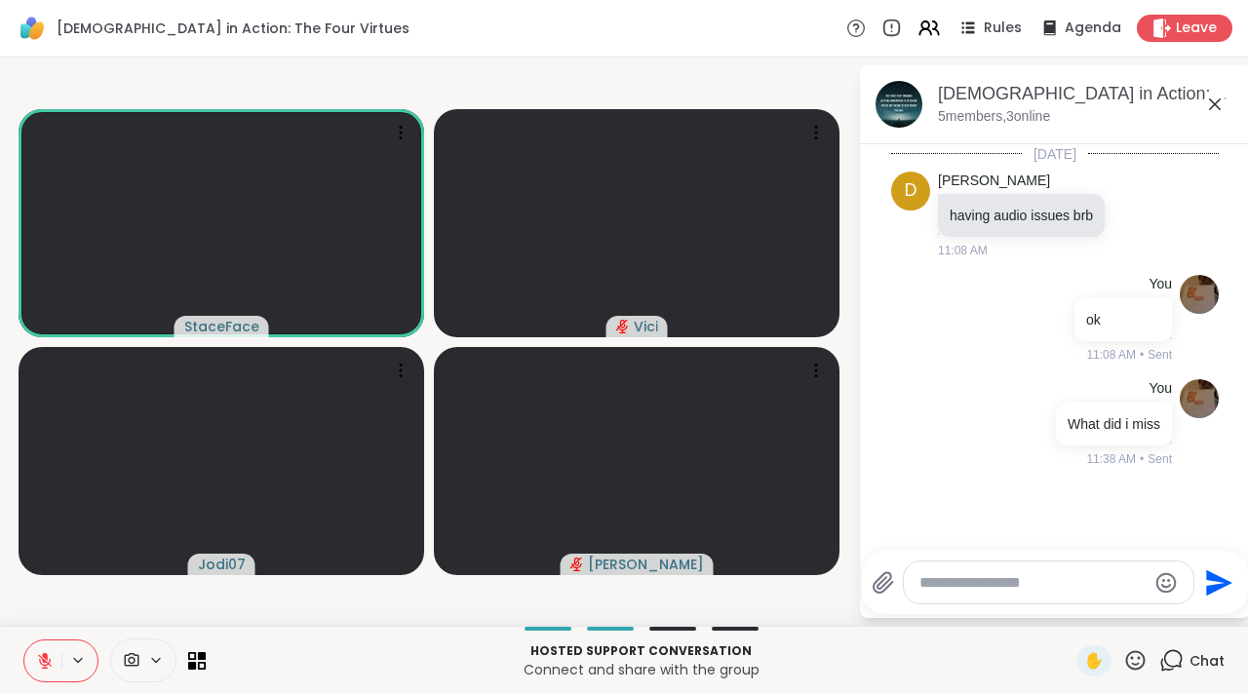
click at [1025, 573] on textarea "Type your message" at bounding box center [1032, 582] width 227 height 19
type textarea "*"
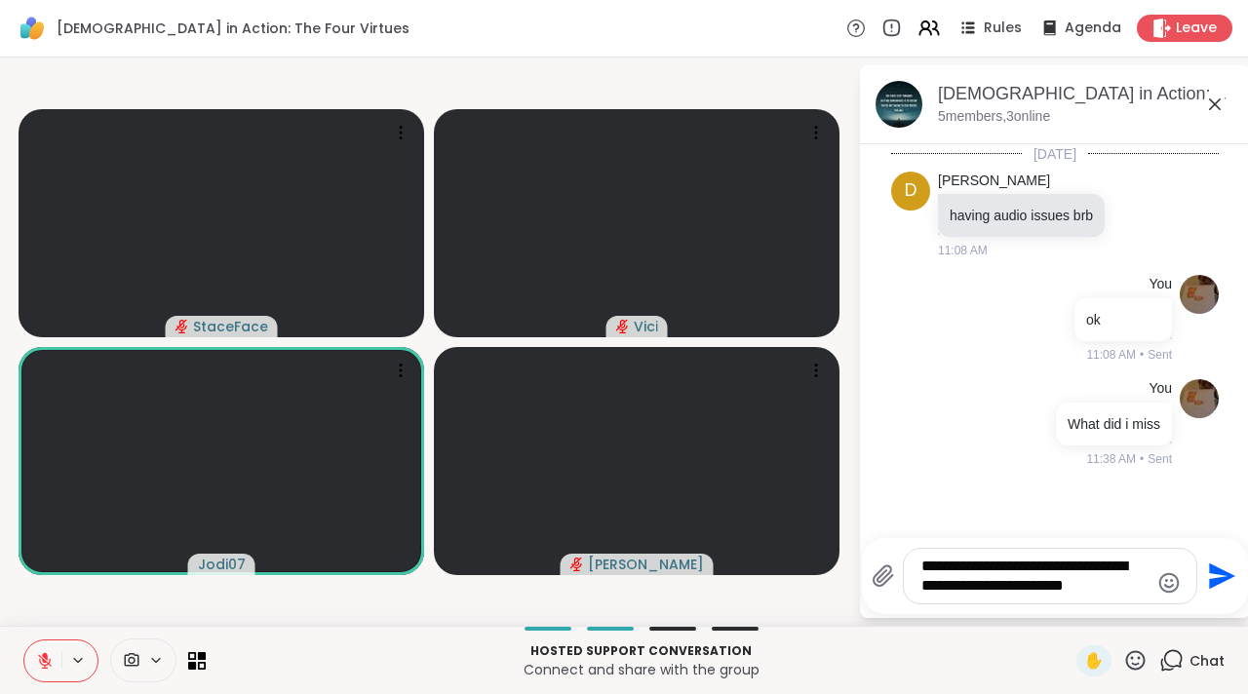
type textarea "**********"
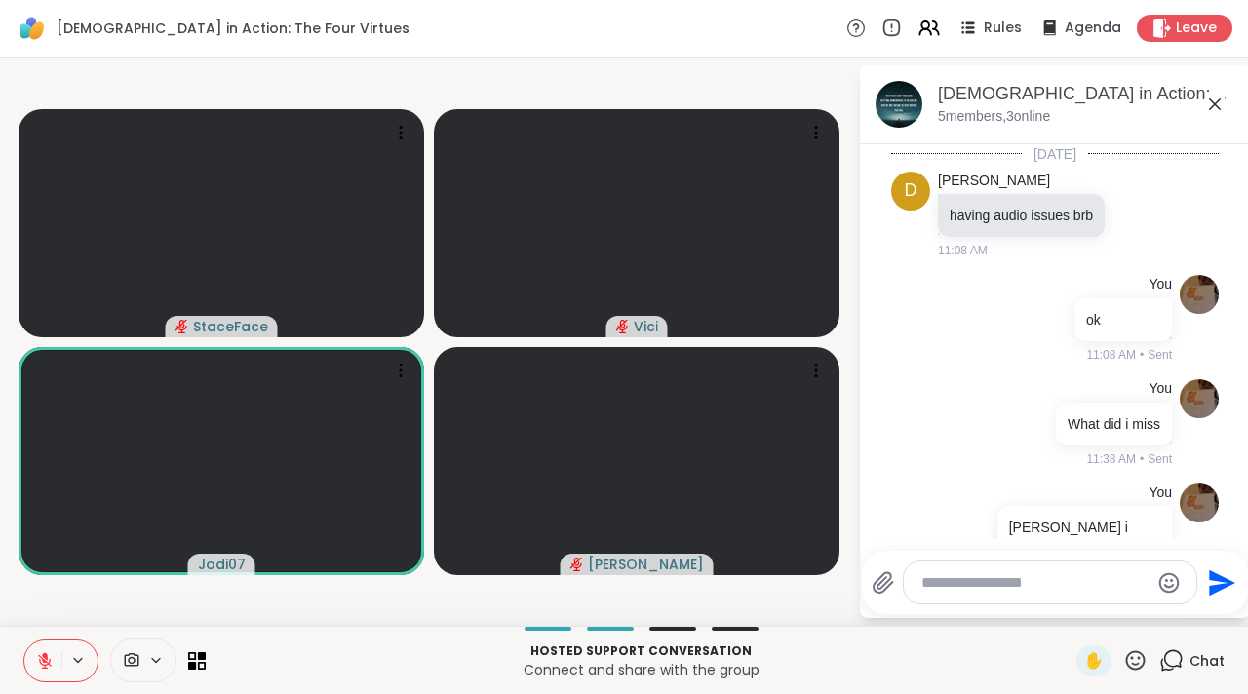
scroll to position [118, 0]
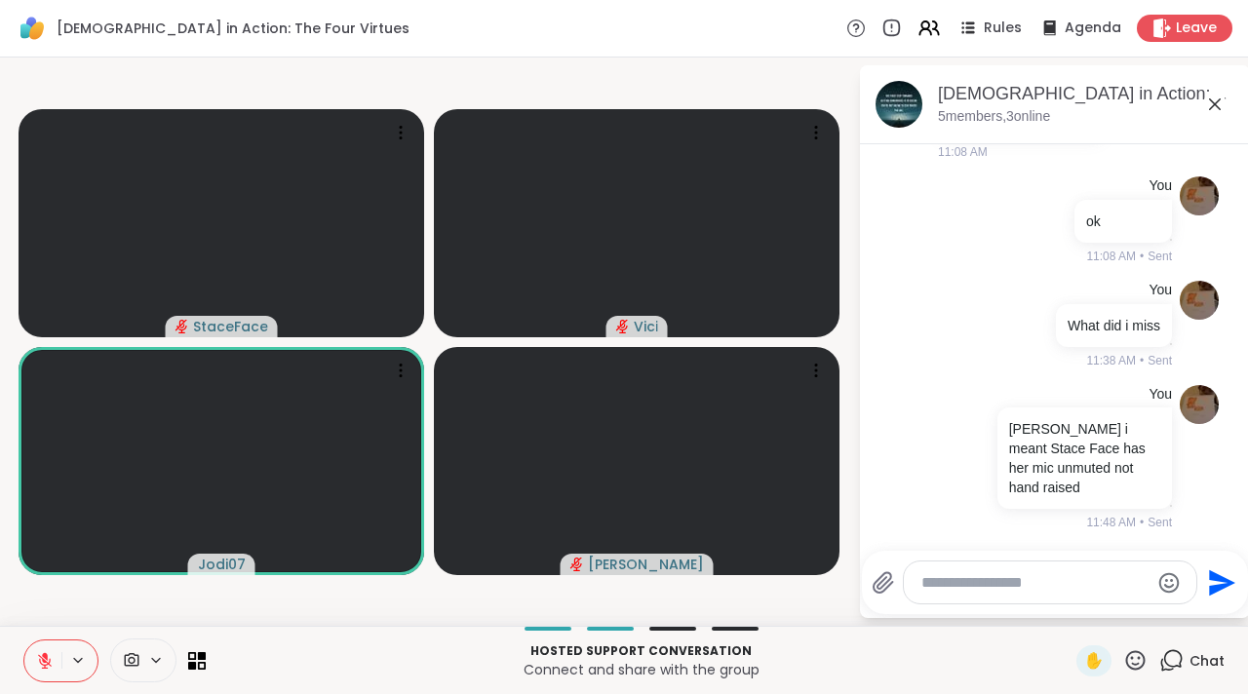
click at [1217, 103] on icon at bounding box center [1214, 104] width 23 height 23
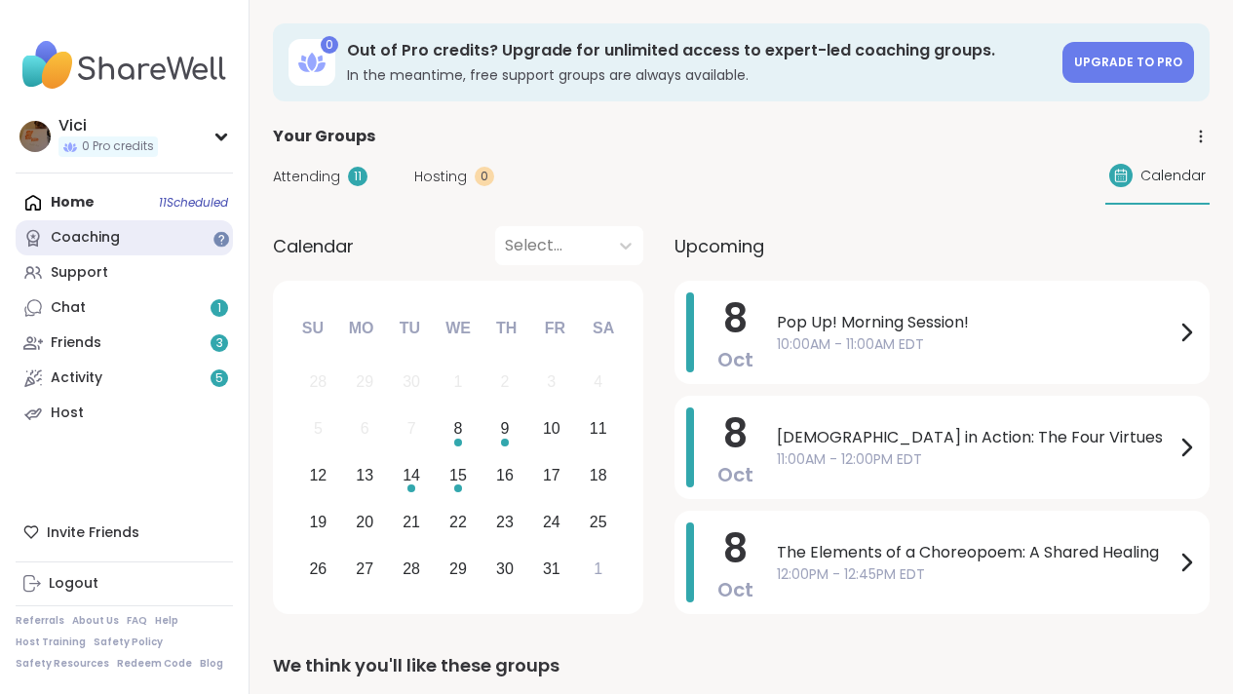
click at [123, 237] on link "Coaching" at bounding box center [124, 237] width 217 height 35
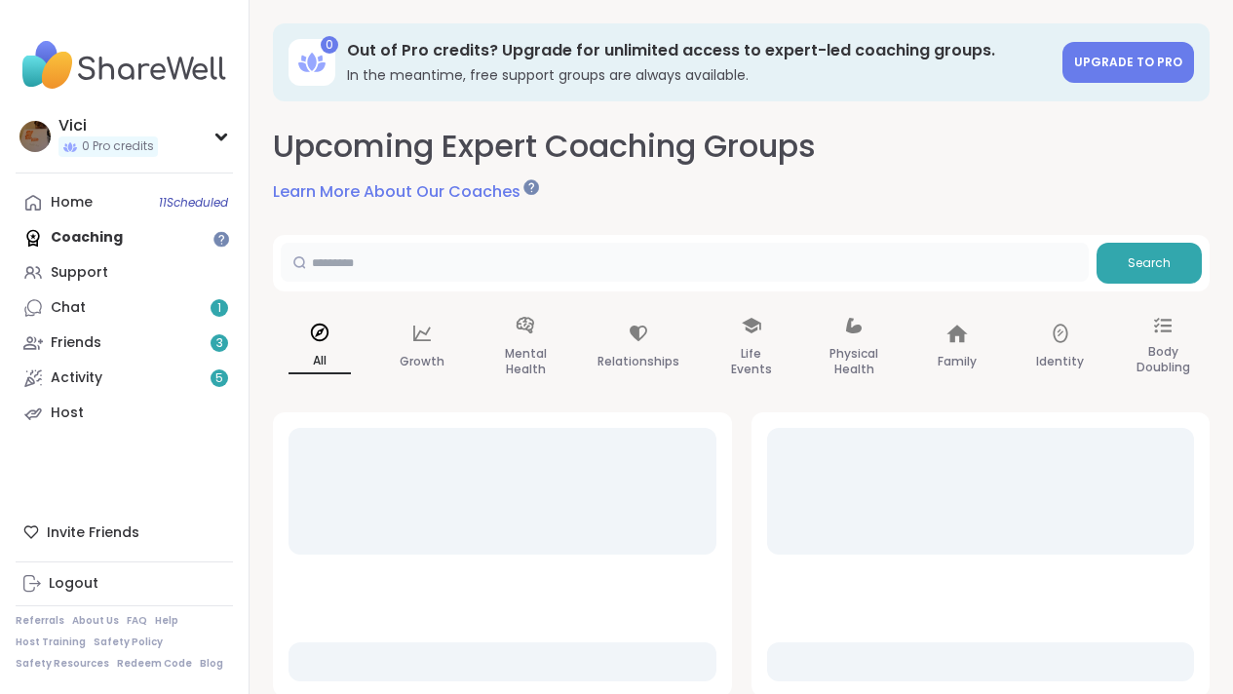
click at [322, 258] on input "text" at bounding box center [685, 262] width 808 height 39
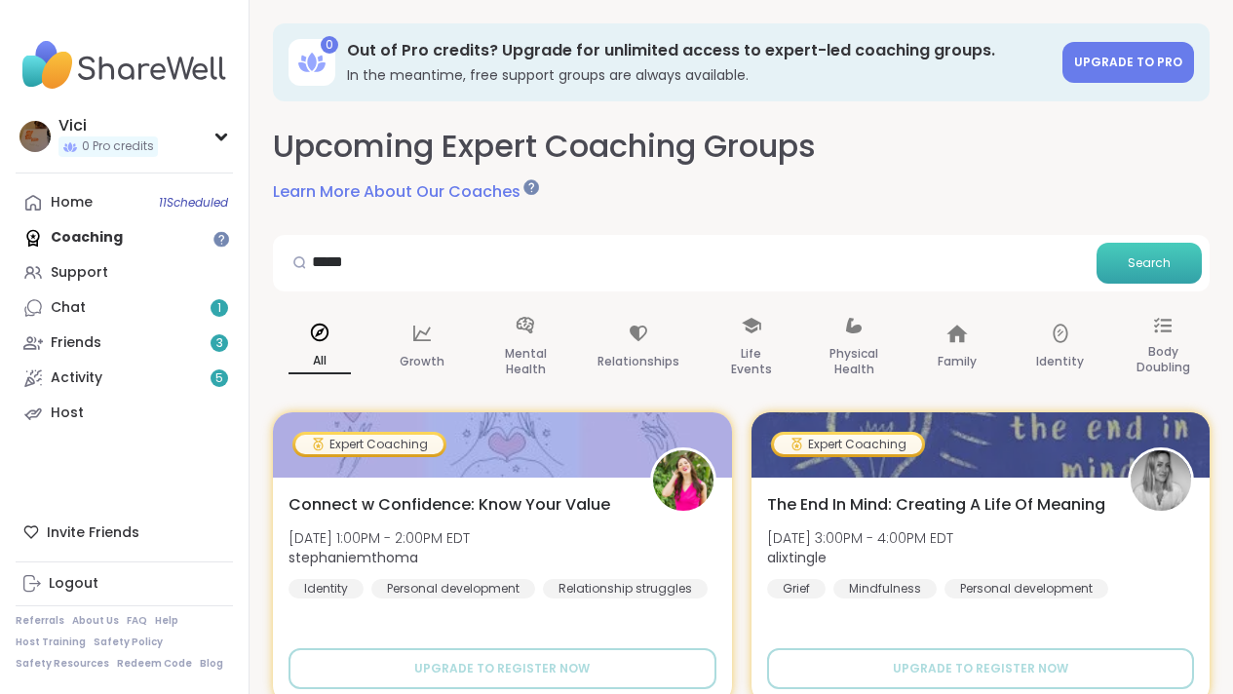
click at [1151, 256] on span "Search" at bounding box center [1149, 263] width 43 height 18
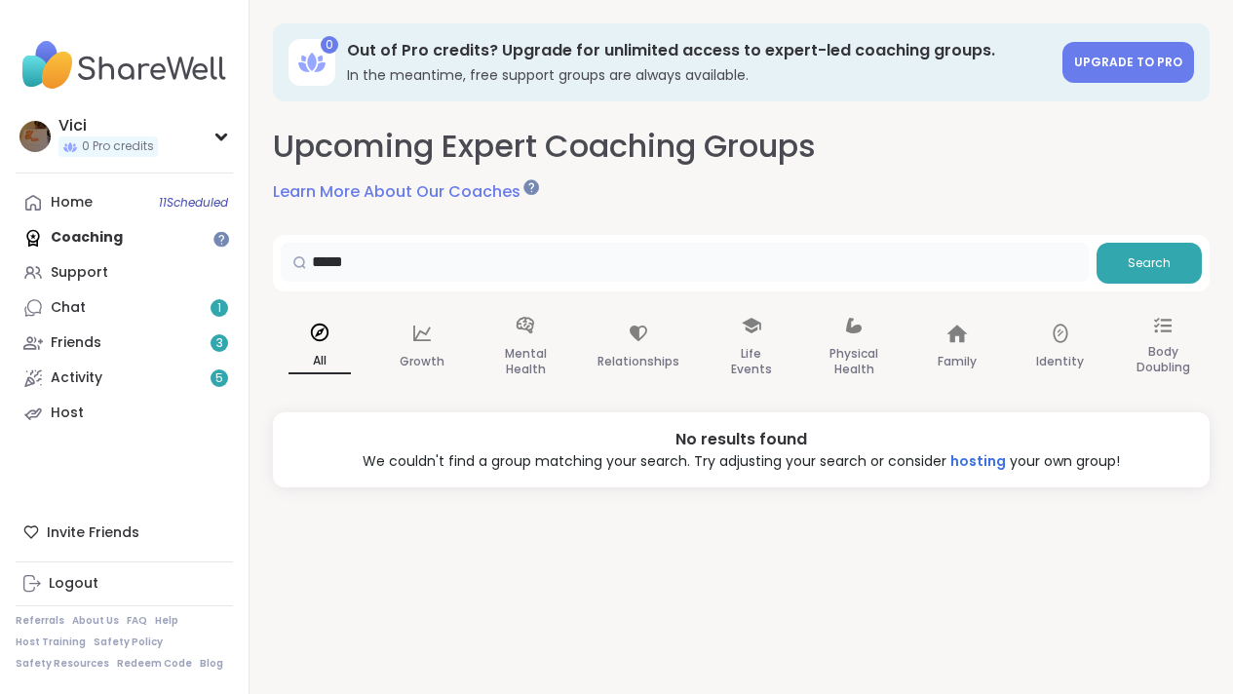
click at [366, 273] on input "*****" at bounding box center [685, 262] width 808 height 39
type input "*"
click at [143, 204] on link "Home 11 Scheduled" at bounding box center [124, 202] width 217 height 35
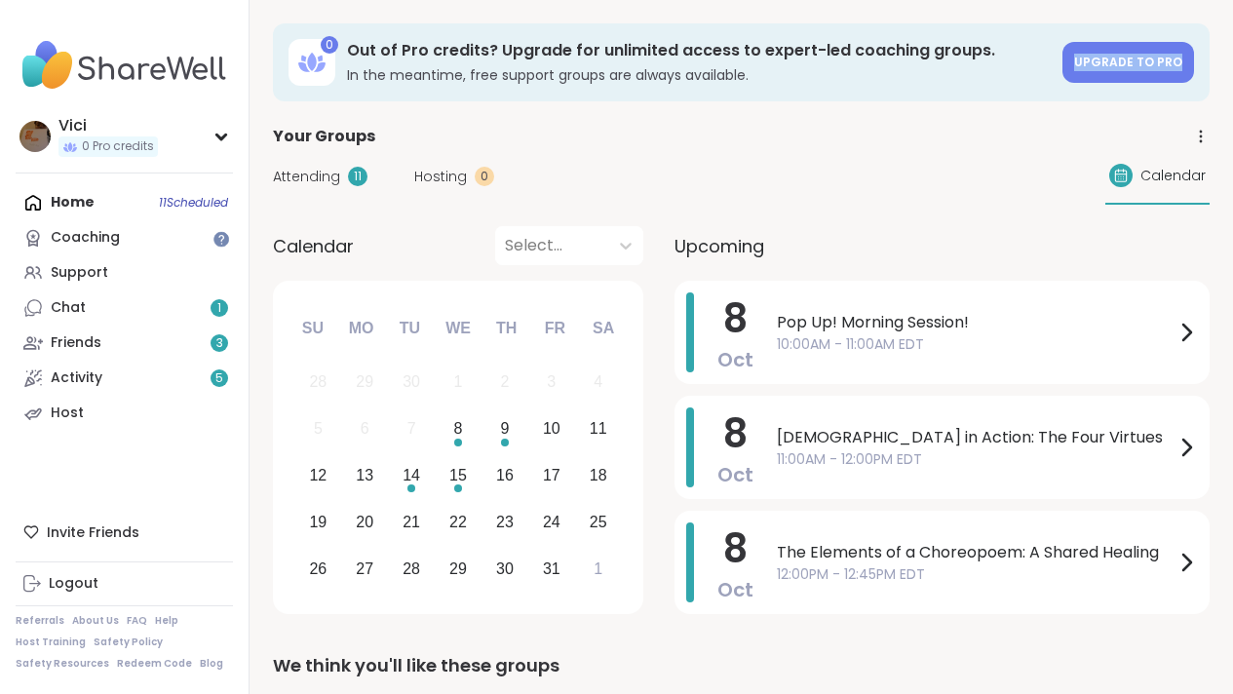
drag, startPoint x: 1247, startPoint y: 44, endPoint x: 1247, endPoint y: 59, distance: 15.6
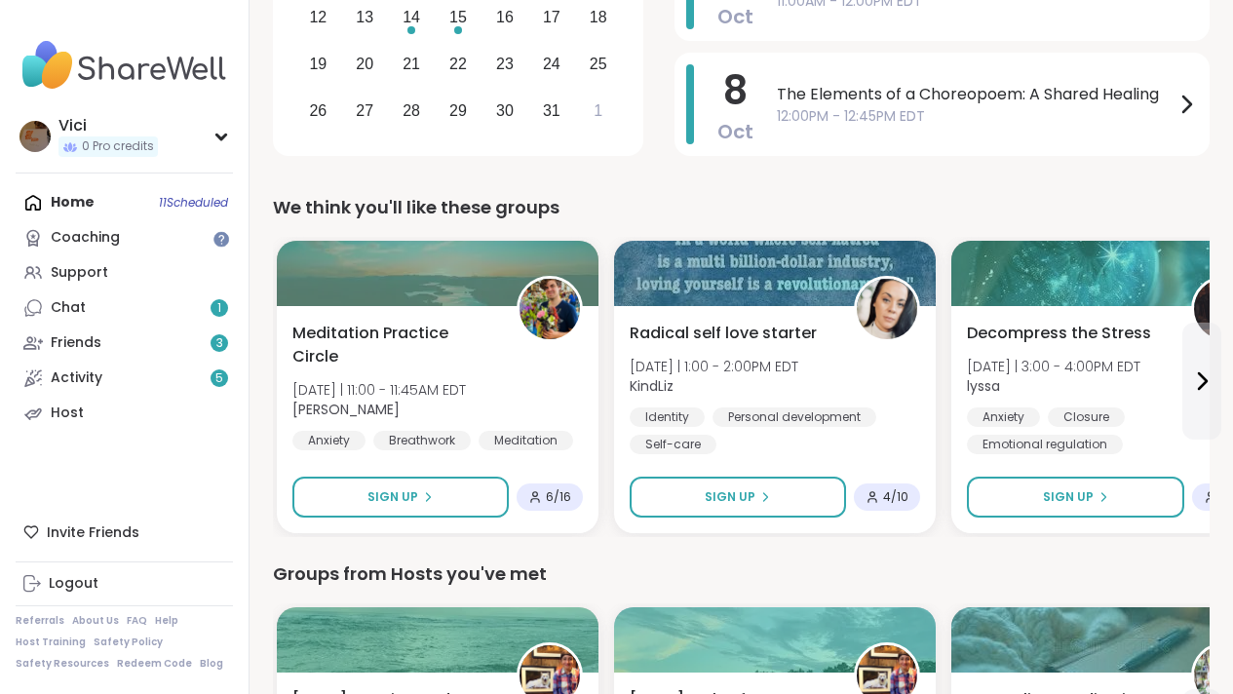
scroll to position [463, 0]
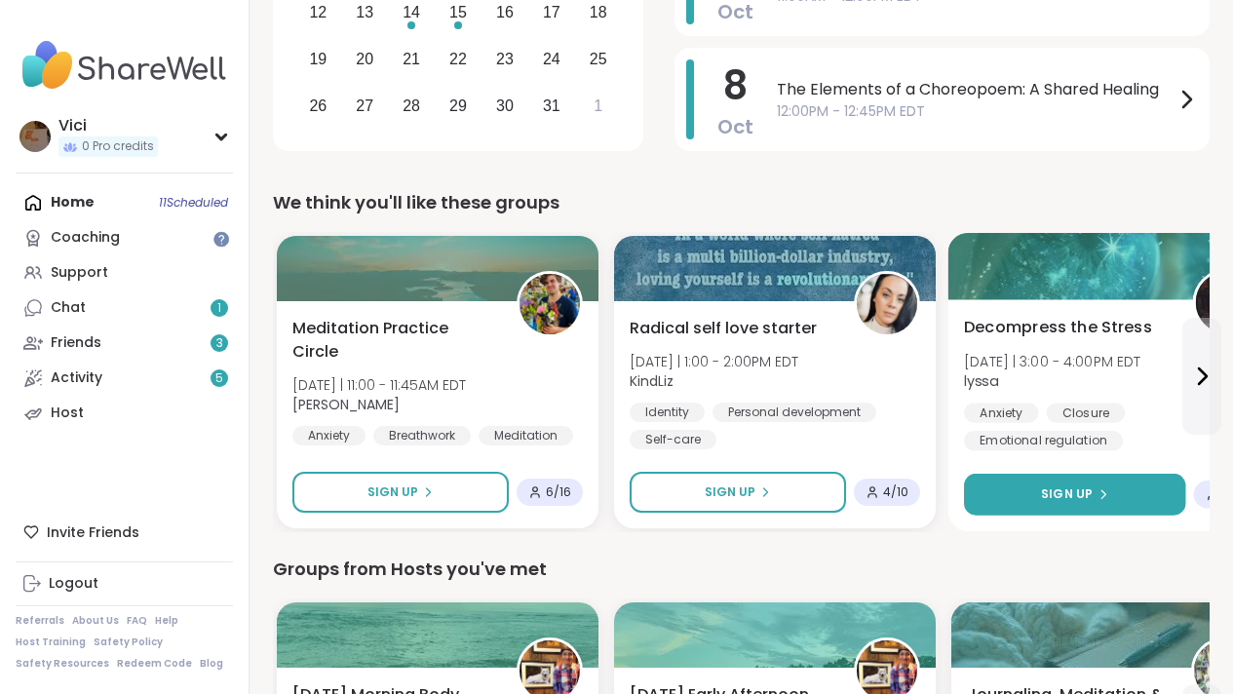
click at [1101, 490] on icon at bounding box center [1103, 494] width 4 height 8
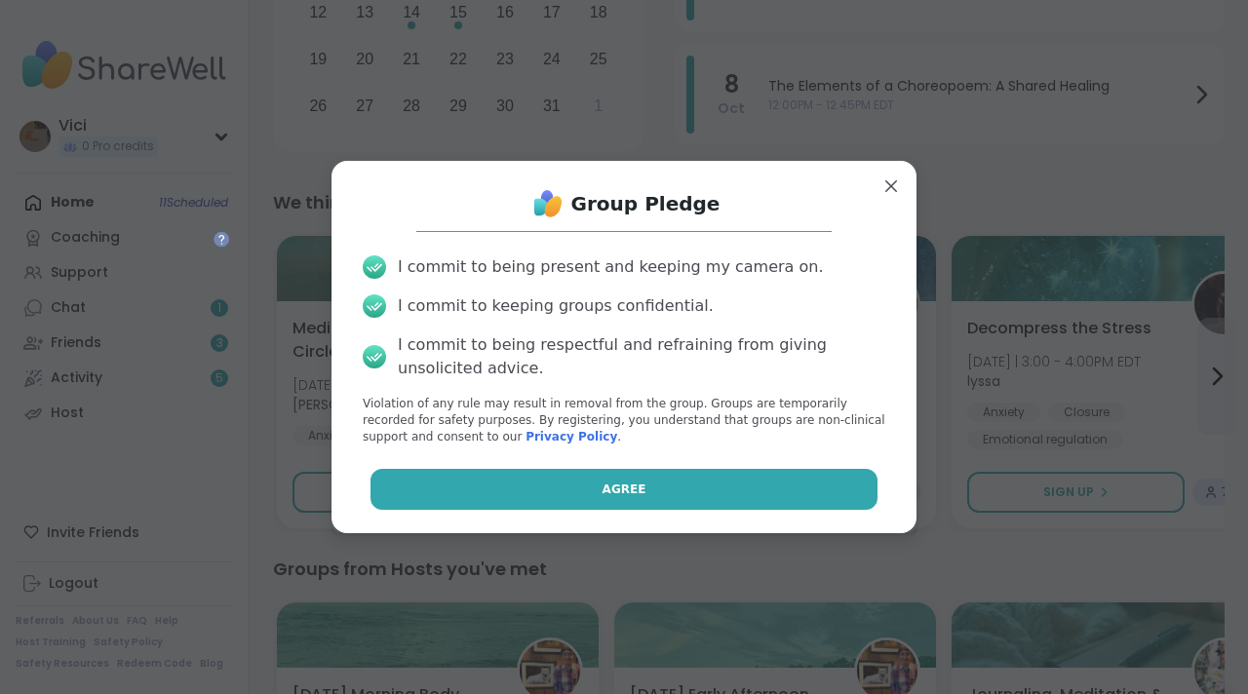
click at [785, 500] on button "Agree" at bounding box center [624, 489] width 508 height 41
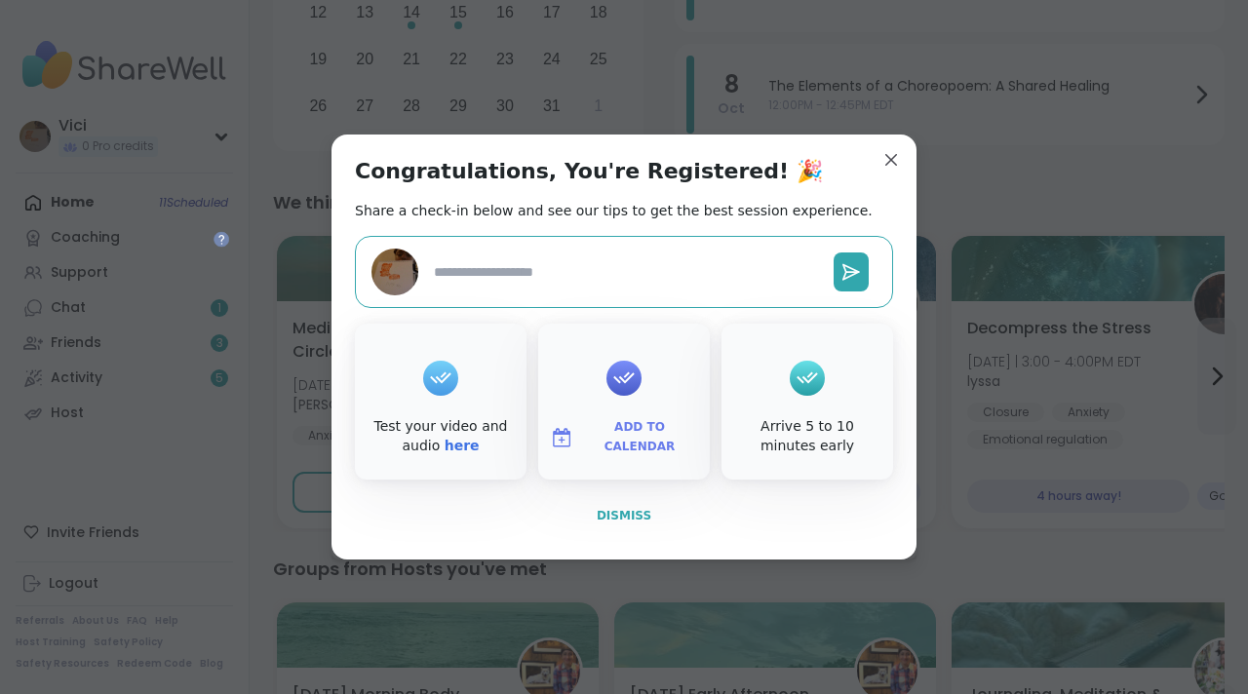
click at [637, 511] on span "Dismiss" at bounding box center [624, 516] width 55 height 14
type textarea "*"
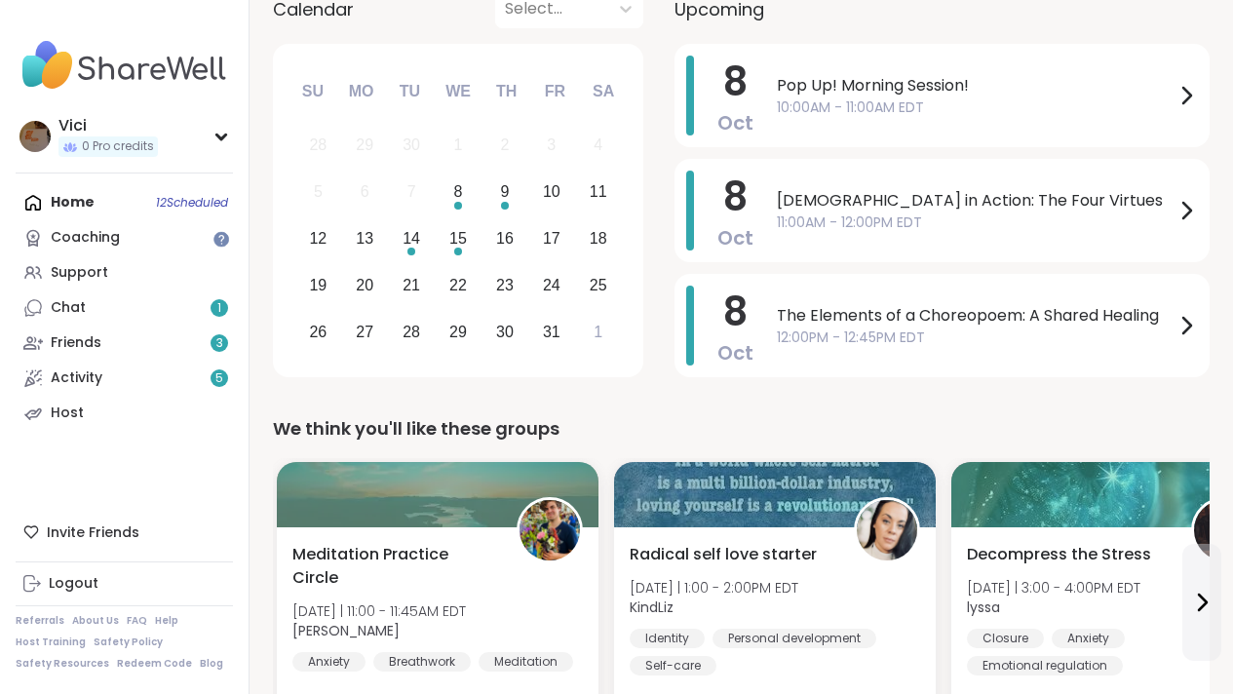
scroll to position [228, 0]
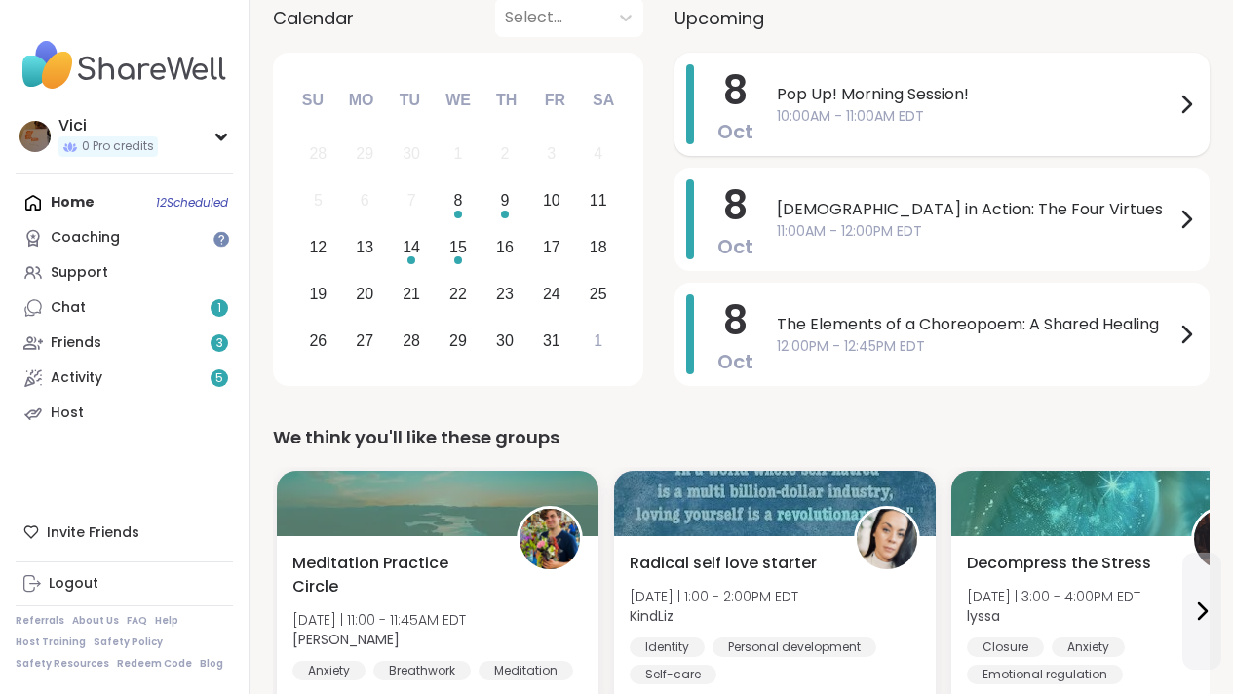
click at [1052, 113] on span "10:00AM - 11:00AM EDT" at bounding box center [976, 116] width 398 height 20
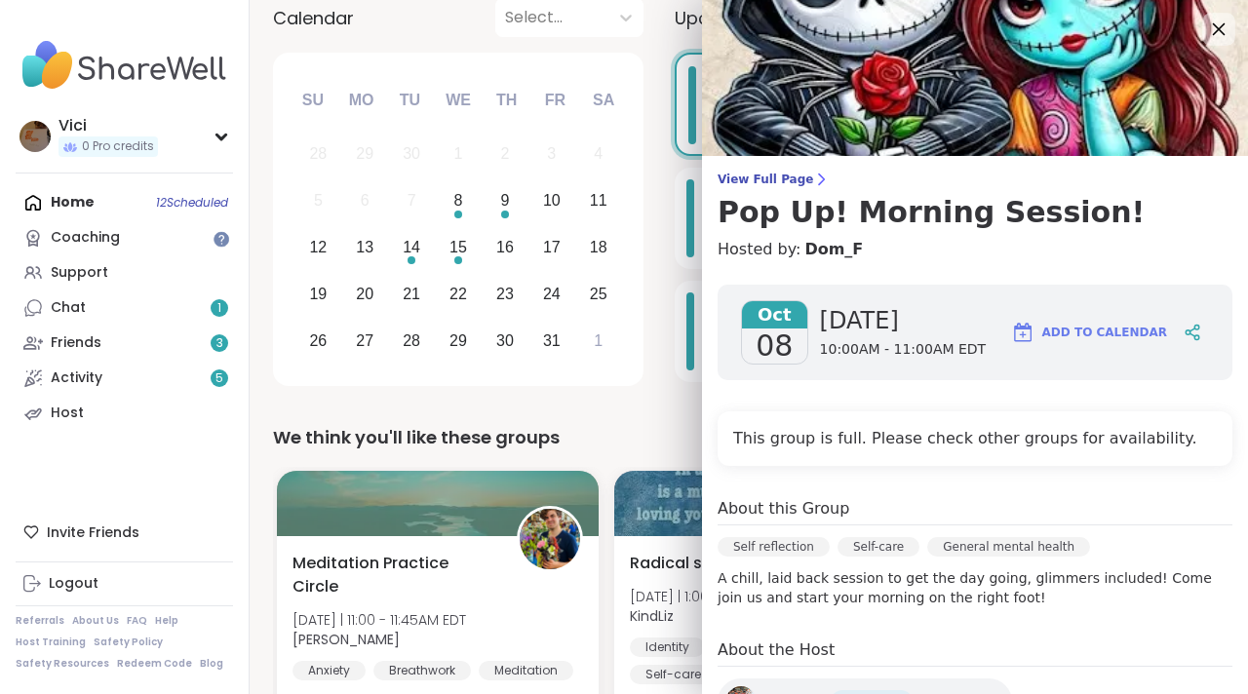
click at [1202, 45] on div at bounding box center [1218, 29] width 33 height 33
click at [1202, 14] on div at bounding box center [1218, 29] width 33 height 33
click at [1206, 24] on icon at bounding box center [1218, 29] width 24 height 24
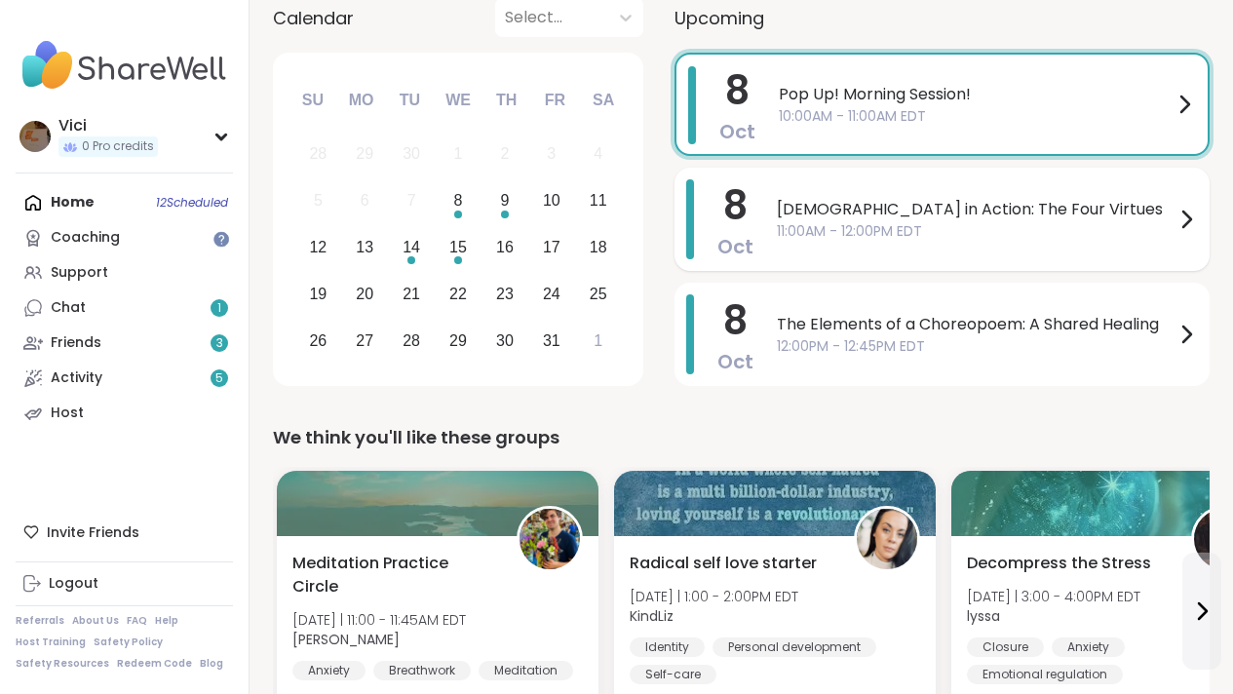
click at [1015, 203] on span "[DEMOGRAPHIC_DATA] in Action: The Four Virtues" at bounding box center [976, 209] width 398 height 23
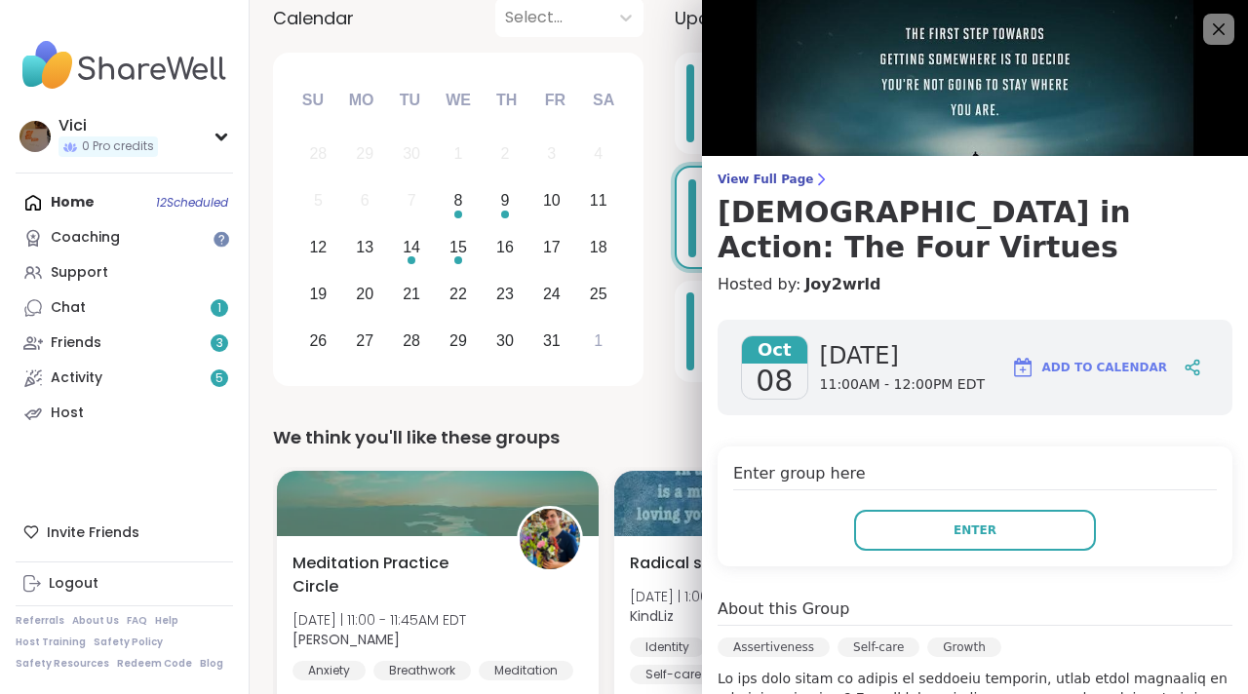
click at [660, 428] on div "We think you'll like these groups" at bounding box center [748, 437] width 951 height 27
